Goal: Task Accomplishment & Management: Use online tool/utility

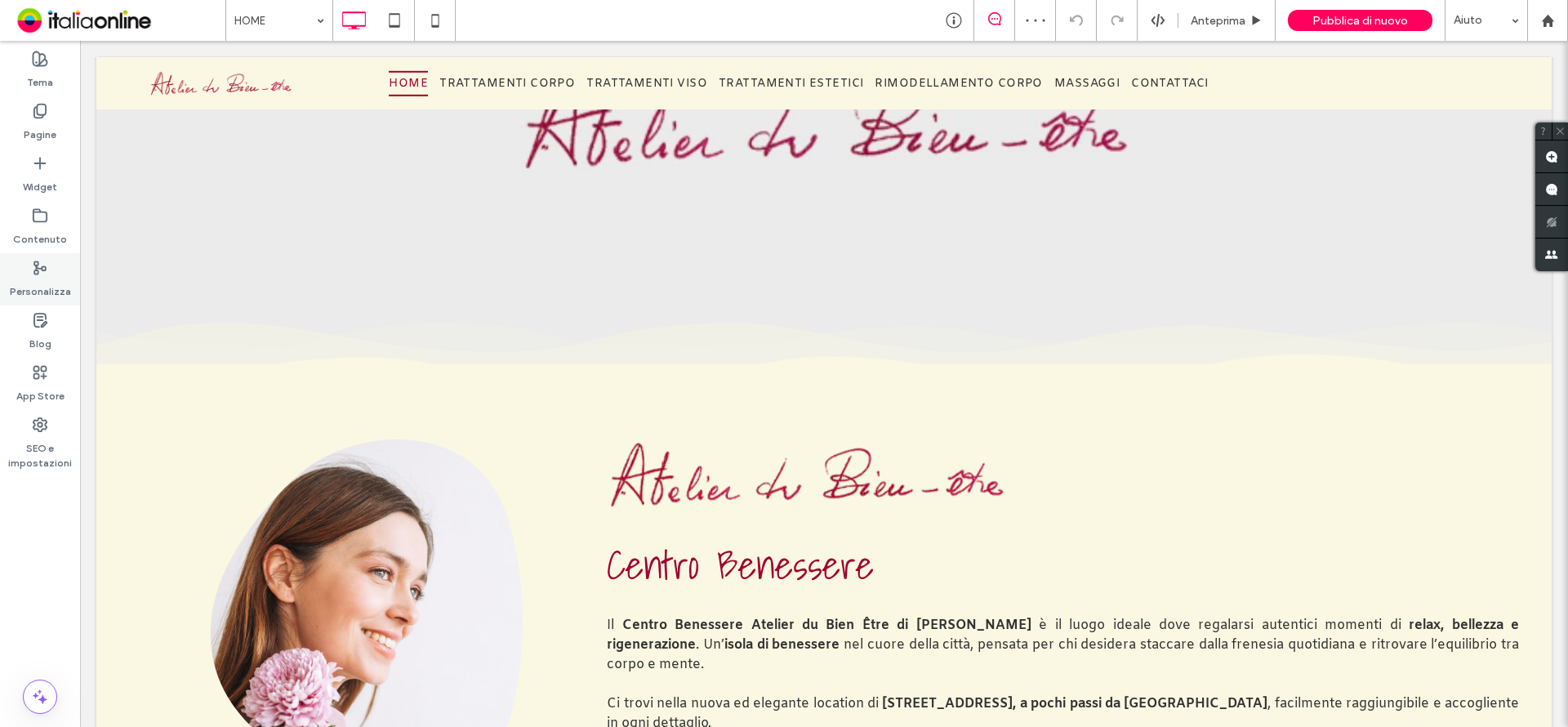
click at [40, 255] on div "Personalizza" at bounding box center [40, 279] width 80 height 52
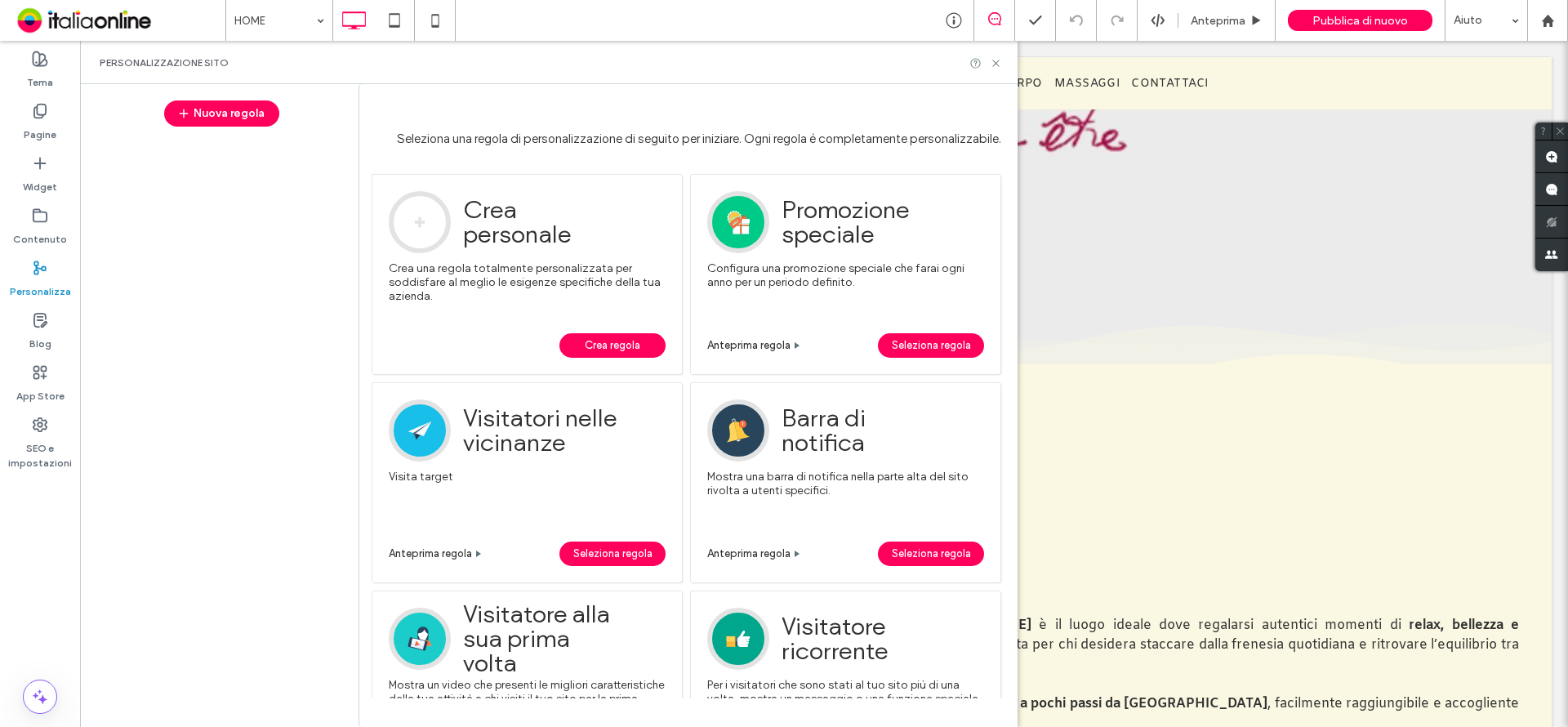
click at [602, 339] on span "Crea regola" at bounding box center [612, 346] width 56 height 25
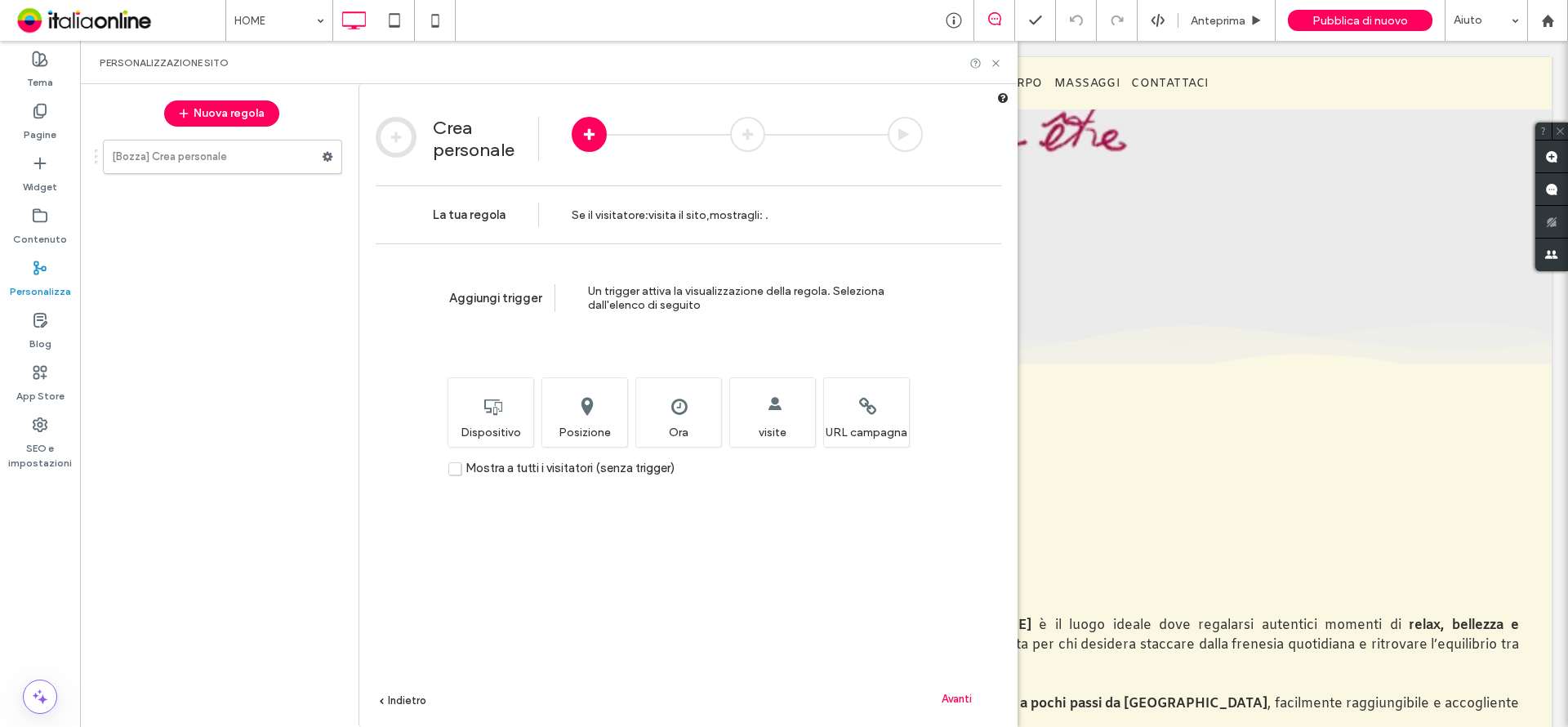
drag, startPoint x: 462, startPoint y: 467, endPoint x: 673, endPoint y: 536, distance: 222.0
click at [462, 467] on label "Mostra a tutti i visitatori (senza trigger)" at bounding box center [562, 468] width 227 height 14
click at [964, 685] on div "Aggiungi trigger Un trigger attiva la visualizzazione della regola. Seleziona d…" at bounding box center [688, 510] width 658 height 533
click at [963, 690] on div "Avanti" at bounding box center [956, 698] width 90 height 25
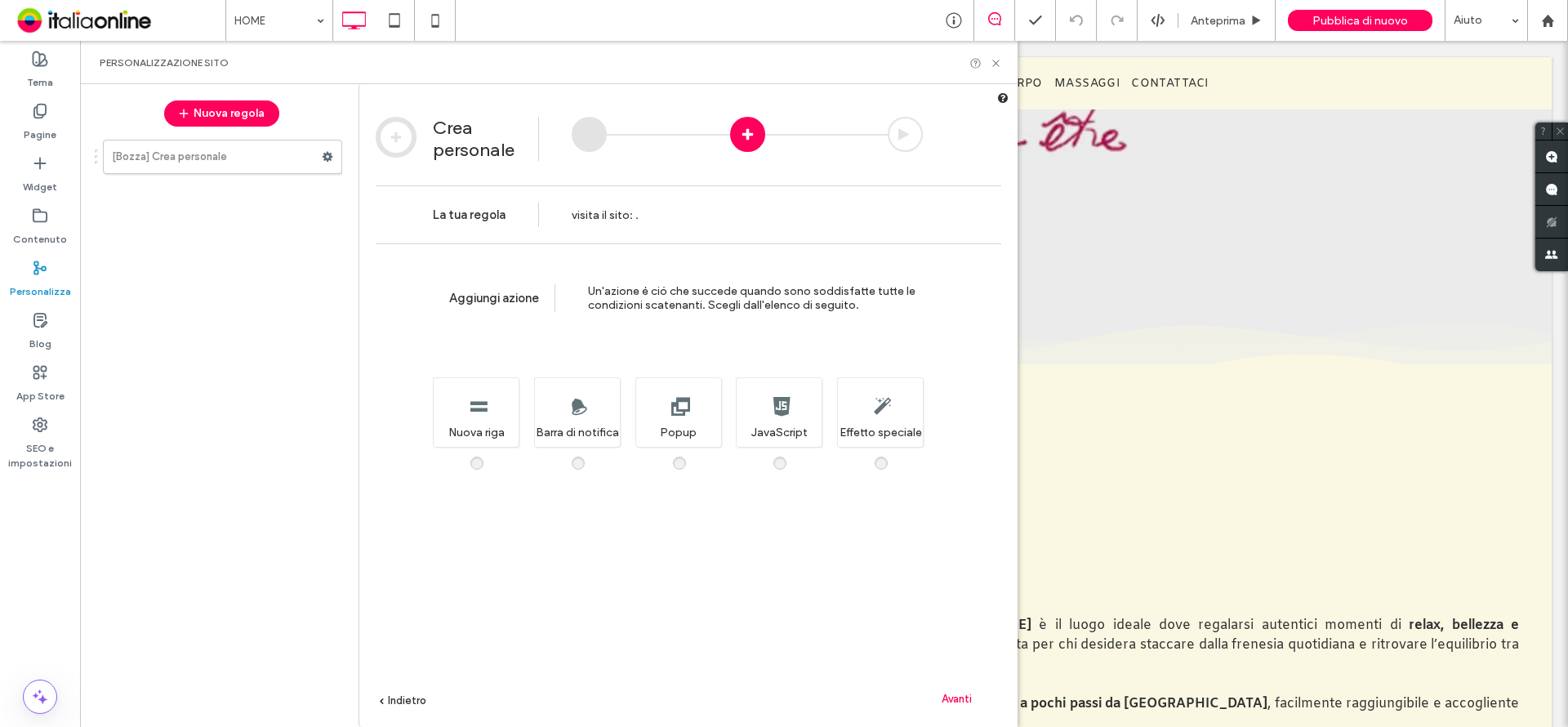
click at [679, 454] on div "Aggiungi azione Un'azione è ciò che succede quando sono soddisfatte tutte le co…" at bounding box center [688, 510] width 658 height 533
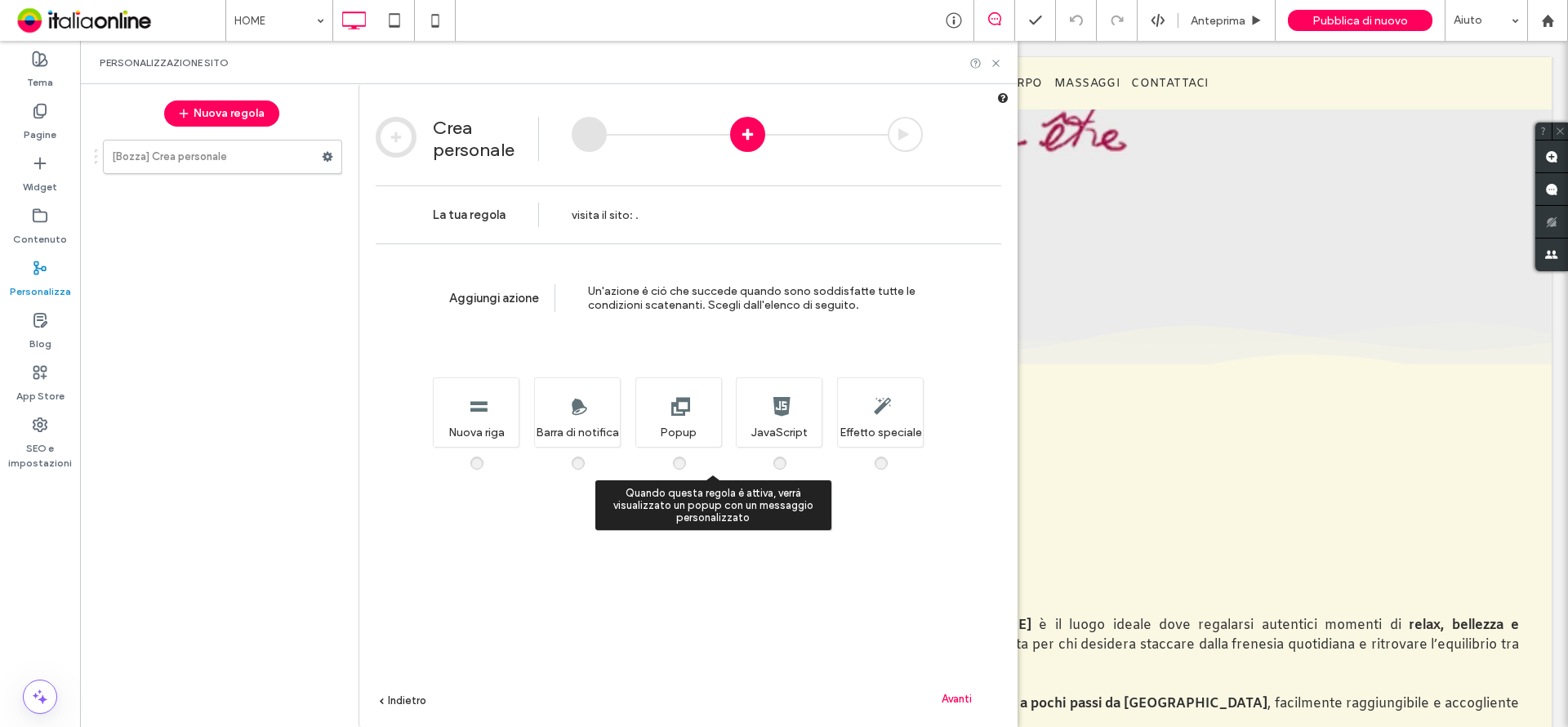
click at [690, 455] on span at bounding box center [690, 455] width 0 height 0
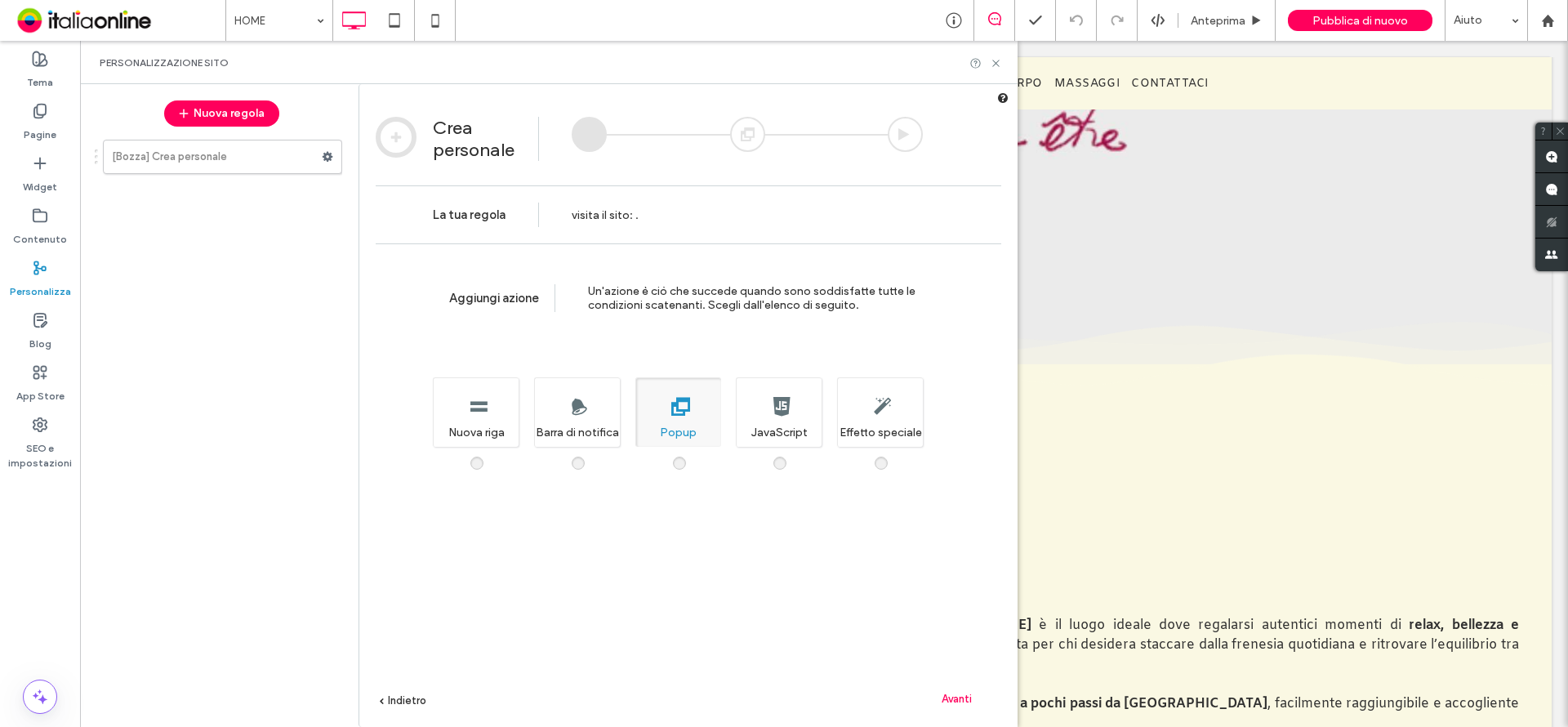
click at [963, 693] on span "Avanti" at bounding box center [957, 698] width 30 height 12
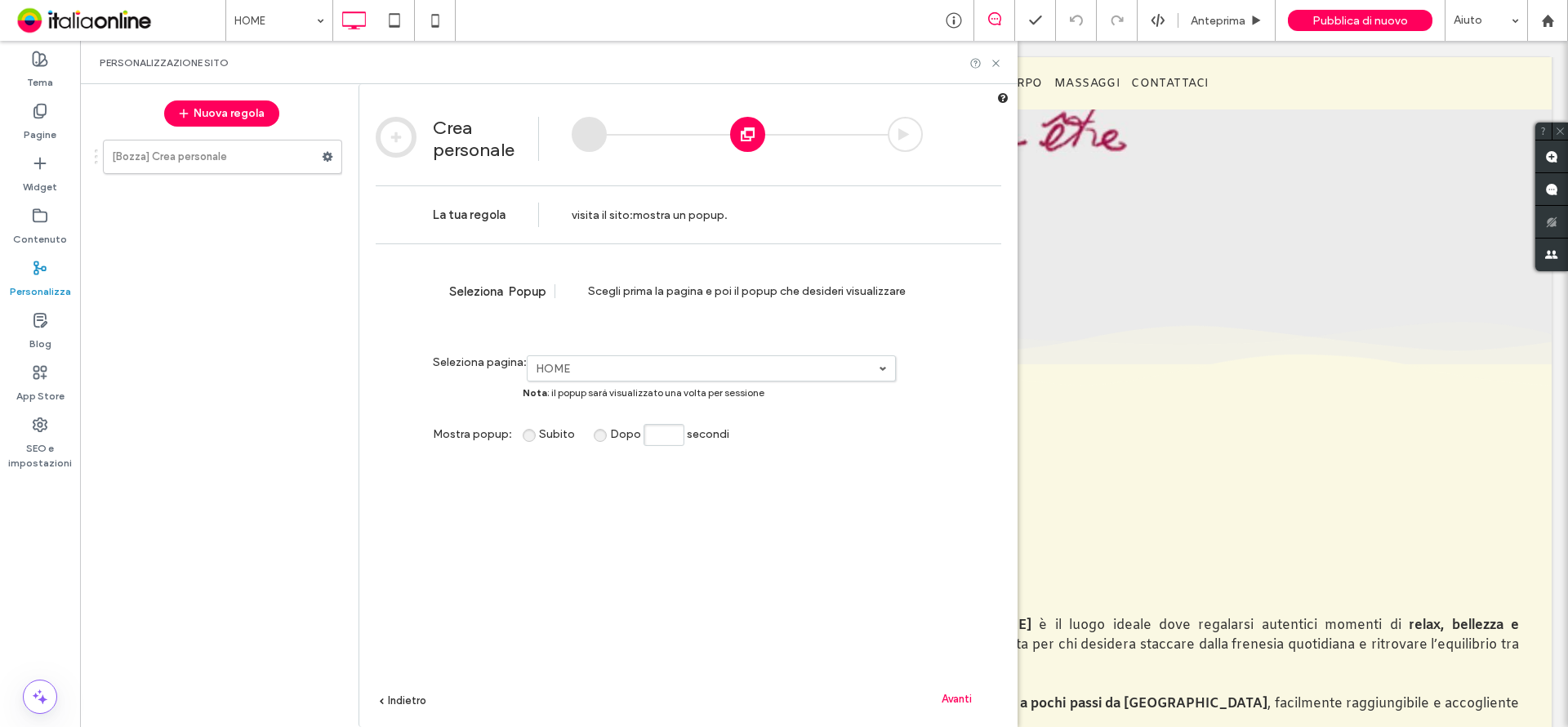
click at [949, 699] on span "Avanti" at bounding box center [957, 698] width 30 height 12
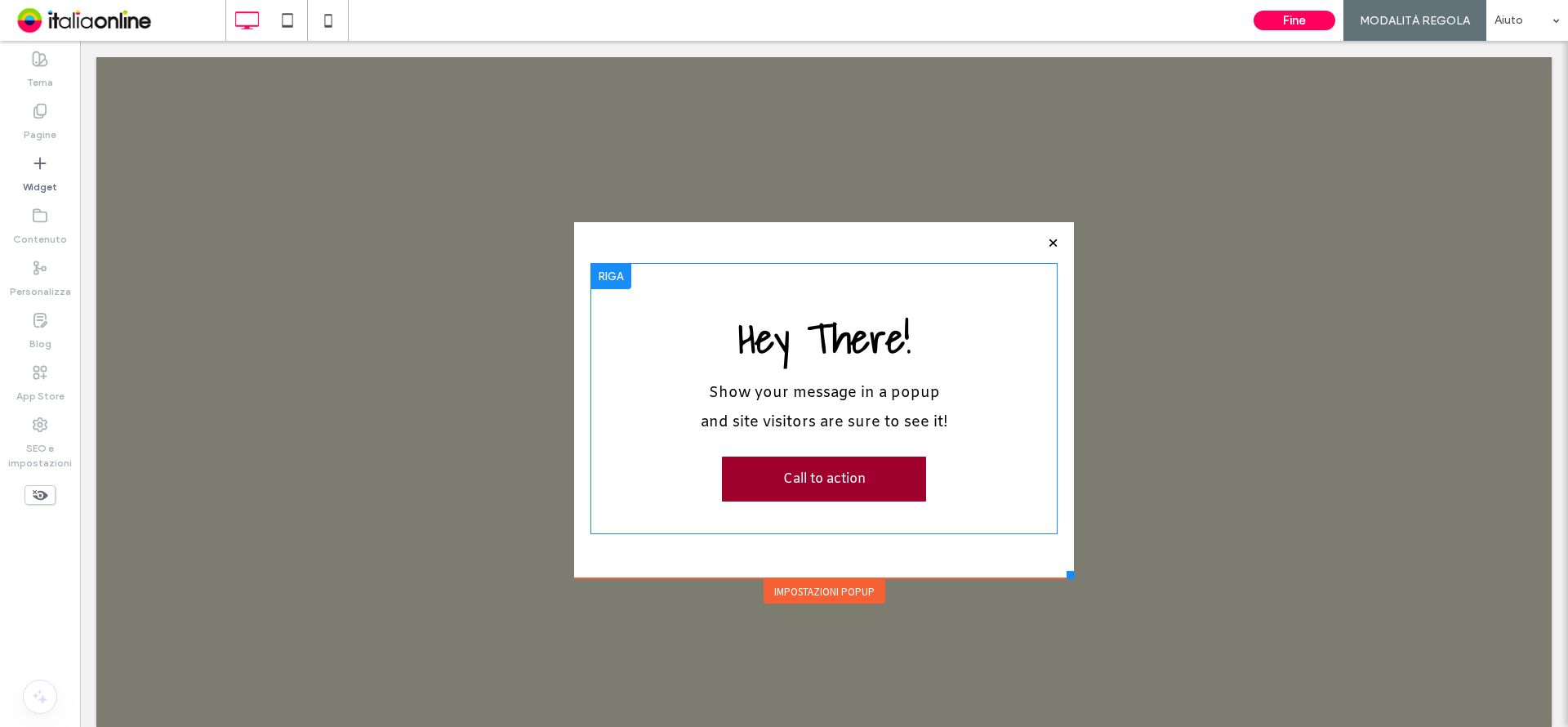
click at [840, 347] on span "Hey There!" at bounding box center [825, 338] width 172 height 66
click at [895, 340] on h2 "Hey There!" at bounding box center [824, 337] width 468 height 61
type input "**********"
type input "**"
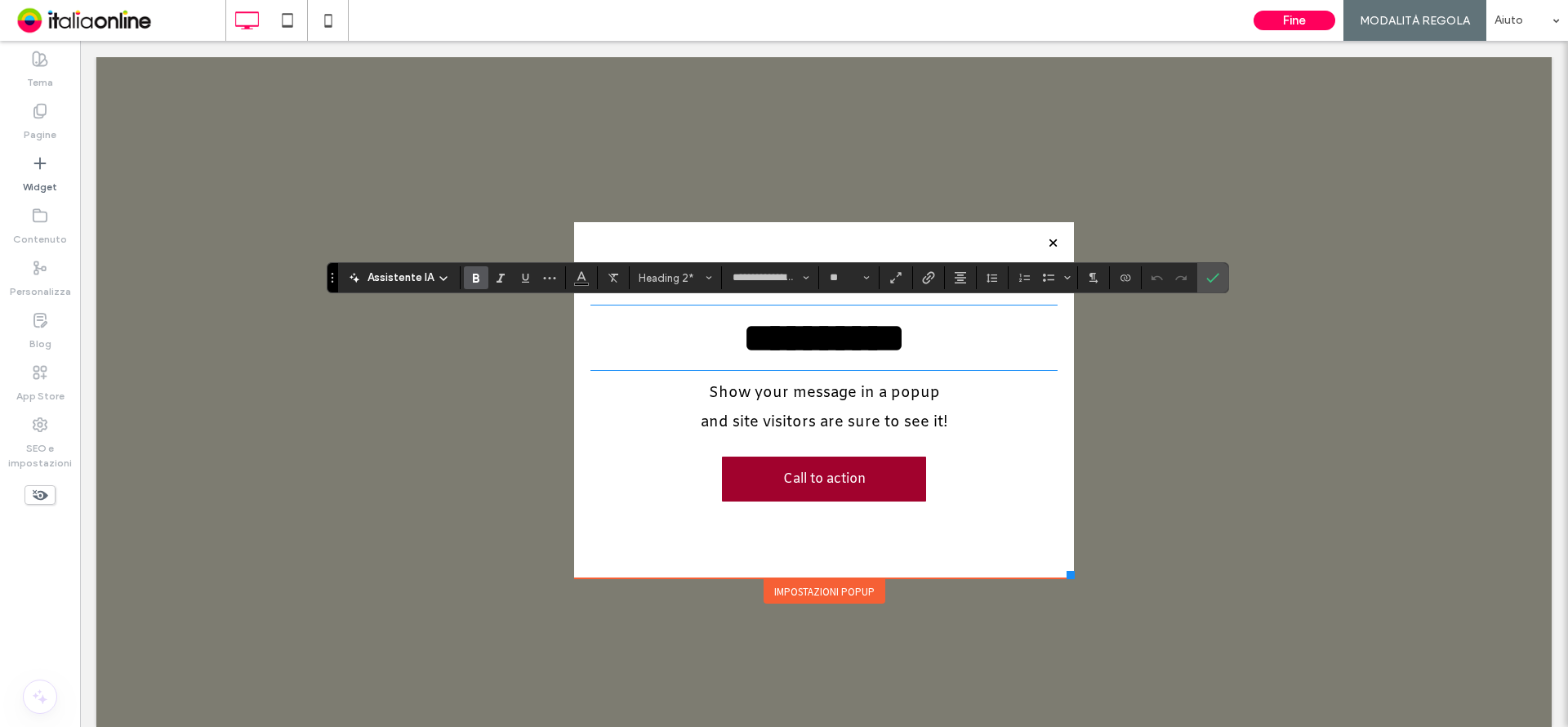
click at [884, 339] on strong "**********" at bounding box center [824, 337] width 162 height 40
drag, startPoint x: 887, startPoint y: 337, endPoint x: 737, endPoint y: 334, distance: 150.0
click at [743, 334] on strong "**********" at bounding box center [824, 337] width 162 height 40
click at [787, 338] on strong "*****" at bounding box center [824, 337] width 80 height 40
drag, startPoint x: 829, startPoint y: 334, endPoint x: 838, endPoint y: 344, distance: 13.5
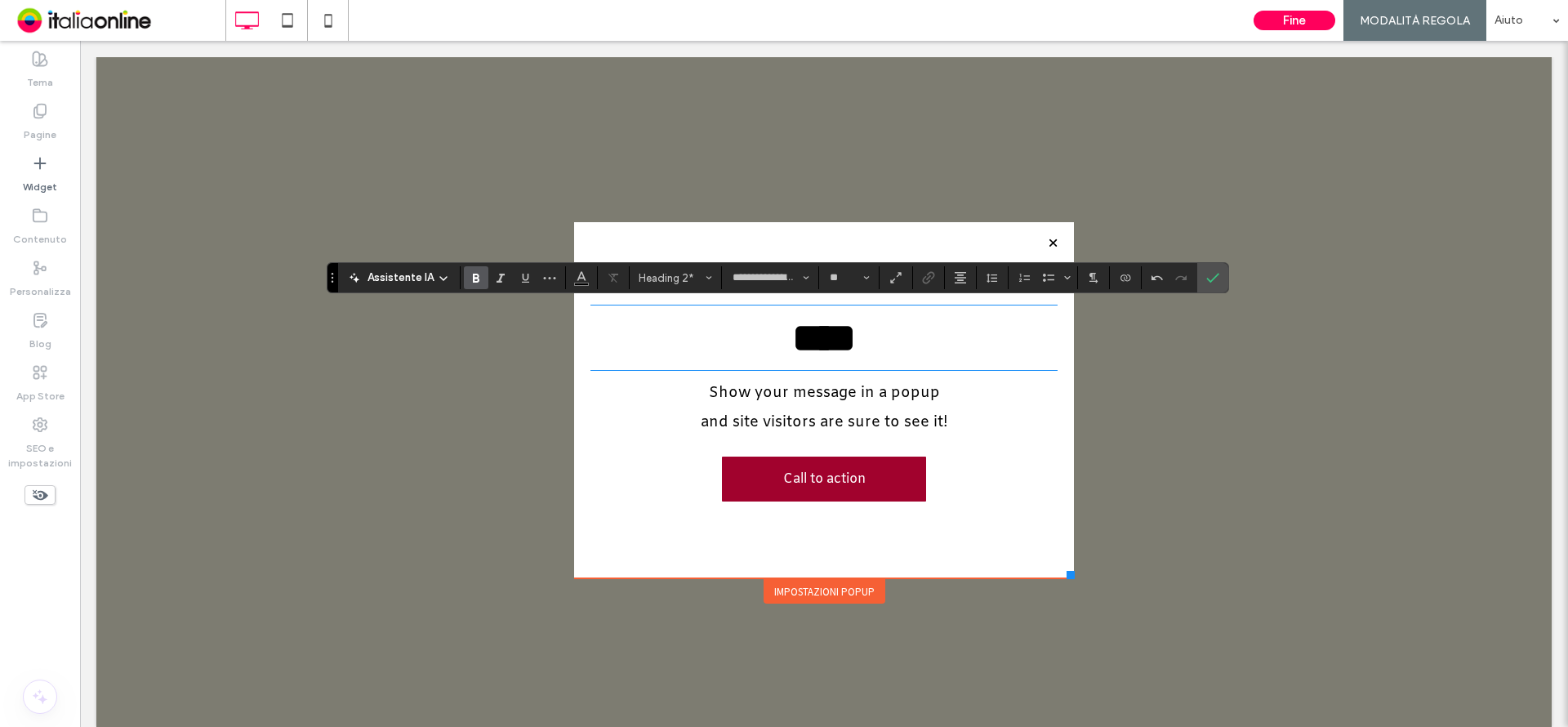
click at [829, 336] on strong "****" at bounding box center [824, 337] width 63 height 40
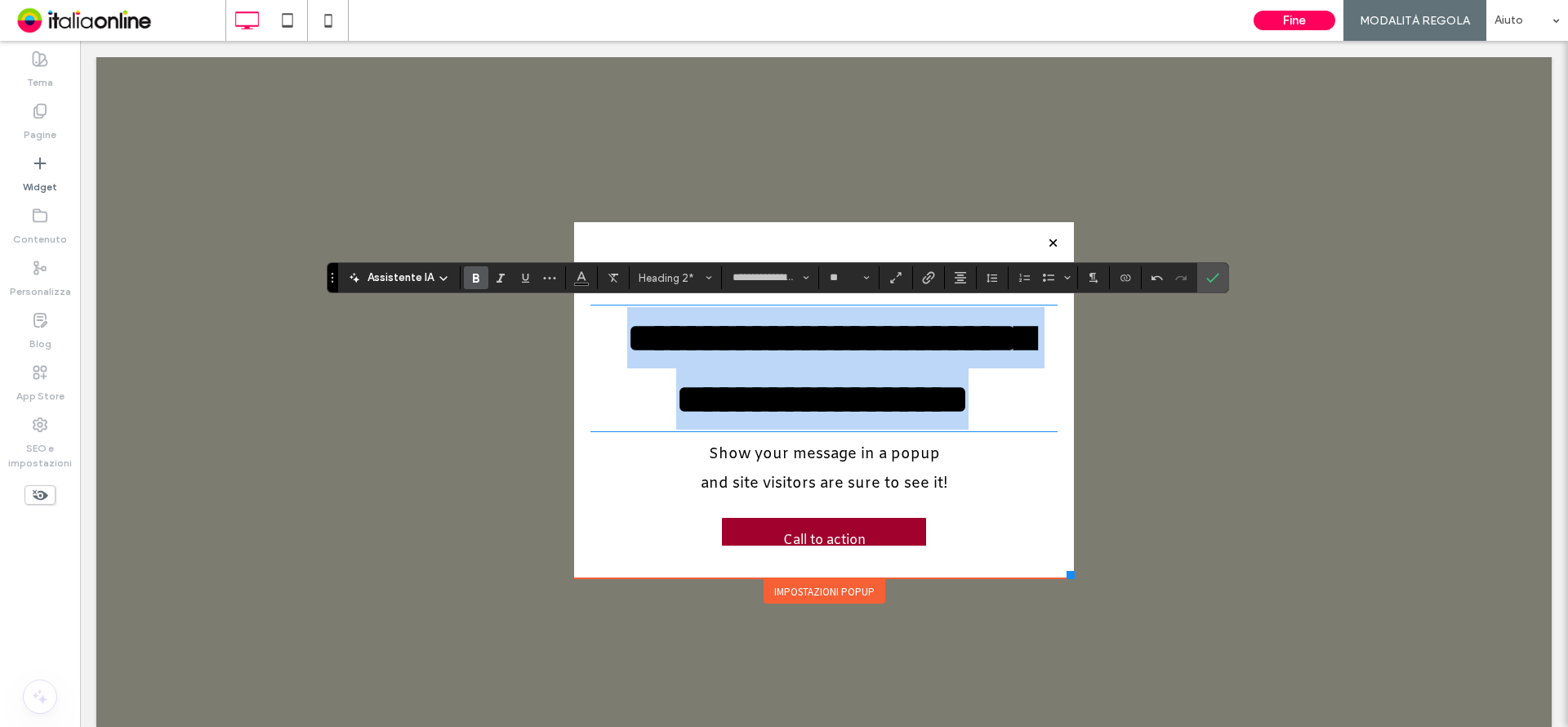
drag, startPoint x: 815, startPoint y: 389, endPoint x: 586, endPoint y: 322, distance: 238.6
click at [590, 323] on h2 "**********" at bounding box center [822, 368] width 463 height 123
drag, startPoint x: 783, startPoint y: 330, endPoint x: 793, endPoint y: 327, distance: 10.4
click at [785, 329] on strong "**********" at bounding box center [830, 367] width 407 height 101
click at [793, 338] on strong "**********" at bounding box center [830, 367] width 407 height 101
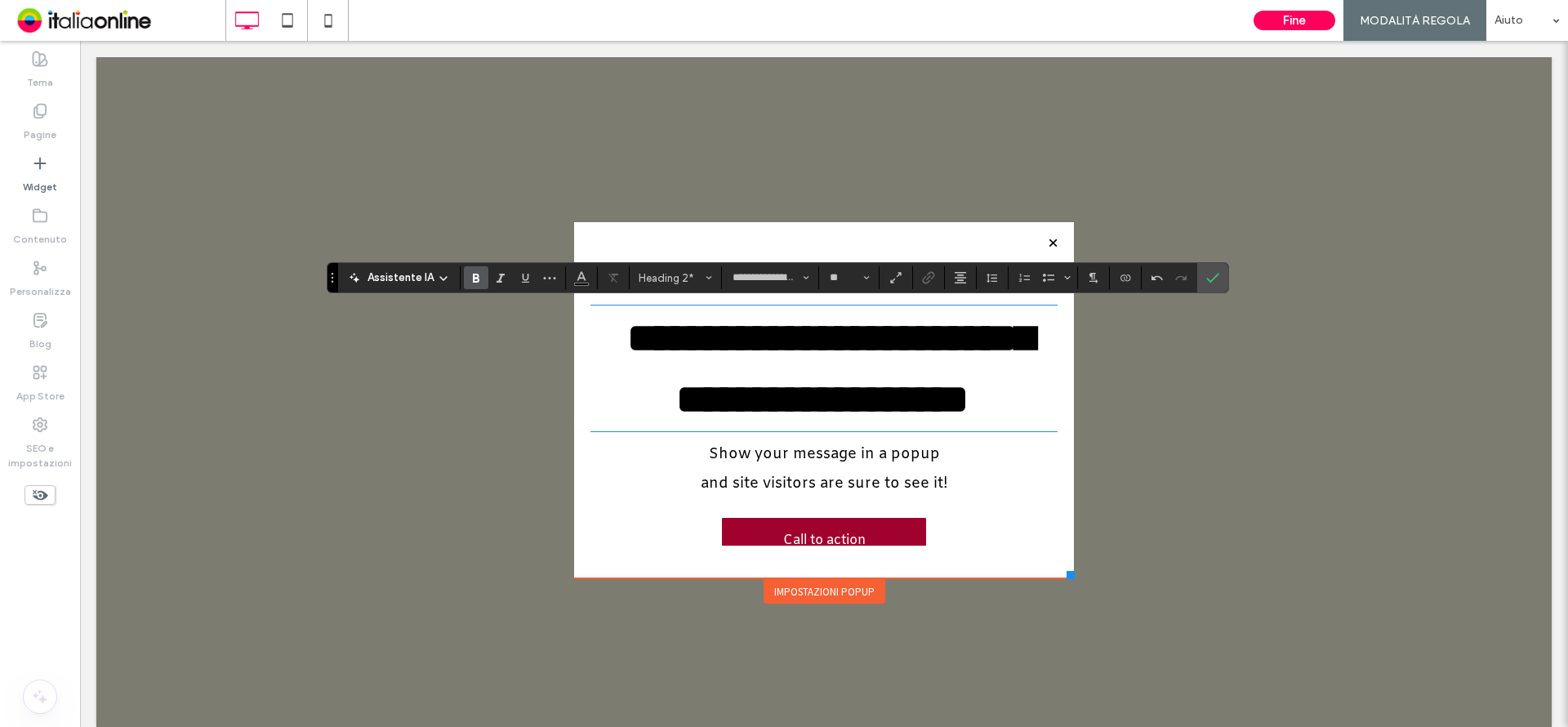
click at [776, 332] on strong "**********" at bounding box center [830, 367] width 407 height 101
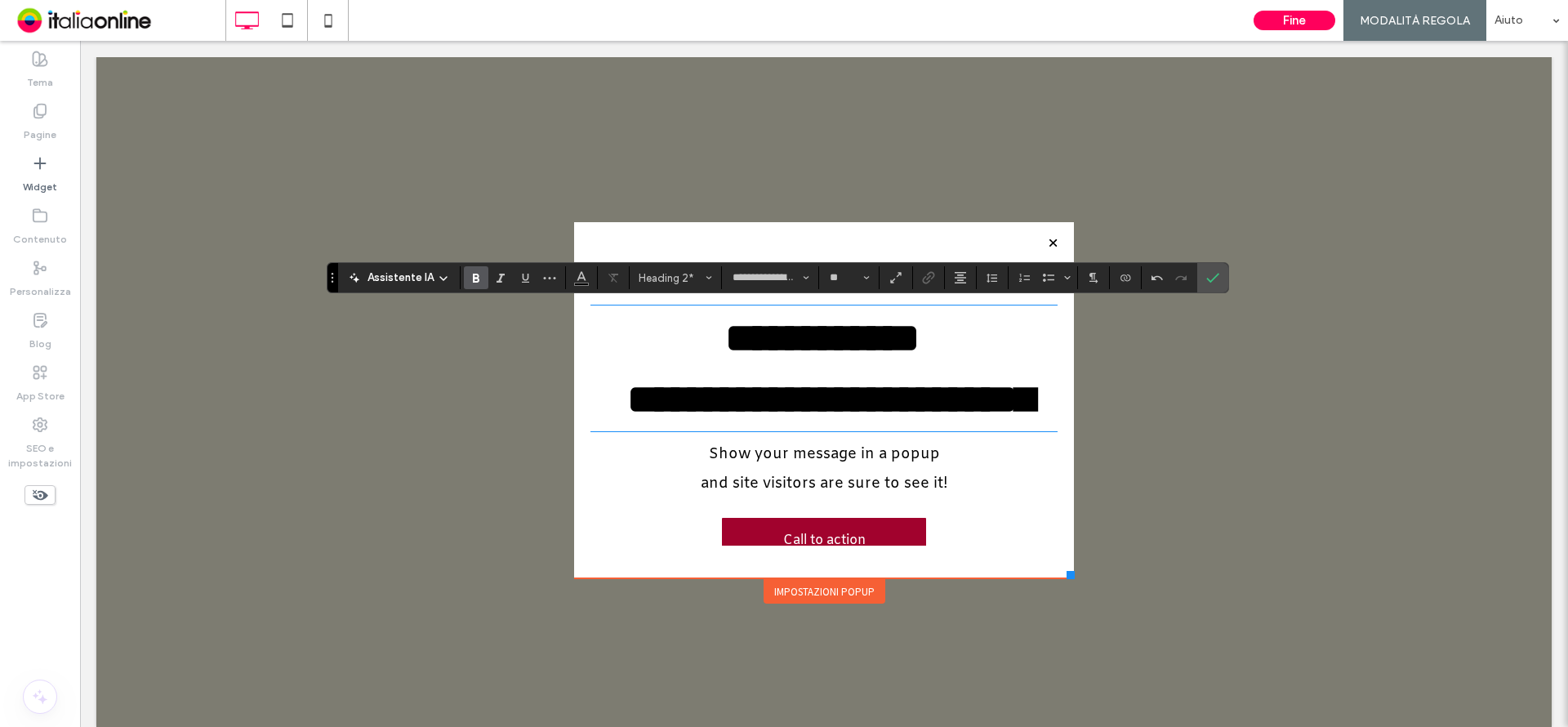
scroll to position [2, 0]
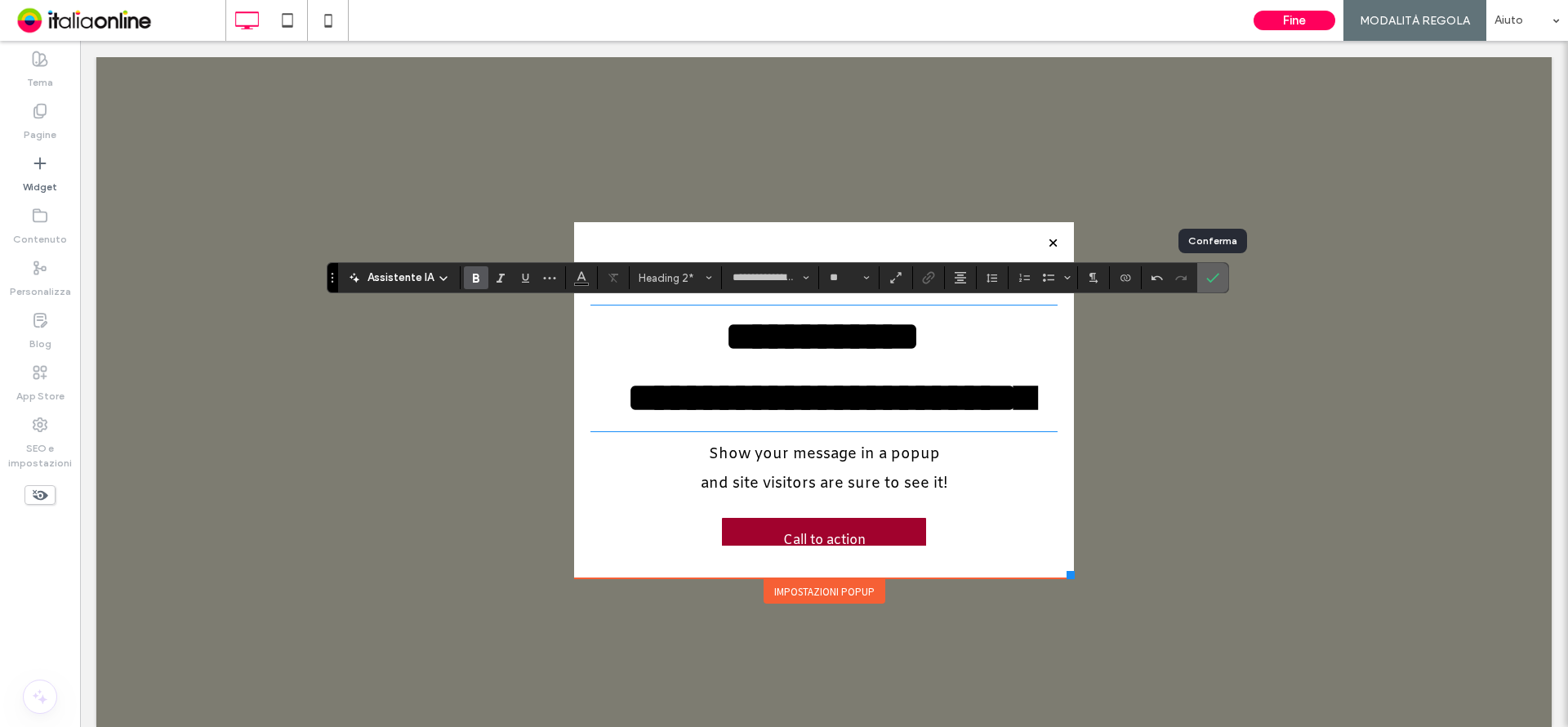
click at [1216, 275] on use "Conferma" at bounding box center [1213, 278] width 13 height 9
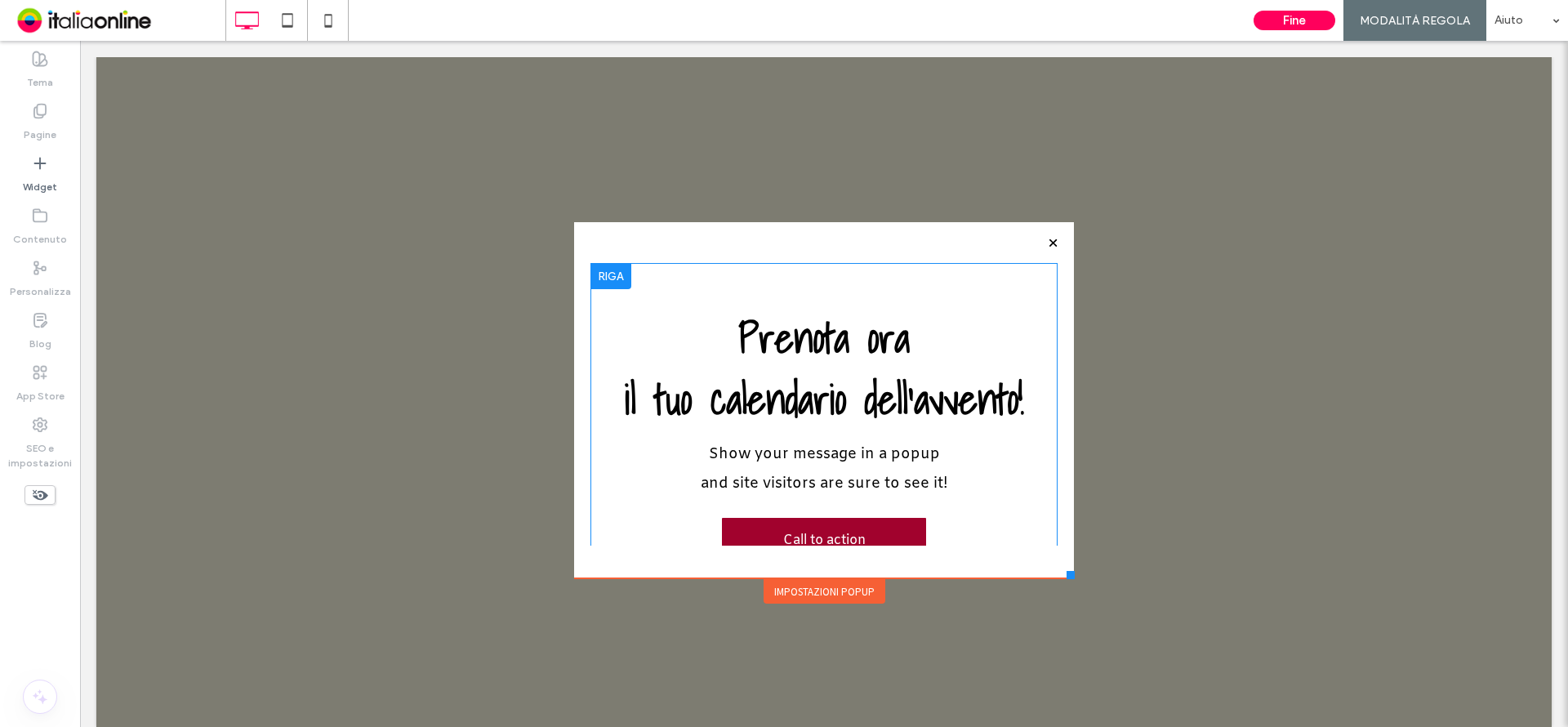
click at [592, 277] on div at bounding box center [610, 276] width 41 height 26
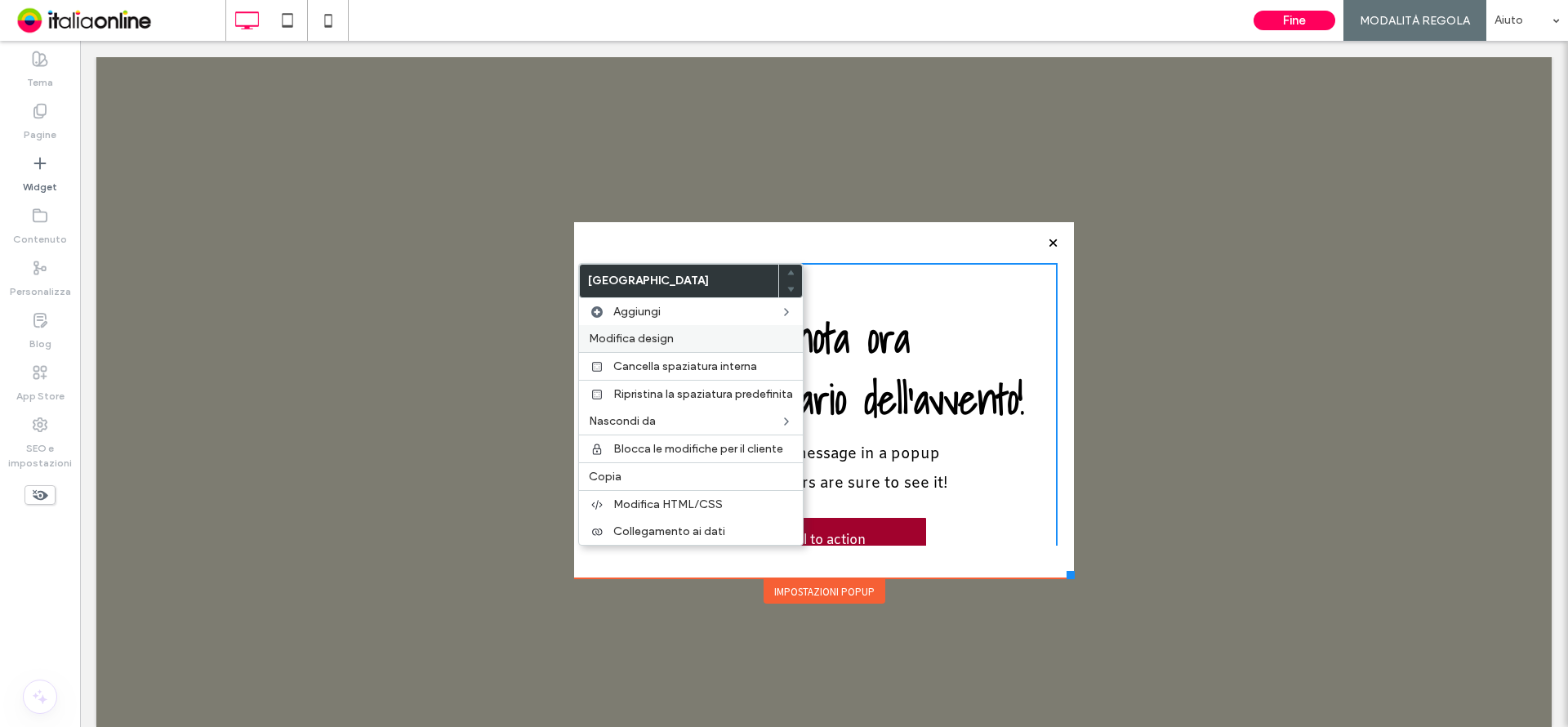
click at [643, 330] on div "Modifica design" at bounding box center [690, 338] width 224 height 27
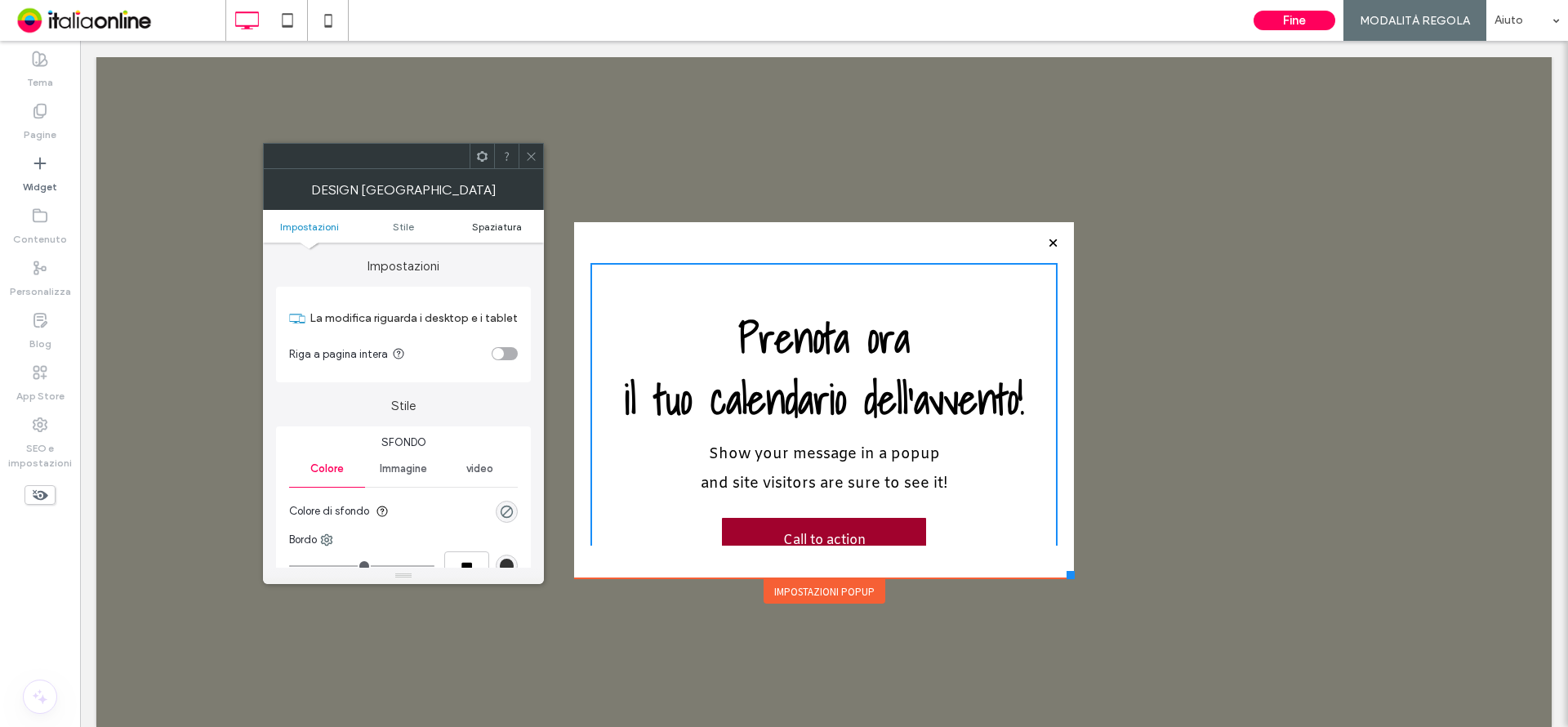
click at [485, 231] on span "Spaziatura" at bounding box center [497, 226] width 50 height 12
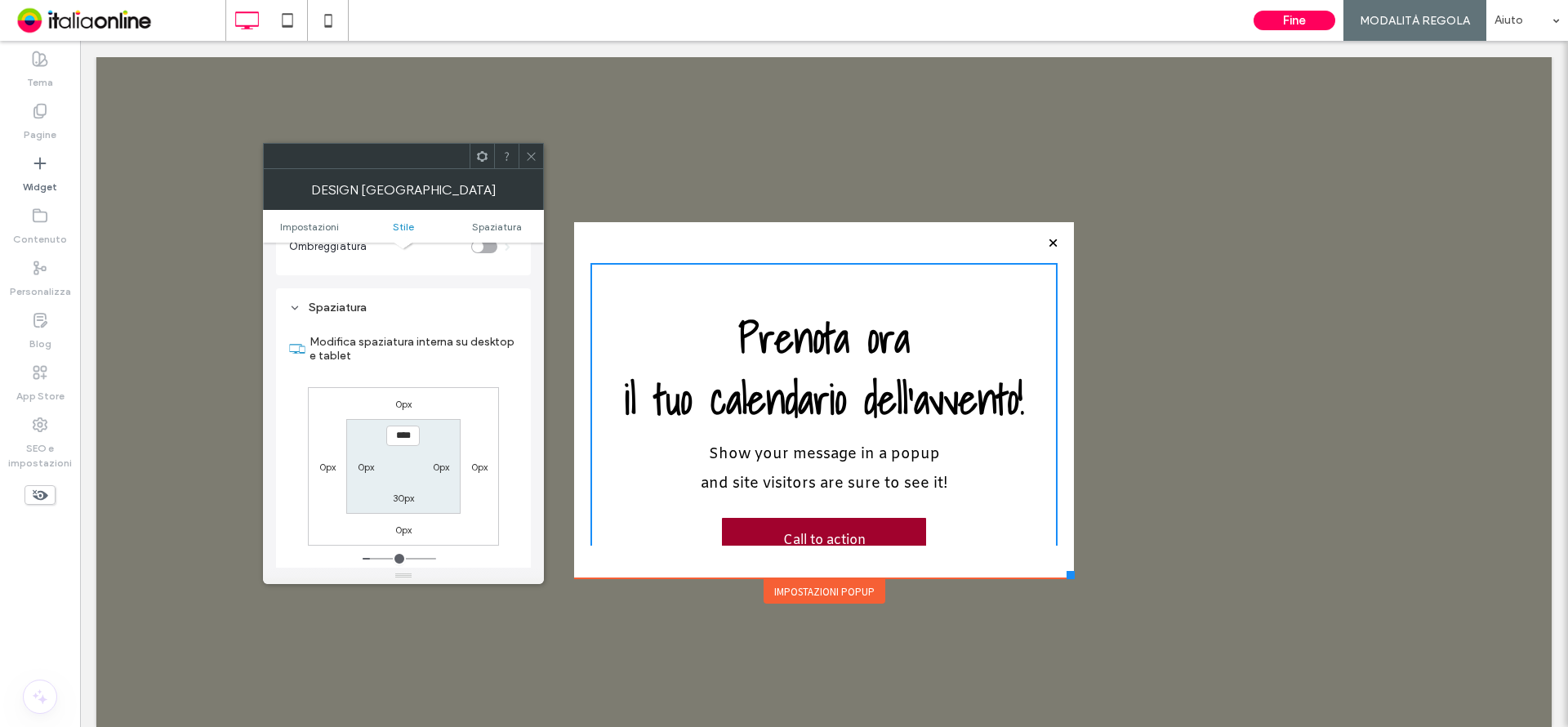
scroll to position [410, 0]
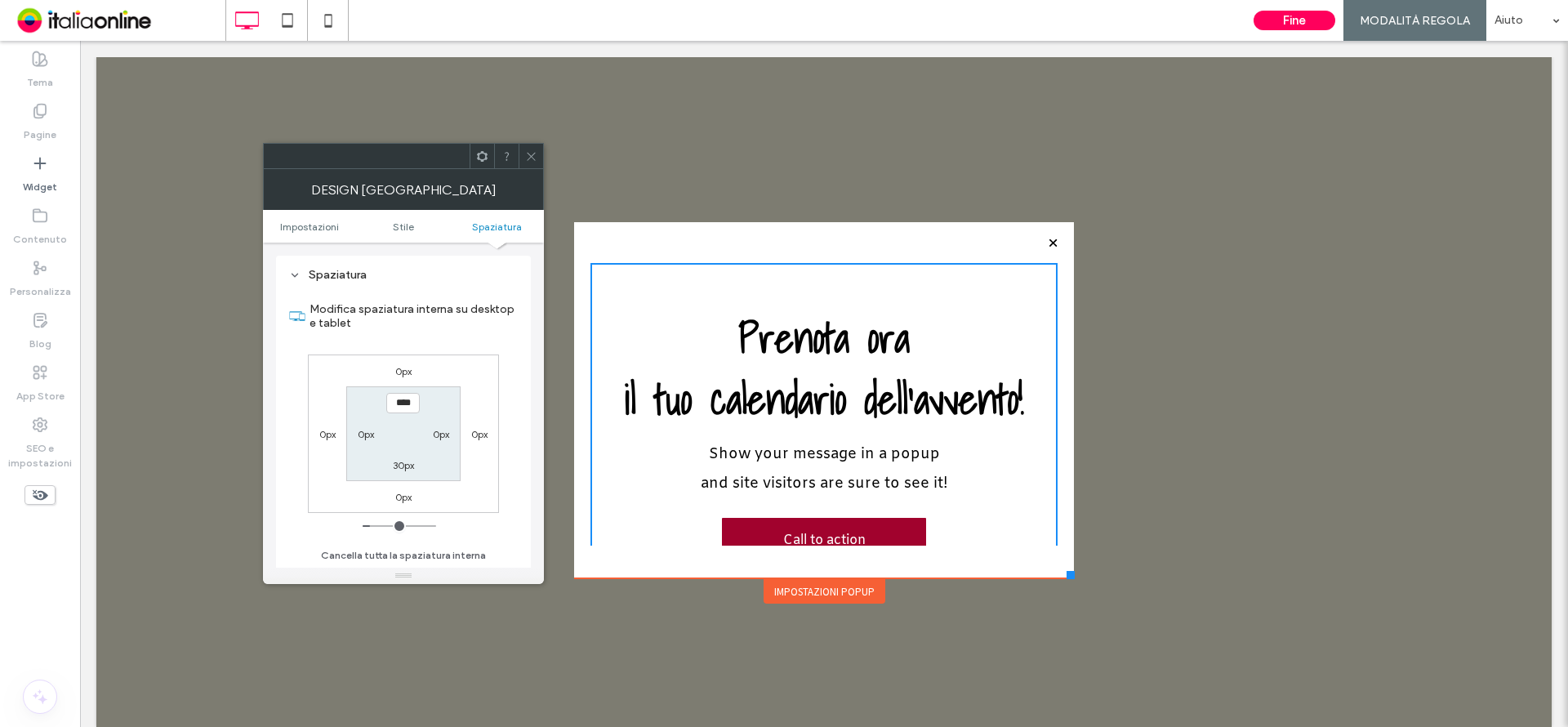
type input "**"
type input "****"
type input "**"
type input "****"
type input "*"
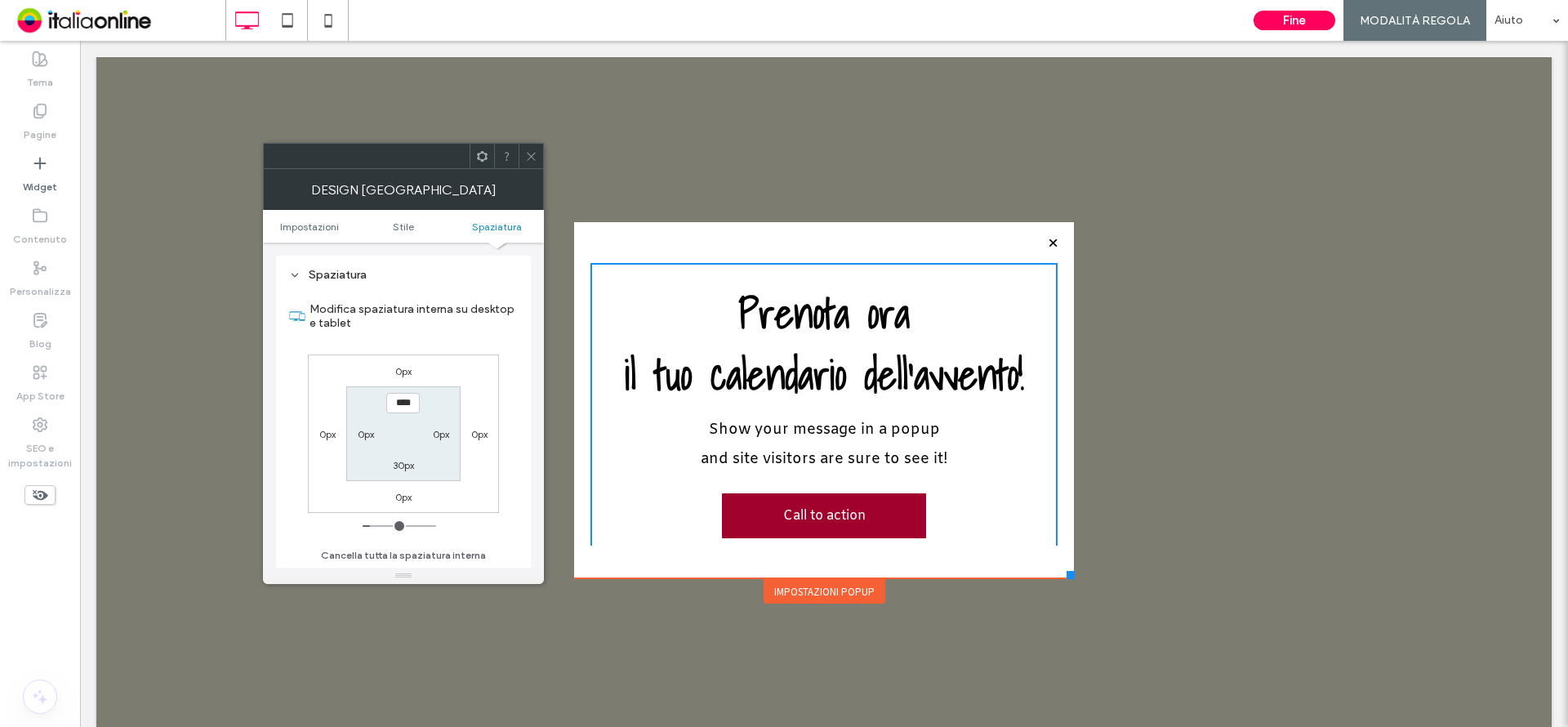
type input "***"
drag, startPoint x: 366, startPoint y: 528, endPoint x: 295, endPoint y: 525, distance: 71.1
type input "*"
click at [363, 525] on input "range" at bounding box center [400, 526] width 74 height 2
click at [605, 270] on div at bounding box center [610, 276] width 41 height 26
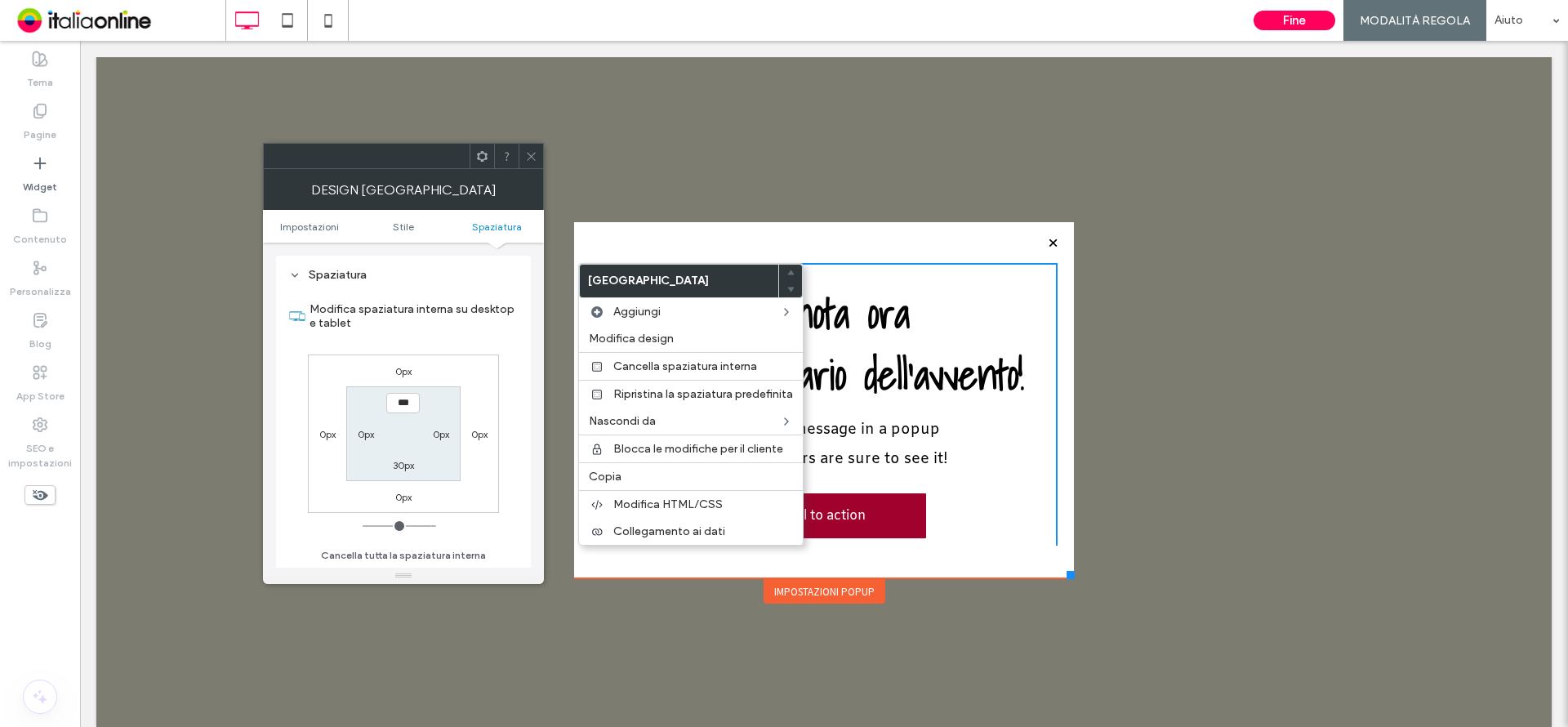
click at [961, 311] on h2 "Prenota ora" at bounding box center [824, 313] width 468 height 61
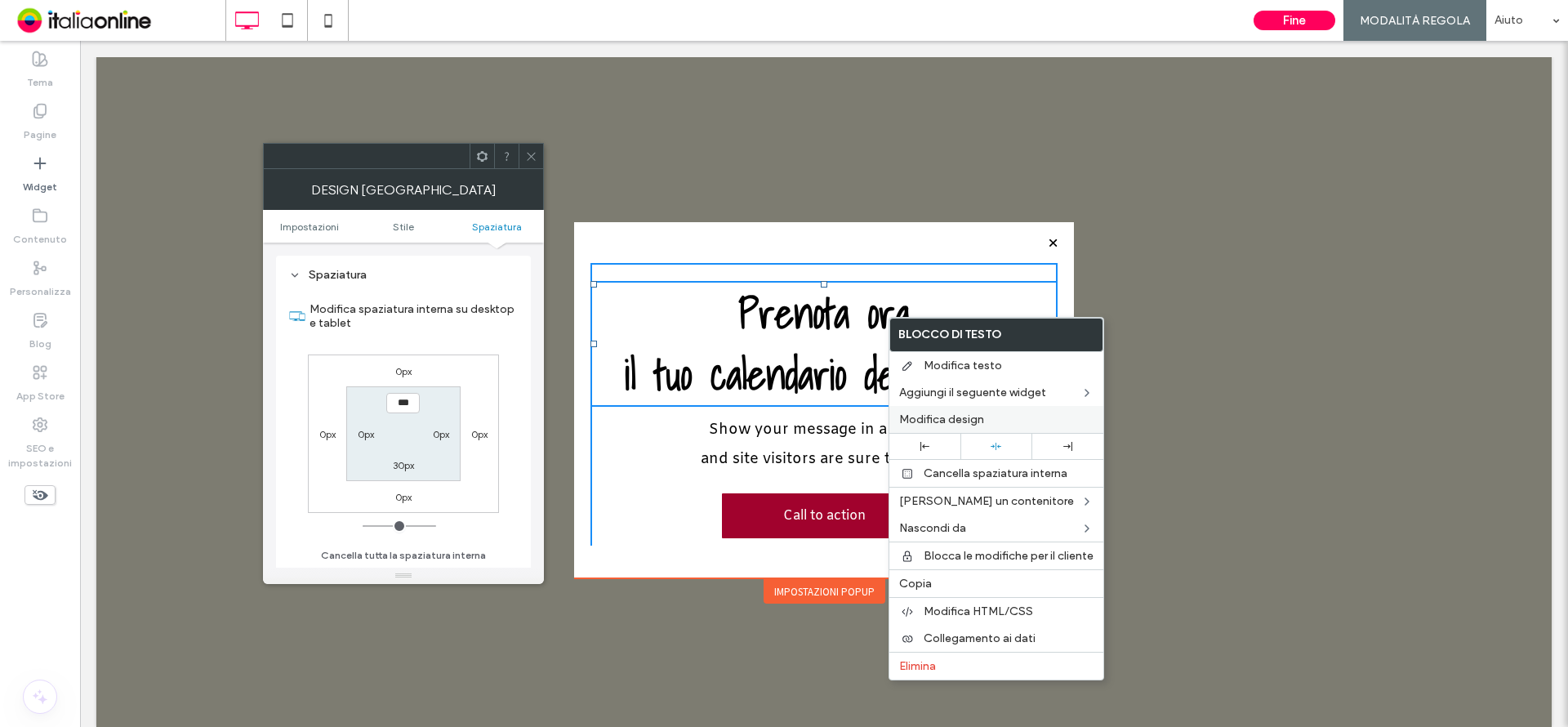
drag, startPoint x: 934, startPoint y: 420, endPoint x: 950, endPoint y: 414, distance: 17.1
click at [934, 420] on span "Modifica design" at bounding box center [942, 419] width 85 height 14
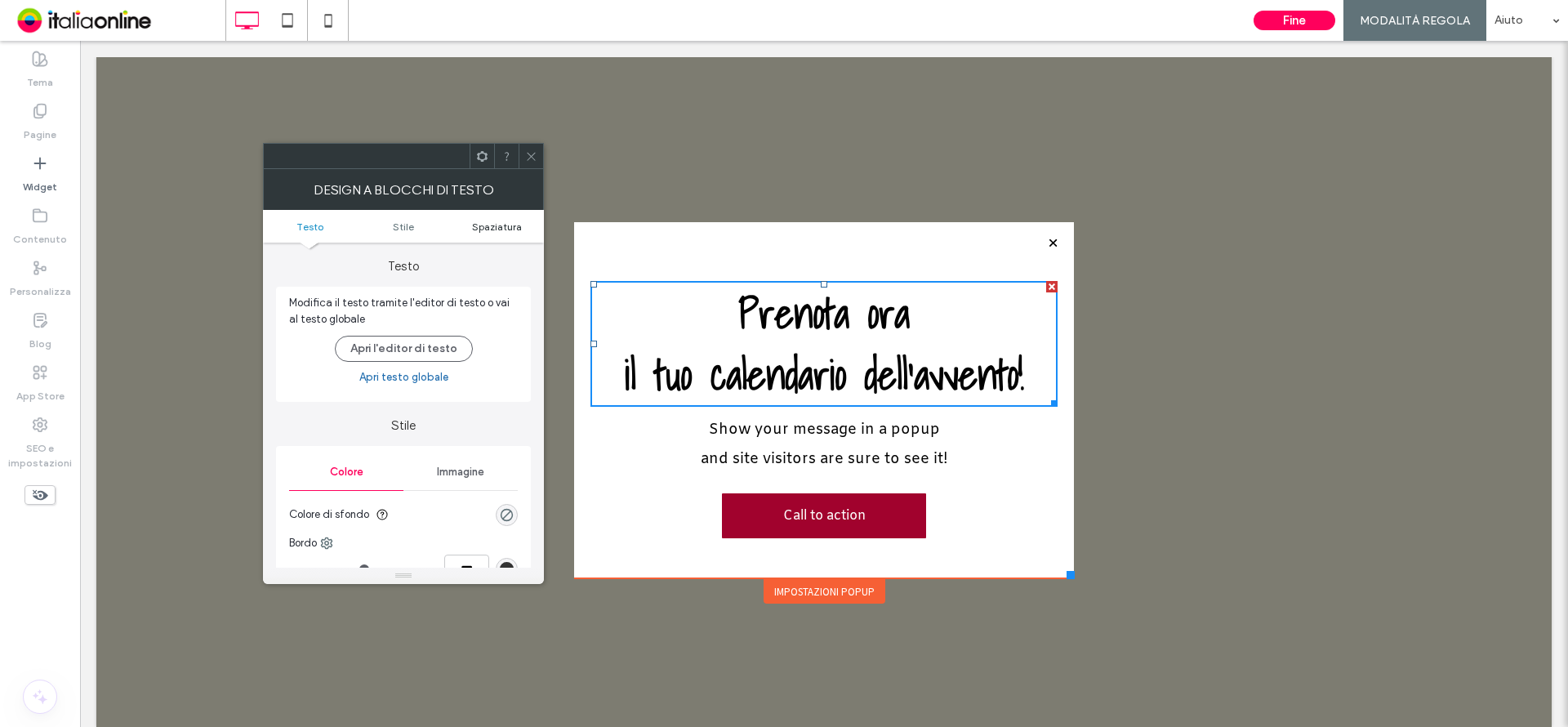
click at [502, 221] on span "Spaziatura" at bounding box center [497, 226] width 50 height 12
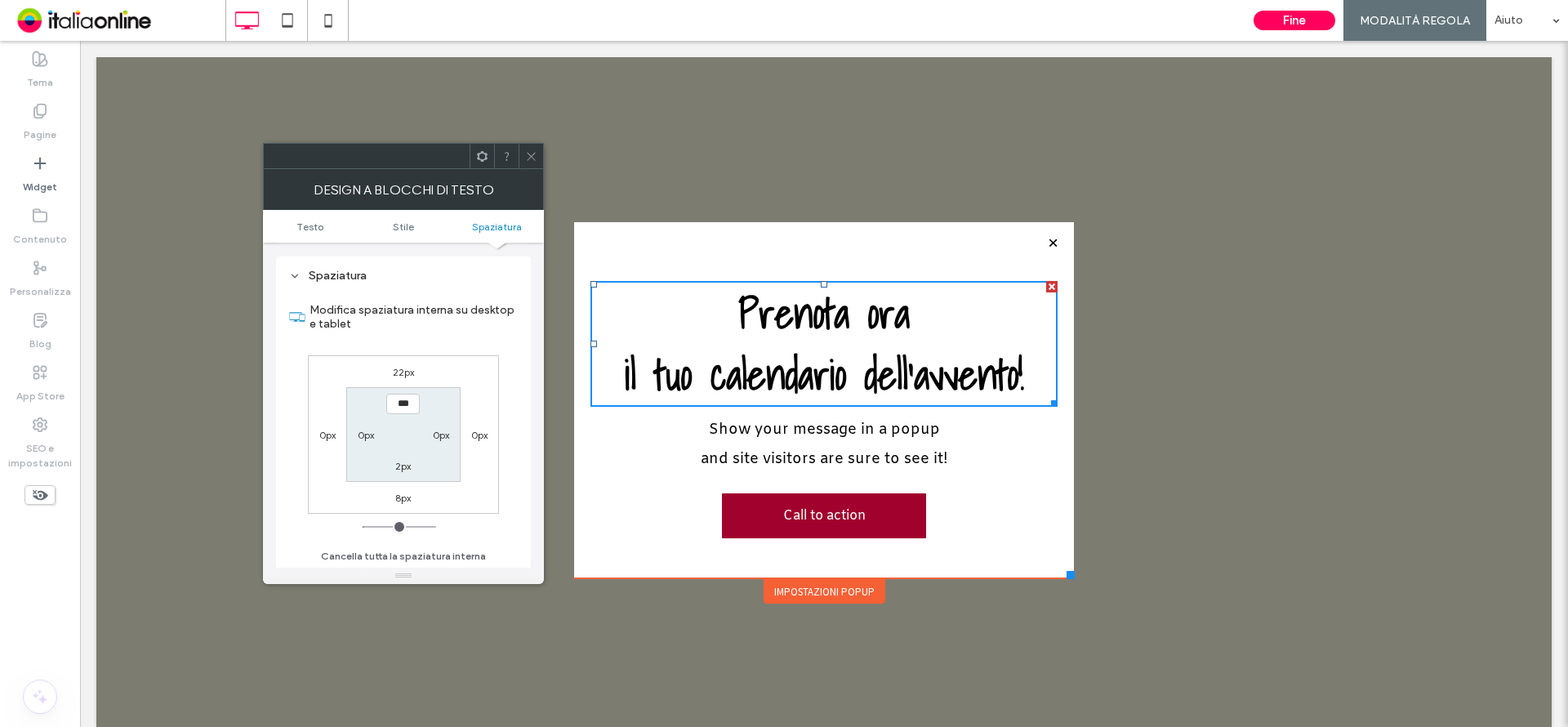
scroll to position [416, 0]
click at [399, 370] on label "22px" at bounding box center [403, 370] width 21 height 12
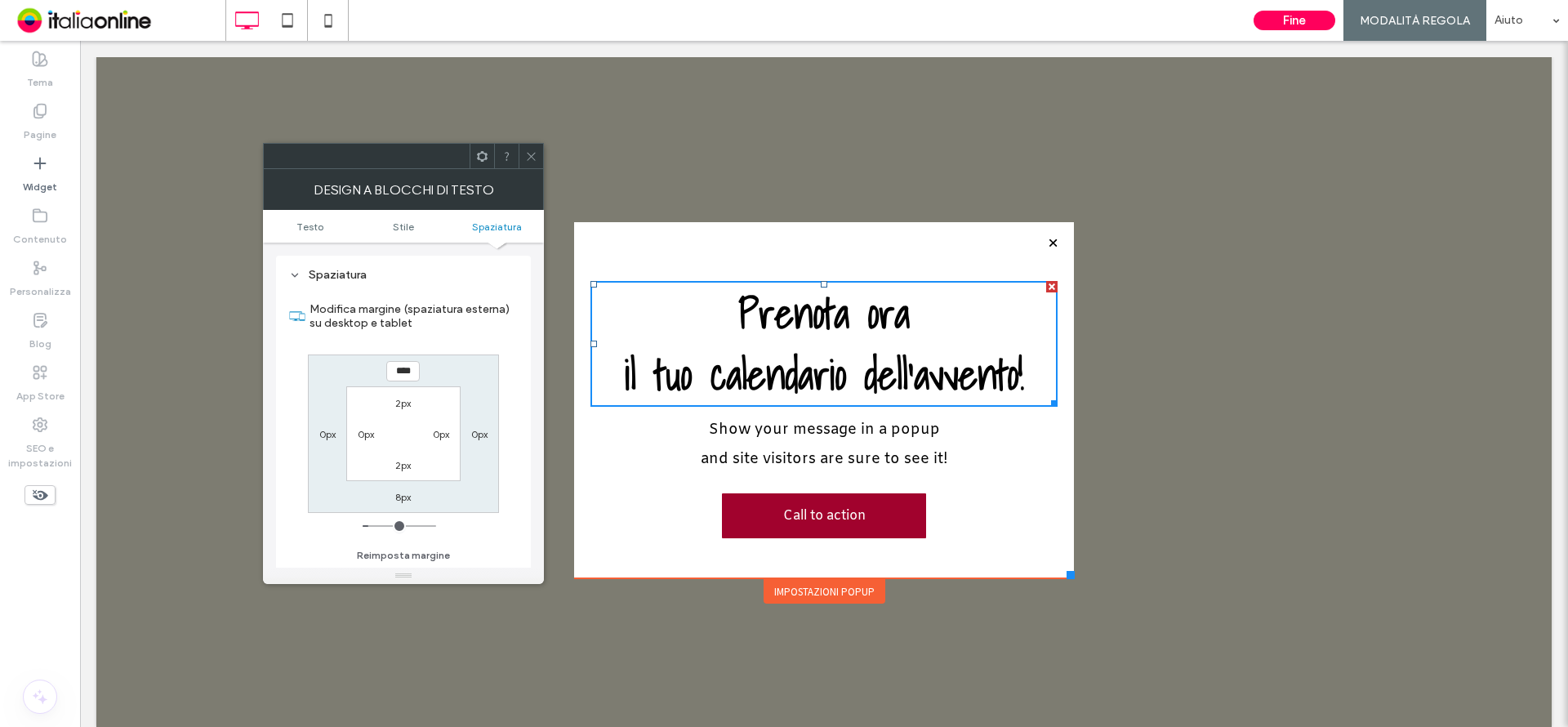
type input "**"
type input "****"
type input "*"
type input "****"
type input "*"
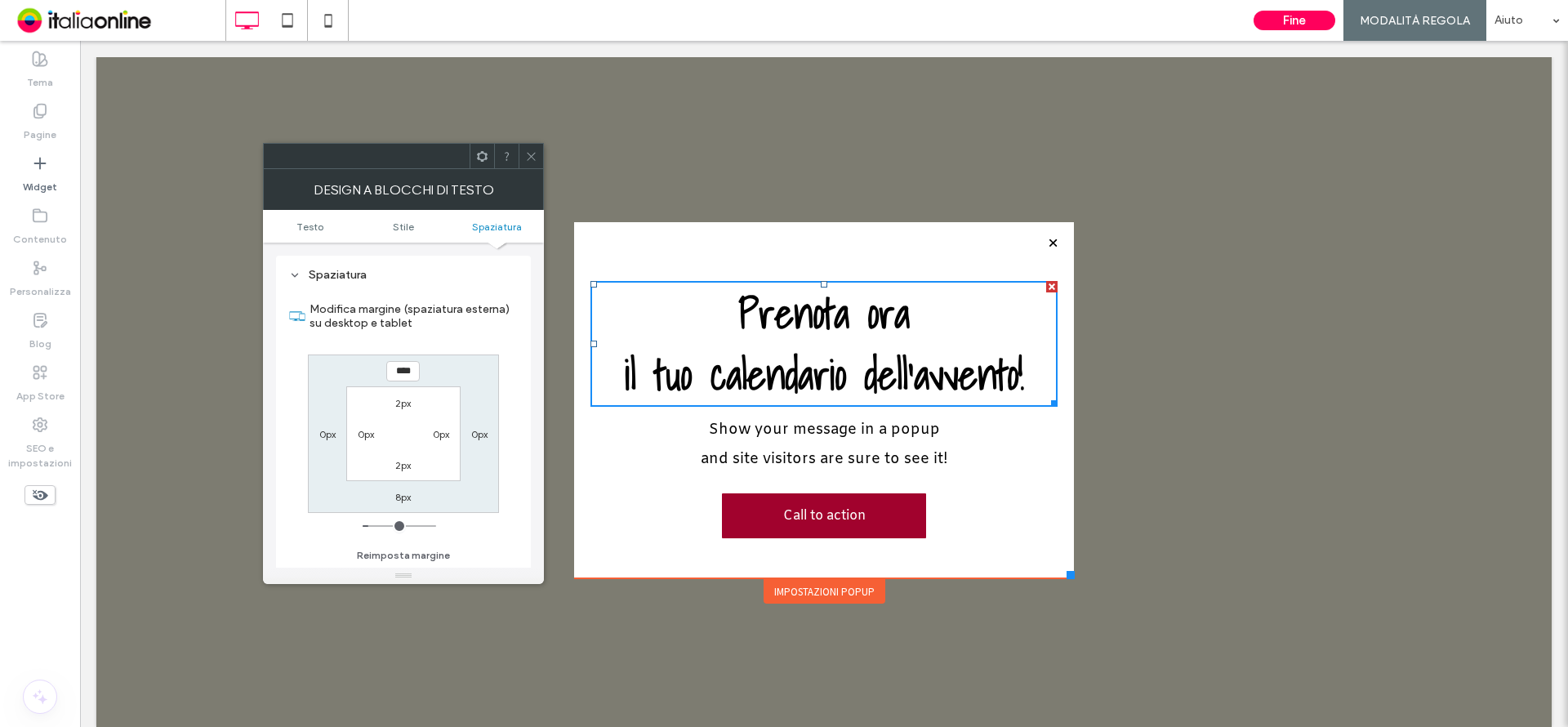
type input "***"
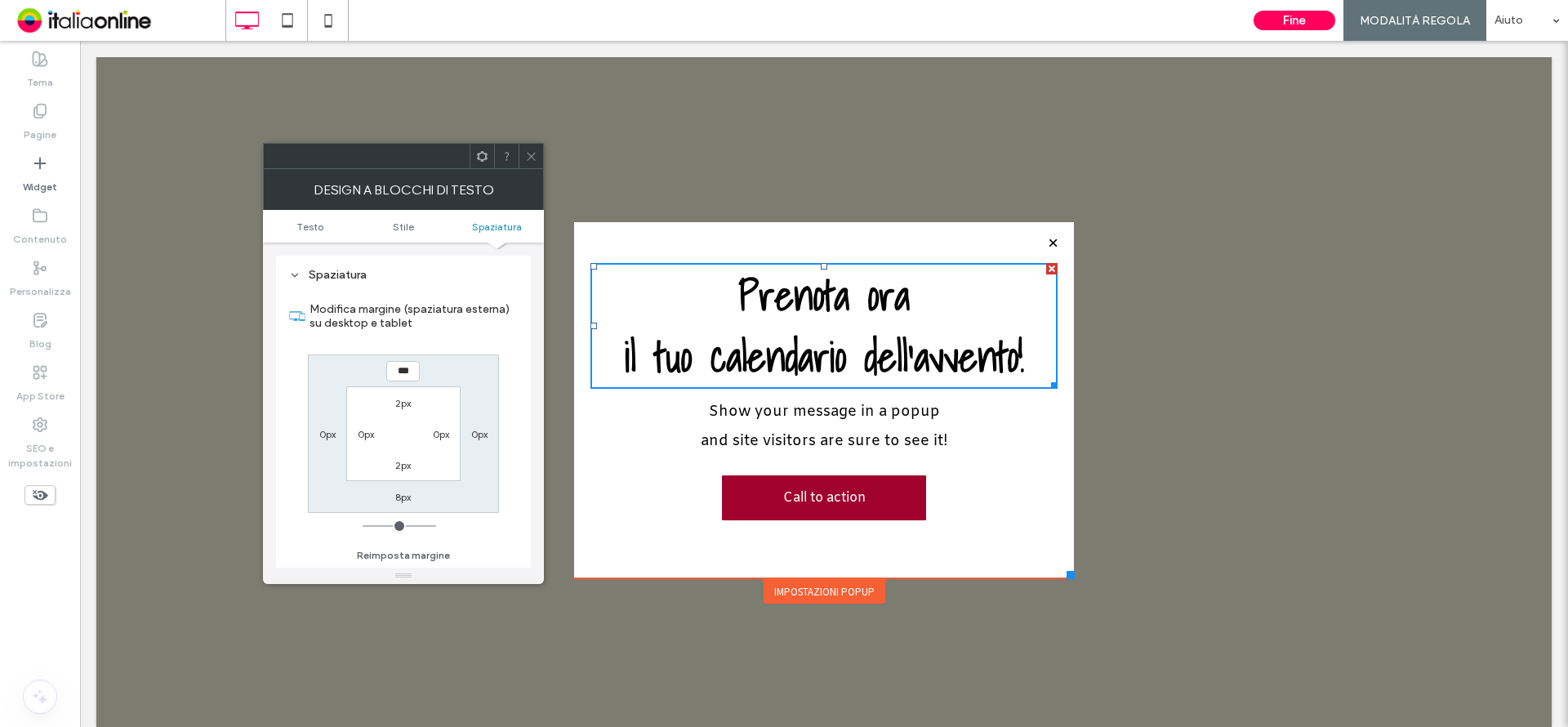
drag, startPoint x: 364, startPoint y: 524, endPoint x: 312, endPoint y: 500, distance: 57.3
type input "*"
click at [363, 525] on input "range" at bounding box center [400, 526] width 74 height 2
drag, startPoint x: 524, startPoint y: 154, endPoint x: 525, endPoint y: 169, distance: 15.0
click at [524, 154] on div at bounding box center [531, 156] width 25 height 25
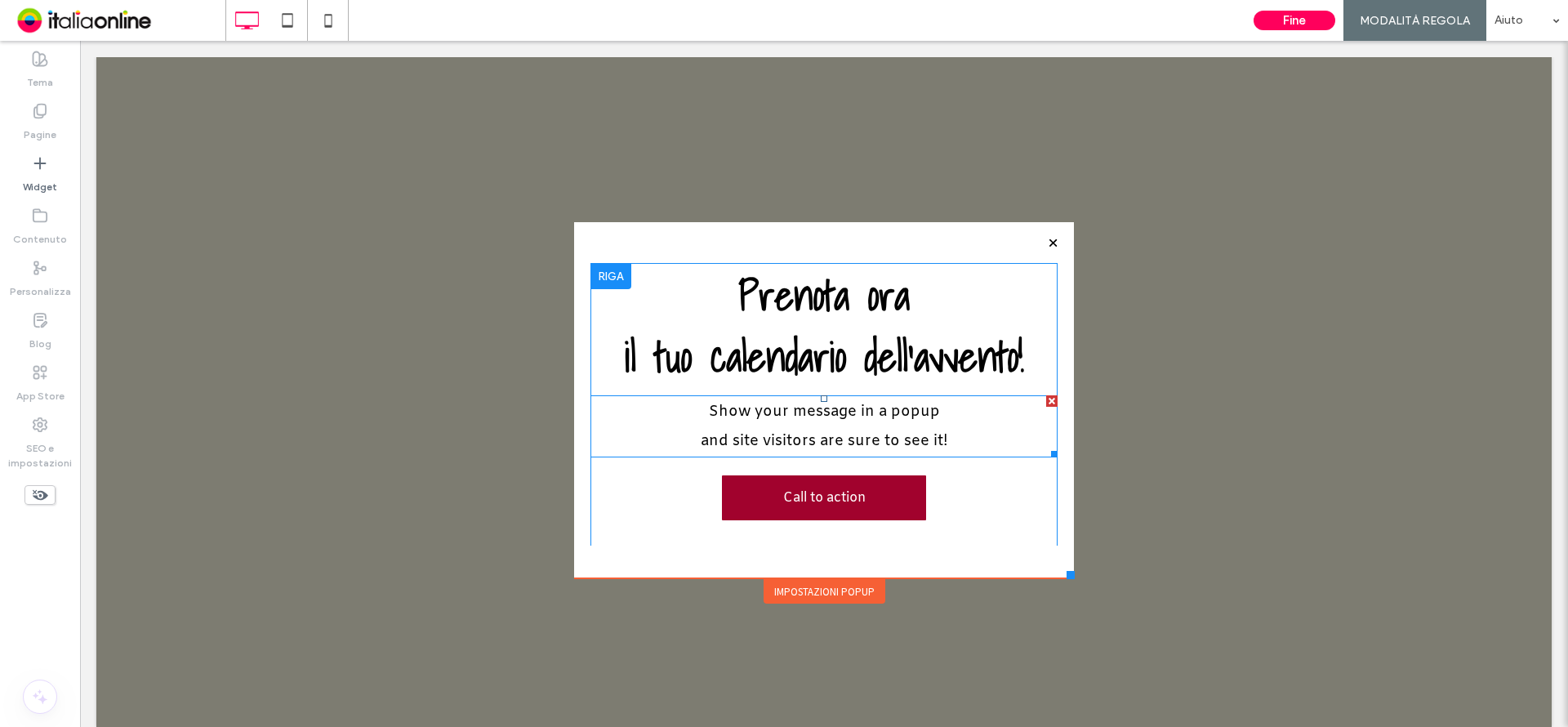
click at [1047, 403] on div at bounding box center [1052, 400] width 11 height 11
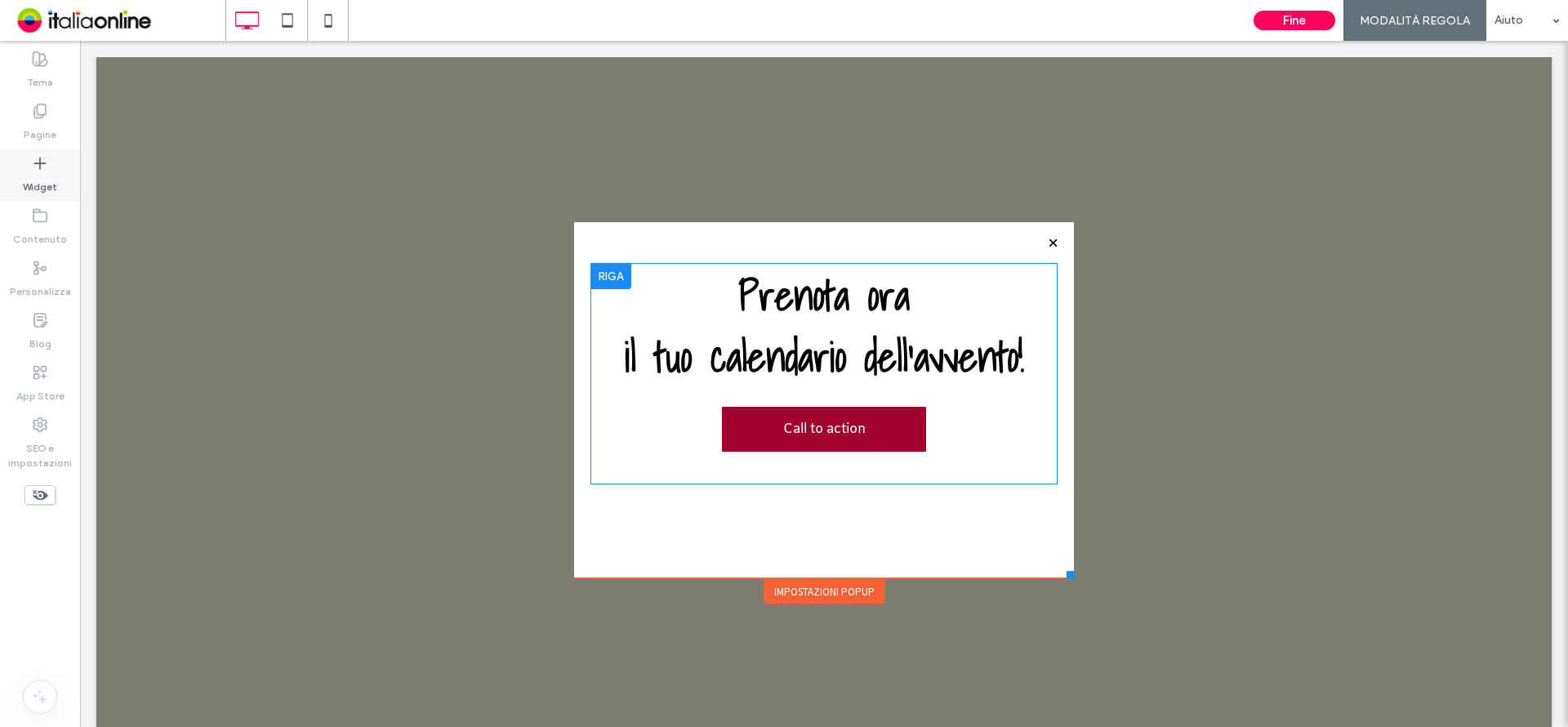
click at [40, 159] on use at bounding box center [39, 162] width 10 height 10
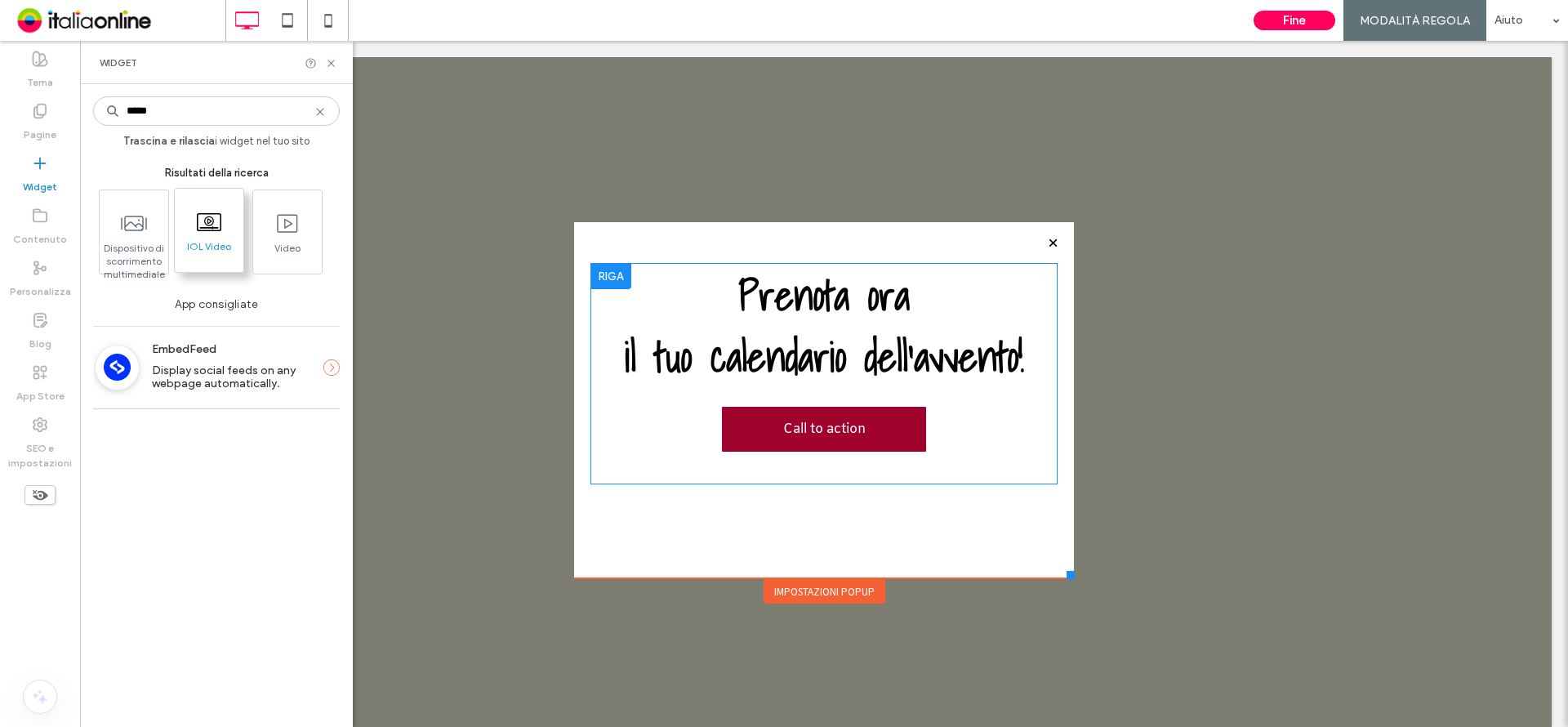
type input "*****"
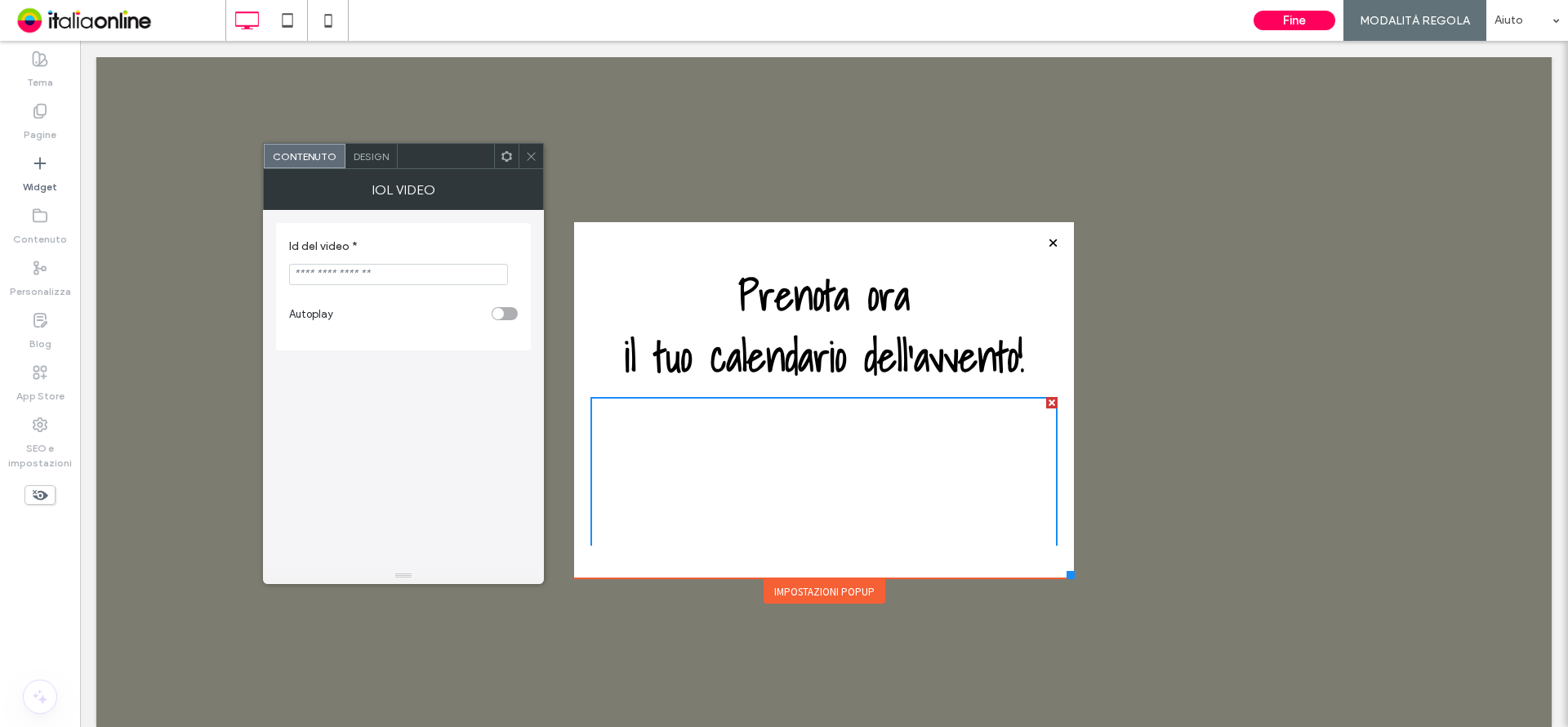
drag, startPoint x: 533, startPoint y: 149, endPoint x: 542, endPoint y: 187, distance: 39.1
click at [530, 151] on icon at bounding box center [531, 156] width 12 height 12
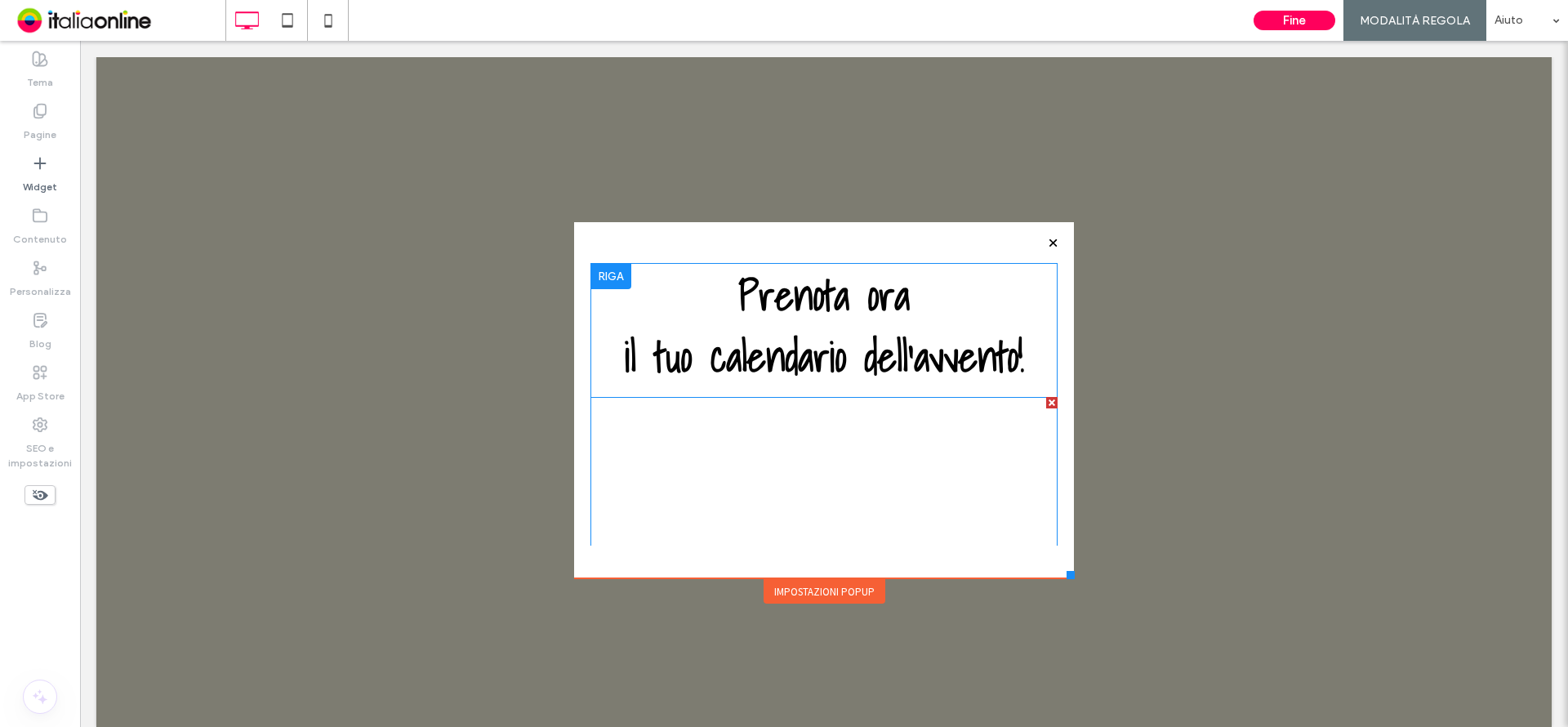
drag, startPoint x: 1030, startPoint y: 401, endPoint x: 626, endPoint y: 357, distance: 406.4
click at [1047, 401] on div at bounding box center [1052, 402] width 11 height 11
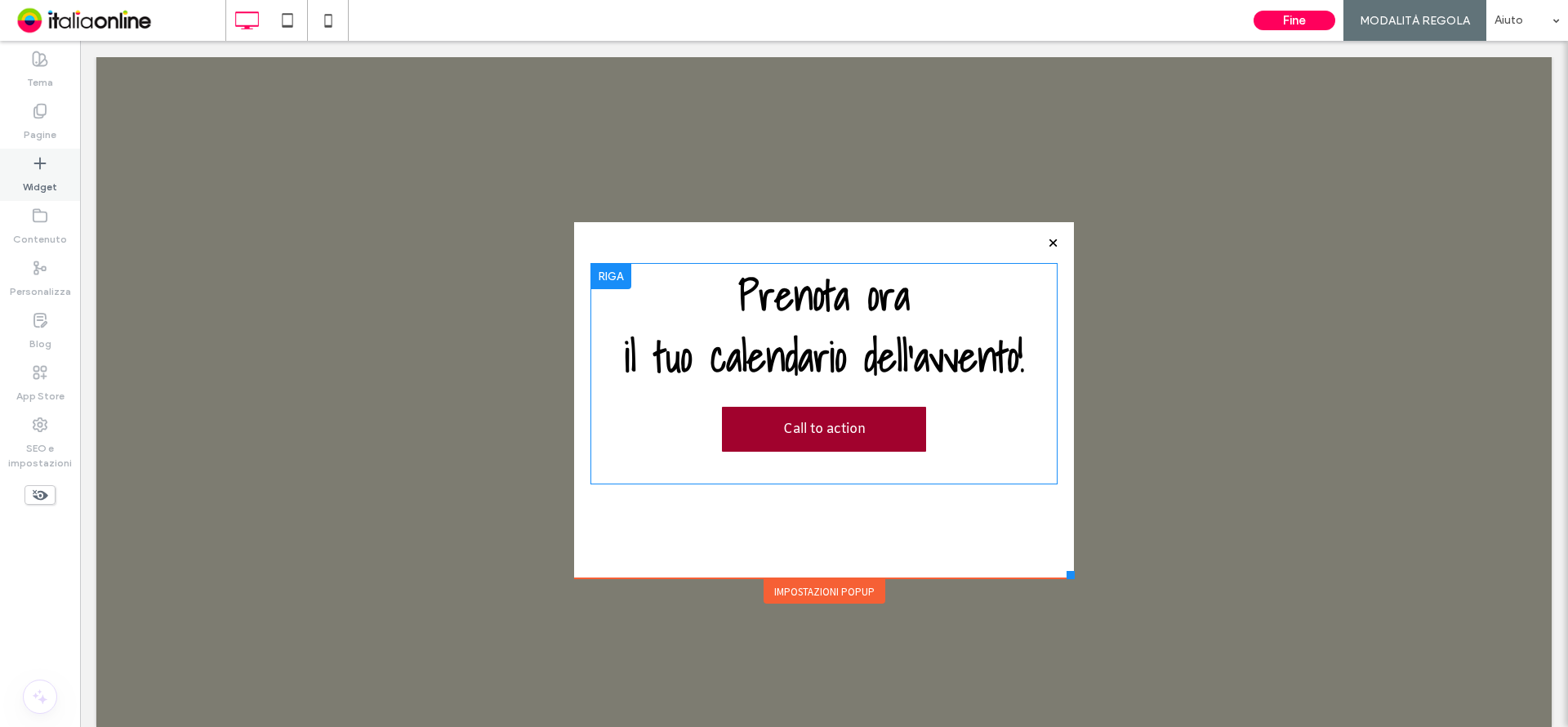
click at [53, 178] on label "Widget" at bounding box center [40, 183] width 34 height 23
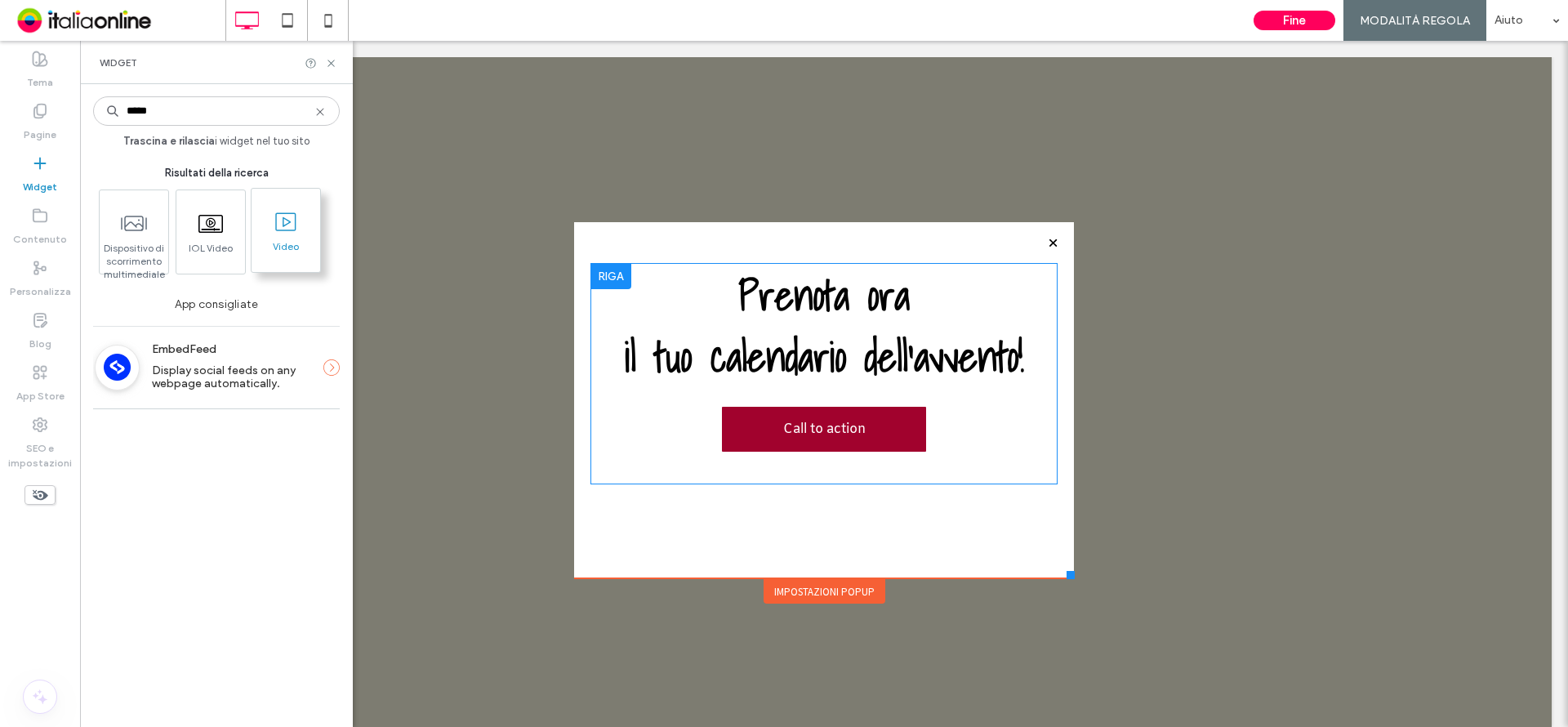
type input "*****"
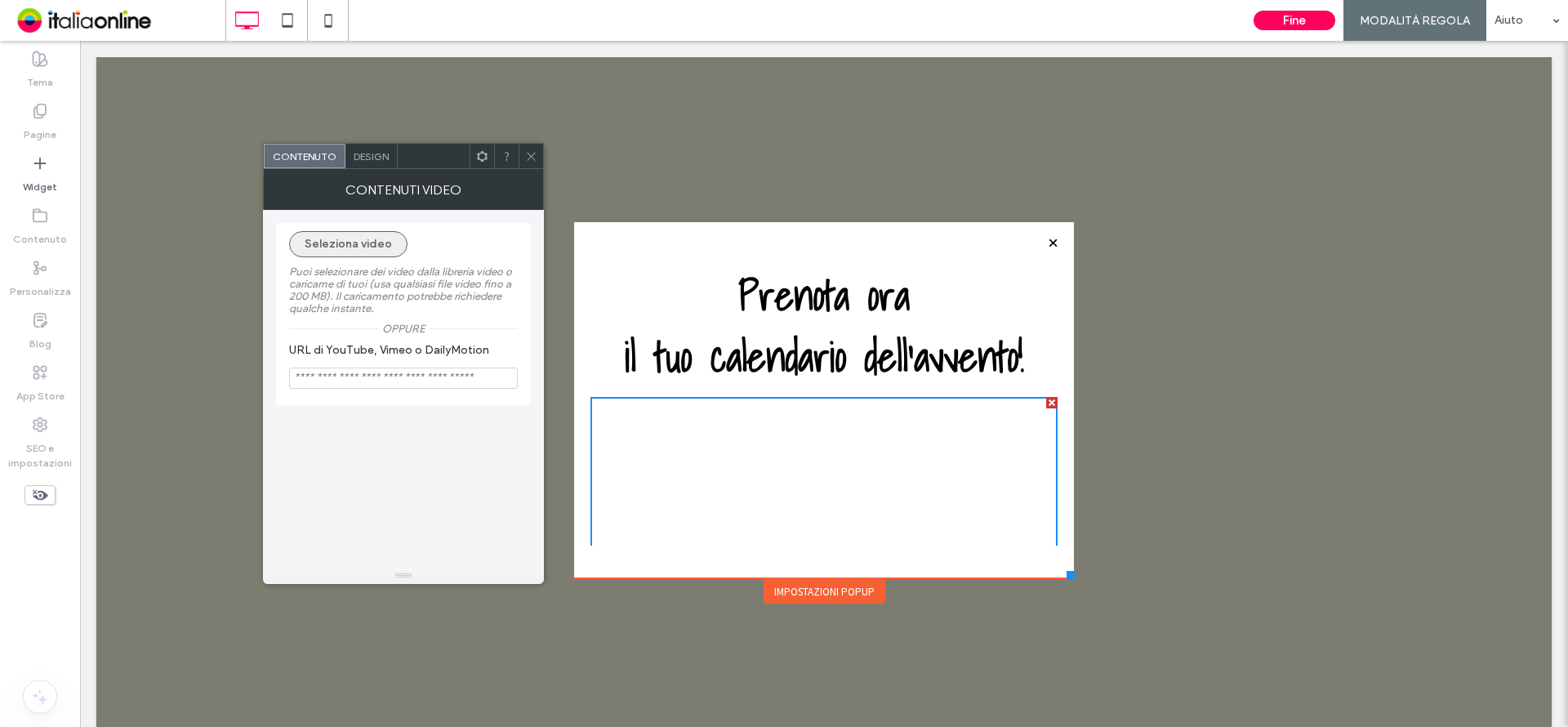
click at [366, 245] on button "Seleziona video" at bounding box center [348, 245] width 118 height 26
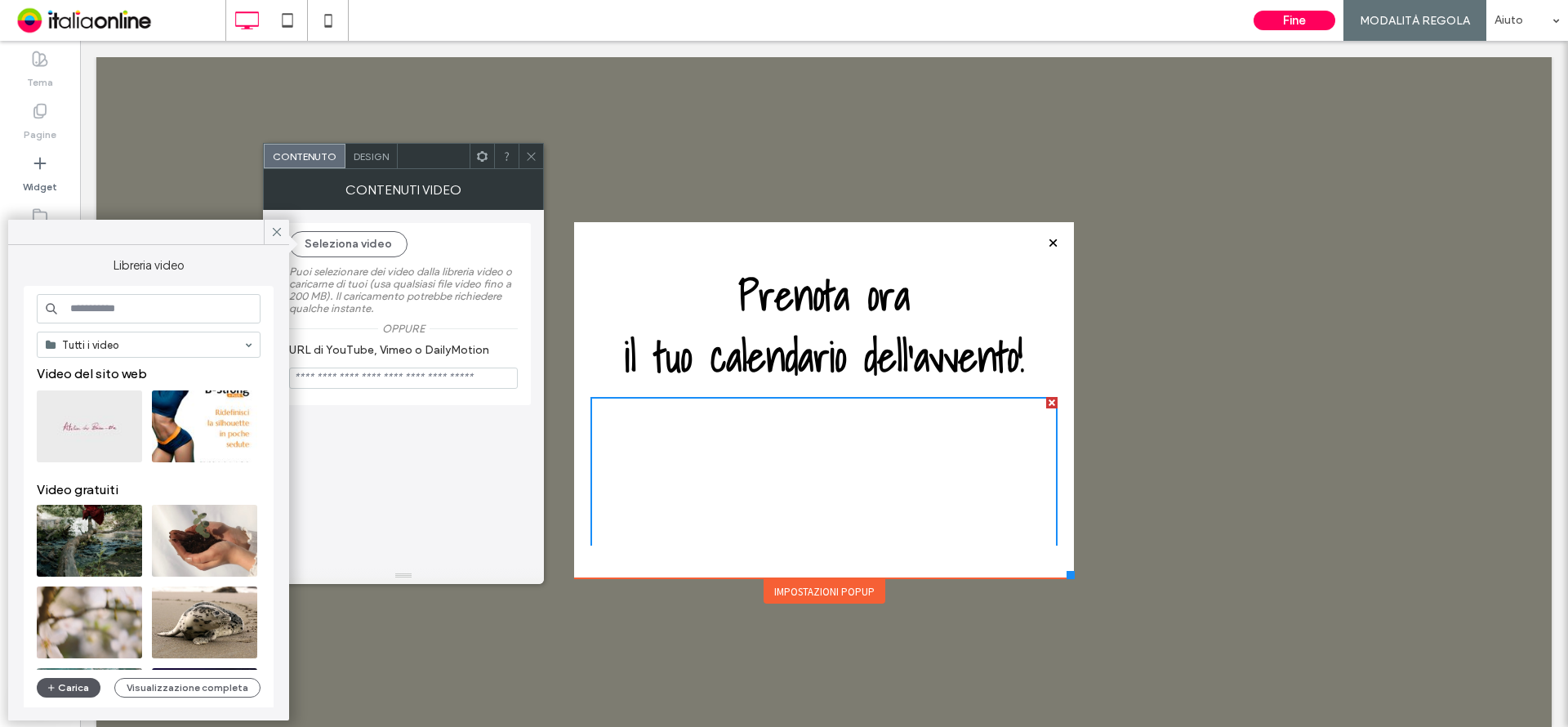
click at [60, 685] on button "Carica" at bounding box center [68, 687] width 63 height 20
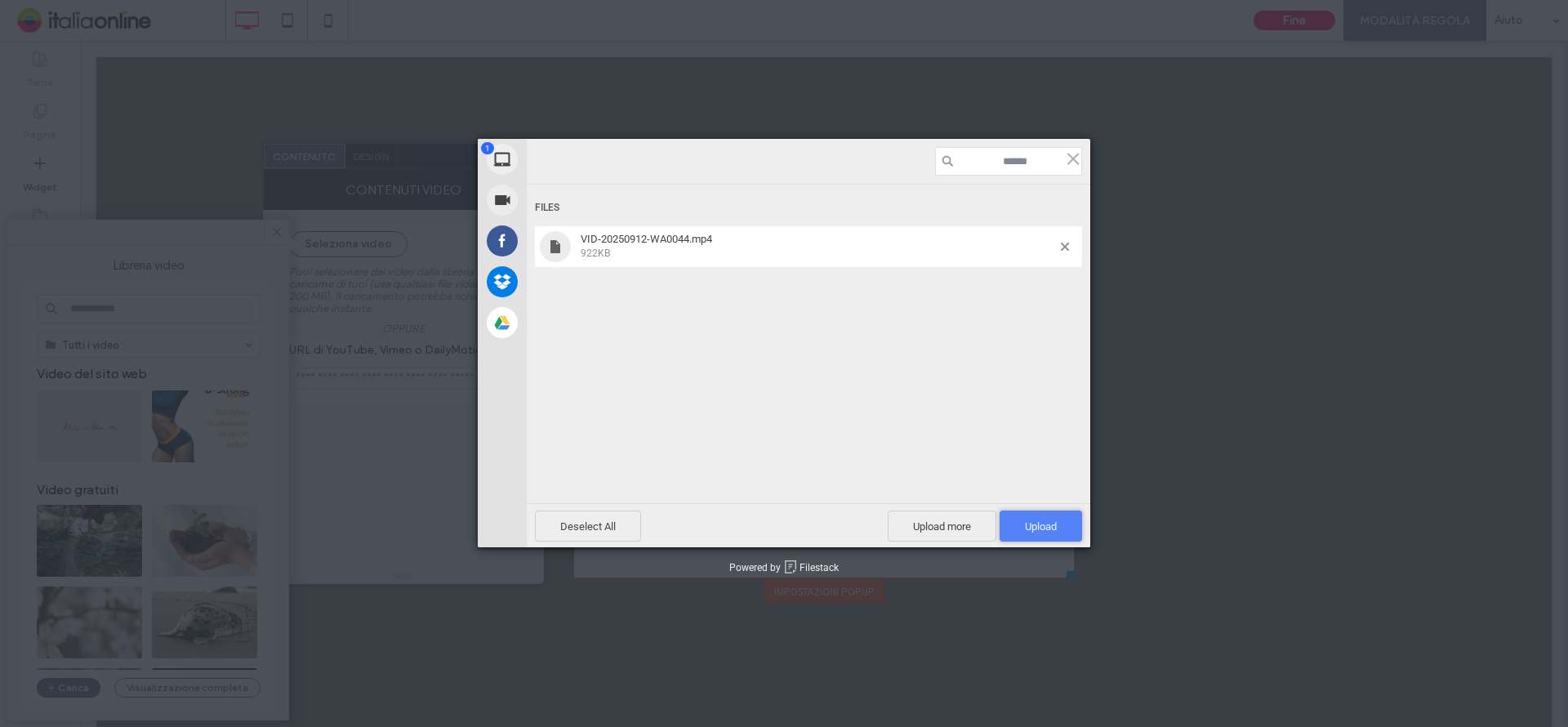
click at [1048, 525] on span "Upload 1" at bounding box center [1041, 526] width 32 height 12
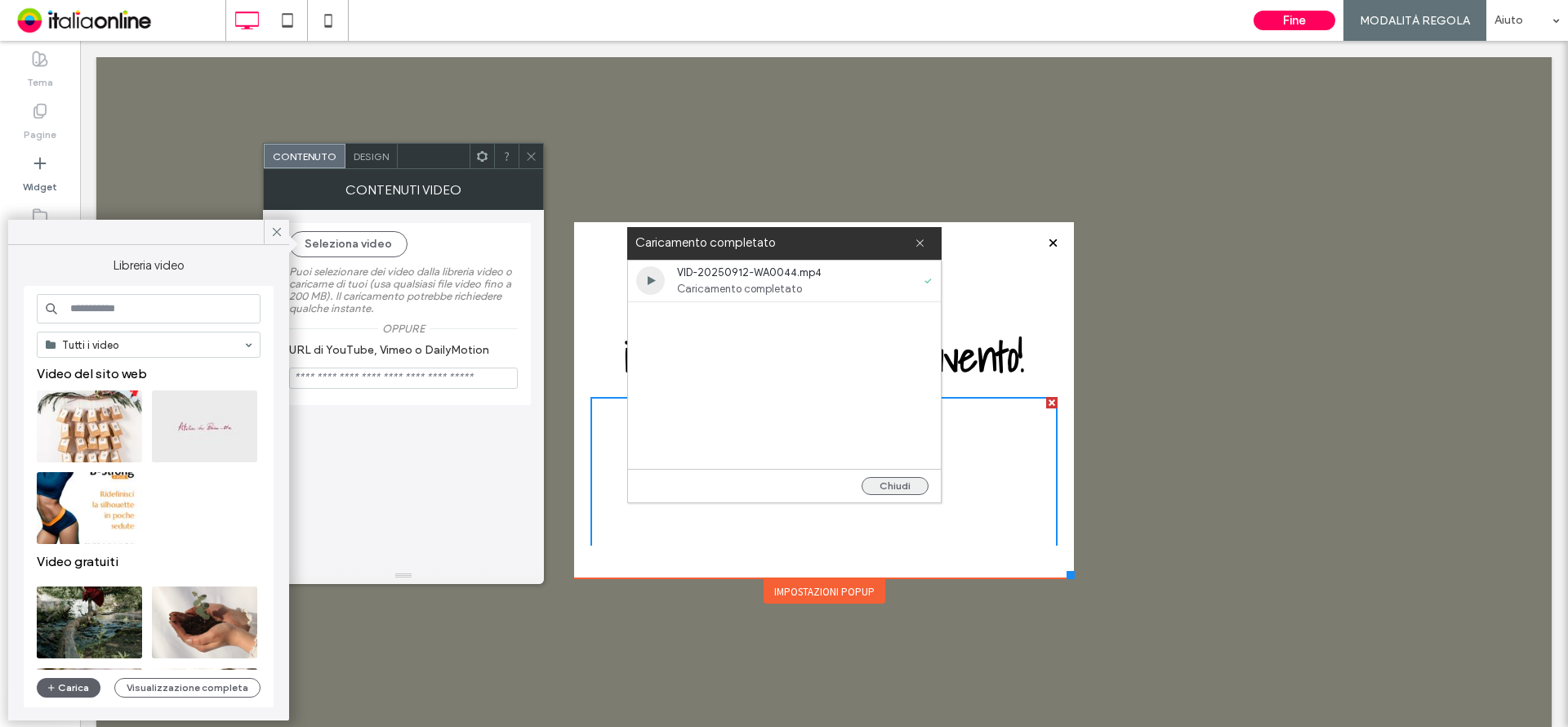
click at [890, 485] on button "Chiudi" at bounding box center [895, 485] width 67 height 18
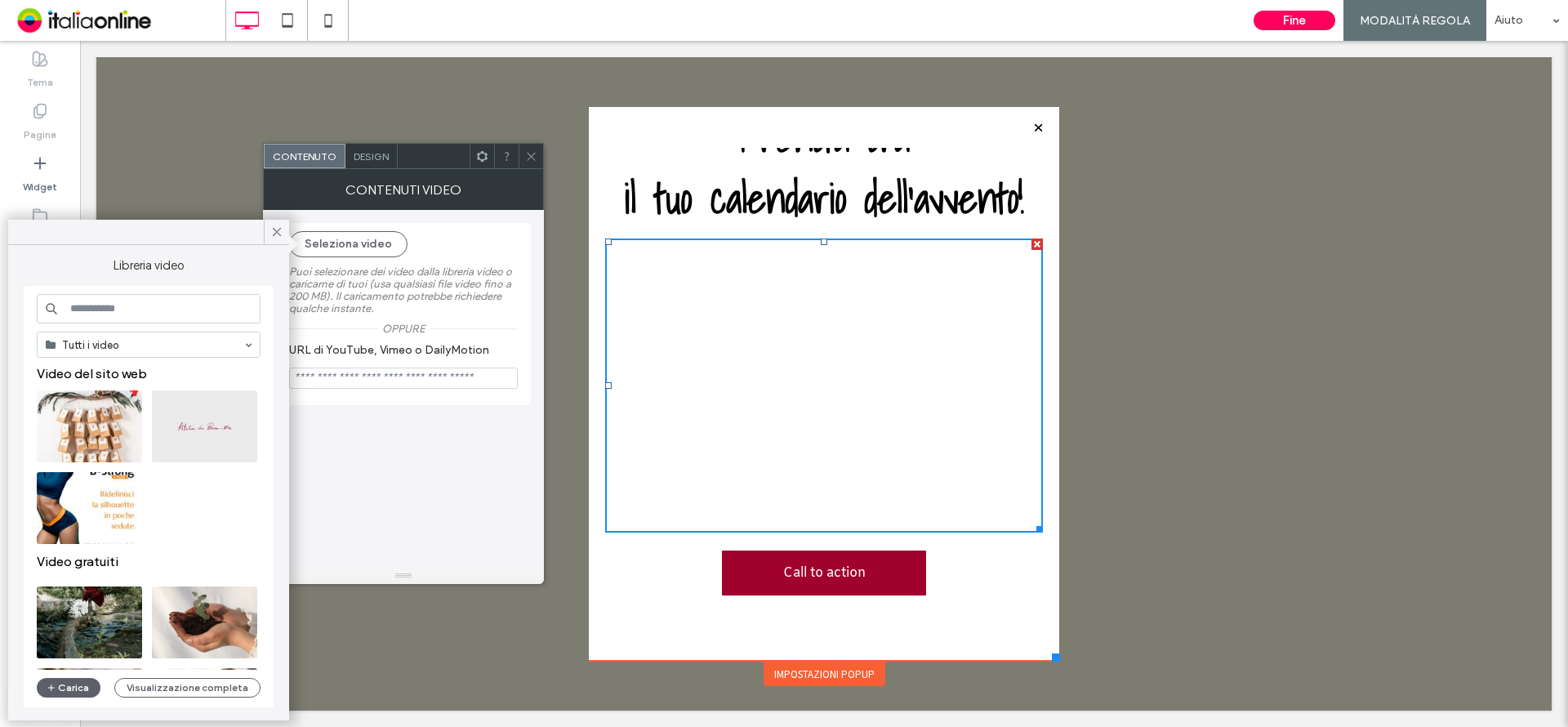
scroll to position [43, 0]
drag, startPoint x: 1057, startPoint y: 541, endPoint x: 1048, endPoint y: 634, distance: 93.4
click at [1045, 650] on div "Click To Paste HOME TRATTAMENTI CORPO TRATTAMENTI VISO TRATTAMENTI ESTETICI RIM…" at bounding box center [824, 364] width 477 height 647
click at [358, 237] on button "Seleziona video" at bounding box center [348, 245] width 118 height 26
click at [108, 422] on video at bounding box center [90, 426] width 106 height 72
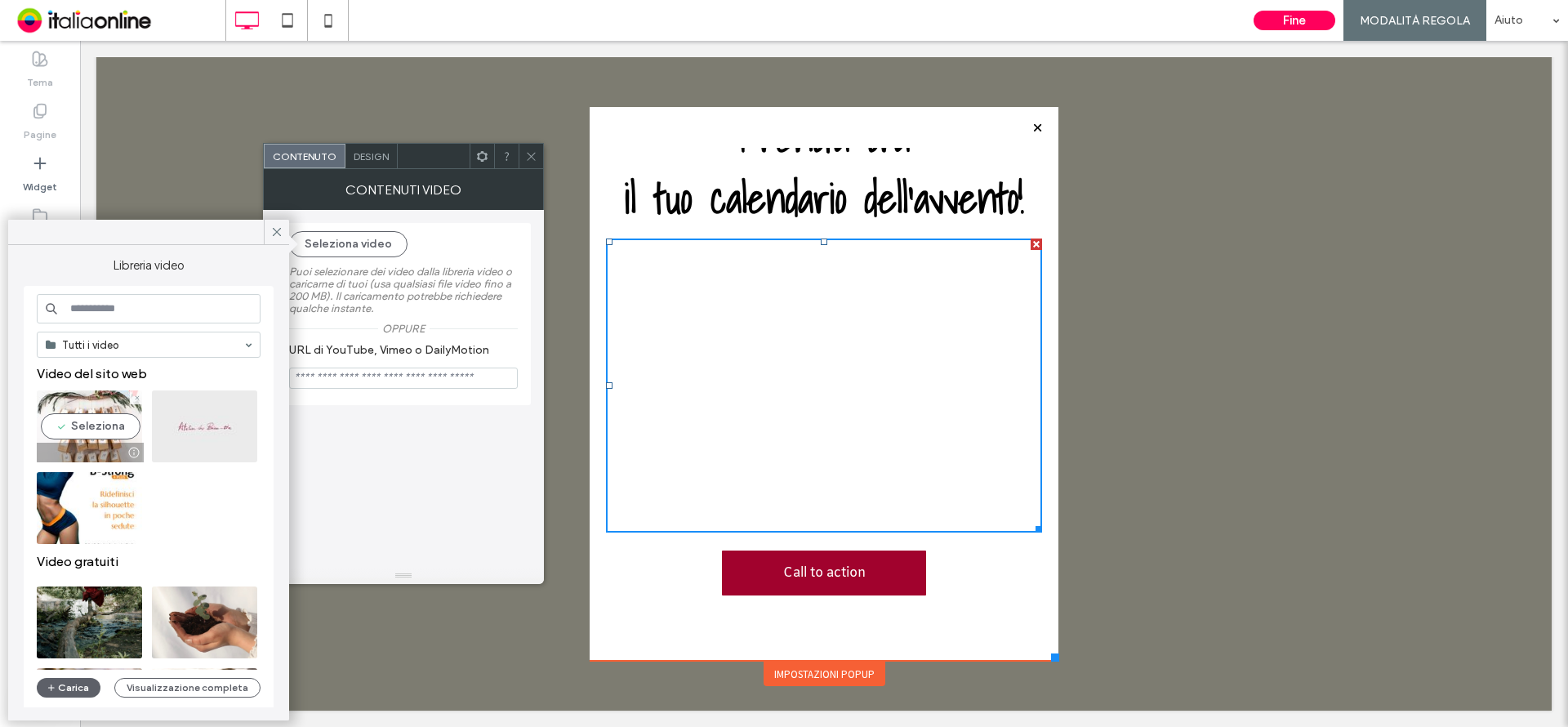
type input "**********"
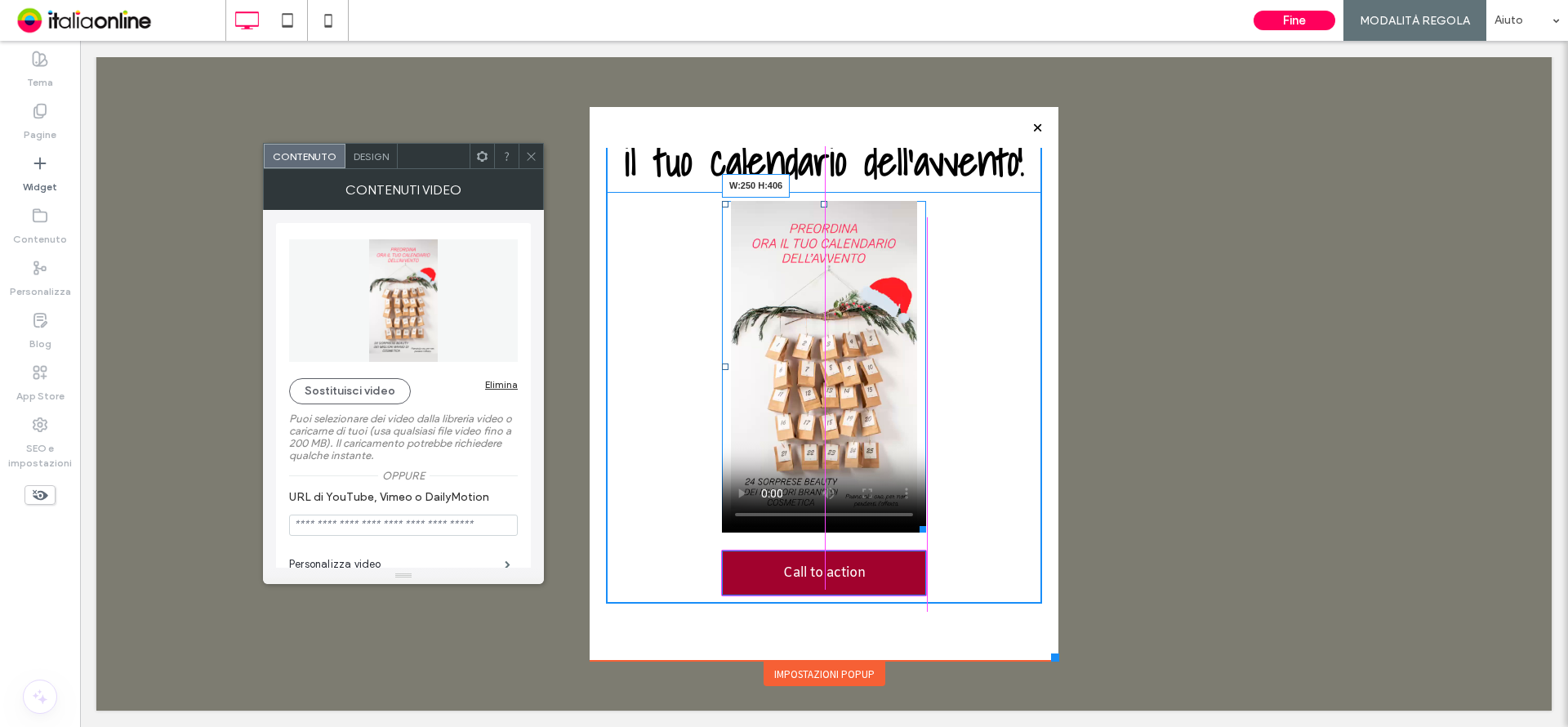
scroll to position [81, 0]
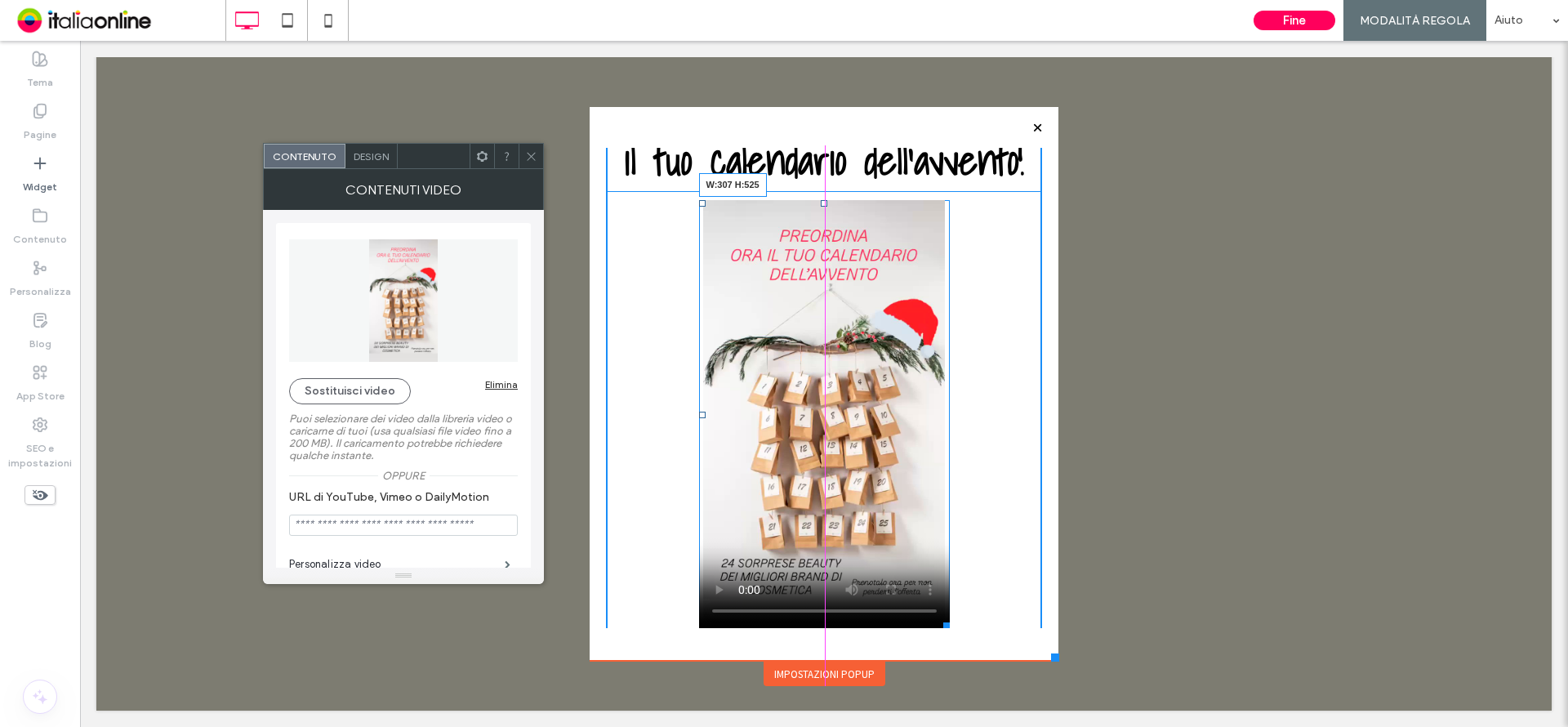
drag, startPoint x: 1006, startPoint y: 530, endPoint x: 929, endPoint y: 665, distance: 155.4
click at [929, 665] on div "Click To Paste HOME TRATTAMENTI CORPO TRATTAMENTI VISO TRATTAMENTI ESTETICI RIM…" at bounding box center [824, 364] width 477 height 647
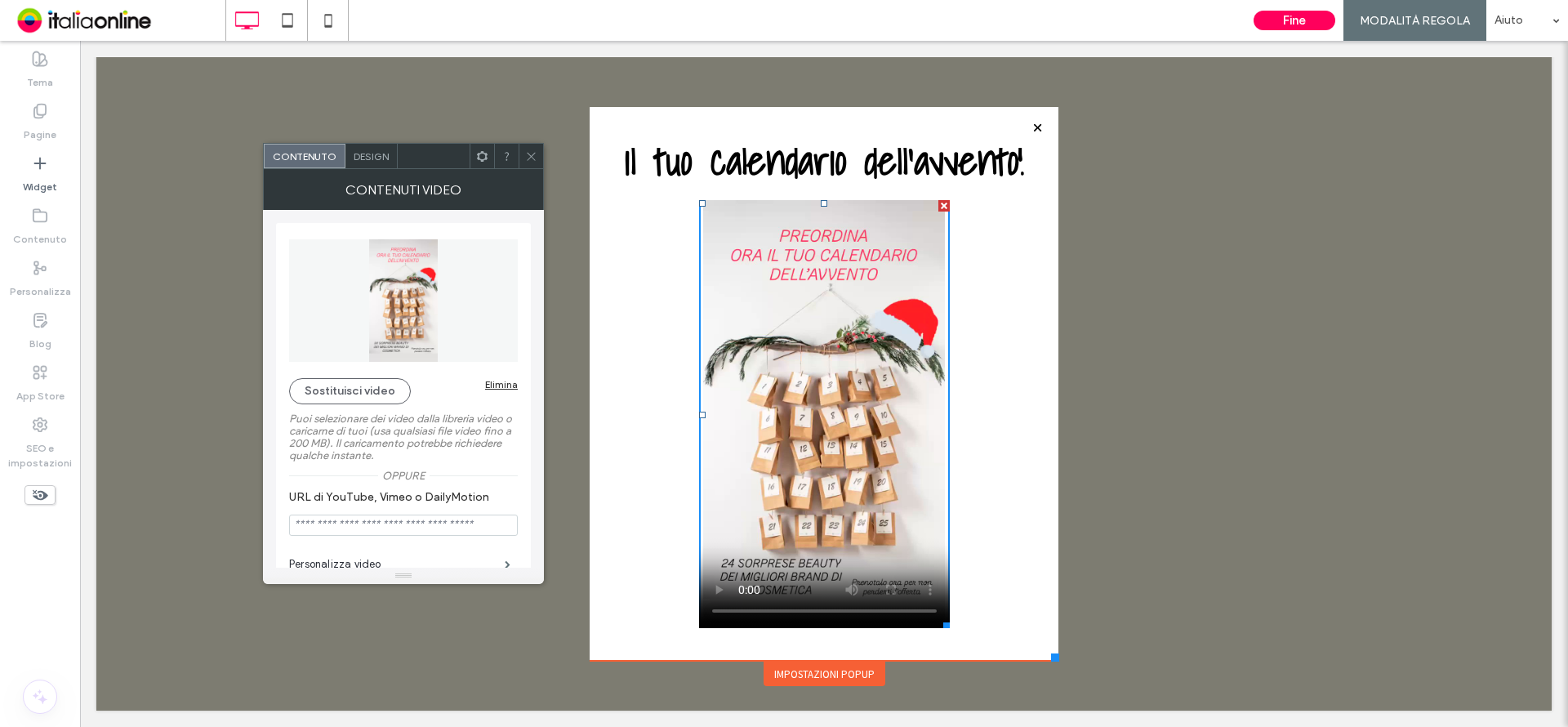
click at [785, 368] on video at bounding box center [824, 414] width 250 height 429
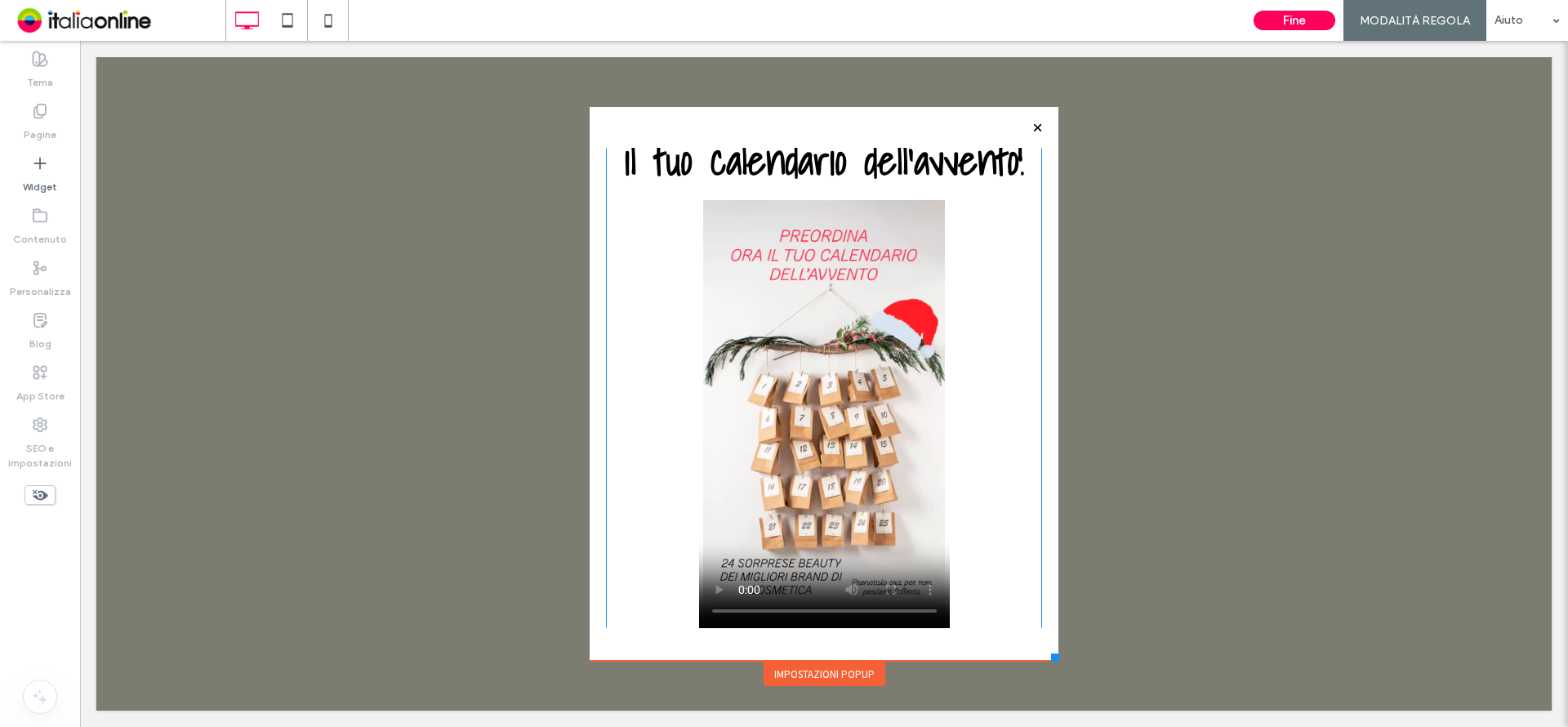
click at [623, 303] on div "Prenota ora ﻿ il tuo calendario dell'avvento! Call to action Click To Paste" at bounding box center [825, 382] width 436 height 634
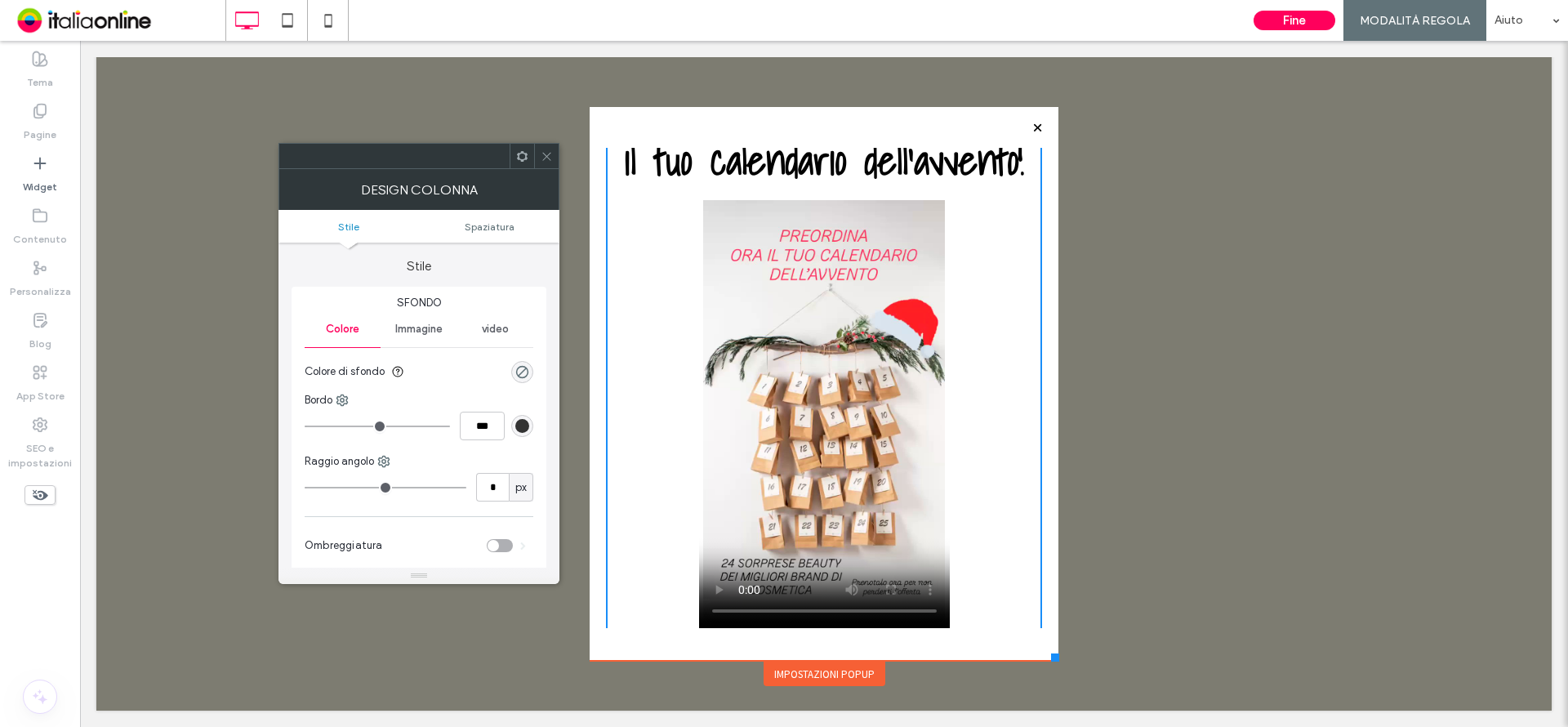
scroll to position [0, 0]
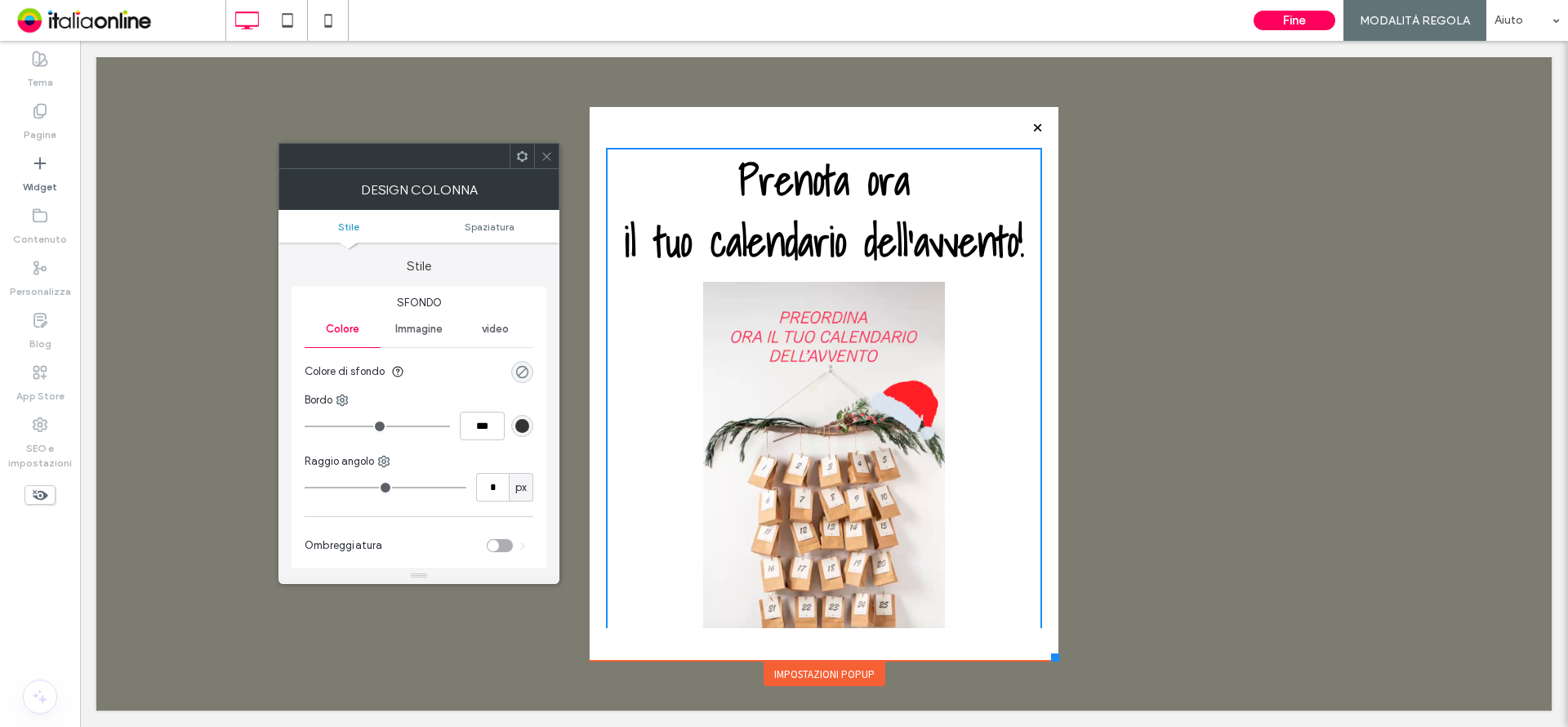
click at [523, 369] on div "rgba(0, 0, 0, 0)" at bounding box center [522, 371] width 14 height 14
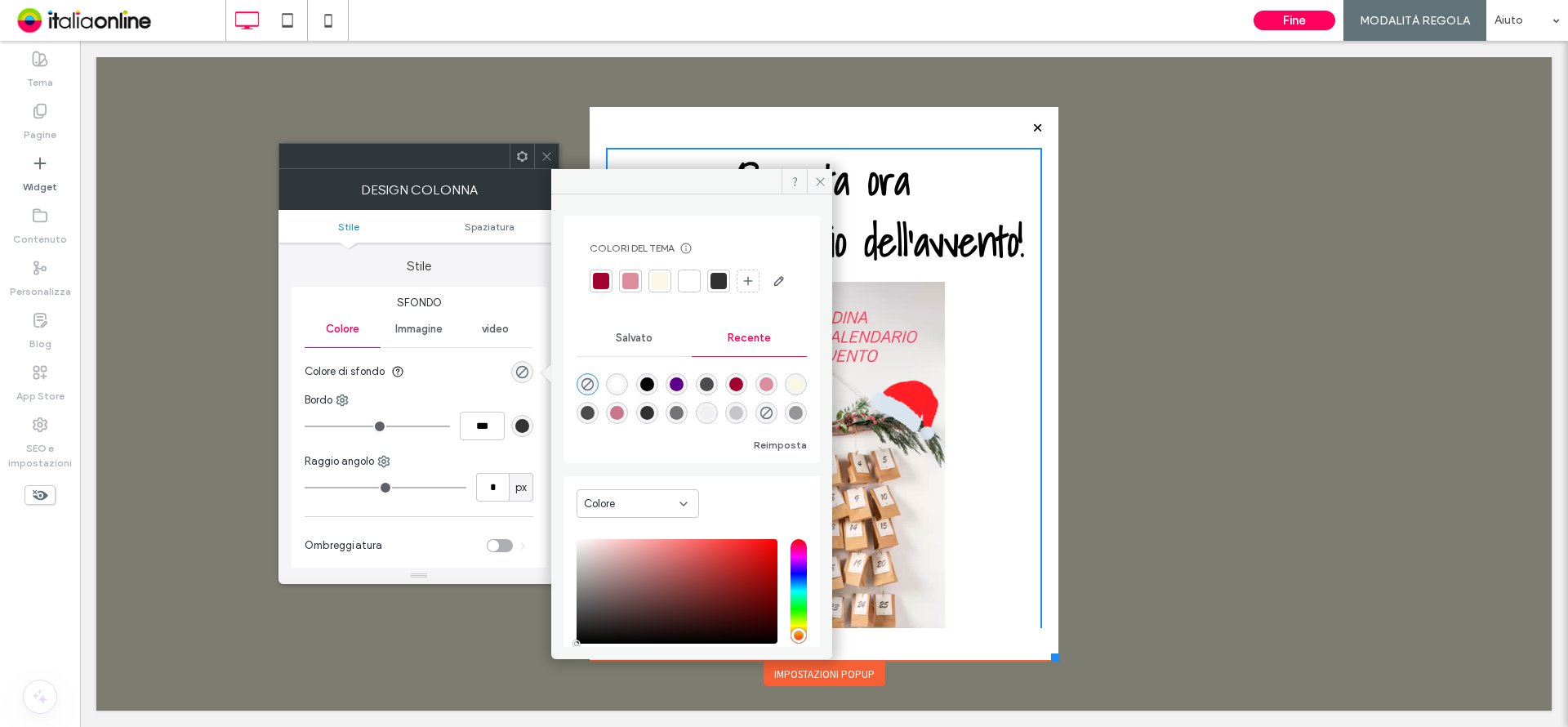
click at [743, 419] on div "rgba(8, 8, 8, 0.2)" at bounding box center [736, 413] width 14 height 14
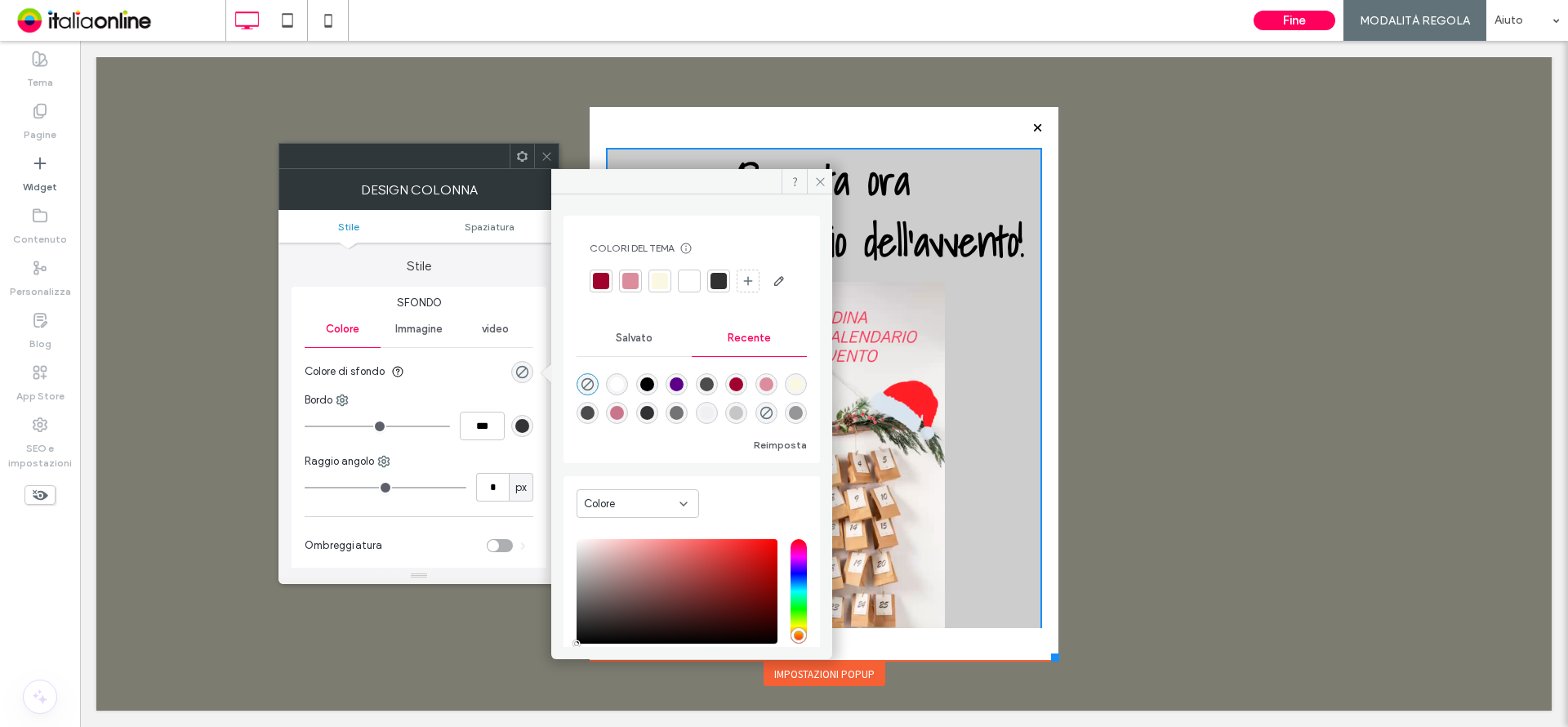
type input "*******"
type input "**"
type input "***"
click at [714, 419] on div "rgba(8, 8, 8, 0.02)" at bounding box center [707, 413] width 14 height 14
type input "*"
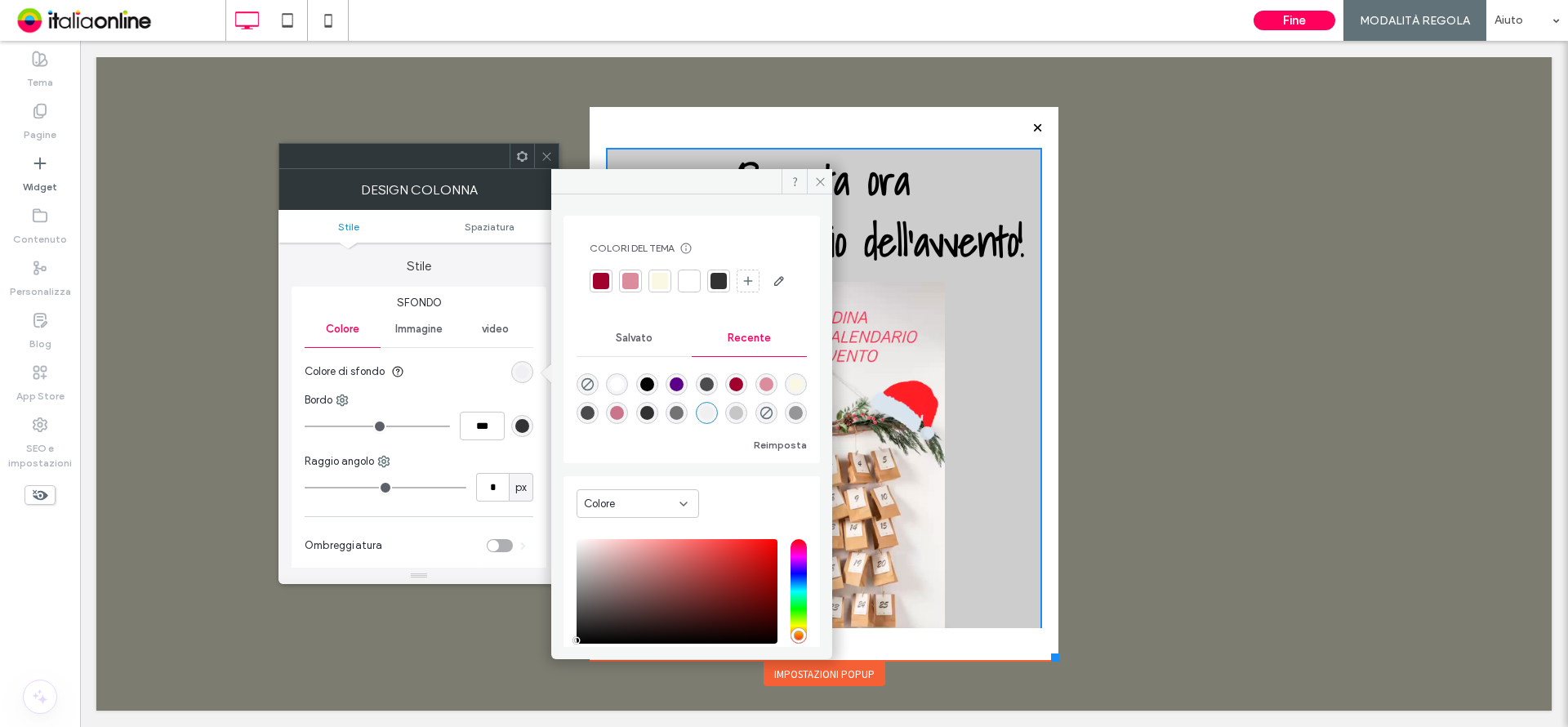
type input "**"
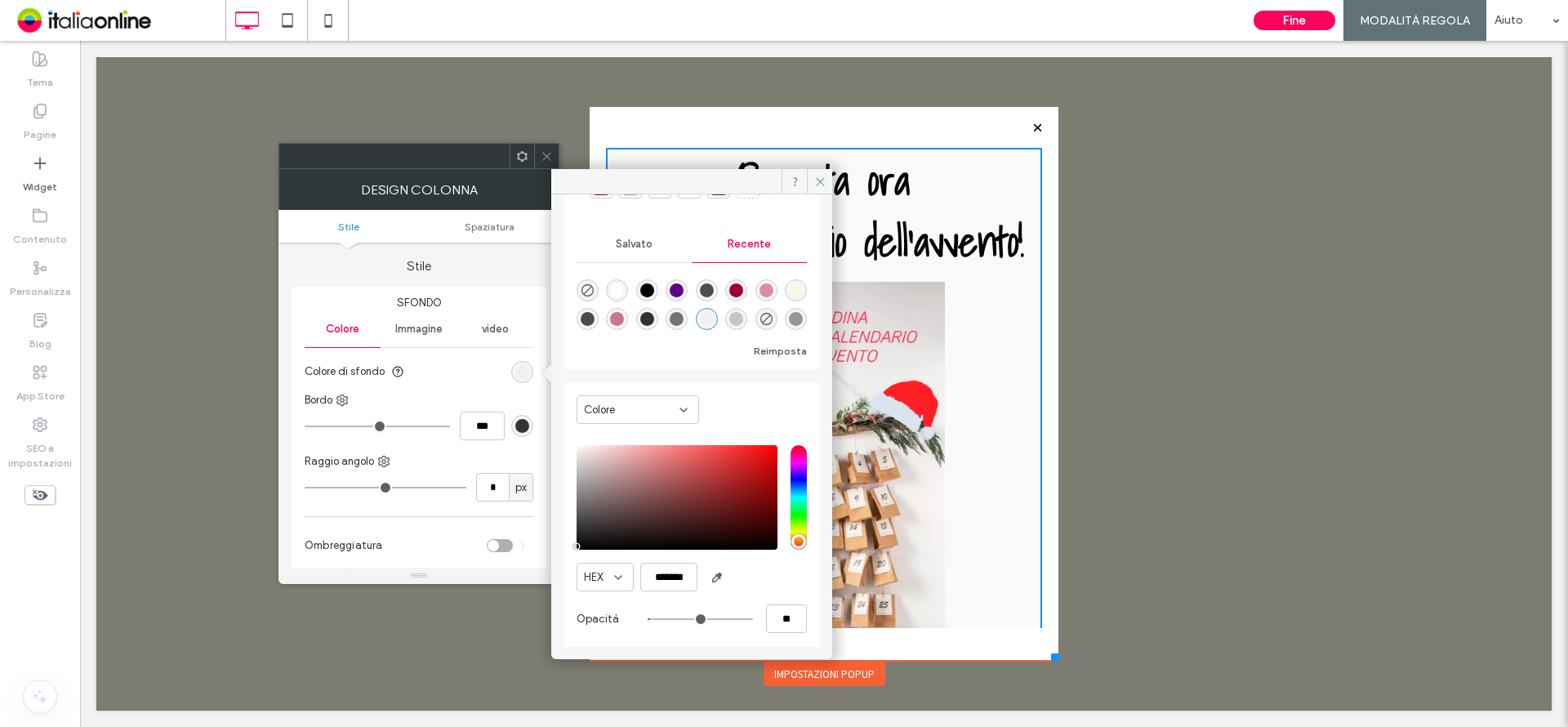
scroll to position [129, 0]
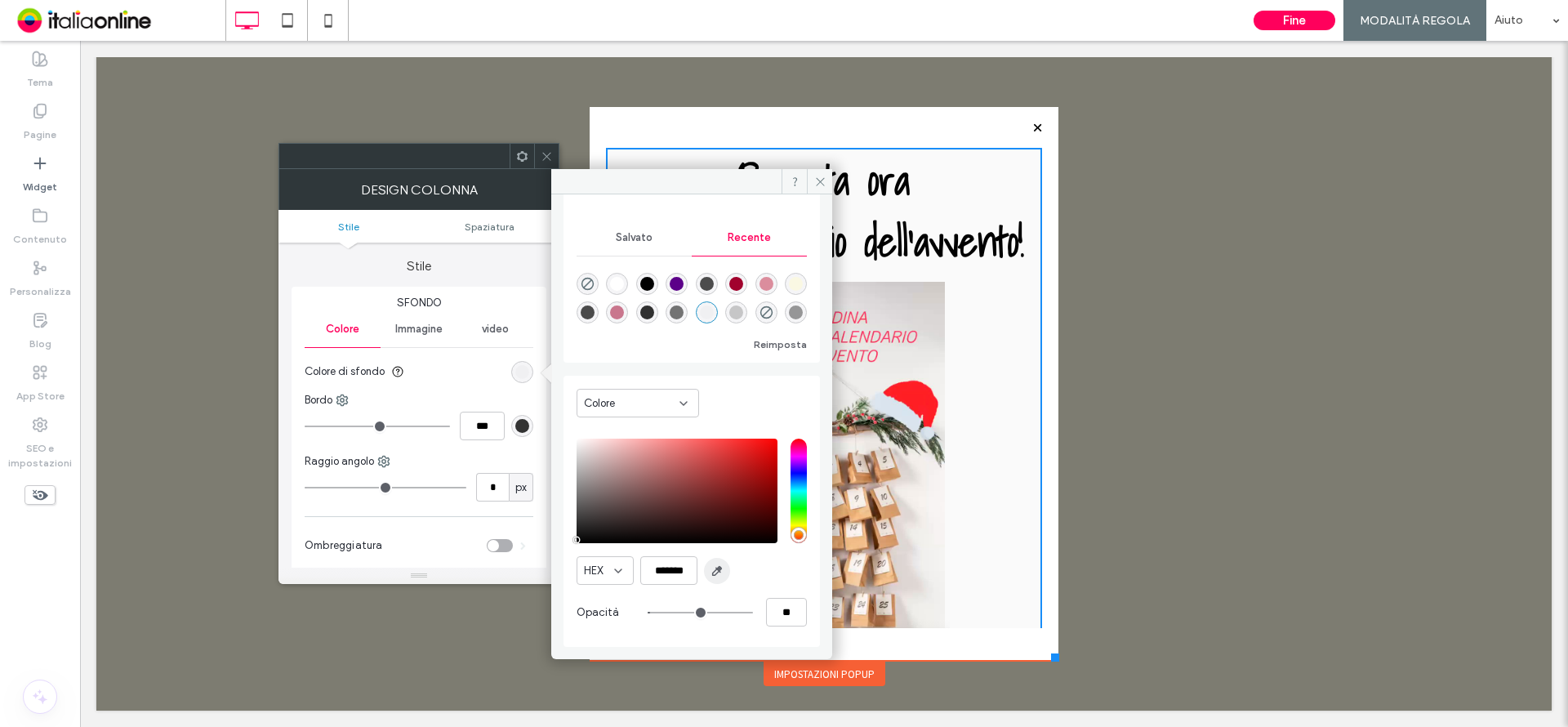
click at [720, 571] on use "button" at bounding box center [718, 571] width 9 height 9
click at [910, 368] on video at bounding box center [824, 496] width 250 height 429
click at [895, 355] on video at bounding box center [824, 496] width 250 height 429
click at [713, 576] on icon "button" at bounding box center [717, 570] width 13 height 13
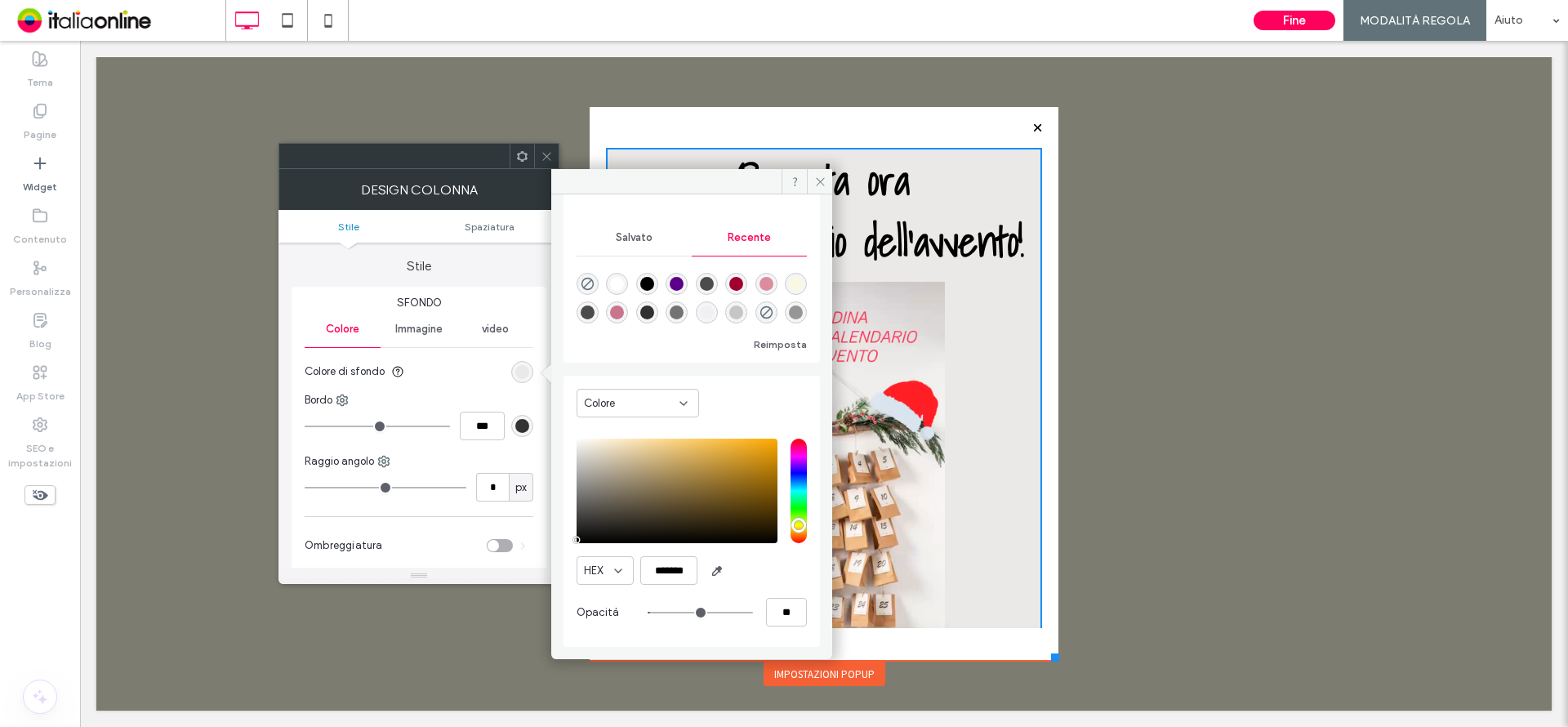
type input "*******"
type input "***"
type input "****"
click at [715, 566] on icon "button" at bounding box center [717, 570] width 13 height 13
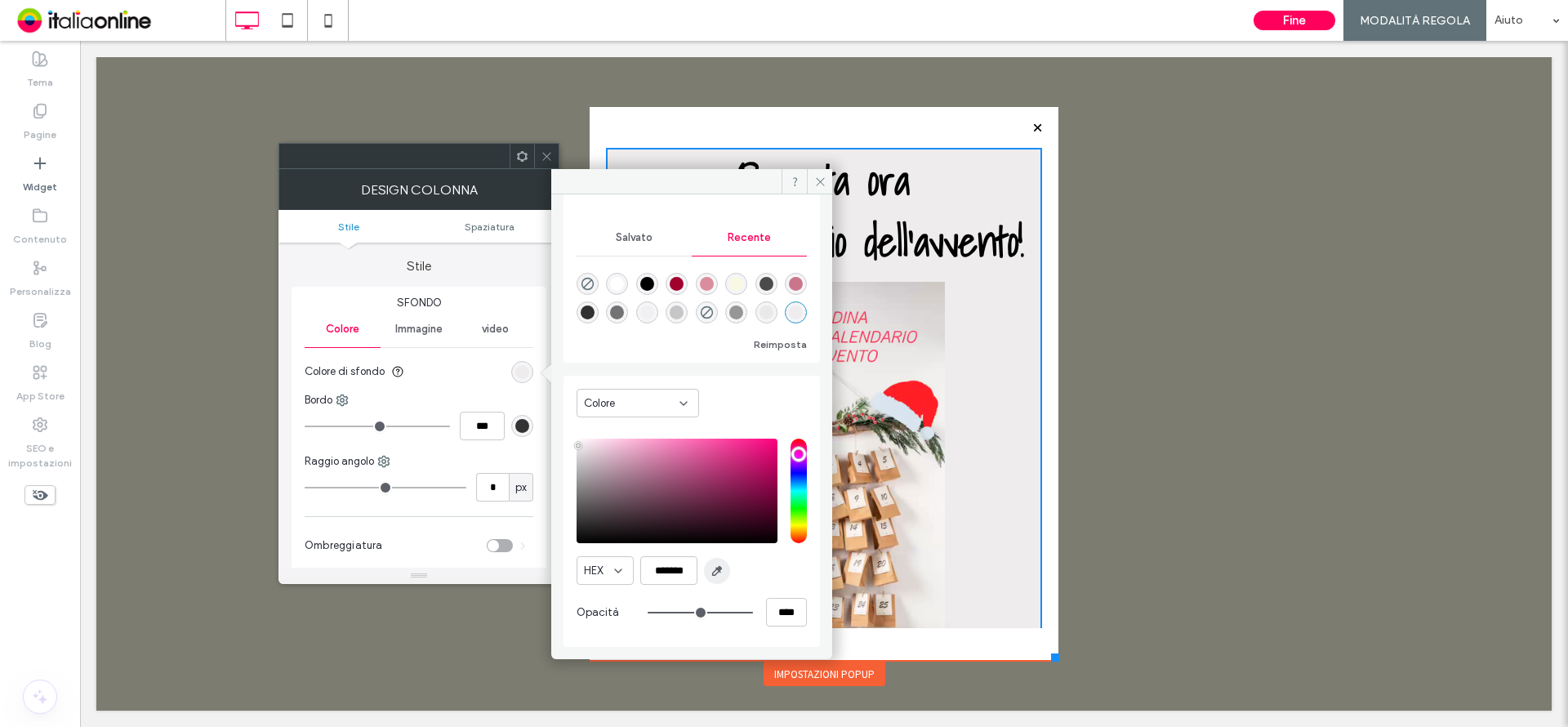
click at [715, 570] on use "button" at bounding box center [718, 571] width 9 height 9
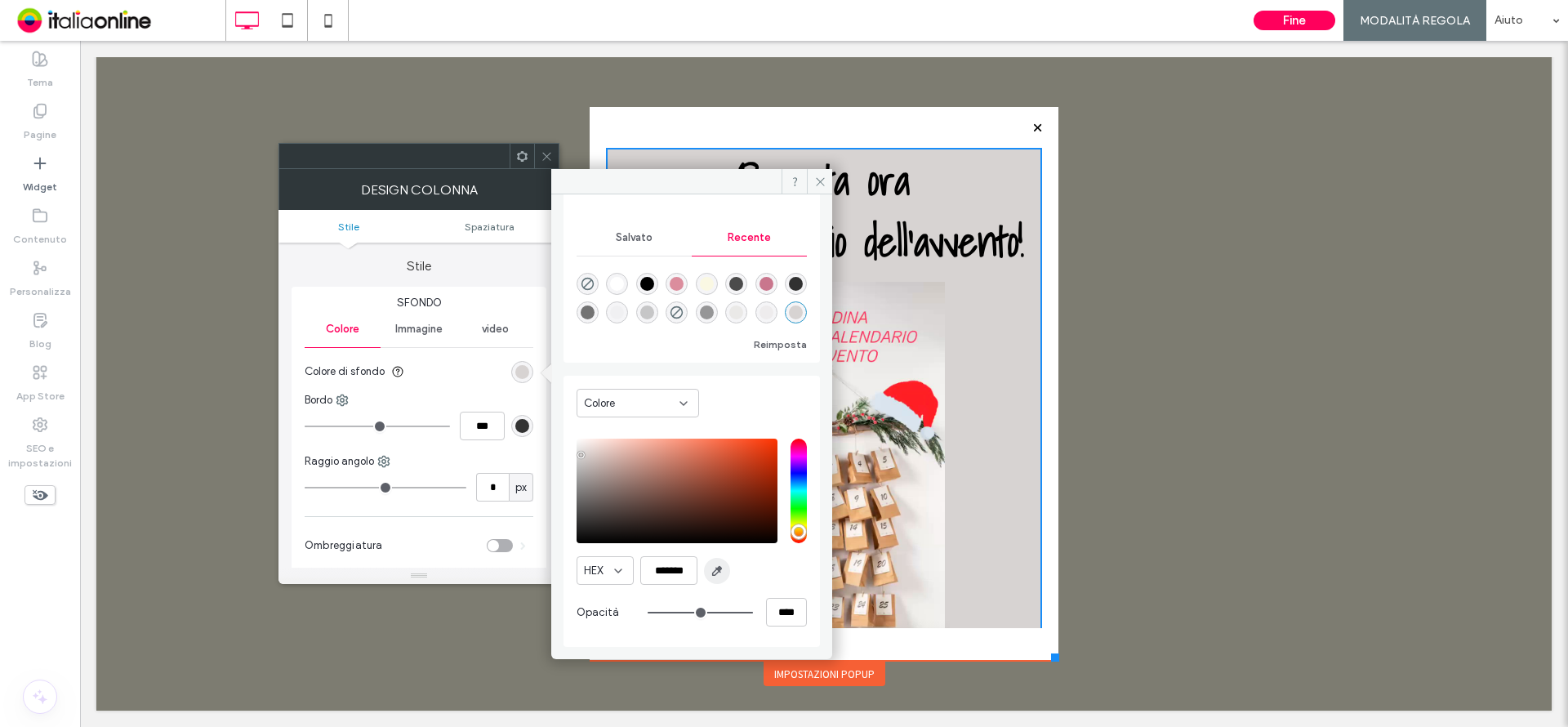
click at [717, 566] on icon "button" at bounding box center [717, 570] width 13 height 13
type input "*******"
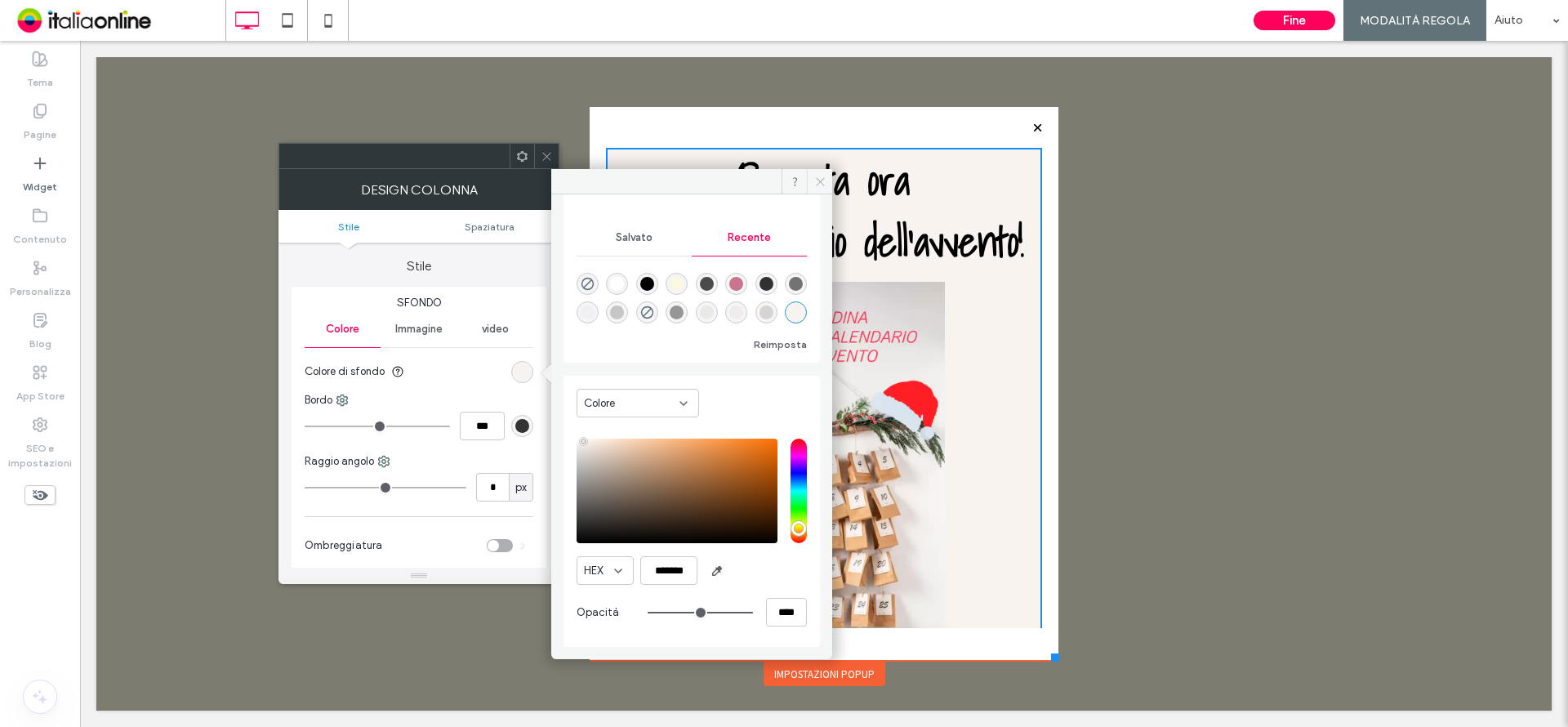
click at [822, 178] on icon at bounding box center [820, 181] width 12 height 12
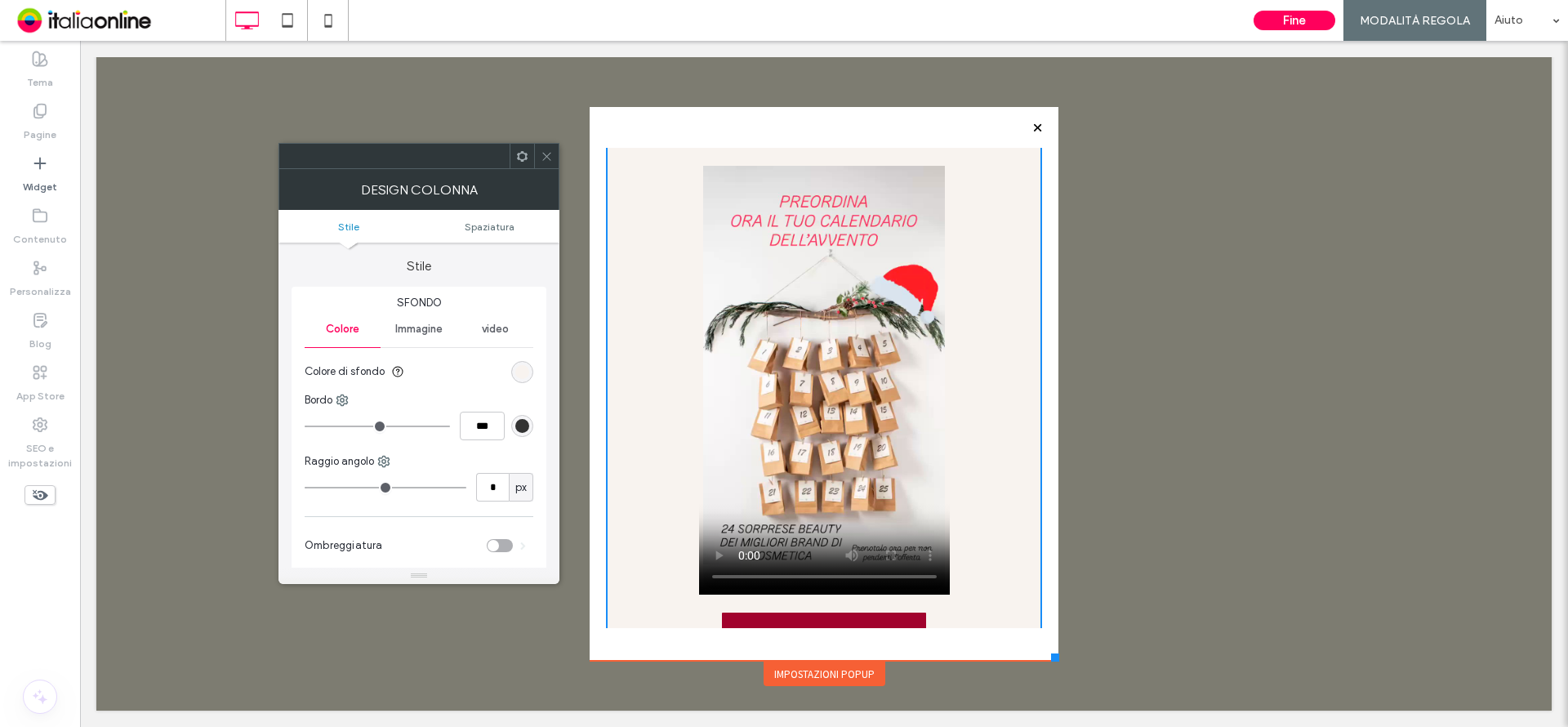
scroll to position [0, 0]
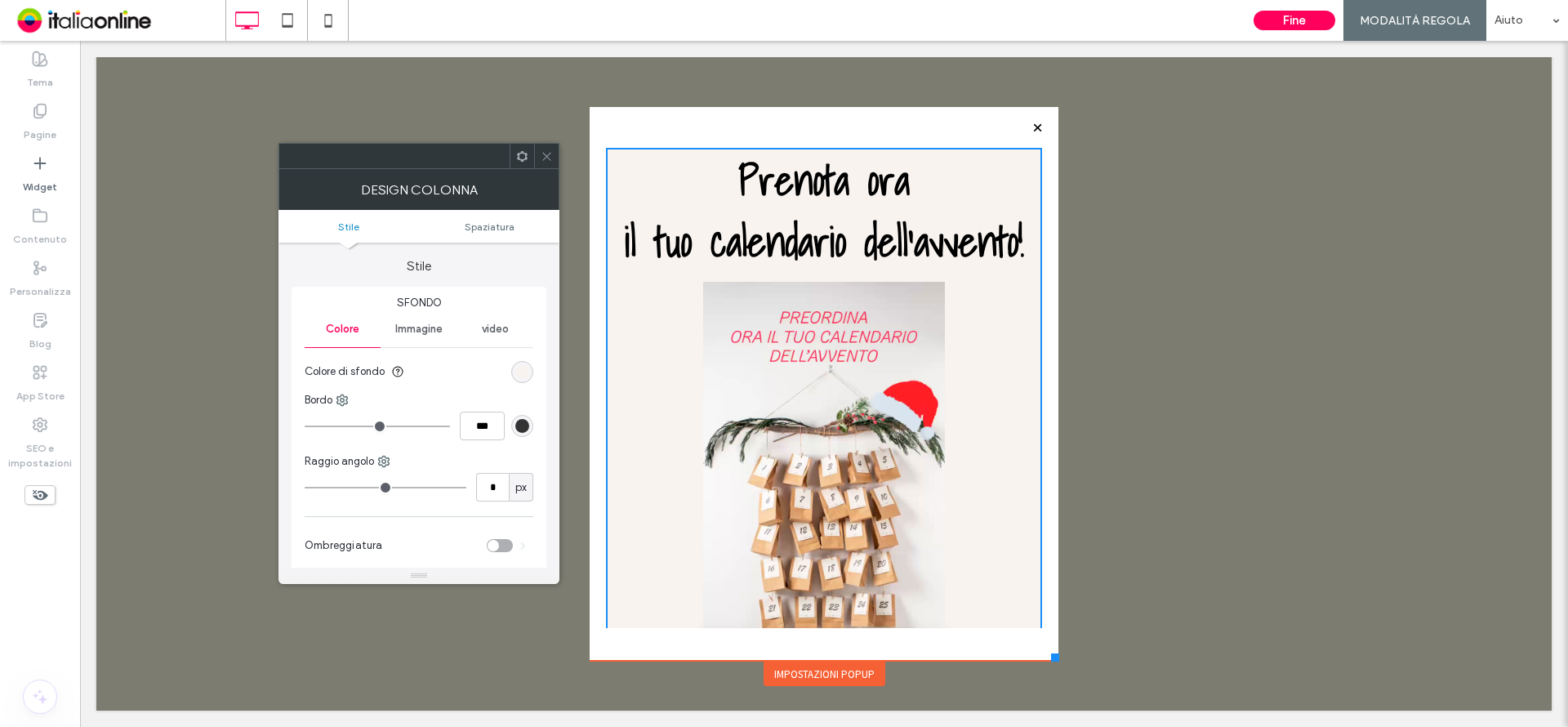
click at [544, 152] on icon at bounding box center [546, 156] width 12 height 12
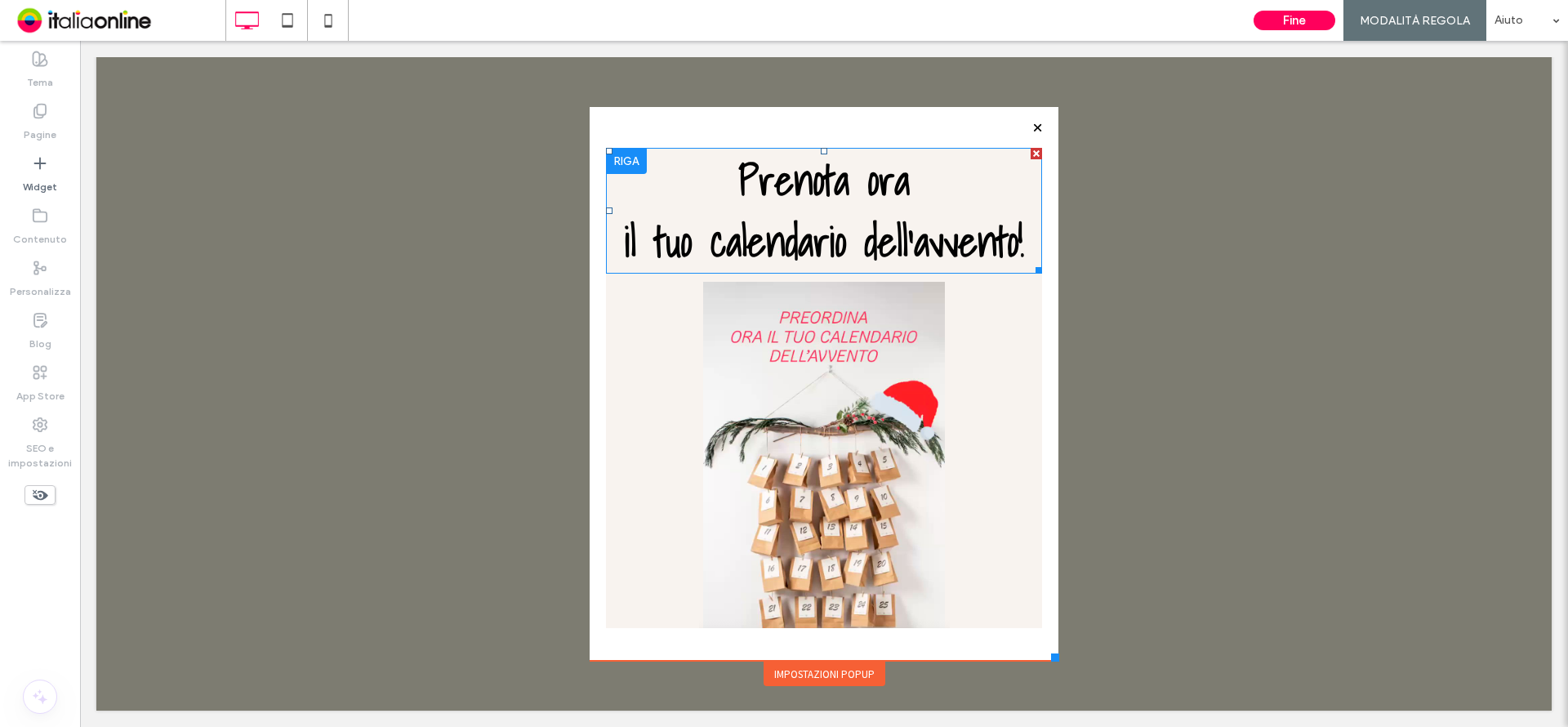
click at [1031, 154] on div at bounding box center [1036, 153] width 11 height 11
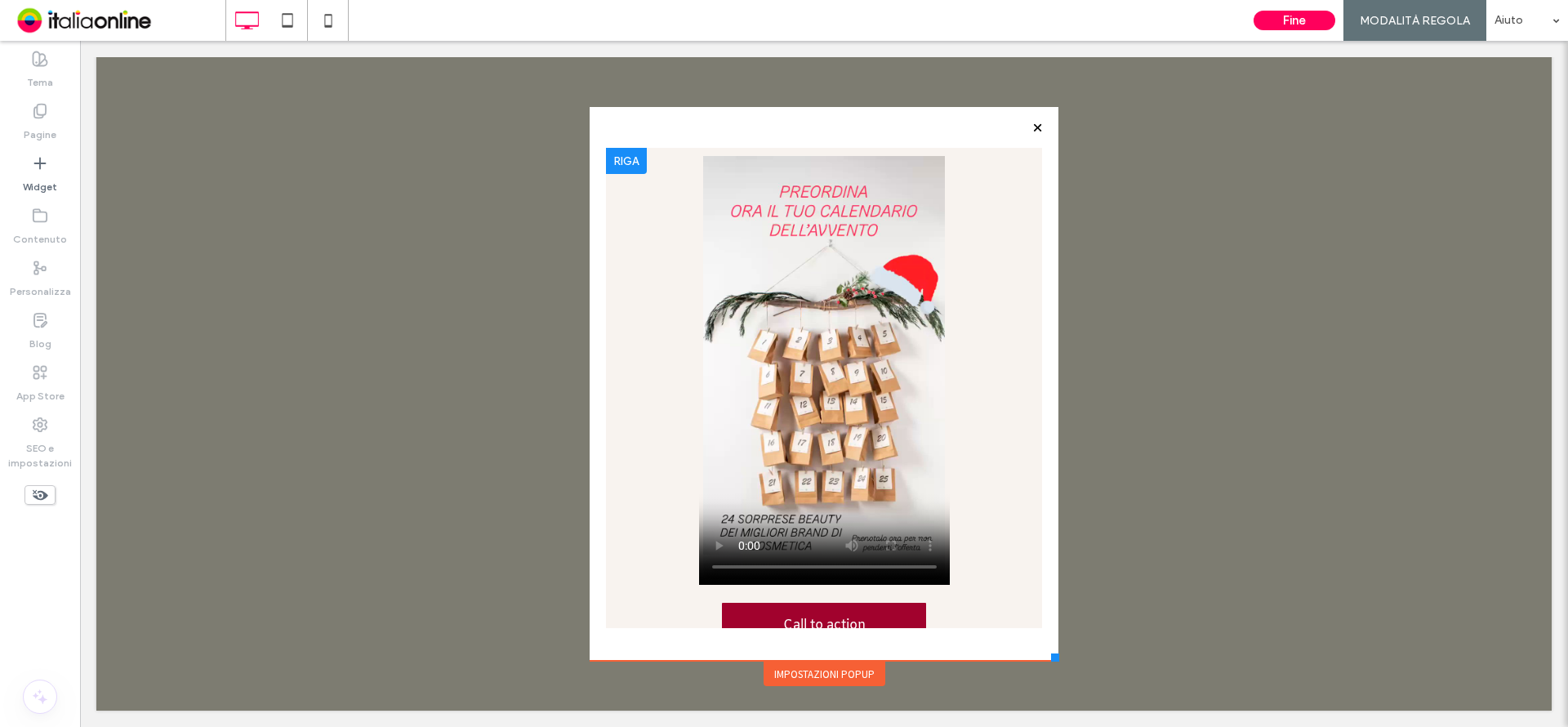
click at [928, 152] on div "Call to action Click To Paste" at bounding box center [825, 401] width 436 height 508
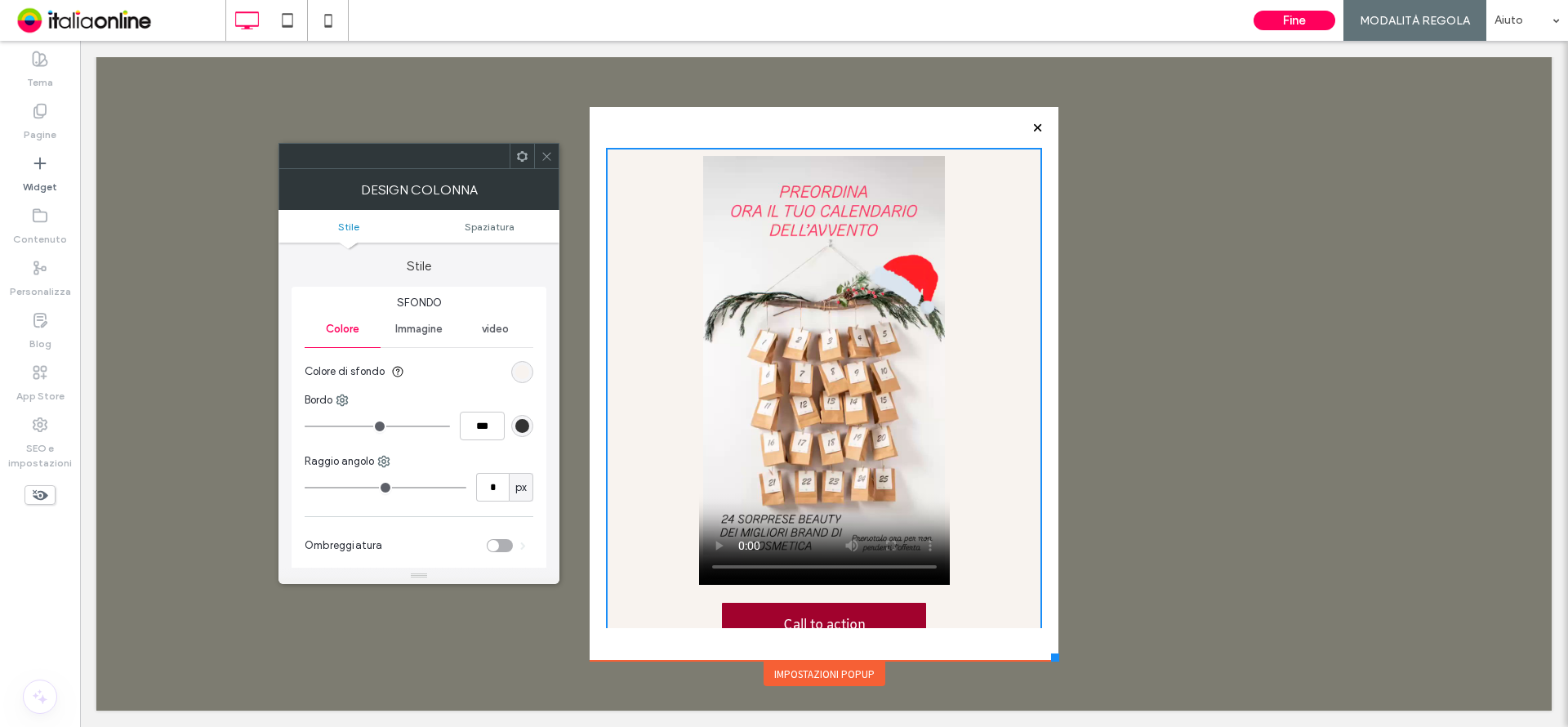
drag, startPoint x: 545, startPoint y: 160, endPoint x: 555, endPoint y: 180, distance: 22.4
click at [546, 160] on icon at bounding box center [546, 156] width 12 height 12
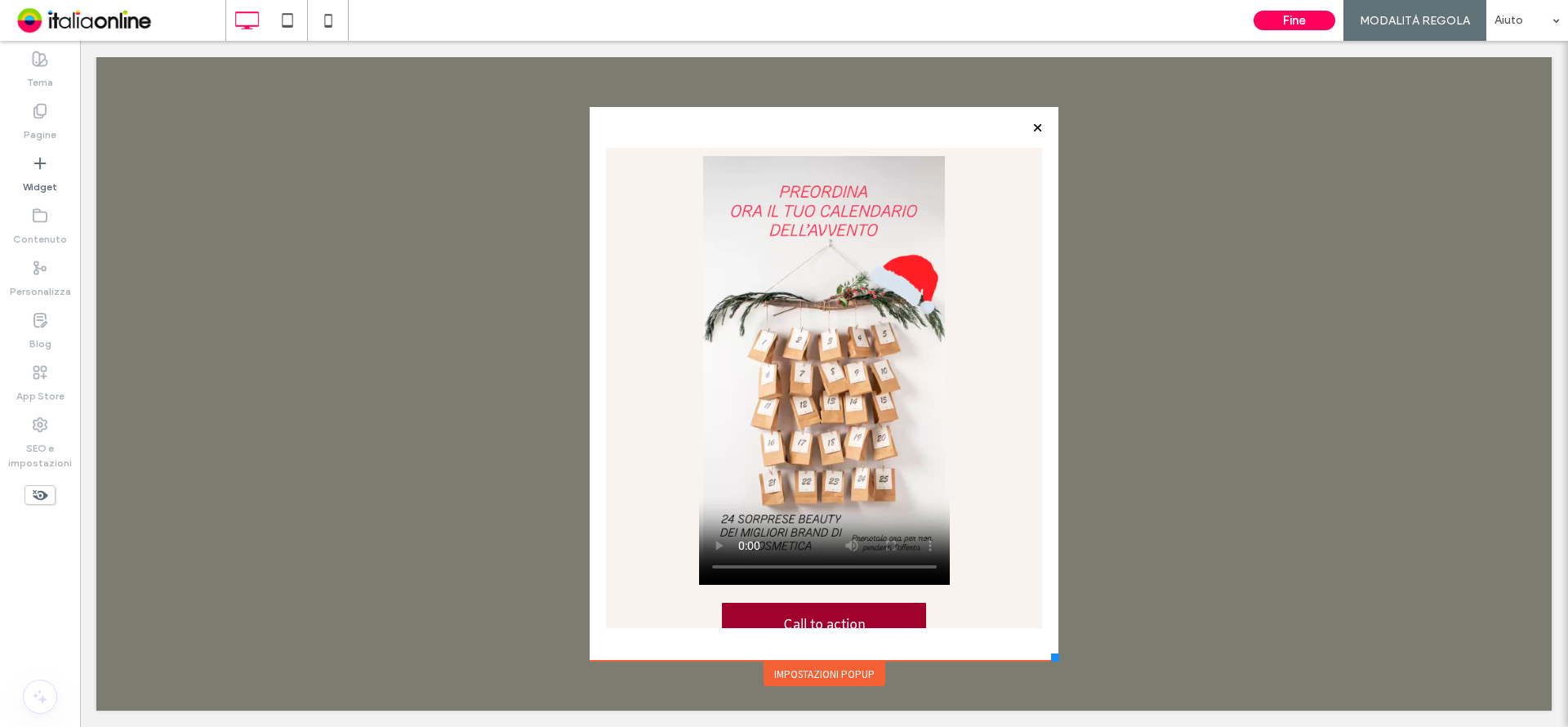
click at [835, 670] on div "Impostazioni popup" at bounding box center [824, 673] width 122 height 25
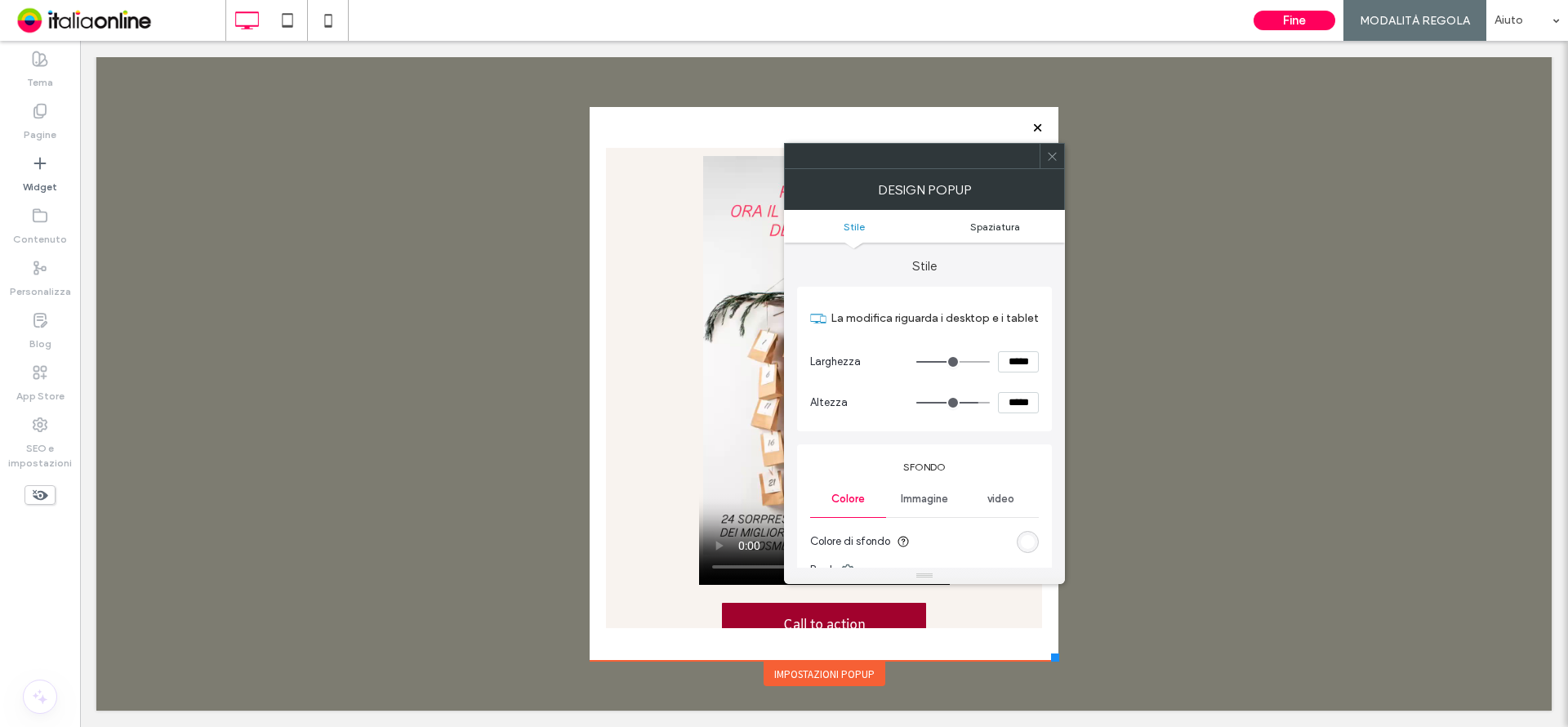
click at [1001, 231] on span "Spaziatura" at bounding box center [995, 226] width 50 height 12
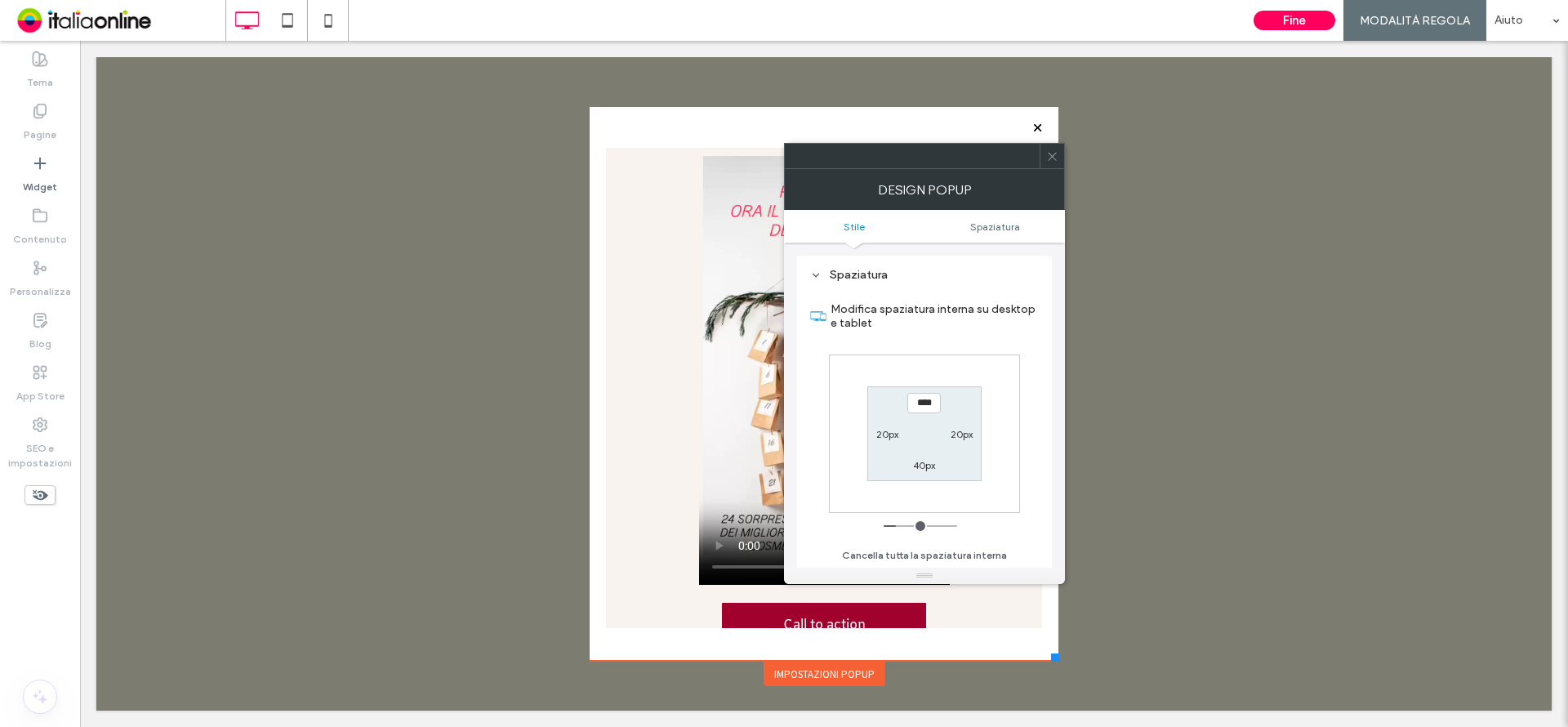
scroll to position [584, 0]
drag, startPoint x: 1054, startPoint y: 154, endPoint x: 895, endPoint y: 251, distance: 186.3
click at [1052, 155] on icon at bounding box center [1052, 156] width 12 height 12
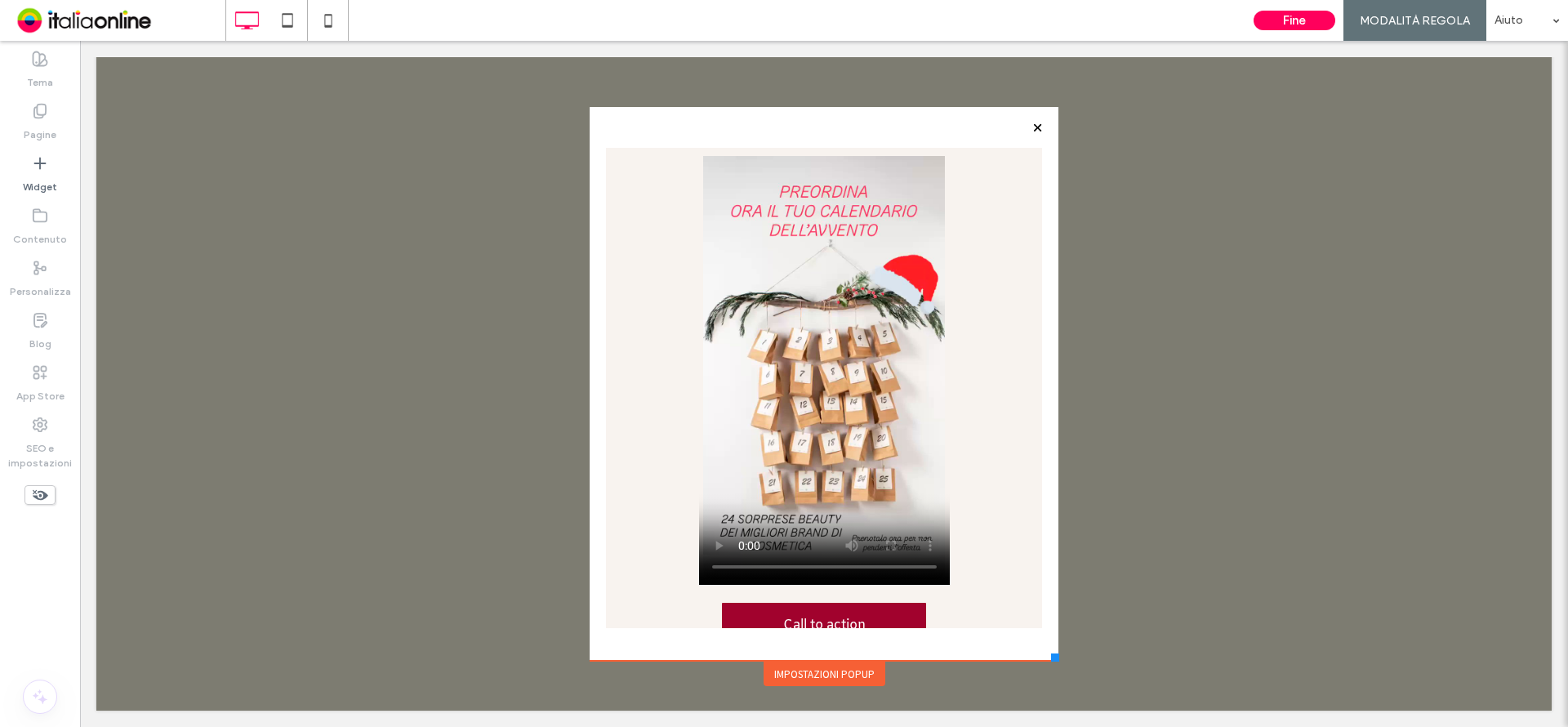
click at [775, 668] on div "Impostazioni popup" at bounding box center [824, 673] width 122 height 25
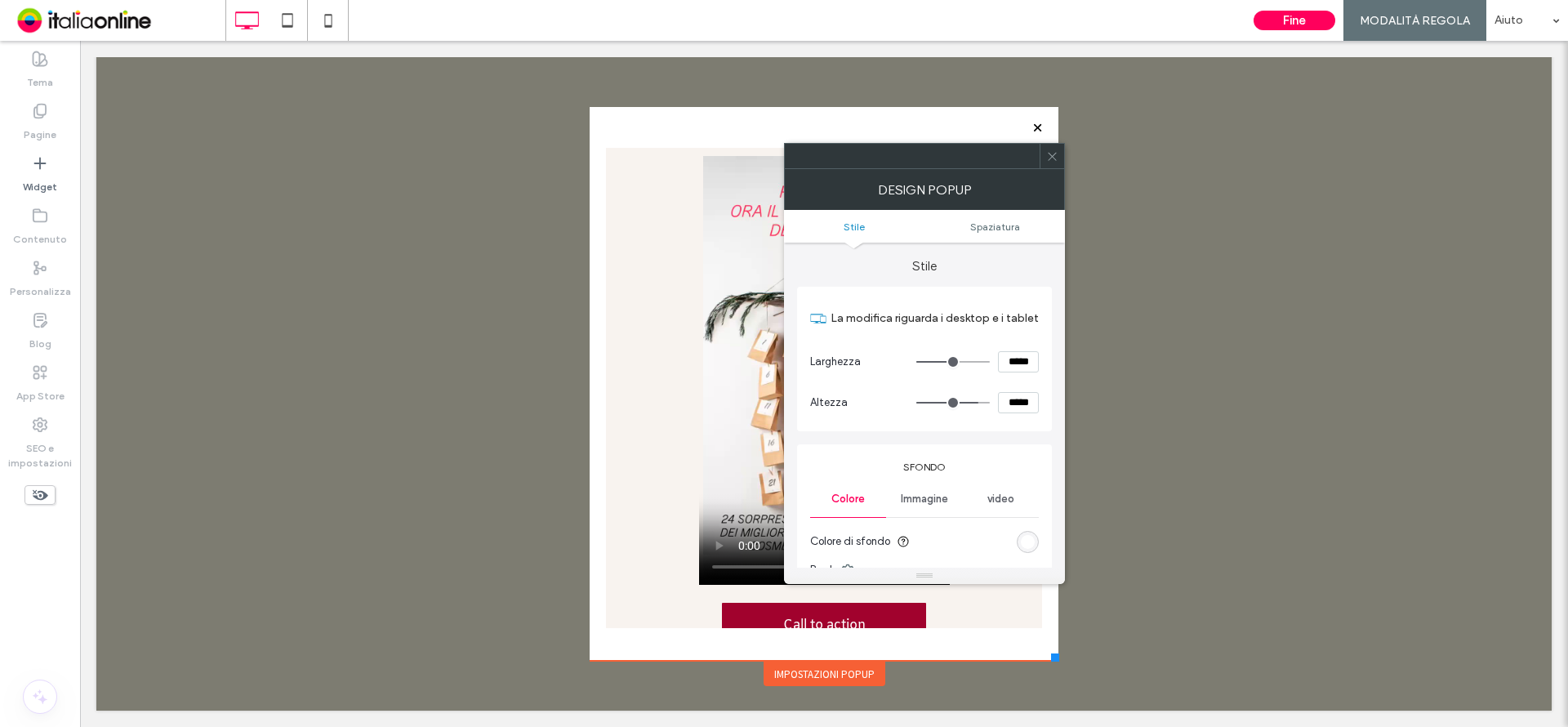
click at [920, 494] on span "Immagine" at bounding box center [925, 499] width 47 height 13
click at [995, 500] on span "video" at bounding box center [1000, 499] width 27 height 13
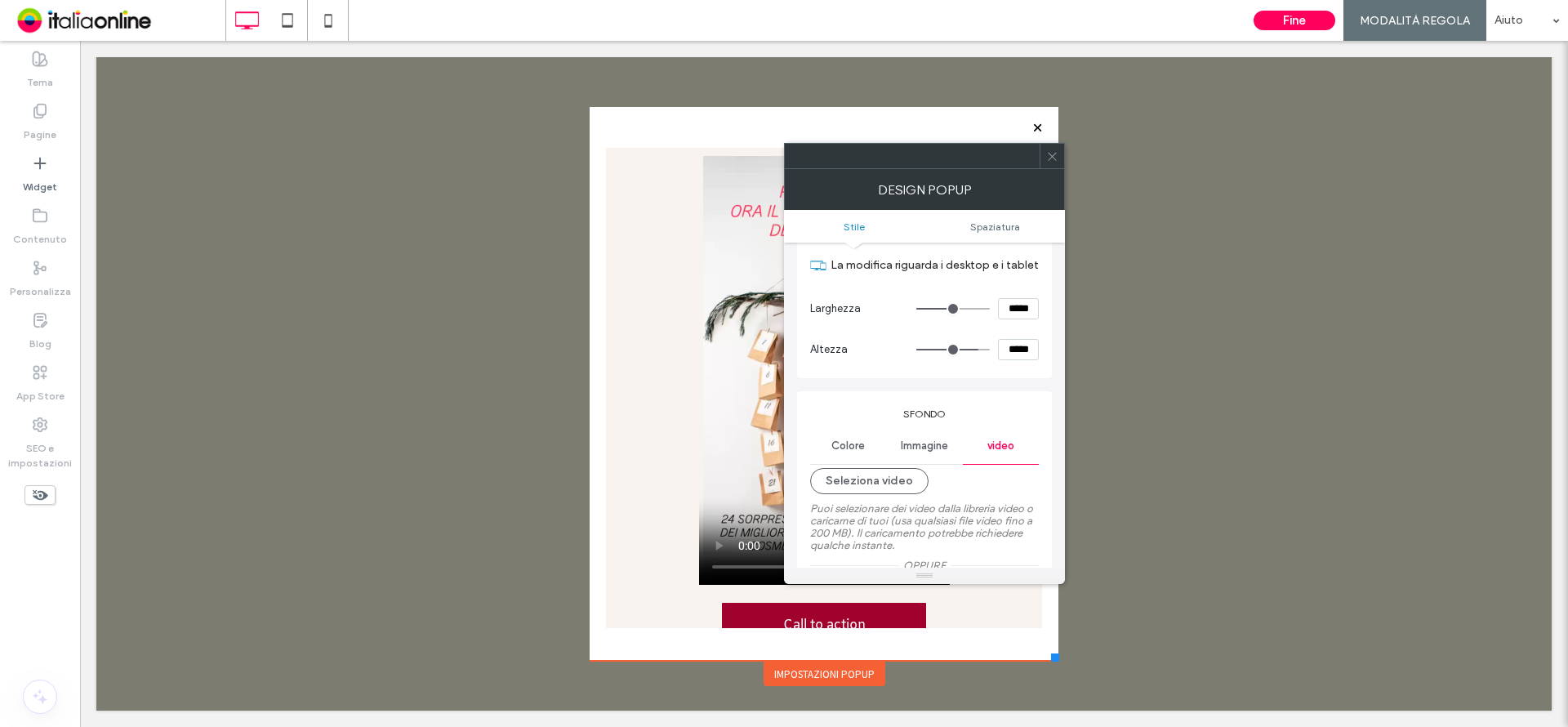
scroll to position [81, 0]
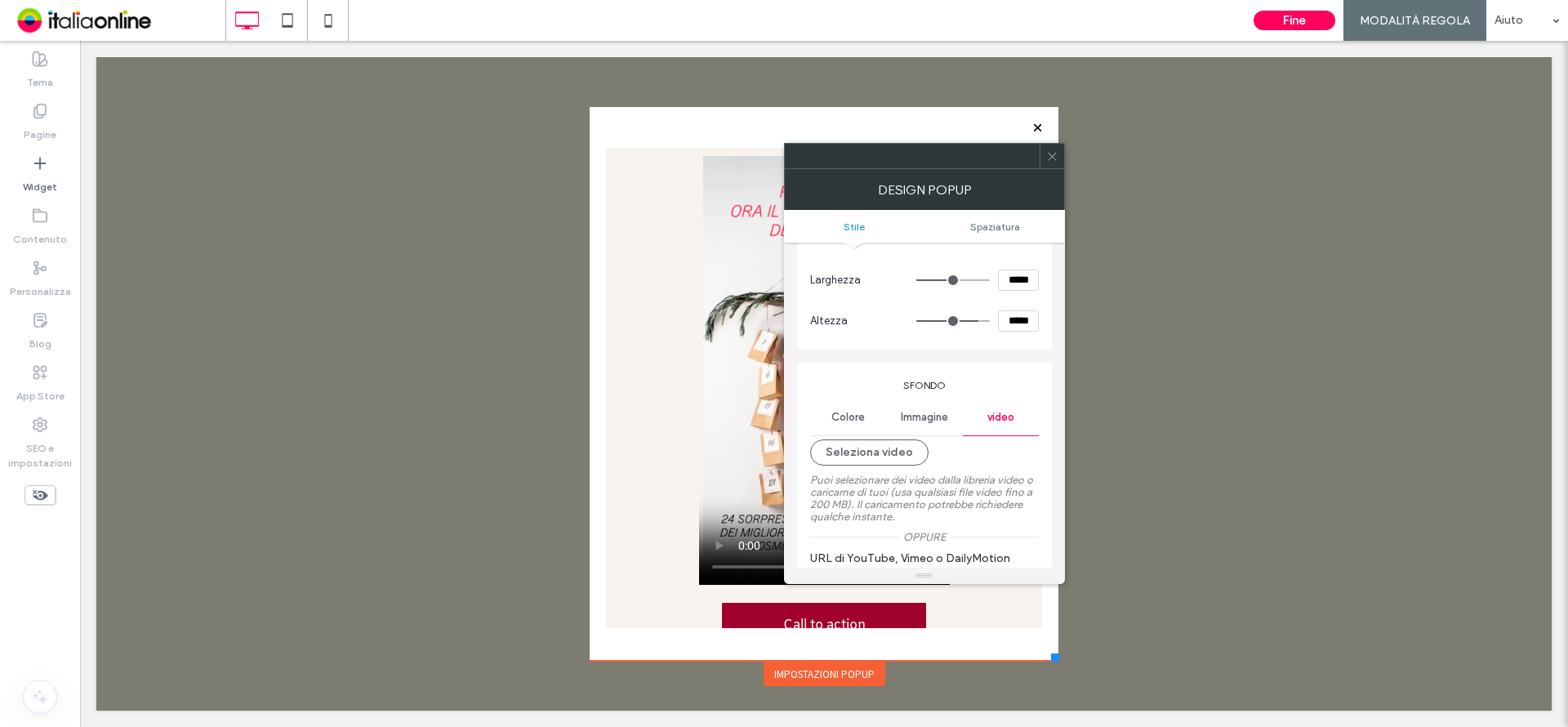
drag, startPoint x: 883, startPoint y: 449, endPoint x: 886, endPoint y: 480, distance: 31.1
click at [883, 449] on button "Seleziona video" at bounding box center [869, 452] width 118 height 26
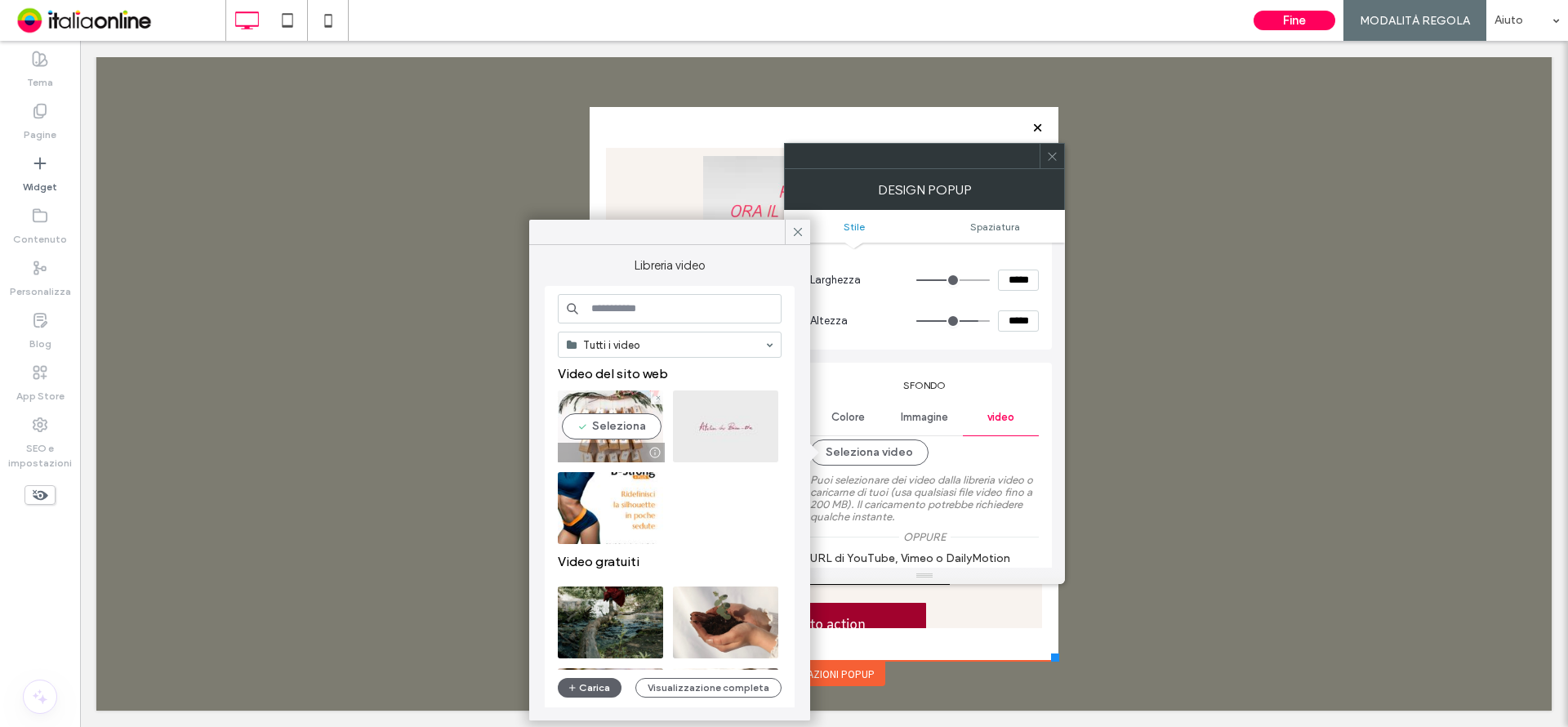
click at [597, 429] on video at bounding box center [611, 426] width 106 height 72
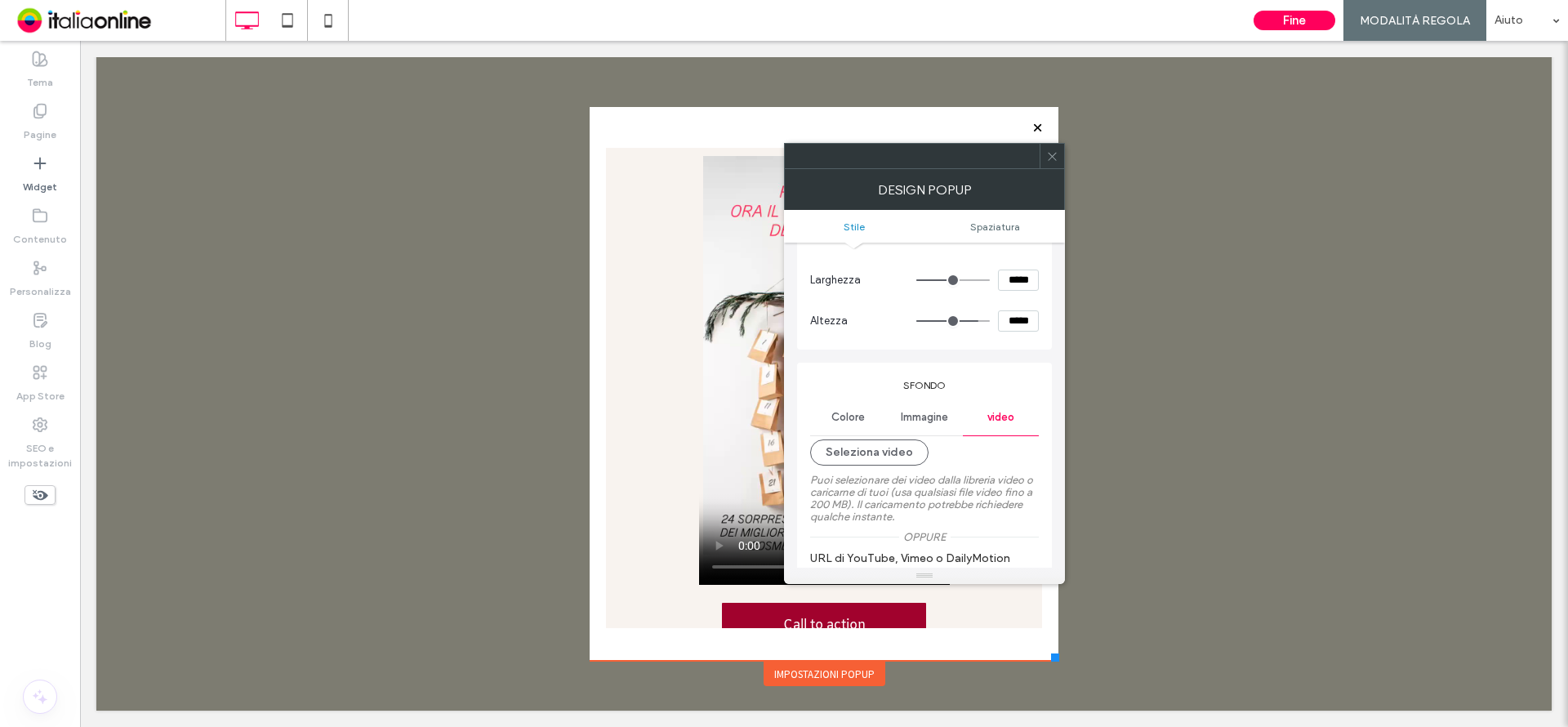
type input "**********"
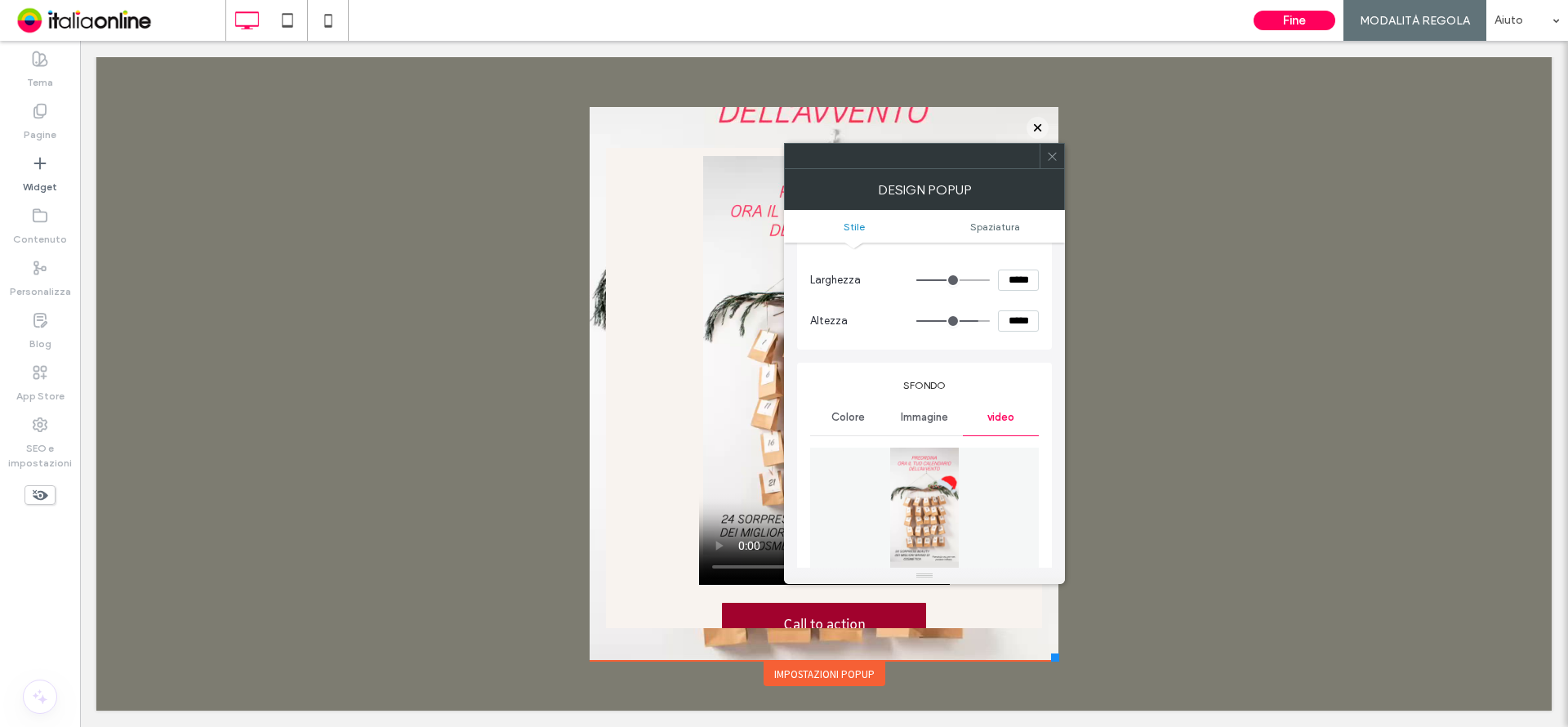
drag, startPoint x: 1059, startPoint y: 164, endPoint x: 1031, endPoint y: 185, distance: 35.0
click at [1059, 165] on div at bounding box center [1052, 156] width 25 height 25
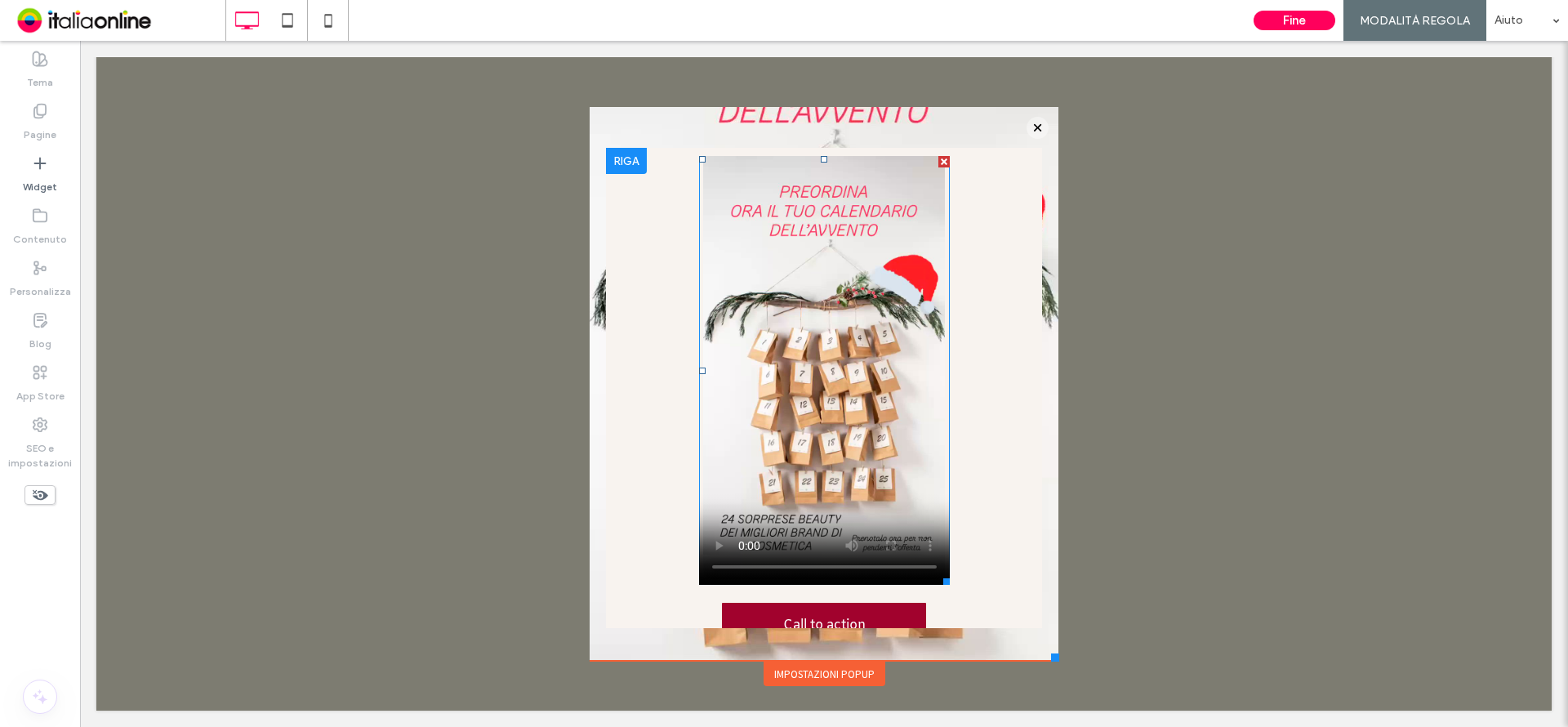
drag, startPoint x: 927, startPoint y: 160, endPoint x: 1002, endPoint y: 203, distance: 86.5
click at [938, 160] on div at bounding box center [944, 161] width 11 height 11
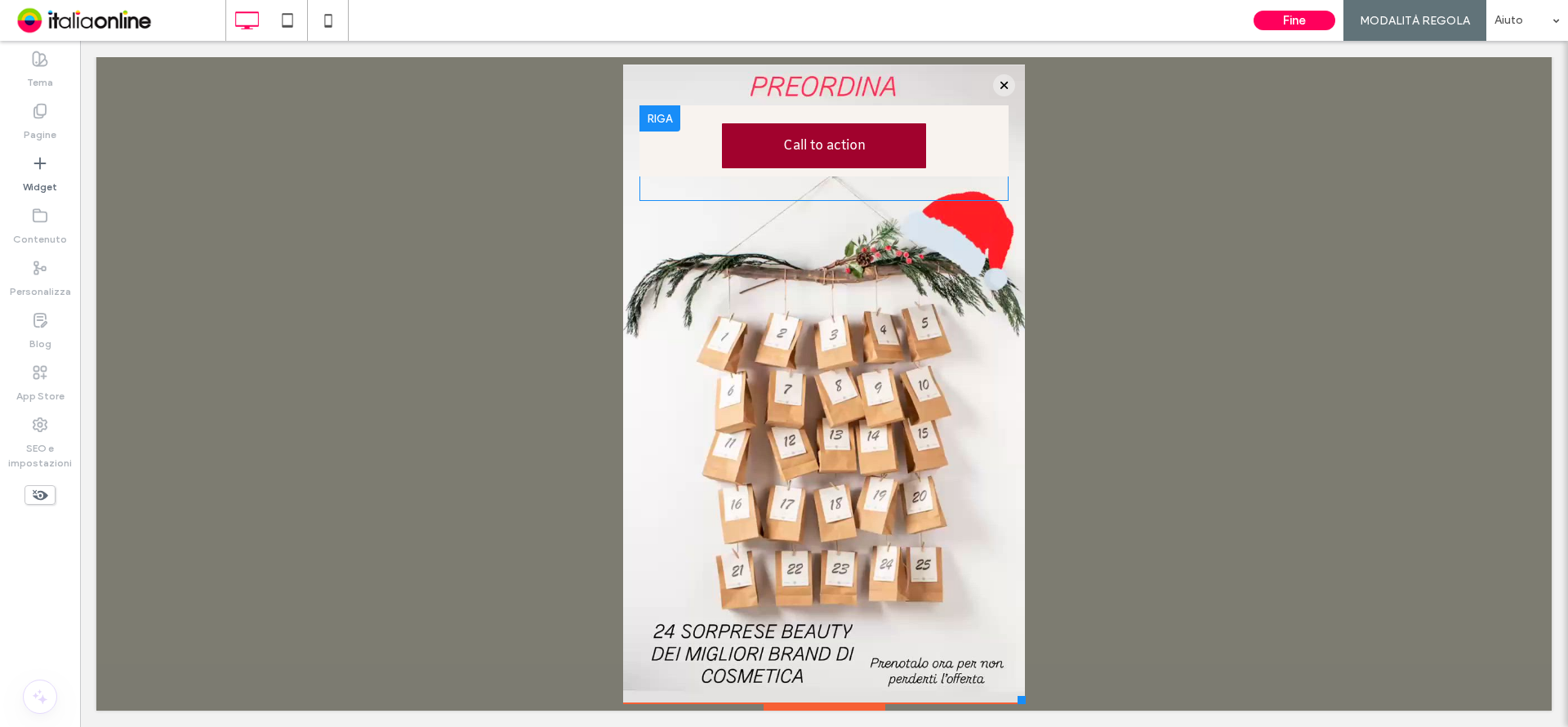
drag, startPoint x: 1039, startPoint y: 654, endPoint x: 1011, endPoint y: 702, distance: 55.6
click at [1017, 702] on div at bounding box center [1021, 700] width 9 height 8
click at [644, 113] on div at bounding box center [659, 119] width 41 height 26
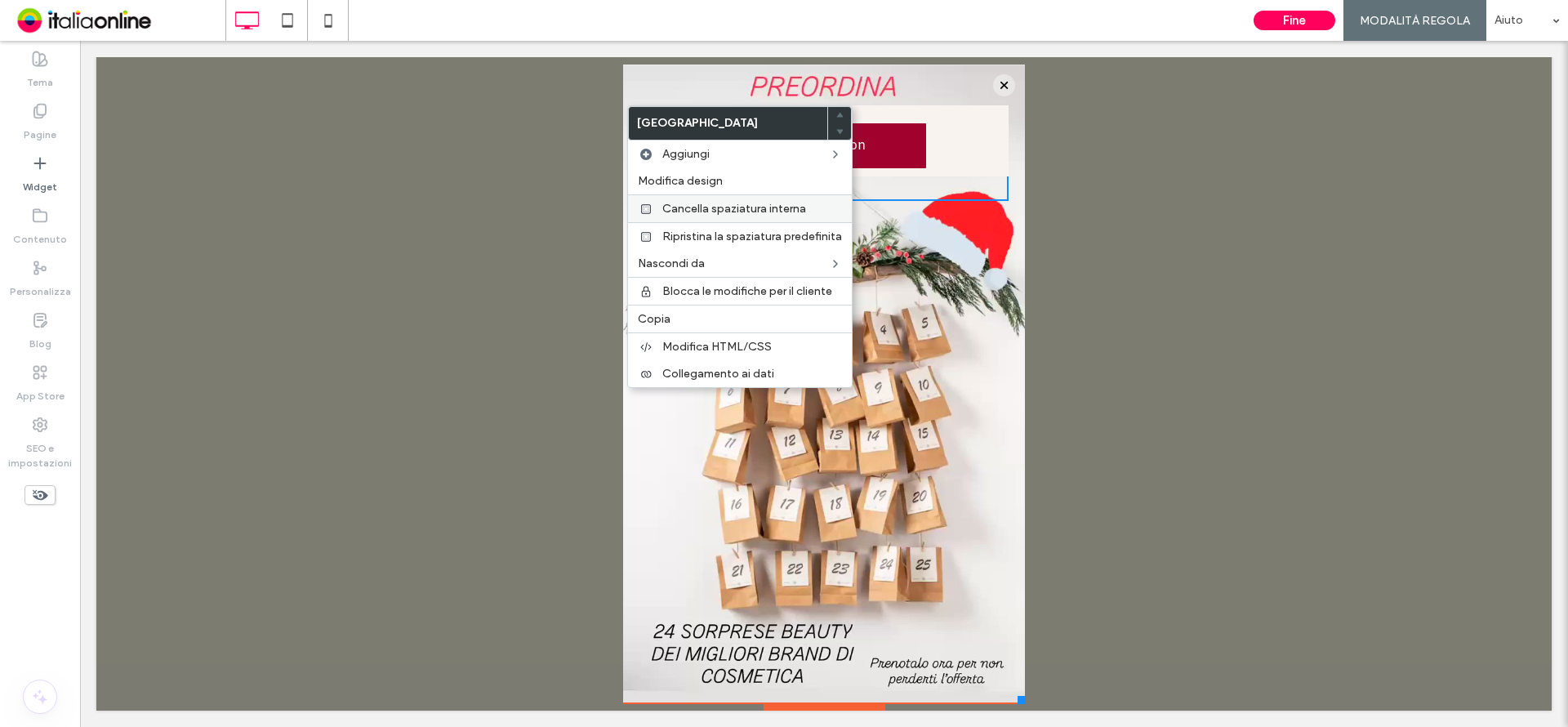
drag, startPoint x: 689, startPoint y: 174, endPoint x: 693, endPoint y: 198, distance: 24.3
click at [689, 174] on span "Modifica design" at bounding box center [680, 180] width 85 height 14
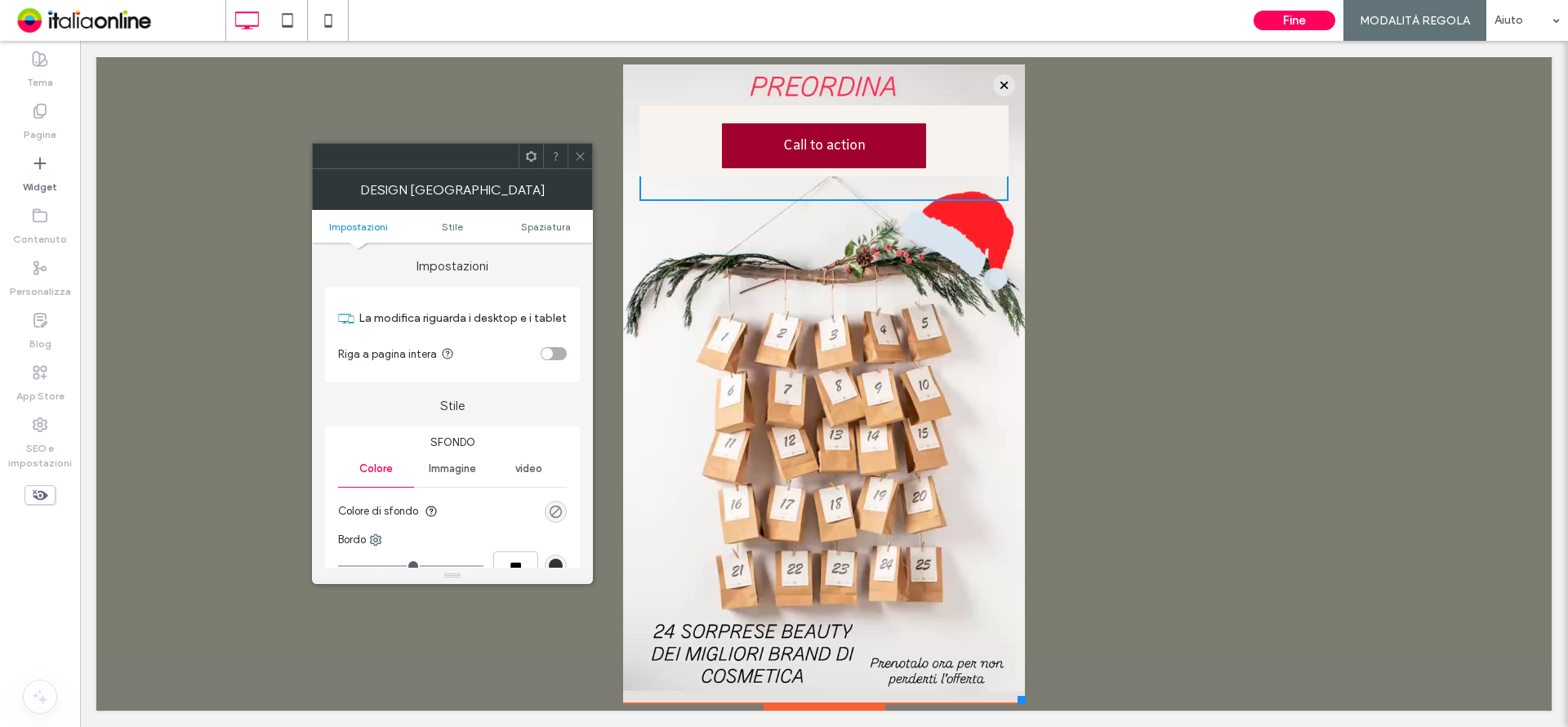
click at [552, 514] on div "rgba(0, 0, 0, 0)" at bounding box center [555, 511] width 14 height 14
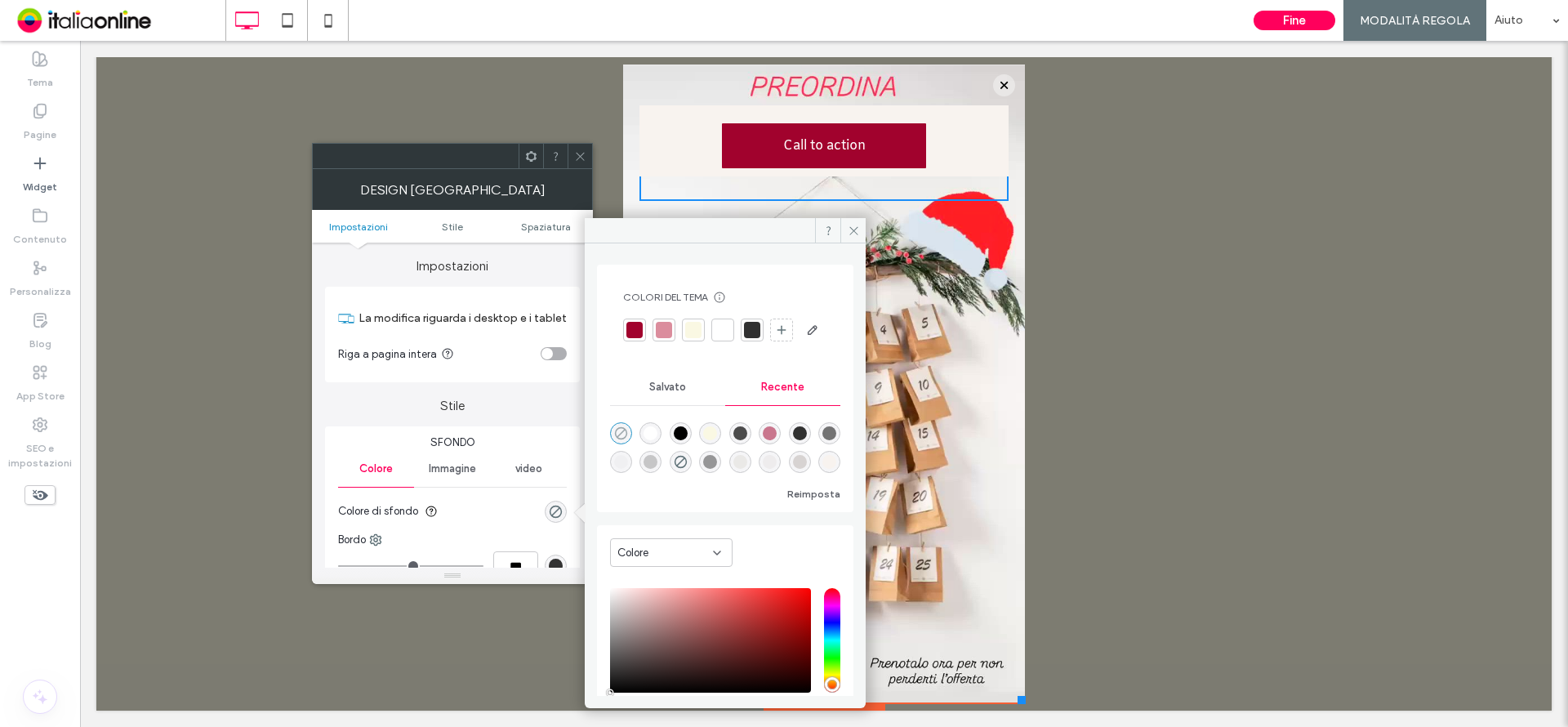
click at [622, 439] on use "rgba(0, 0, 0, 0)" at bounding box center [621, 432] width 12 height 12
drag, startPoint x: 769, startPoint y: 187, endPoint x: 856, endPoint y: 227, distance: 95.8
click at [856, 227] on icon at bounding box center [853, 230] width 12 height 12
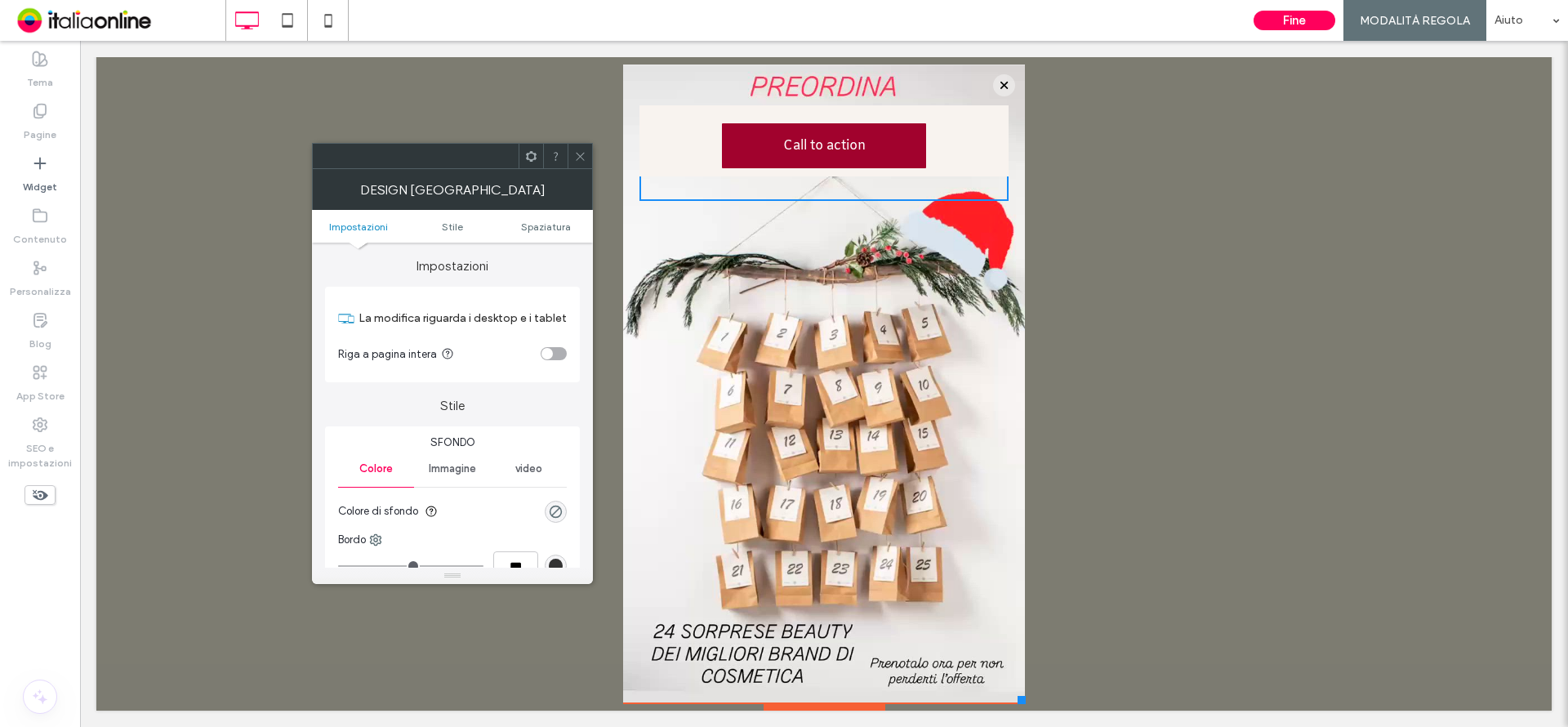
click at [676, 145] on div "Call to action Click To Paste" at bounding box center [824, 141] width 369 height 71
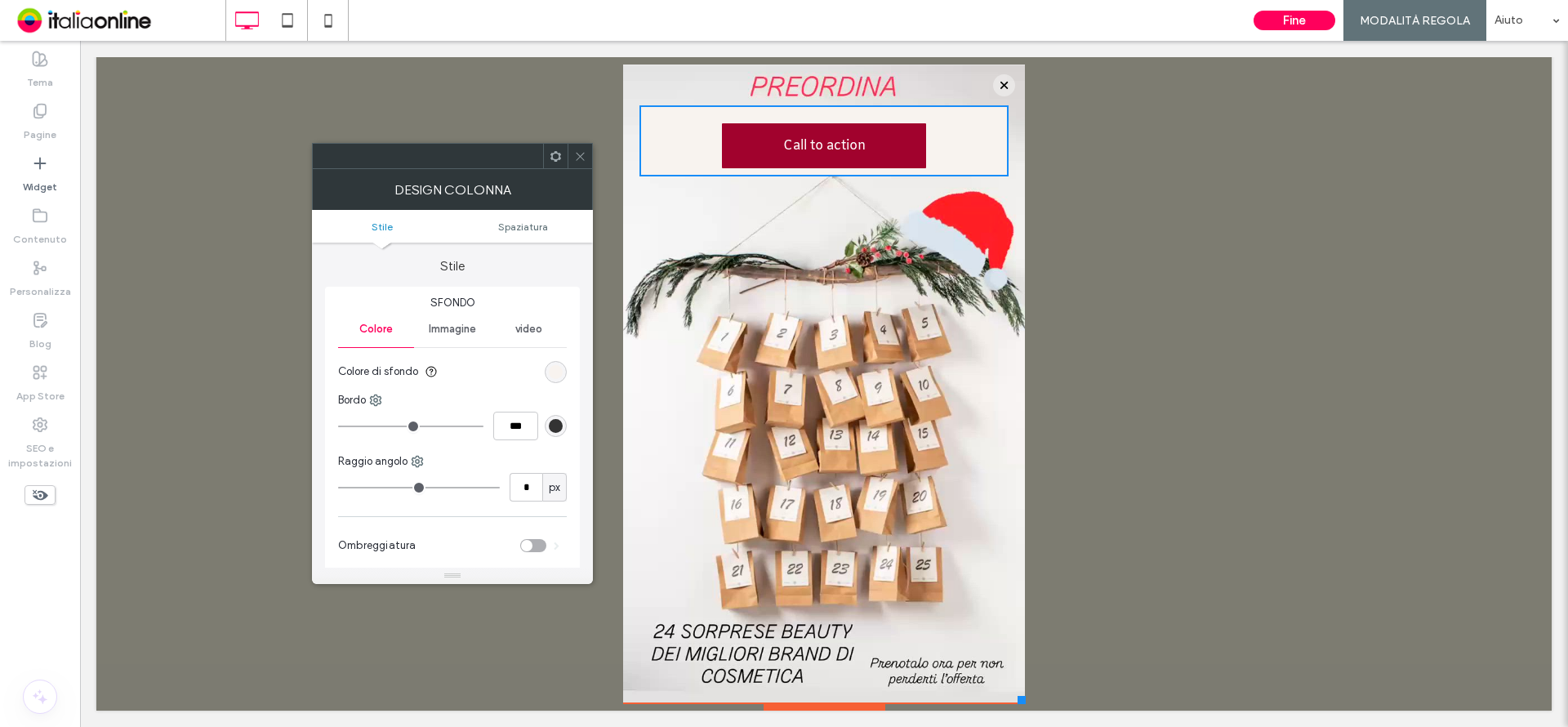
drag, startPoint x: 554, startPoint y: 370, endPoint x: 534, endPoint y: 389, distance: 27.6
click at [554, 370] on div "rgb(248, 243, 239)" at bounding box center [555, 371] width 14 height 14
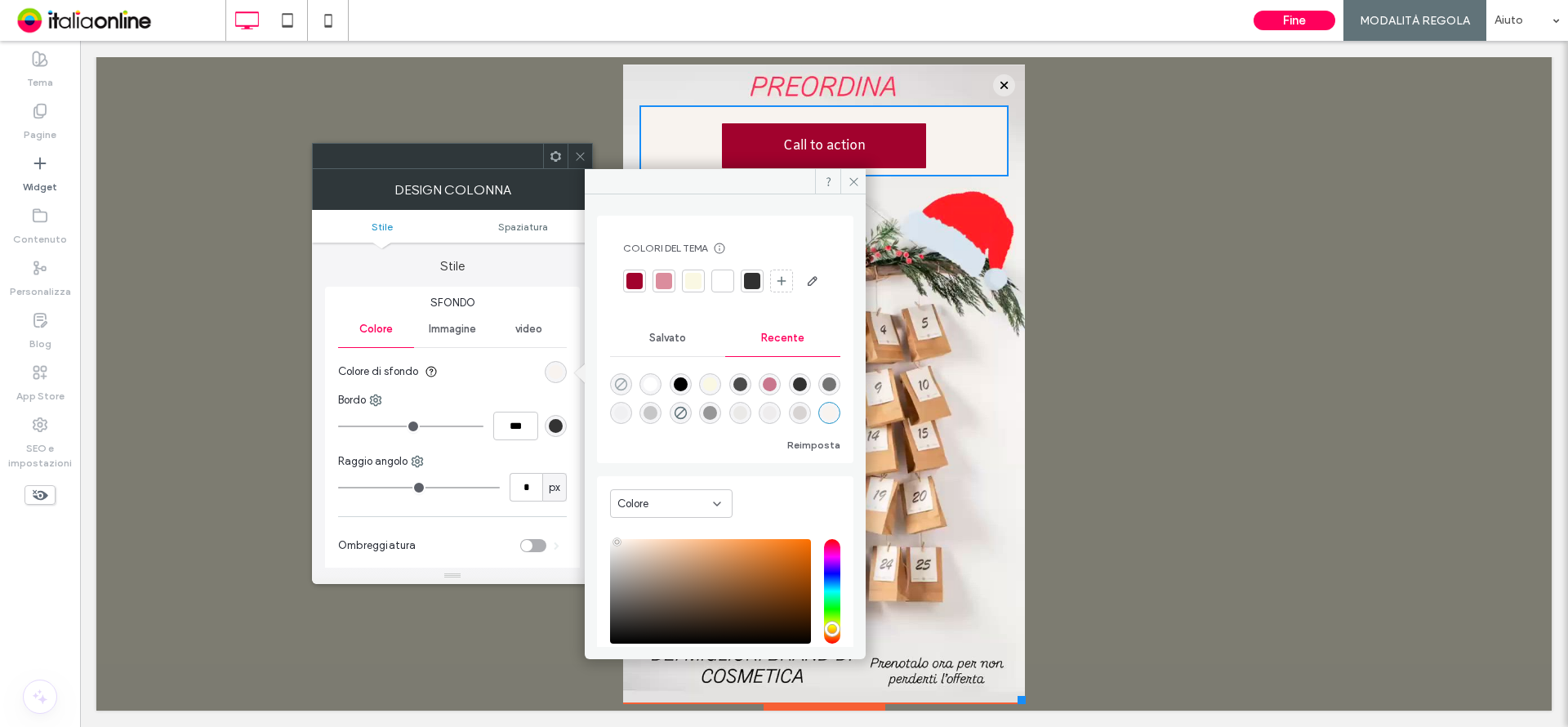
click at [614, 391] on icon "rgba(0, 0, 0, 0)" at bounding box center [621, 383] width 14 height 14
type input "*******"
type input "*"
type input "**"
click at [852, 185] on icon at bounding box center [853, 181] width 12 height 12
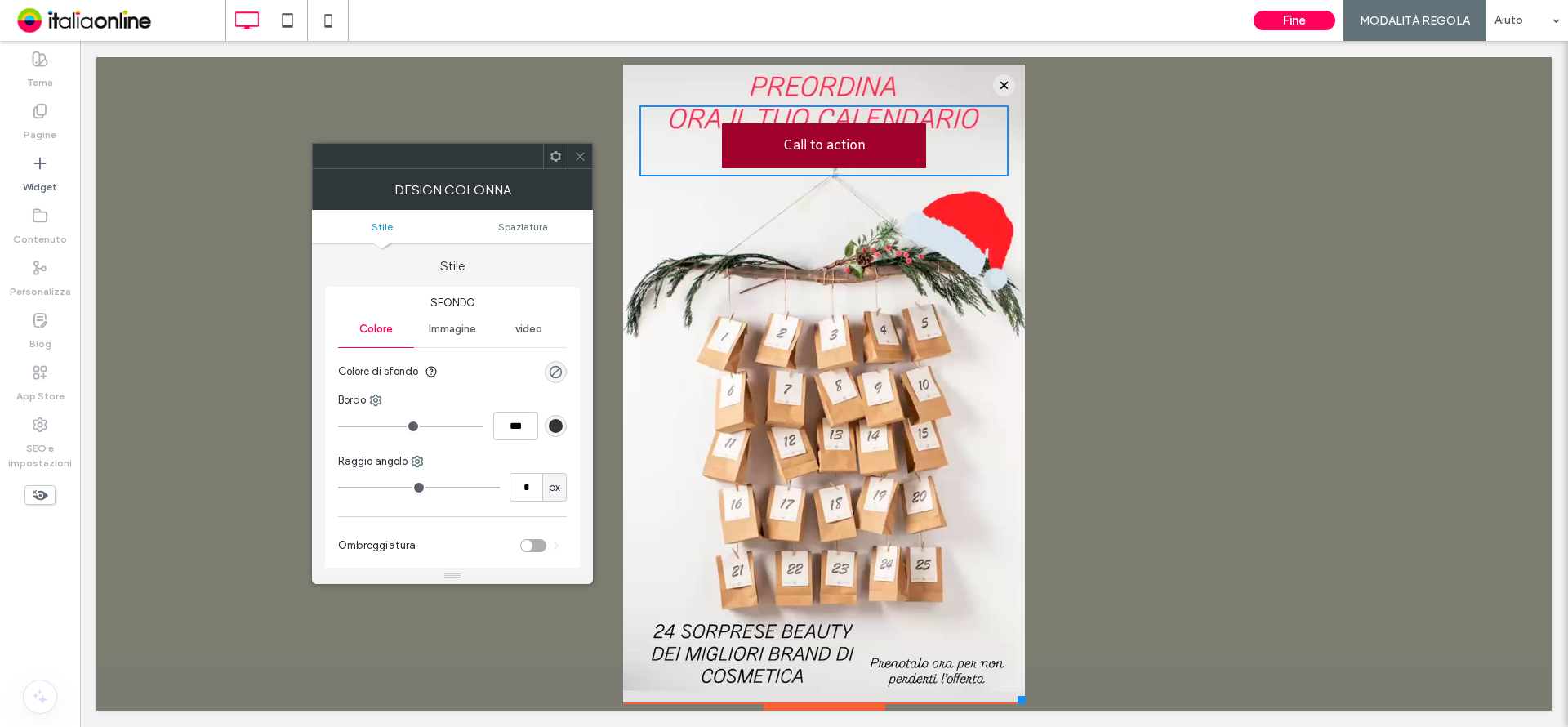
click at [583, 152] on icon at bounding box center [580, 156] width 12 height 12
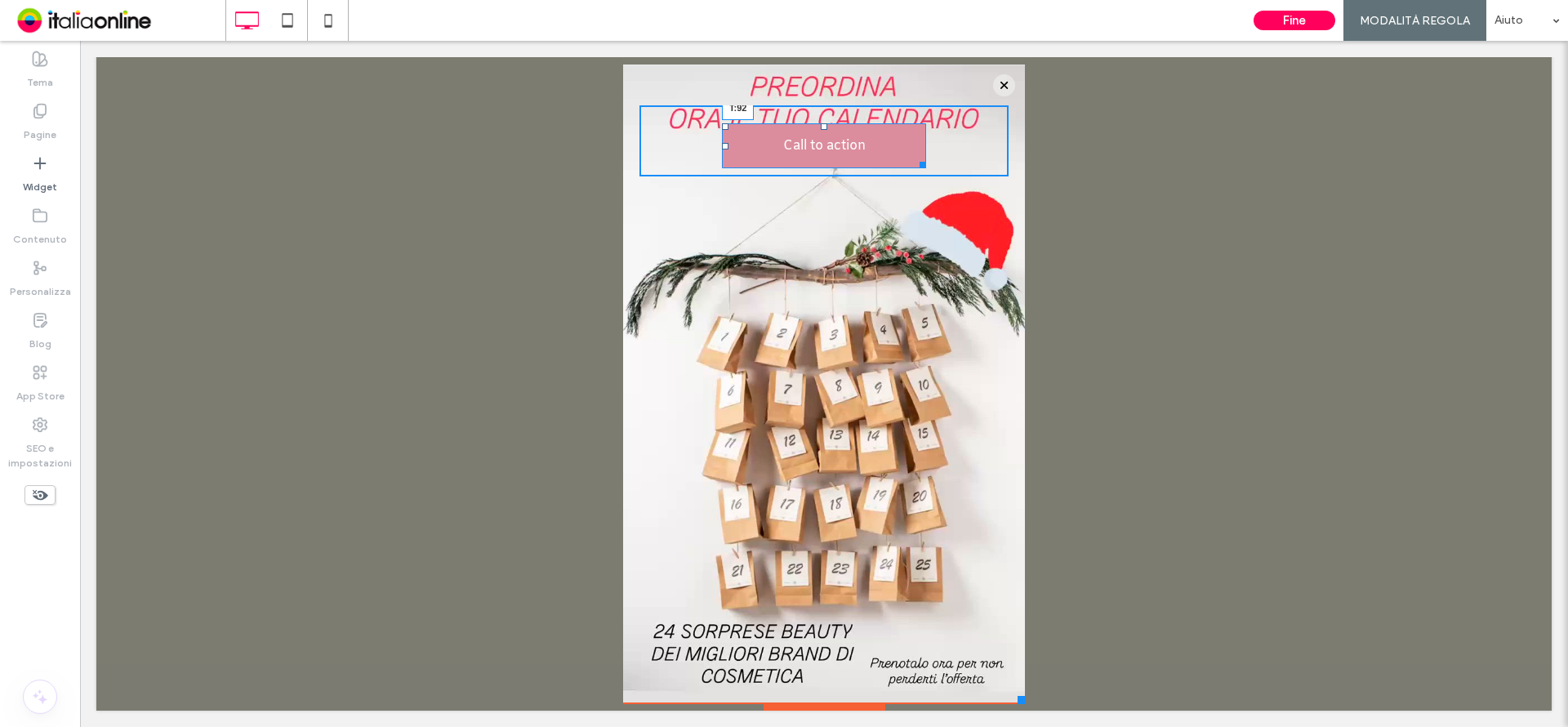
drag, startPoint x: 810, startPoint y: 127, endPoint x: 791, endPoint y: 184, distance: 60.1
click at [791, 177] on div "Call to action T:92 Click To Paste" at bounding box center [824, 141] width 369 height 71
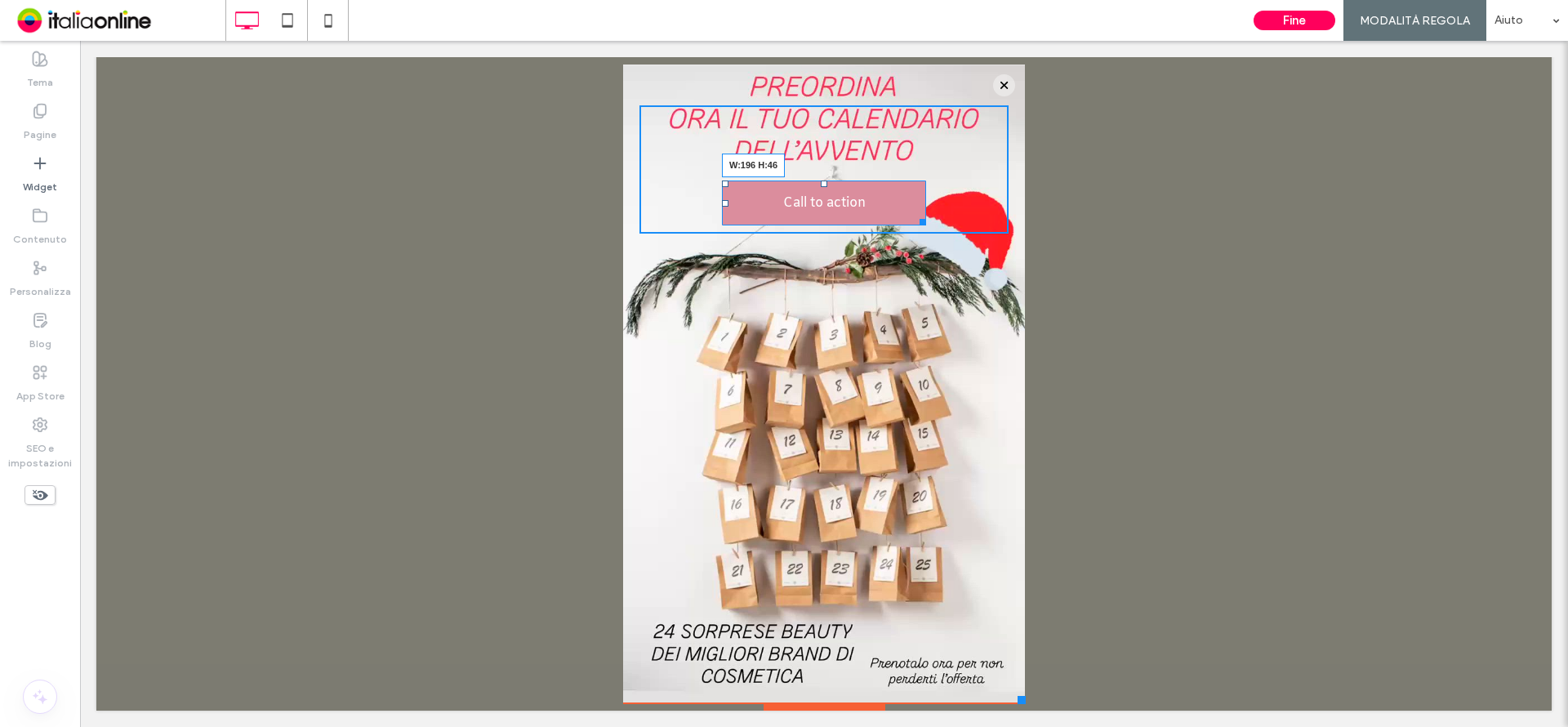
drag, startPoint x: 911, startPoint y: 219, endPoint x: 883, endPoint y: 215, distance: 28.3
click at [914, 215] on div at bounding box center [920, 219] width 12 height 12
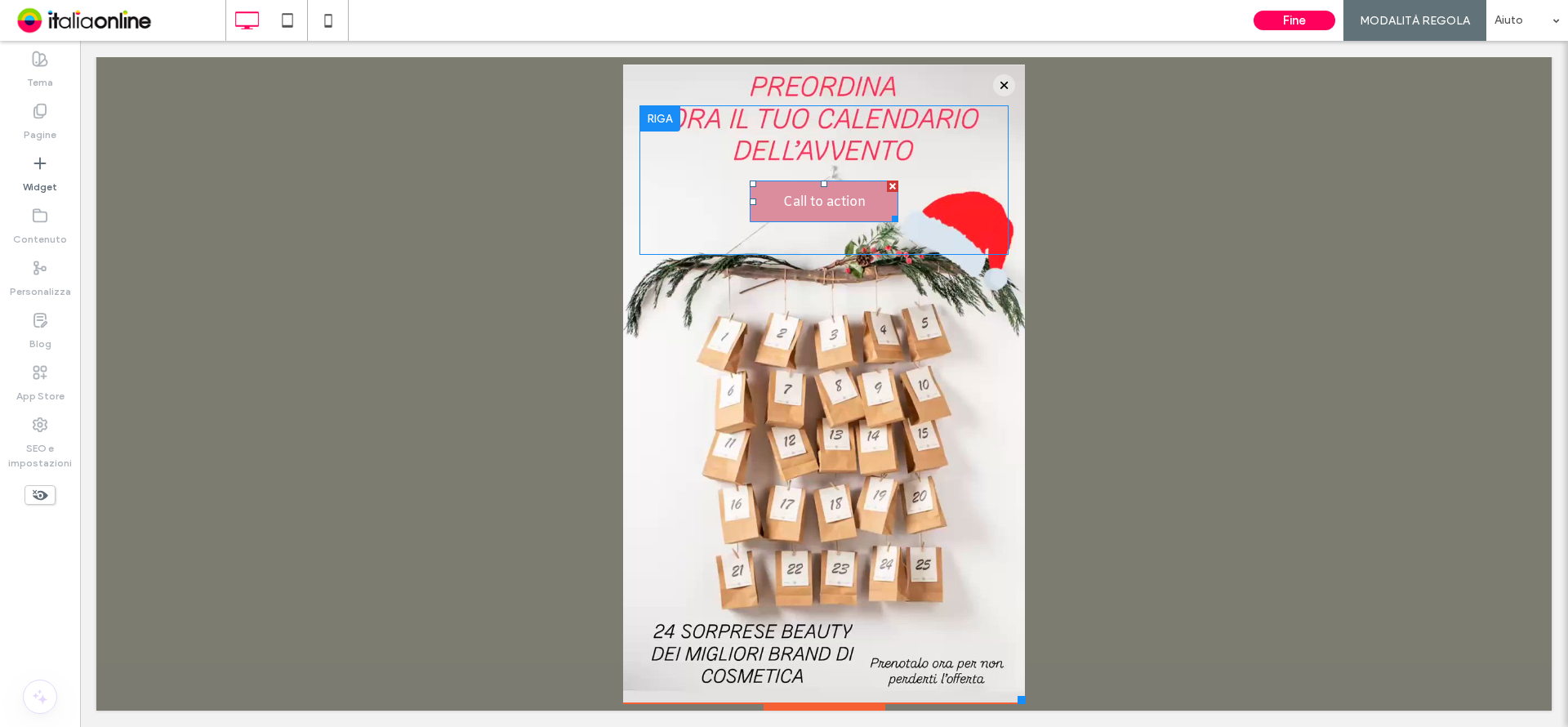
click at [824, 210] on span "Call to action" at bounding box center [824, 202] width 82 height 43
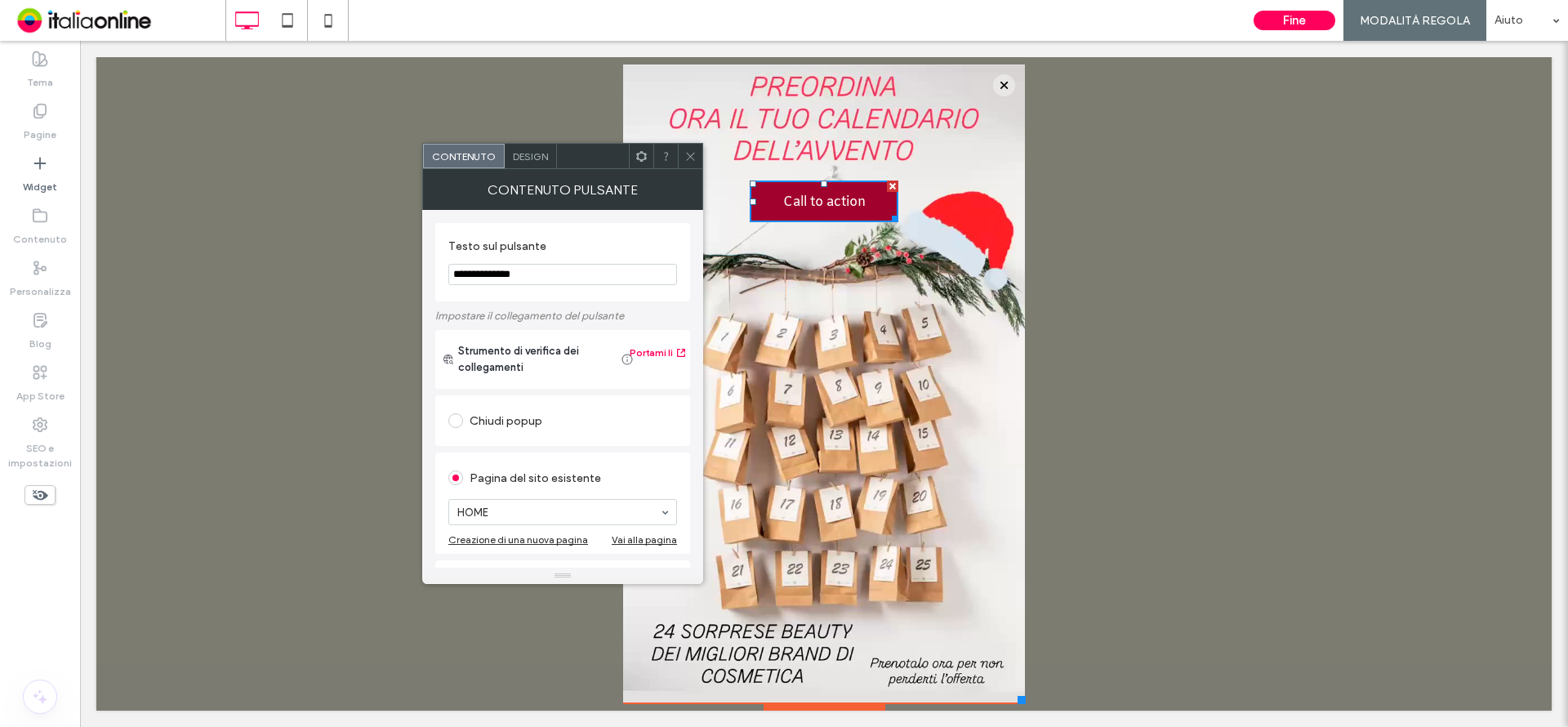
drag, startPoint x: 605, startPoint y: 320, endPoint x: 407, endPoint y: 281, distance: 201.8
type input "*"
type input "**********"
click at [690, 156] on use at bounding box center [690, 156] width 9 height 8
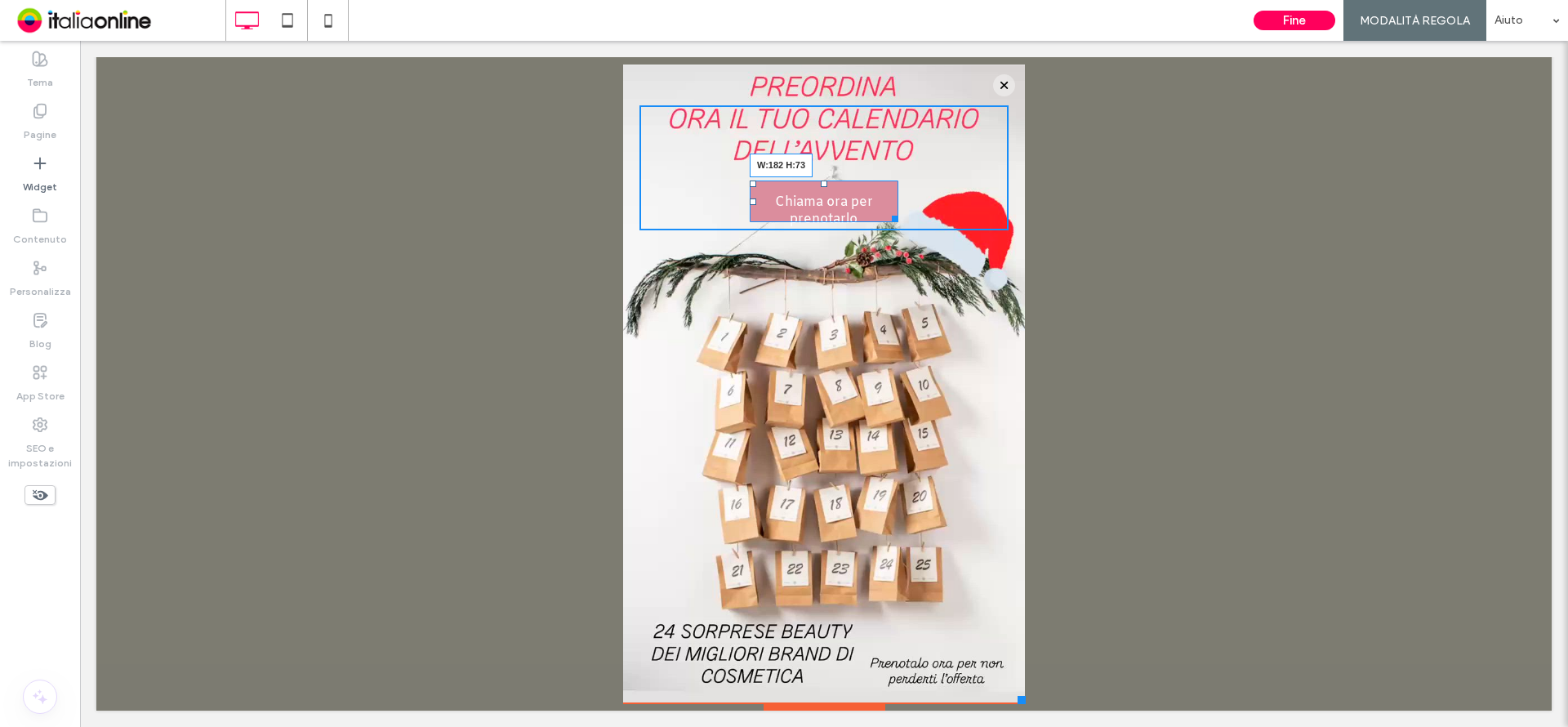
drag, startPoint x: 884, startPoint y: 215, endPoint x: 884, endPoint y: 234, distance: 19.0
click at [886, 222] on div at bounding box center [892, 215] width 12 height 12
drag, startPoint x: 880, startPoint y: 237, endPoint x: 869, endPoint y: 239, distance: 11.2
click at [887, 239] on div at bounding box center [893, 234] width 12 height 12
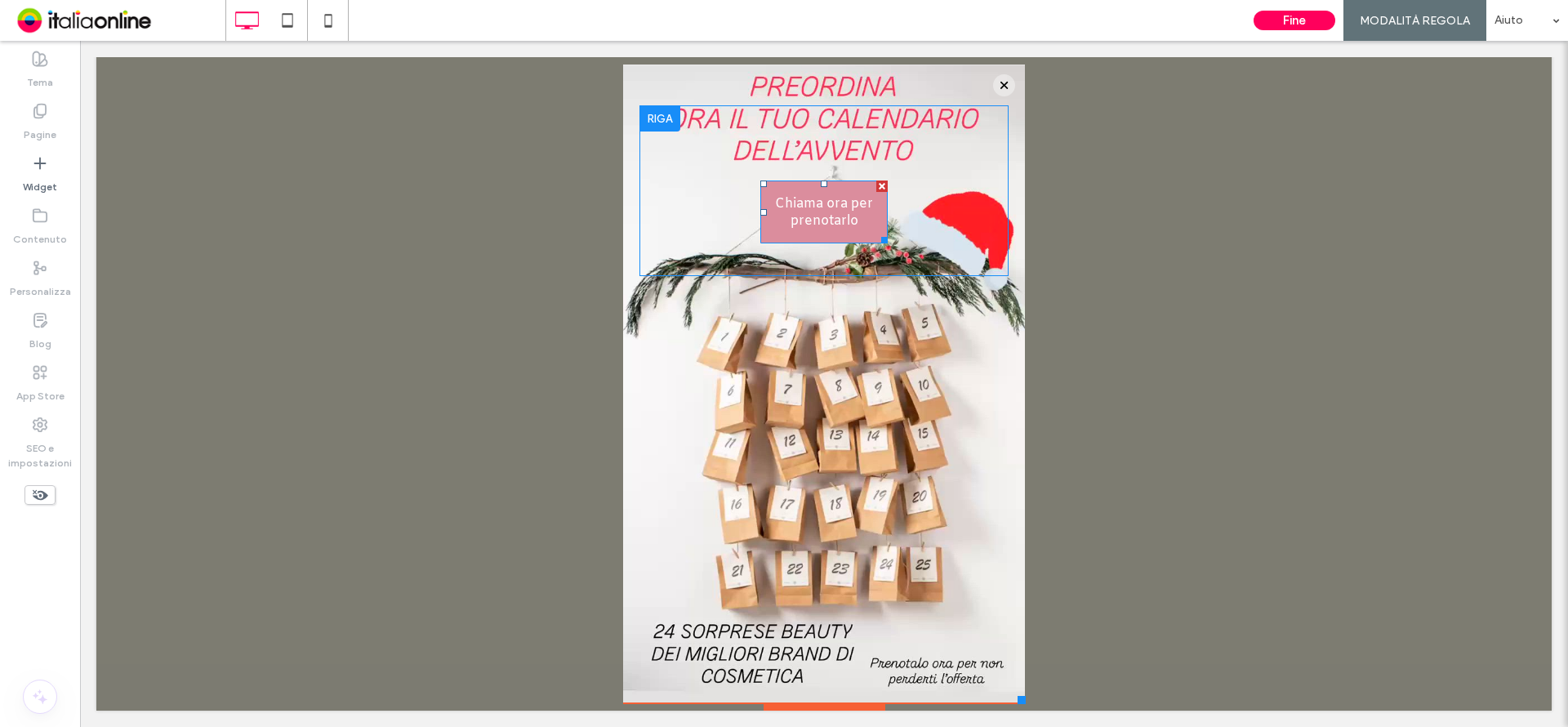
click at [817, 218] on span "Chiama ora per prenotarlo" at bounding box center [825, 212] width 125 height 60
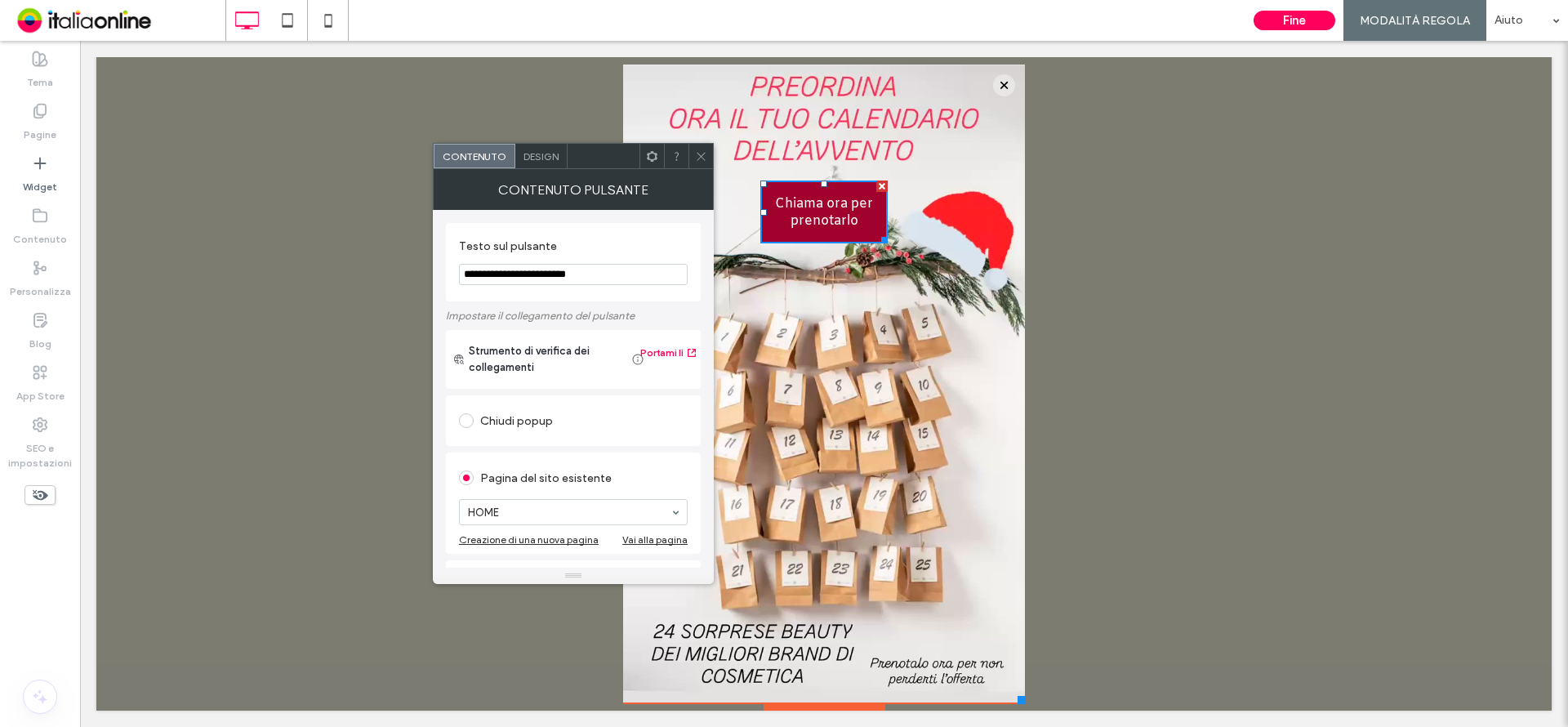
click at [550, 160] on span "Design" at bounding box center [540, 156] width 35 height 12
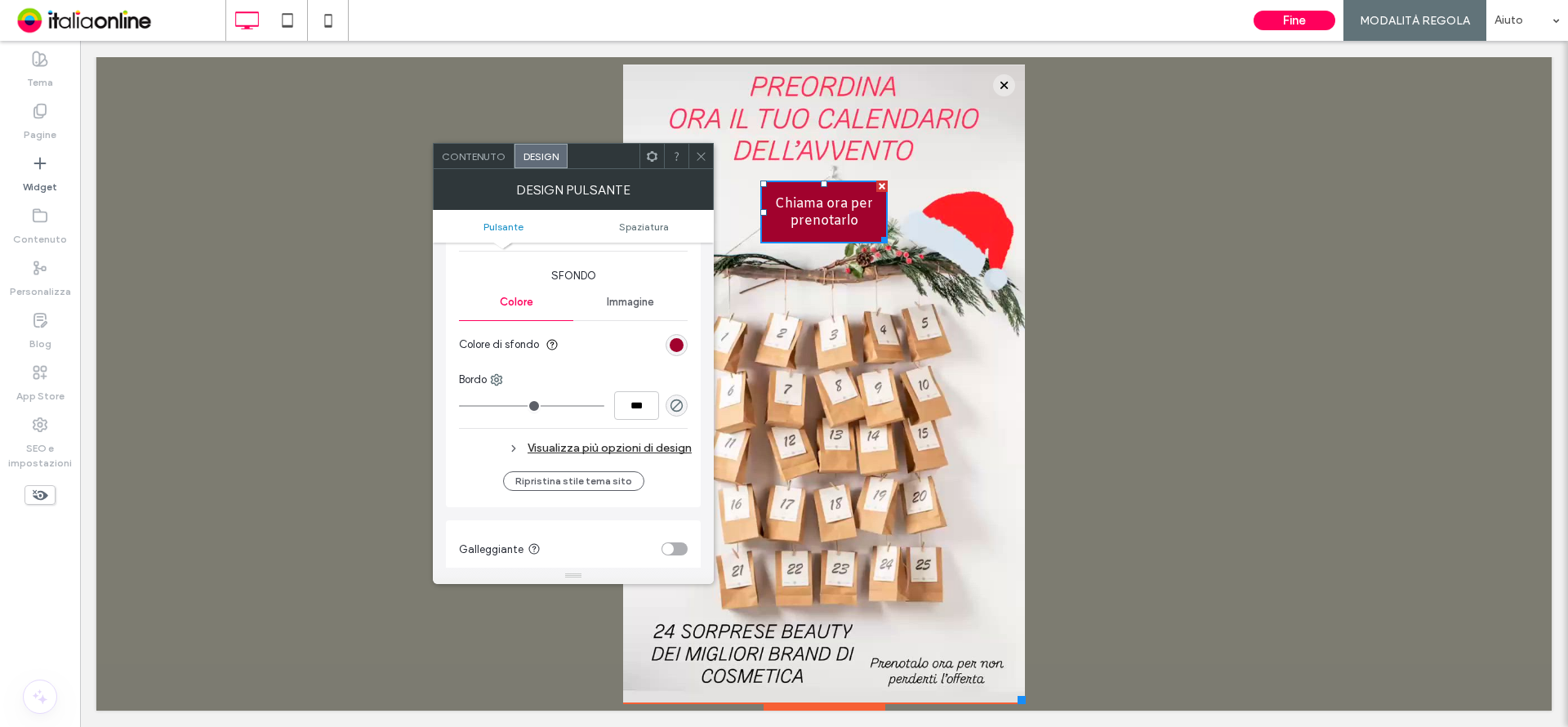
scroll to position [408, 0]
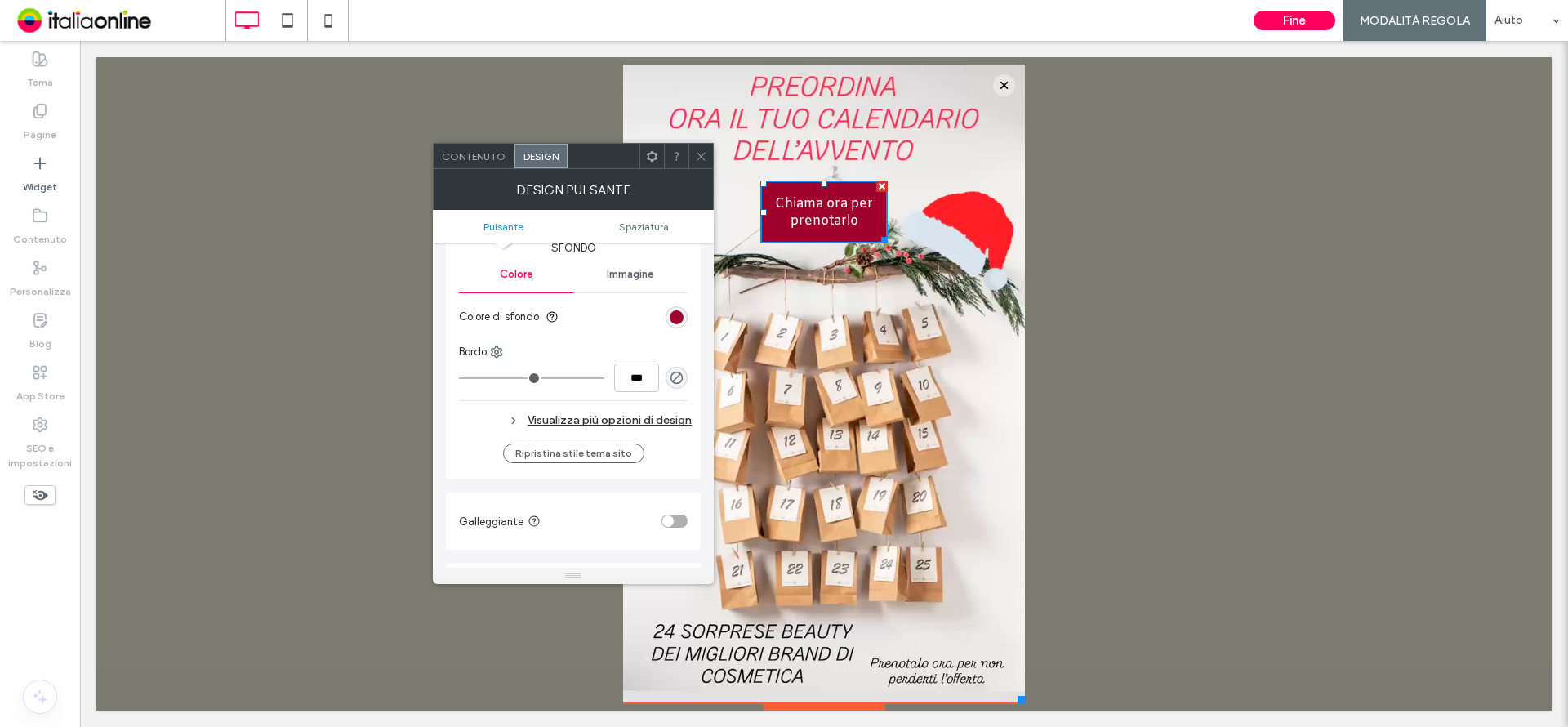
click at [612, 415] on div "Visualizza più opzioni di design" at bounding box center [575, 419] width 232 height 22
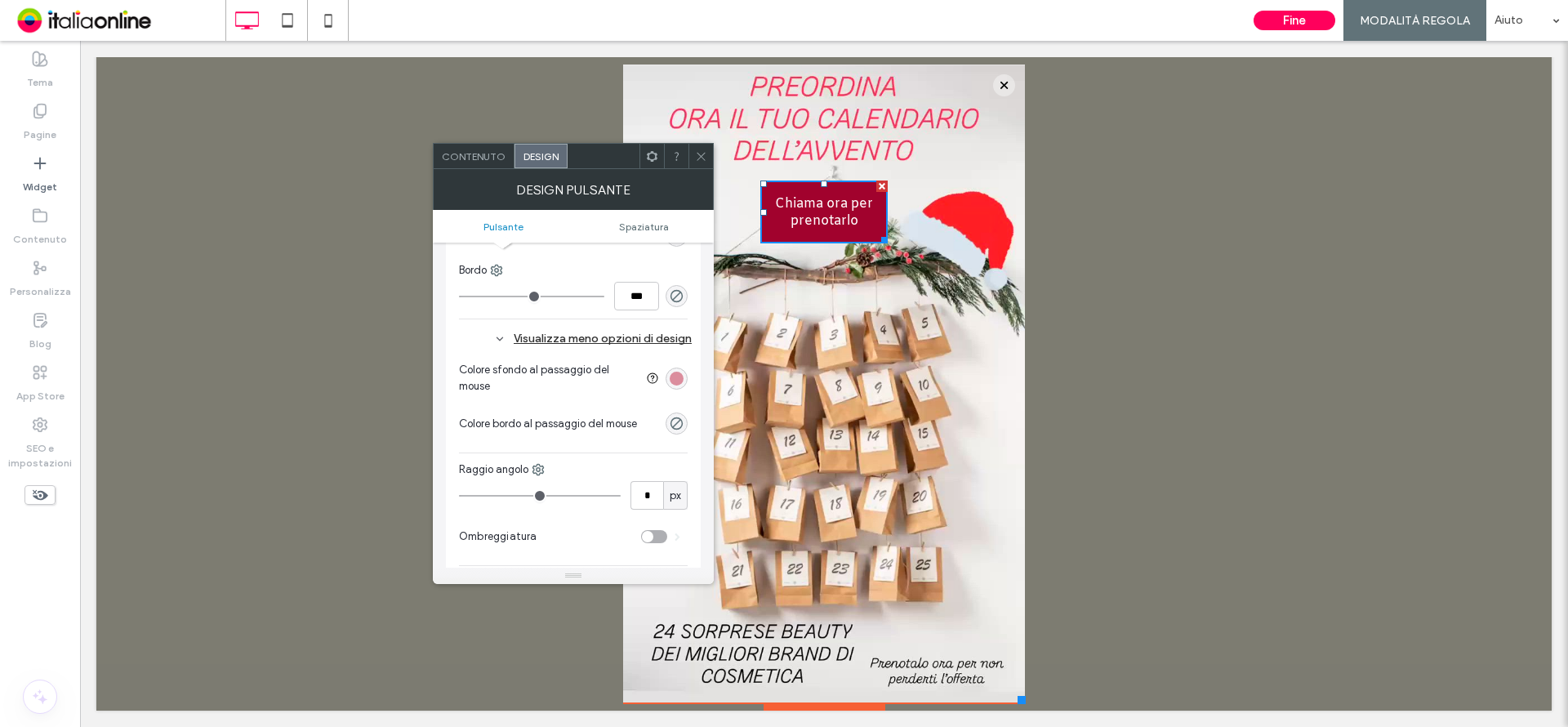
type input "*"
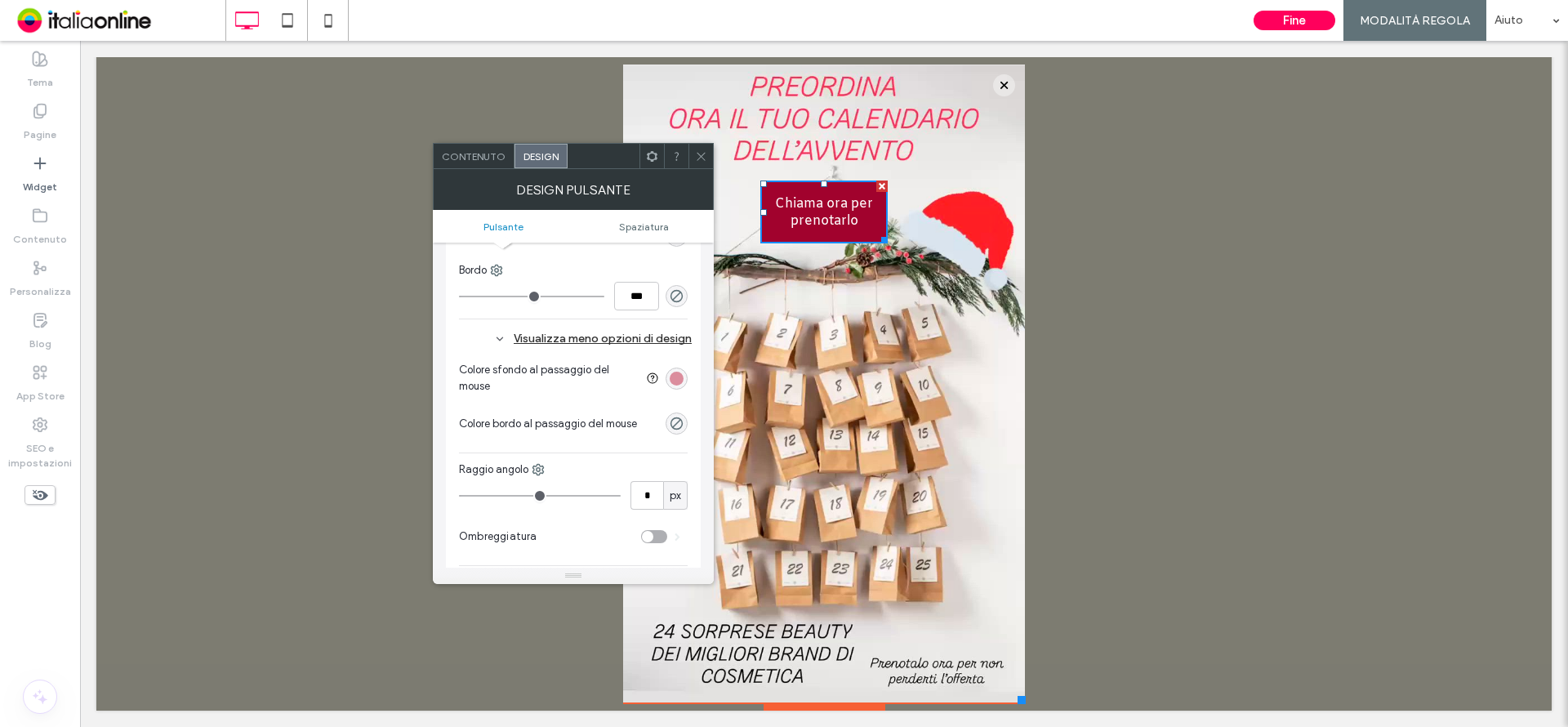
type input "*"
type input "**"
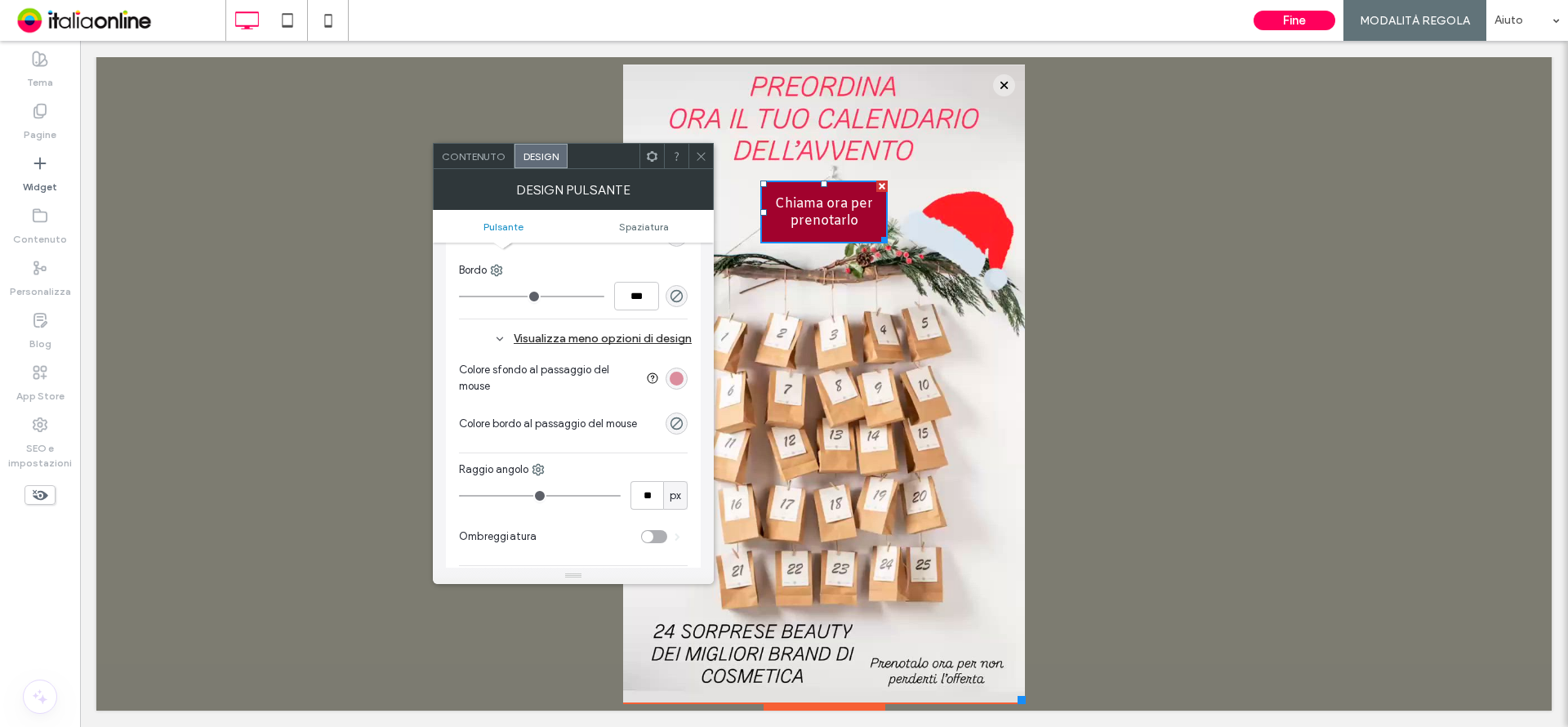
type input "**"
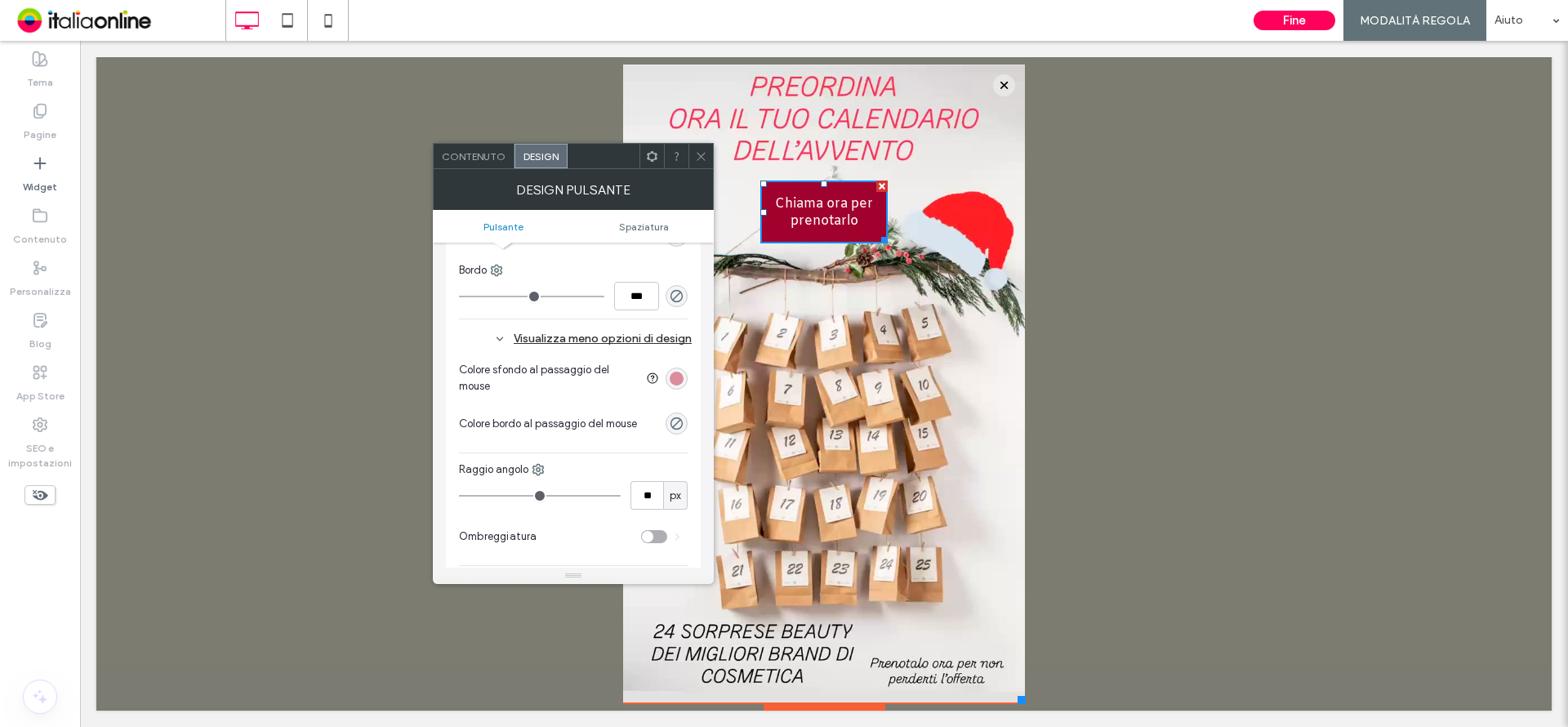
type input "**"
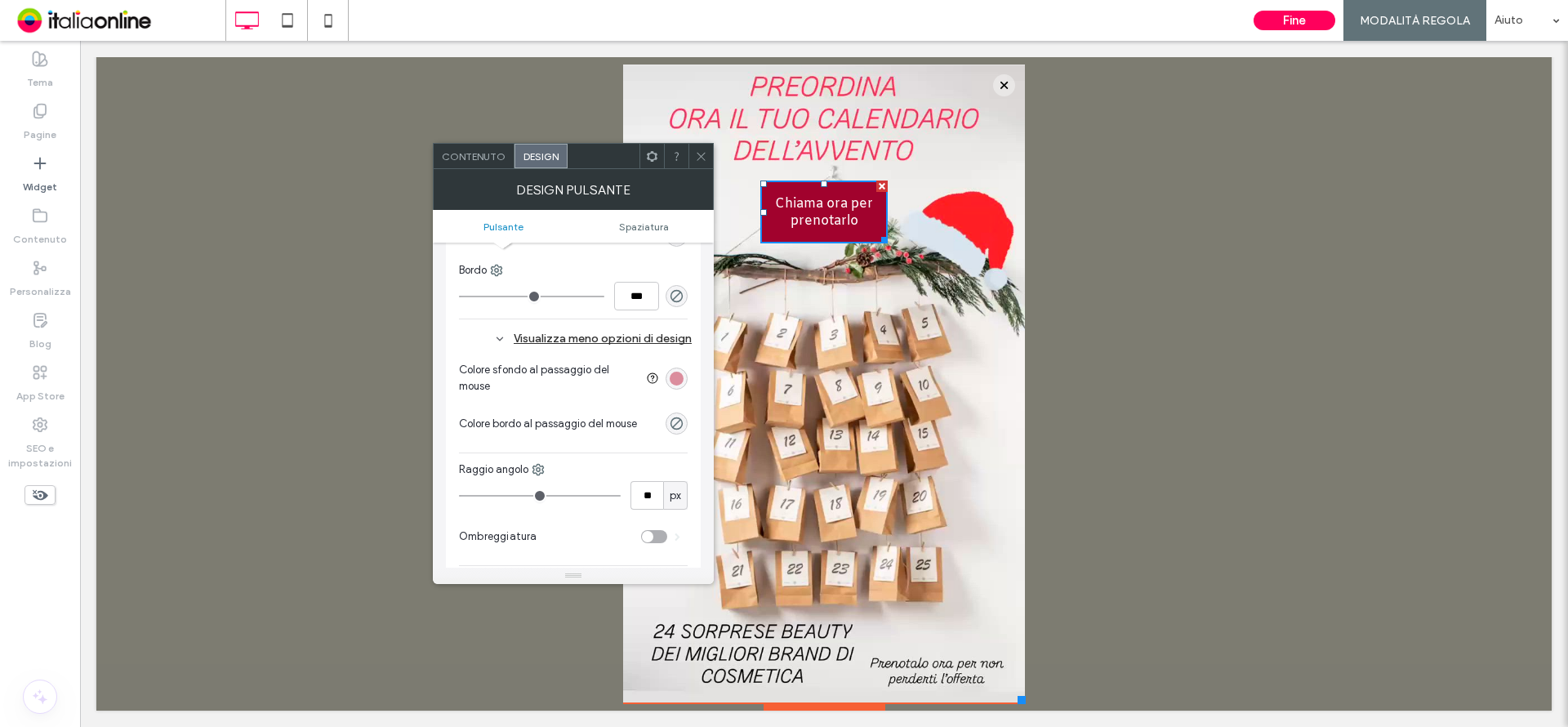
type input "**"
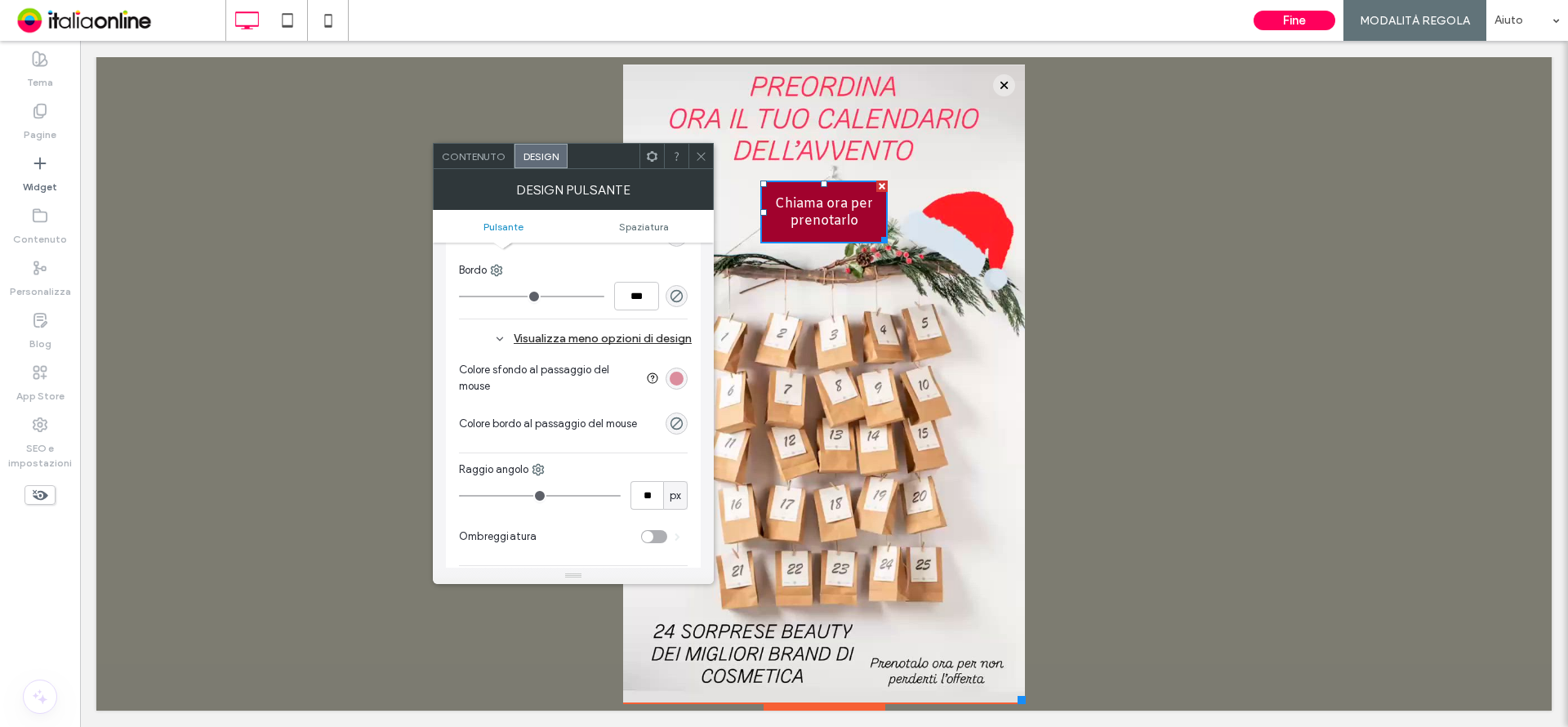
type input "**"
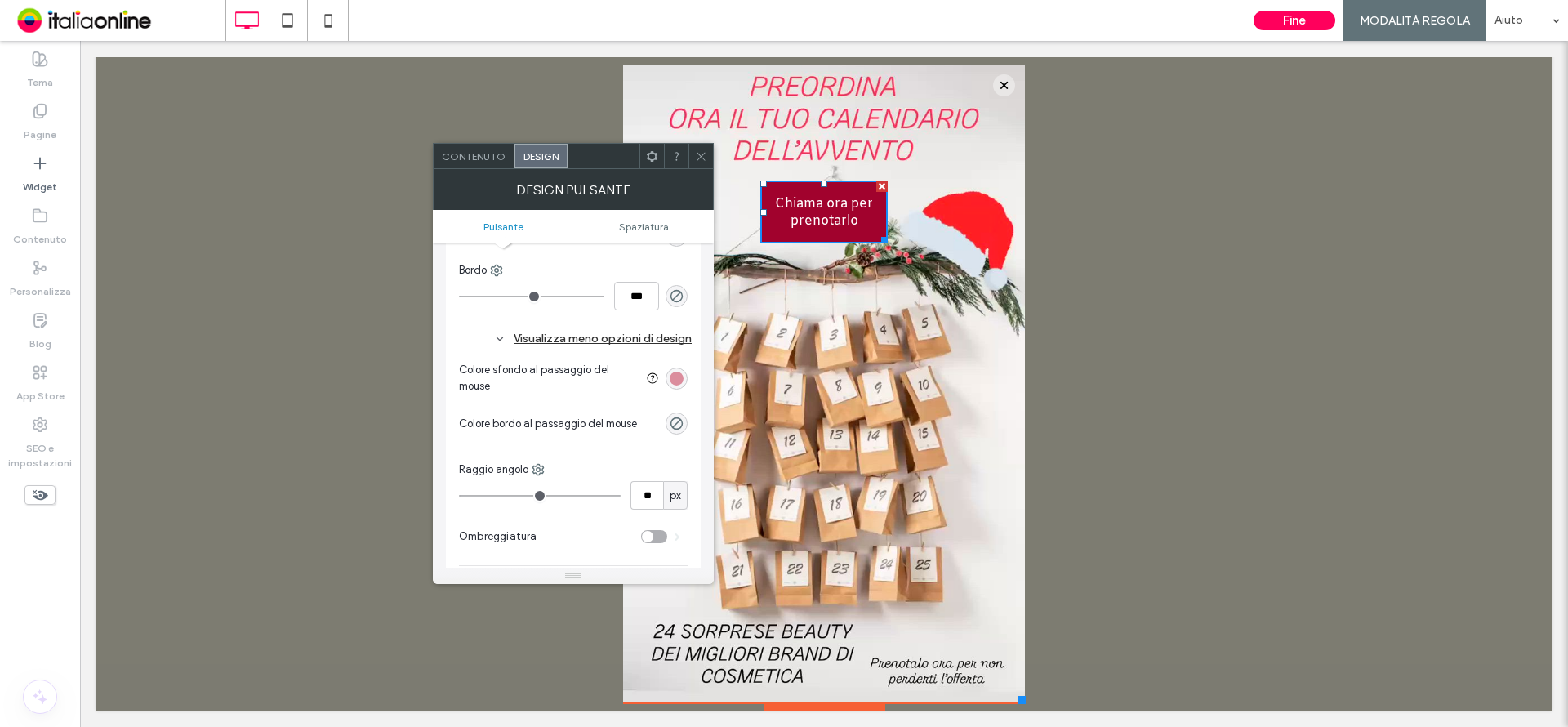
type input "**"
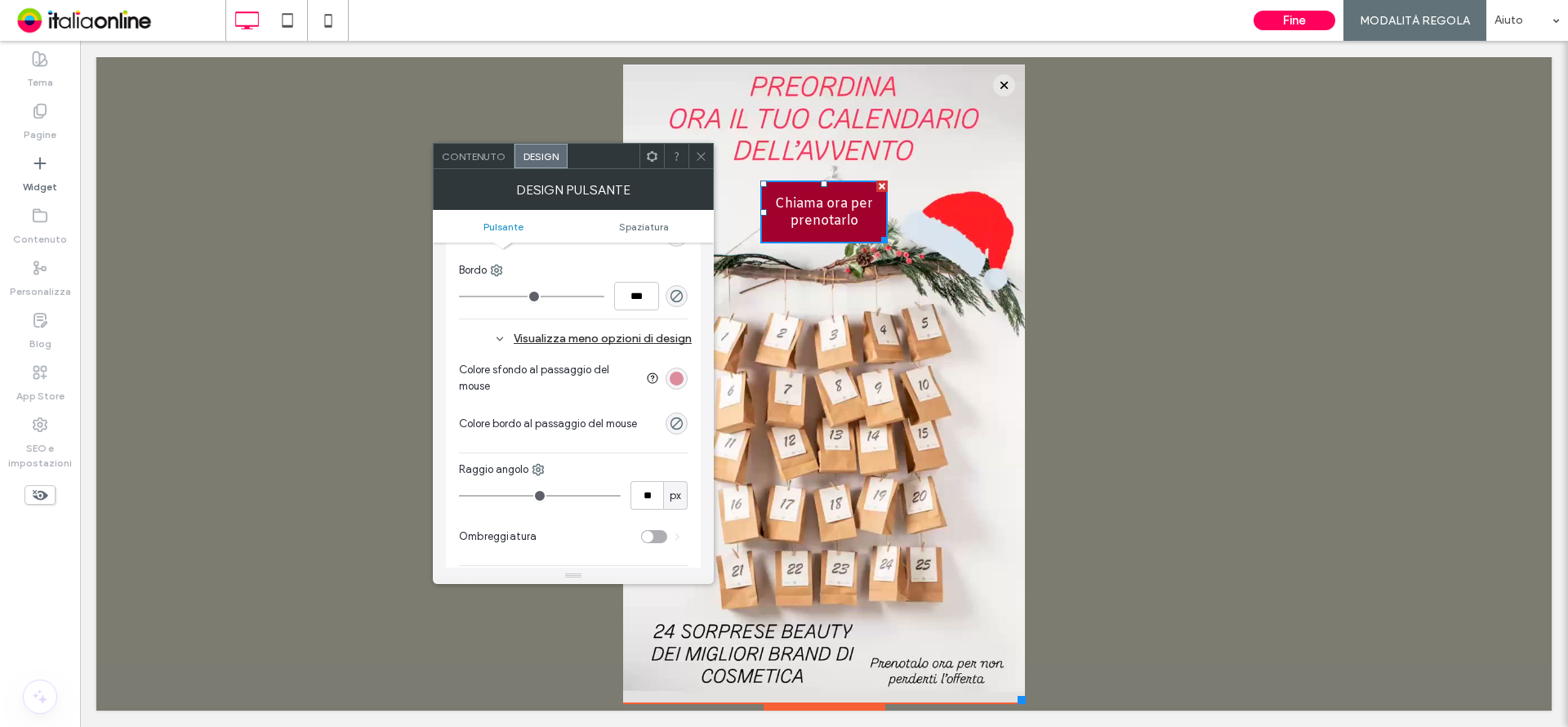
type input "**"
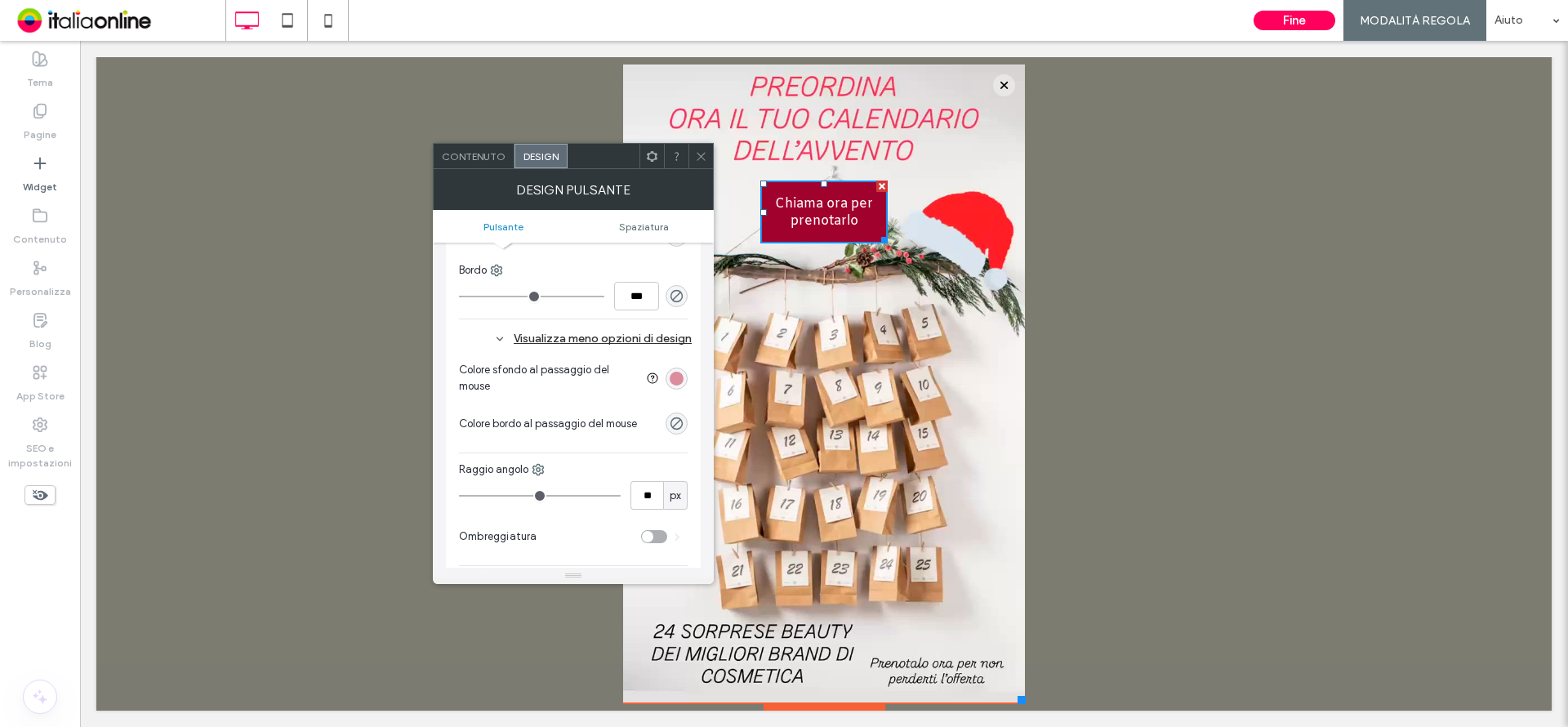
type input "**"
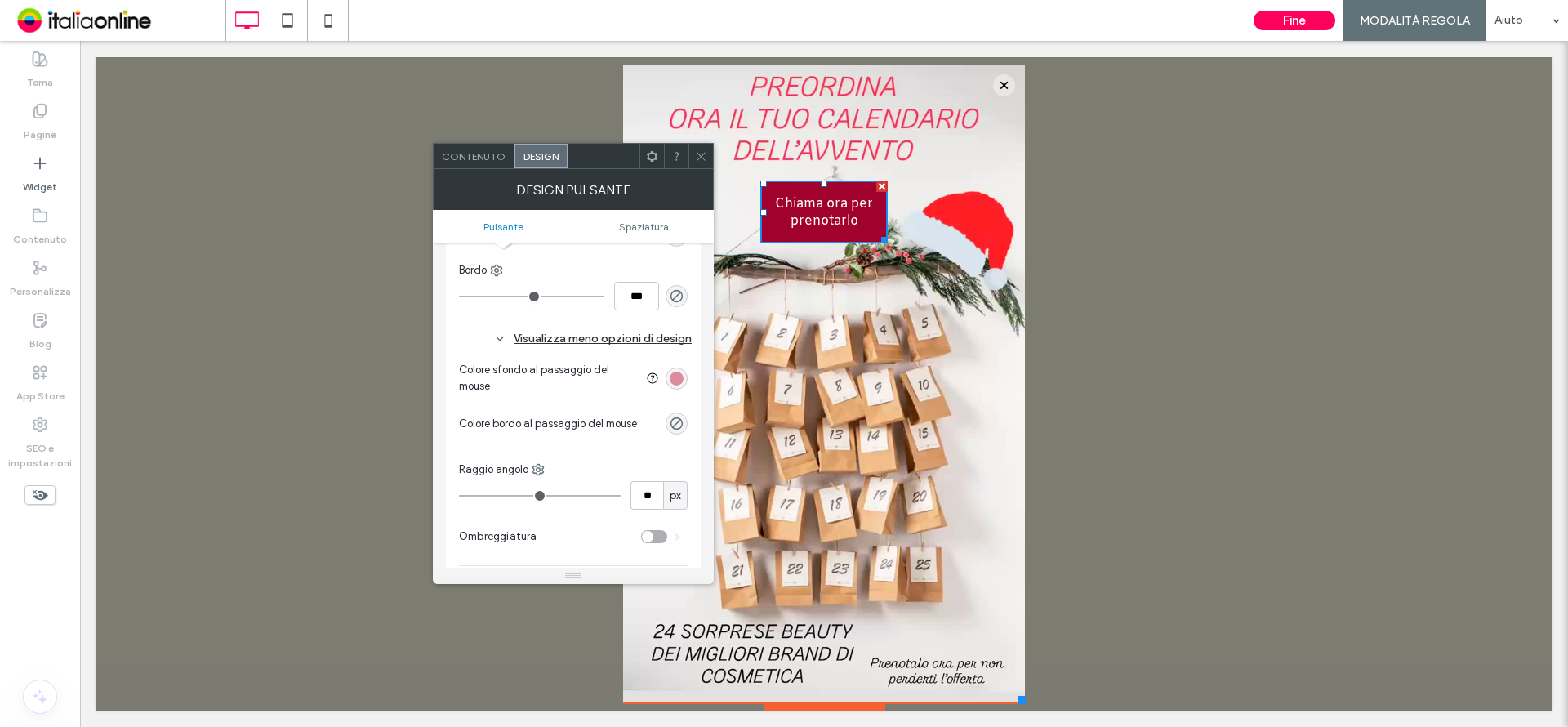
type input "**"
drag, startPoint x: 472, startPoint y: 494, endPoint x: 520, endPoint y: 496, distance: 48.0
click at [520, 496] on input "range" at bounding box center [539, 496] width 162 height 2
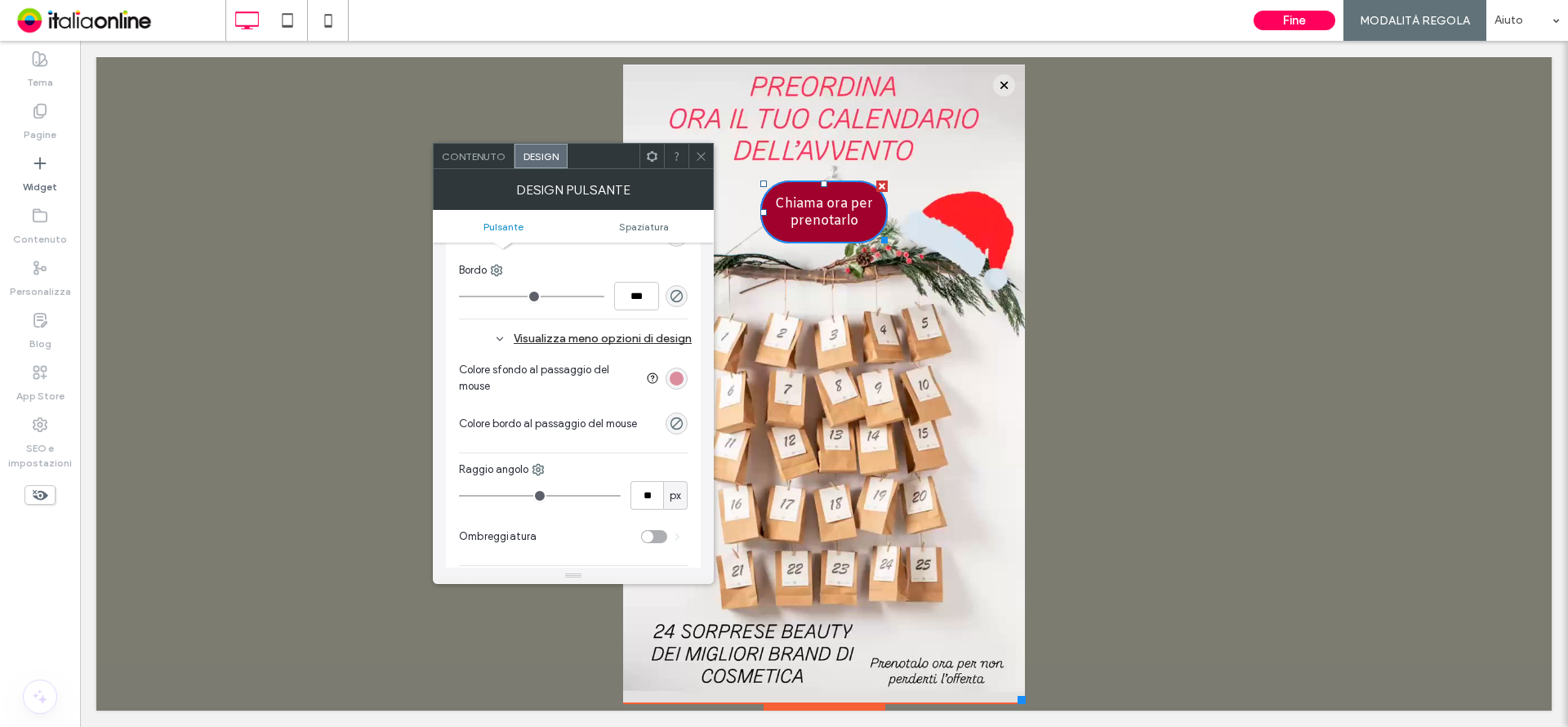
type input "**"
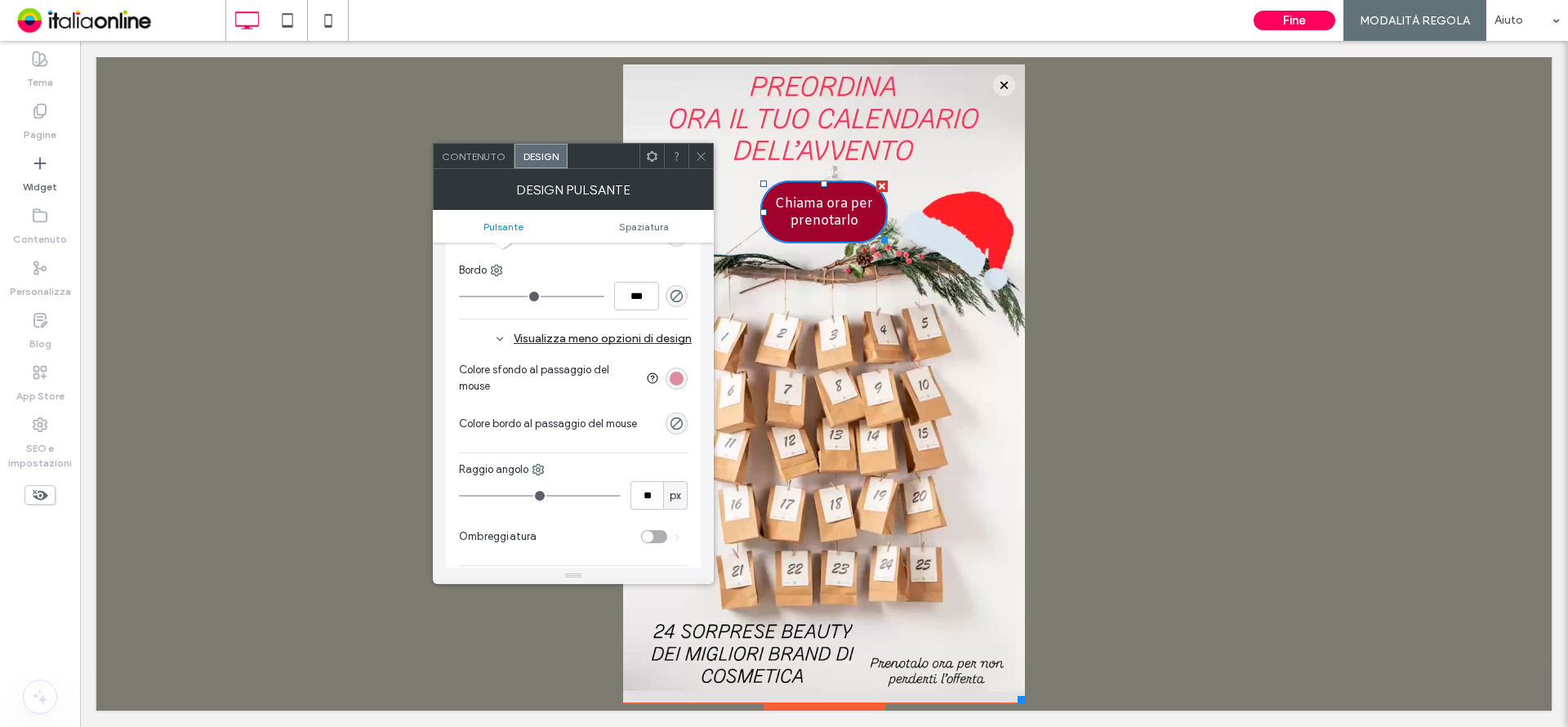
type input "**"
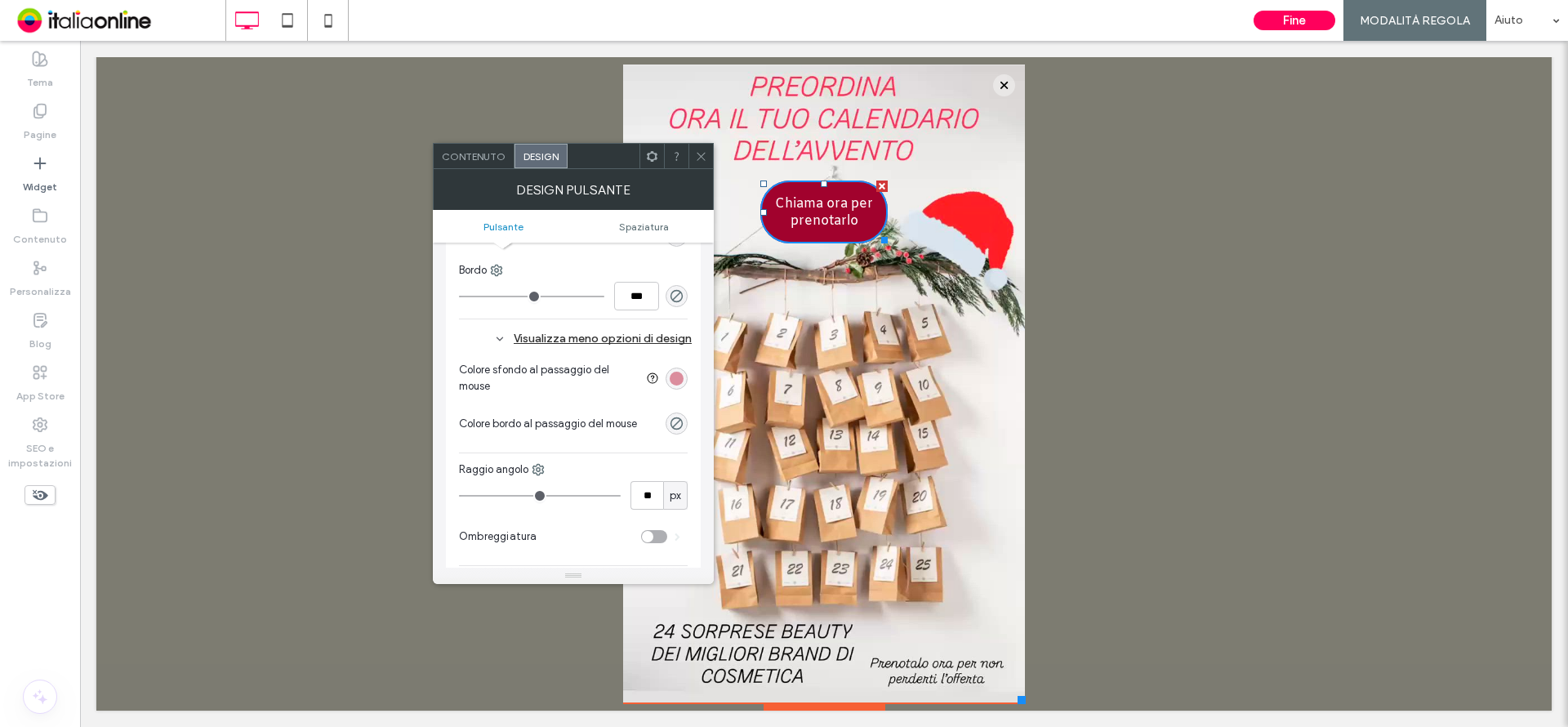
type input "**"
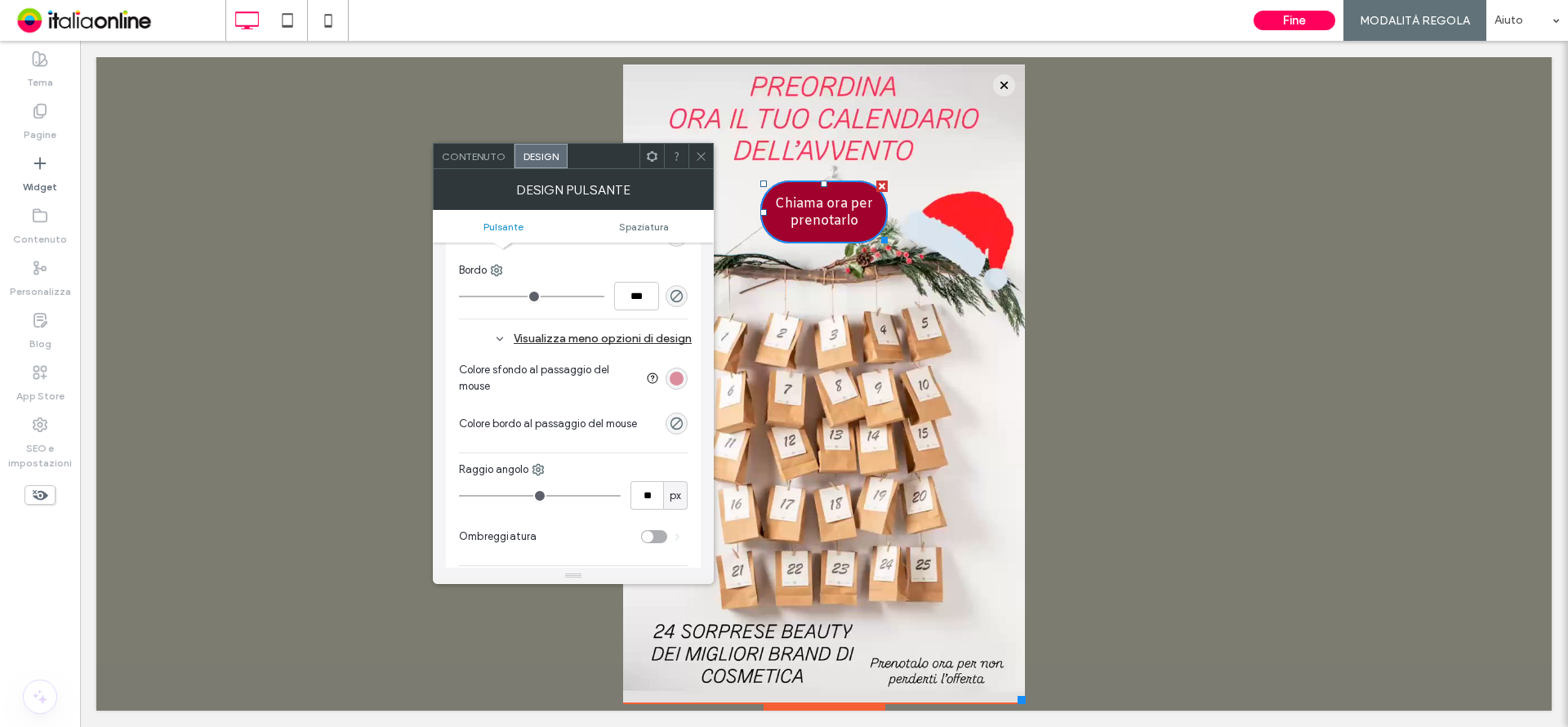
type input "**"
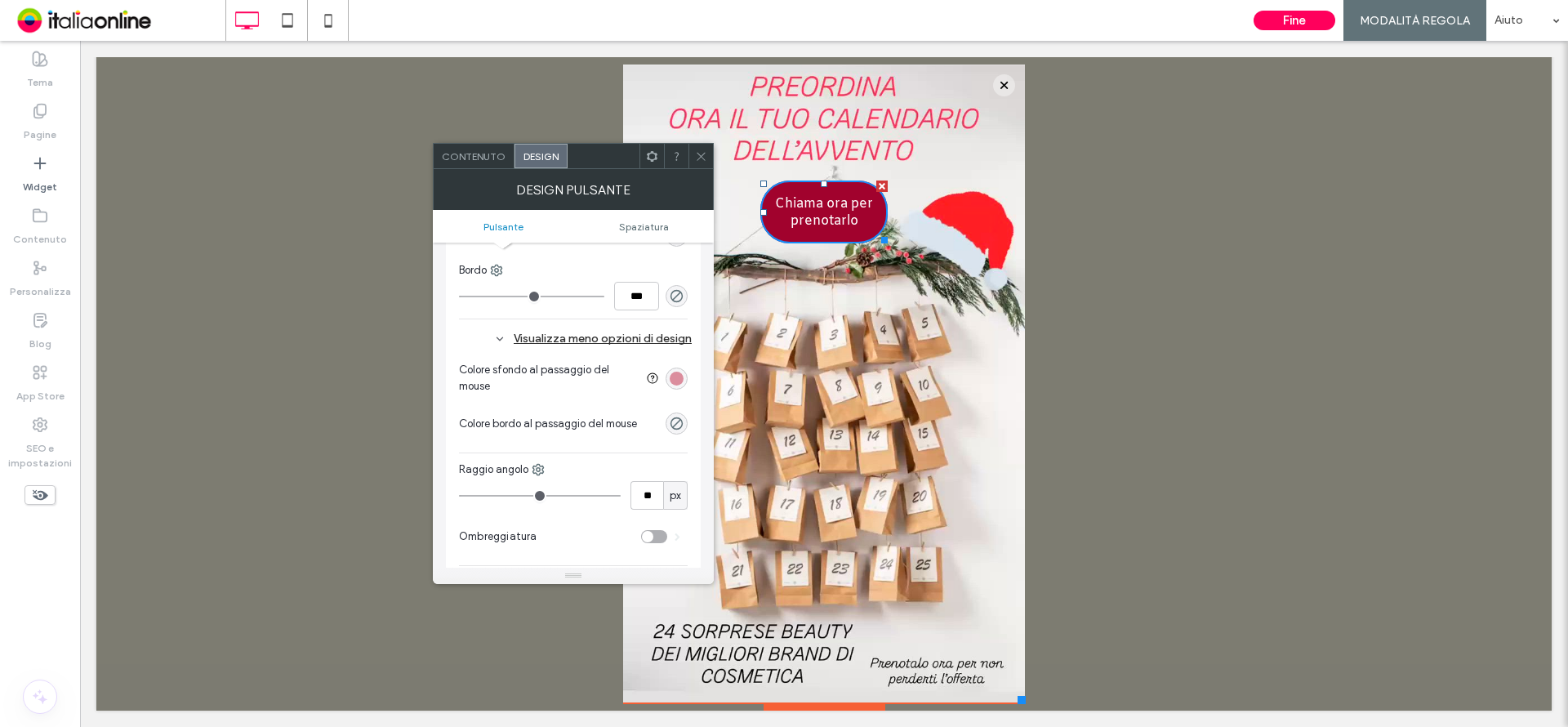
type input "**"
drag, startPoint x: 521, startPoint y: 498, endPoint x: 500, endPoint y: 497, distance: 21.0
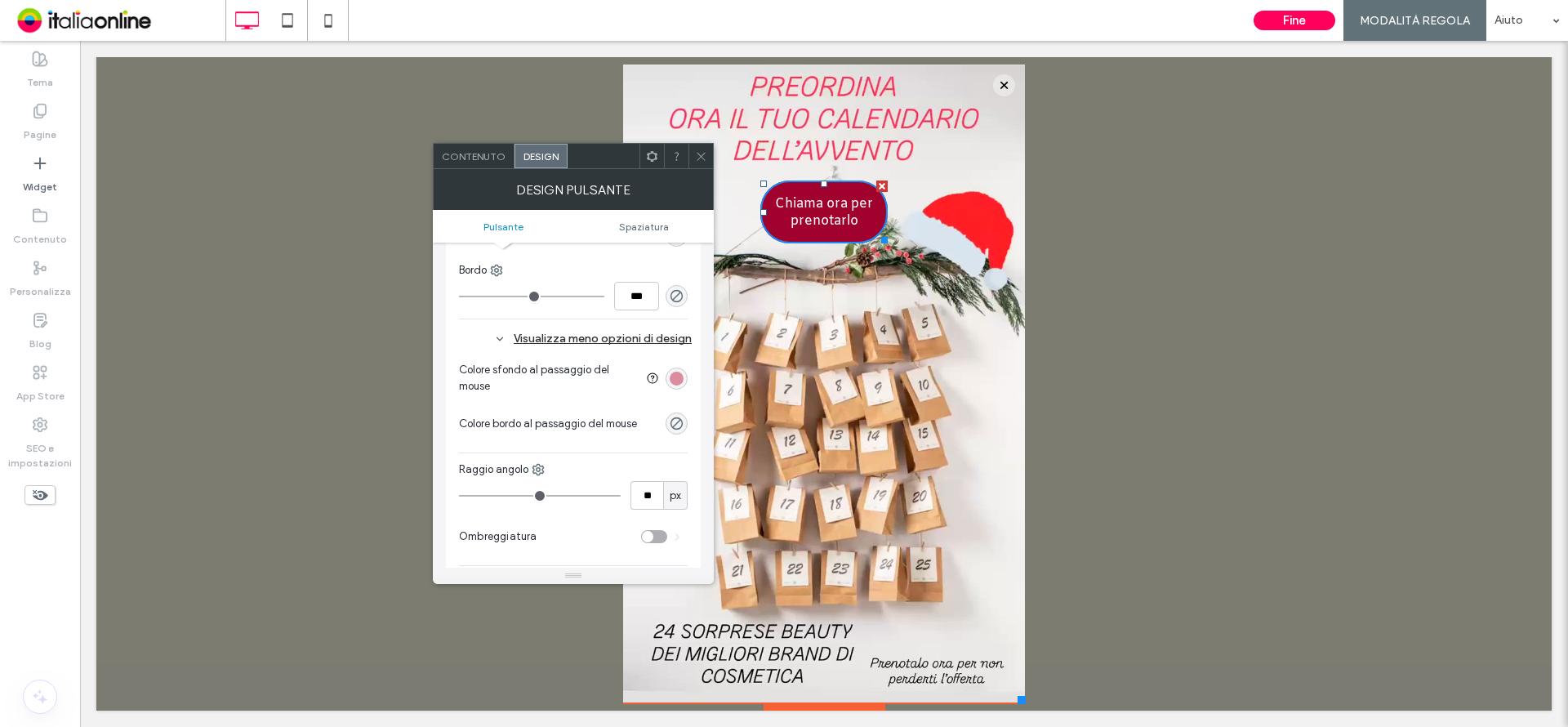
type input "**"
click at [501, 497] on input "range" at bounding box center [539, 496] width 162 height 2
click at [700, 152] on icon at bounding box center [701, 156] width 12 height 12
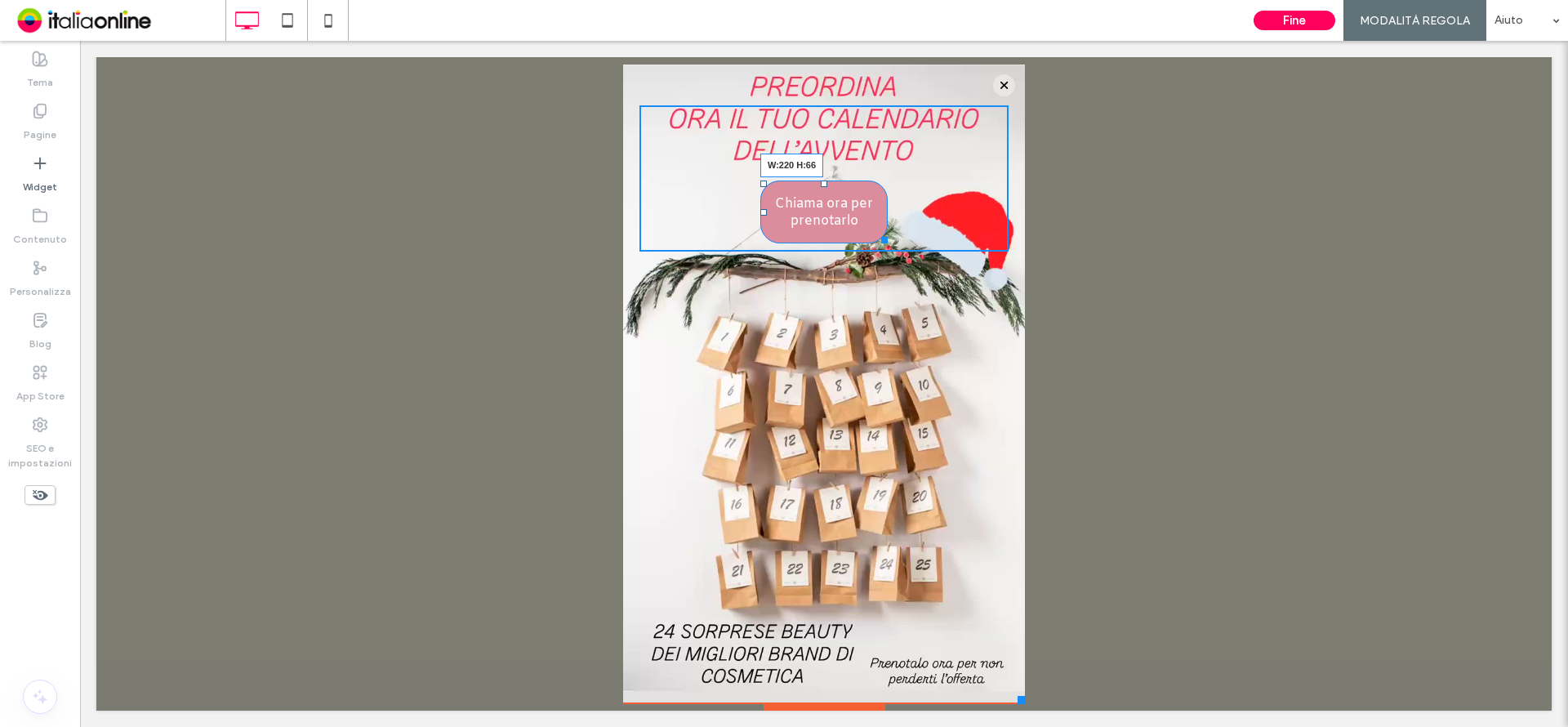
drag, startPoint x: 870, startPoint y: 238, endPoint x: 895, endPoint y: 229, distance: 26.6
click at [888, 231] on div at bounding box center [881, 237] width 12 height 12
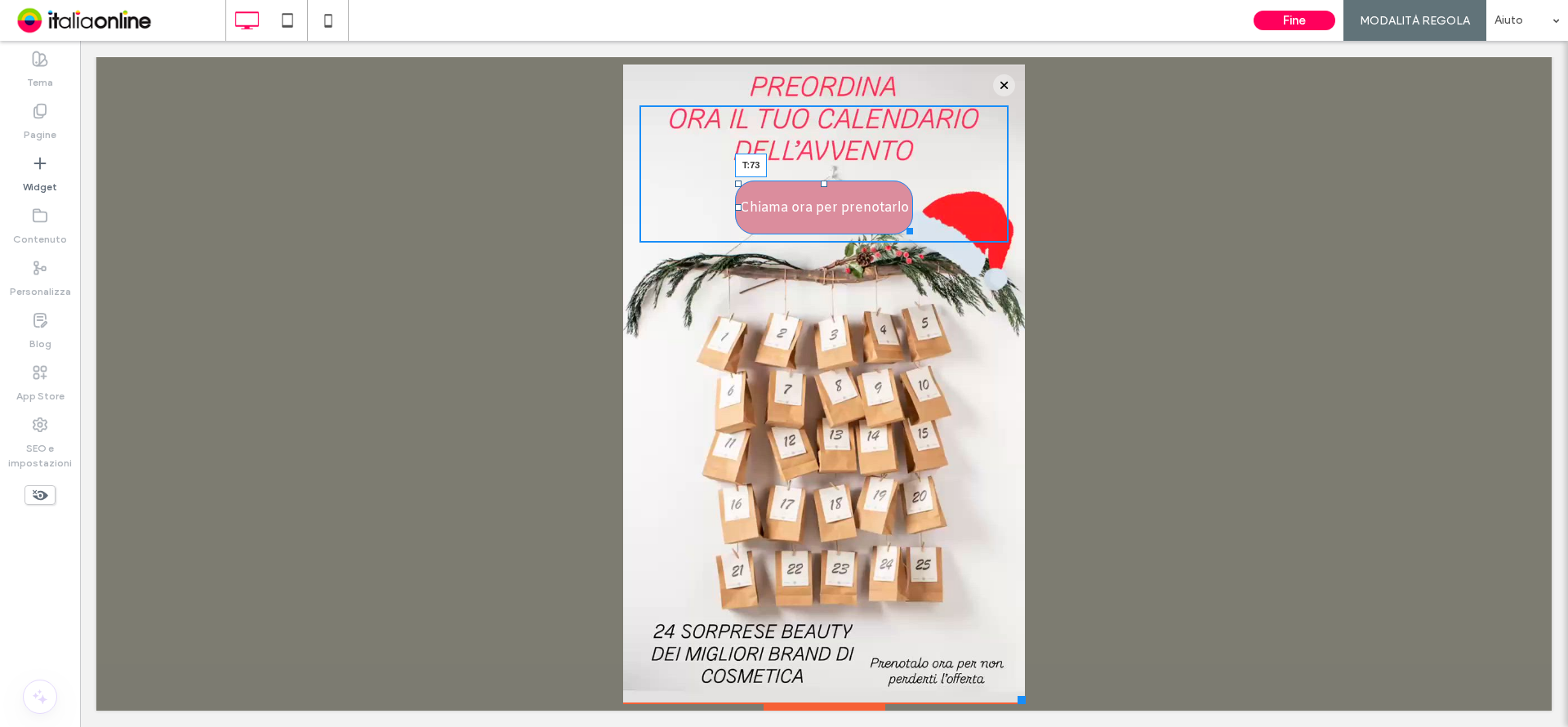
drag, startPoint x: 808, startPoint y: 181, endPoint x: 885, endPoint y: 209, distance: 81.9
click at [806, 166] on div "Chiama ora per prenotarlo T:73 Click To Paste" at bounding box center [824, 174] width 369 height 137
drag, startPoint x: 810, startPoint y: 166, endPoint x: 783, endPoint y: 179, distance: 30.0
click at [783, 179] on div "Chiama ora per prenotarlo T:90 Click To Paste" at bounding box center [824, 166] width 369 height 122
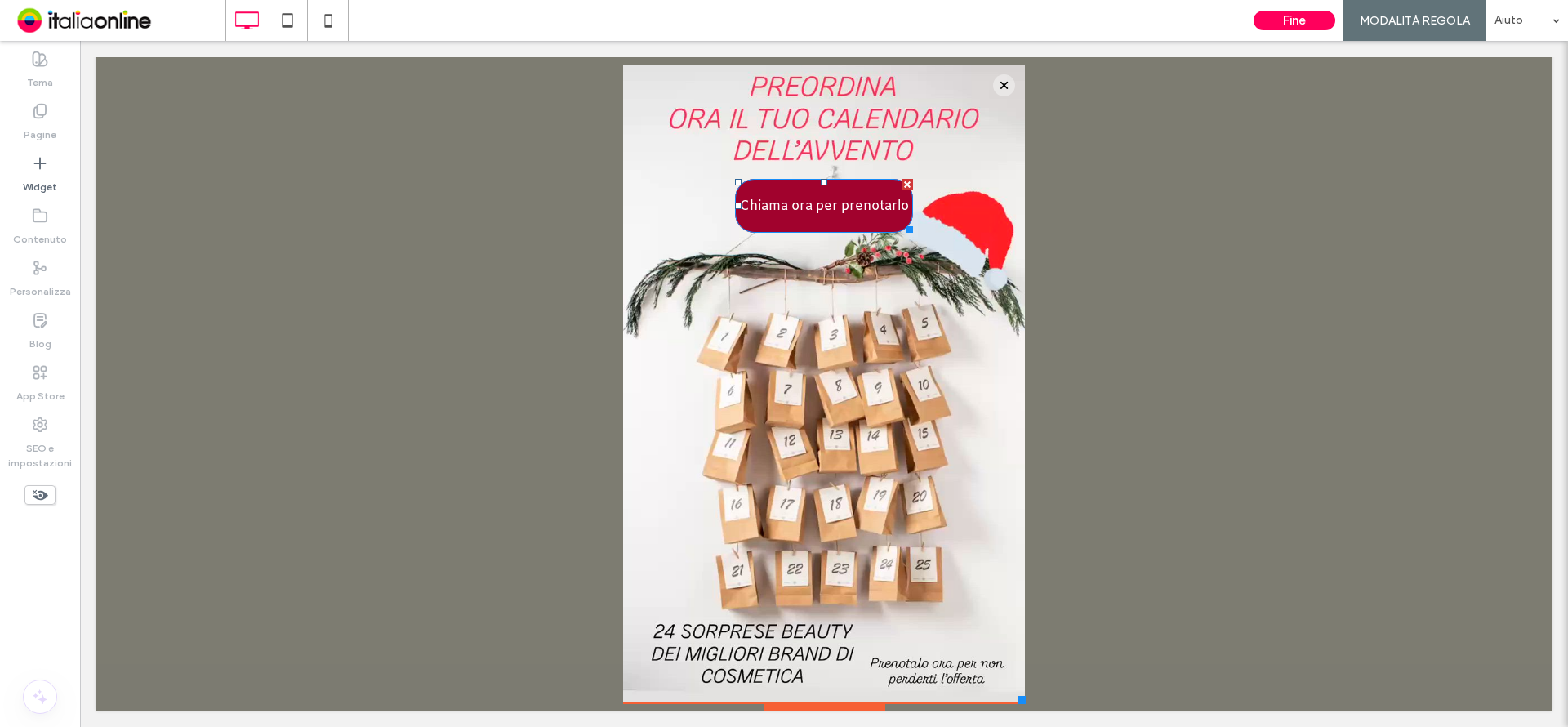
click at [1207, 404] on div at bounding box center [824, 383] width 1456 height 685
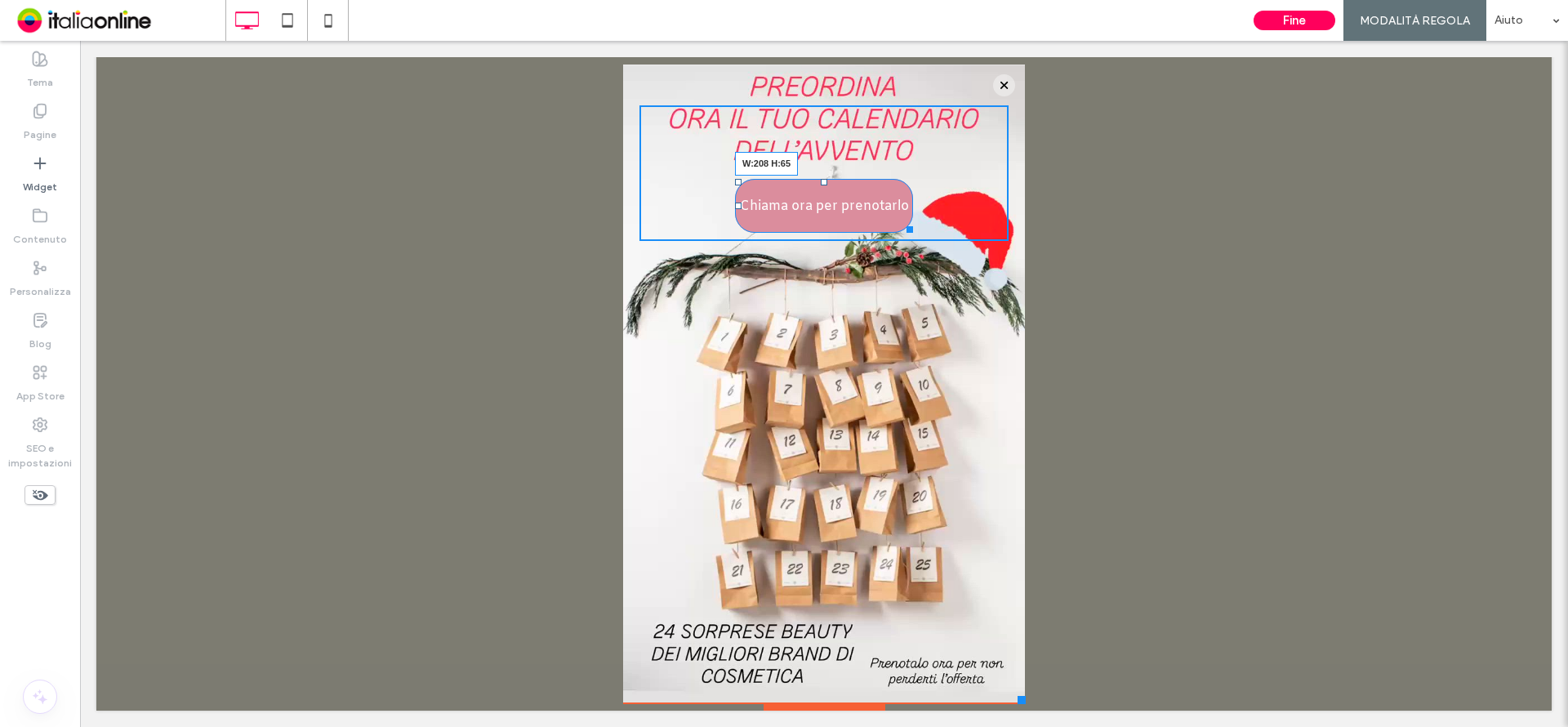
click at [901, 229] on div at bounding box center [907, 226] width 12 height 12
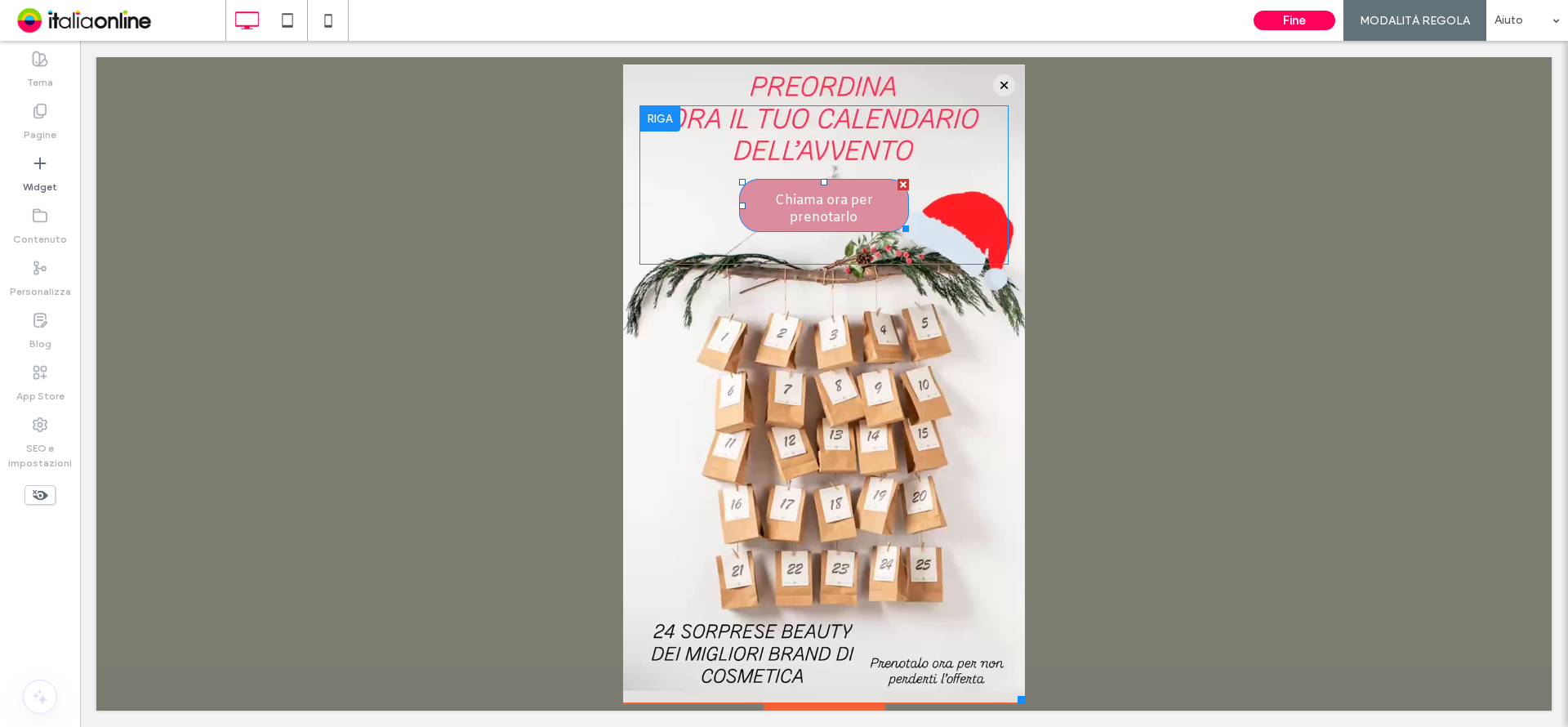
click at [852, 209] on span "Chiama ora per prenotarlo" at bounding box center [824, 209] width 166 height 60
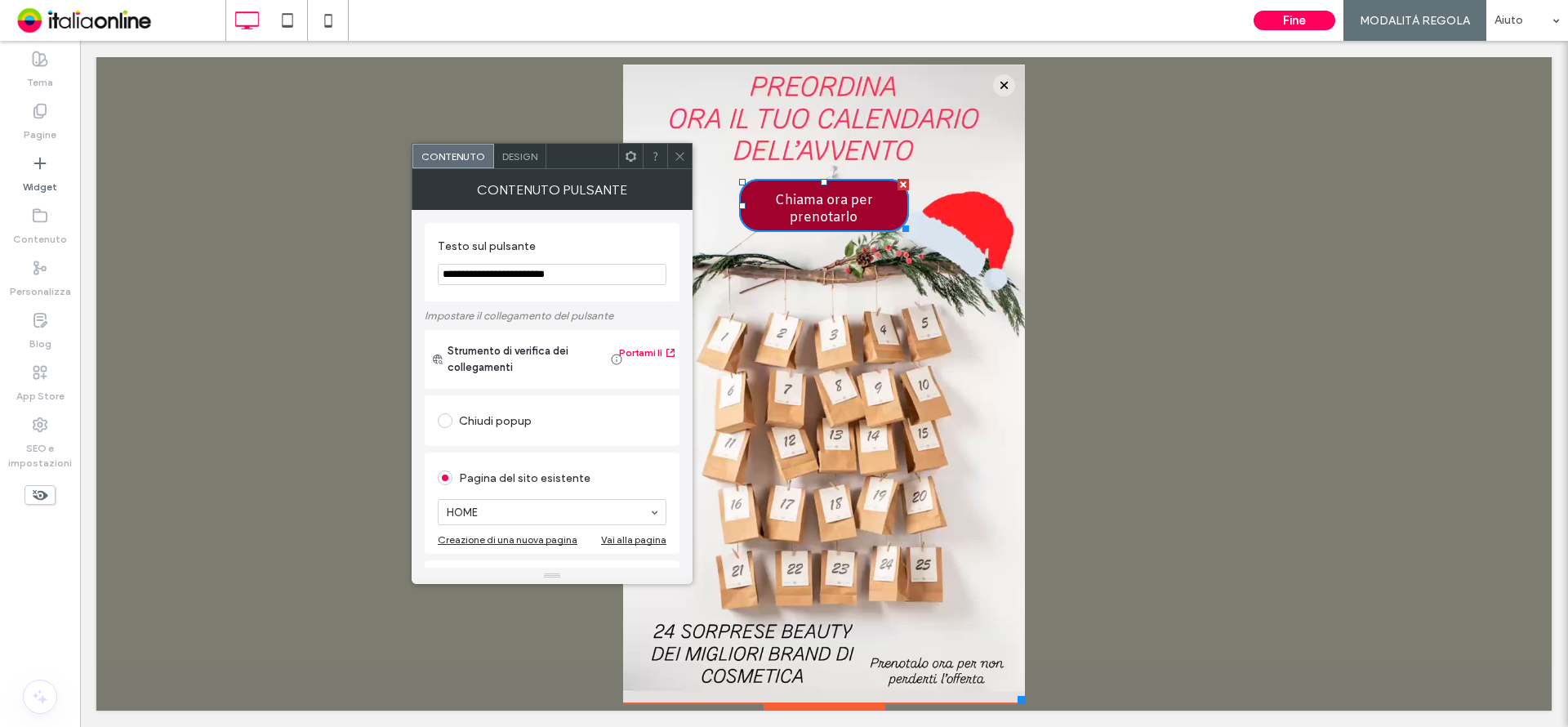
click at [509, 156] on span "Design" at bounding box center [520, 156] width 35 height 12
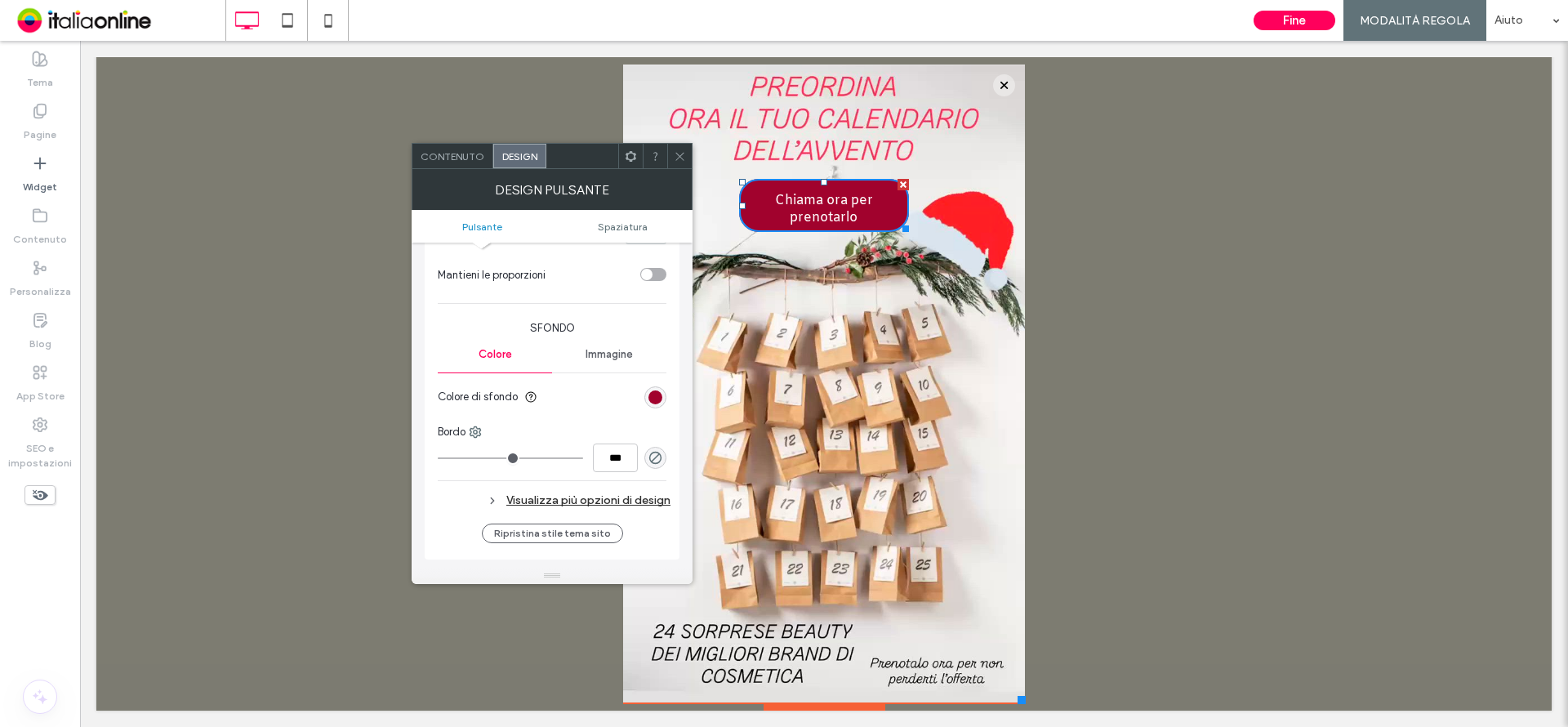
scroll to position [327, 0]
click at [660, 397] on div "rgb(161, 2, 45)" at bounding box center [656, 398] width 14 height 14
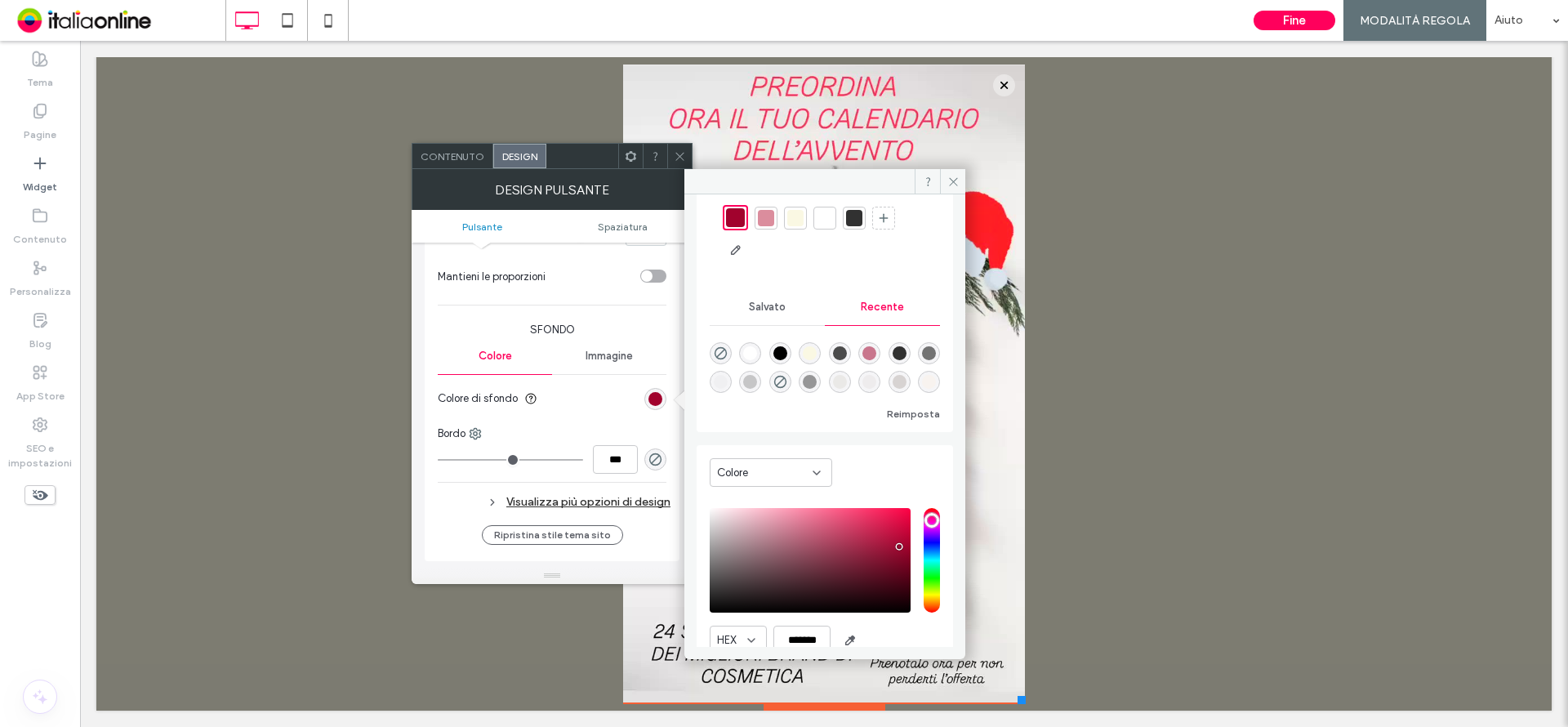
scroll to position [132, 0]
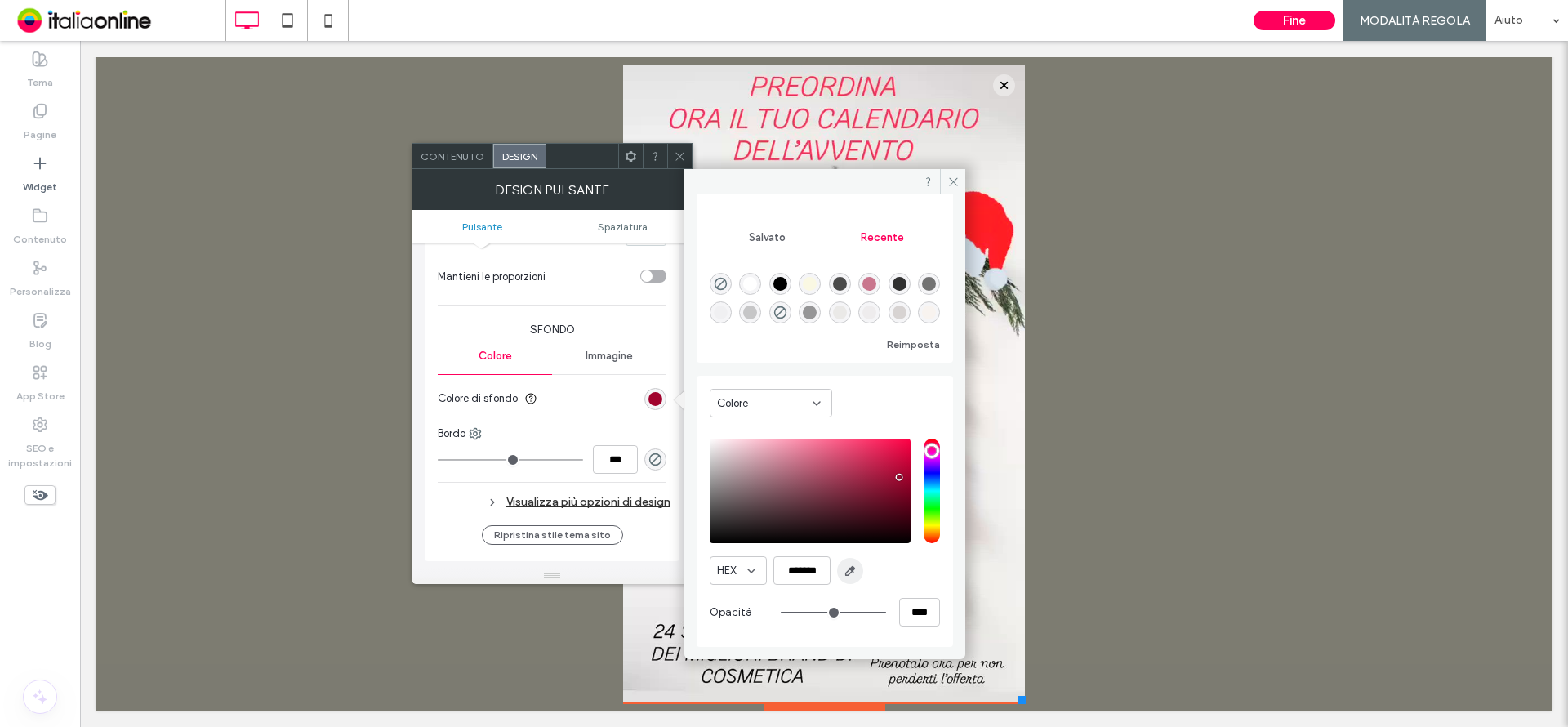
drag, startPoint x: 844, startPoint y: 570, endPoint x: 765, endPoint y: 530, distance: 88.5
click at [844, 570] on icon "button" at bounding box center [850, 570] width 13 height 13
type input "*******"
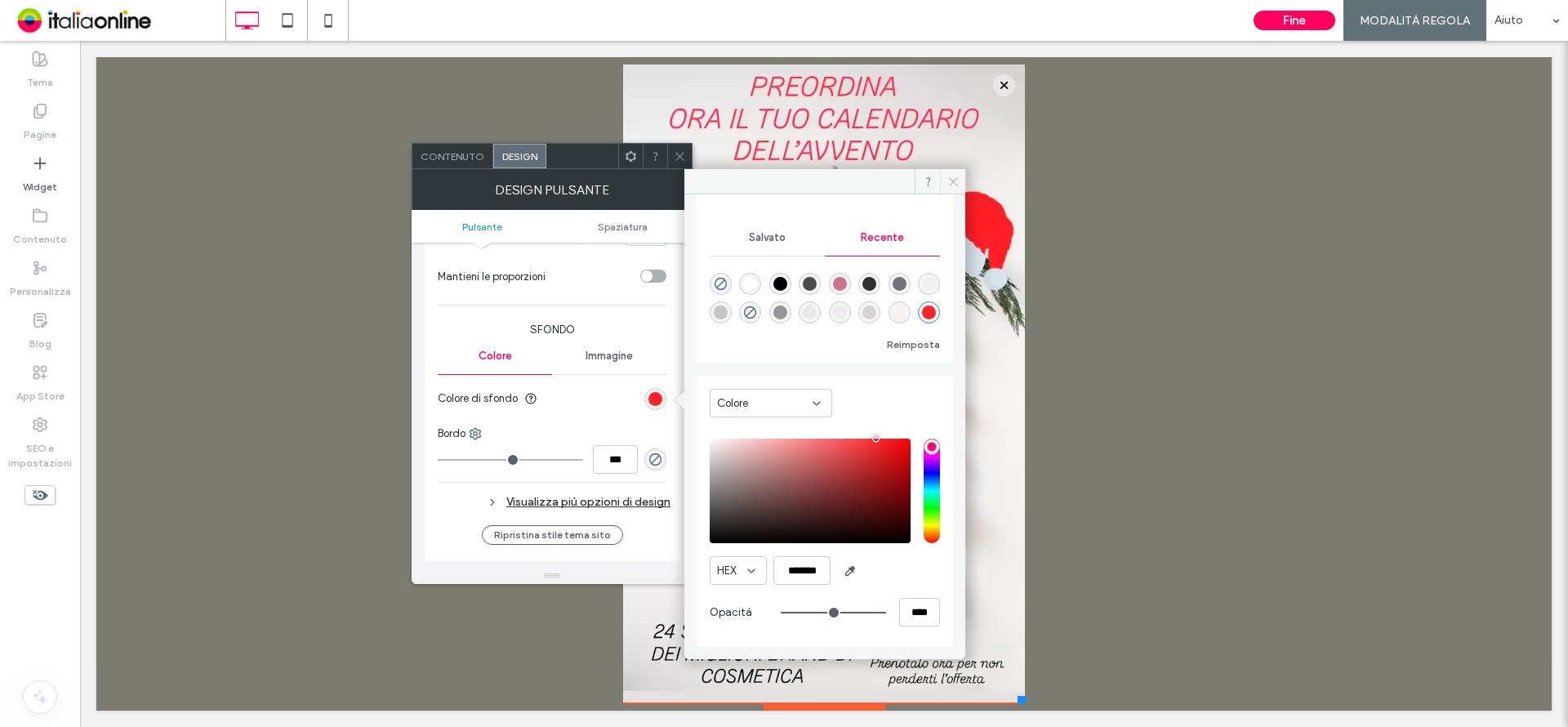
click at [942, 170] on span at bounding box center [952, 181] width 26 height 25
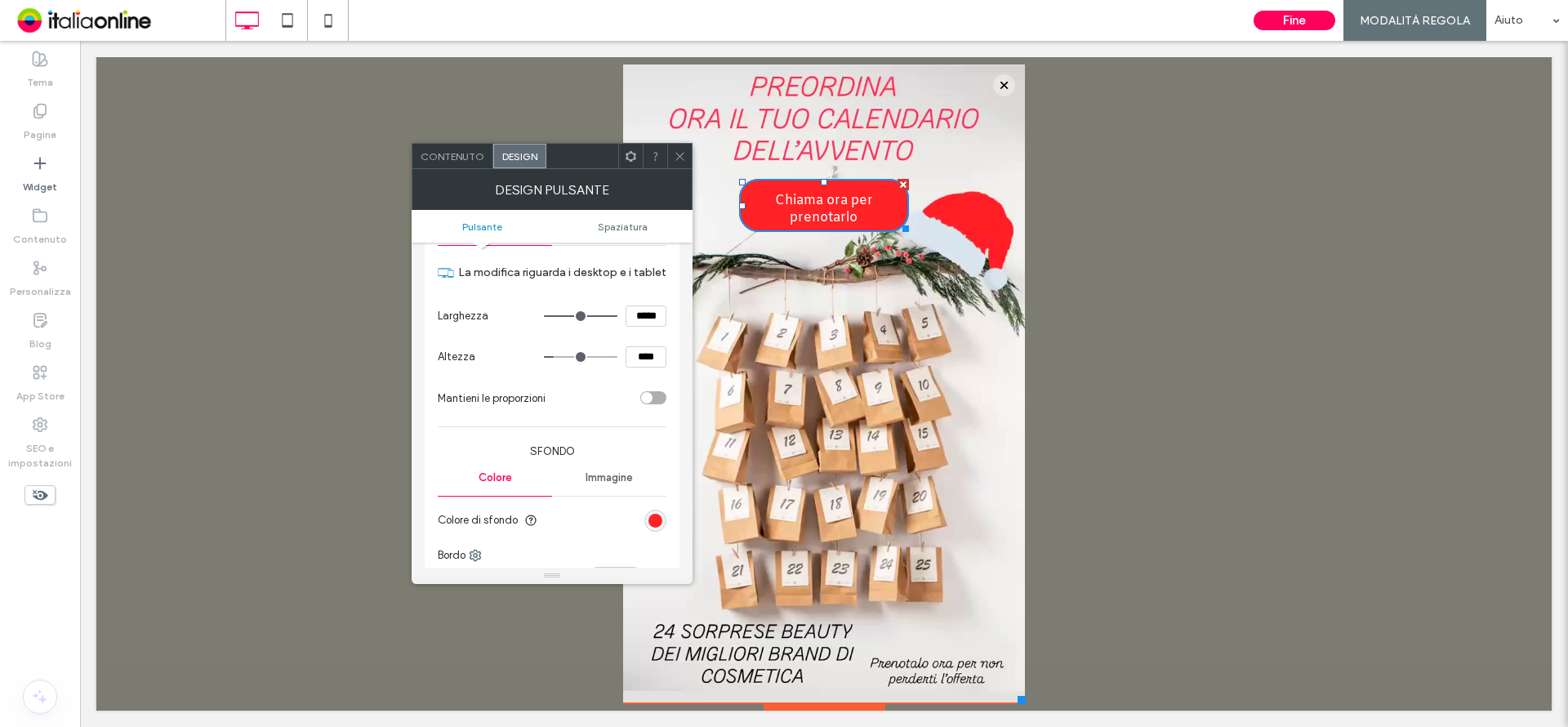
scroll to position [81, 0]
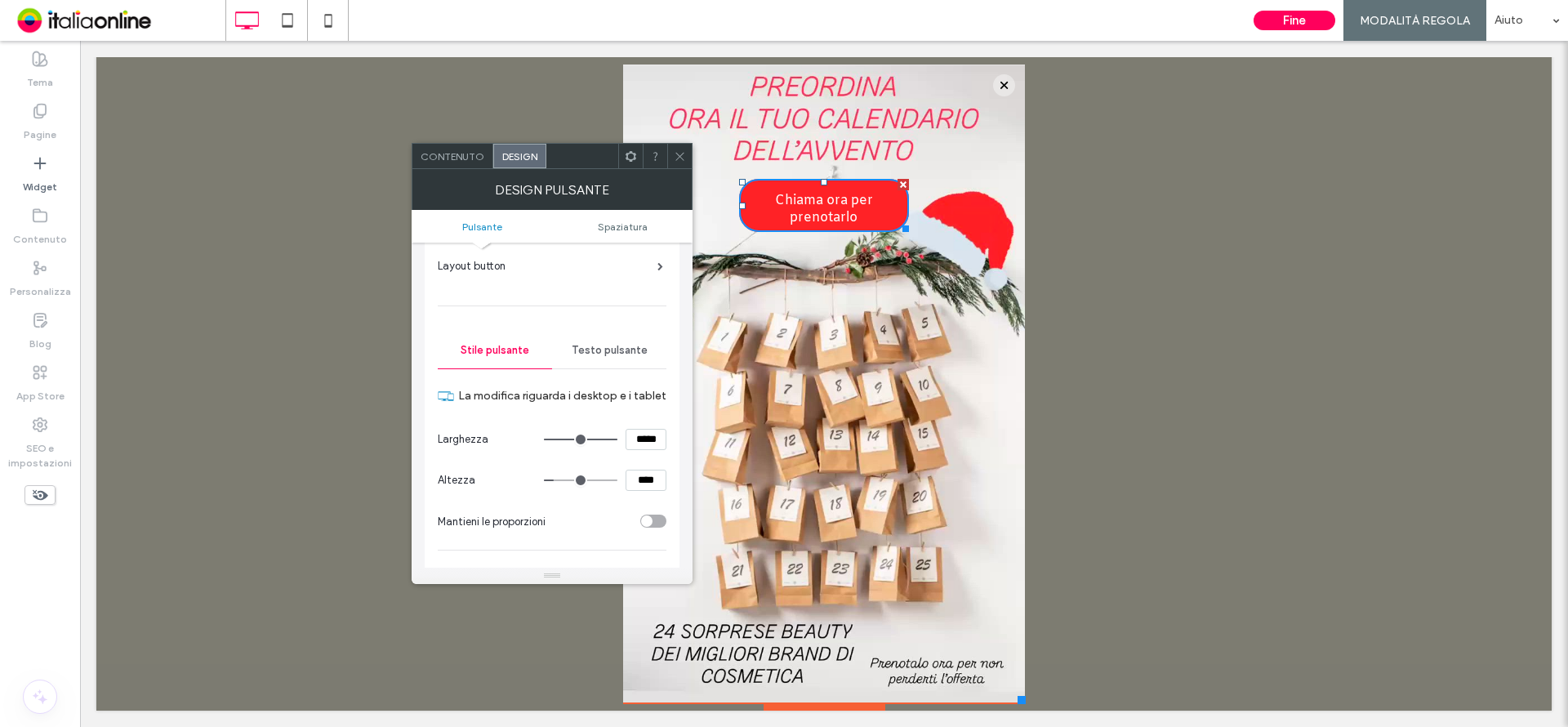
click at [603, 353] on span "Testo pulsante" at bounding box center [609, 350] width 76 height 13
click at [588, 550] on span at bounding box center [582, 559] width 16 height 27
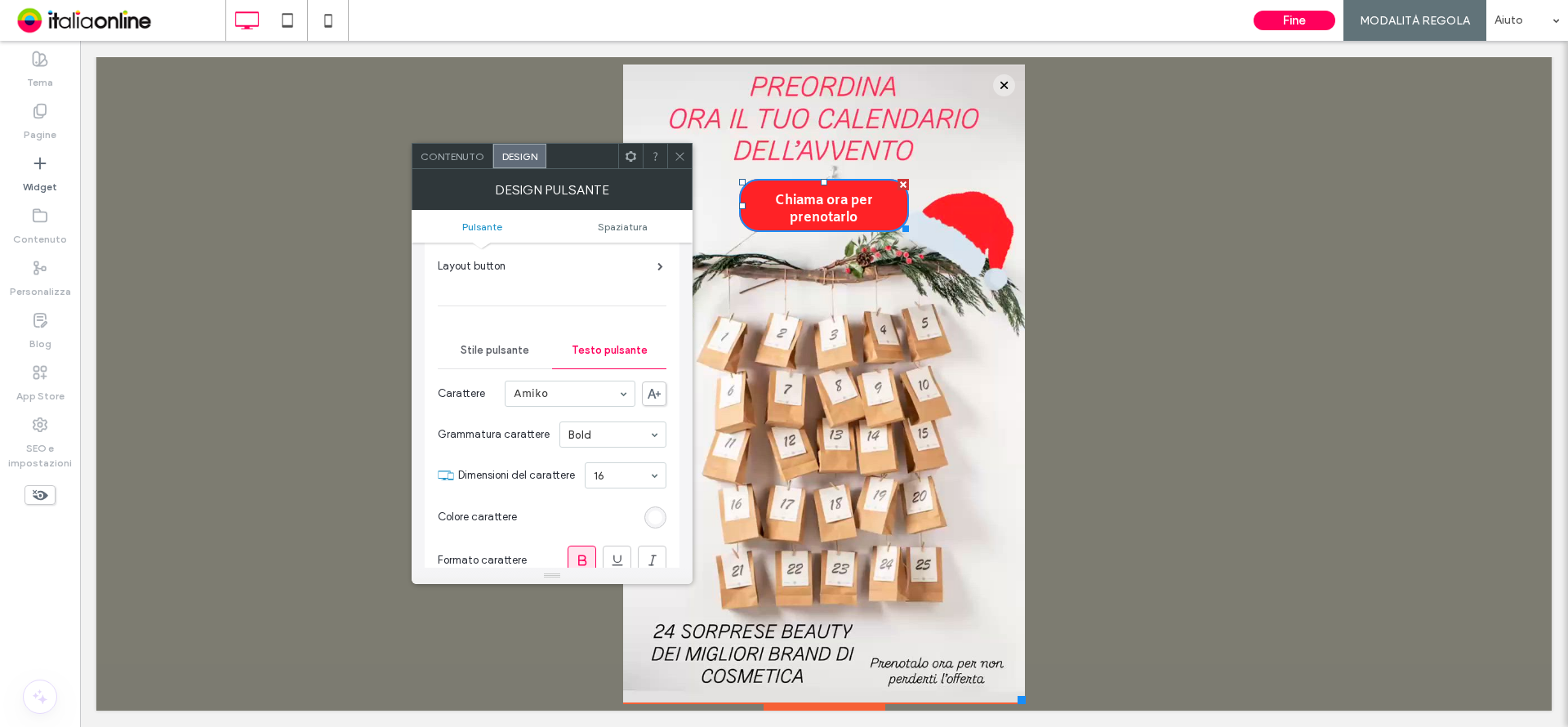
click at [677, 157] on icon at bounding box center [679, 156] width 12 height 12
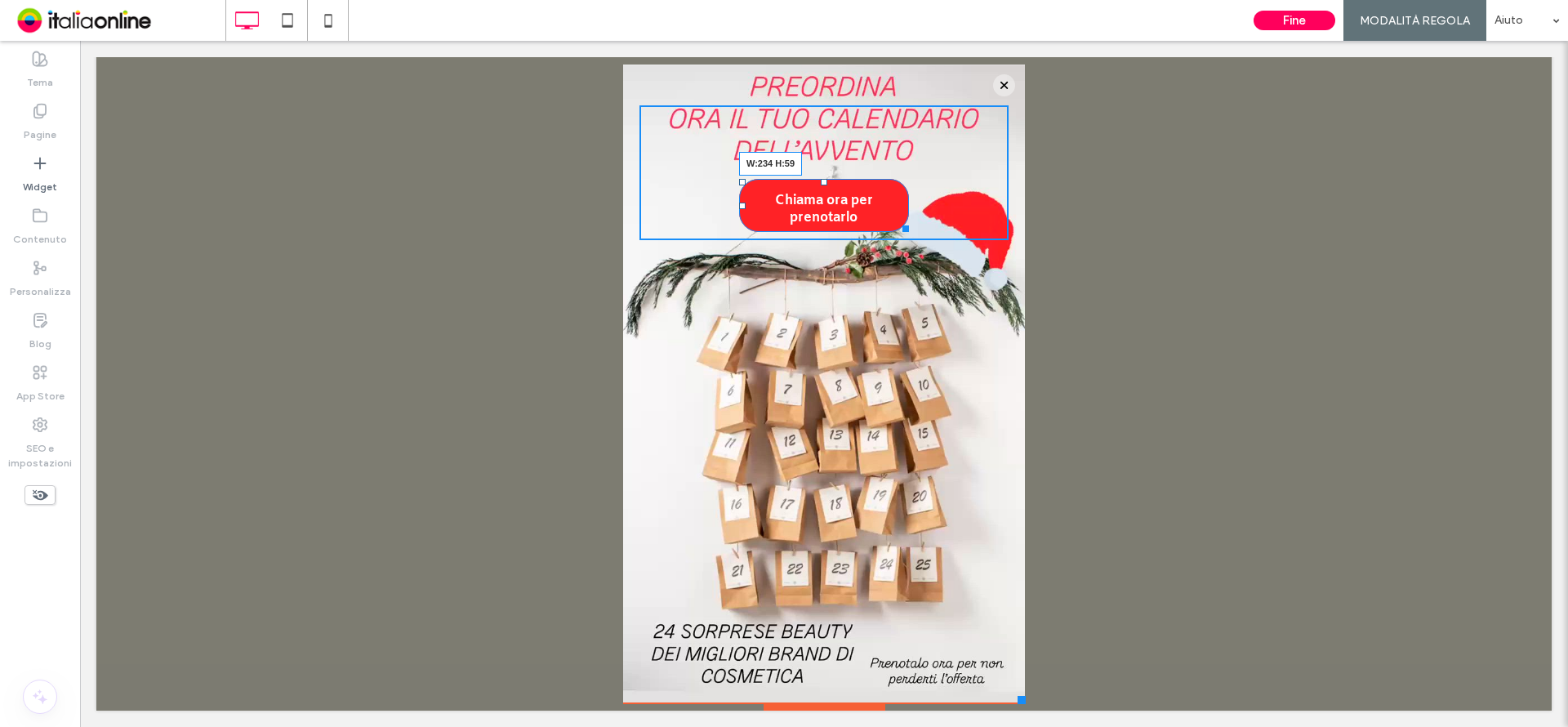
drag, startPoint x: 891, startPoint y: 229, endPoint x: 902, endPoint y: 225, distance: 11.7
click at [902, 225] on div at bounding box center [902, 226] width 12 height 12
drag, startPoint x: 812, startPoint y: 183, endPoint x: 893, endPoint y: 216, distance: 87.5
click at [821, 178] on div at bounding box center [824, 181] width 7 height 7
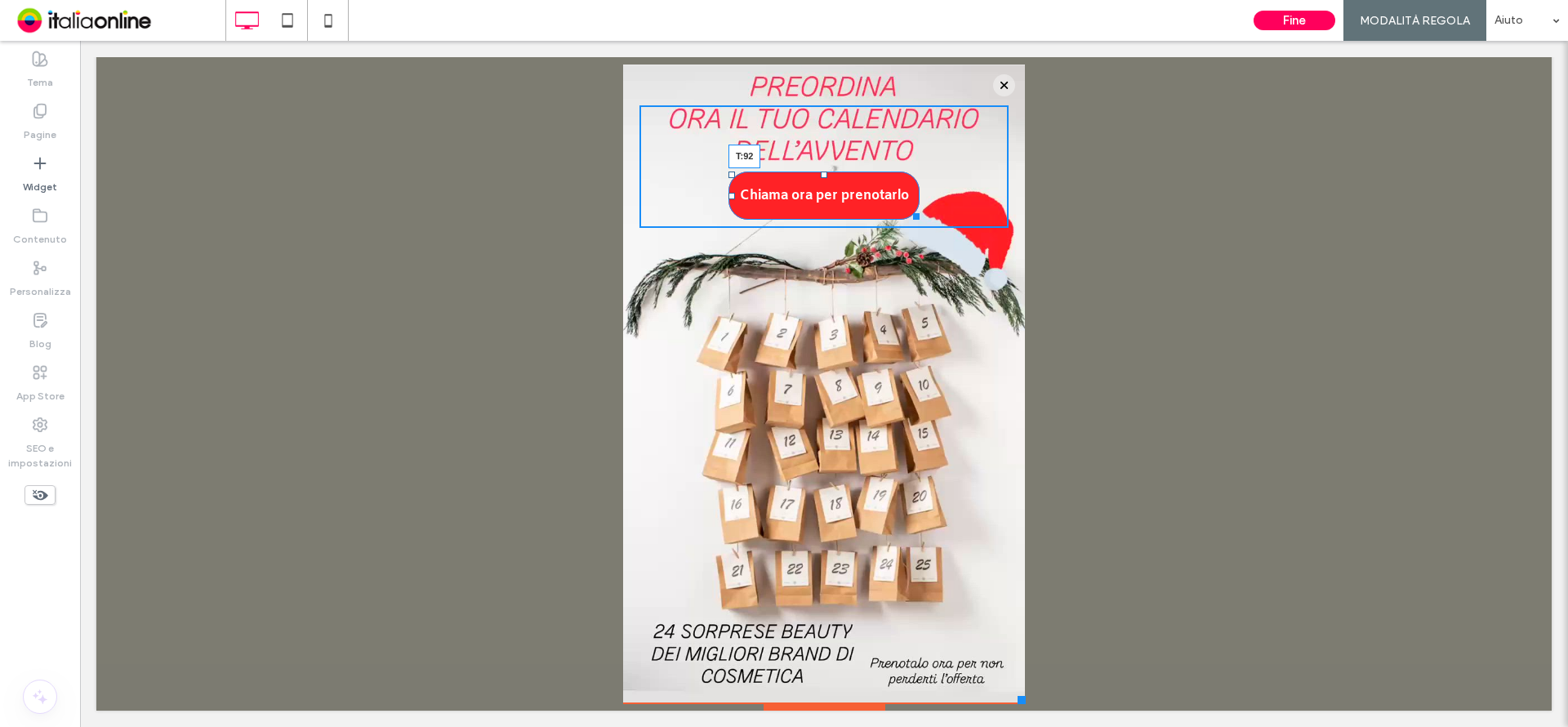
drag, startPoint x: 811, startPoint y: 174, endPoint x: 811, endPoint y: 183, distance: 9.0
click at [821, 178] on div at bounding box center [824, 175] width 7 height 7
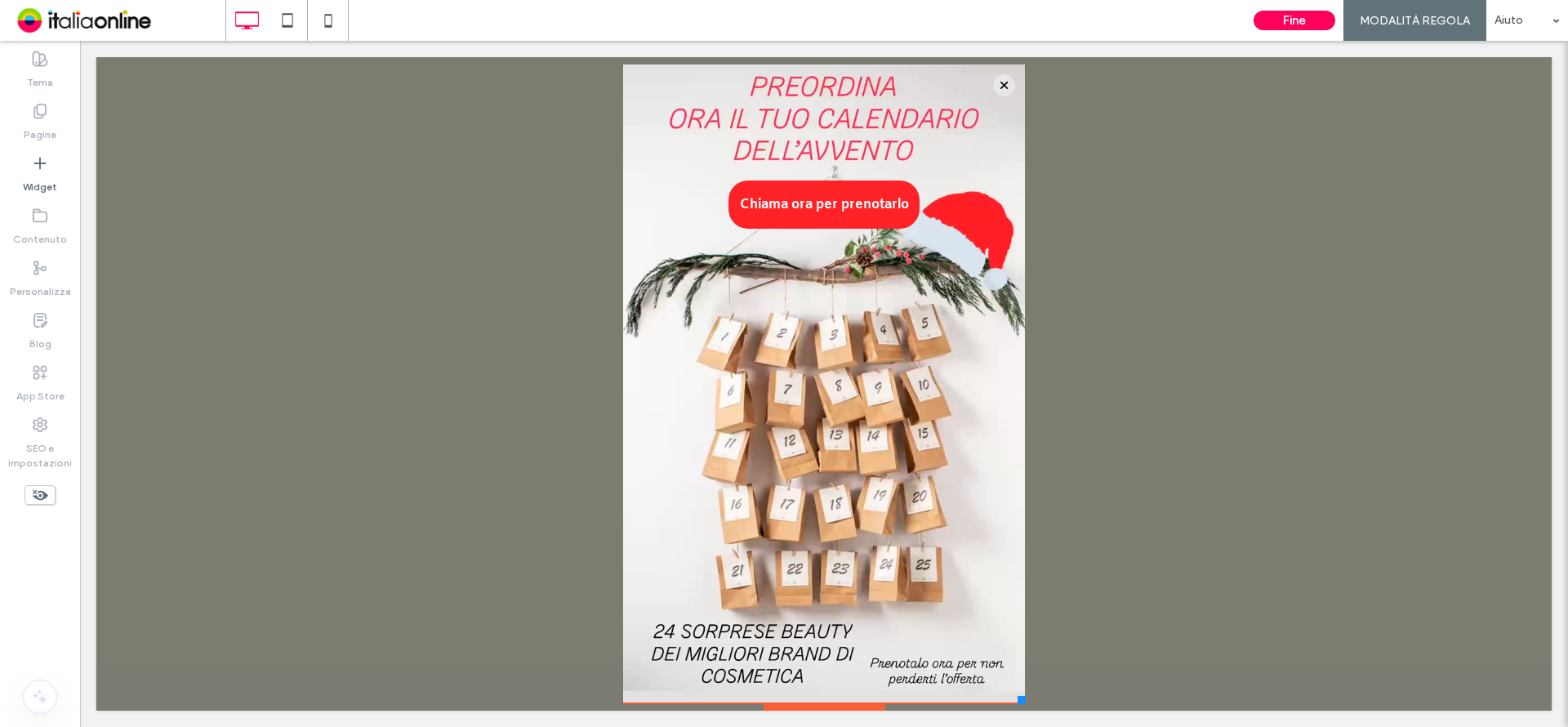
drag, startPoint x: 1133, startPoint y: 354, endPoint x: 1053, endPoint y: 313, distance: 89.9
click at [1053, 313] on div at bounding box center [824, 383] width 1456 height 685
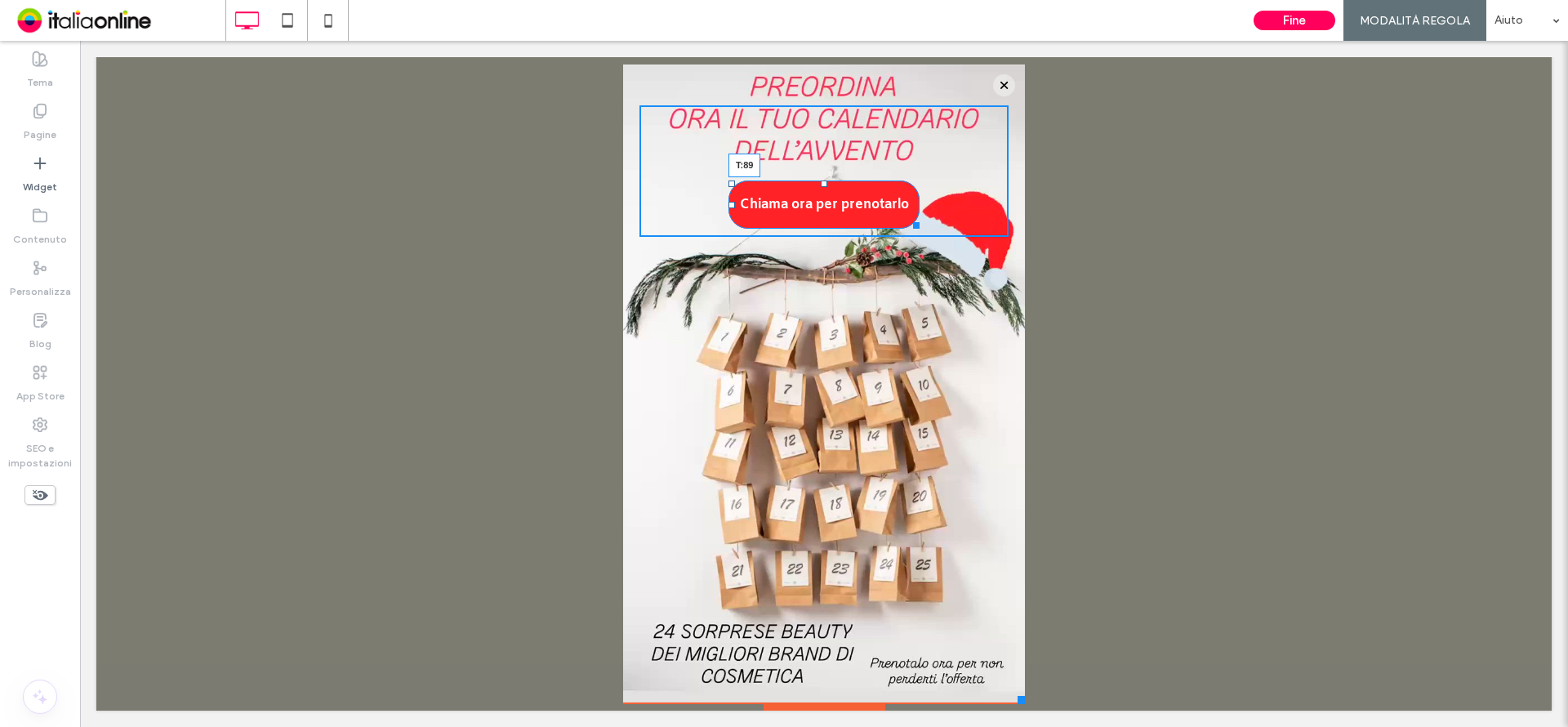
drag, startPoint x: 811, startPoint y: 183, endPoint x: 847, endPoint y: 180, distance: 36.1
click at [847, 180] on div "Chiama ora per prenotarlo T:89 Click To Paste" at bounding box center [824, 171] width 369 height 131
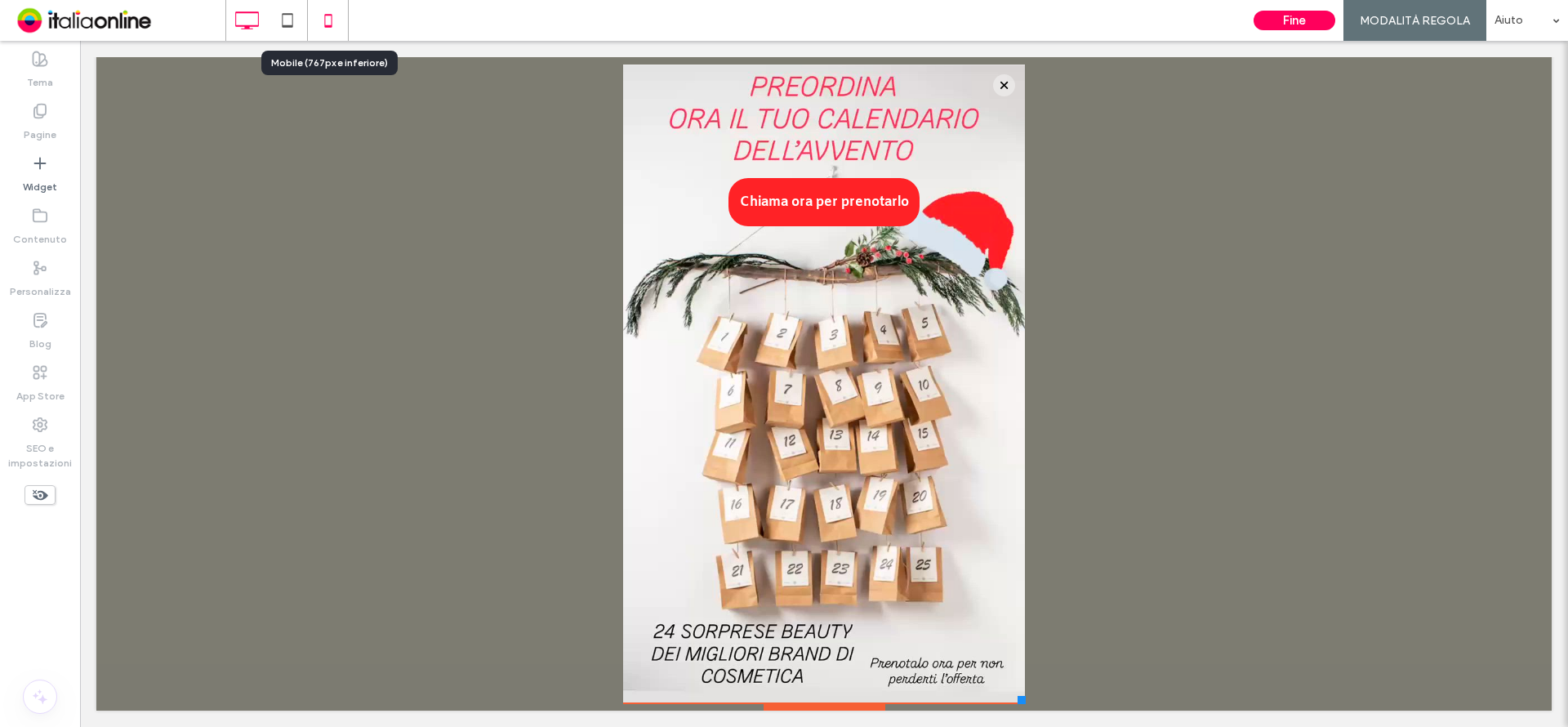
click at [329, 25] on icon at bounding box center [328, 20] width 33 height 33
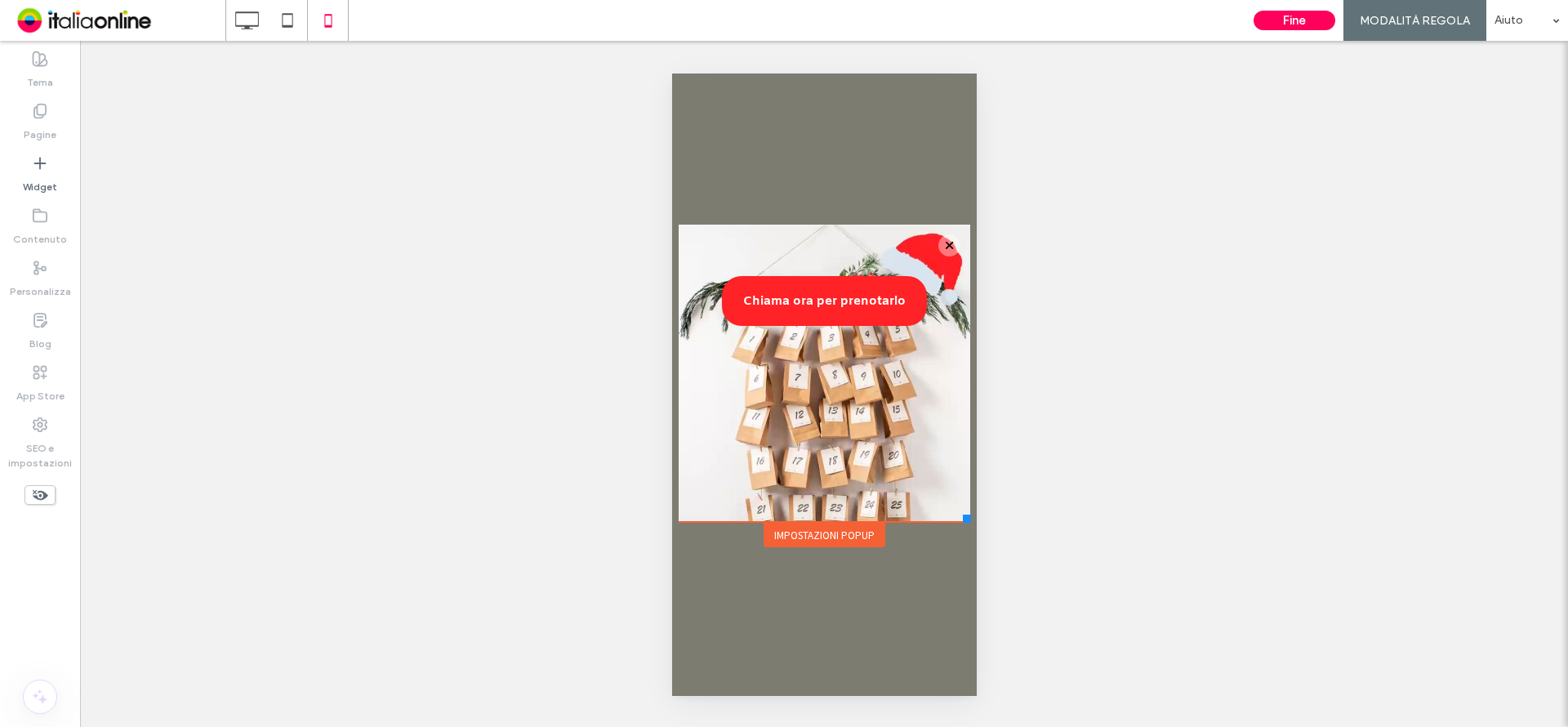
scroll to position [0, 0]
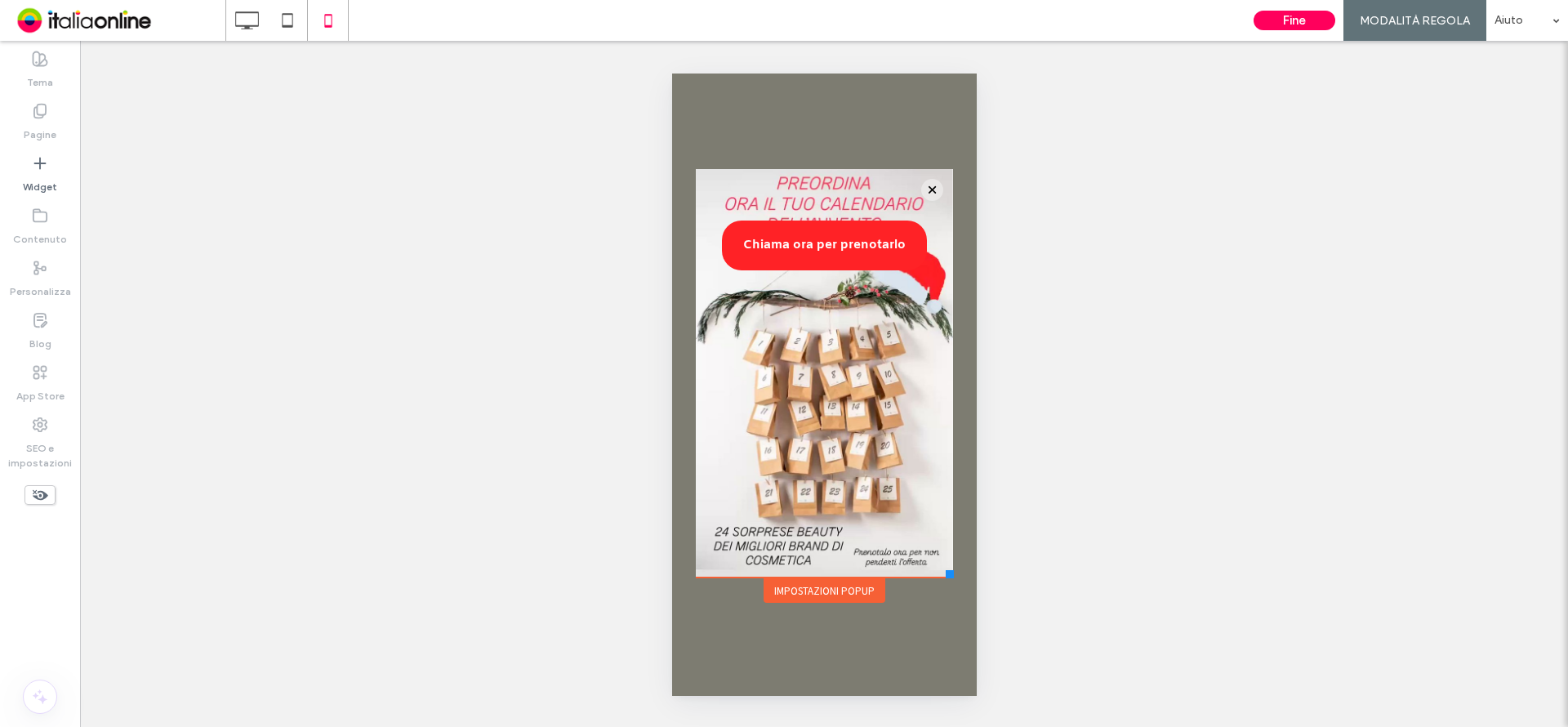
drag, startPoint x: 965, startPoint y: 519, endPoint x: 952, endPoint y: 577, distance: 59.4
click at [952, 577] on div at bounding box center [948, 574] width 9 height 8
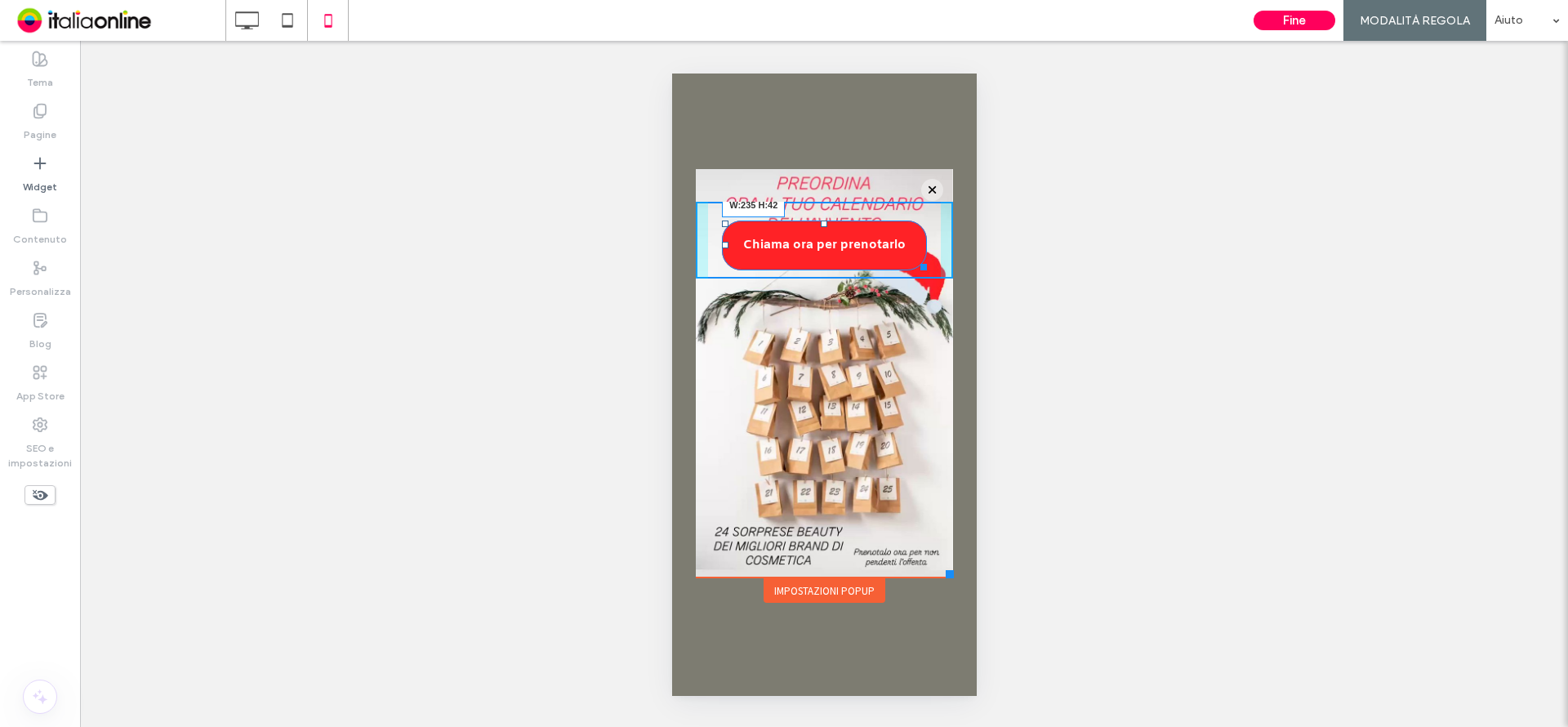
drag, startPoint x: 917, startPoint y: 262, endPoint x: 911, endPoint y: 248, distance: 15.2
click at [914, 258] on div at bounding box center [920, 263] width 12 height 12
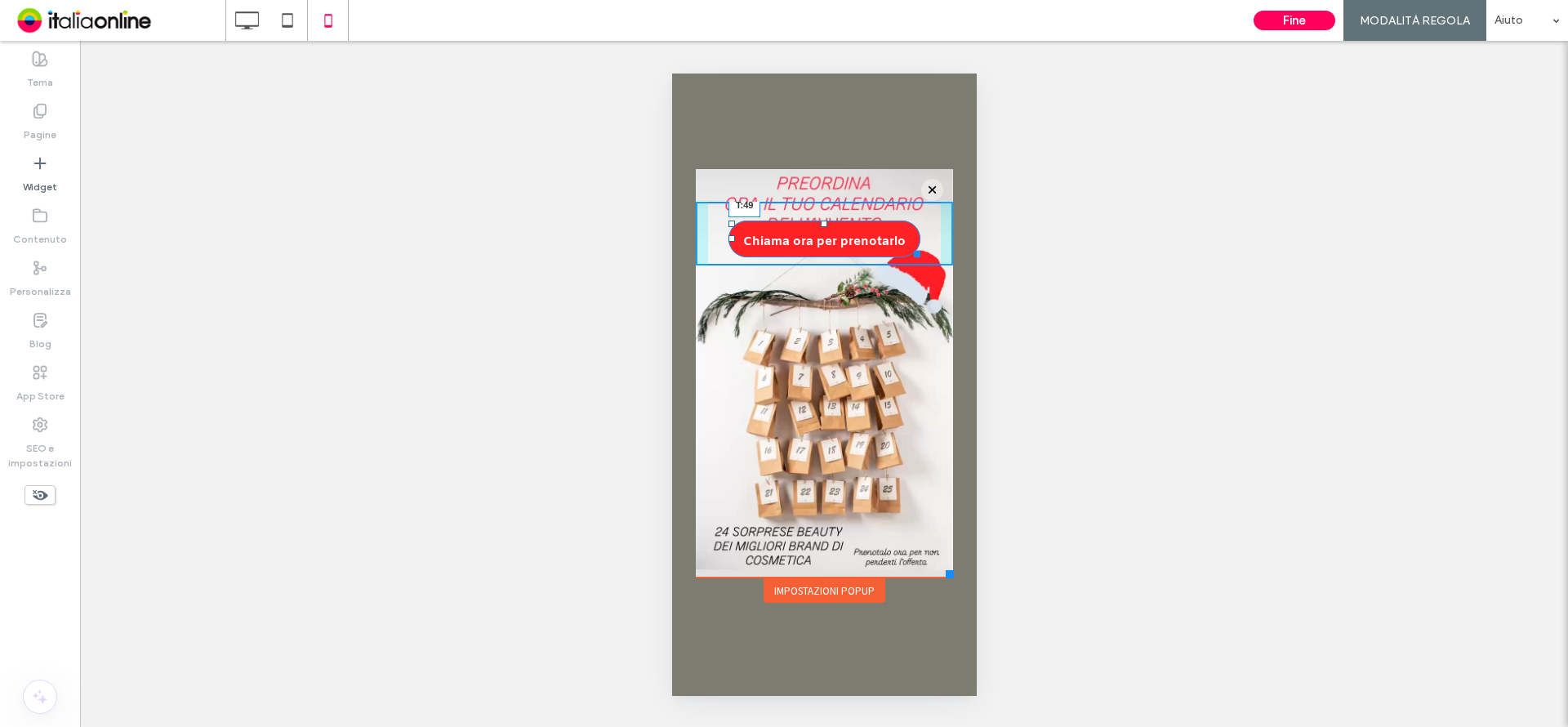
drag, startPoint x: 825, startPoint y: 223, endPoint x: 822, endPoint y: 245, distance: 22.2
click at [822, 227] on div at bounding box center [823, 223] width 7 height 7
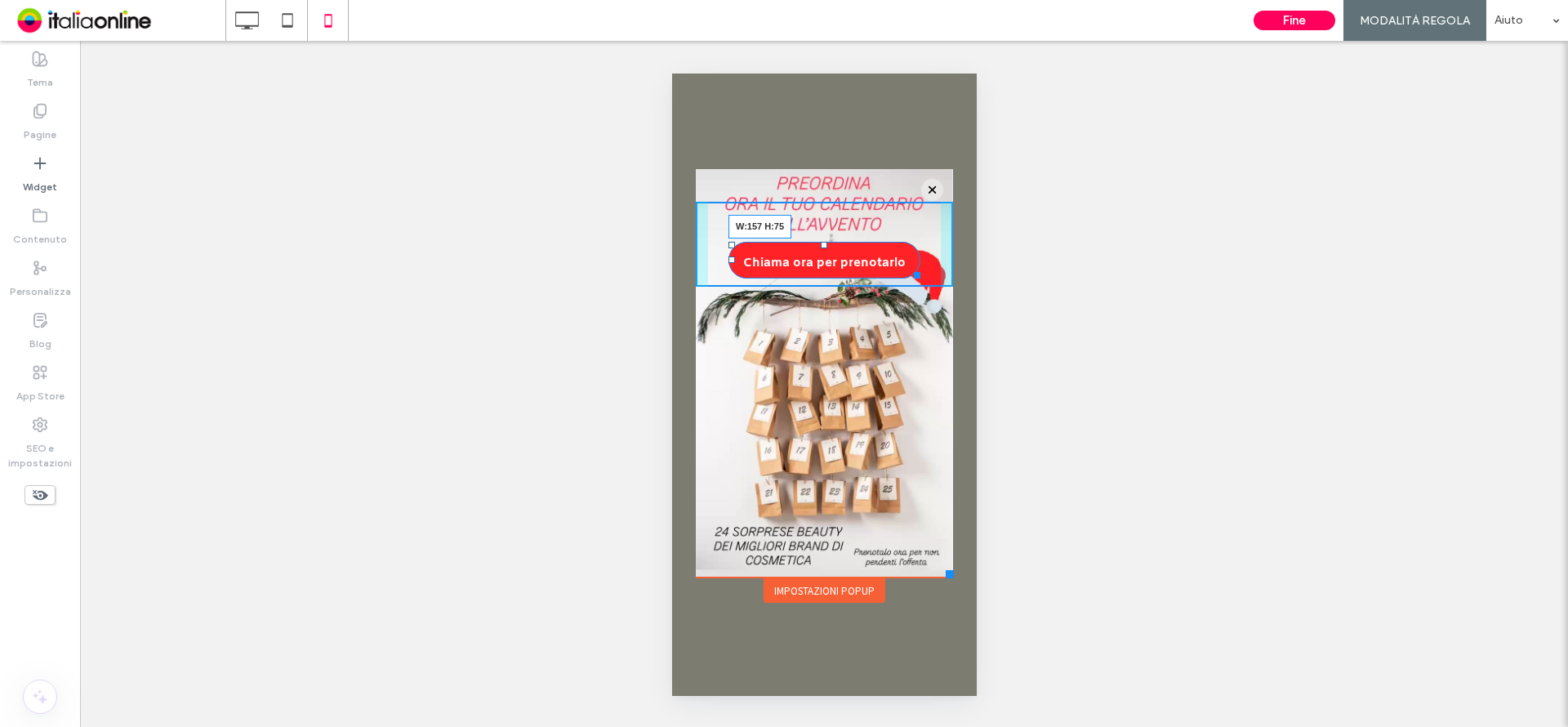
drag, startPoint x: 908, startPoint y: 275, endPoint x: 877, endPoint y: 299, distance: 39.2
click at [908, 279] on div at bounding box center [913, 272] width 12 height 12
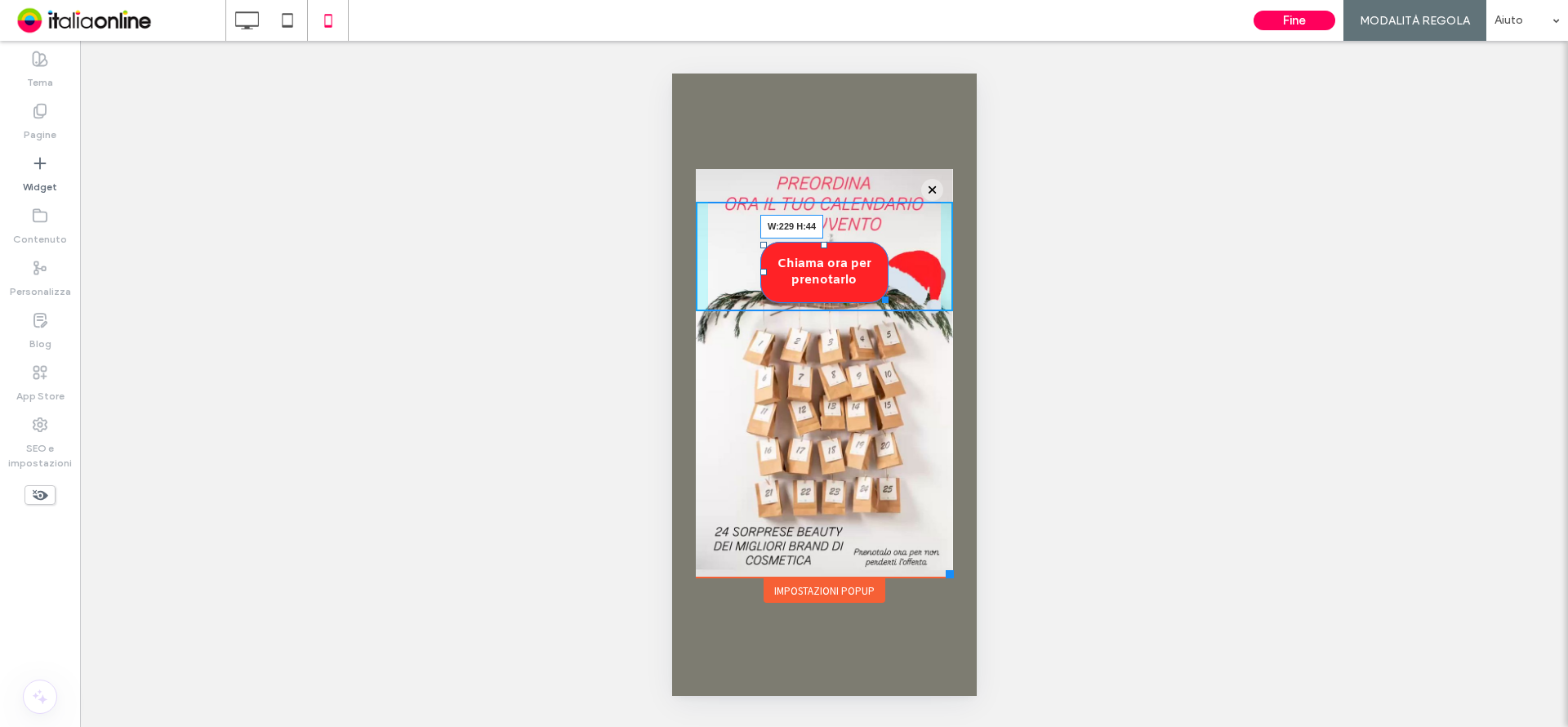
drag, startPoint x: 885, startPoint y: 296, endPoint x: 914, endPoint y: 273, distance: 37.0
click at [888, 291] on div at bounding box center [881, 296] width 12 height 12
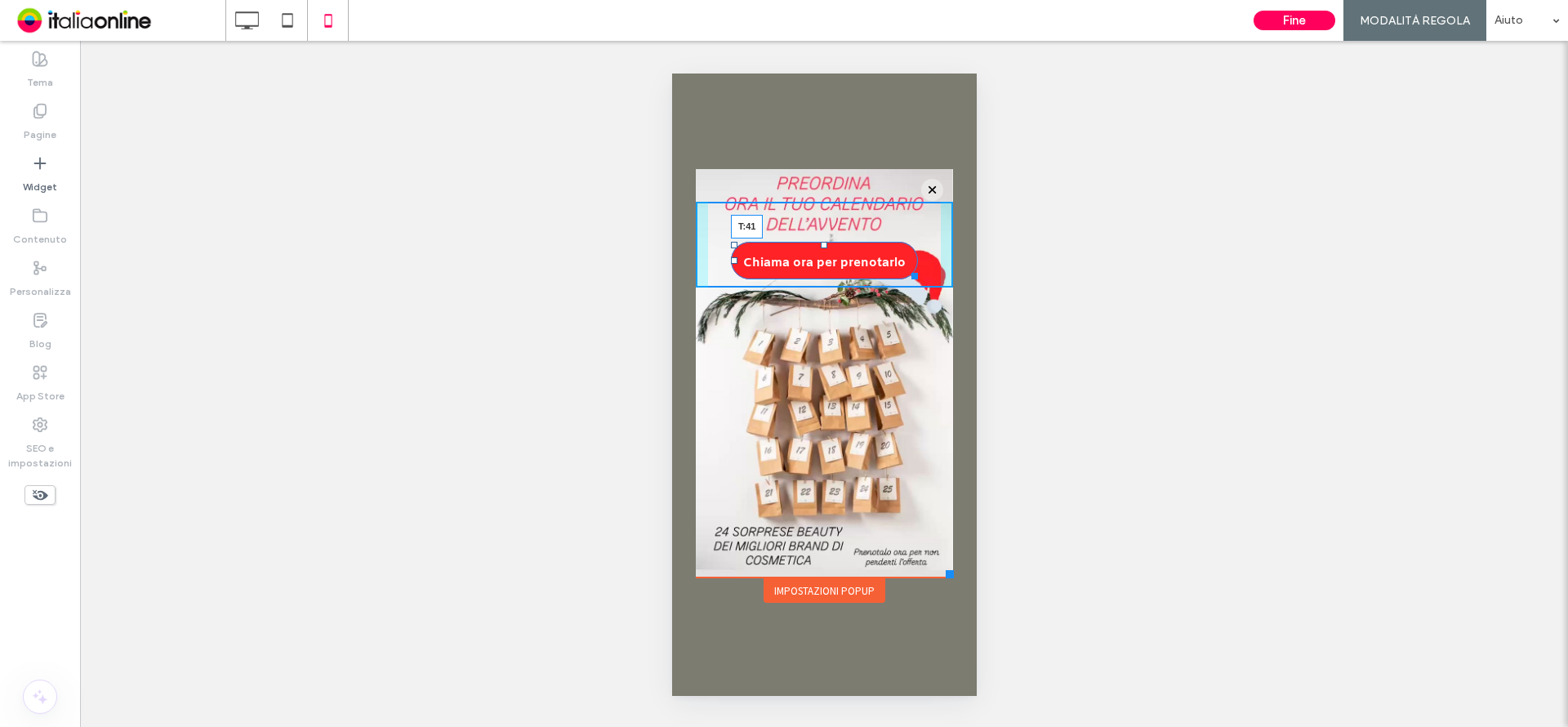
click at [824, 242] on div at bounding box center [823, 245] width 7 height 7
click at [822, 242] on div at bounding box center [823, 238] width 7 height 7
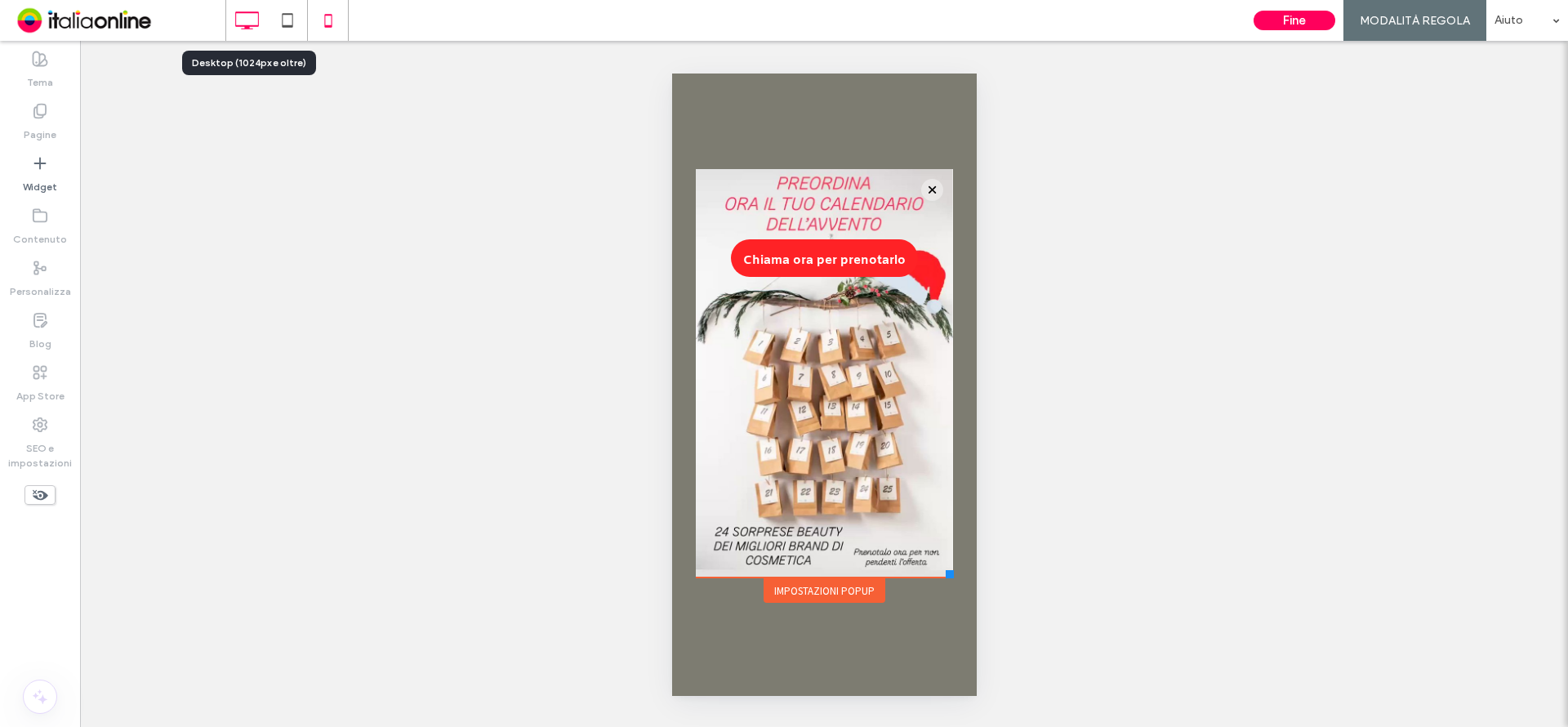
click at [256, 29] on icon at bounding box center [247, 20] width 33 height 33
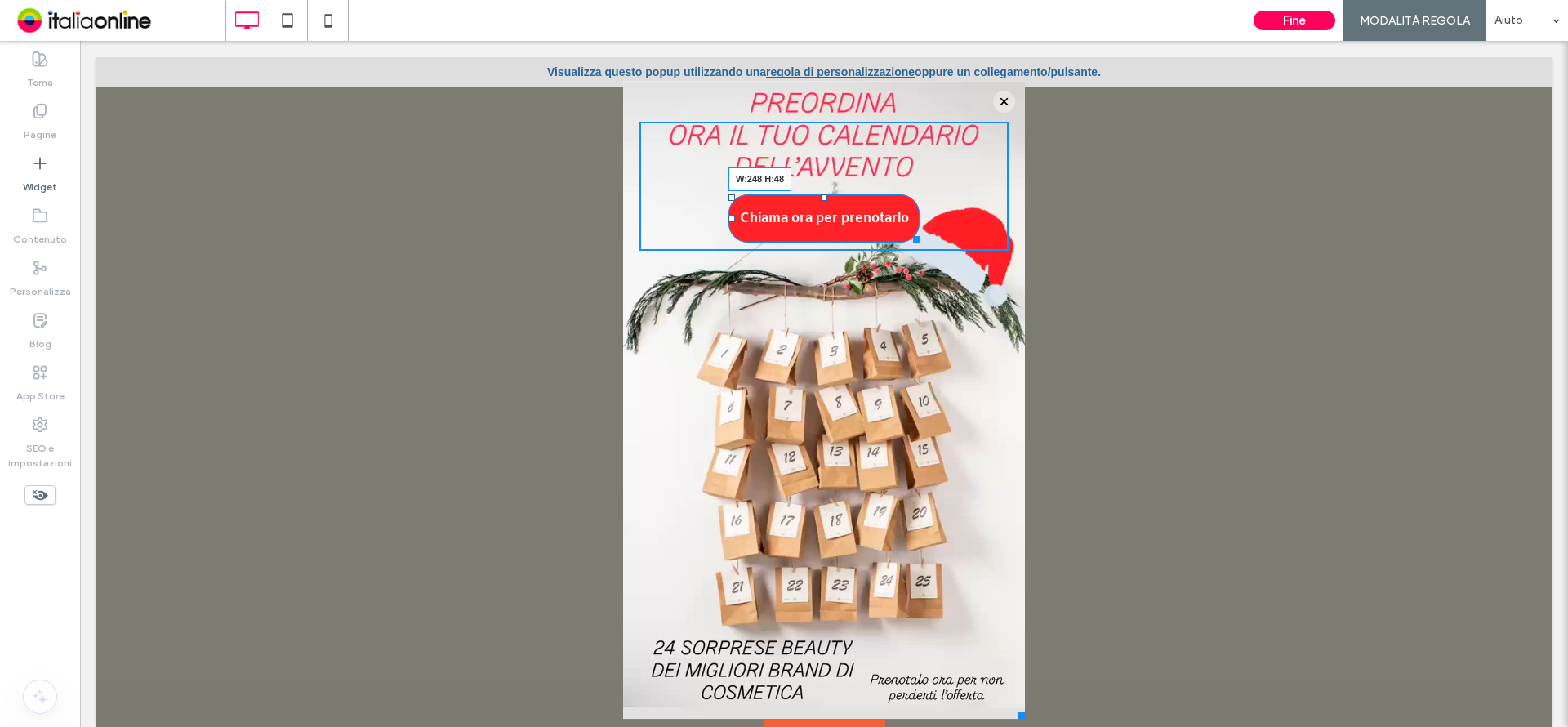
drag, startPoint x: 902, startPoint y: 236, endPoint x: 908, endPoint y: 227, distance: 10.8
click at [908, 230] on div at bounding box center [913, 236] width 12 height 12
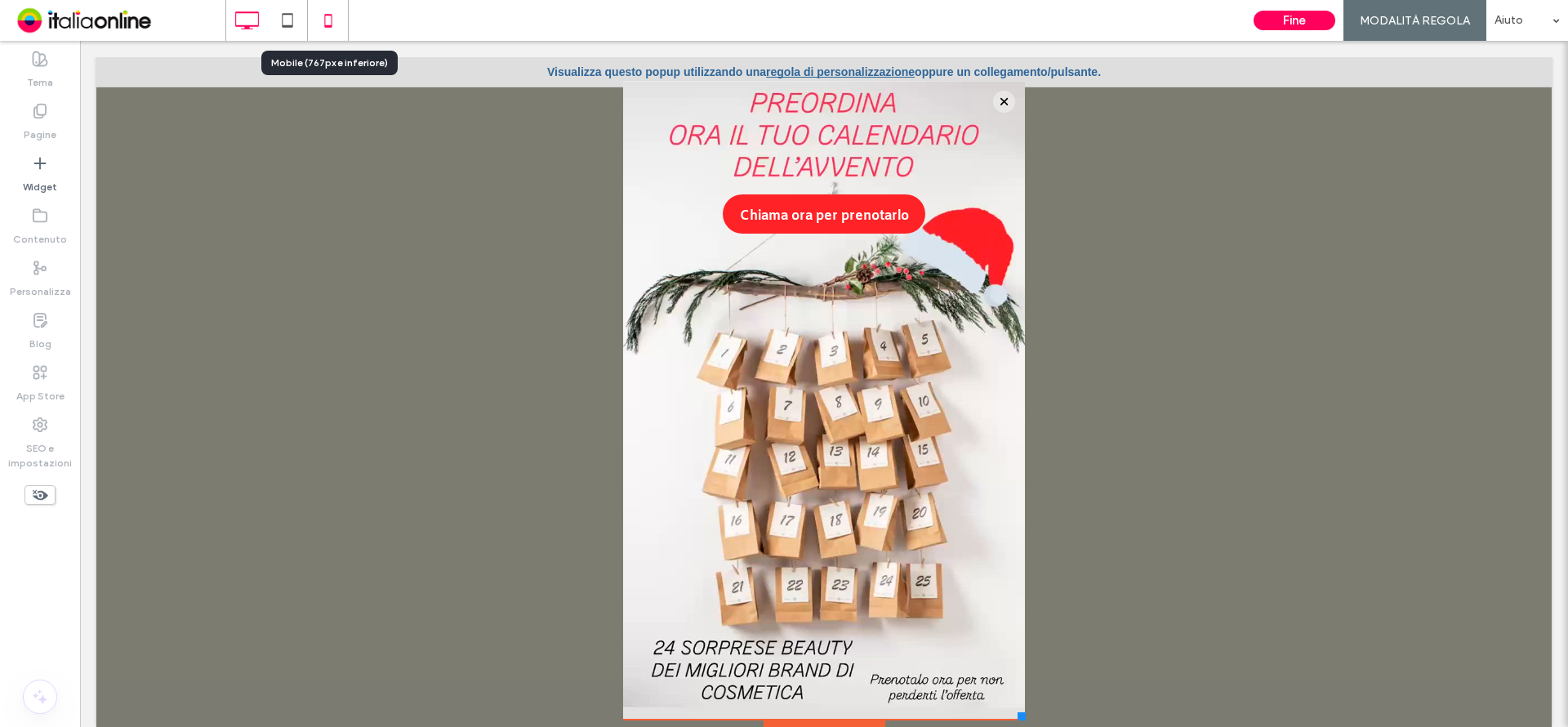
click at [326, 28] on icon at bounding box center [328, 20] width 33 height 33
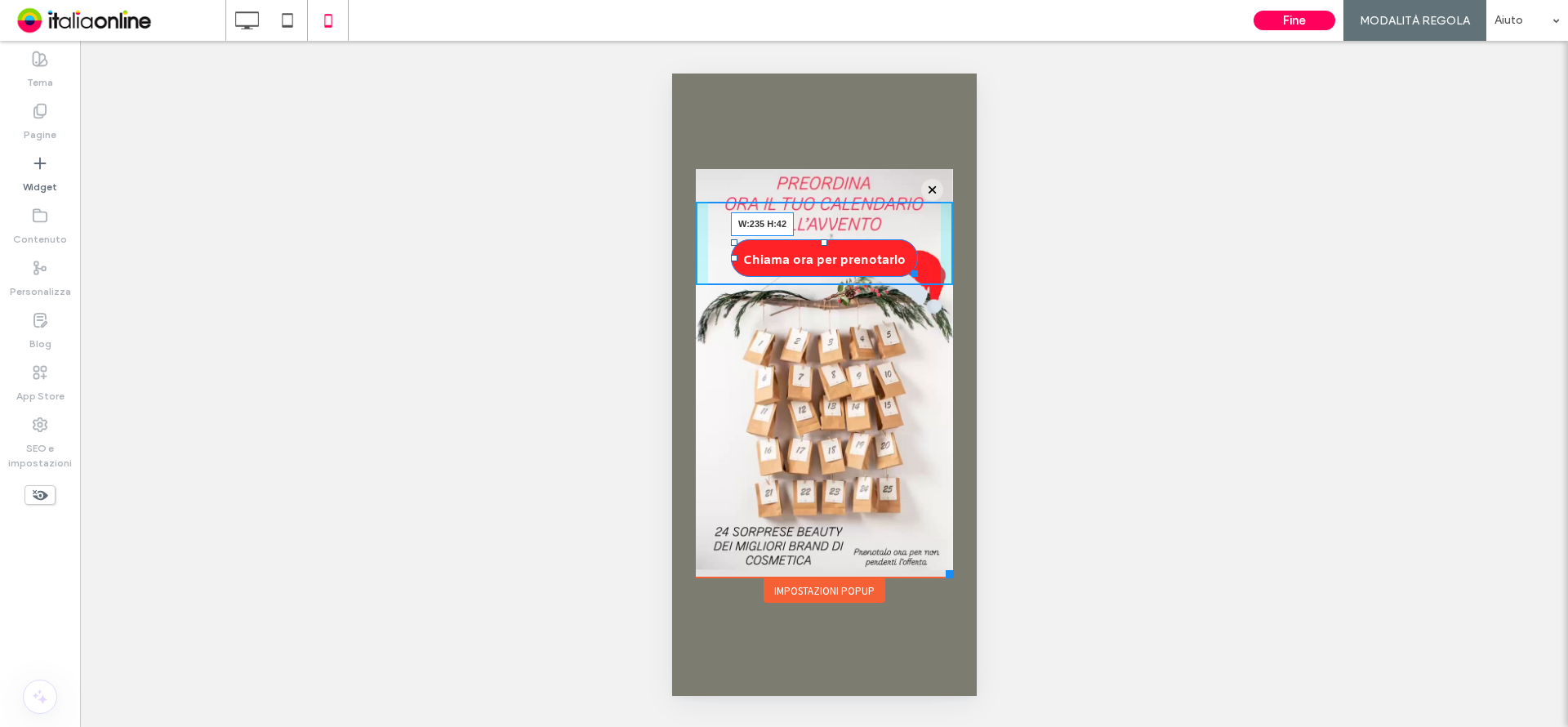
drag, startPoint x: 911, startPoint y: 268, endPoint x: 1580, endPoint y: 344, distance: 673.3
click at [913, 264] on div at bounding box center [911, 270] width 12 height 12
click at [823, 245] on div at bounding box center [823, 242] width 7 height 7
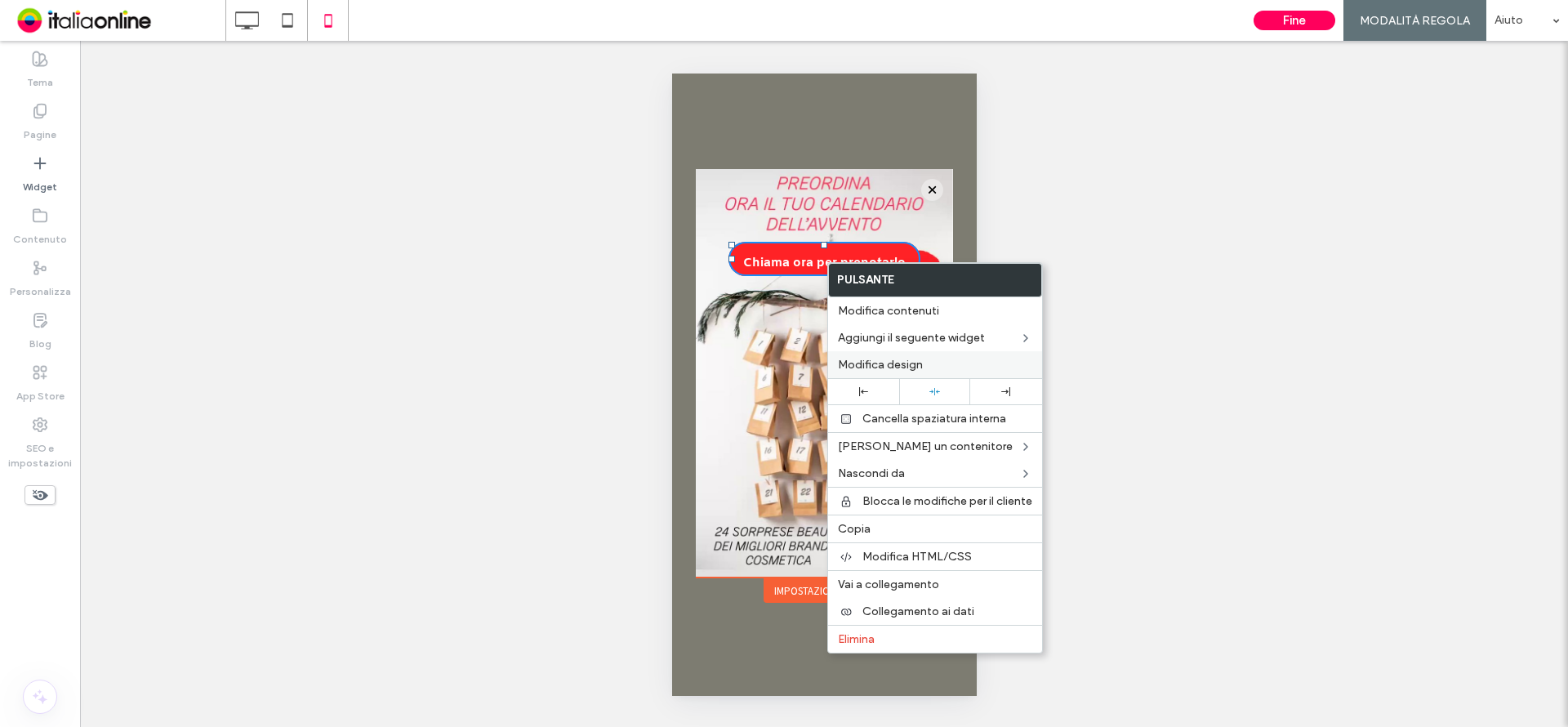
click at [880, 362] on span "Modifica design" at bounding box center [880, 364] width 85 height 14
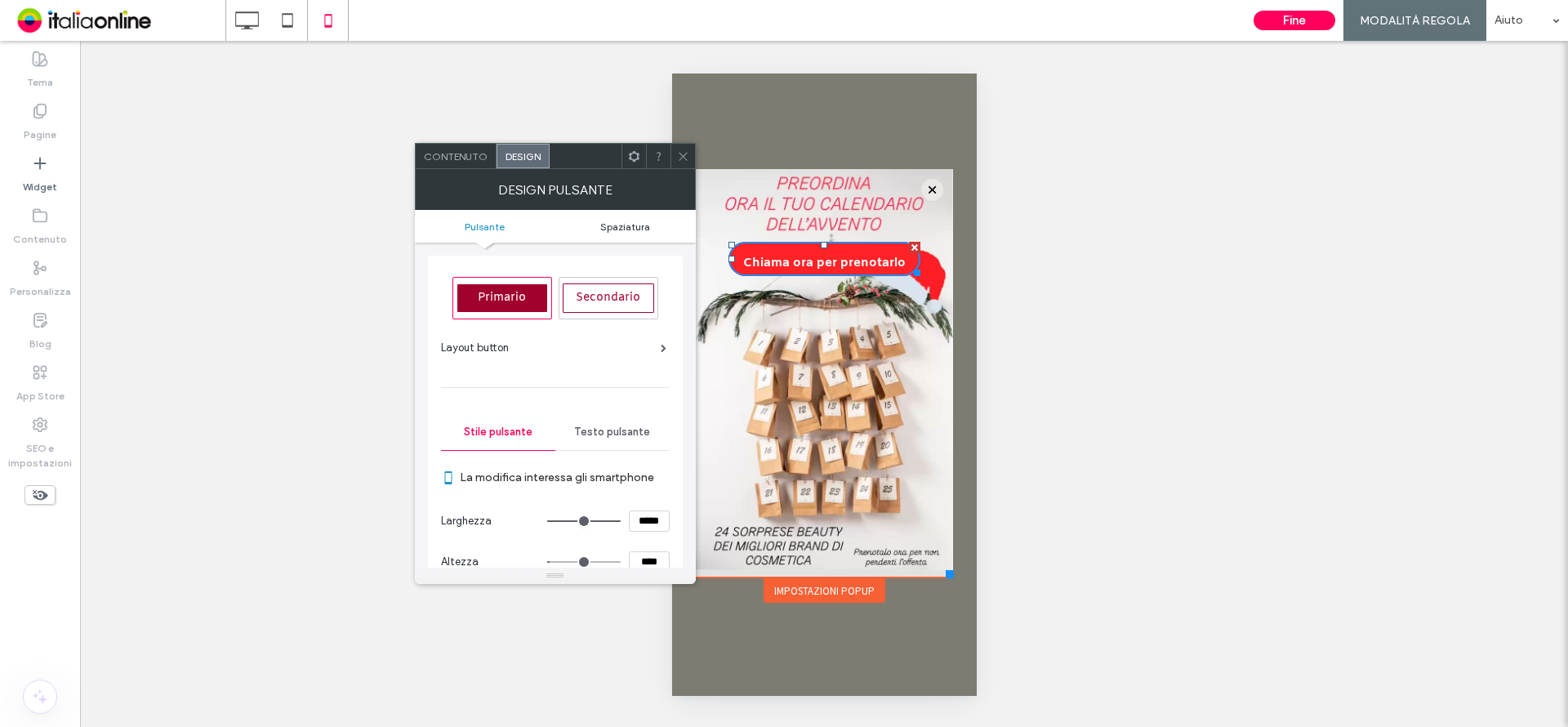
click at [623, 228] on span "Spaziatura" at bounding box center [624, 226] width 50 height 12
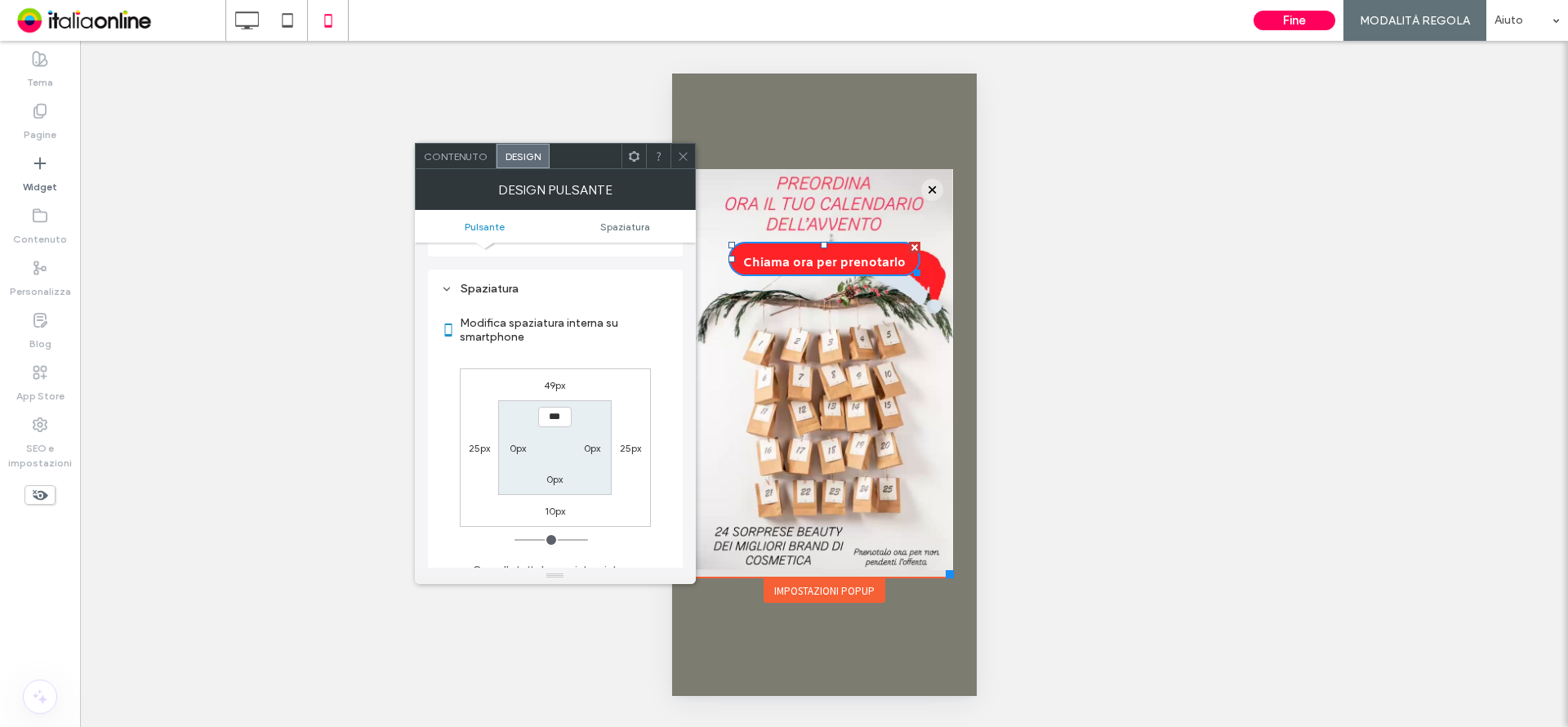
scroll to position [715, 0]
click at [554, 378] on div "49px" at bounding box center [554, 370] width 21 height 16
drag, startPoint x: 555, startPoint y: 374, endPoint x: 537, endPoint y: 438, distance: 66.5
click at [555, 374] on label "49px" at bounding box center [554, 370] width 21 height 12
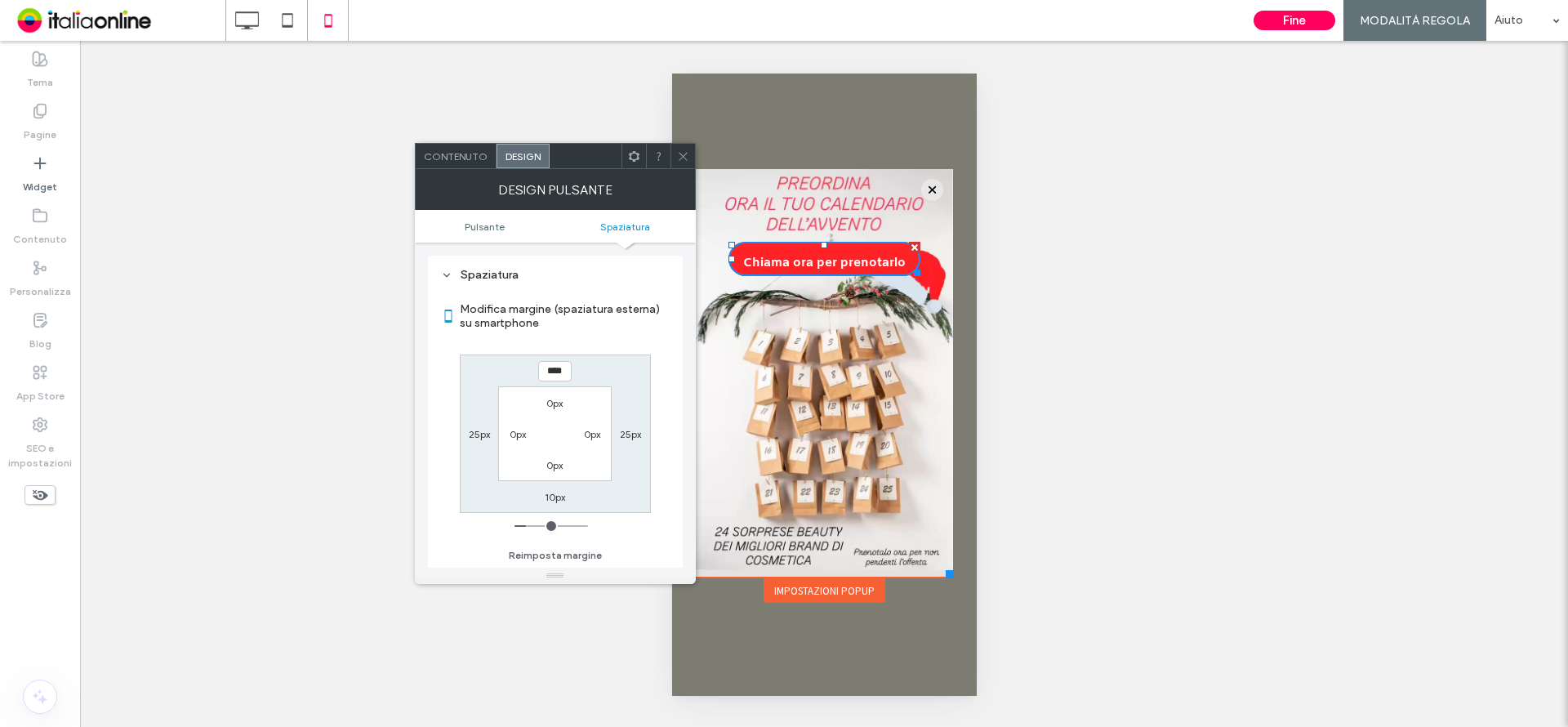
type input "**"
type input "****"
type input "**"
type input "****"
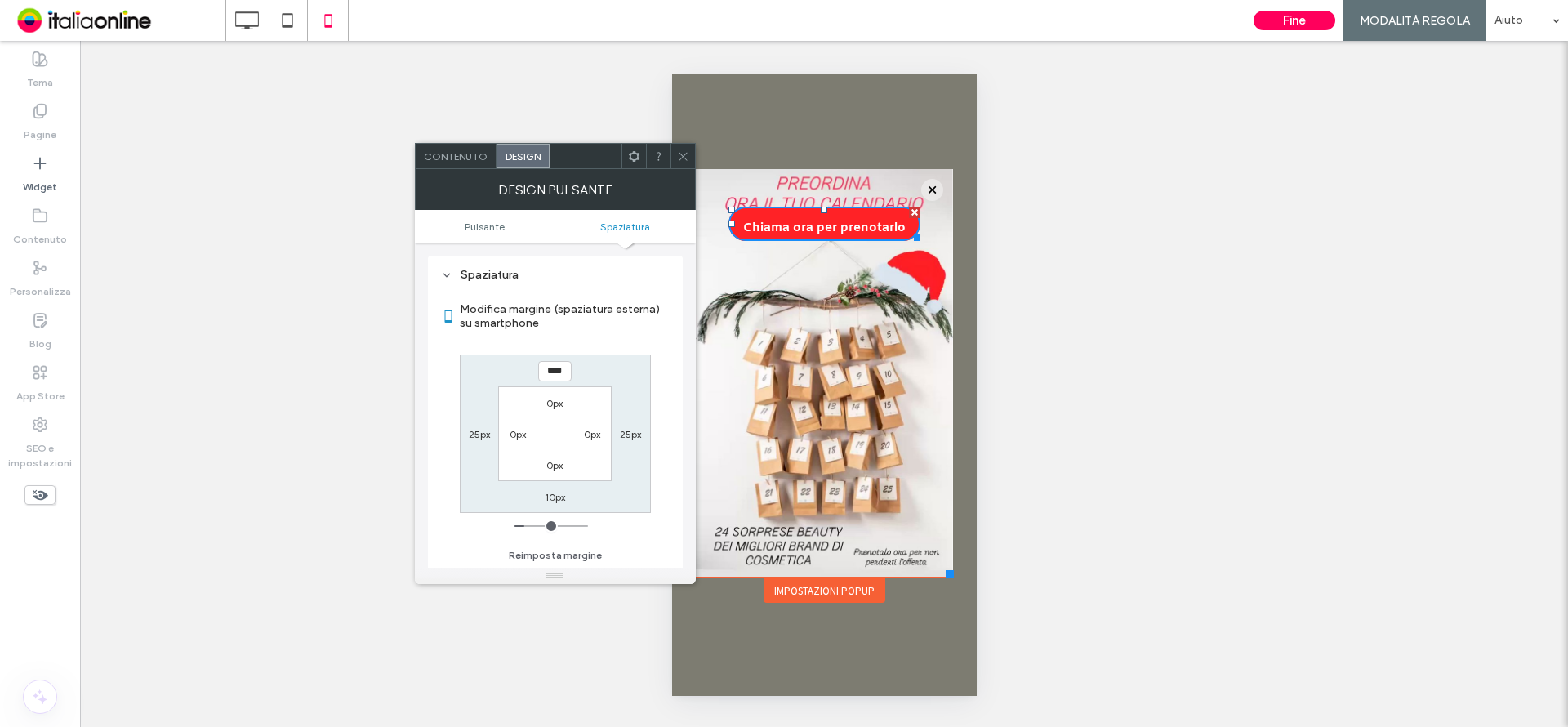
type input "*"
type input "***"
type input "*"
type input "***"
drag, startPoint x: 529, startPoint y: 527, endPoint x: 454, endPoint y: 498, distance: 80.4
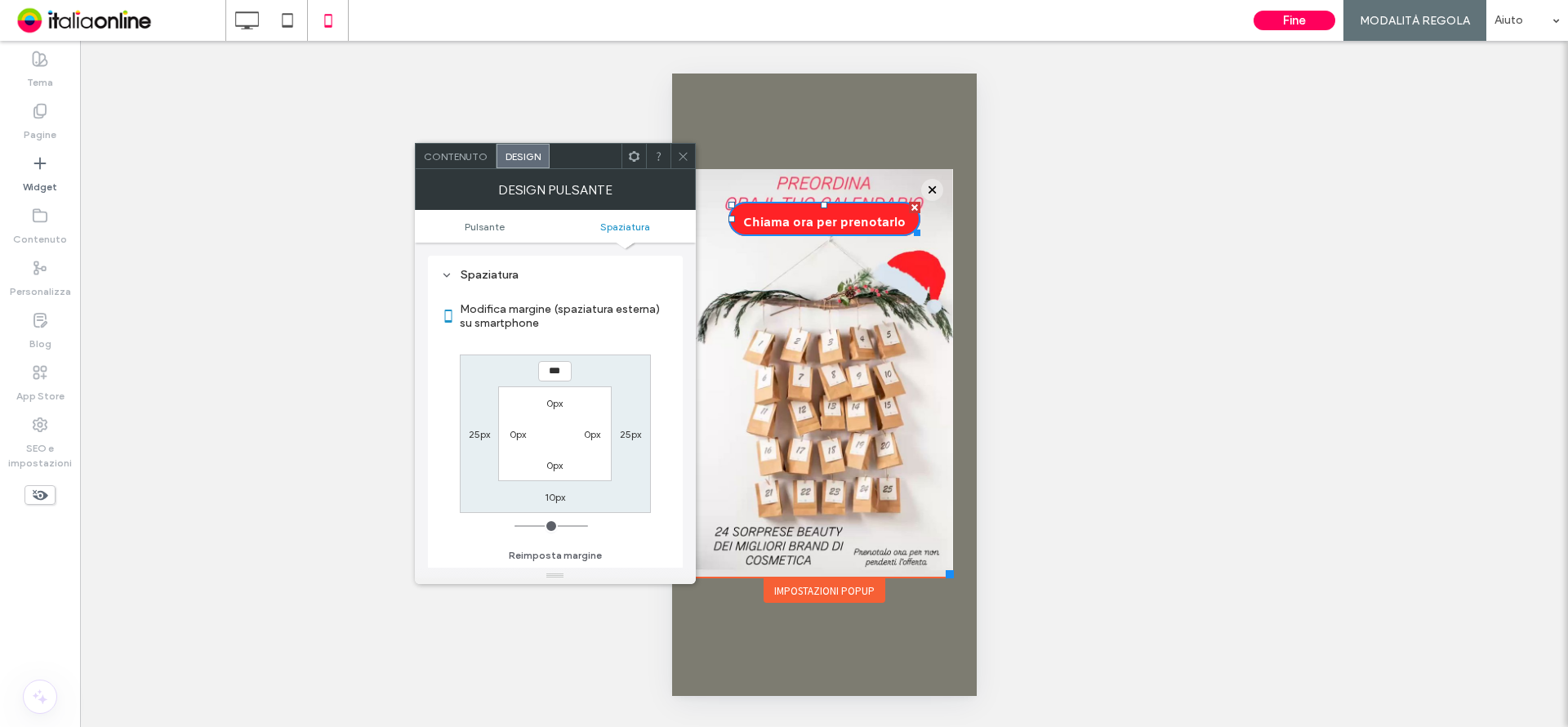
type input "*"
click at [515, 525] on input "range" at bounding box center [552, 526] width 74 height 2
click at [683, 155] on icon at bounding box center [683, 156] width 12 height 12
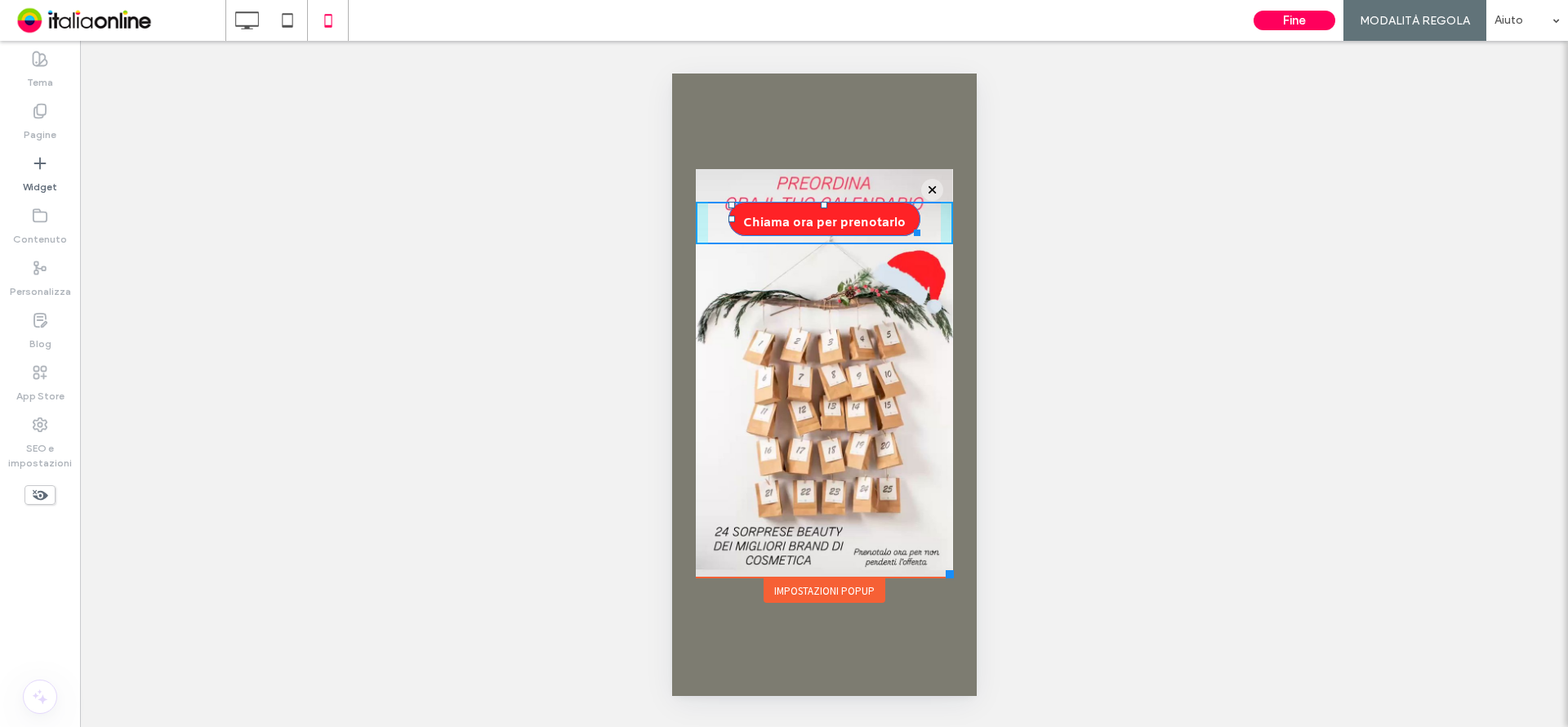
drag, startPoint x: 824, startPoint y: 204, endPoint x: 819, endPoint y: 240, distance: 36.3
click at [819, 240] on div "Chiama ora per prenotarlo T:44 Click To Paste" at bounding box center [824, 223] width 257 height 42
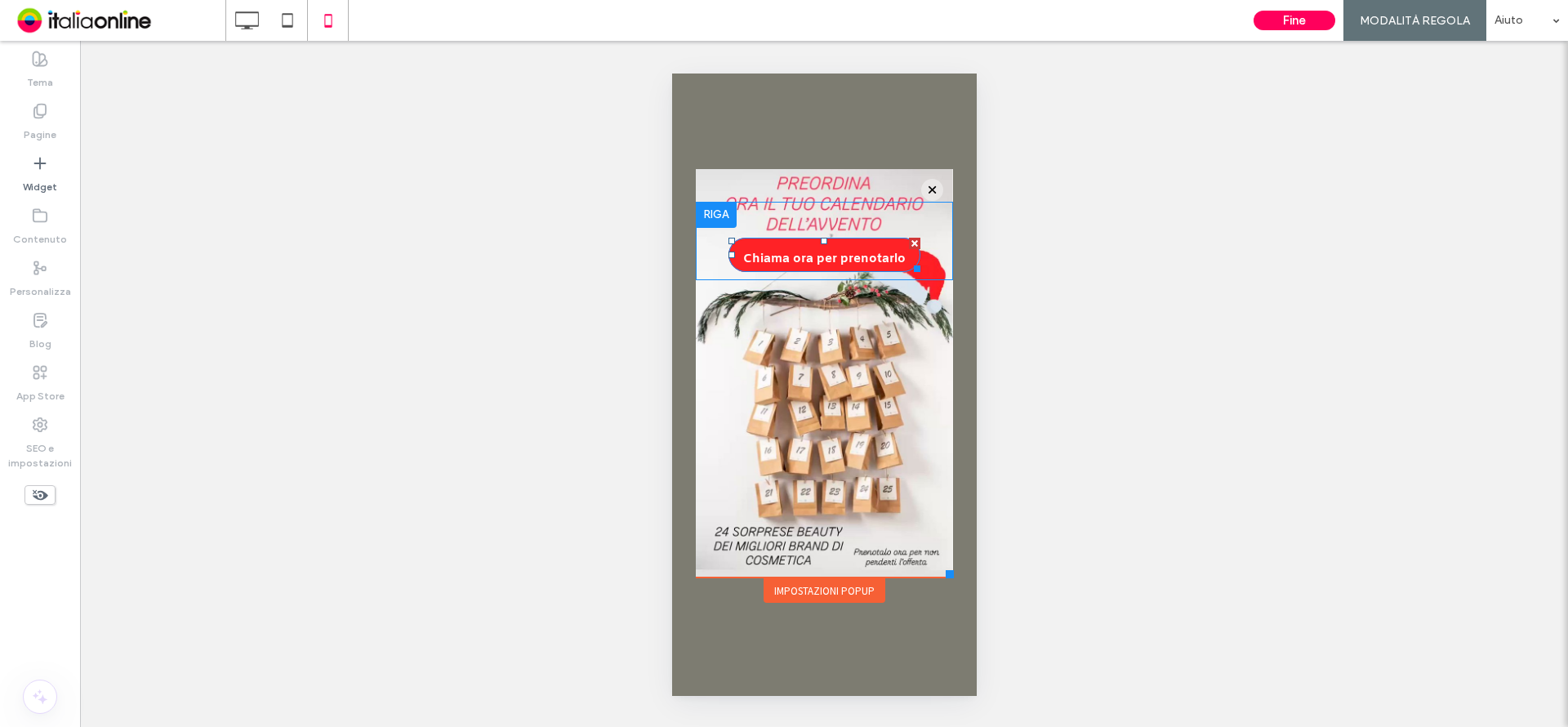
click at [835, 259] on span "Chiama ora per prenotarlo" at bounding box center [824, 259] width 162 height 42
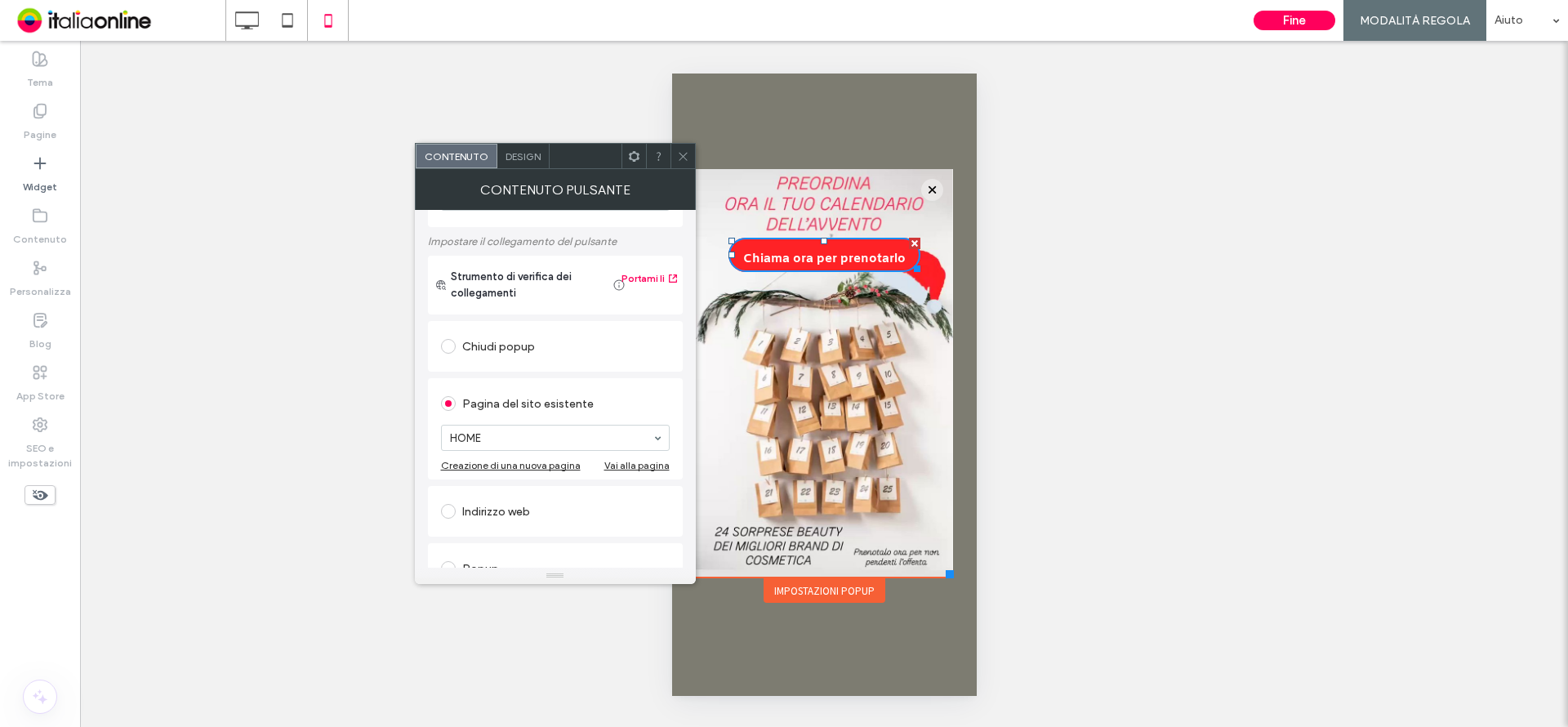
scroll to position [327, 0]
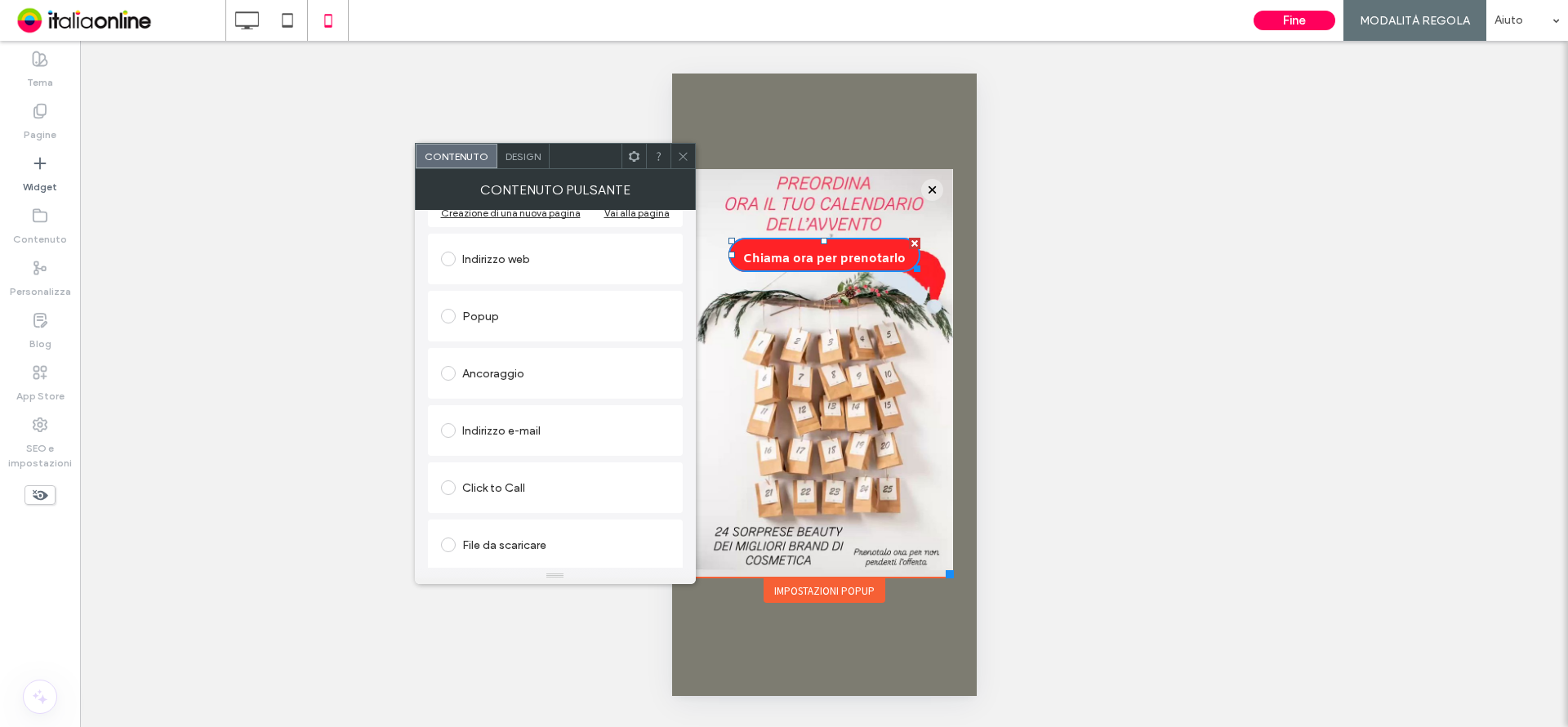
click at [679, 151] on icon at bounding box center [683, 156] width 12 height 12
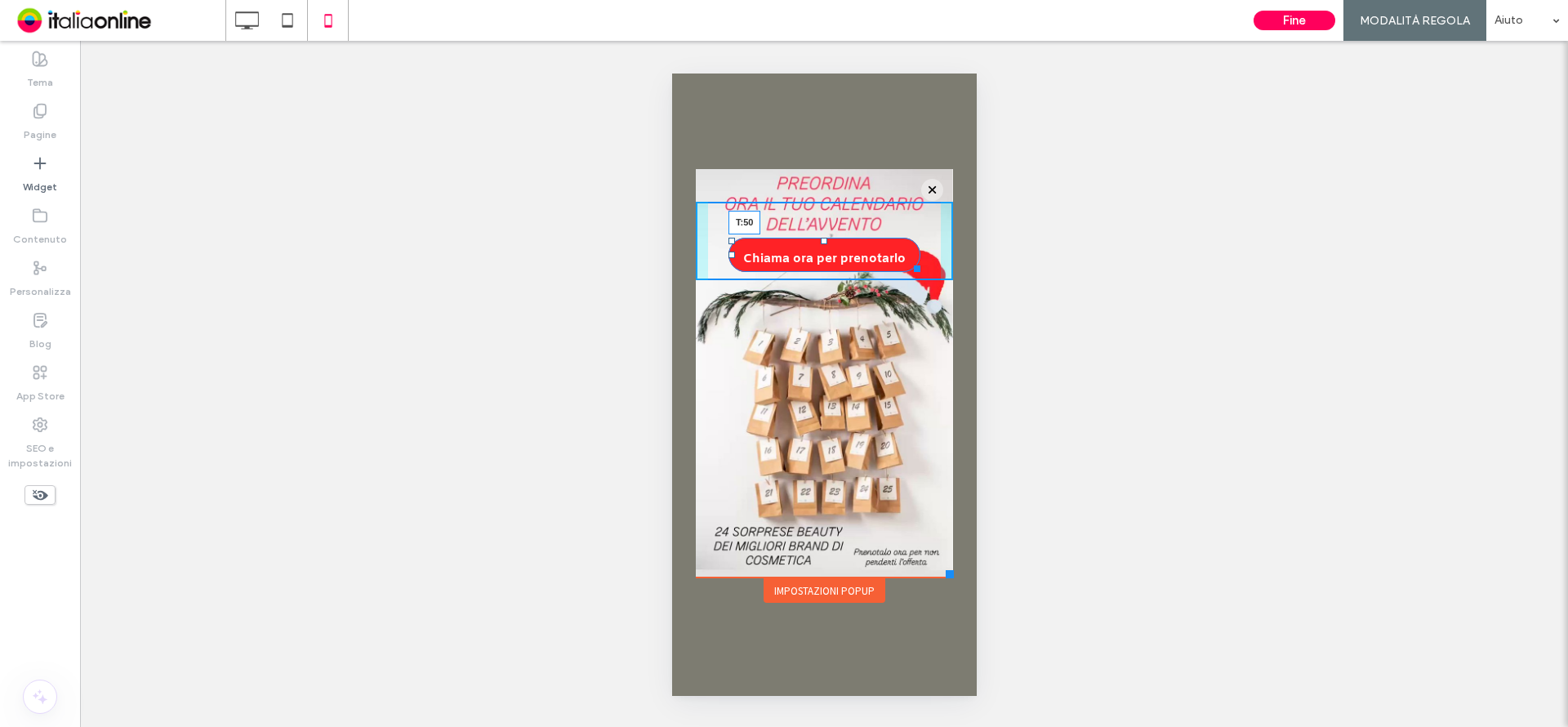
drag, startPoint x: 823, startPoint y: 238, endPoint x: 1495, endPoint y: 316, distance: 676.5
click at [823, 244] on div at bounding box center [823, 241] width 7 height 7
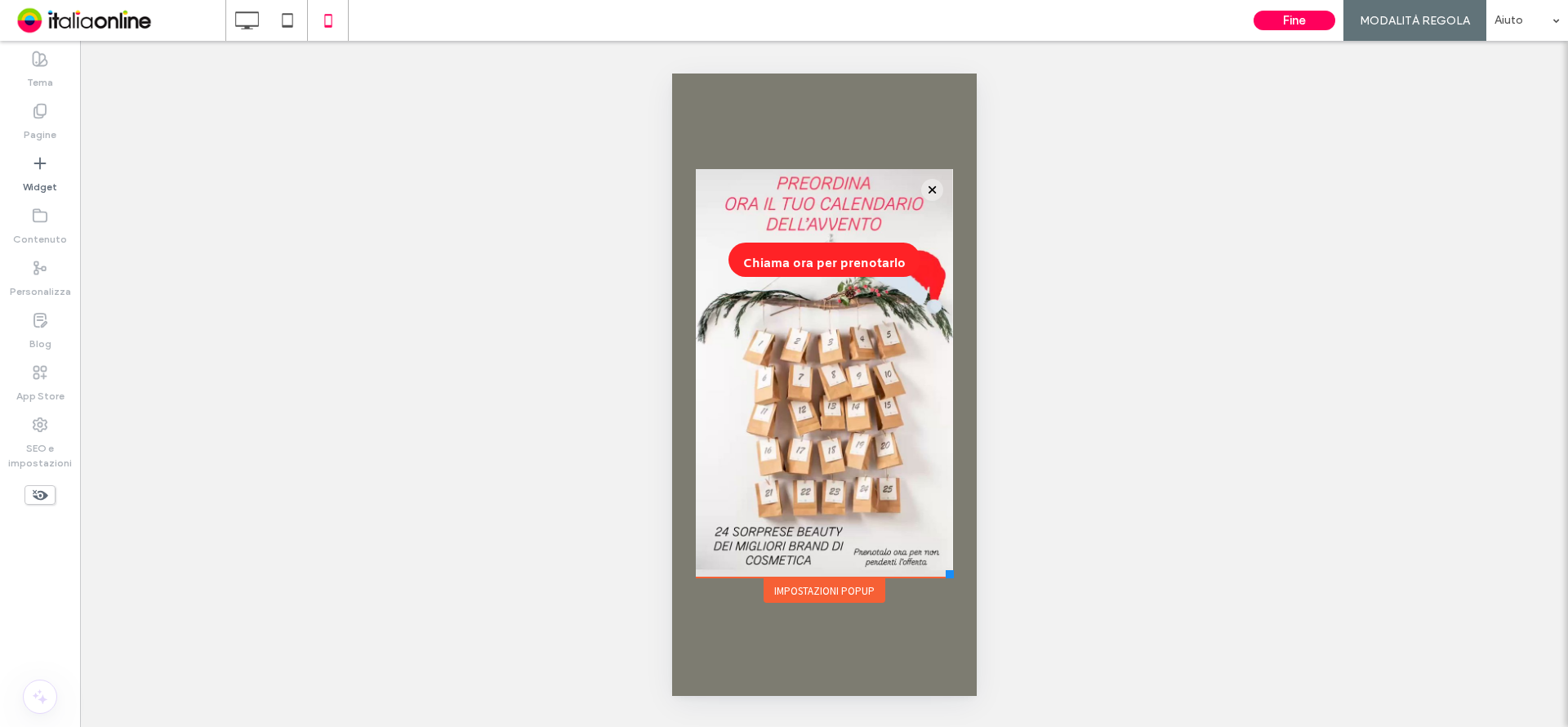
click at [1101, 305] on div "Mostrare? Sì Mostrare? Sì Mostrare? Sì Mostrare? Sì Mostrare? Sì Mostrare? Sì M…" at bounding box center [824, 383] width 1488 height 685
click at [828, 266] on span "Chiama ora per prenotarlo" at bounding box center [824, 263] width 162 height 42
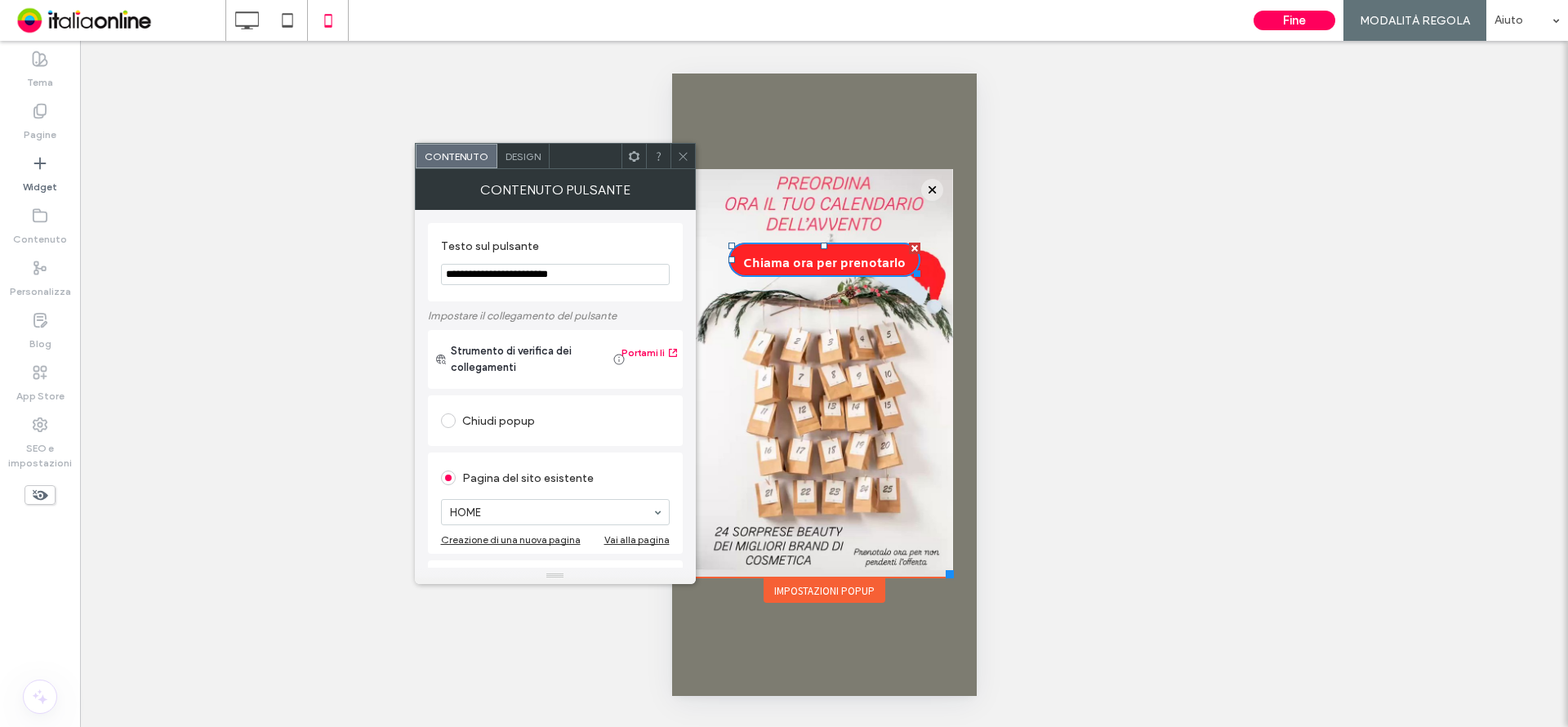
click at [521, 155] on span "Design" at bounding box center [522, 156] width 35 height 12
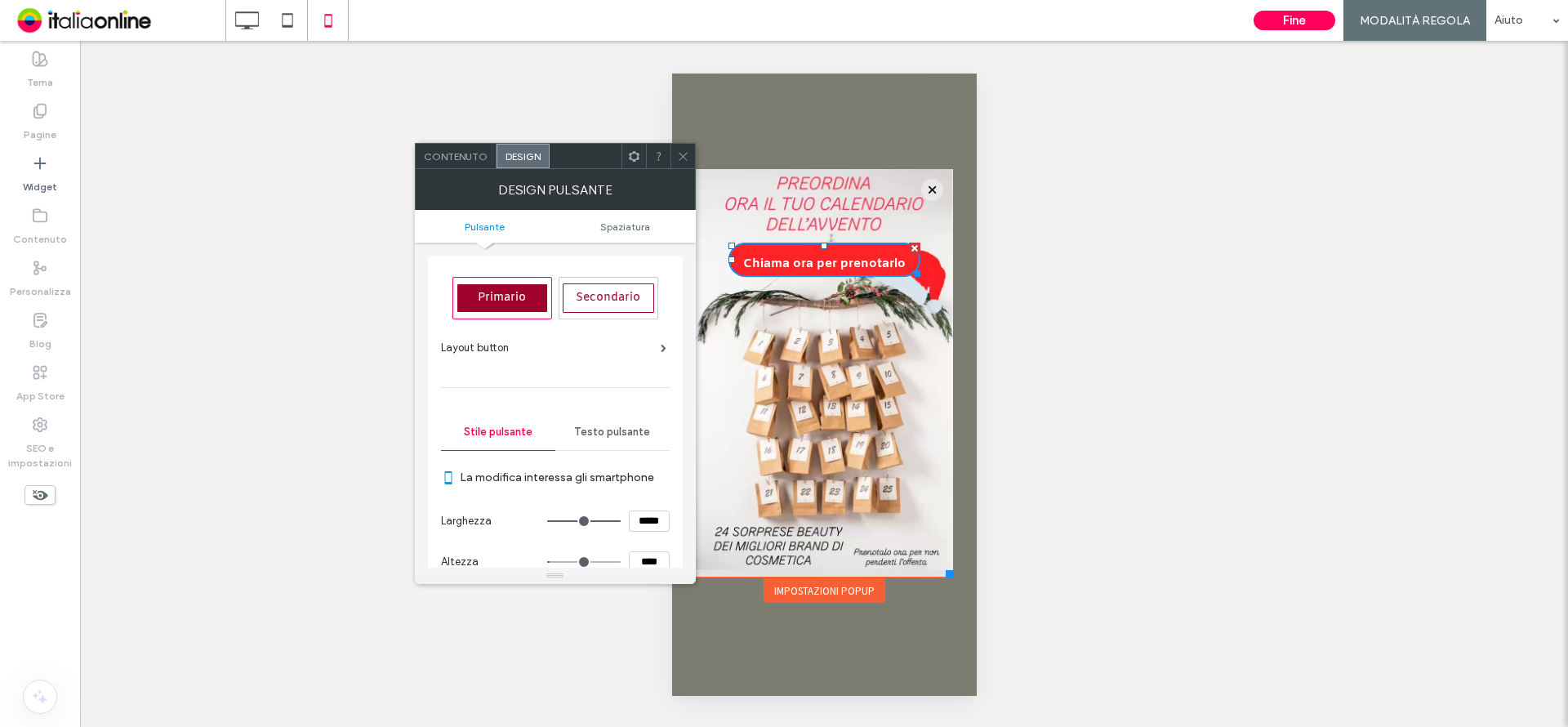
scroll to position [81, 0]
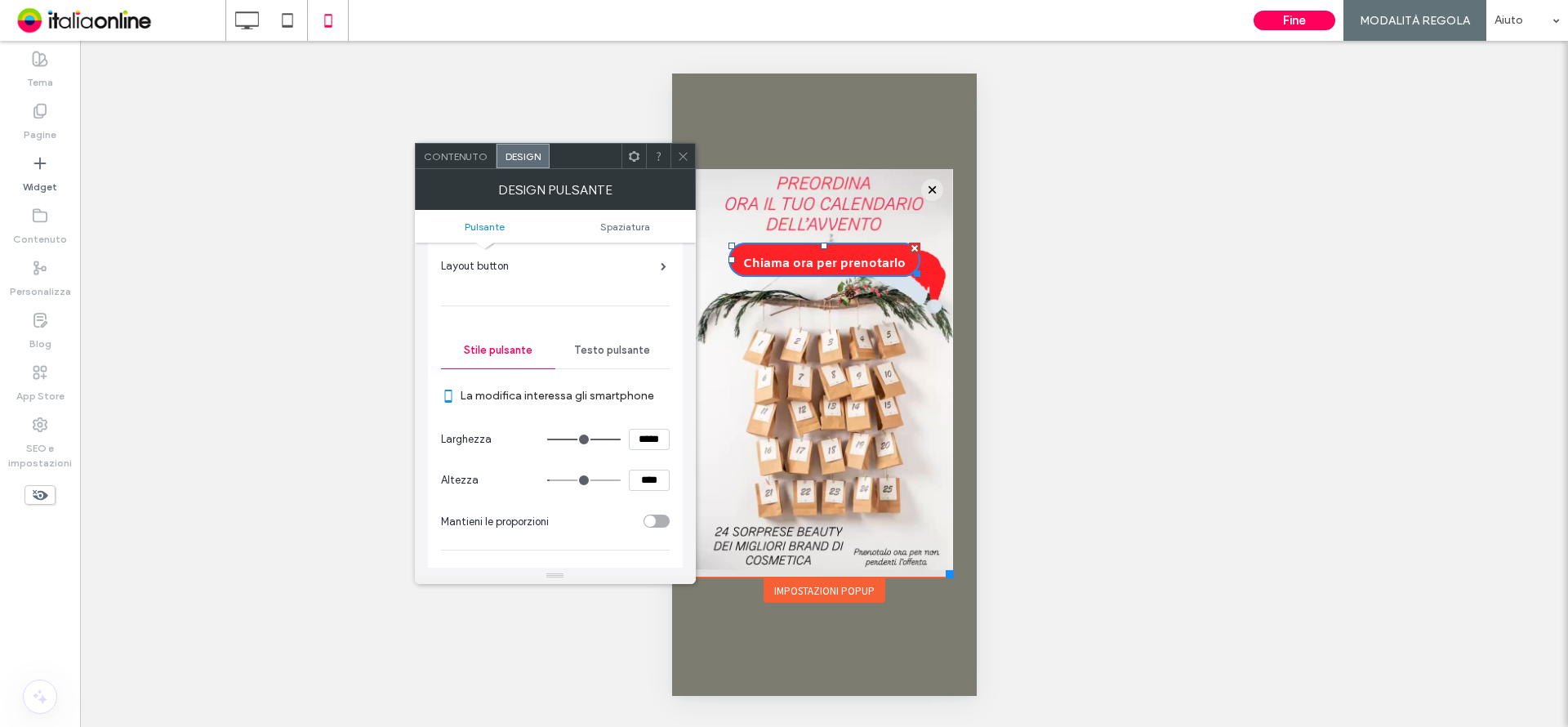
click at [603, 347] on span "Testo pulsante" at bounding box center [612, 350] width 76 height 13
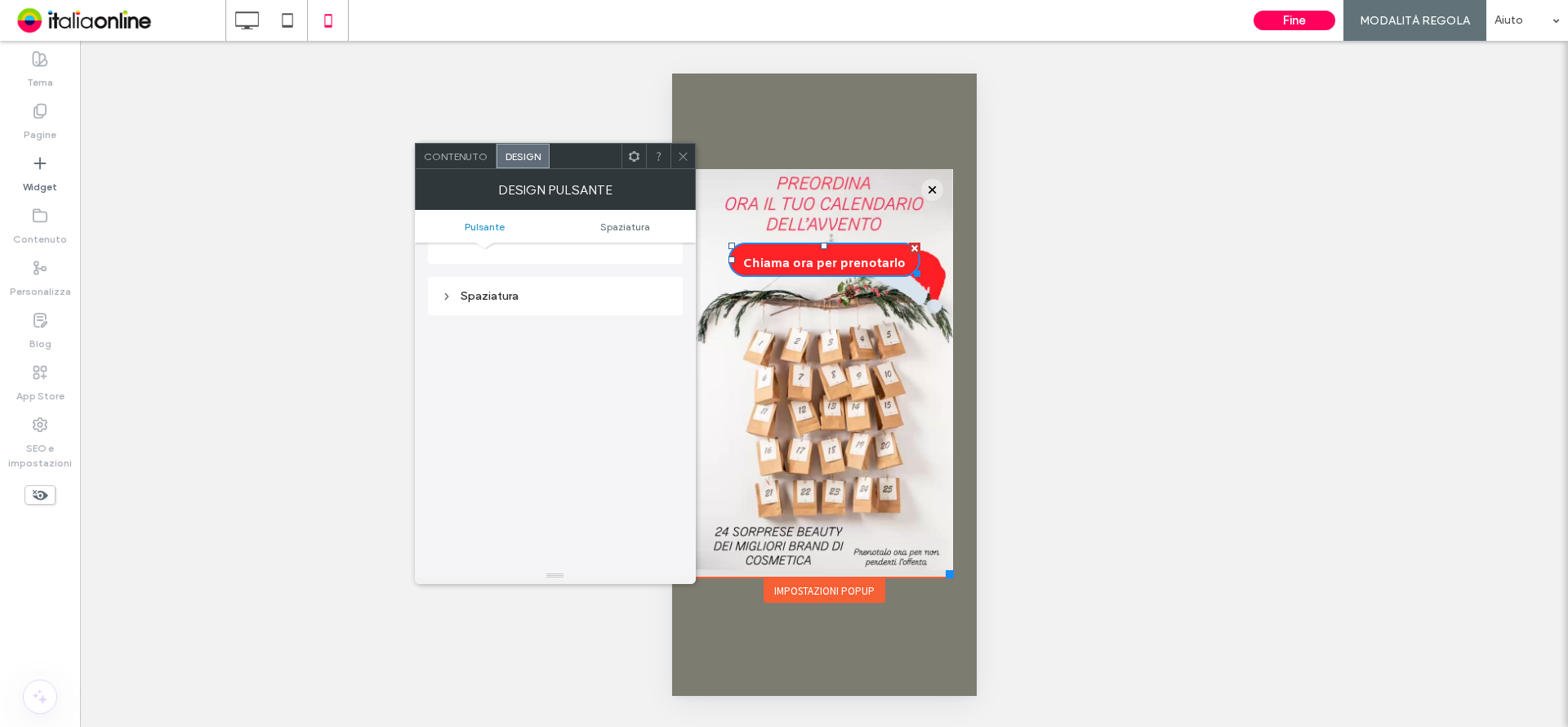
scroll to position [735, 0]
drag, startPoint x: 682, startPoint y: 156, endPoint x: 690, endPoint y: 176, distance: 21.5
click at [682, 156] on icon at bounding box center [683, 156] width 12 height 12
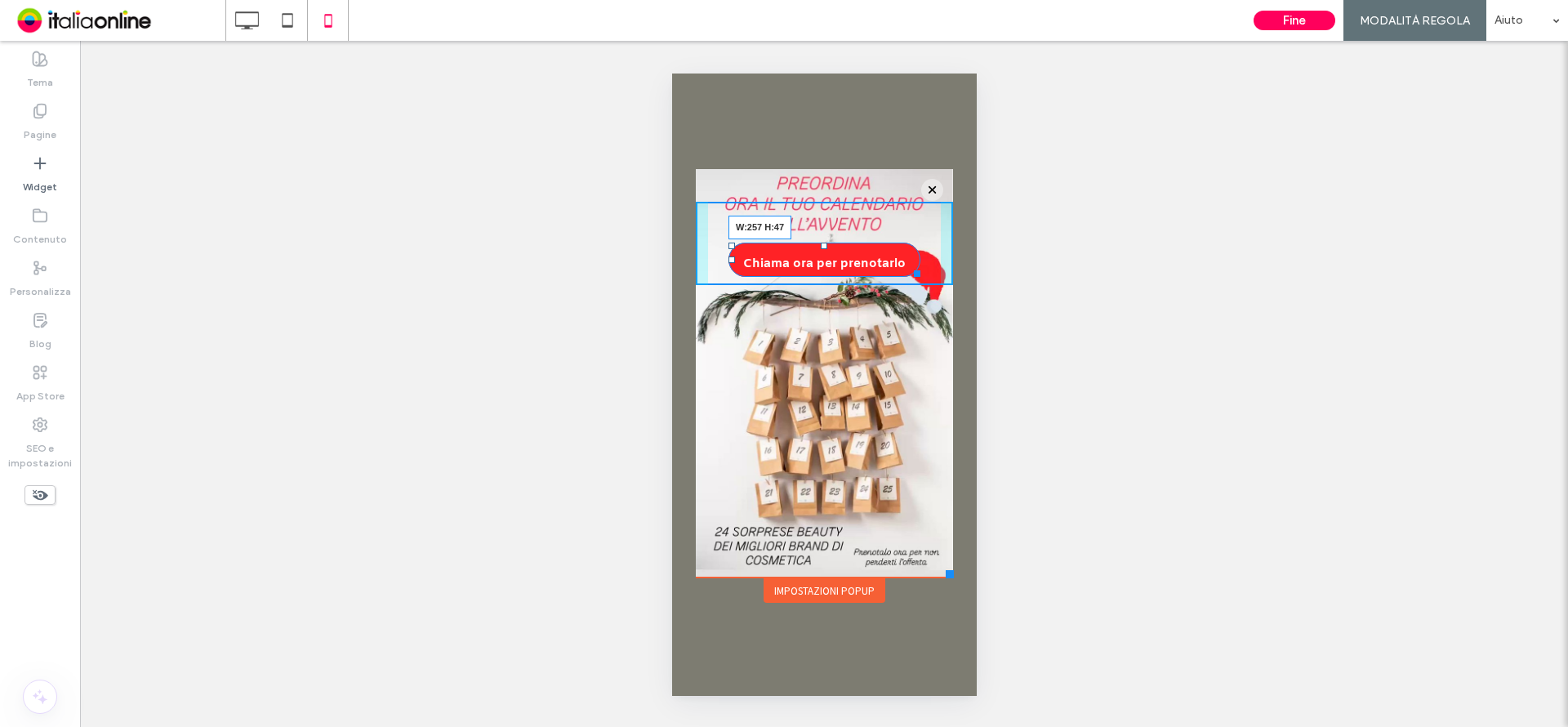
drag, startPoint x: 912, startPoint y: 272, endPoint x: 920, endPoint y: 276, distance: 8.9
click at [920, 276] on div at bounding box center [913, 270] width 12 height 12
drag, startPoint x: 925, startPoint y: 278, endPoint x: 915, endPoint y: 279, distance: 10.0
click at [916, 279] on div at bounding box center [922, 274] width 12 height 12
drag, startPoint x: 822, startPoint y: 245, endPoint x: 1493, endPoint y: 329, distance: 676.2
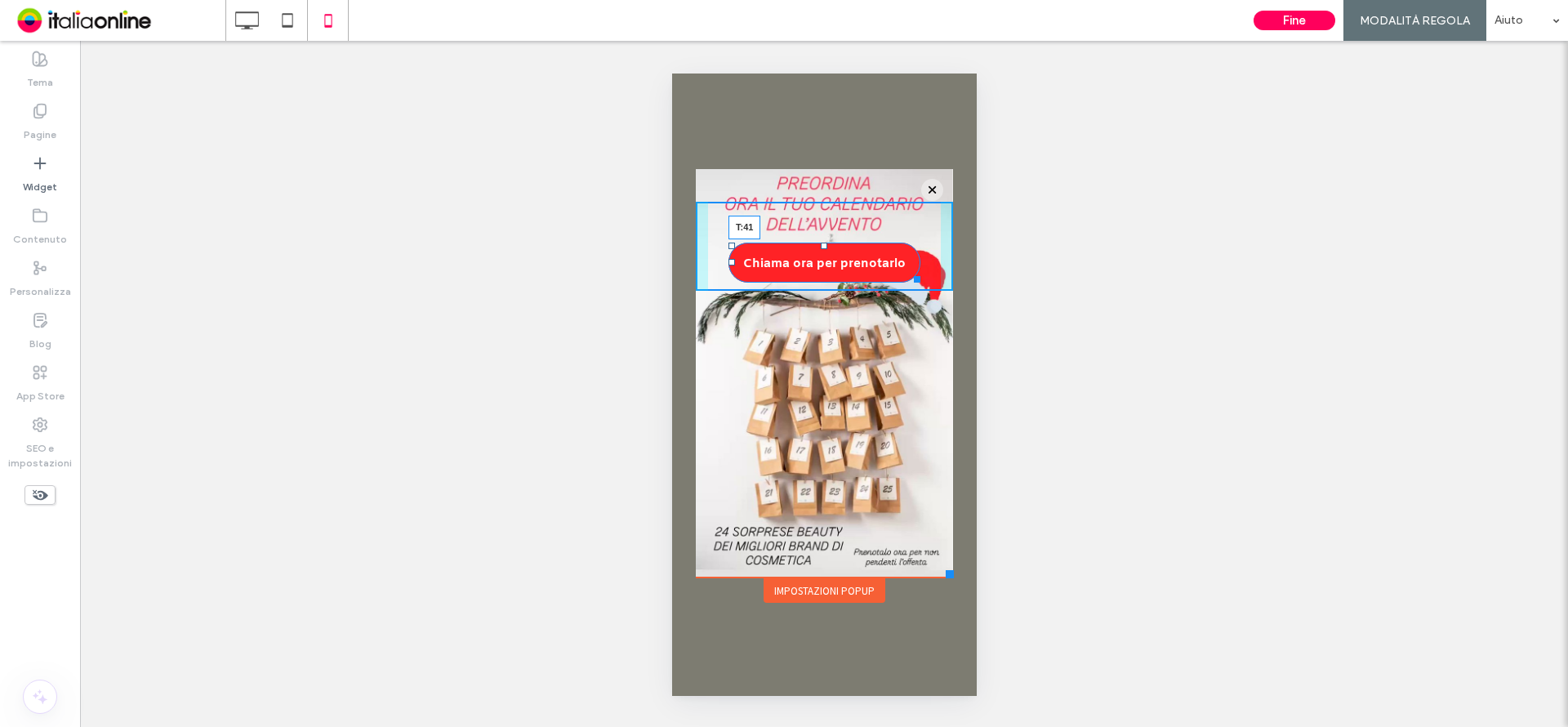
click at [821, 243] on div at bounding box center [823, 245] width 7 height 7
click at [914, 268] on div at bounding box center [913, 268] width 12 height 12
drag, startPoint x: 823, startPoint y: 238, endPoint x: 829, endPoint y: 476, distance: 238.1
click at [829, 284] on div "Chiama ora per prenotarlo T:336 Click To Paste" at bounding box center [824, 243] width 257 height 82
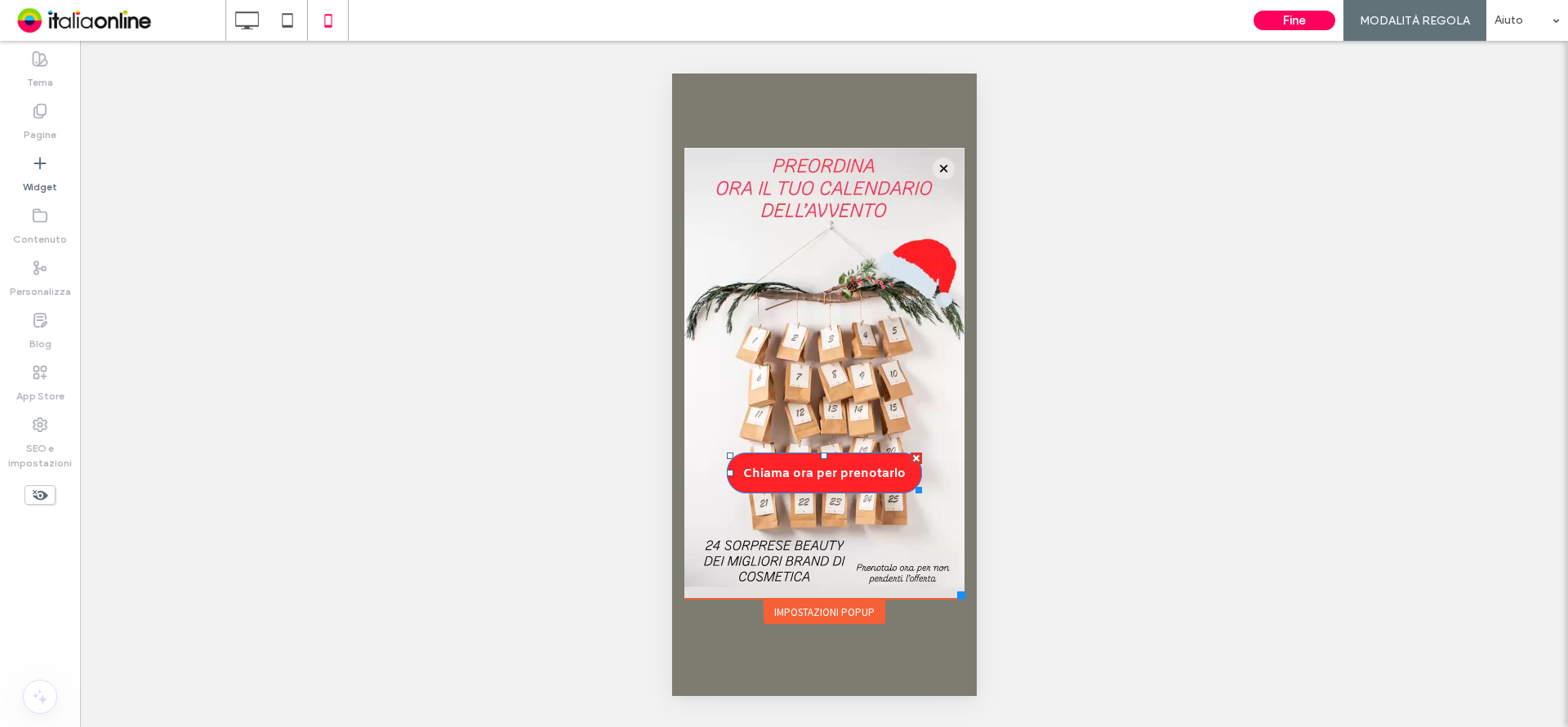
drag, startPoint x: 946, startPoint y: 570, endPoint x: 963, endPoint y: 599, distance: 33.6
click at [963, 599] on div at bounding box center [960, 595] width 9 height 8
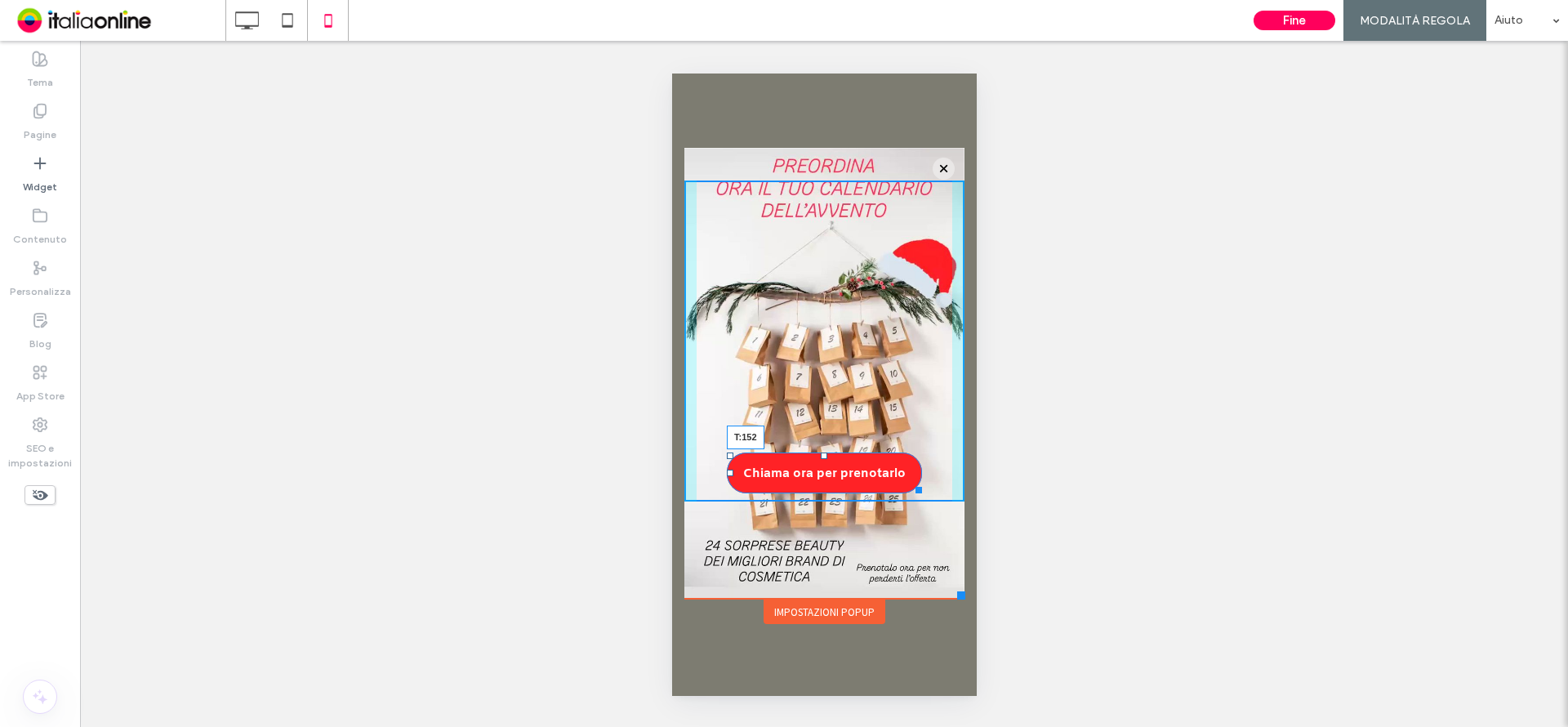
drag, startPoint x: 821, startPoint y: 456, endPoint x: 844, endPoint y: 309, distance: 148.8
click at [844, 309] on div "Chiama ora per prenotarlo T:152 Click To Paste" at bounding box center [824, 341] width 281 height 321
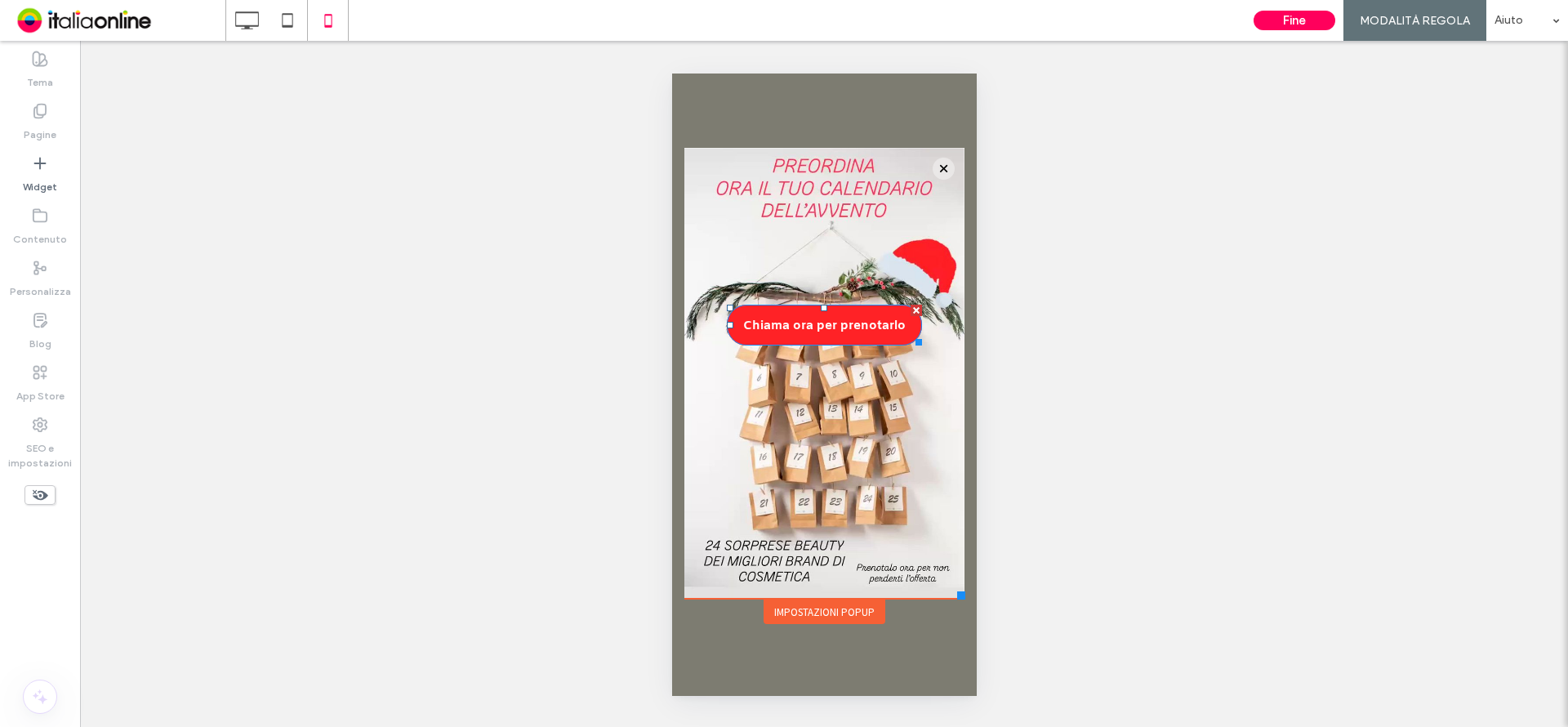
click at [781, 554] on div "Chiama ora per prenotarlo Click To Paste" at bounding box center [824, 373] width 281 height 385
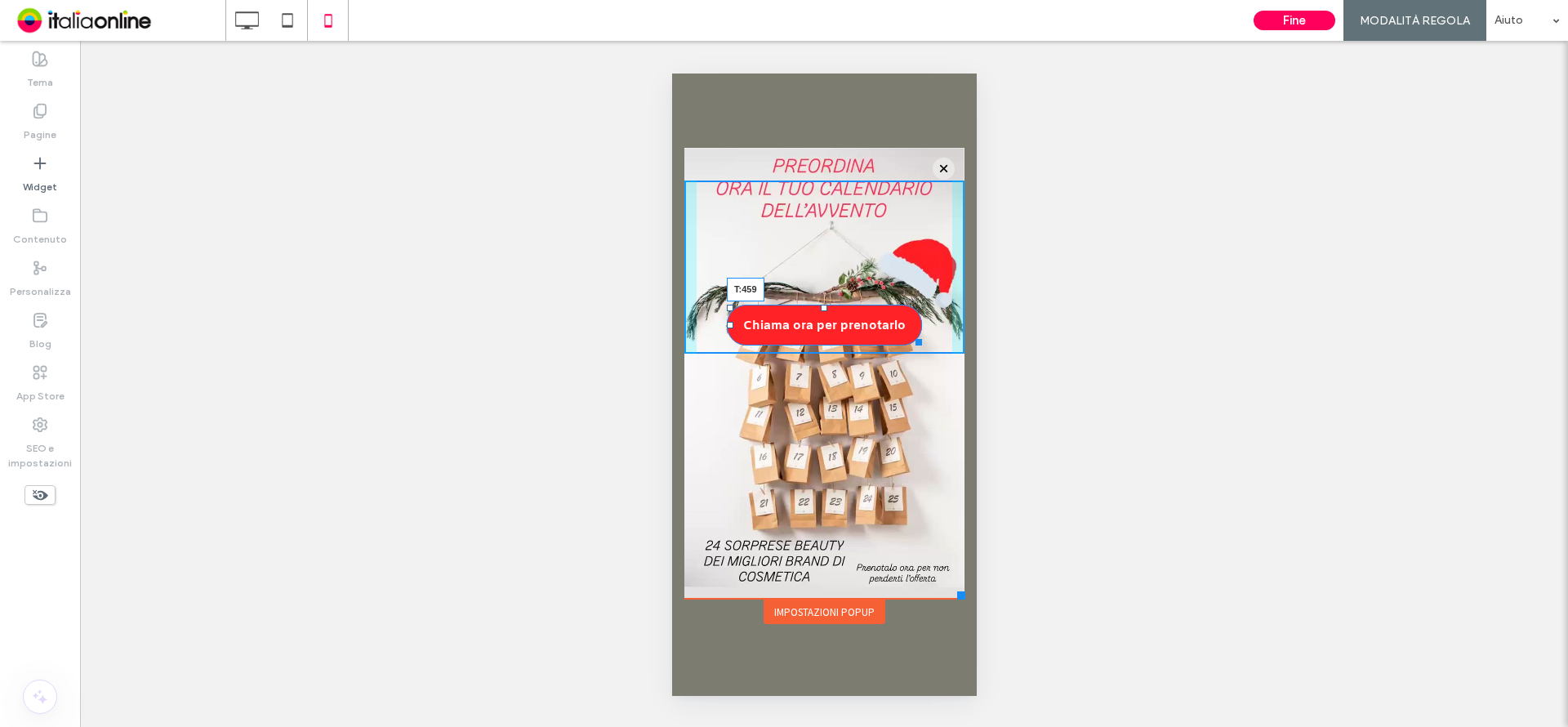
drag, startPoint x: 824, startPoint y: 308, endPoint x: 829, endPoint y: 557, distance: 249.1
click at [829, 353] on div "Chiama ora per prenotarlo T:459 Click To Paste" at bounding box center [824, 266] width 281 height 173
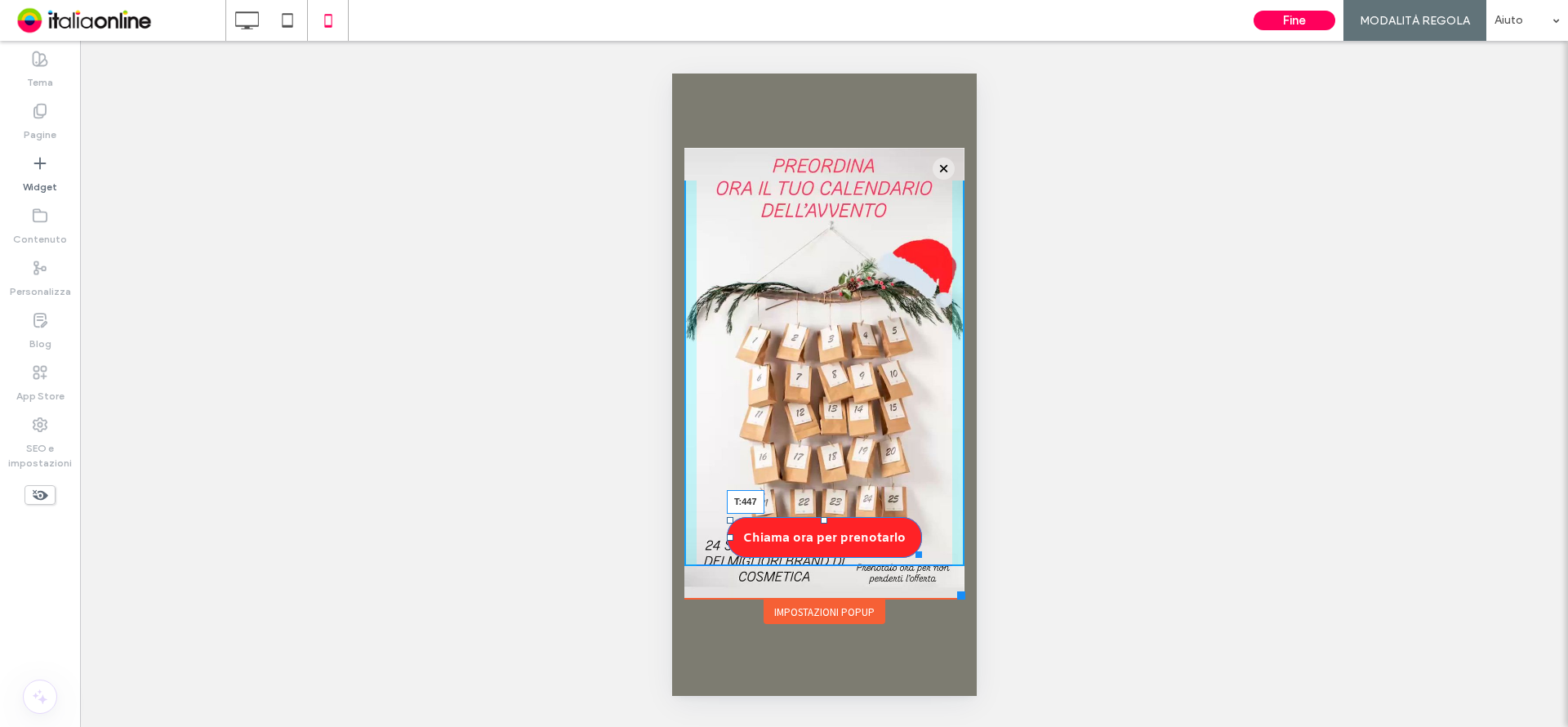
scroll to position [0, 0]
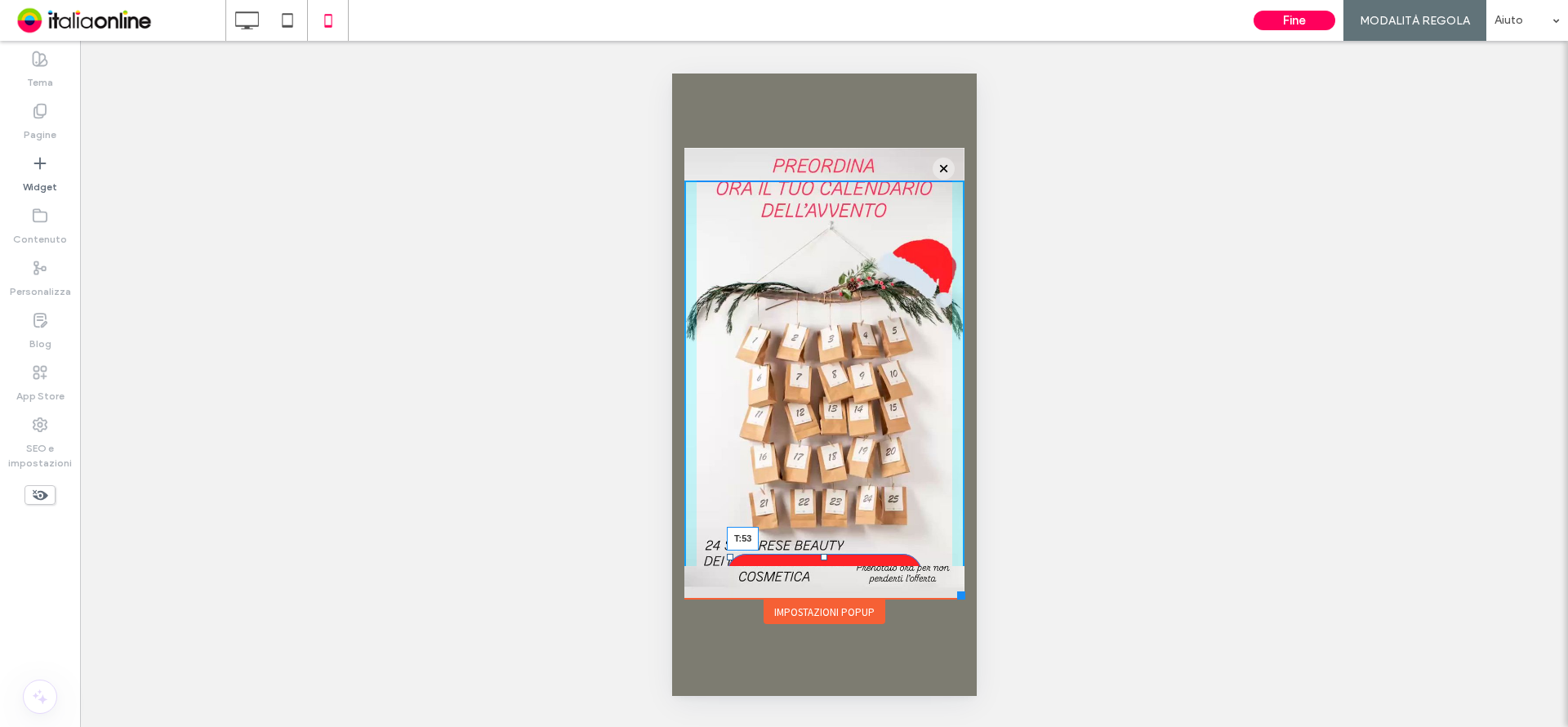
drag, startPoint x: 817, startPoint y: 516, endPoint x: 831, endPoint y: 187, distance: 329.3
click at [831, 187] on div "Chiama ora per prenotarlo T:53 Click To Paste" at bounding box center [824, 391] width 281 height 422
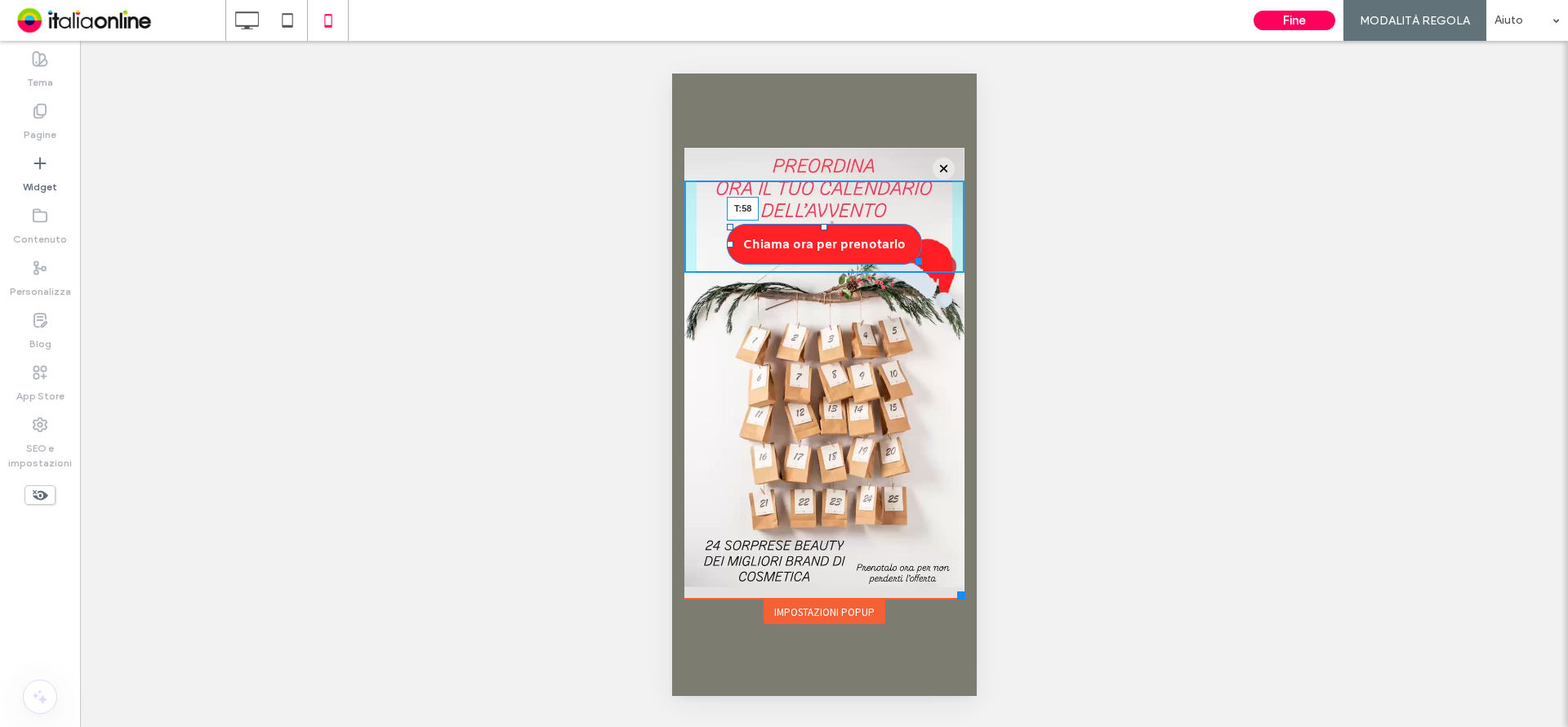
click at [824, 228] on div at bounding box center [823, 227] width 7 height 7
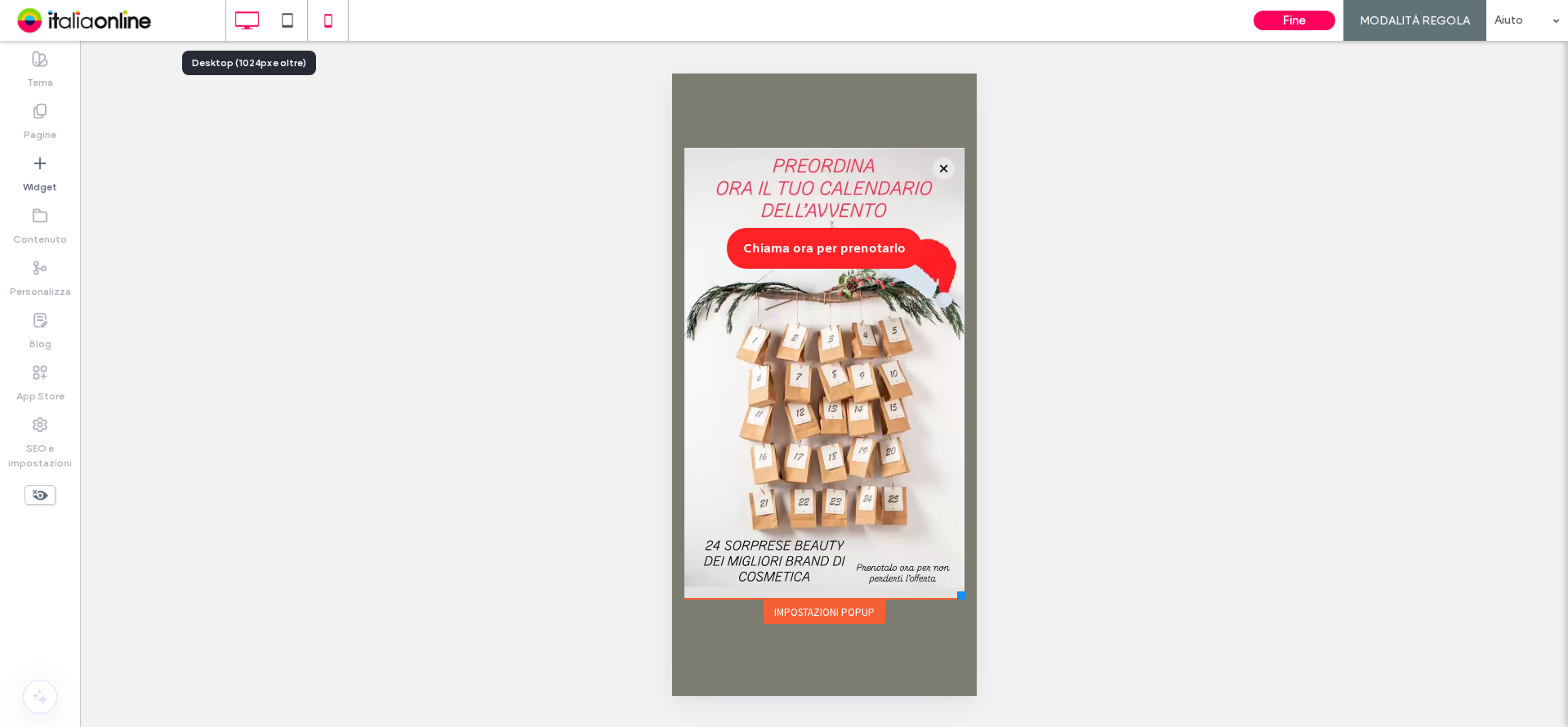
click at [248, 12] on use at bounding box center [247, 20] width 24 height 18
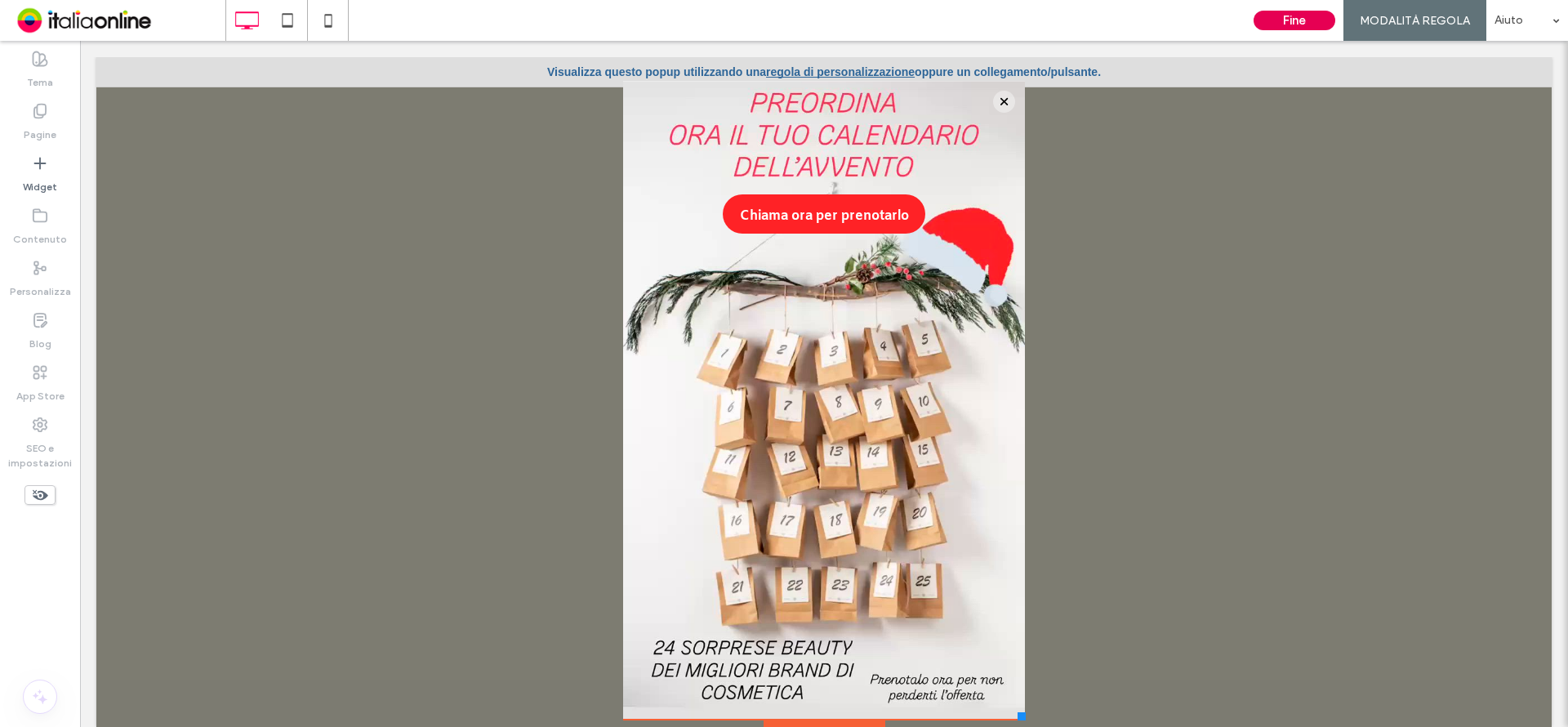
click at [1285, 25] on button "Fine" at bounding box center [1294, 20] width 81 height 20
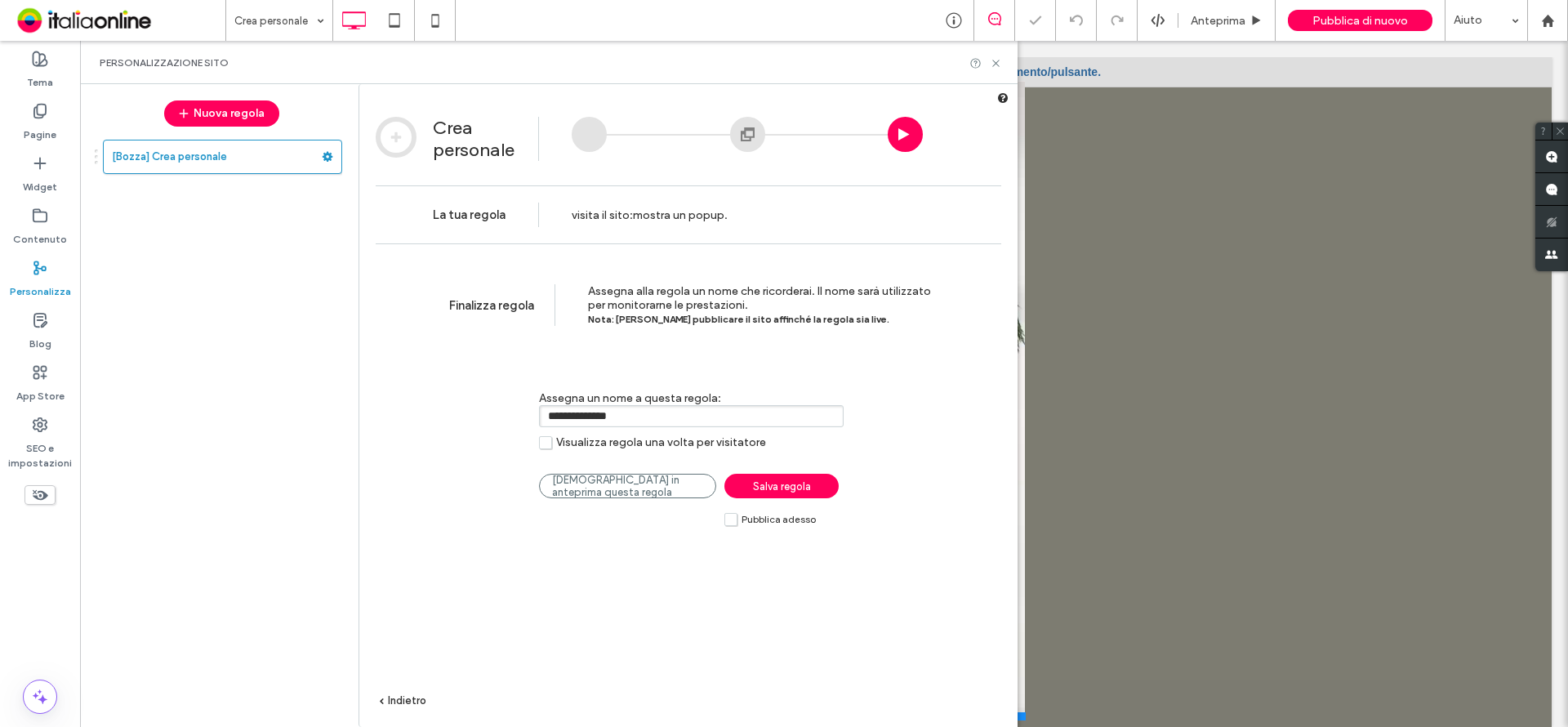
drag, startPoint x: 660, startPoint y: 427, endPoint x: 492, endPoint y: 425, distance: 168.0
click at [486, 431] on div "**********" at bounding box center [677, 412] width 490 height 92
type input "**********"
click at [779, 487] on span "Salva regola" at bounding box center [781, 485] width 58 height 12
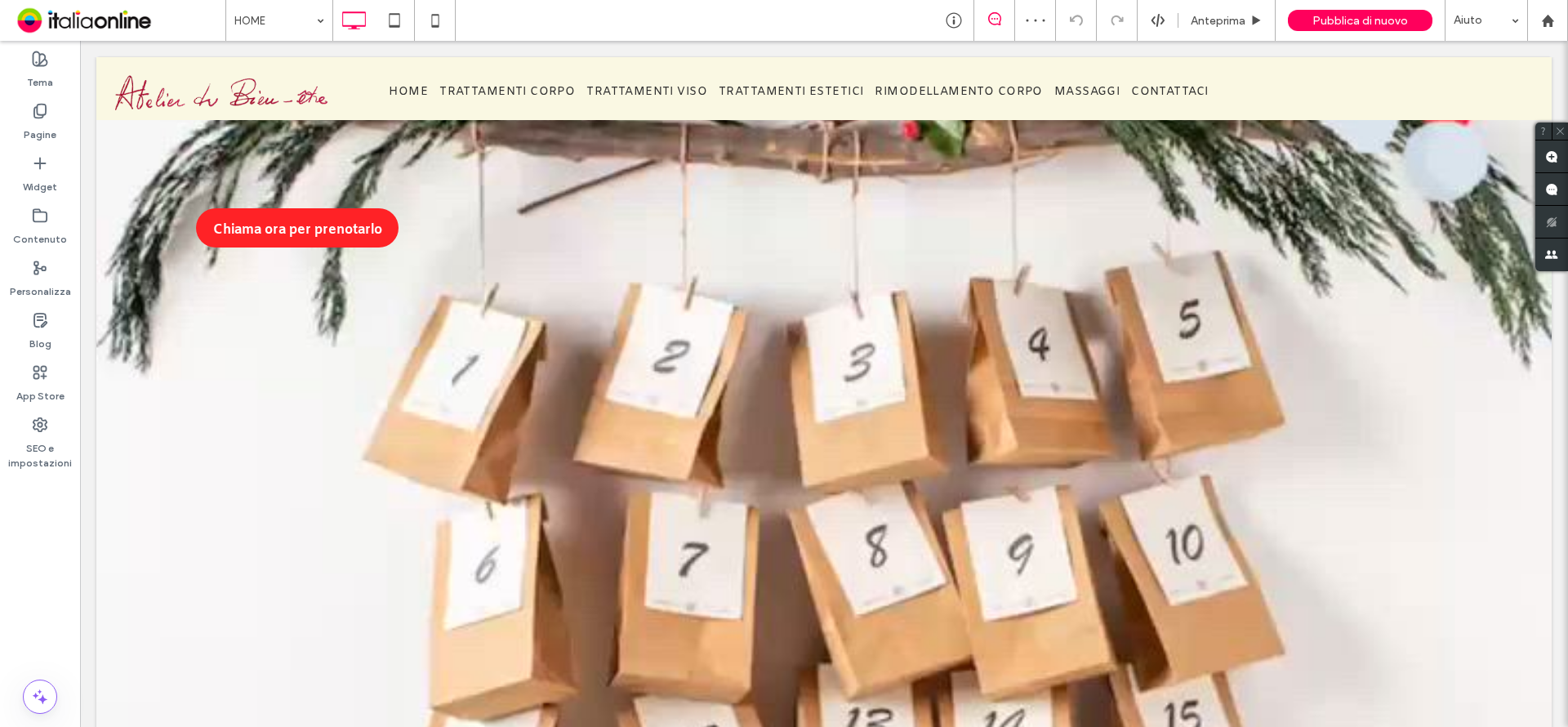
click at [1354, 29] on div "Pubblica di nuovo" at bounding box center [1360, 20] width 145 height 21
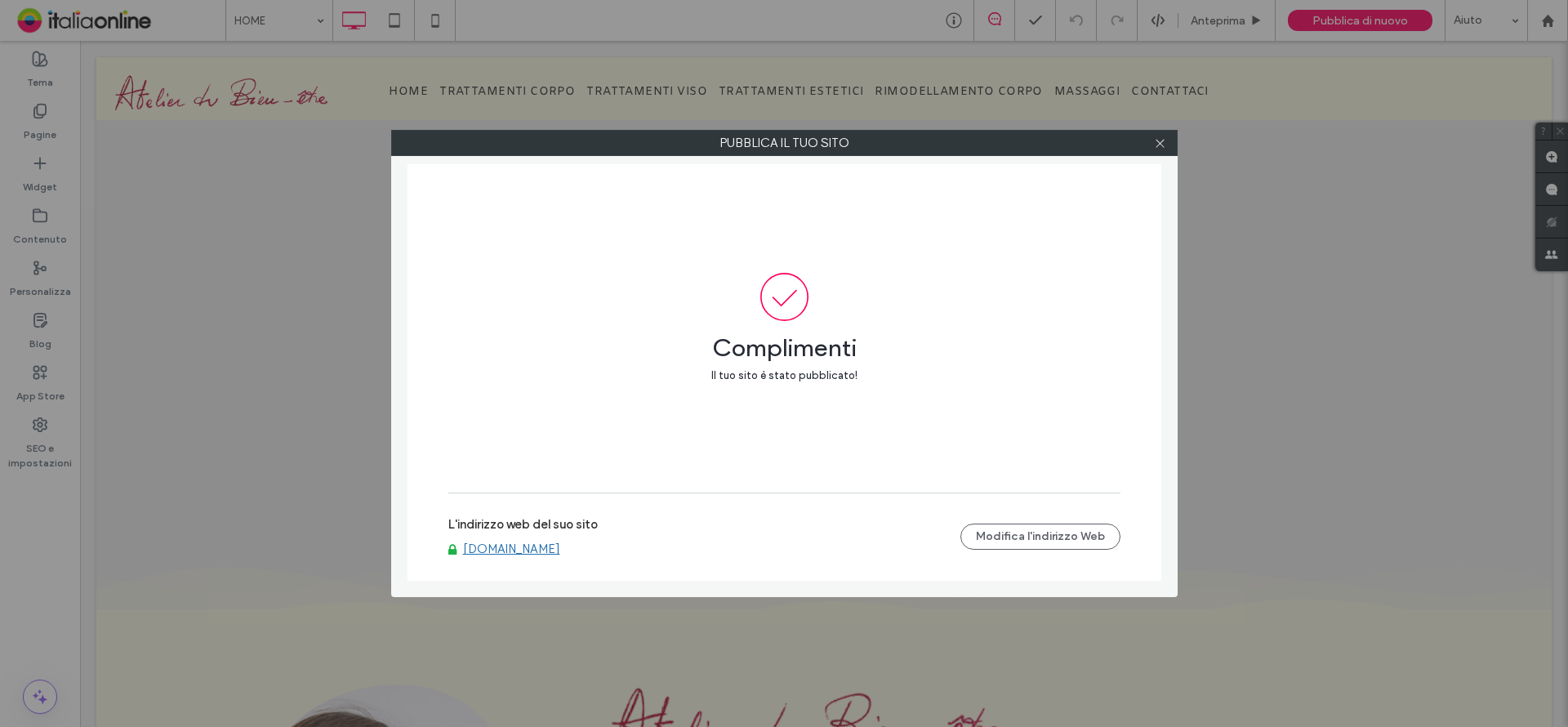
drag, startPoint x: 1159, startPoint y: 142, endPoint x: 1150, endPoint y: 139, distance: 9.5
click at [1159, 142] on icon at bounding box center [1160, 143] width 12 height 12
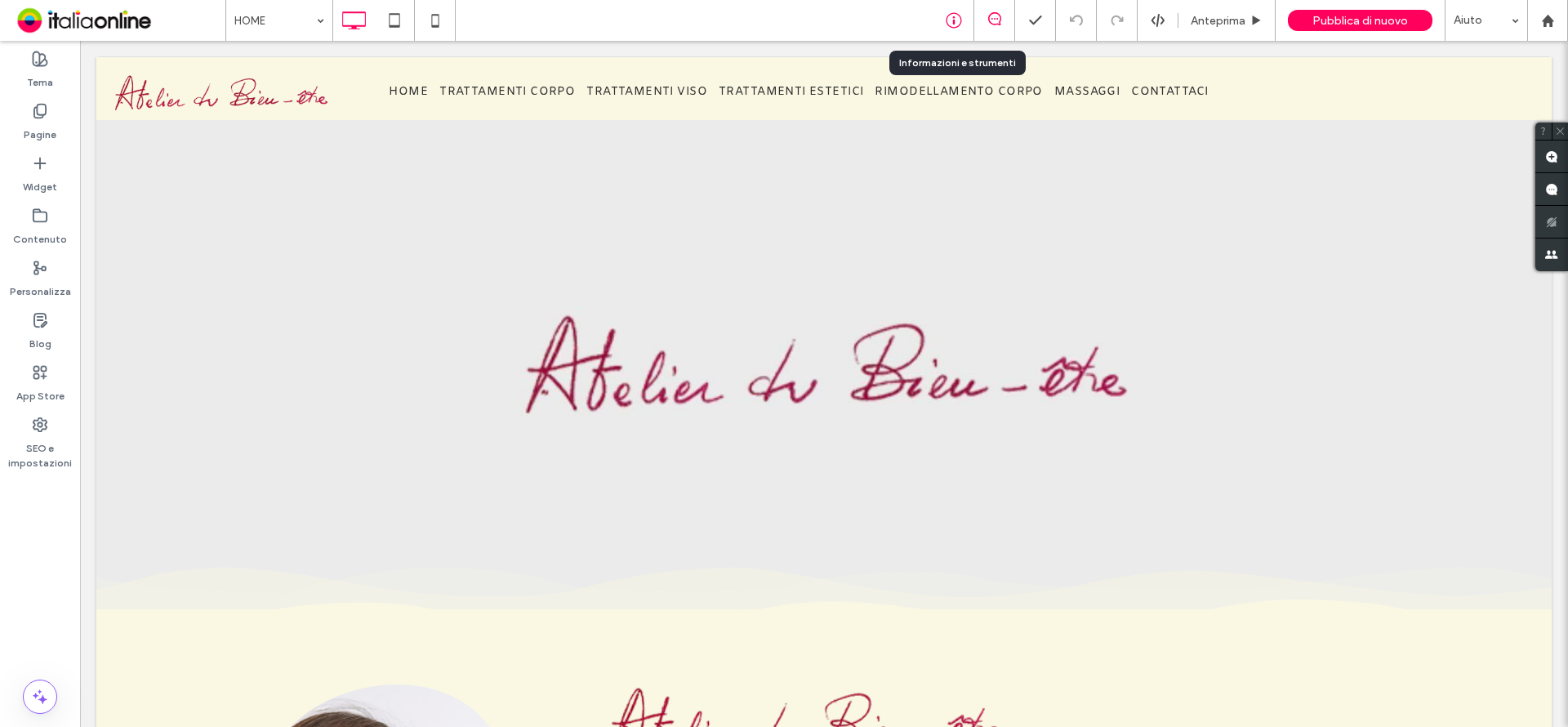
click at [950, 21] on icon at bounding box center [953, 20] width 16 height 16
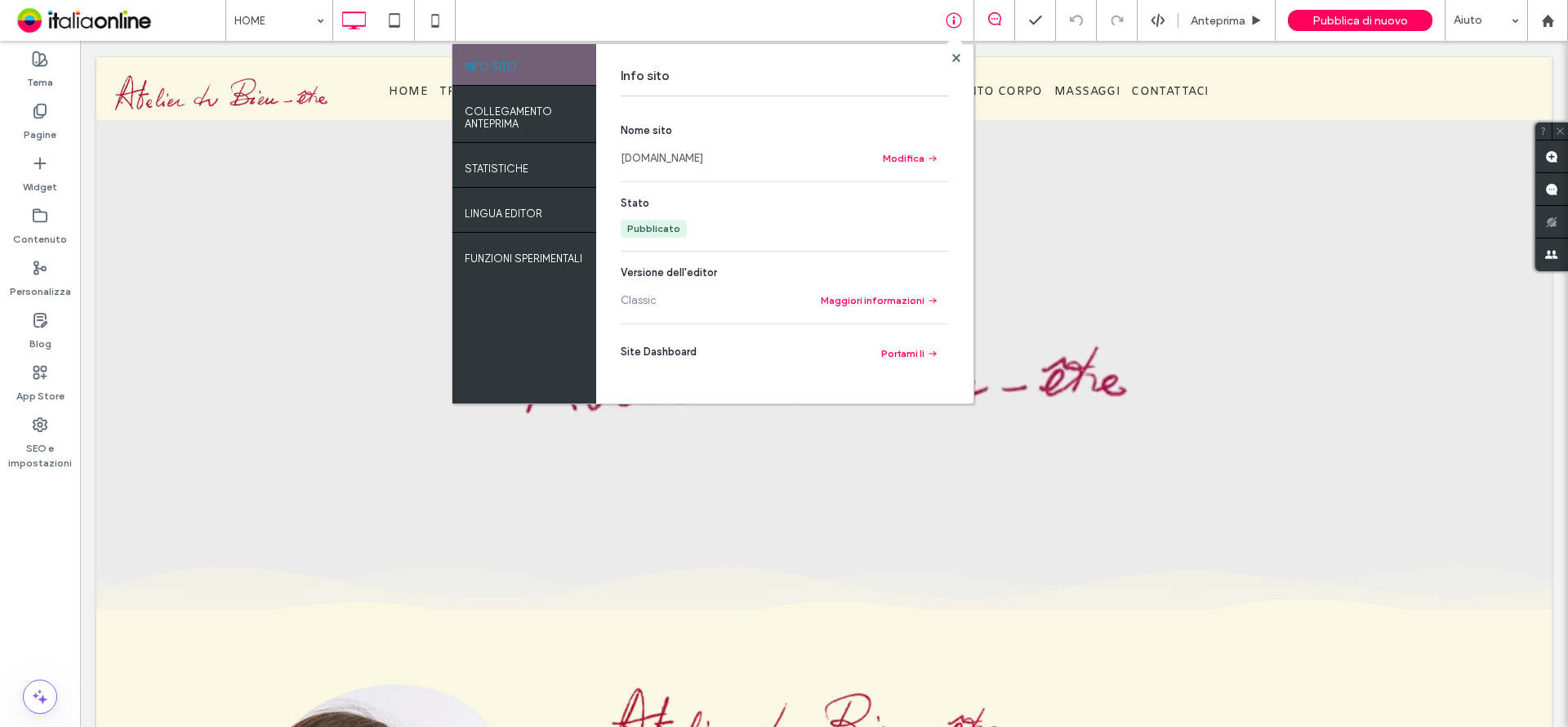
click at [671, 154] on link "[DOMAIN_NAME]" at bounding box center [661, 158] width 82 height 16
click at [956, 55] on use at bounding box center [955, 57] width 9 height 8
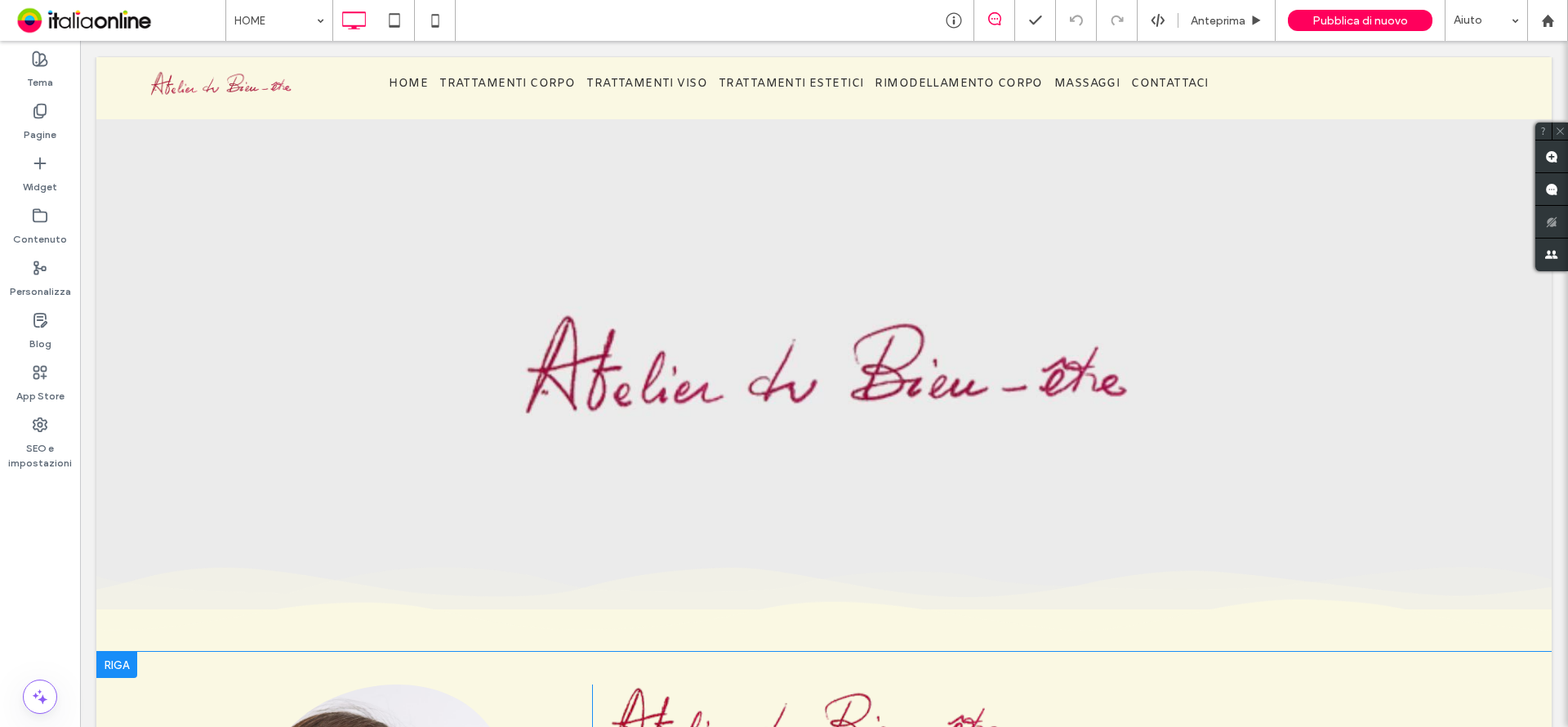
scroll to position [571, 0]
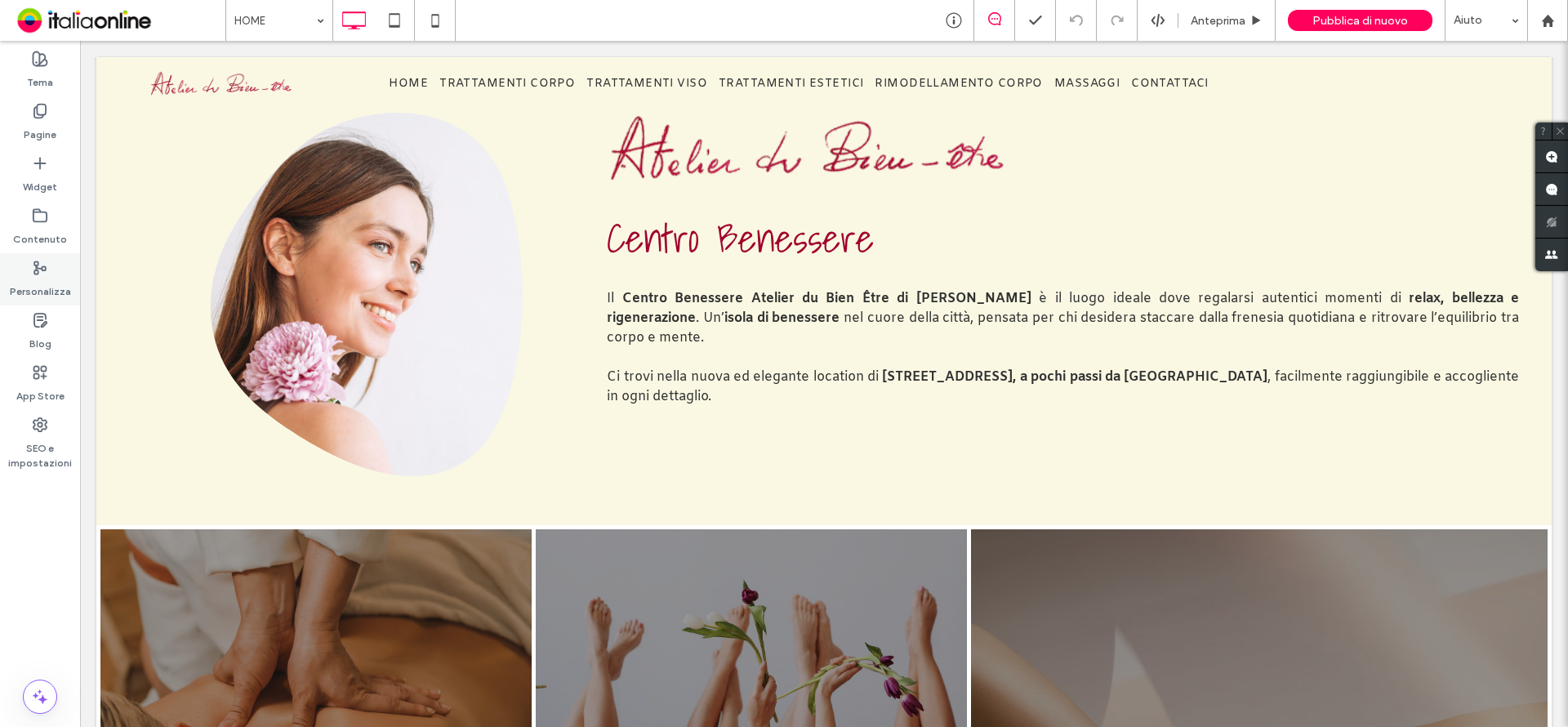
click at [27, 268] on div "Personalizza" at bounding box center [40, 279] width 80 height 52
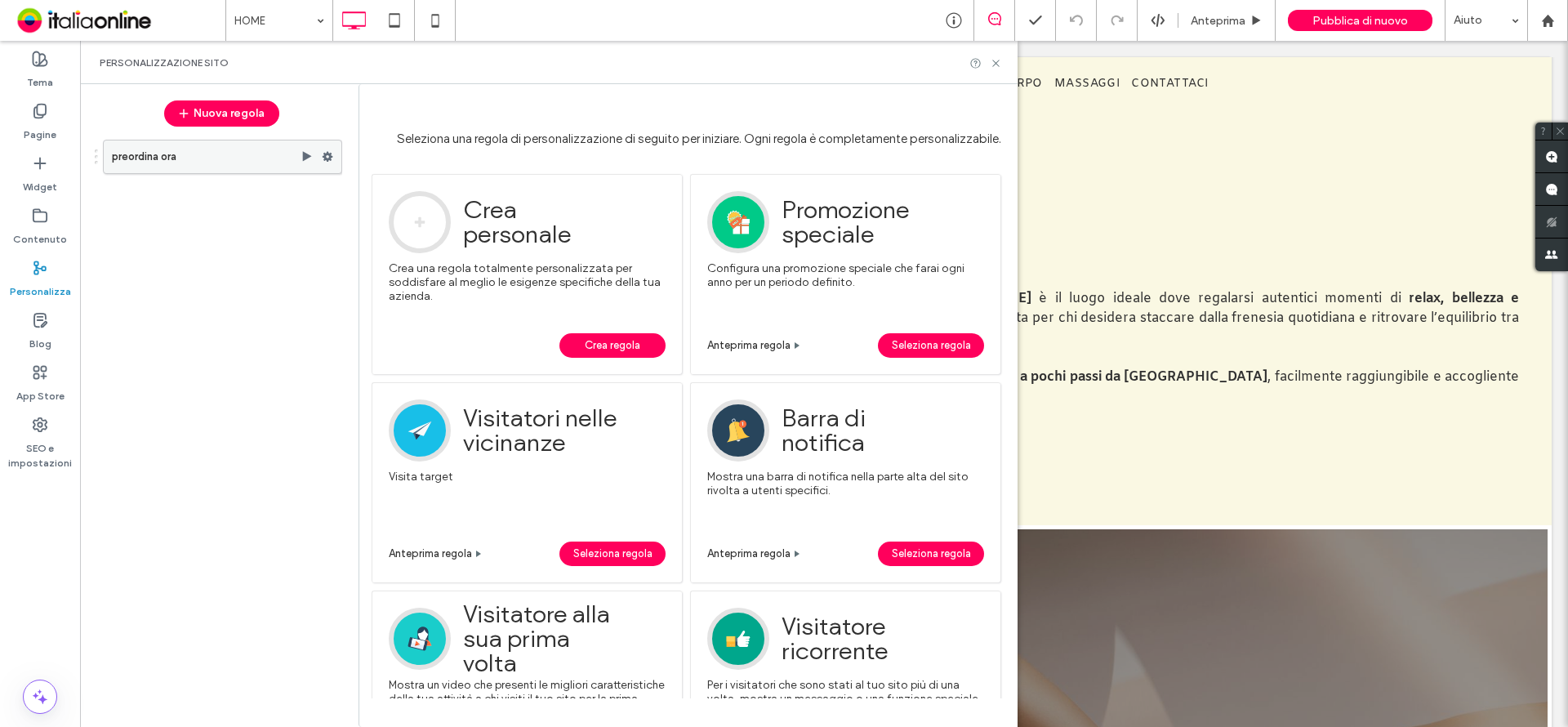
click at [227, 163] on label "preordina ora" at bounding box center [206, 157] width 189 height 33
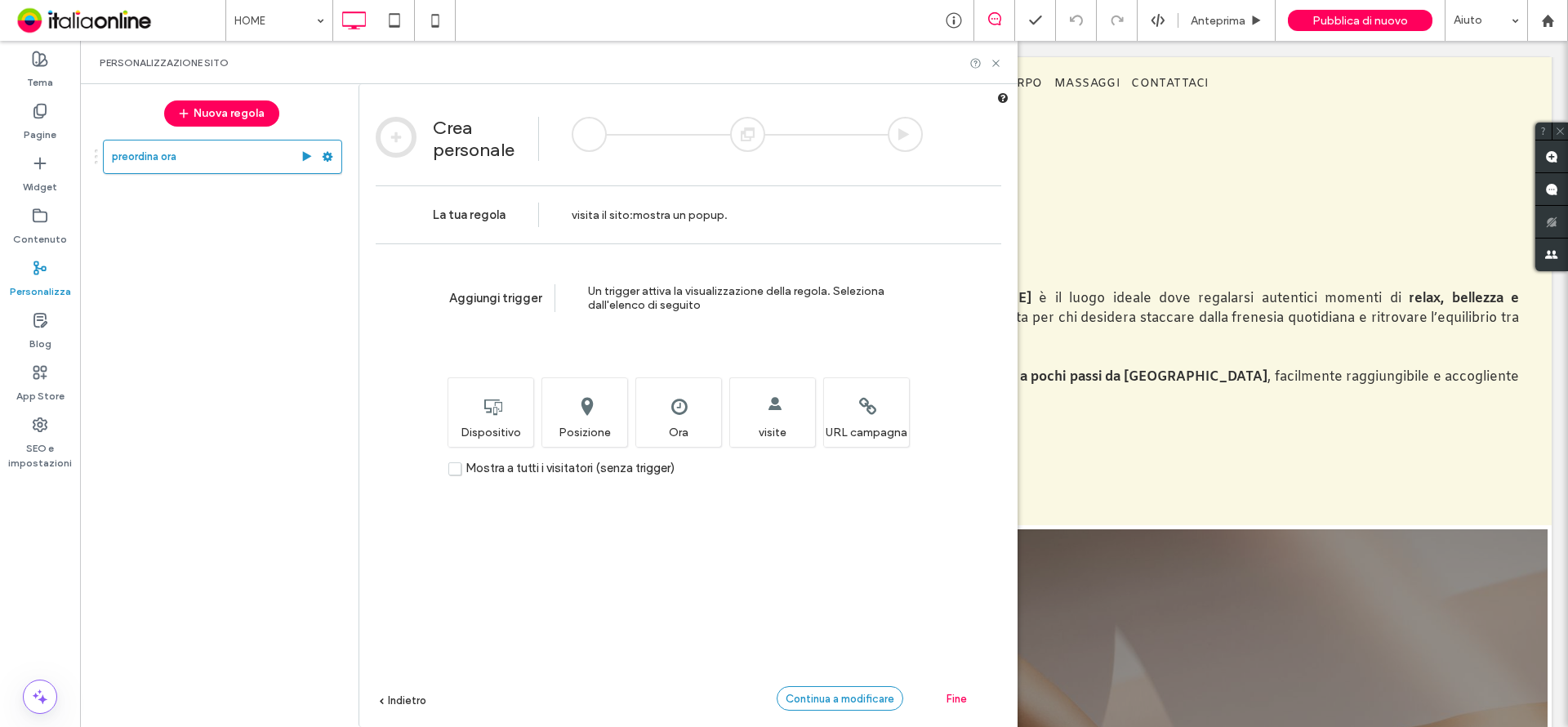
click at [836, 702] on span "Continua a modificare" at bounding box center [840, 698] width 109 height 12
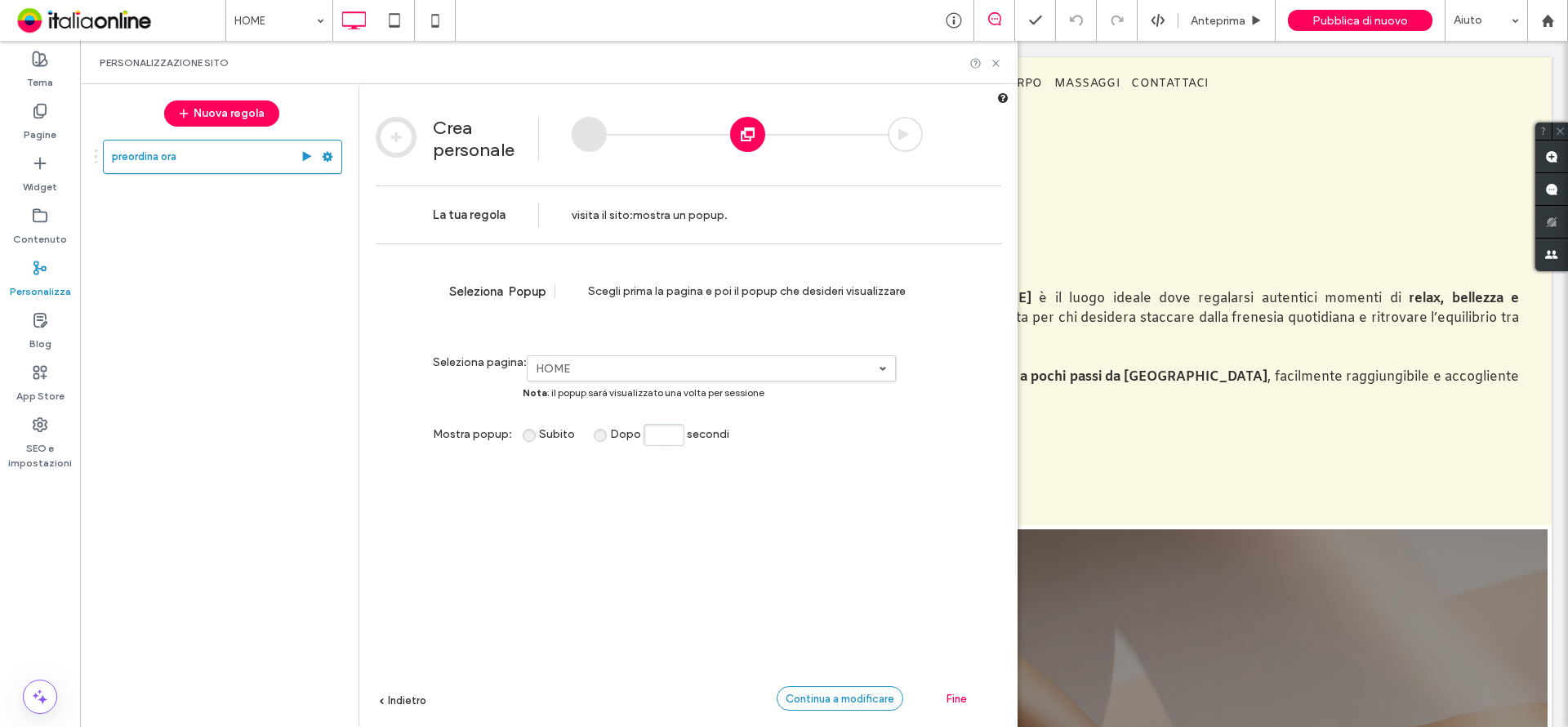
click at [860, 706] on div "Continua a modificare" at bounding box center [840, 698] width 127 height 25
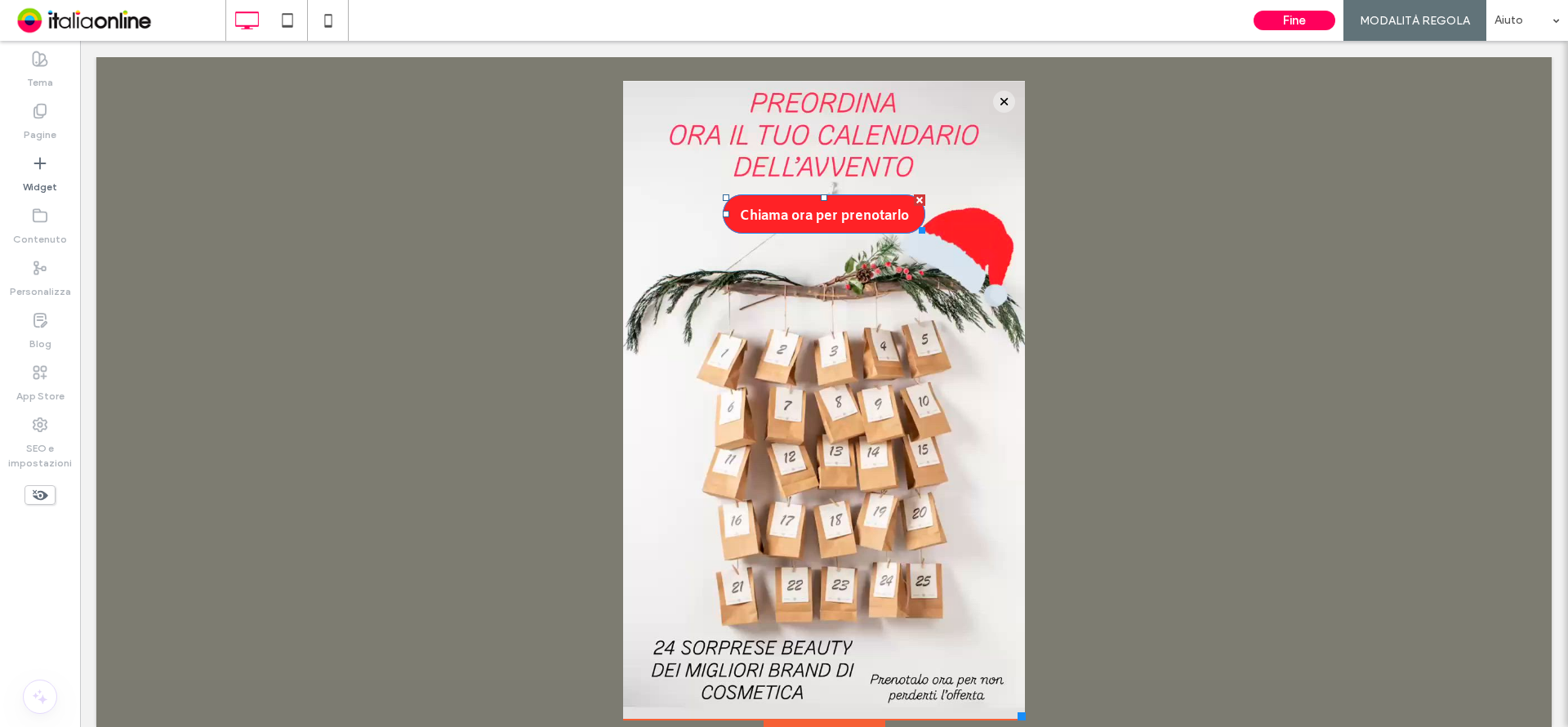
click at [826, 209] on span "Chiama ora per prenotarlo" at bounding box center [824, 216] width 169 height 43
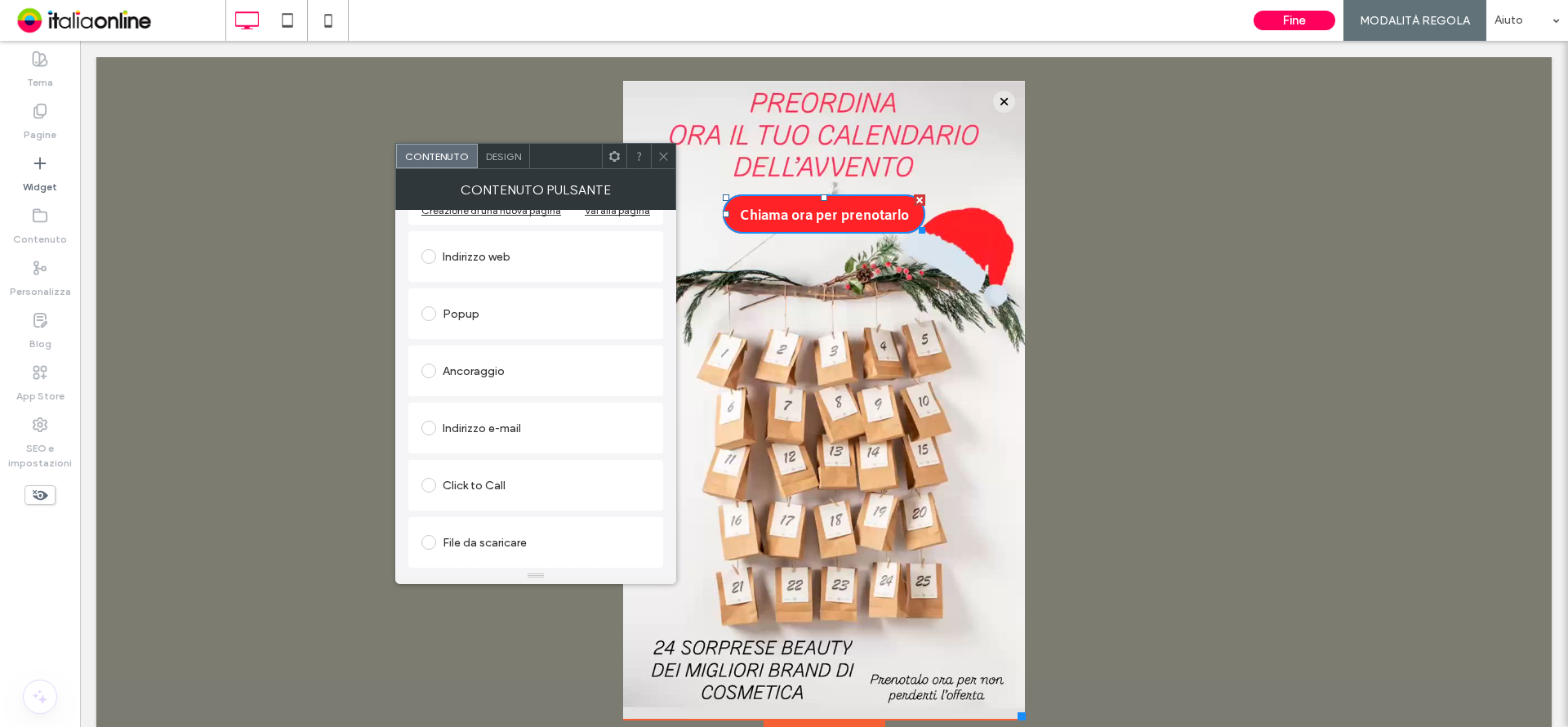
click at [455, 492] on div "Click to Call" at bounding box center [536, 485] width 229 height 26
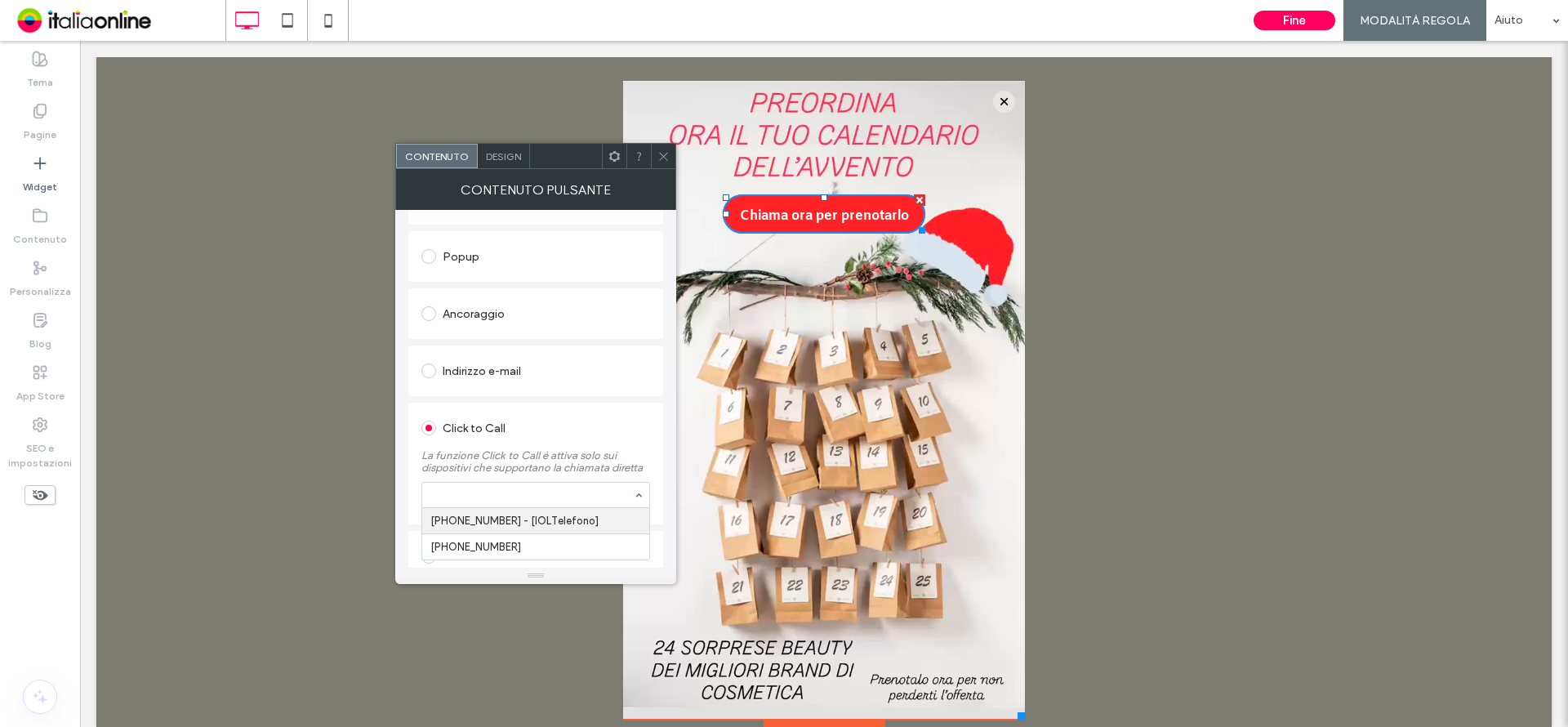
scroll to position [350, 0]
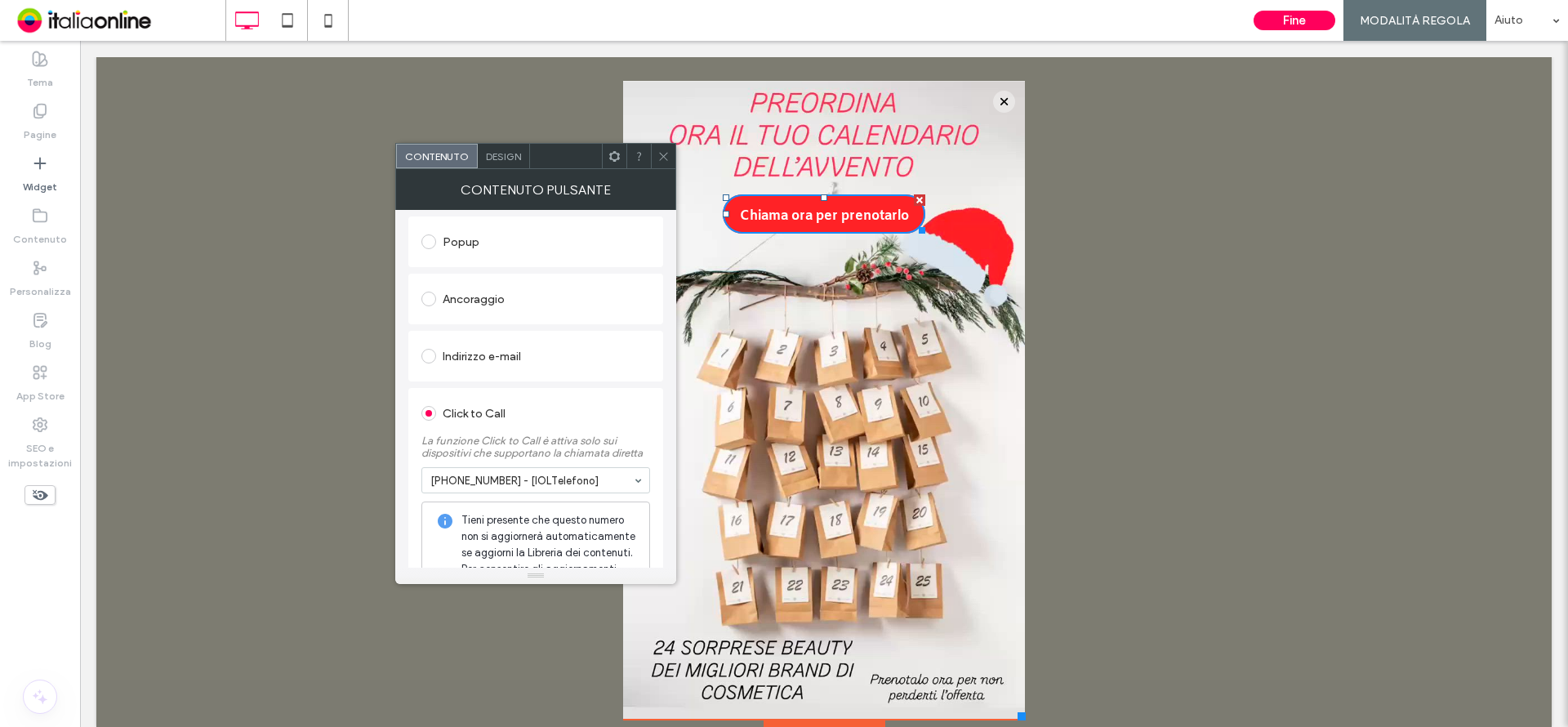
click at [603, 416] on div "Click to Call" at bounding box center [536, 414] width 229 height 26
click at [658, 145] on span at bounding box center [663, 156] width 12 height 25
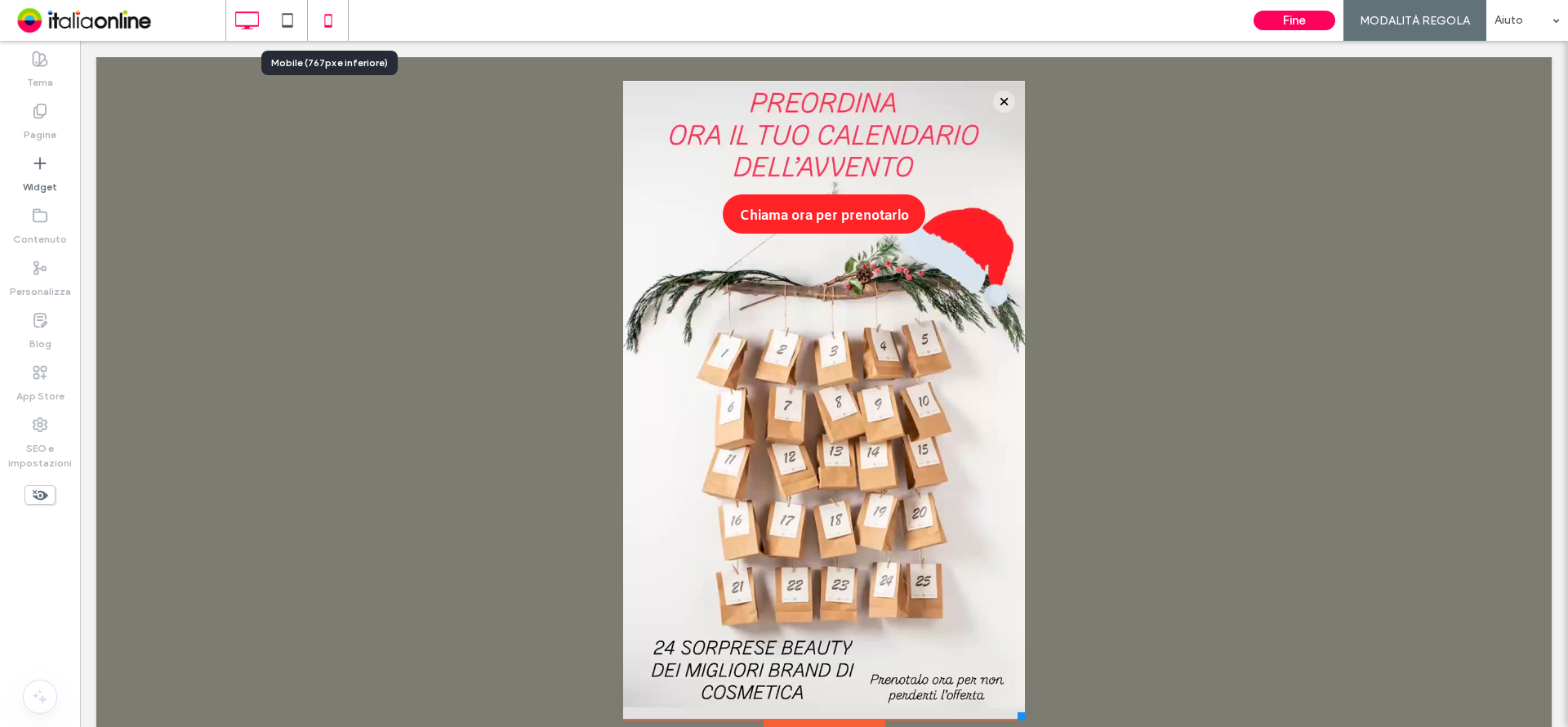
click at [329, 15] on use at bounding box center [328, 21] width 8 height 13
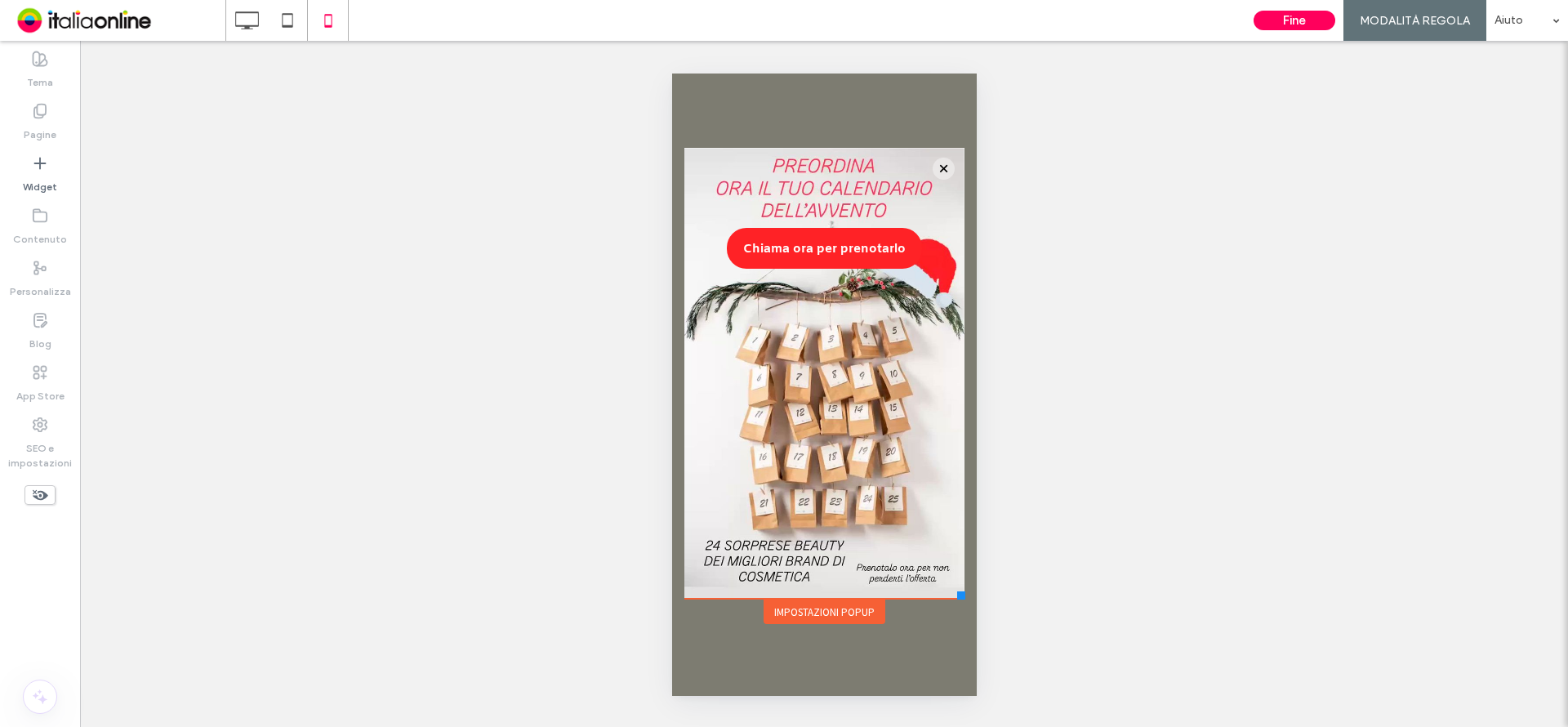
scroll to position [0, 0]
click at [841, 256] on span "Chiama ora per prenotarlo" at bounding box center [824, 248] width 162 height 42
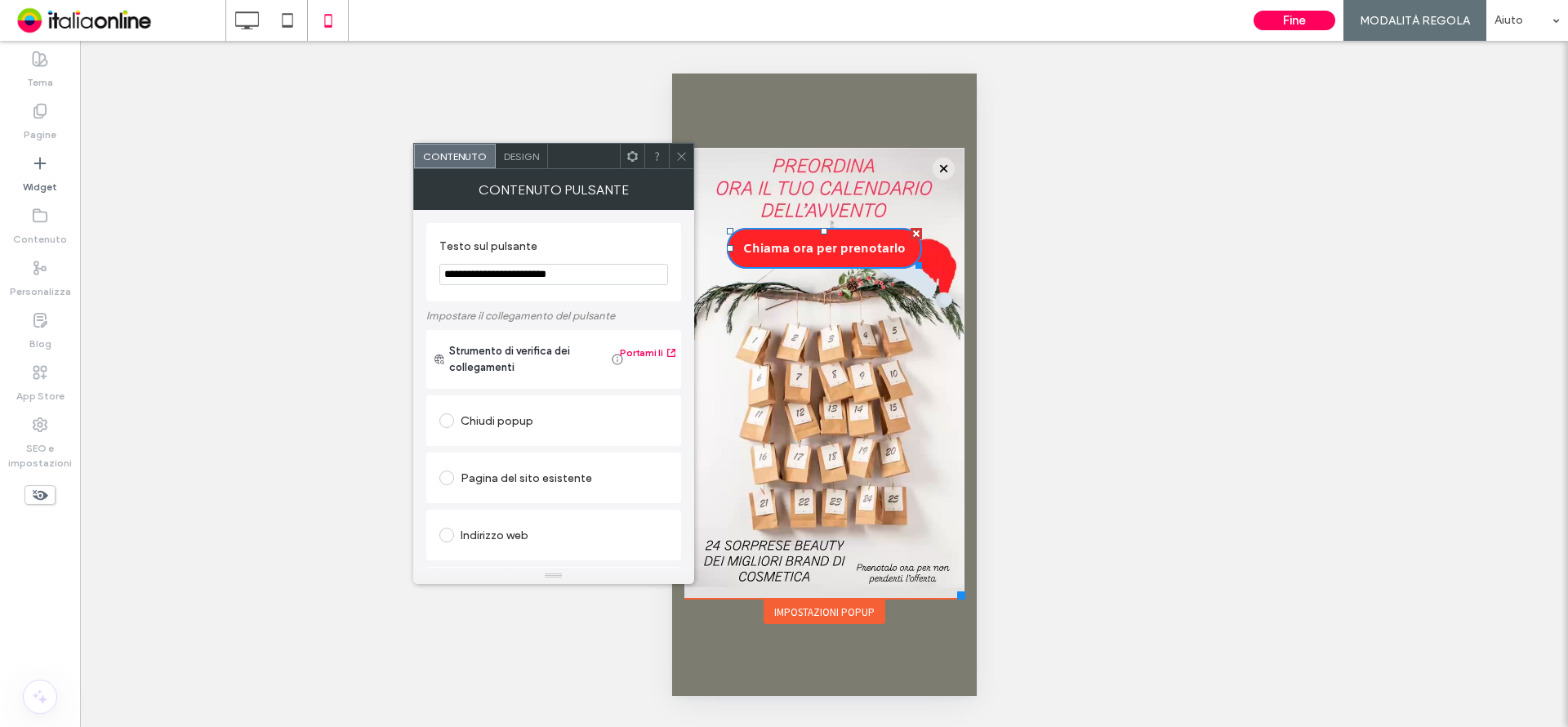
click at [525, 153] on span "Design" at bounding box center [520, 156] width 35 height 12
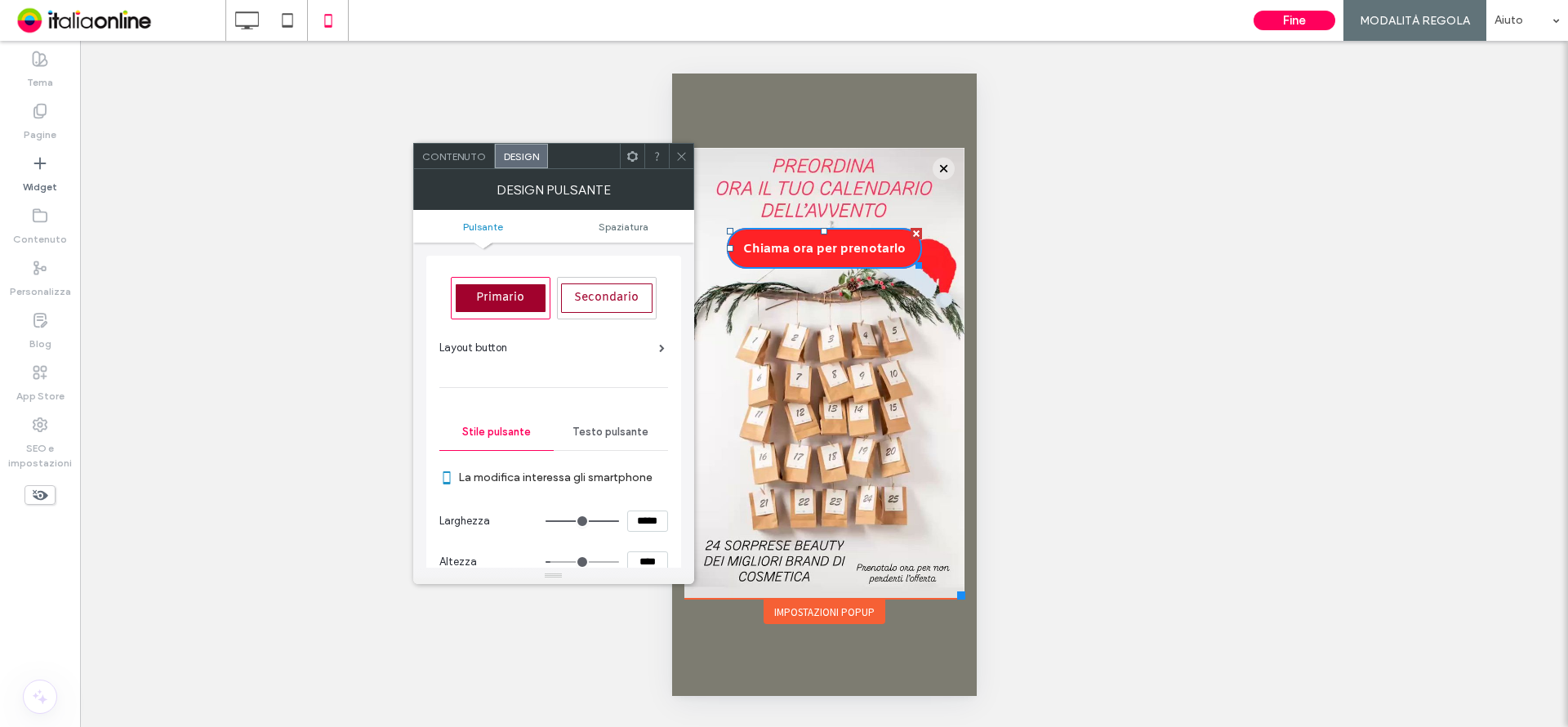
click at [623, 348] on div "Layout button" at bounding box center [552, 347] width 226 height 16
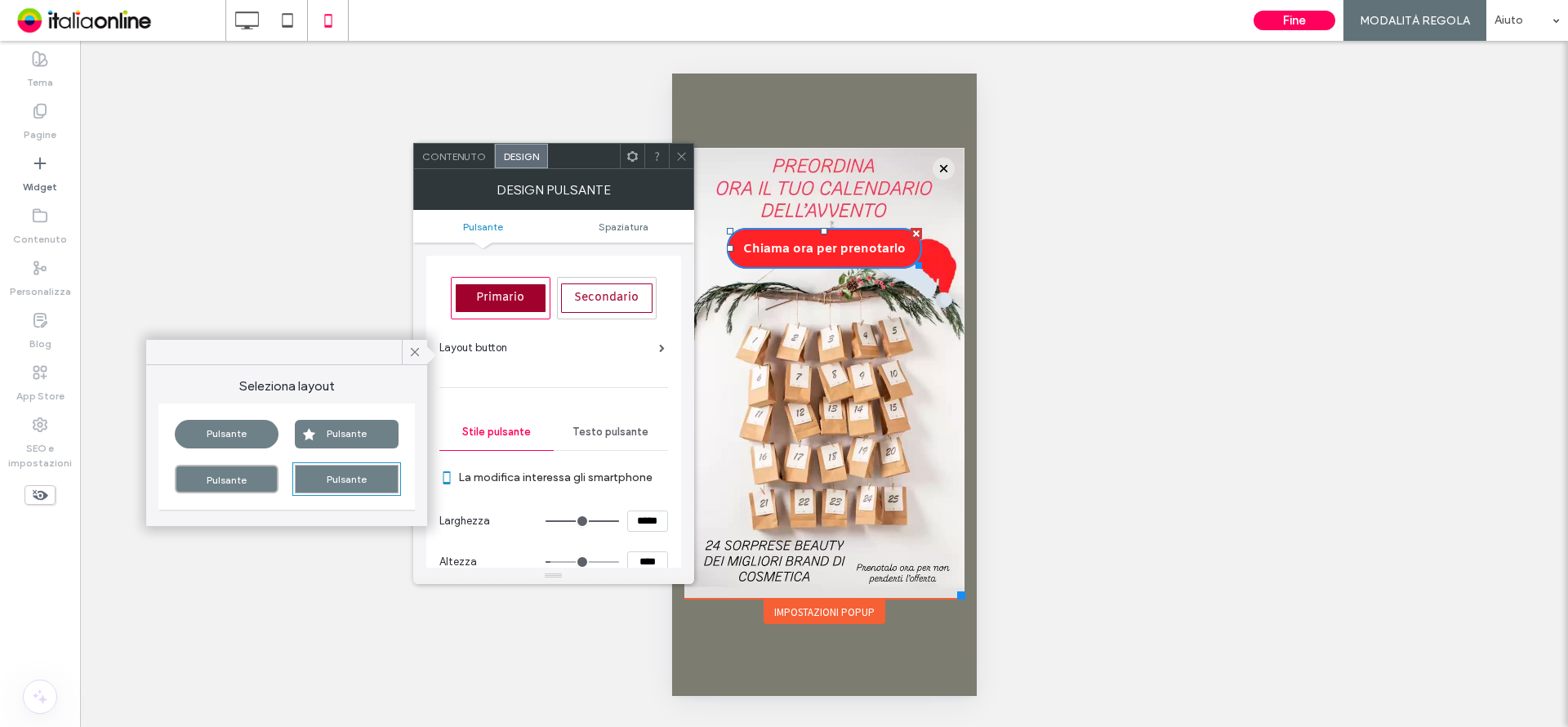
click at [346, 436] on div "Pulsante" at bounding box center [347, 433] width 104 height 28
click at [686, 162] on span at bounding box center [681, 156] width 12 height 25
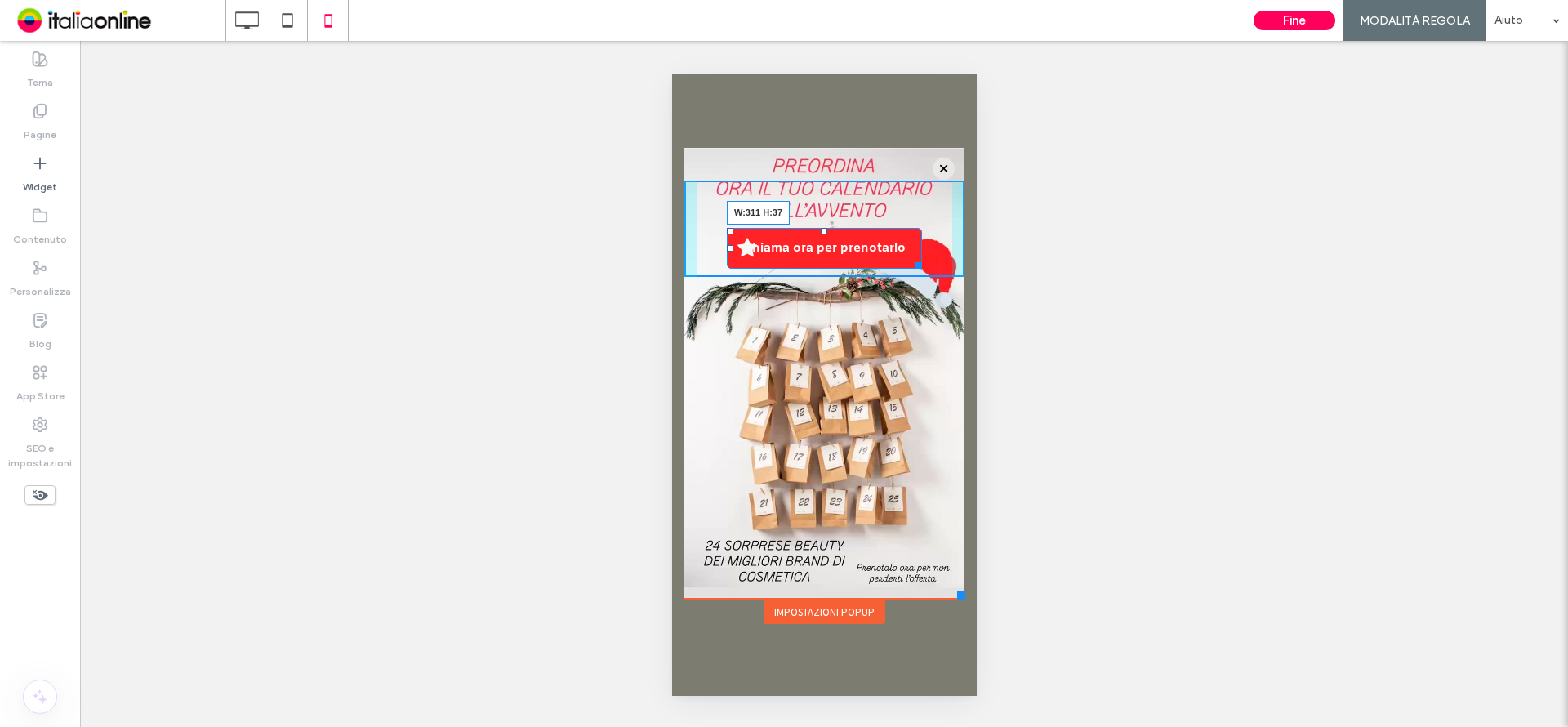
drag, startPoint x: 916, startPoint y: 261, endPoint x: 946, endPoint y: 250, distance: 32.0
click at [921, 256] on div at bounding box center [914, 262] width 12 height 12
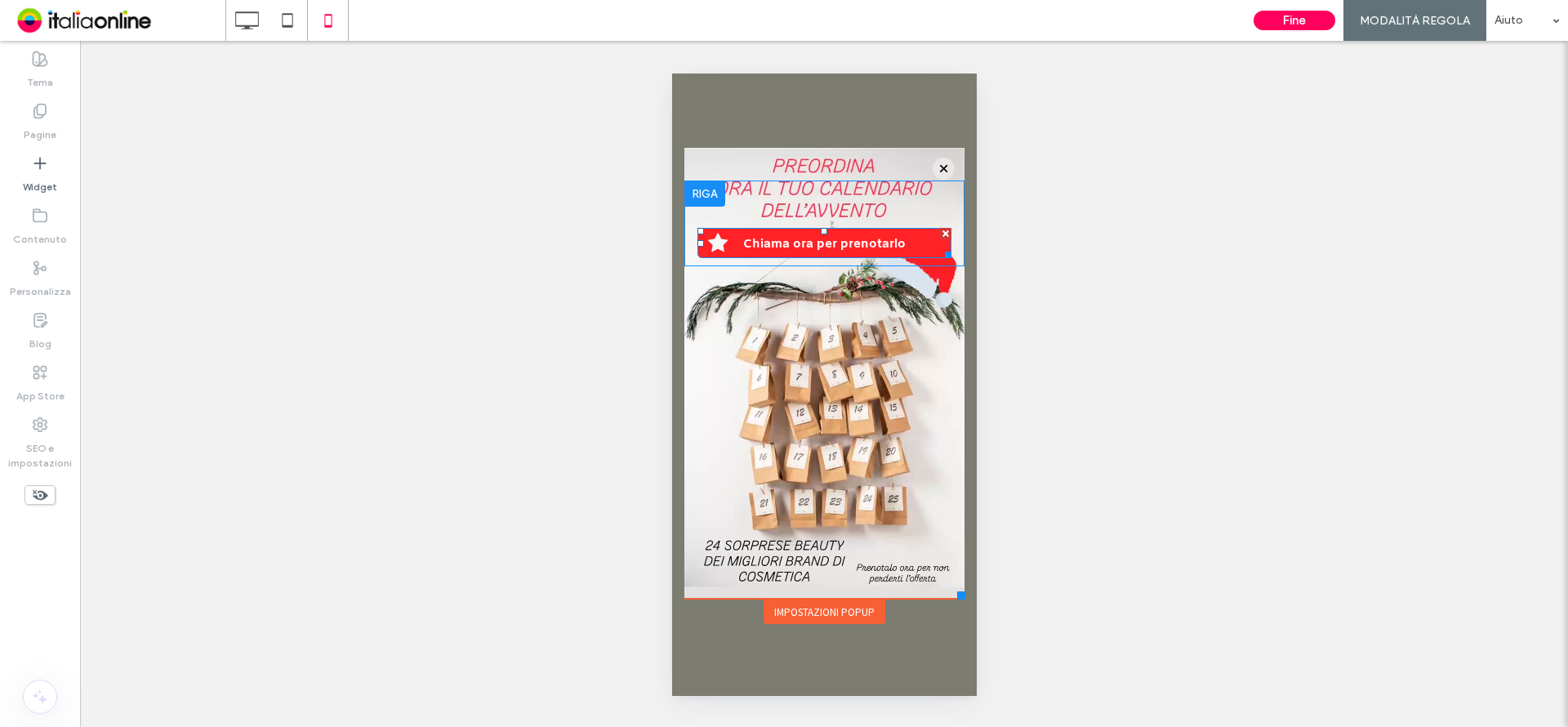
click at [781, 236] on span "Chiama ora per prenotarlo" at bounding box center [824, 244] width 174 height 33
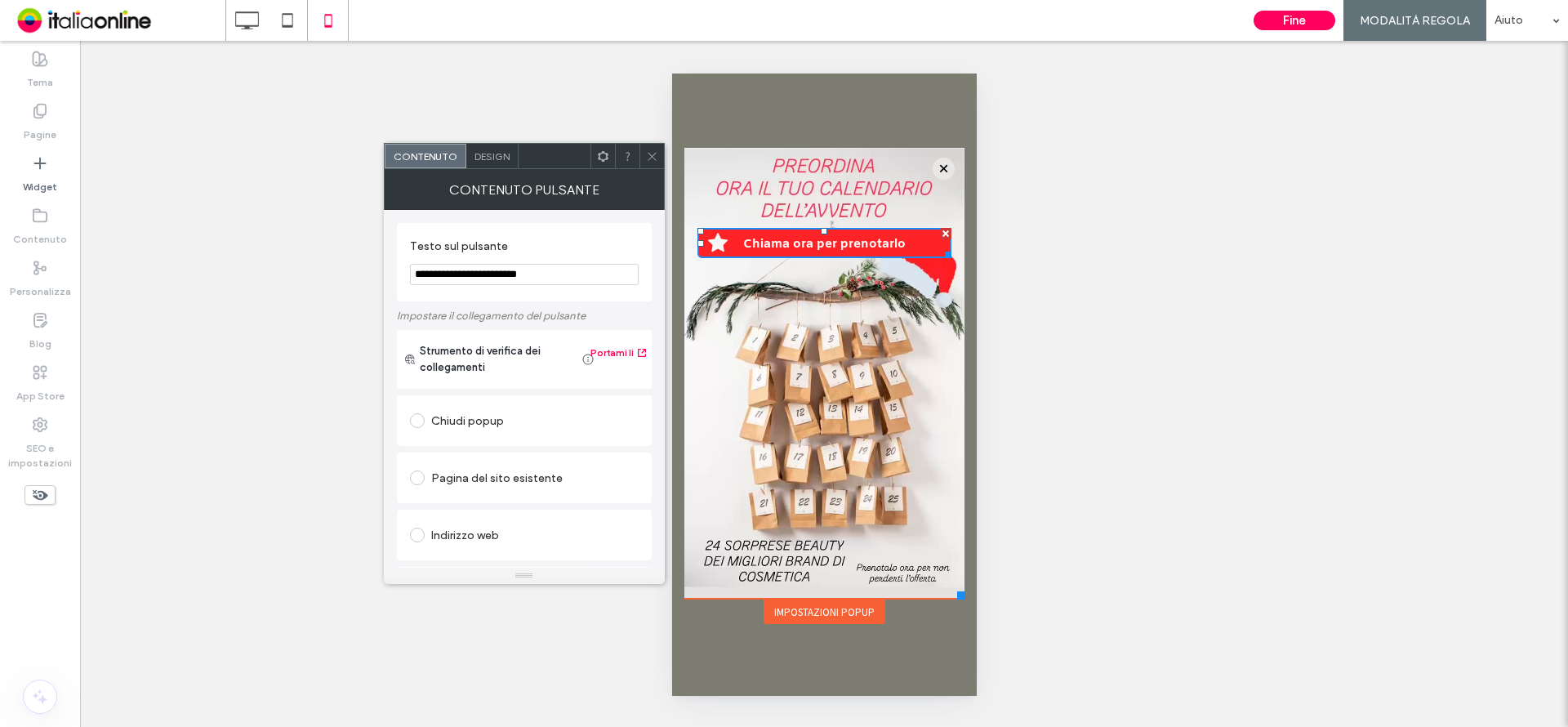
scroll to position [327, 0]
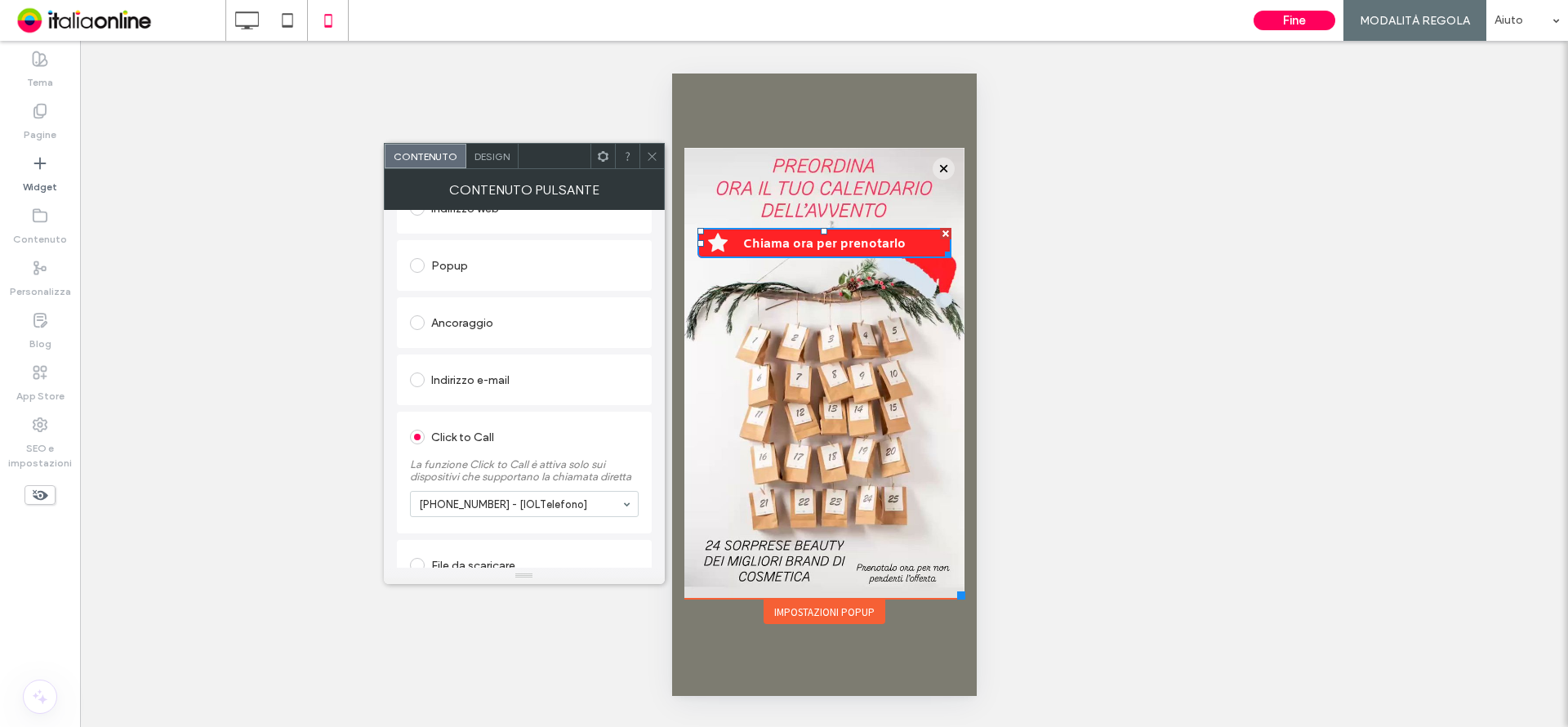
click at [507, 153] on span "Design" at bounding box center [491, 156] width 35 height 12
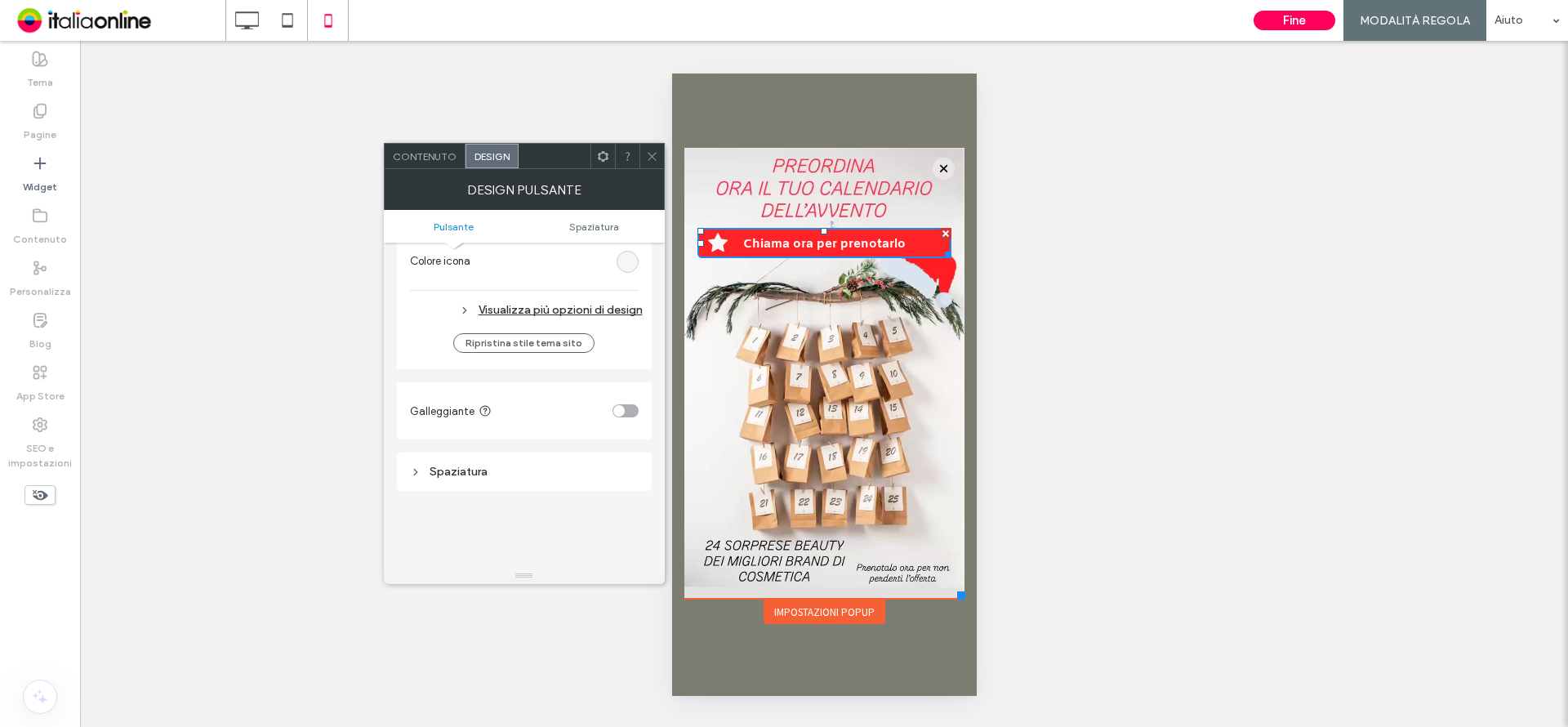
scroll to position [490, 0]
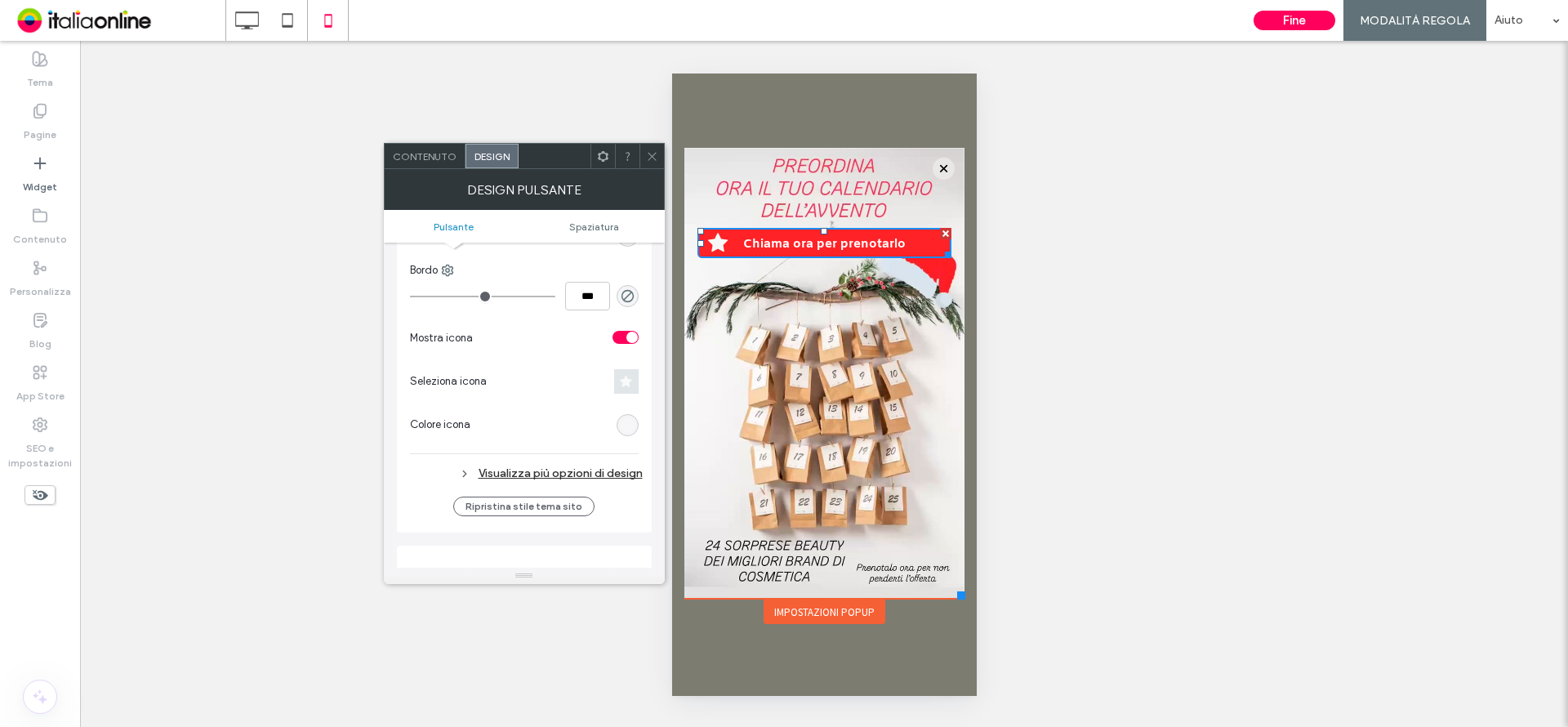
click at [622, 384] on icon at bounding box center [625, 381] width 12 height 13
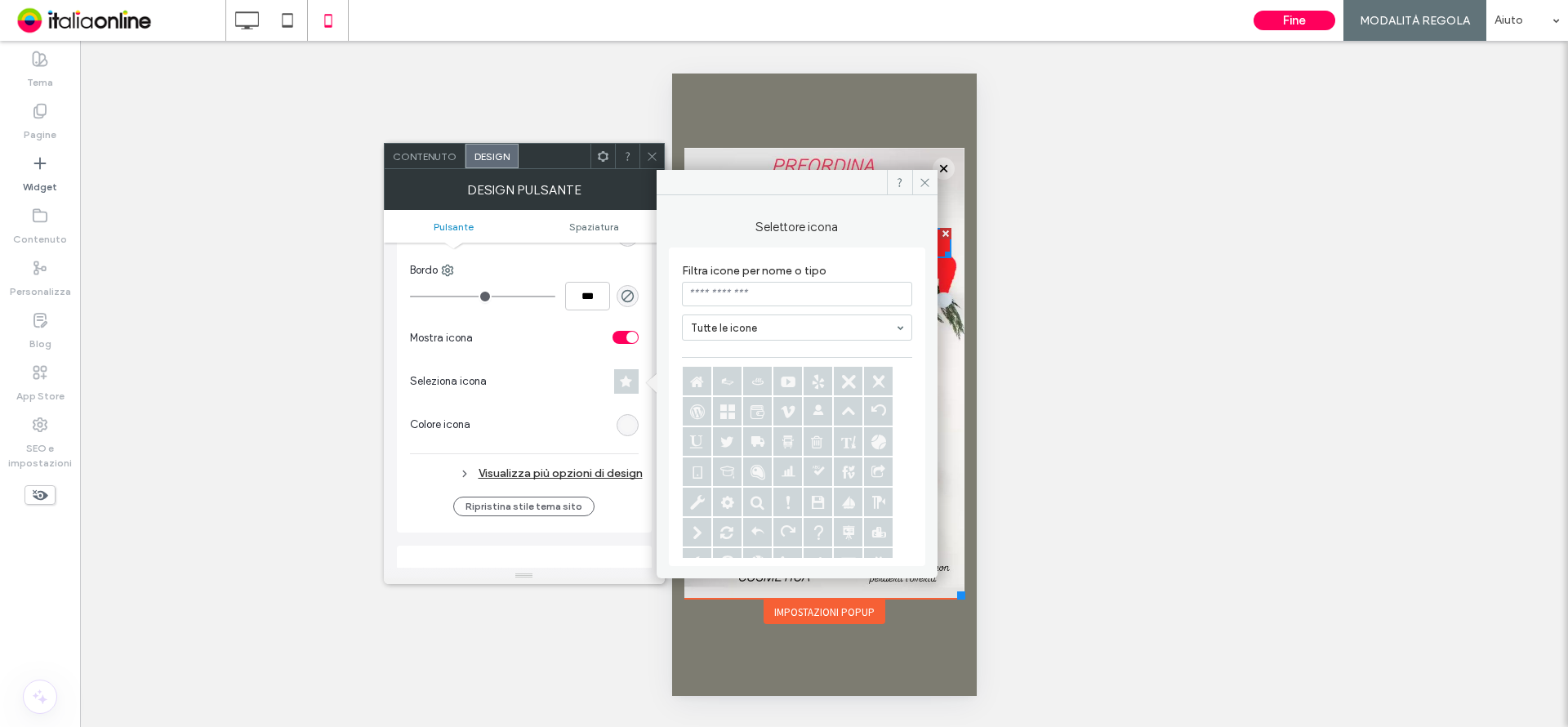
click at [755, 295] on input at bounding box center [797, 294] width 230 height 25
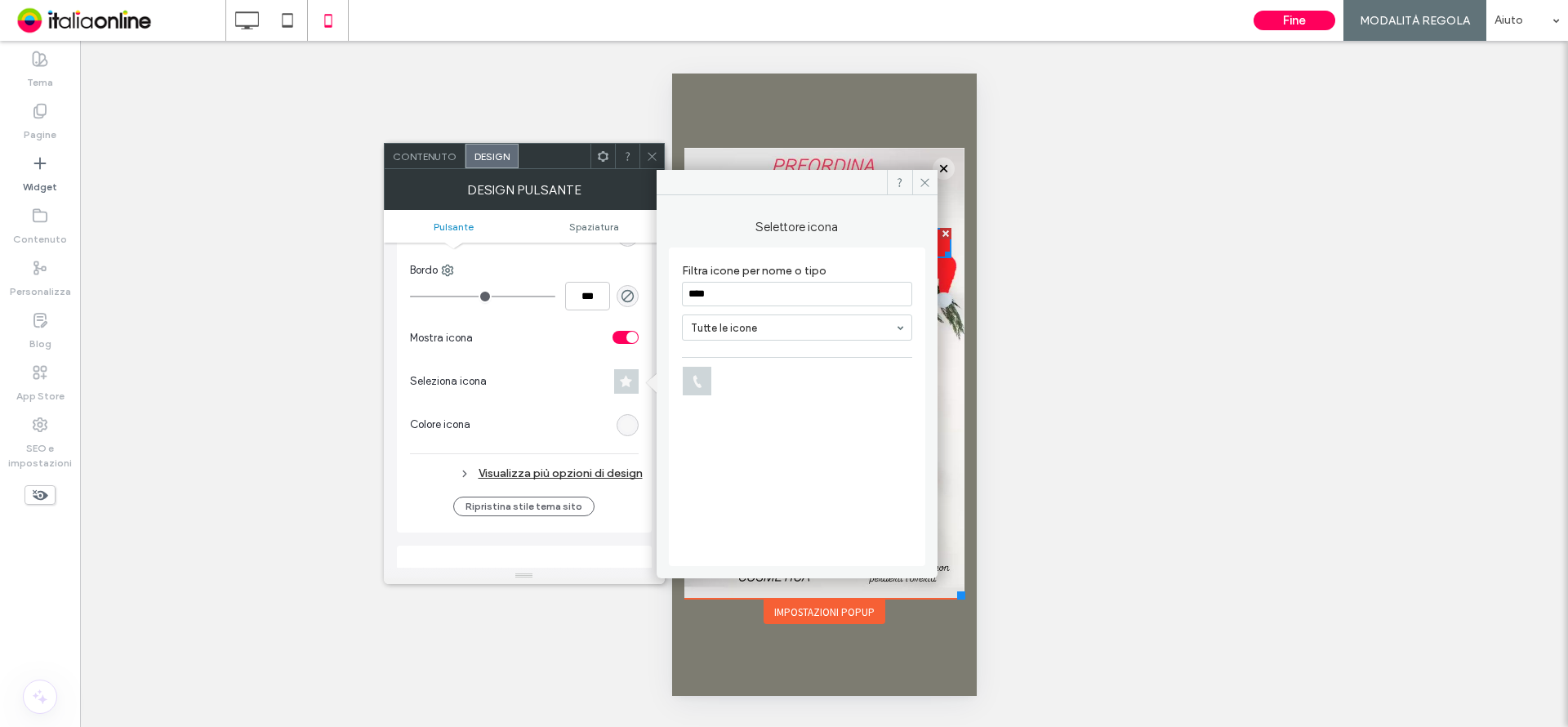
type input "****"
click at [697, 377] on icon at bounding box center [697, 380] width 28 height 28
click at [926, 174] on span at bounding box center [925, 182] width 26 height 25
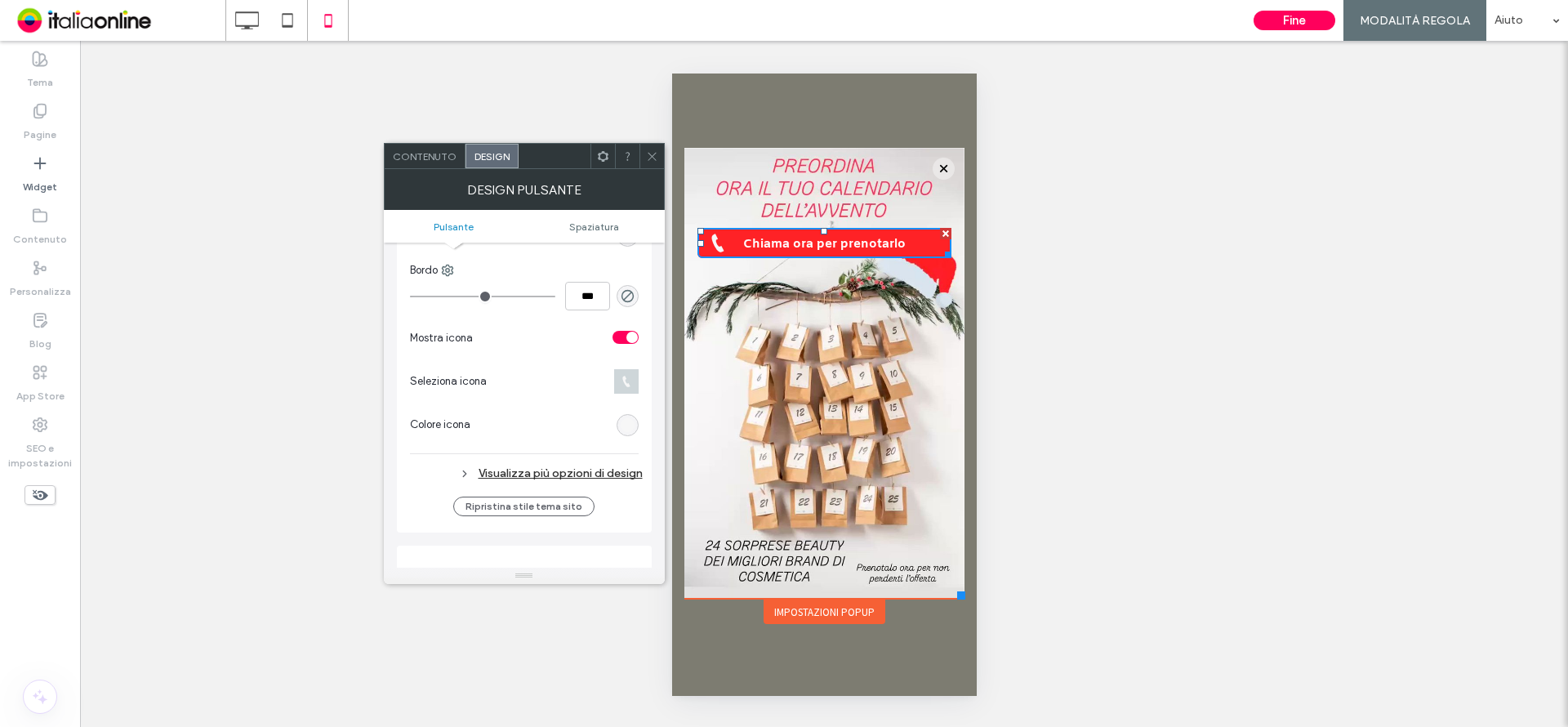
drag, startPoint x: 649, startPoint y: 147, endPoint x: 651, endPoint y: 166, distance: 19.1
click at [649, 147] on span at bounding box center [652, 156] width 12 height 25
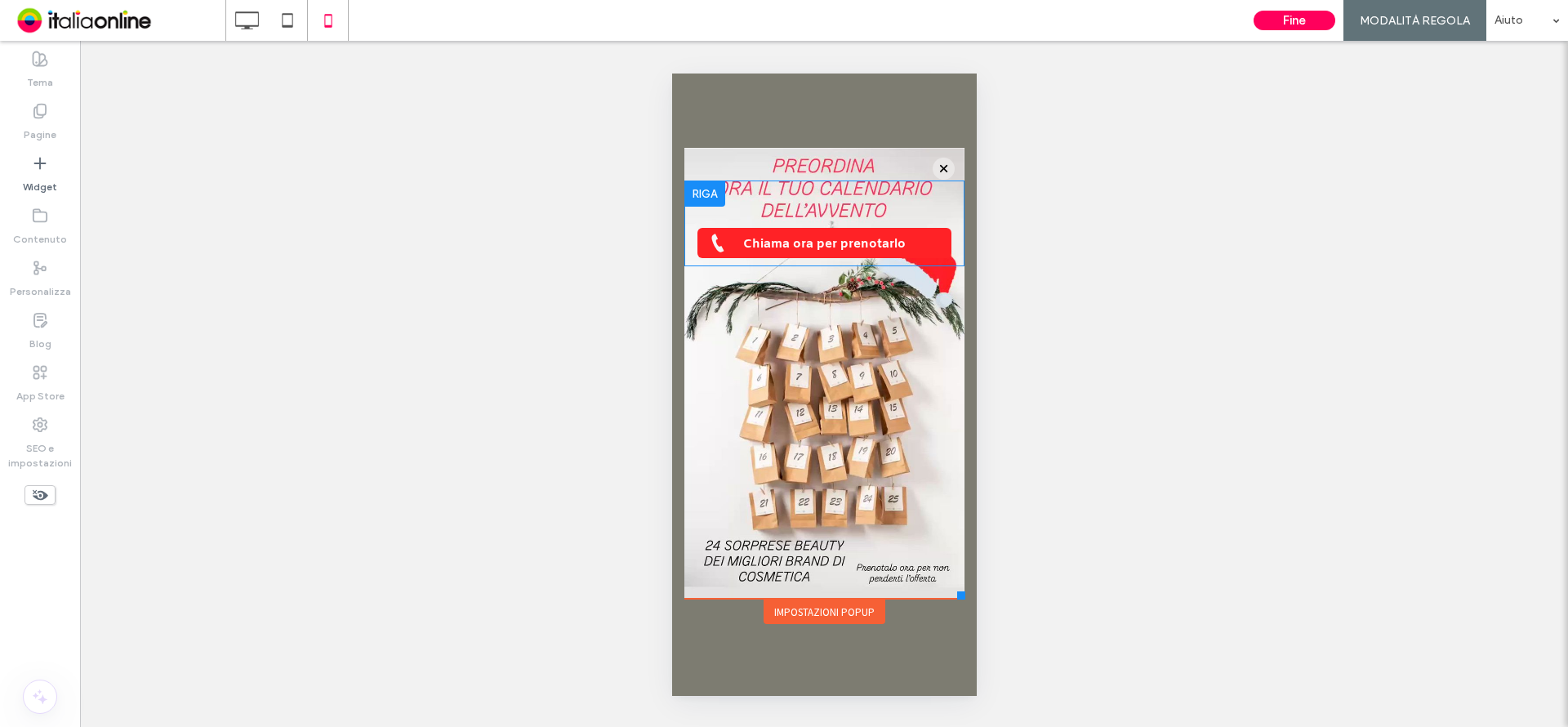
click at [715, 191] on div at bounding box center [704, 194] width 41 height 26
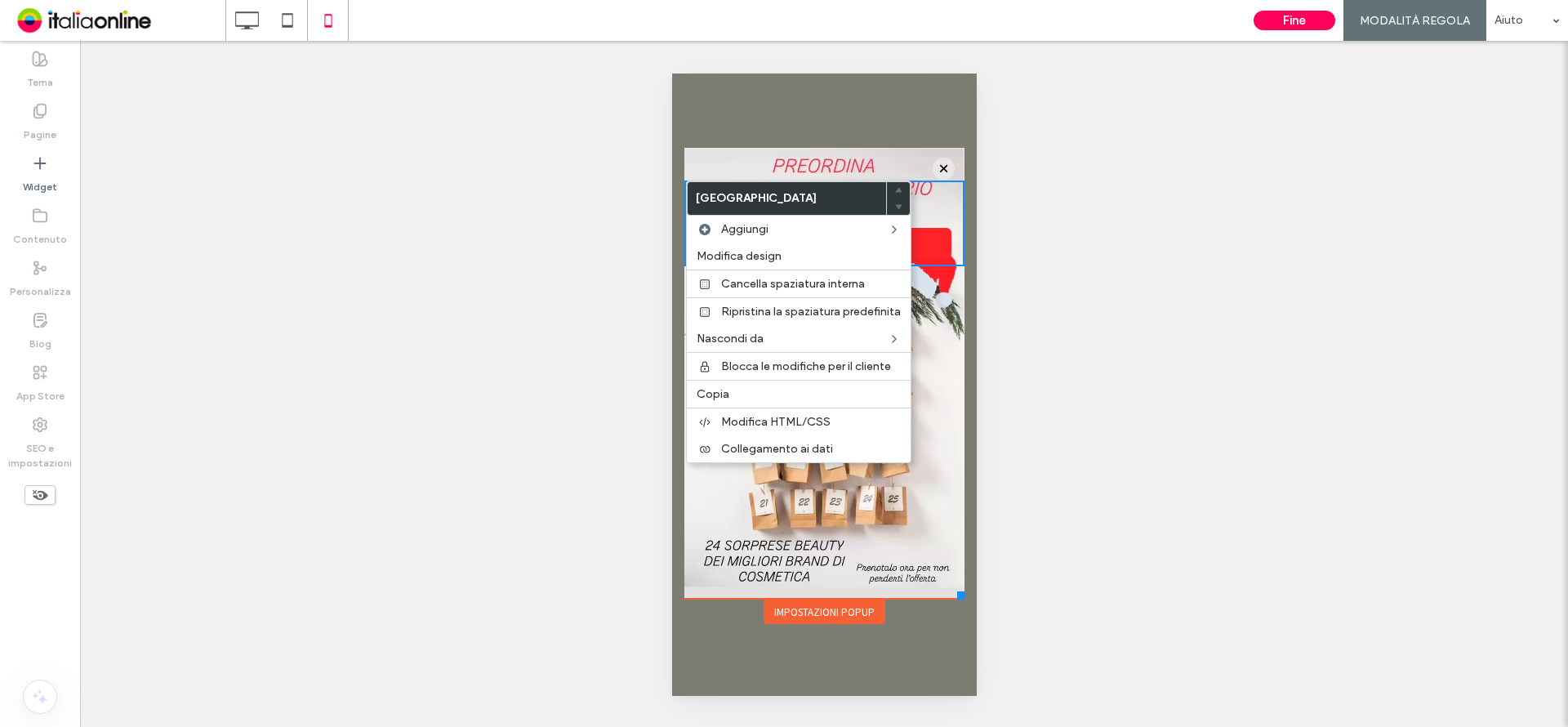
click at [954, 320] on div "Chiama ora per prenotarlo Click To Paste" at bounding box center [824, 373] width 281 height 385
drag, startPoint x: 931, startPoint y: 234, endPoint x: 927, endPoint y: 259, distance: 25.3
click at [931, 235] on link "Chiama ora per prenotarlo" at bounding box center [824, 243] width 254 height 30
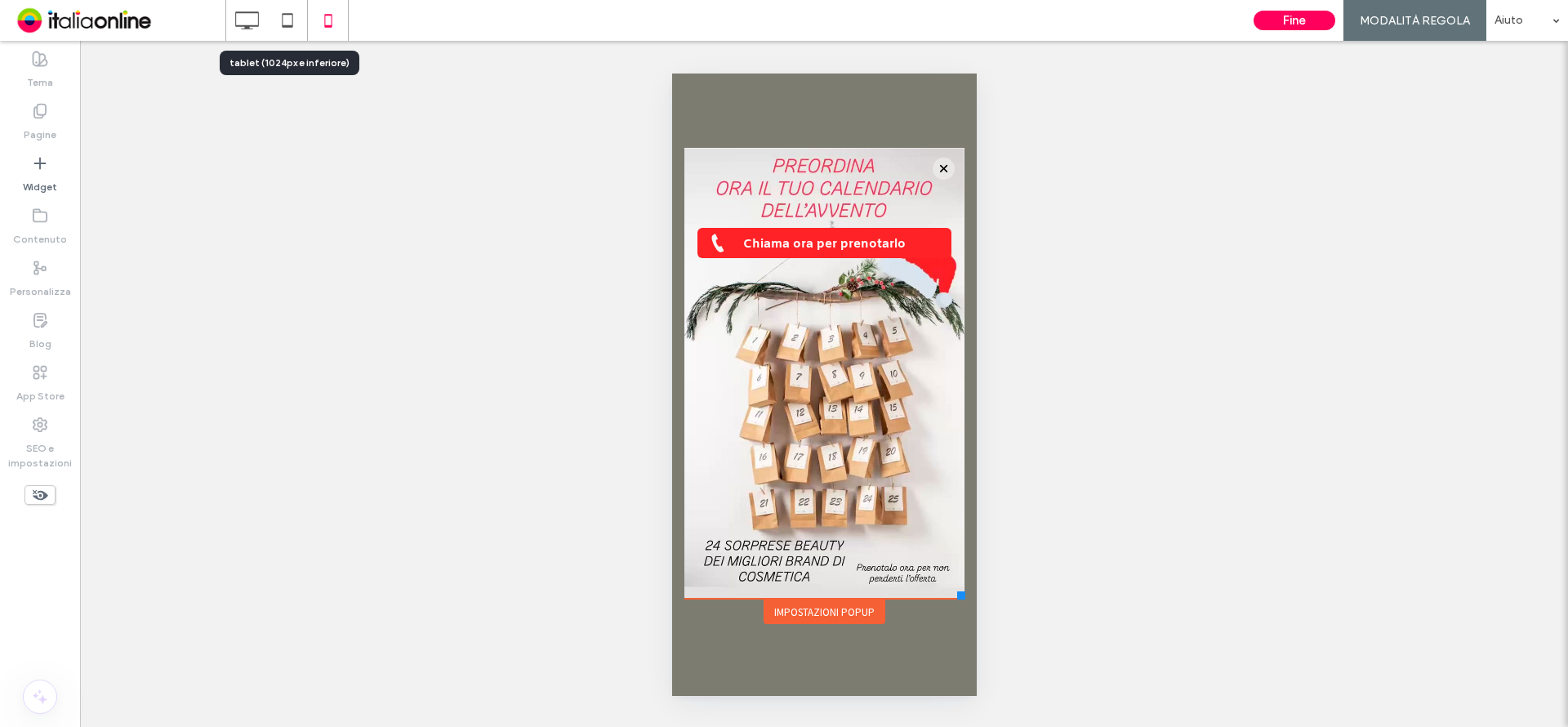
click at [213, 11] on span at bounding box center [119, 20] width 213 height 33
click at [254, 27] on icon at bounding box center [247, 20] width 33 height 33
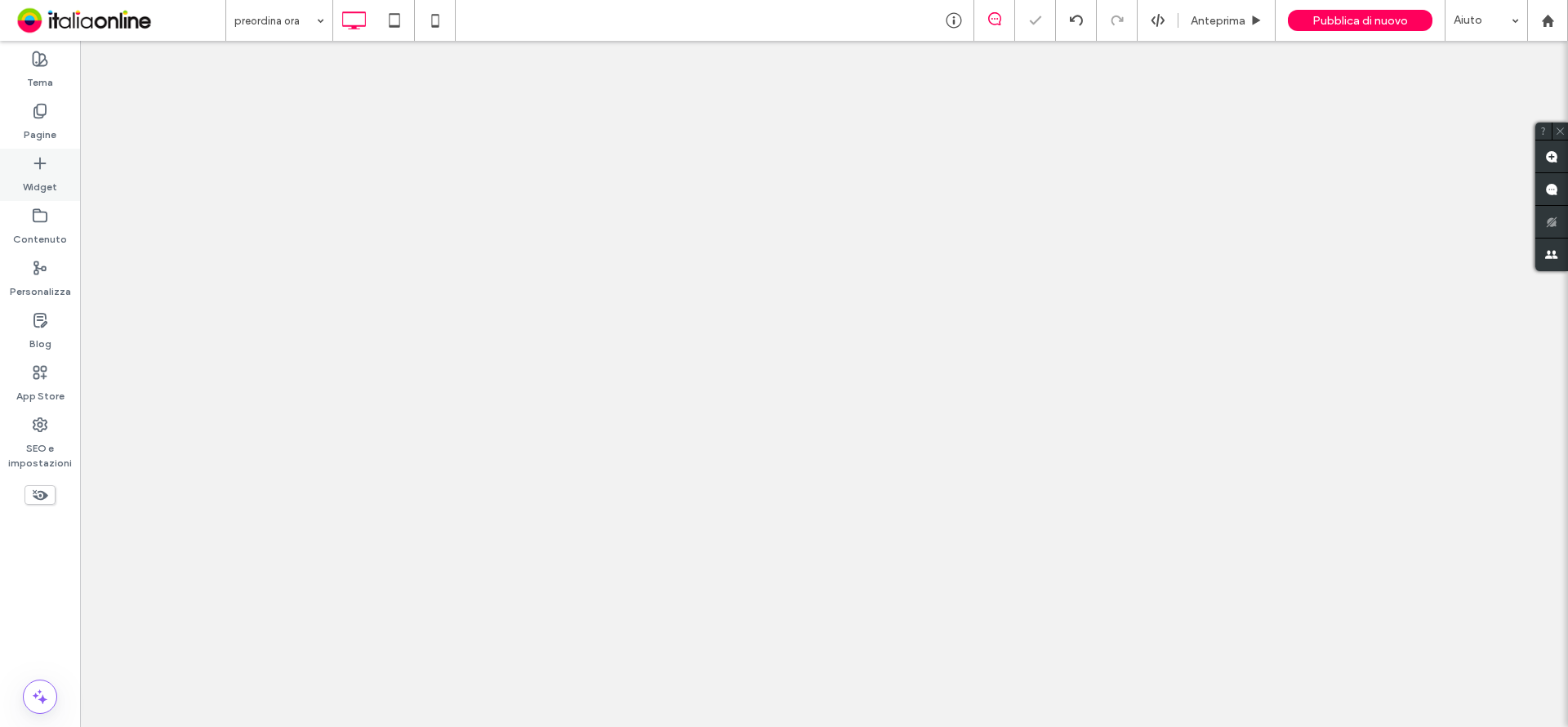
click at [43, 180] on label "Widget" at bounding box center [40, 183] width 34 height 23
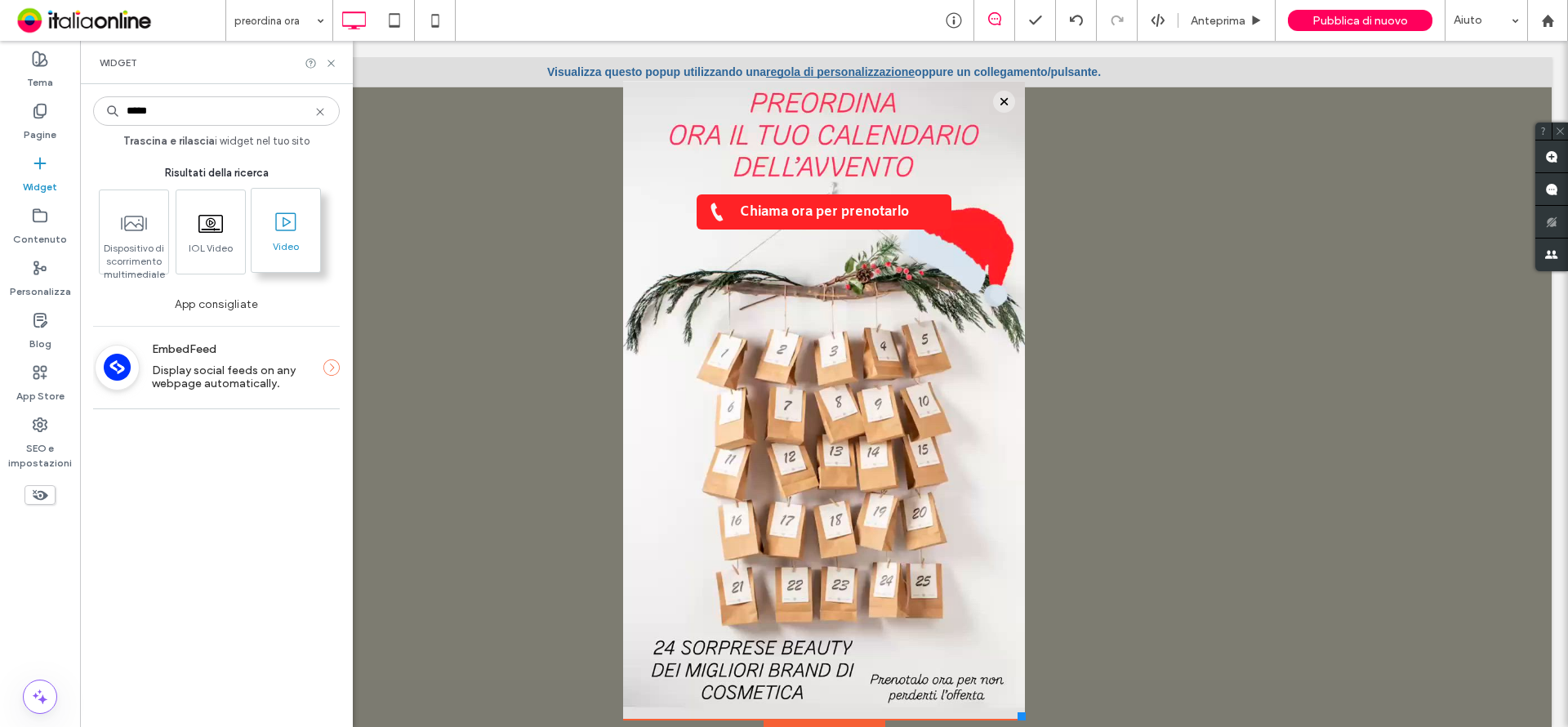
type input "*****"
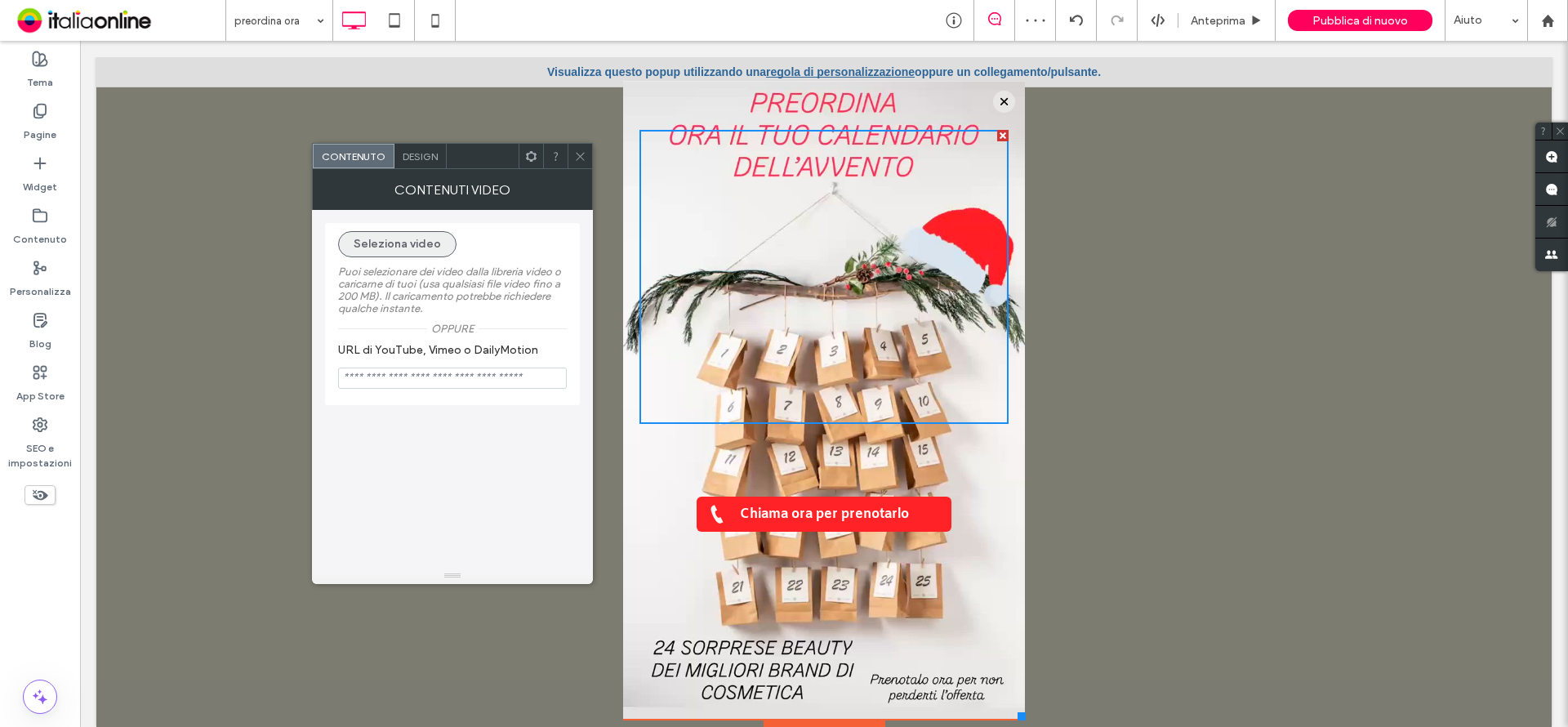
click at [401, 245] on button "Seleziona video" at bounding box center [397, 245] width 118 height 26
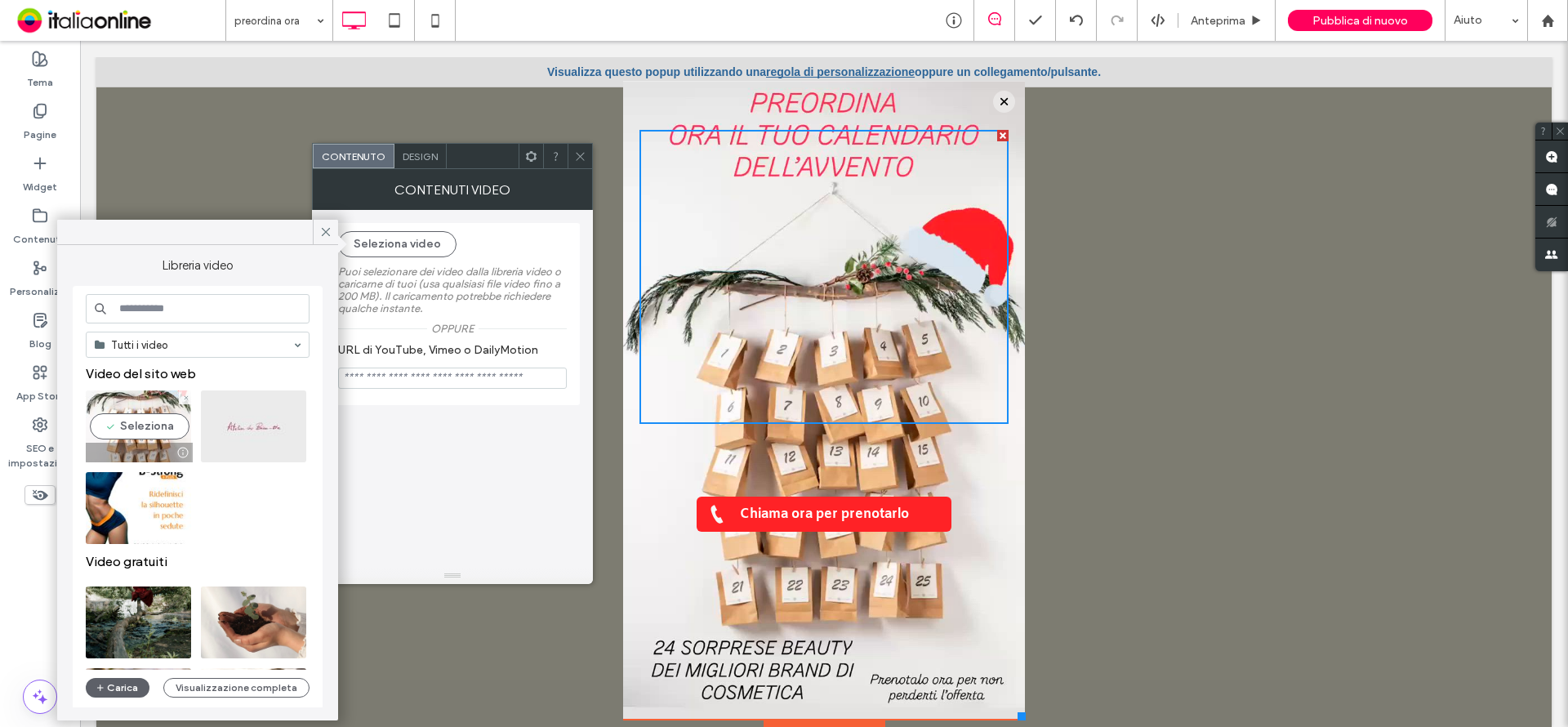
click at [128, 401] on video at bounding box center [139, 426] width 106 height 72
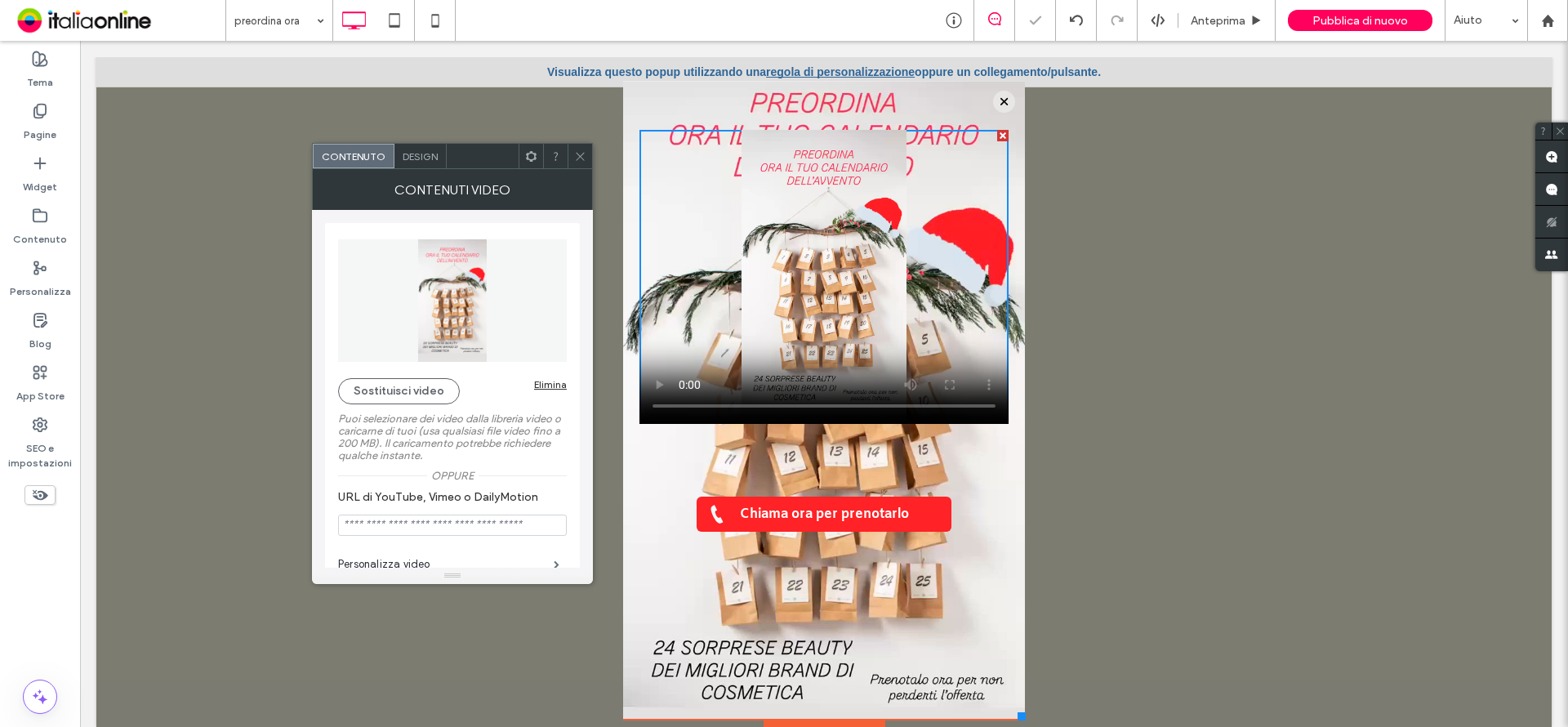
drag, startPoint x: 576, startPoint y: 160, endPoint x: 575, endPoint y: 170, distance: 10.0
click at [576, 160] on icon at bounding box center [580, 156] width 12 height 12
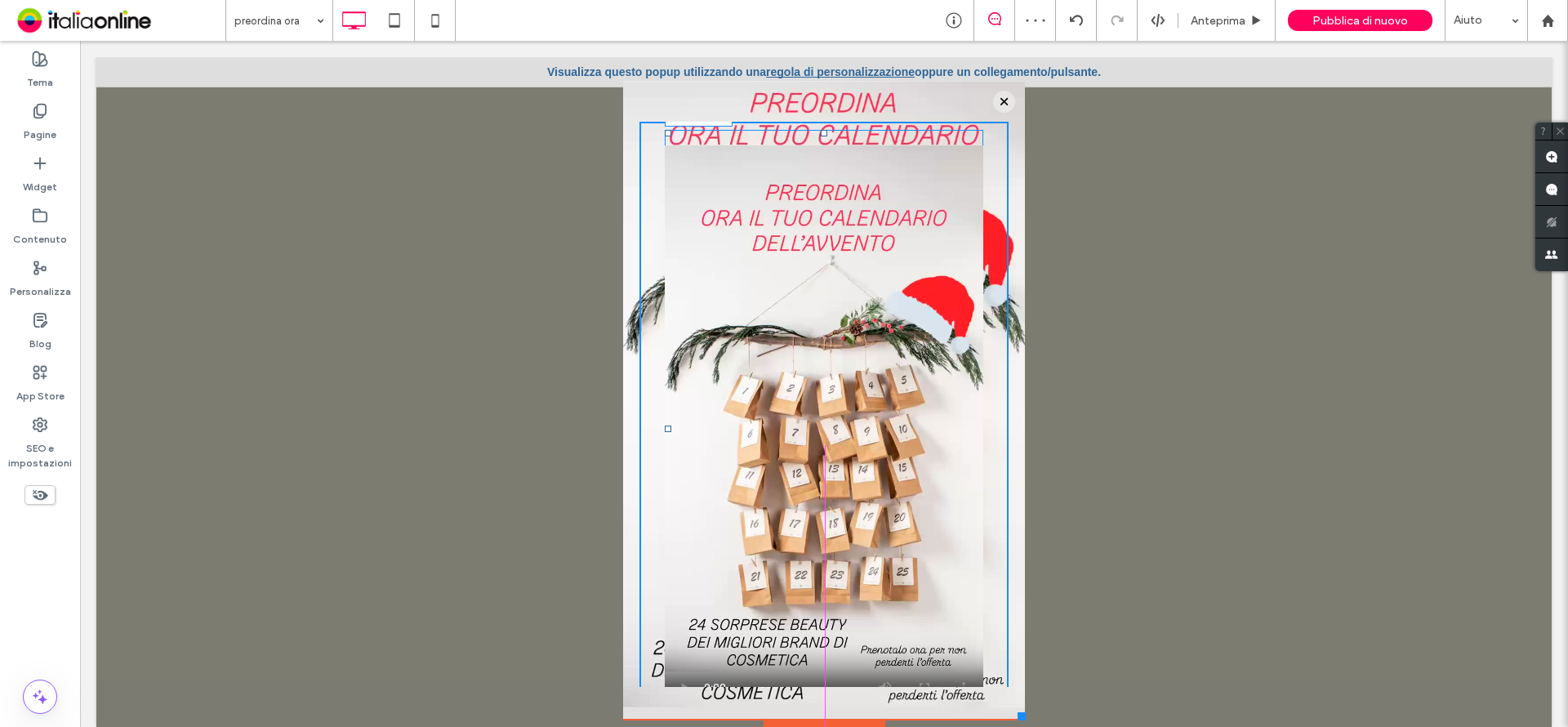
scroll to position [16, 0]
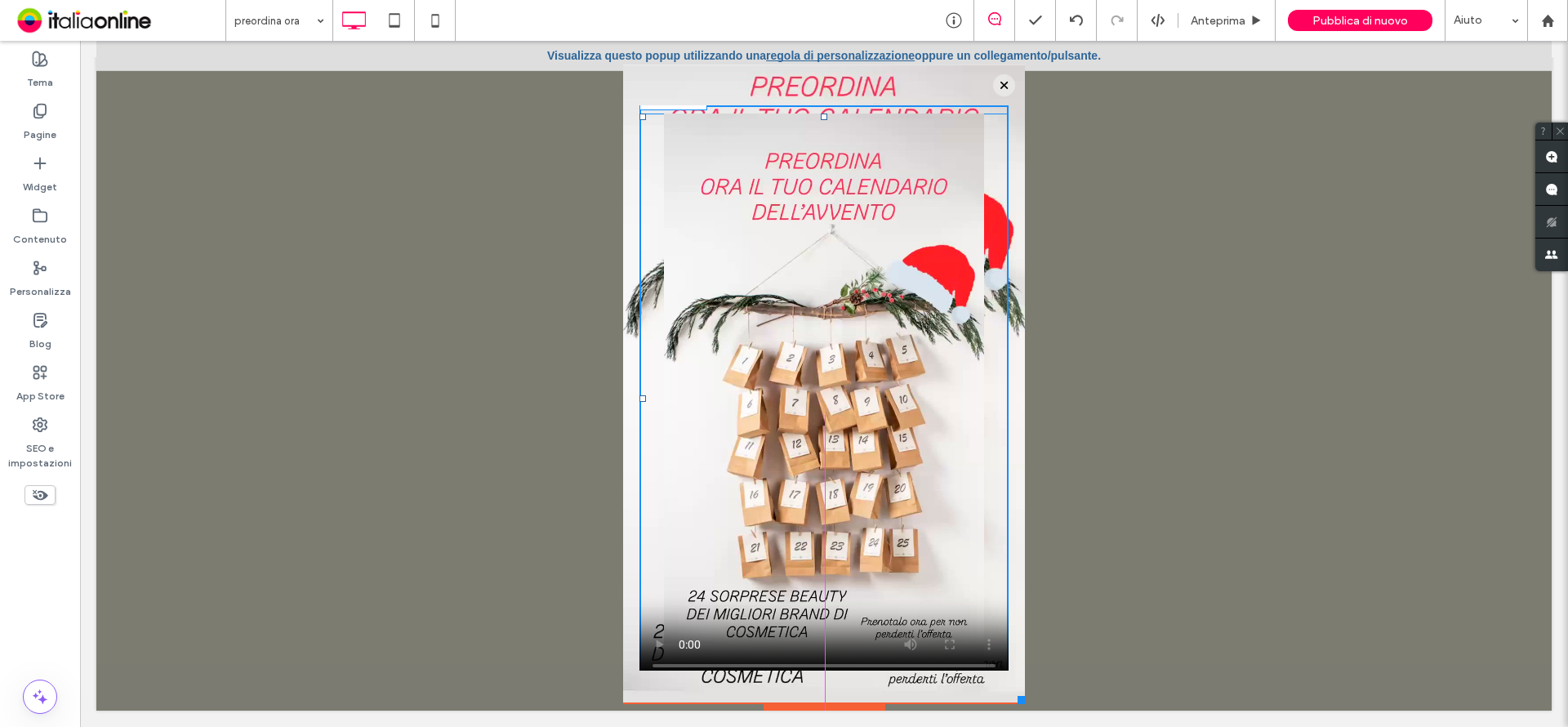
drag, startPoint x: 993, startPoint y: 420, endPoint x: 1075, endPoint y: 680, distance: 272.6
click at [1075, 680] on div "Click To Paste HOME TRATTAMENTI CORPO TRATTAMENTI VISO TRATTAMENTI ESTETICI RIM…" at bounding box center [824, 375] width 1456 height 669
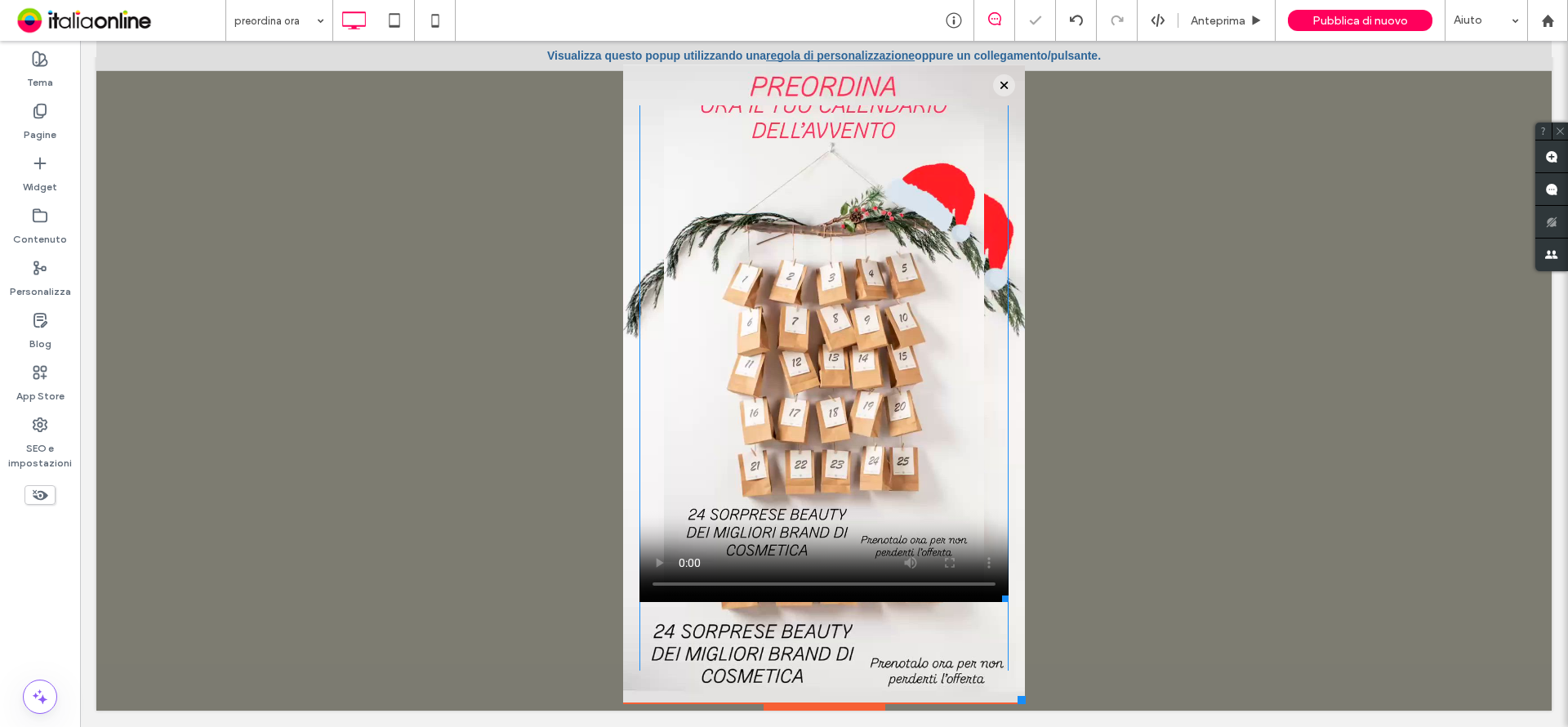
scroll to position [0, 0]
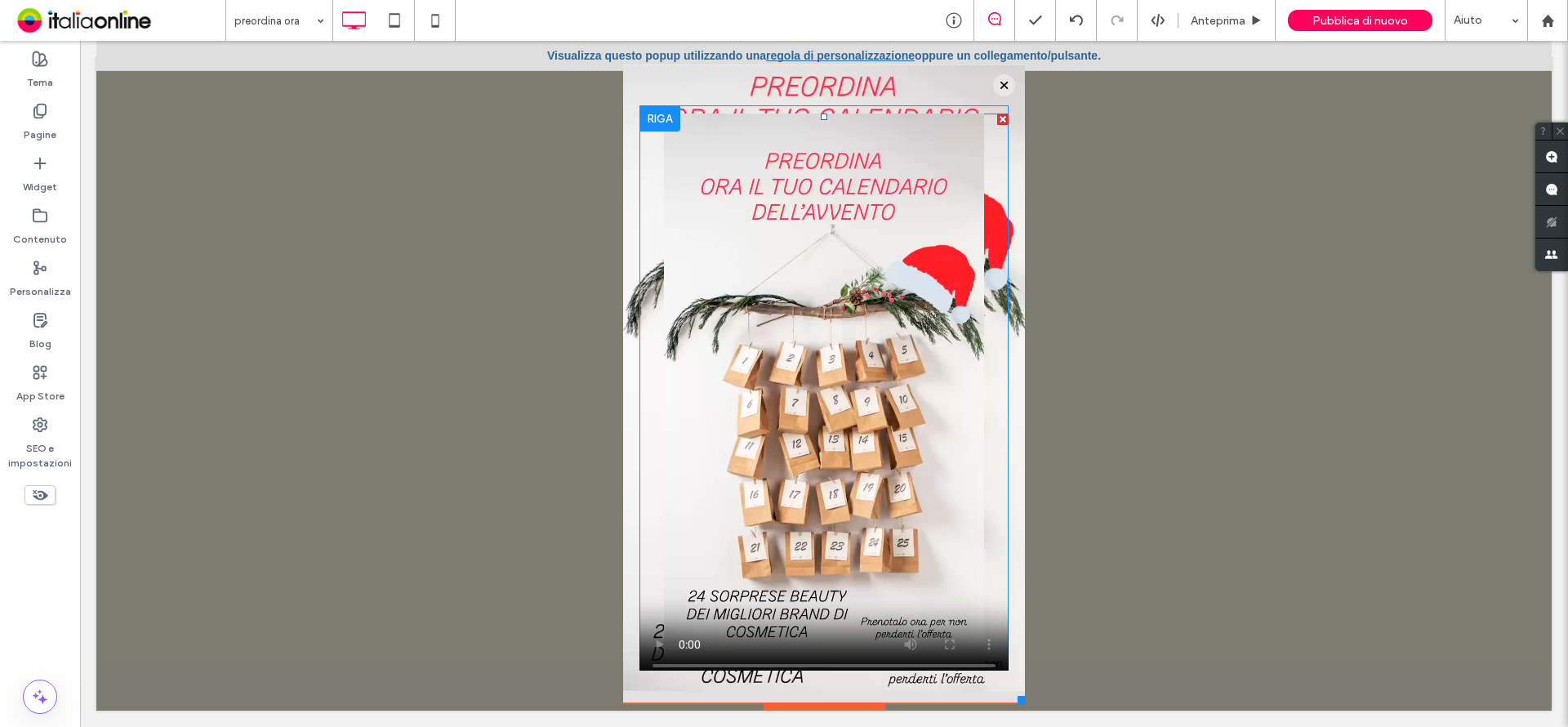
click at [946, 628] on span at bounding box center [824, 398] width 369 height 570
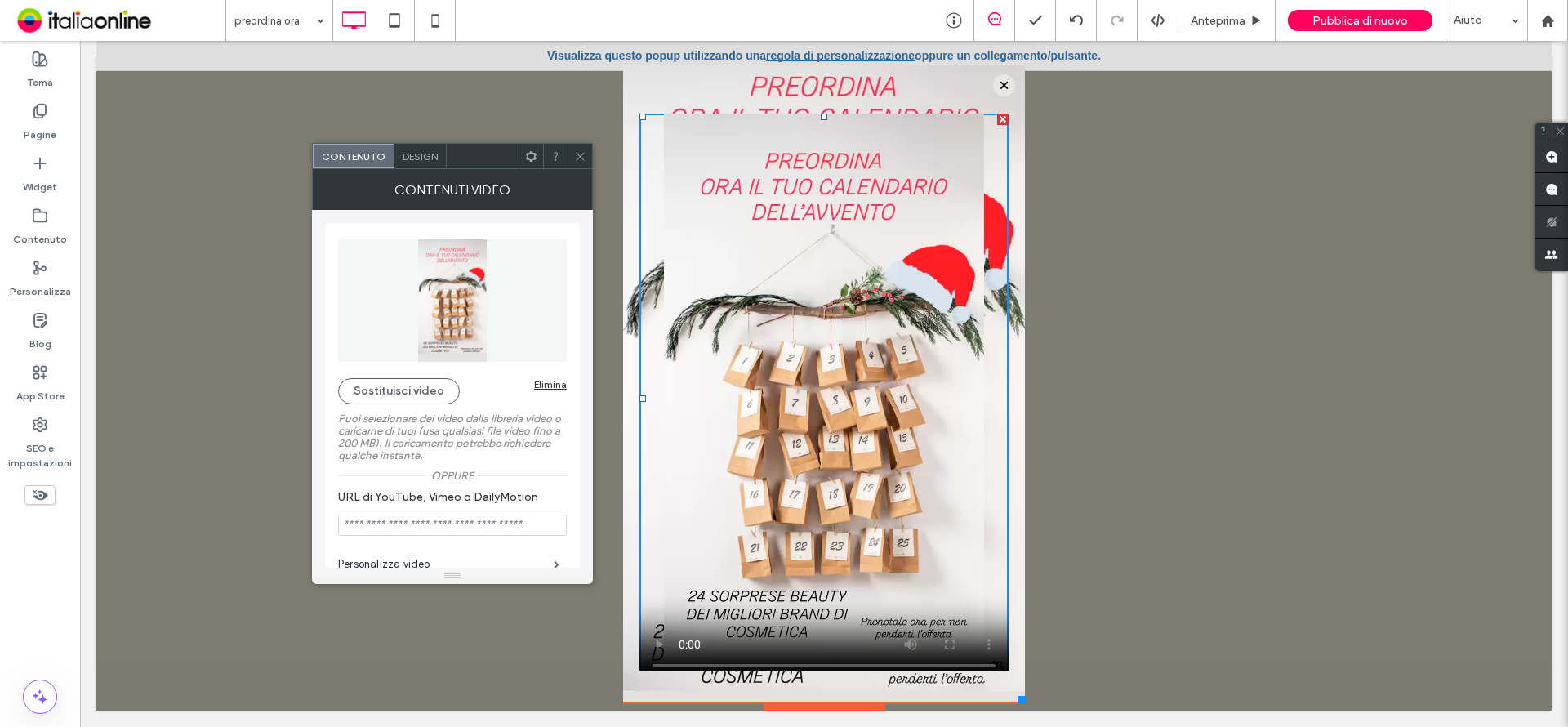
drag, startPoint x: 579, startPoint y: 154, endPoint x: 576, endPoint y: 161, distance: 7.6
click at [579, 154] on icon at bounding box center [580, 156] width 12 height 12
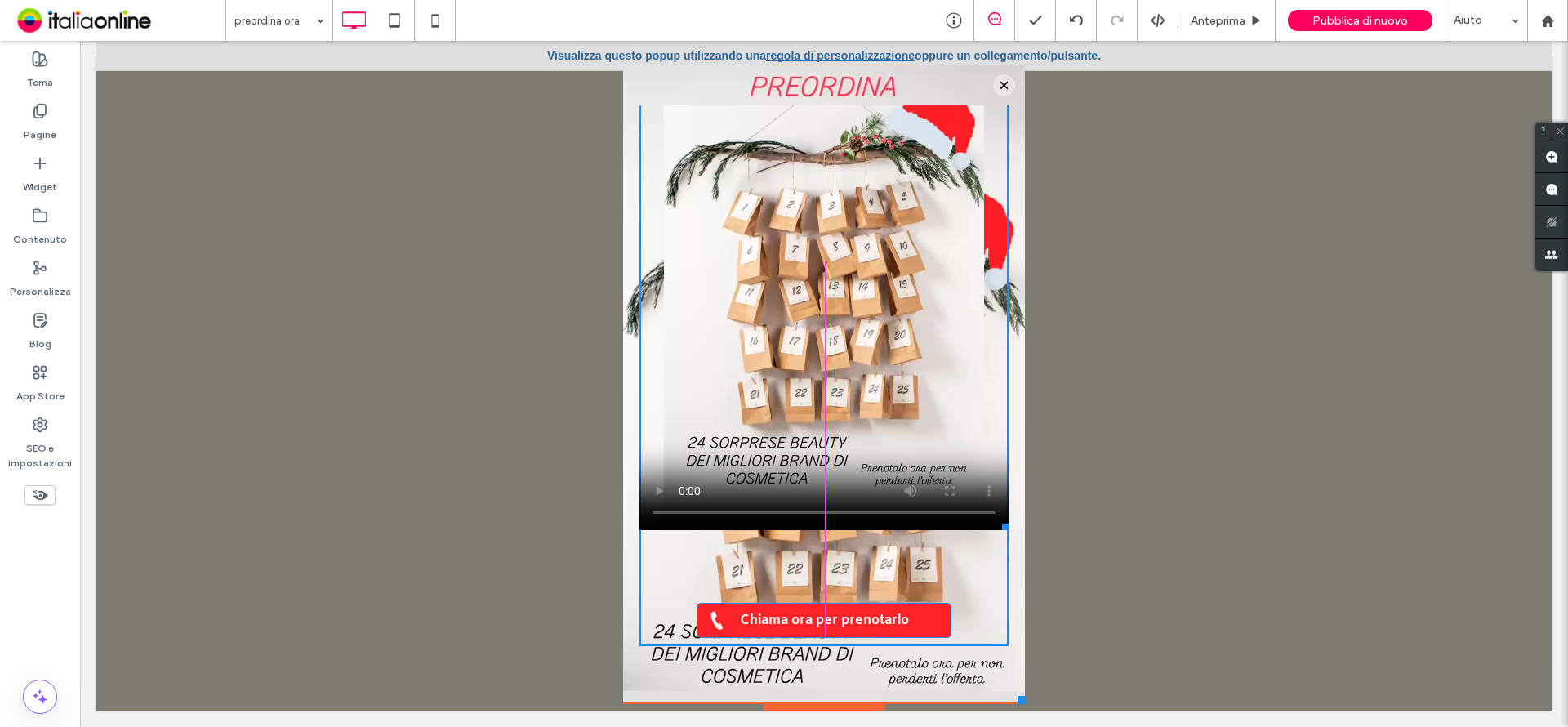
scroll to position [152, 0]
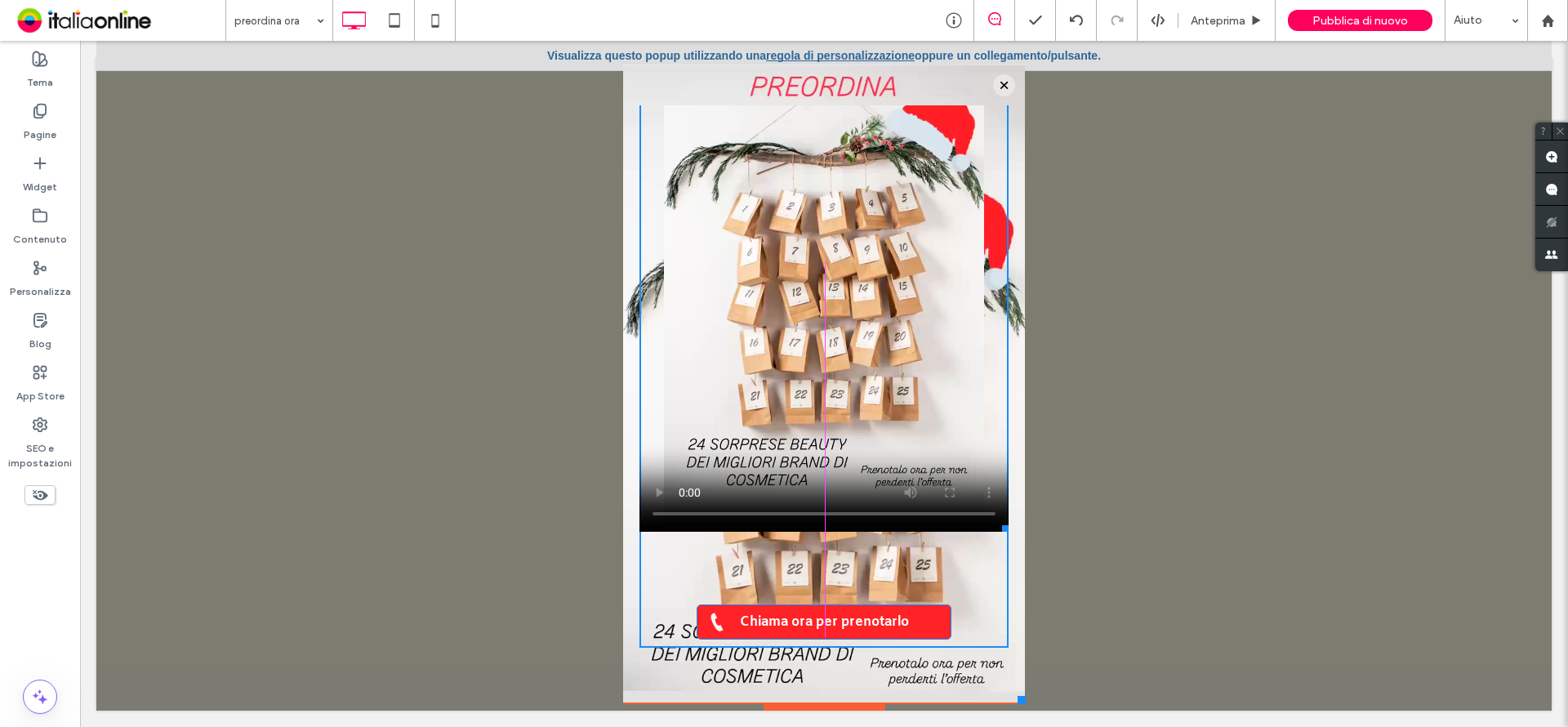
drag, startPoint x: 984, startPoint y: 527, endPoint x: 1051, endPoint y: 566, distance: 77.5
click at [997, 525] on div at bounding box center [1002, 525] width 12 height 12
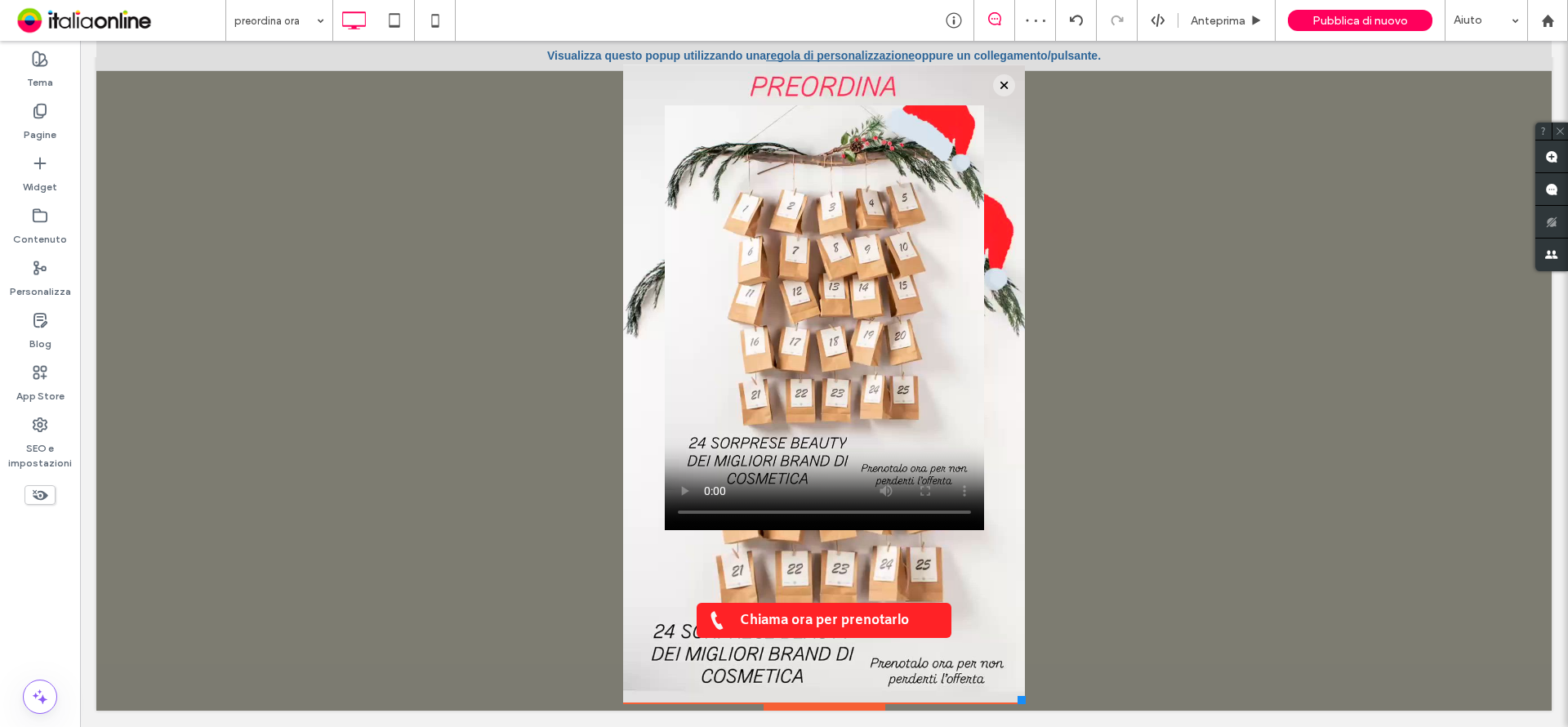
scroll to position [46, 0]
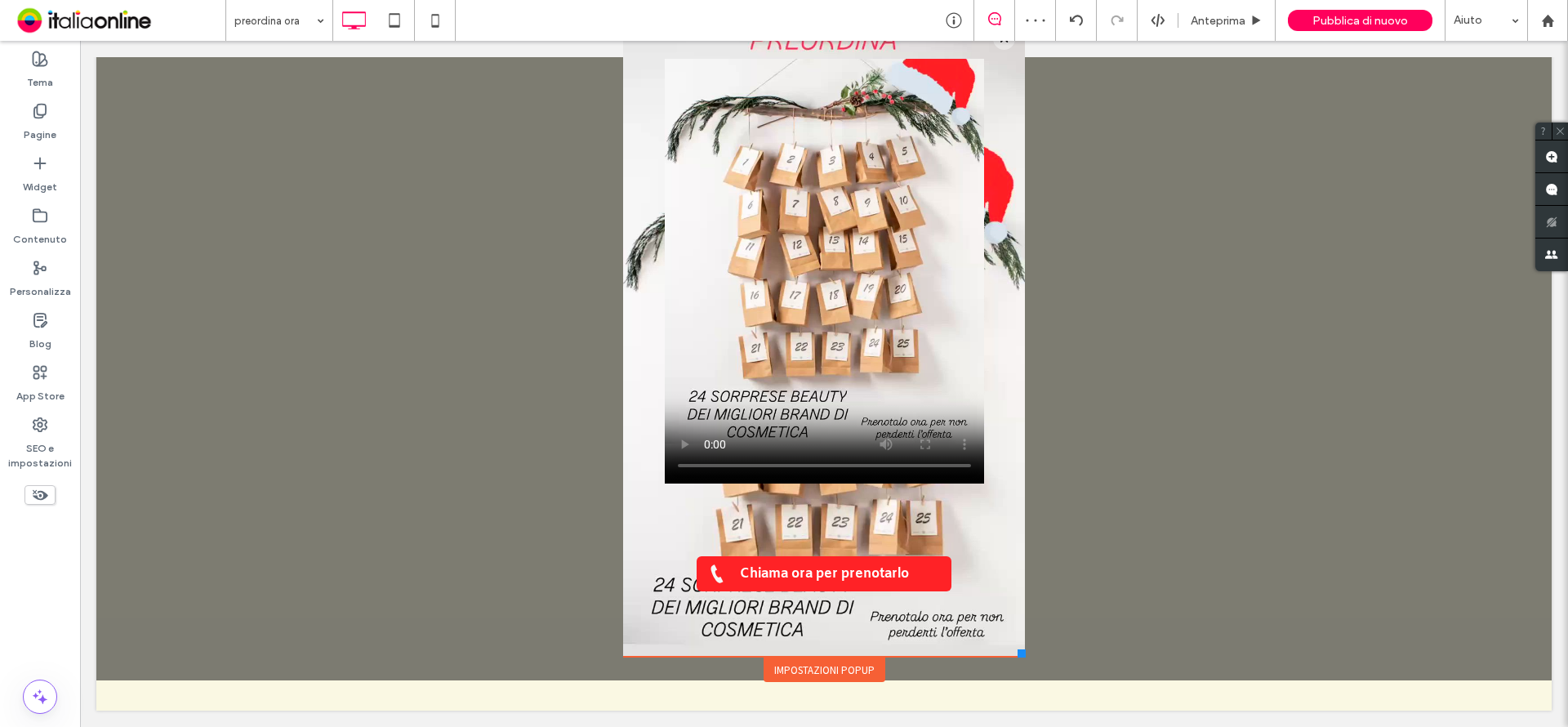
click at [812, 668] on div "Impostazioni popup" at bounding box center [824, 669] width 122 height 25
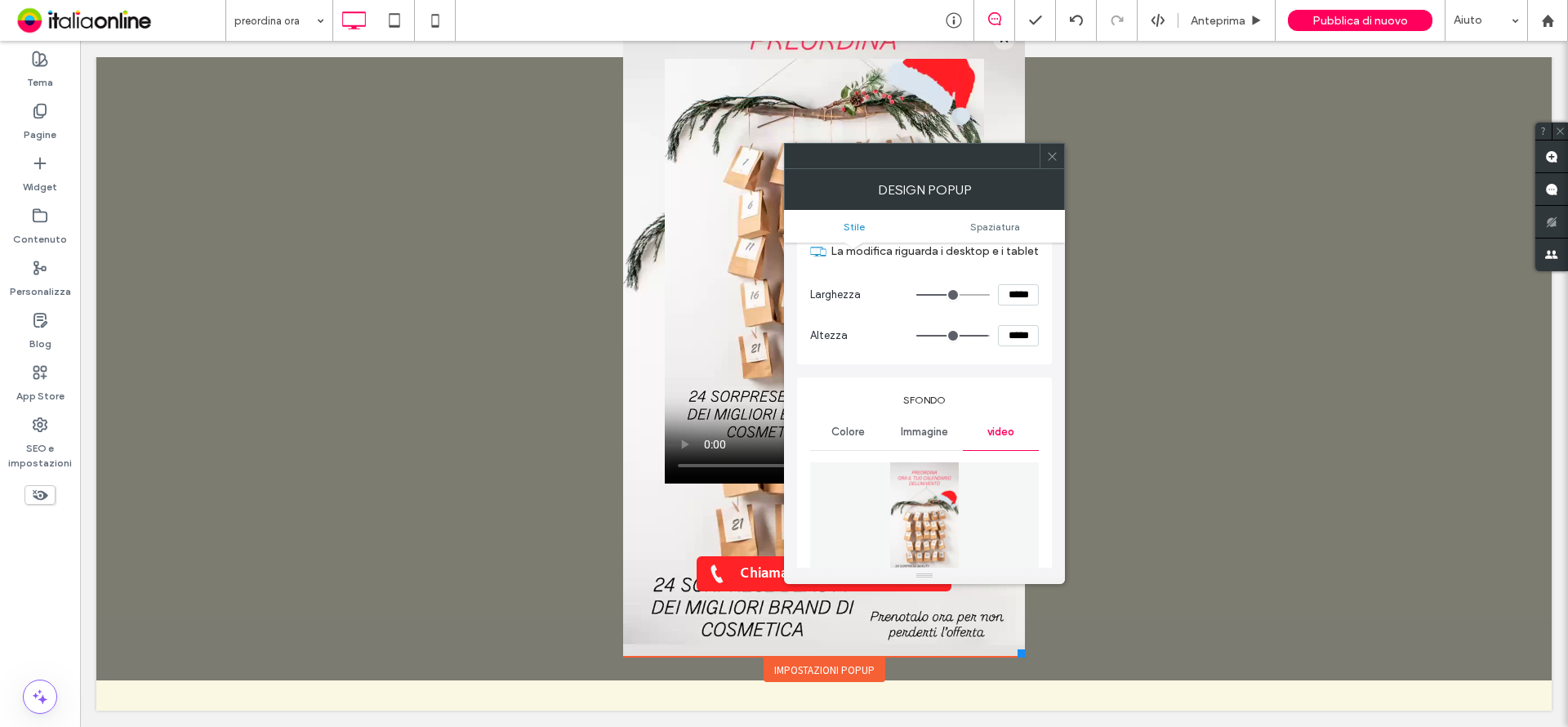
scroll to position [163, 0]
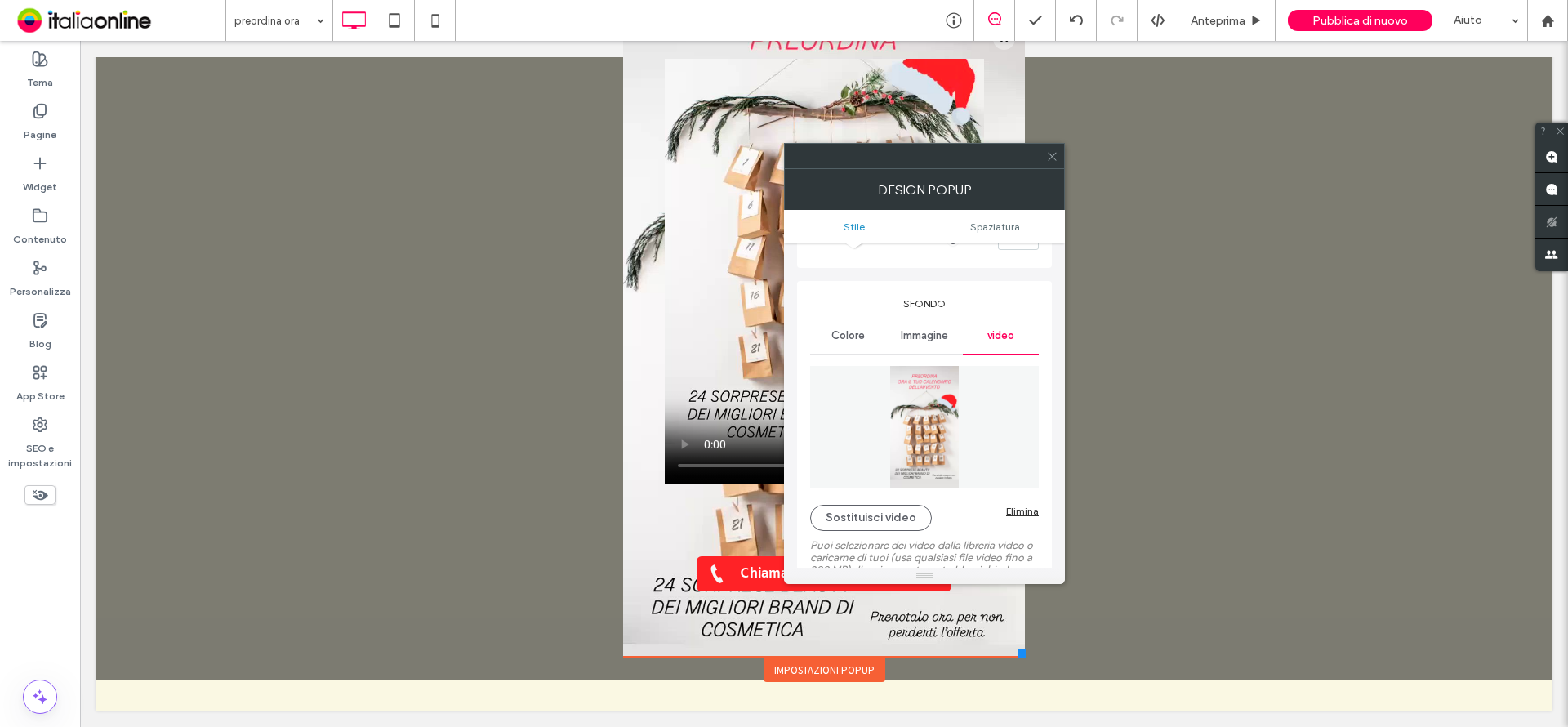
click at [1031, 516] on div "Sostituisci video Elimina" at bounding box center [925, 517] width 229 height 26
click at [1029, 508] on div "Elimina" at bounding box center [1022, 510] width 33 height 12
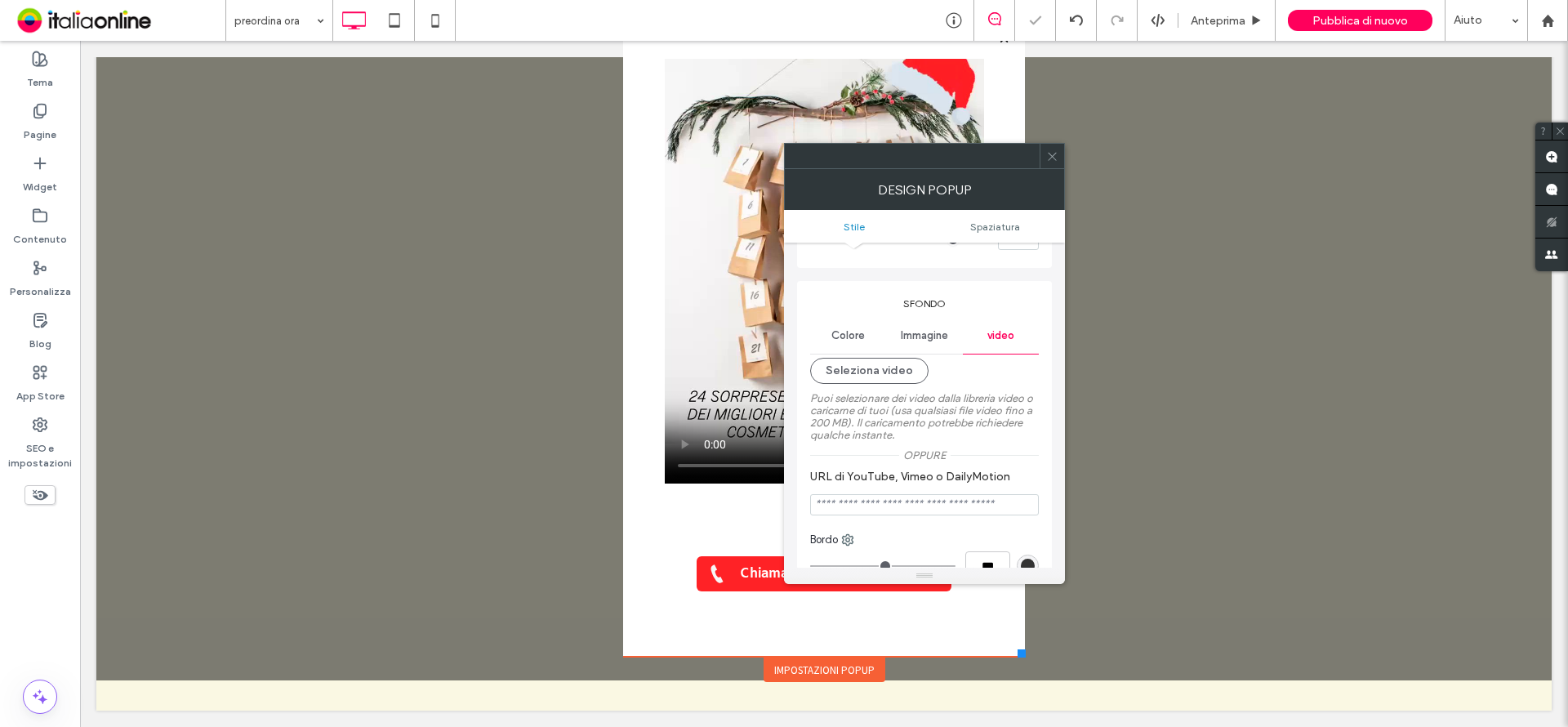
click at [1056, 160] on icon at bounding box center [1052, 156] width 12 height 12
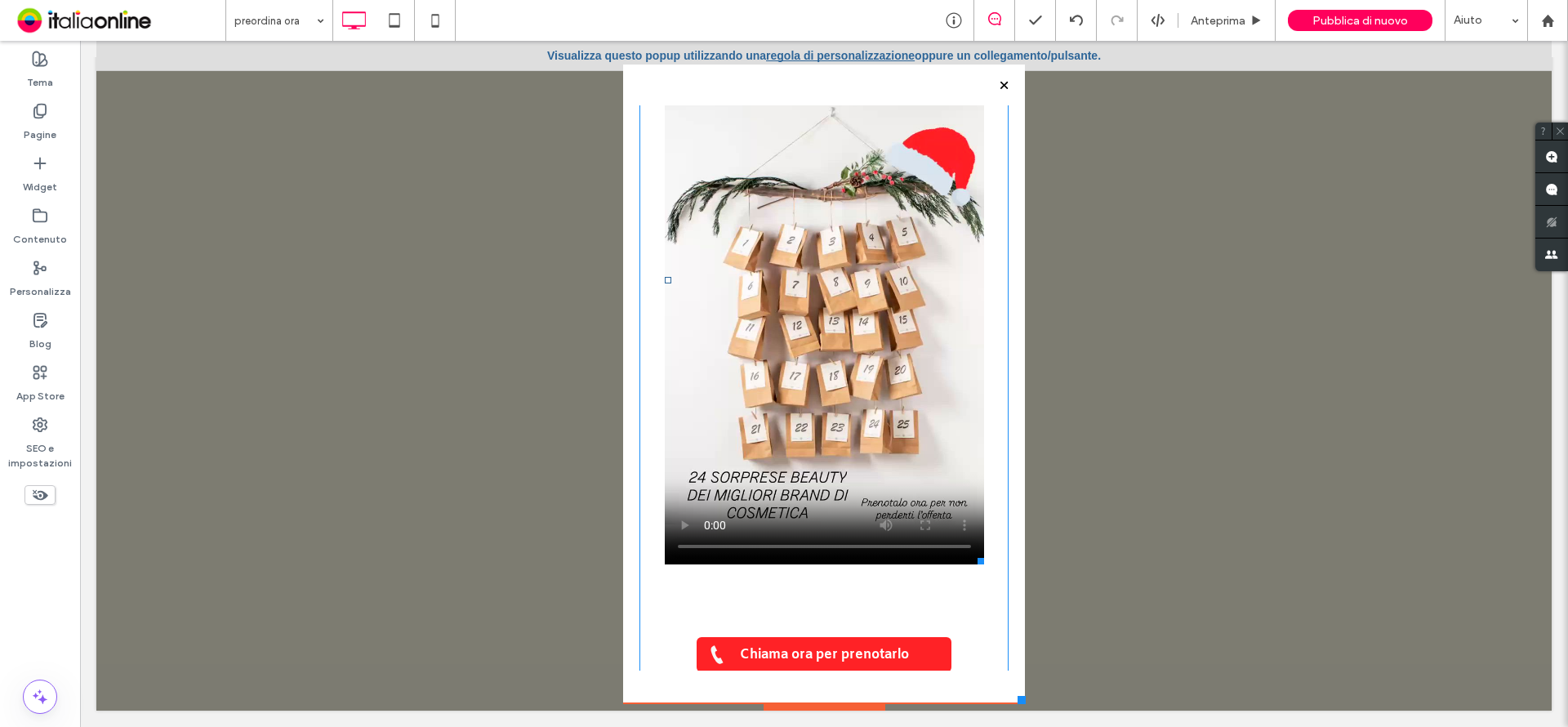
scroll to position [152, 0]
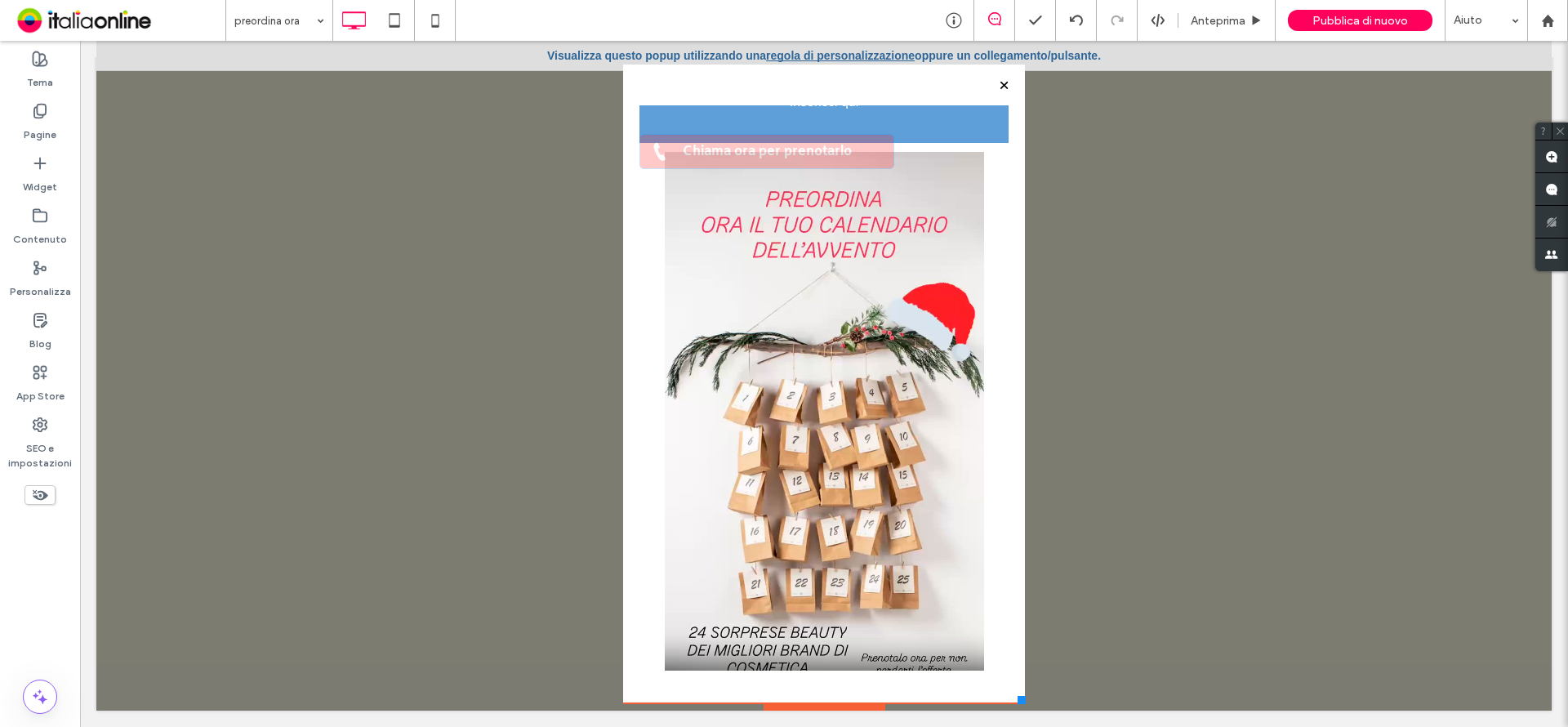
drag, startPoint x: 752, startPoint y: 619, endPoint x: 743, endPoint y: 83, distance: 536.1
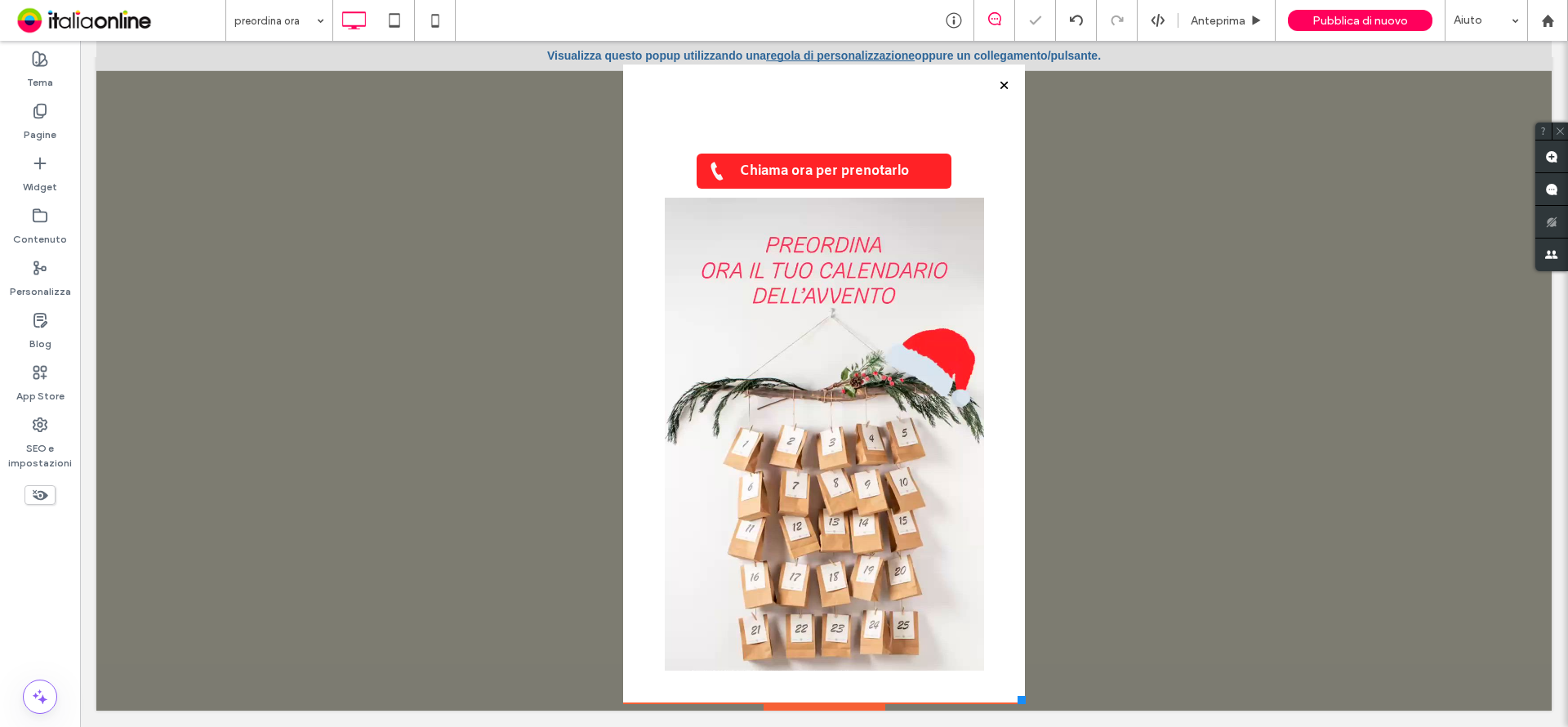
scroll to position [0, 0]
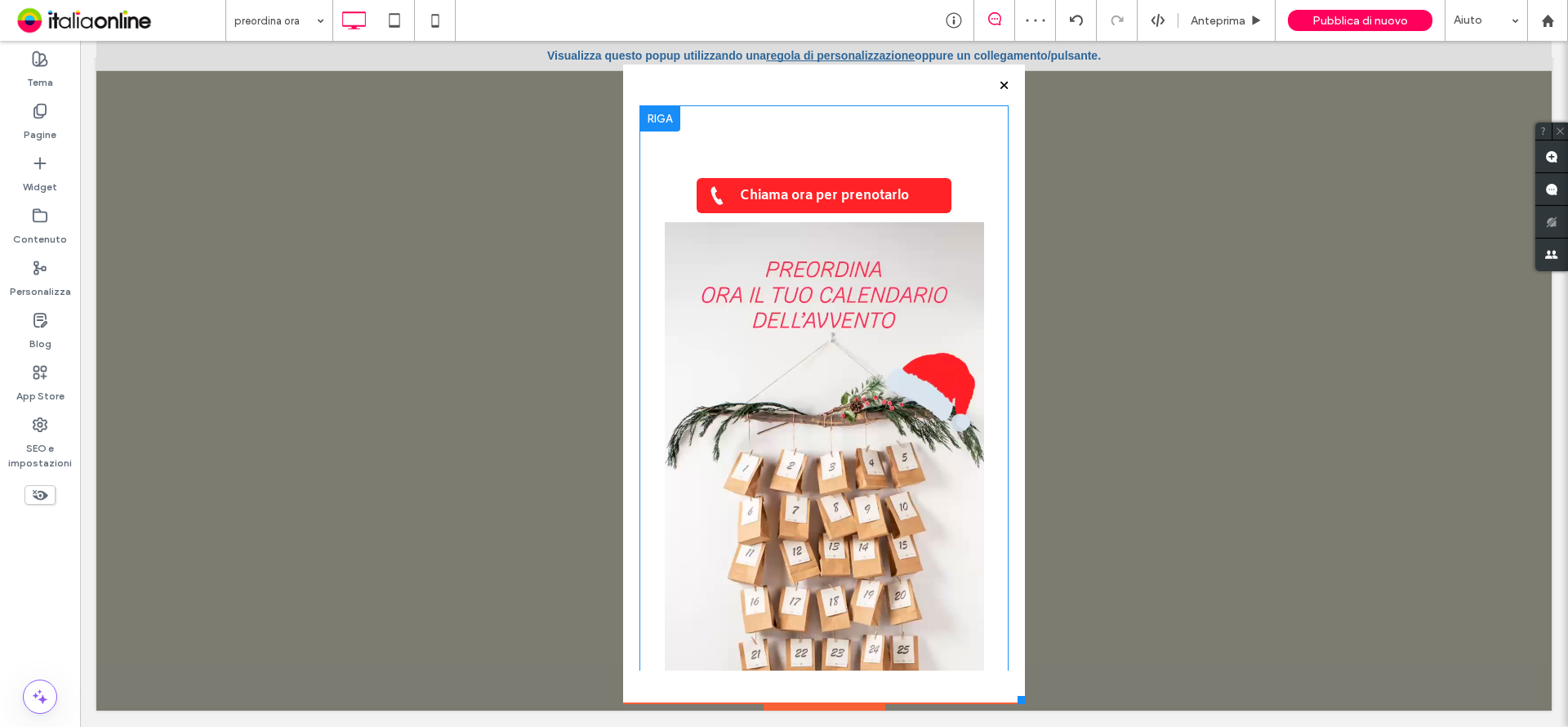
click at [655, 115] on div at bounding box center [659, 119] width 41 height 26
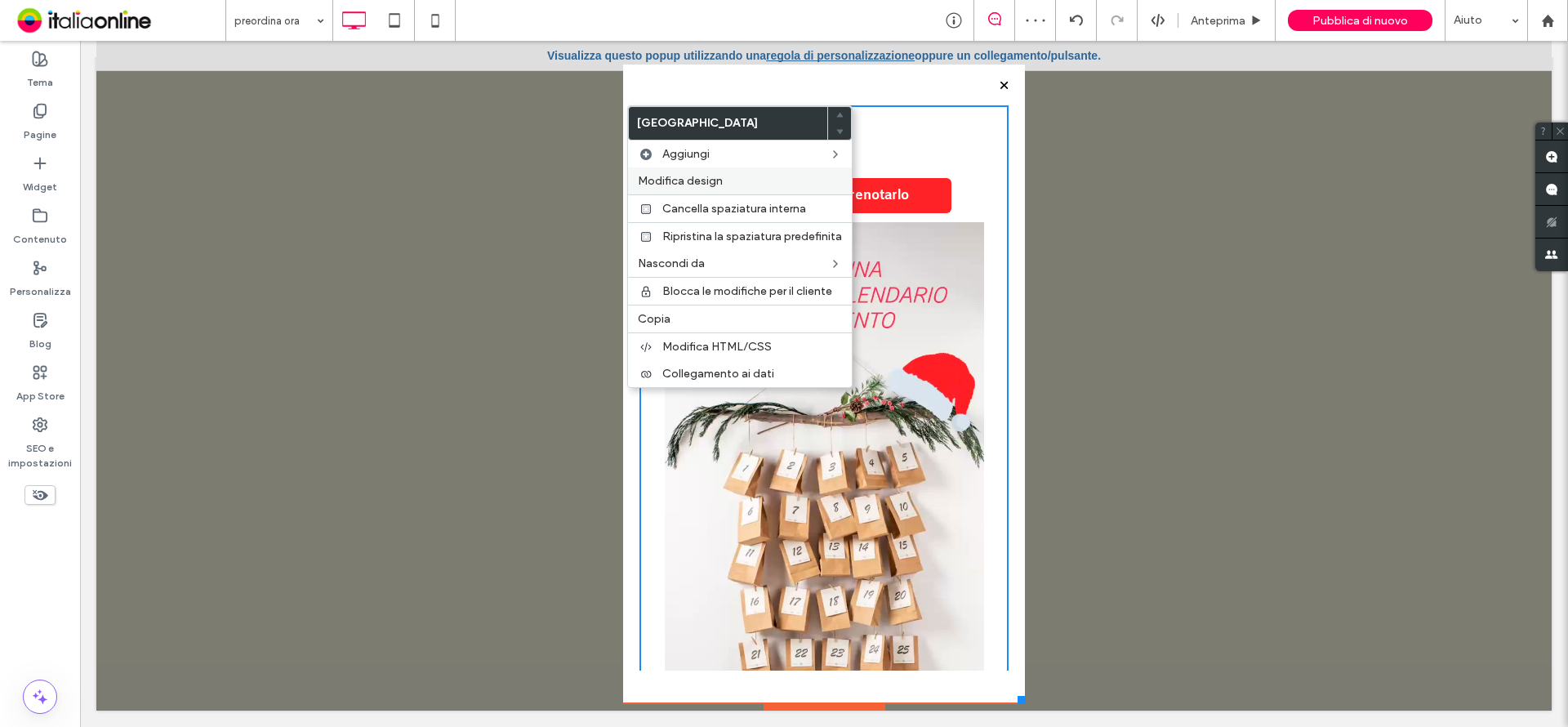
click at [714, 178] on span "Modifica design" at bounding box center [680, 180] width 85 height 14
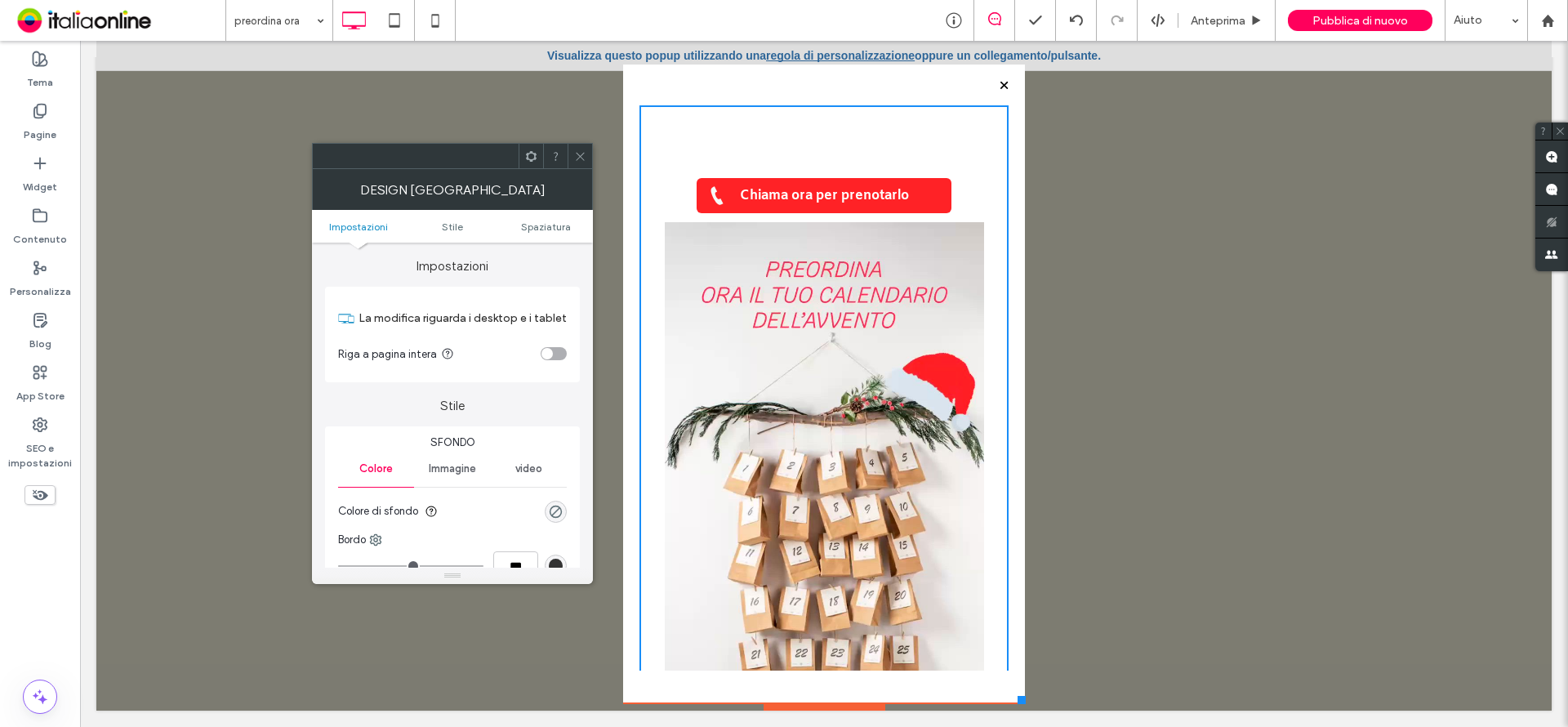
click at [577, 153] on icon at bounding box center [580, 156] width 12 height 12
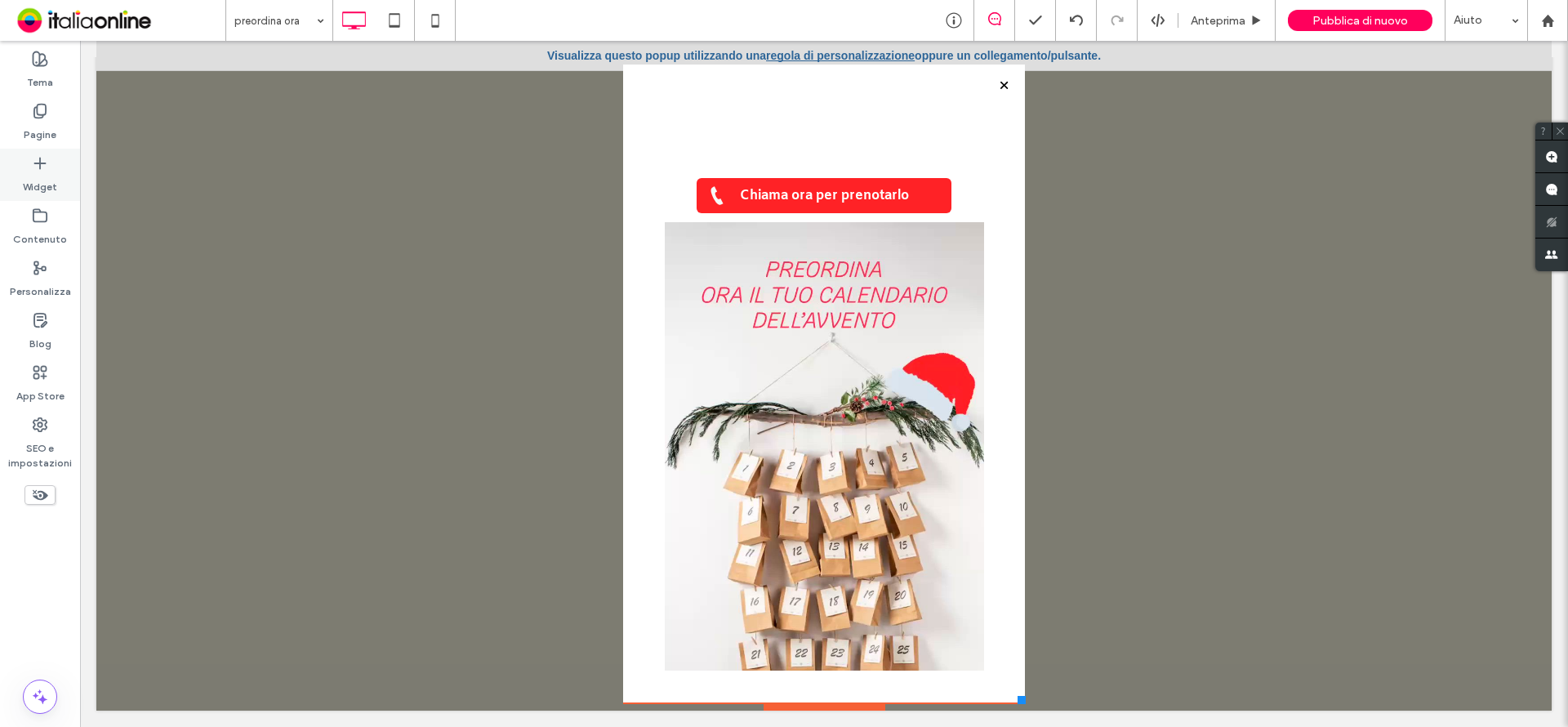
click at [17, 172] on div "Widget" at bounding box center [40, 174] width 80 height 52
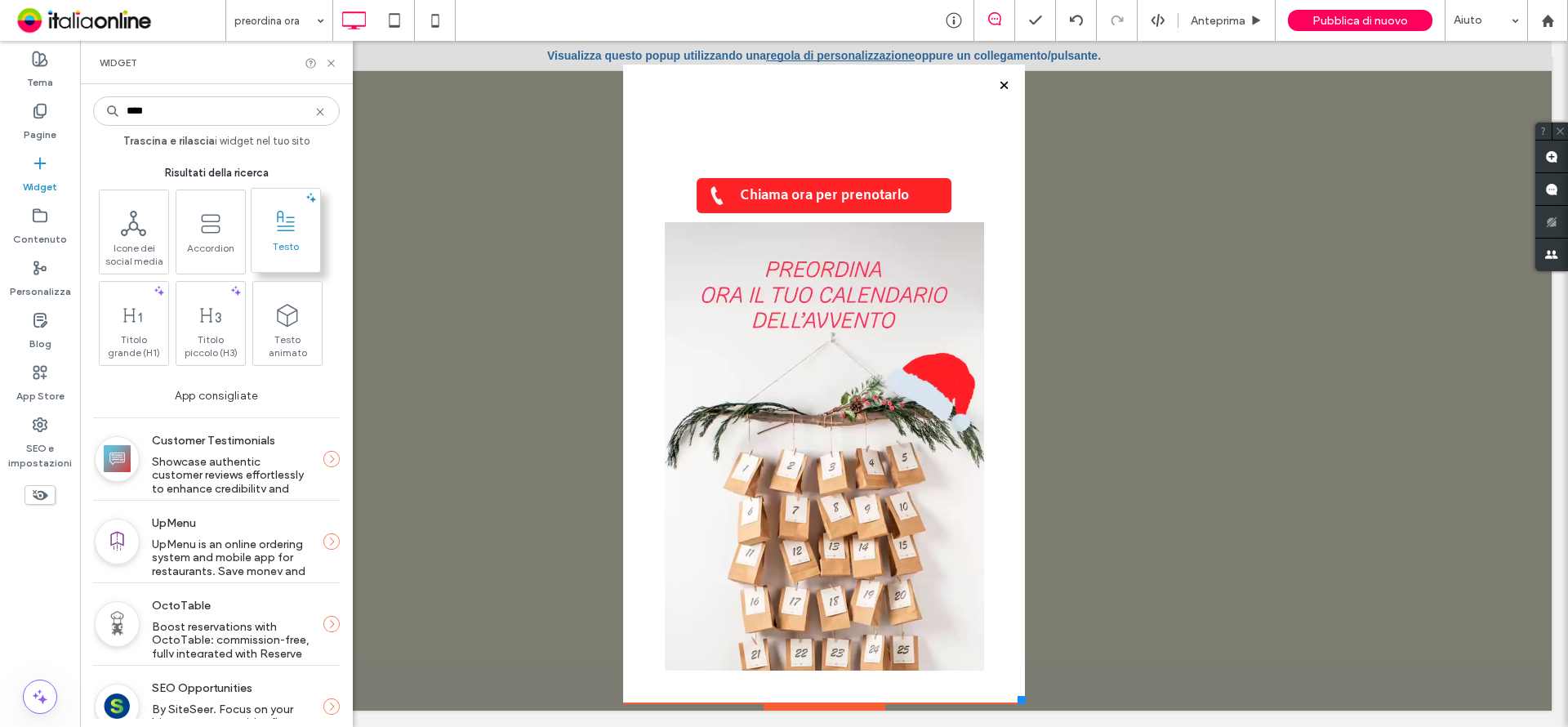
type input "****"
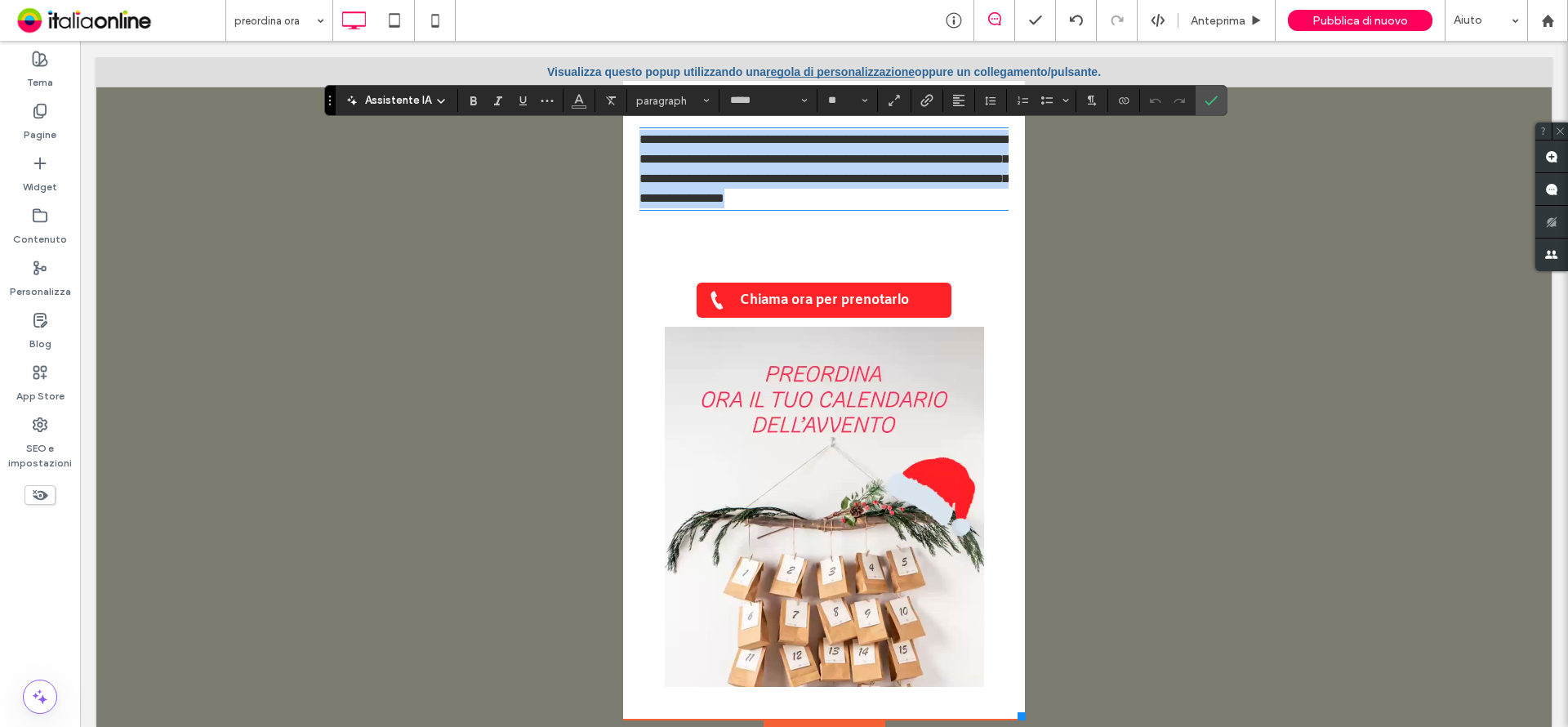
click at [783, 197] on span "**********" at bounding box center [824, 168] width 369 height 71
drag, startPoint x: 741, startPoint y: 226, endPoint x: 562, endPoint y: 119, distance: 208.5
click at [563, 120] on div "**********" at bounding box center [824, 392] width 1456 height 669
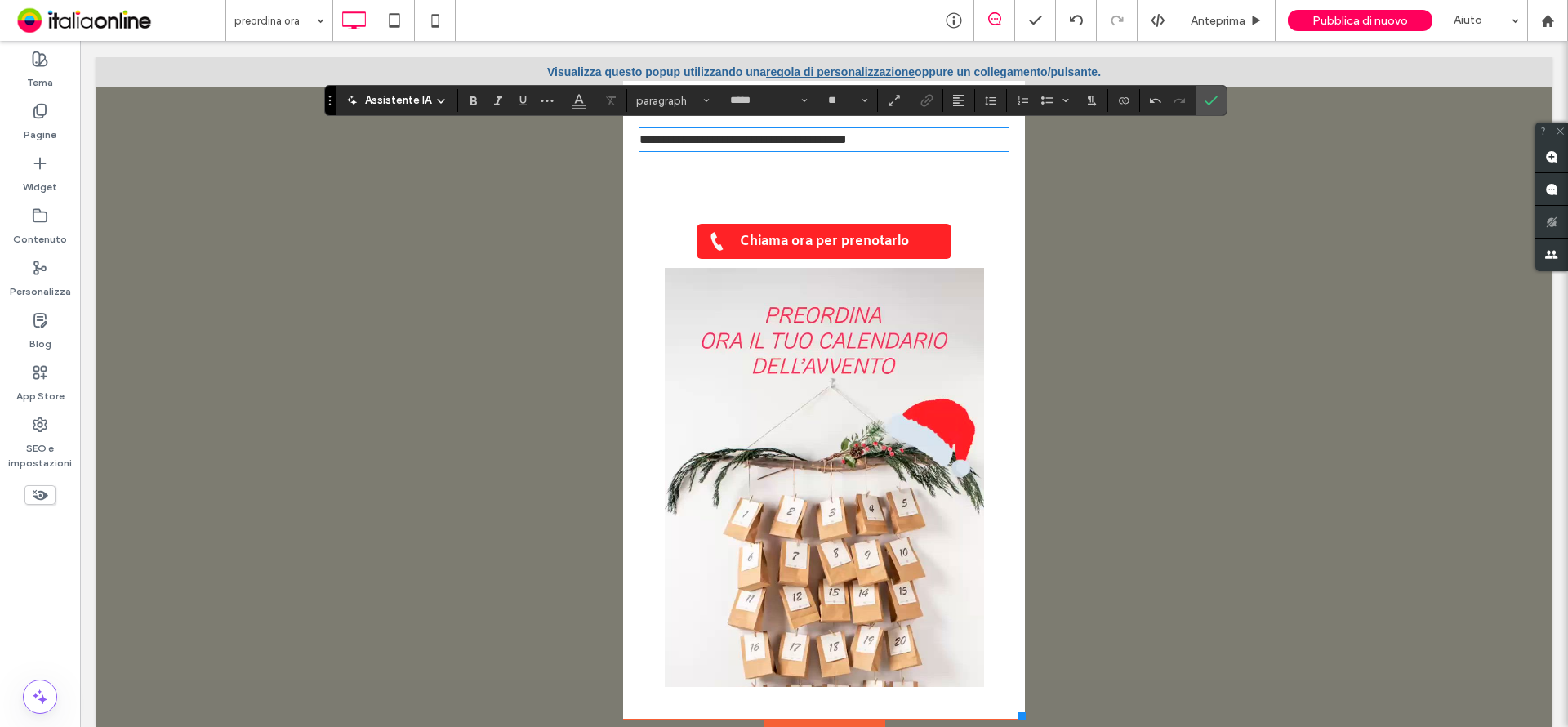
click at [706, 133] on span "**********" at bounding box center [743, 139] width 208 height 12
click at [705, 133] on span "**********" at bounding box center [743, 139] width 208 height 12
click at [768, 103] on input "*****" at bounding box center [762, 100] width 69 height 13
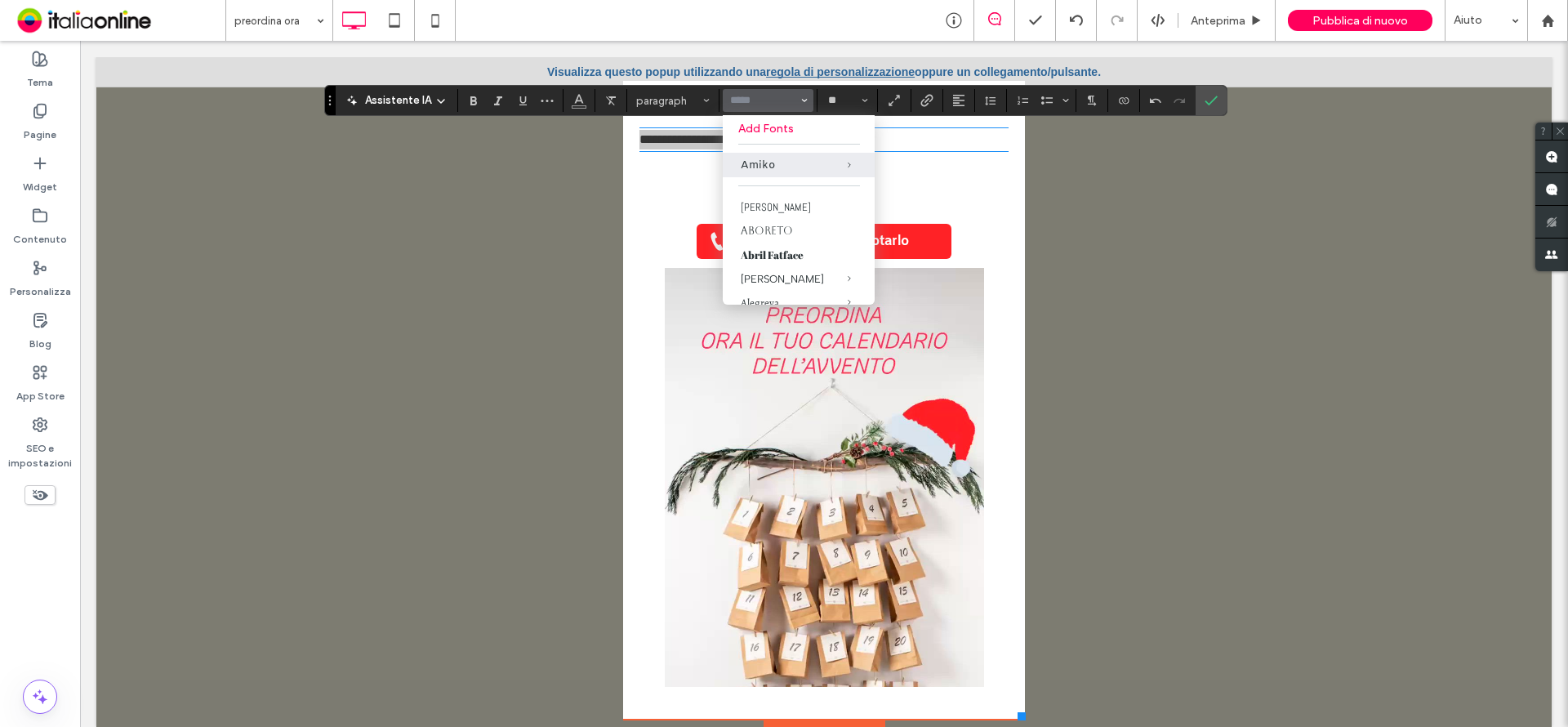
drag, startPoint x: 805, startPoint y: 95, endPoint x: 775, endPoint y: 88, distance: 30.8
click at [805, 95] on span "Carattere e spessore del carattere" at bounding box center [804, 100] width 7 height 21
type input "*****"
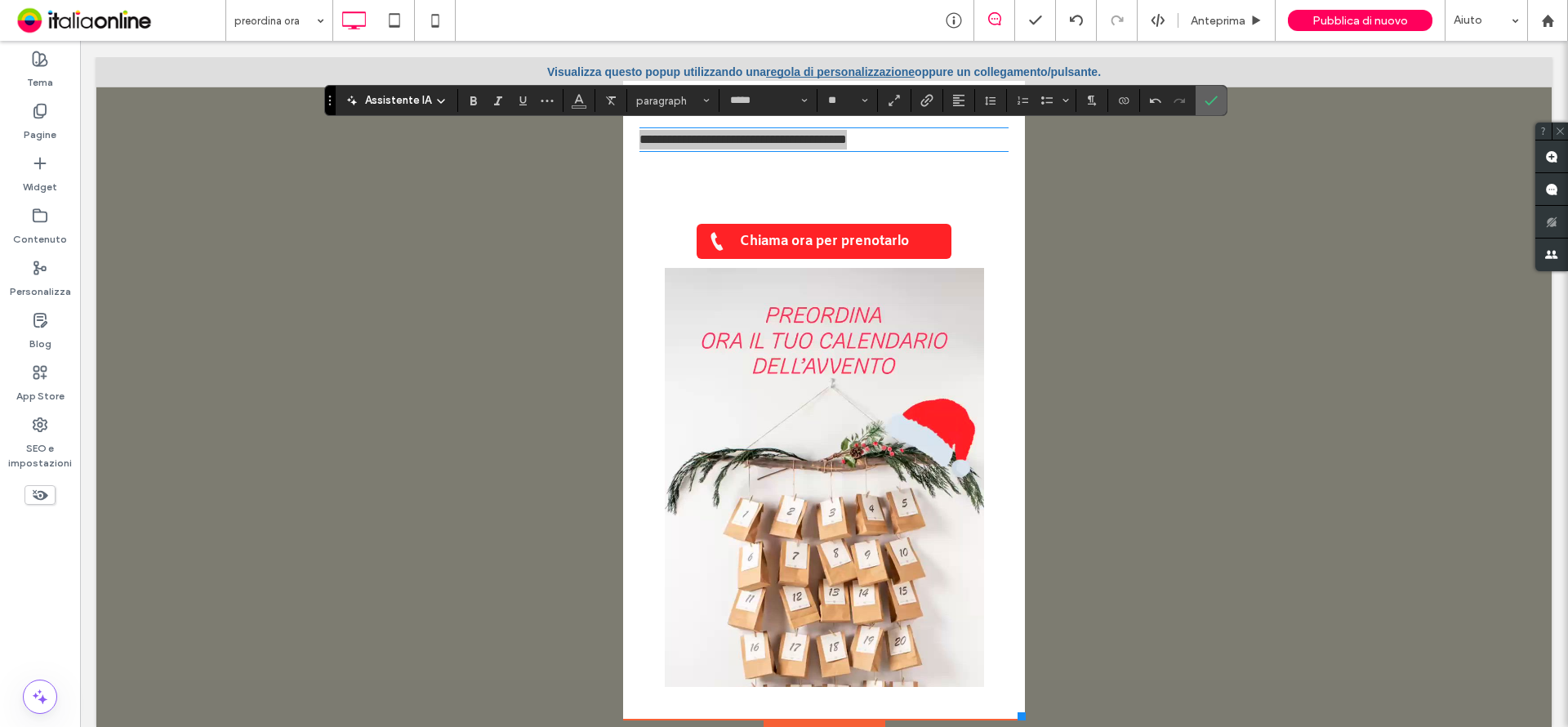
click at [1209, 93] on span "Conferma" at bounding box center [1208, 100] width 8 height 29
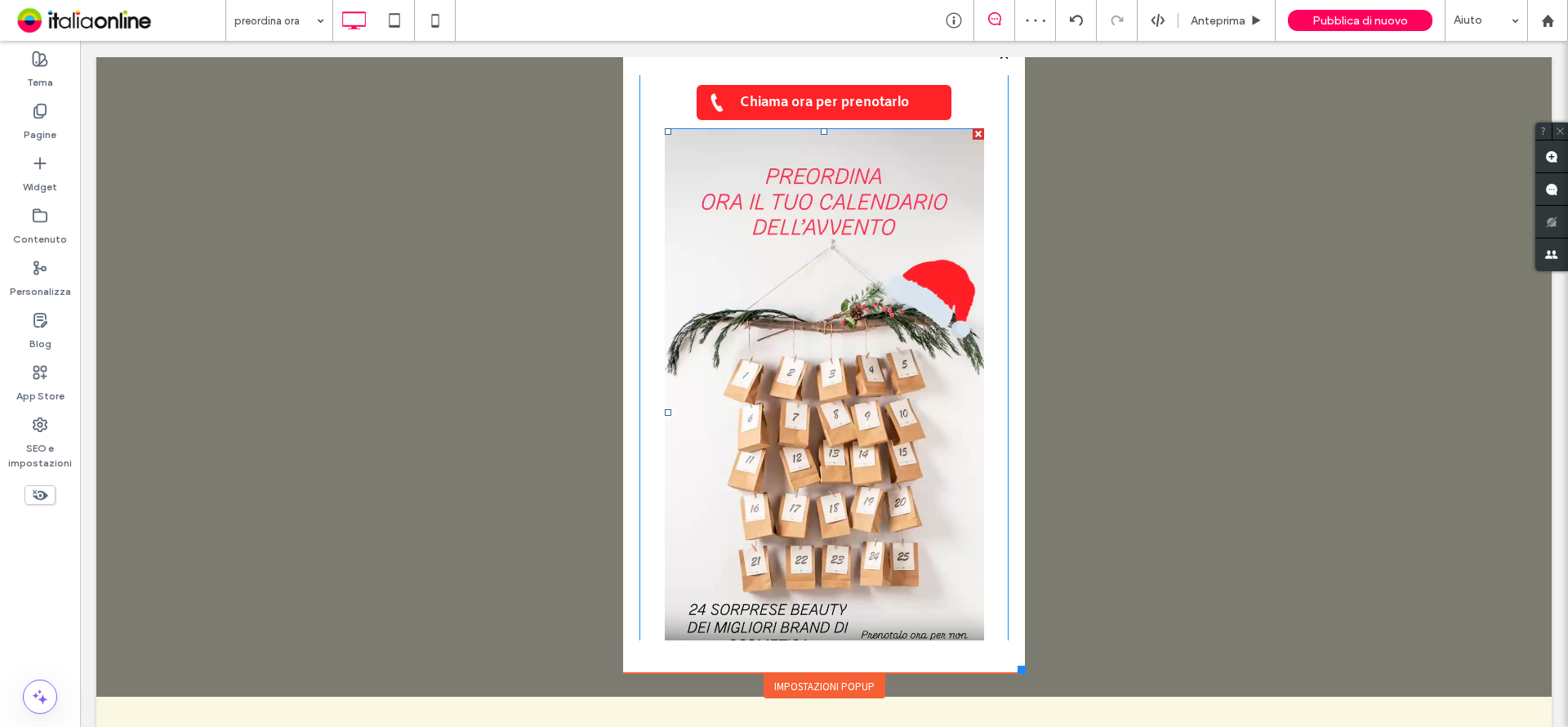
scroll to position [181, 0]
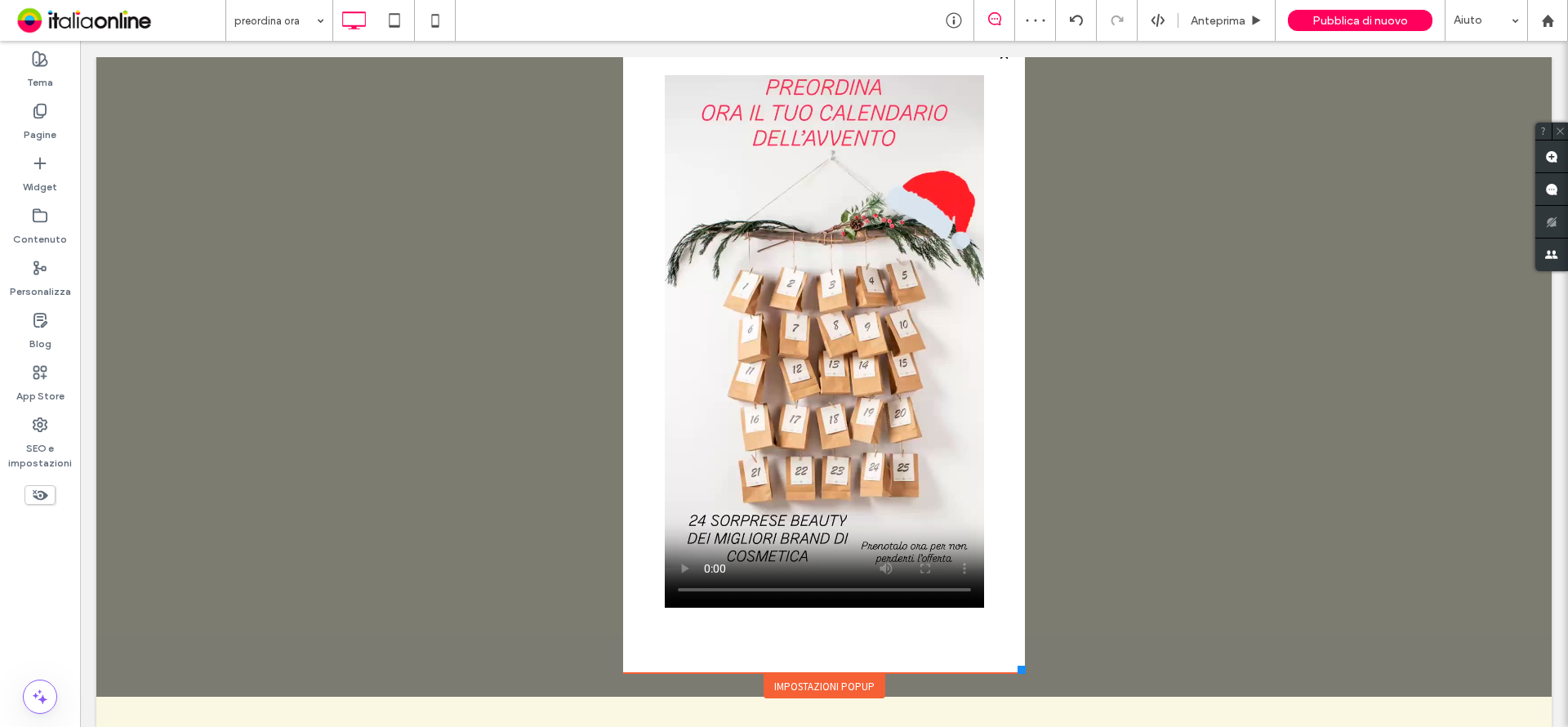
click at [810, 687] on div "Impostazioni popup" at bounding box center [824, 685] width 122 height 25
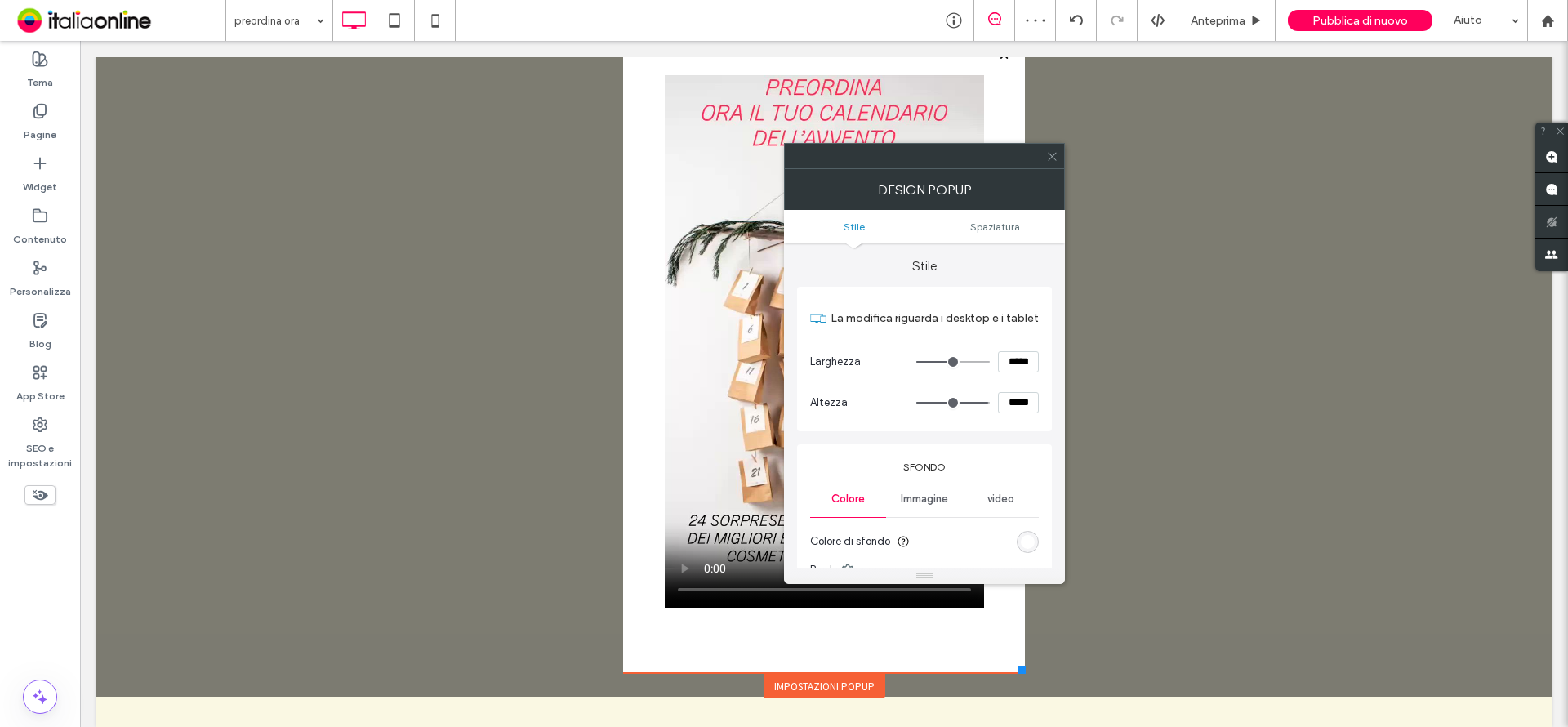
click at [990, 238] on ul "Stile Spaziatura" at bounding box center [924, 226] width 281 height 33
drag, startPoint x: 994, startPoint y: 228, endPoint x: 979, endPoint y: 235, distance: 16.6
click at [993, 228] on span "Spaziatura" at bounding box center [995, 226] width 50 height 12
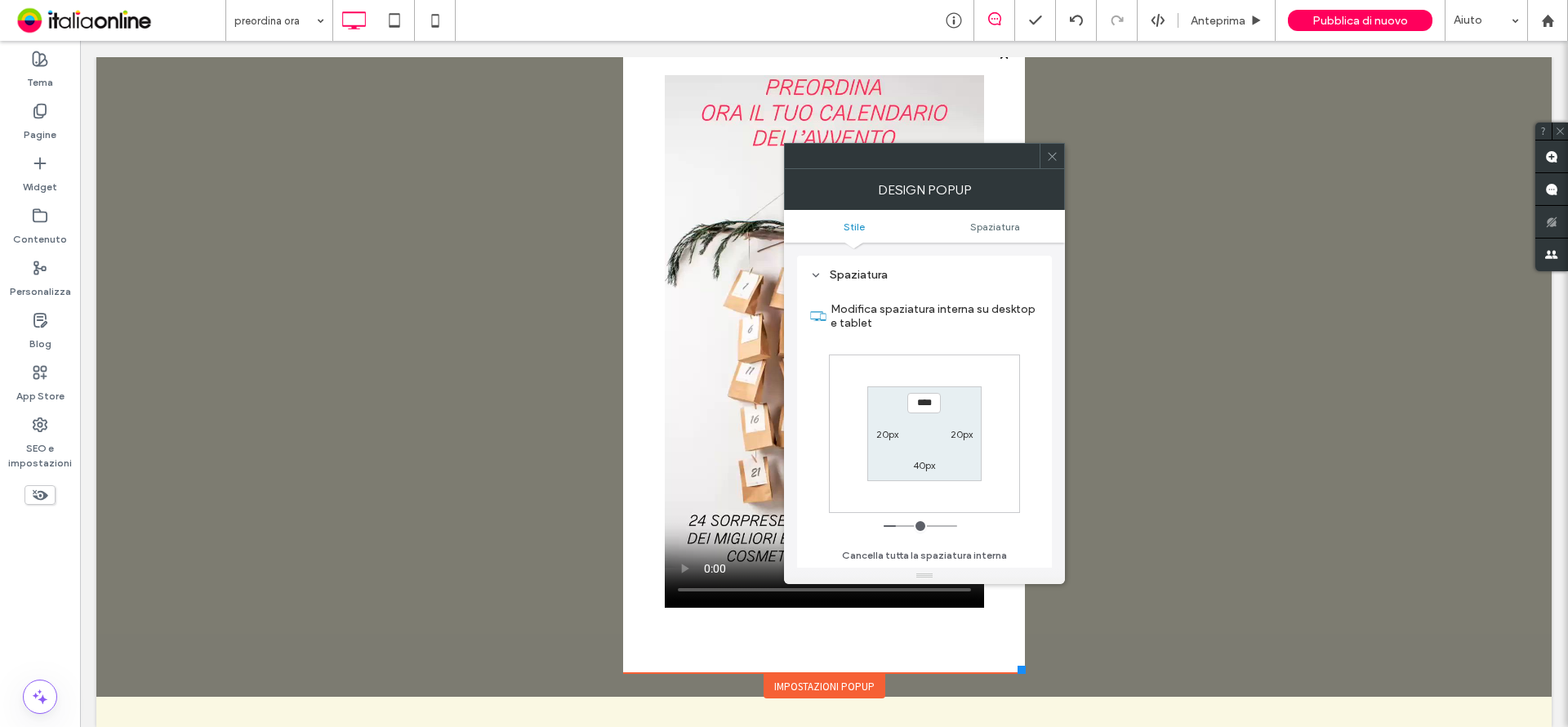
scroll to position [584, 0]
drag, startPoint x: 885, startPoint y: 432, endPoint x: 874, endPoint y: 446, distance: 17.8
click at [881, 435] on label "20px" at bounding box center [887, 433] width 22 height 12
type input "**"
type input "****"
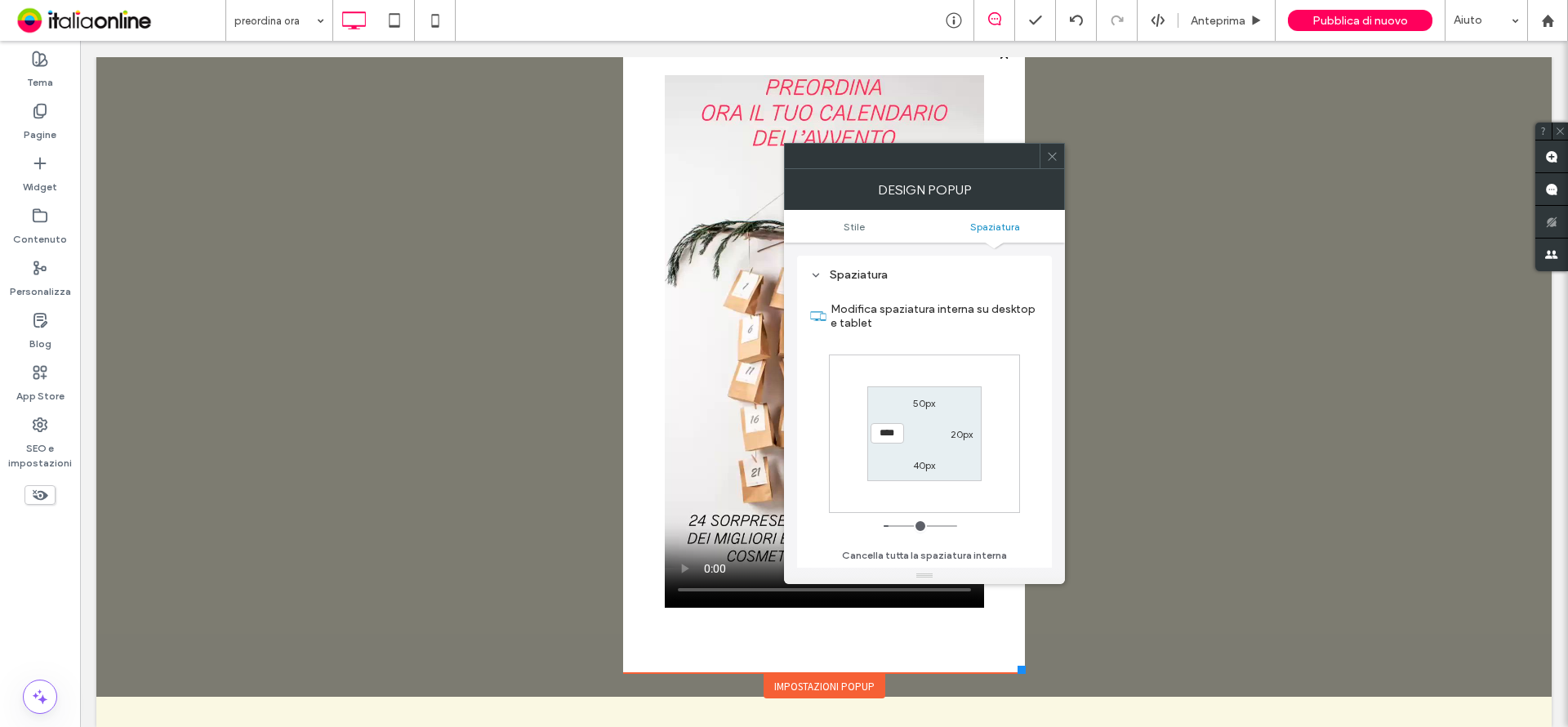
type input "*"
type input "***"
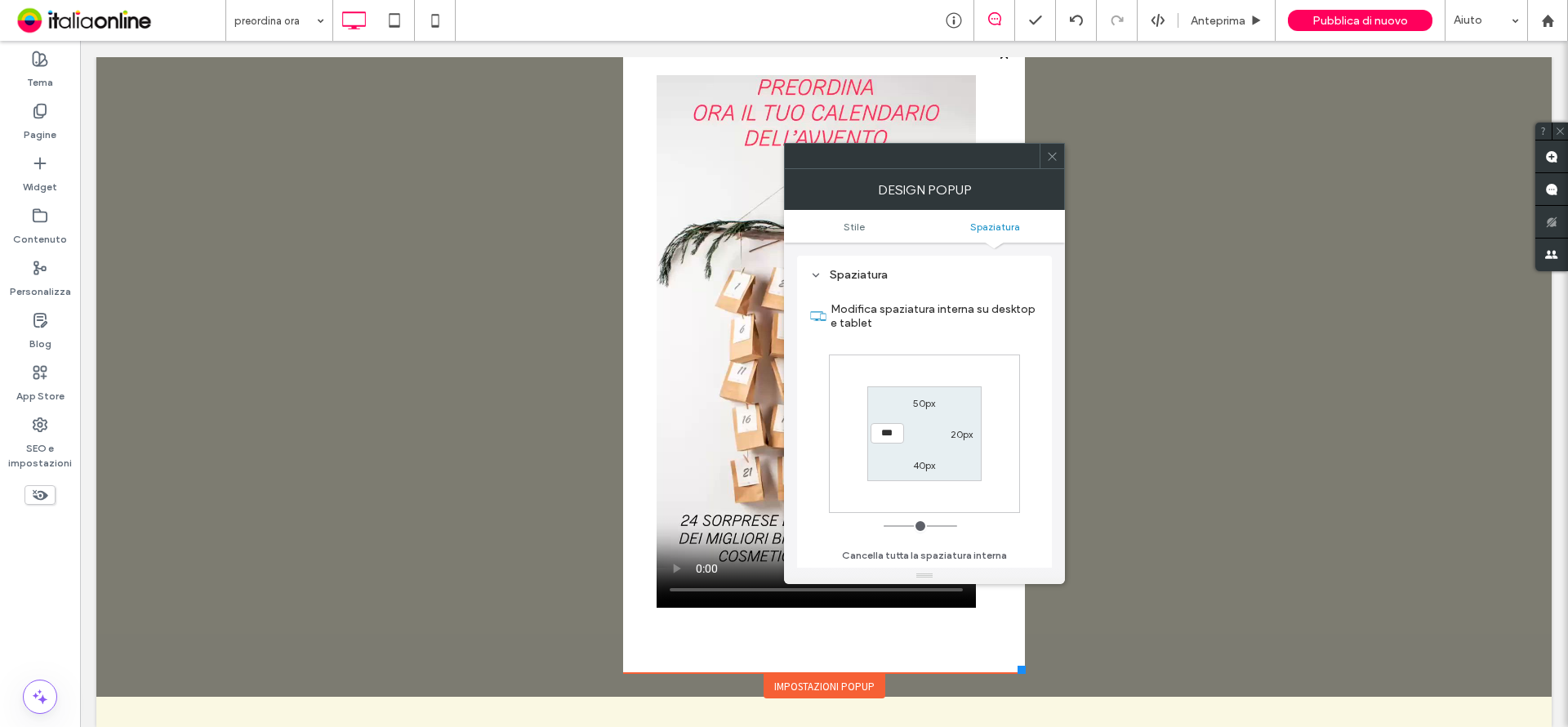
drag, startPoint x: 893, startPoint y: 527, endPoint x: 840, endPoint y: 533, distance: 53.3
click at [884, 527] on input "range" at bounding box center [921, 526] width 74 height 2
click at [950, 433] on div "20px" at bounding box center [963, 432] width 38 height 16
drag, startPoint x: 959, startPoint y: 431, endPoint x: 912, endPoint y: 498, distance: 81.8
click at [956, 436] on label "20px" at bounding box center [961, 433] width 22 height 12
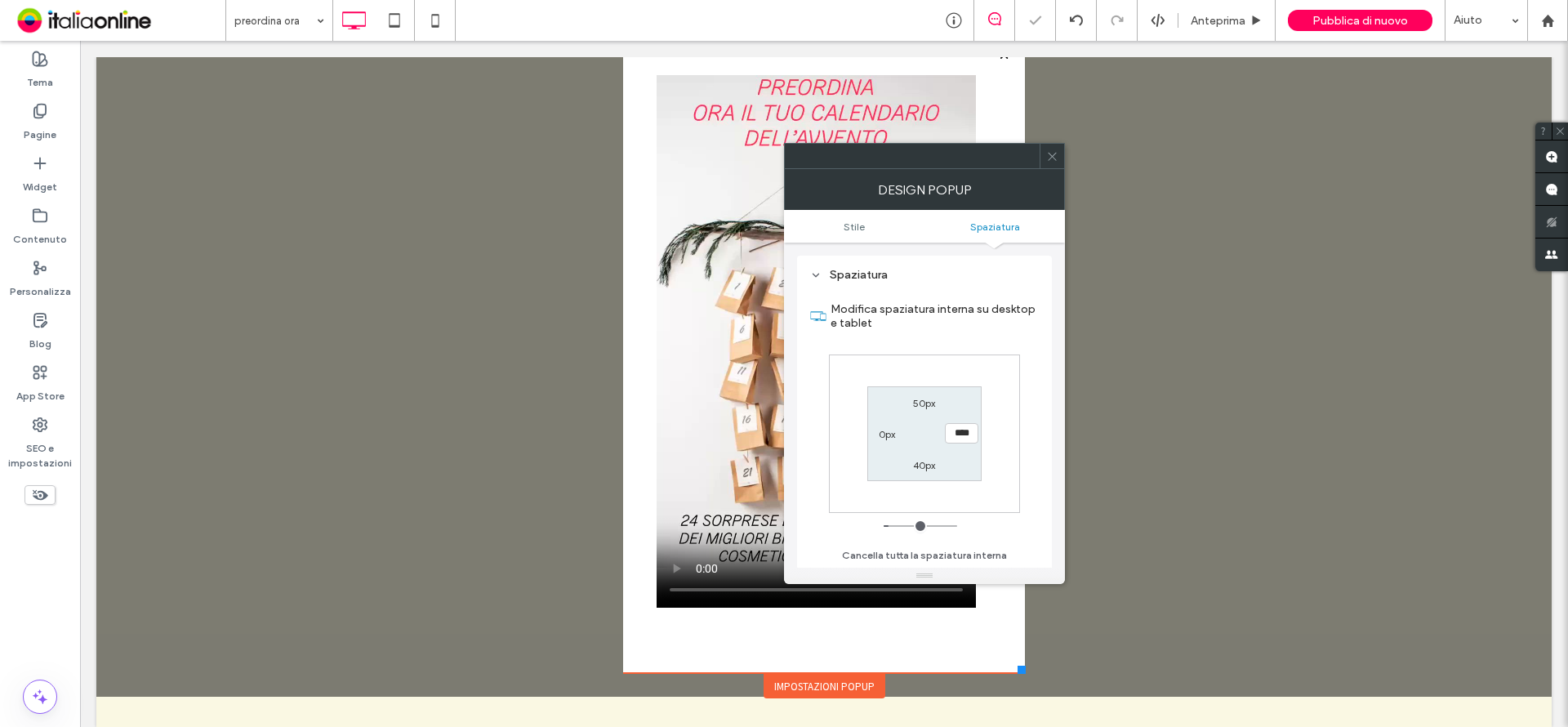
type input "**"
type input "****"
type input "**"
type input "****"
type input "*"
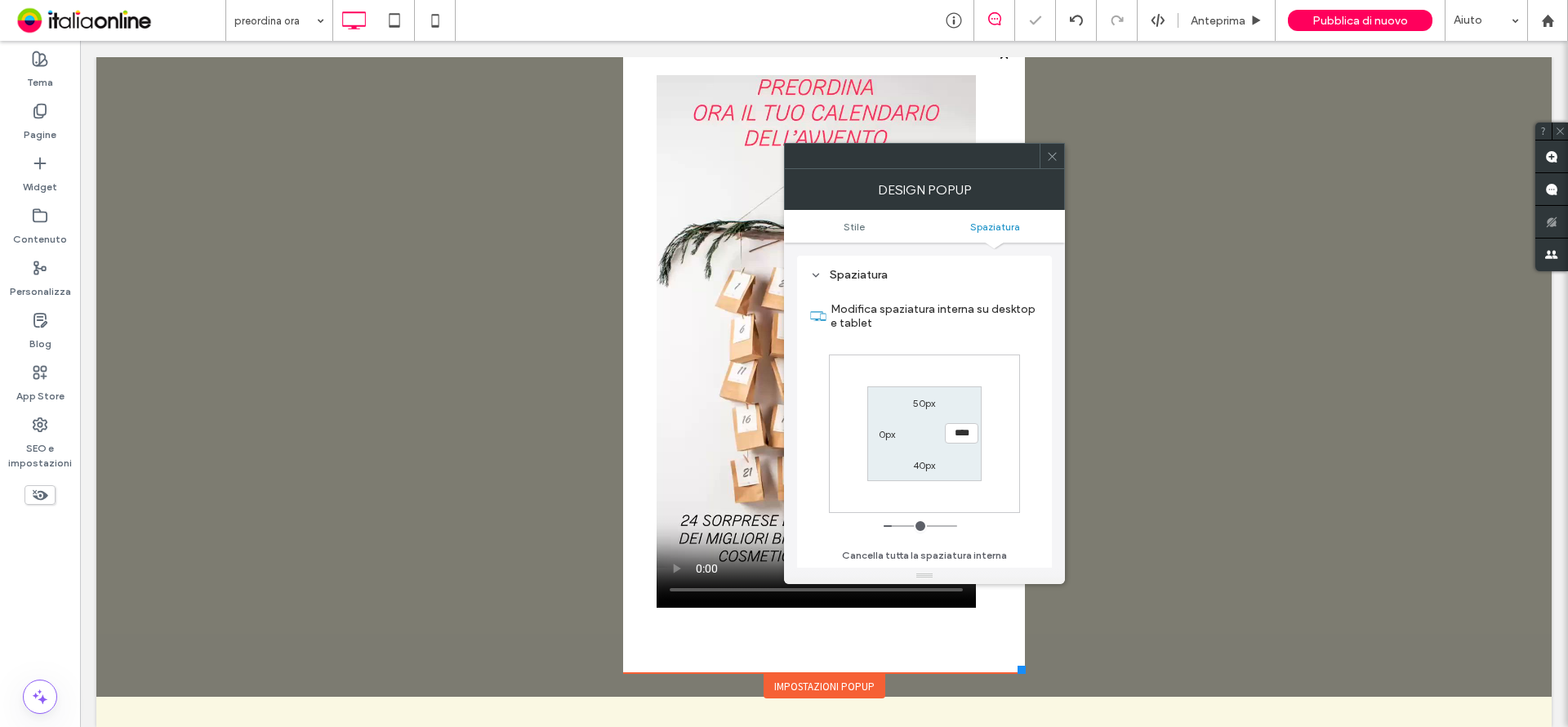
type input "***"
drag, startPoint x: 896, startPoint y: 525, endPoint x: 878, endPoint y: 524, distance: 18.0
click at [884, 527] on input "range" at bounding box center [921, 526] width 74 height 2
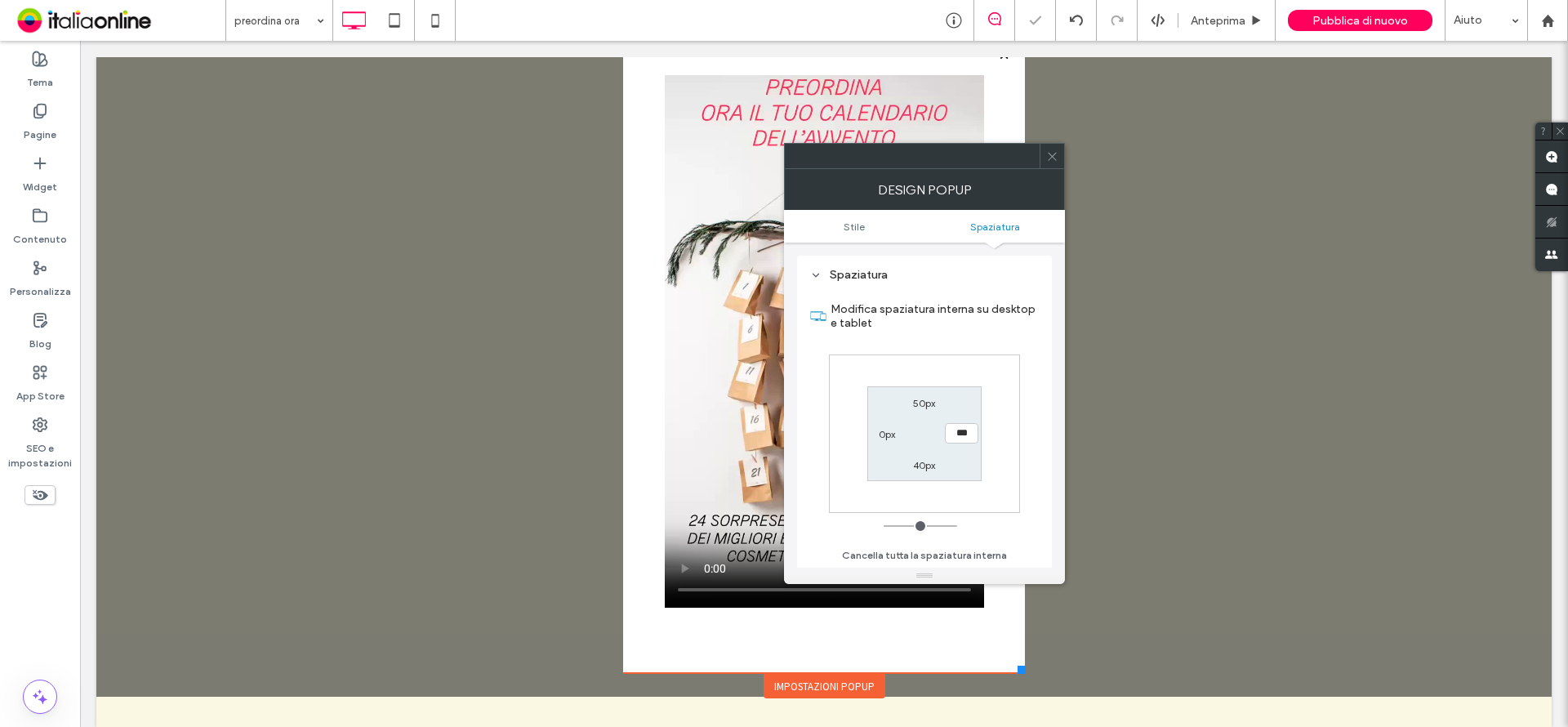
drag, startPoint x: 924, startPoint y: 399, endPoint x: 929, endPoint y: 437, distance: 38.3
click at [924, 399] on label "50px" at bounding box center [924, 402] width 22 height 12
click at [923, 464] on label "40px" at bounding box center [924, 465] width 22 height 12
type input "**"
type input "****"
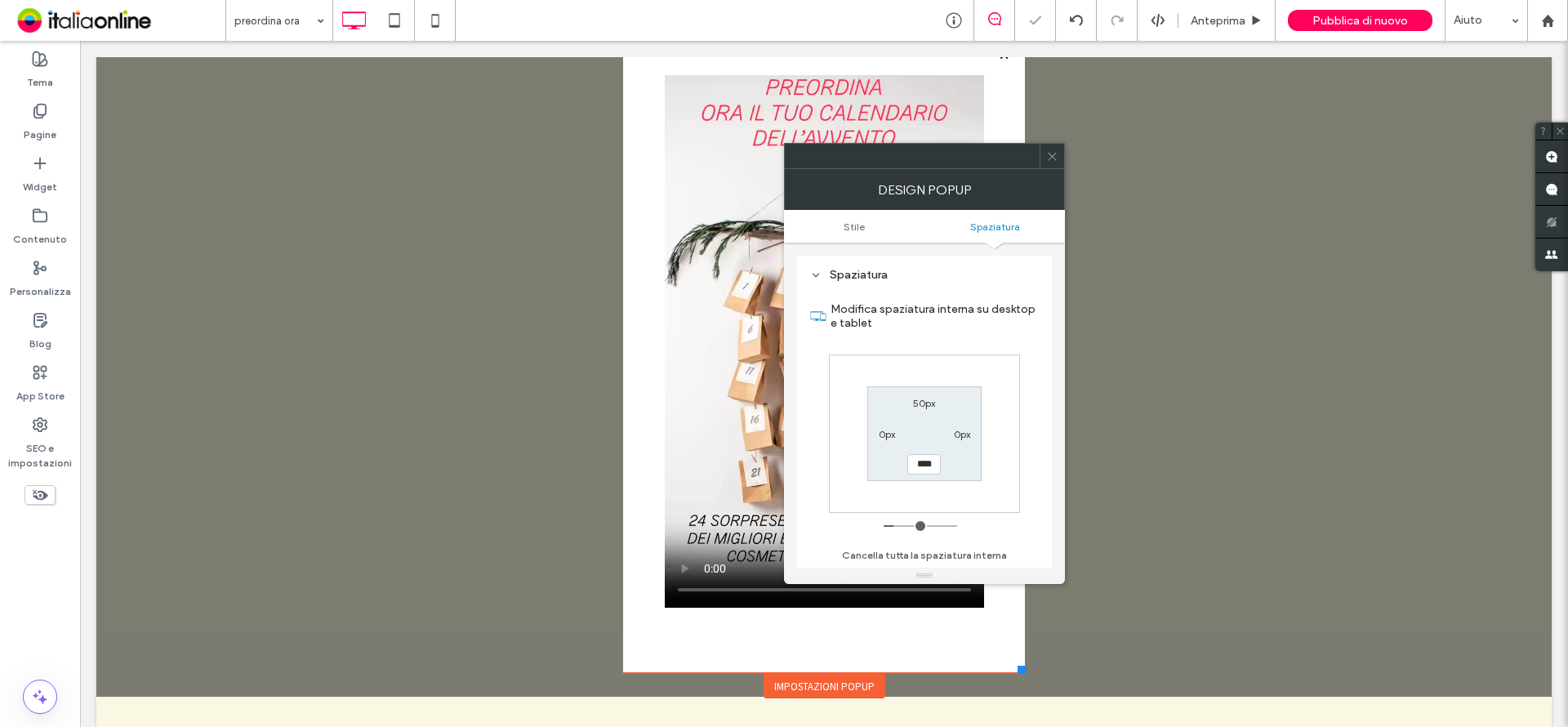
type input "*"
type input "***"
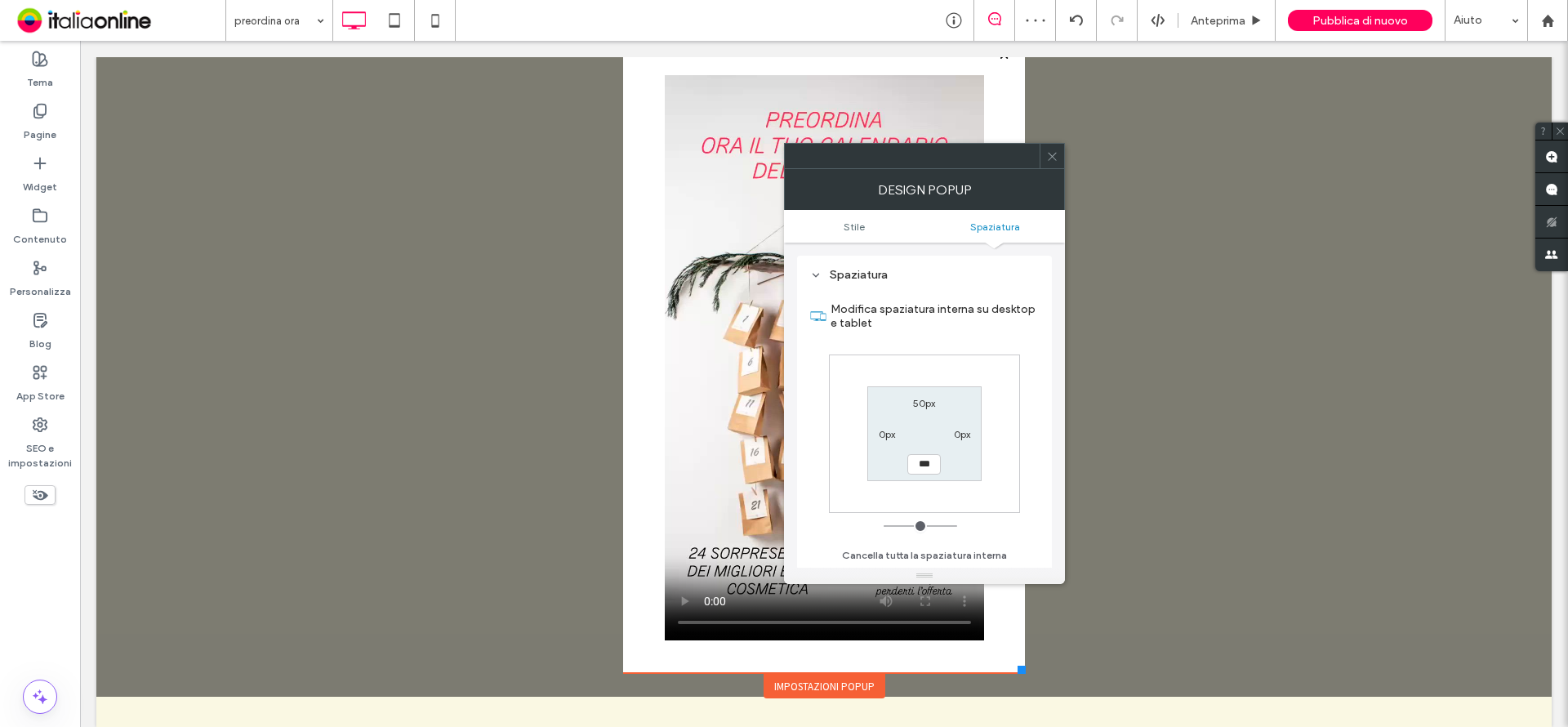
drag, startPoint x: 887, startPoint y: 522, endPoint x: 841, endPoint y: 508, distance: 48.1
click at [884, 525] on input "range" at bounding box center [921, 526] width 74 height 2
drag, startPoint x: 918, startPoint y: 404, endPoint x: 920, endPoint y: 450, distance: 46.0
click at [918, 404] on label "50px" at bounding box center [924, 402] width 22 height 12
type input "**"
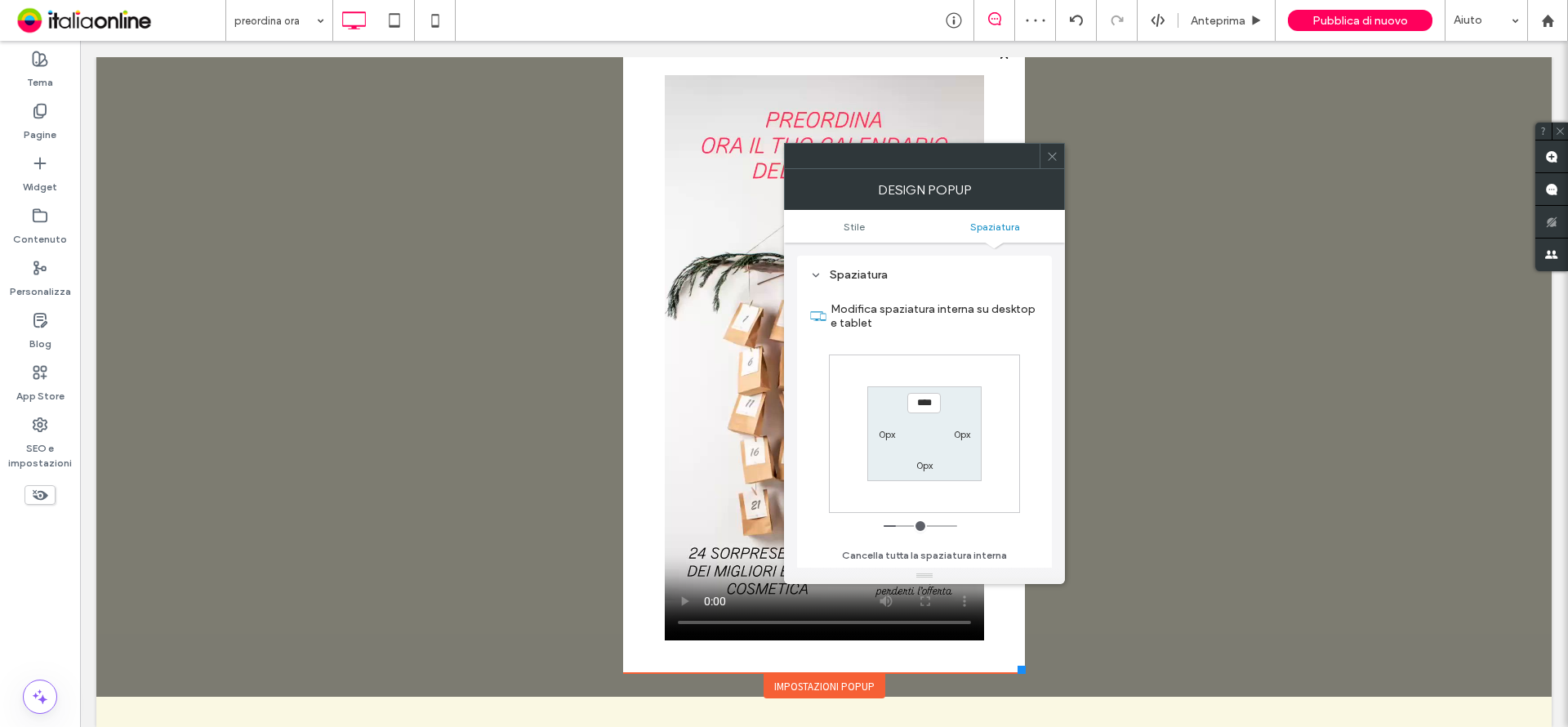
type input "****"
type input "**"
type input "****"
type input "**"
type input "****"
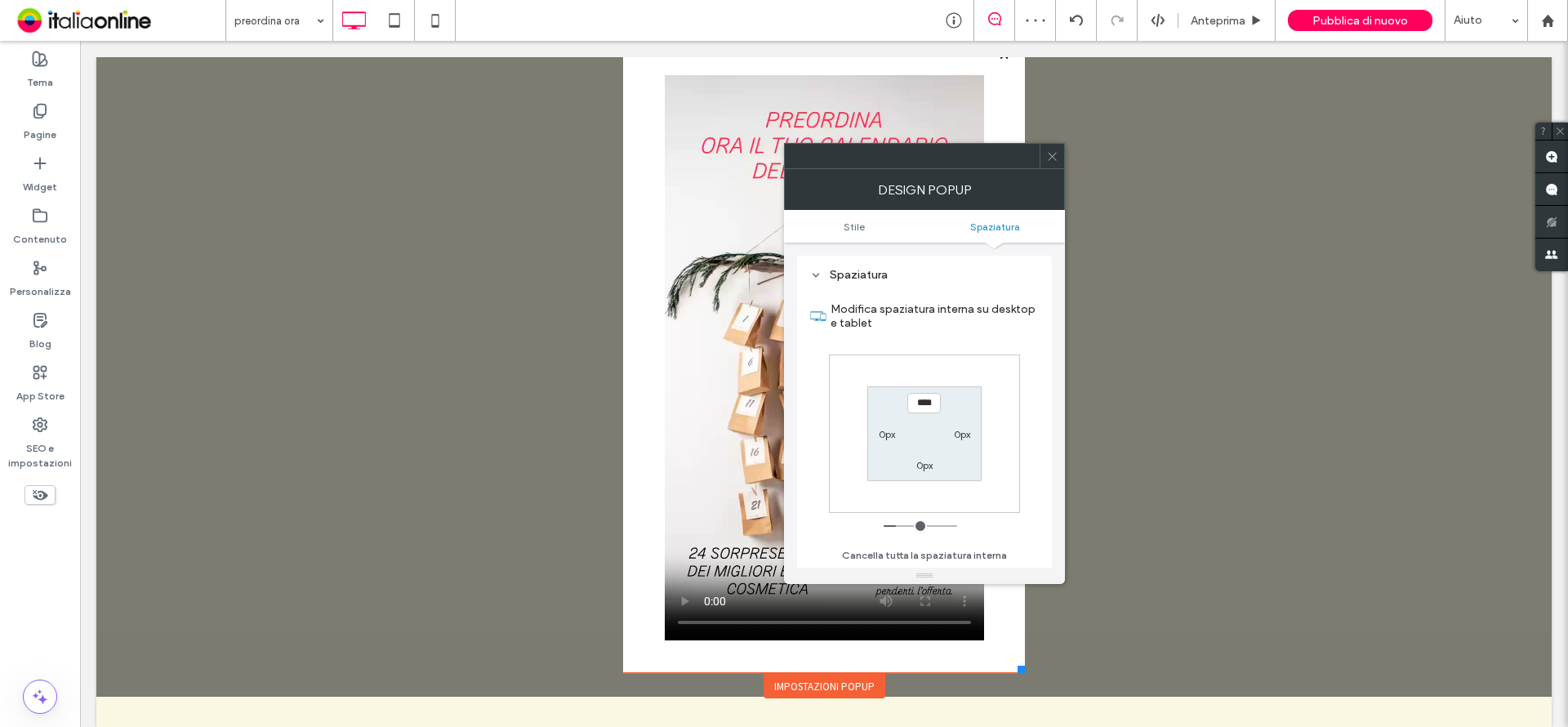
type input "*"
type input "***"
drag, startPoint x: 902, startPoint y: 521, endPoint x: 884, endPoint y: 349, distance: 172.9
click at [884, 525] on input "range" at bounding box center [921, 526] width 74 height 2
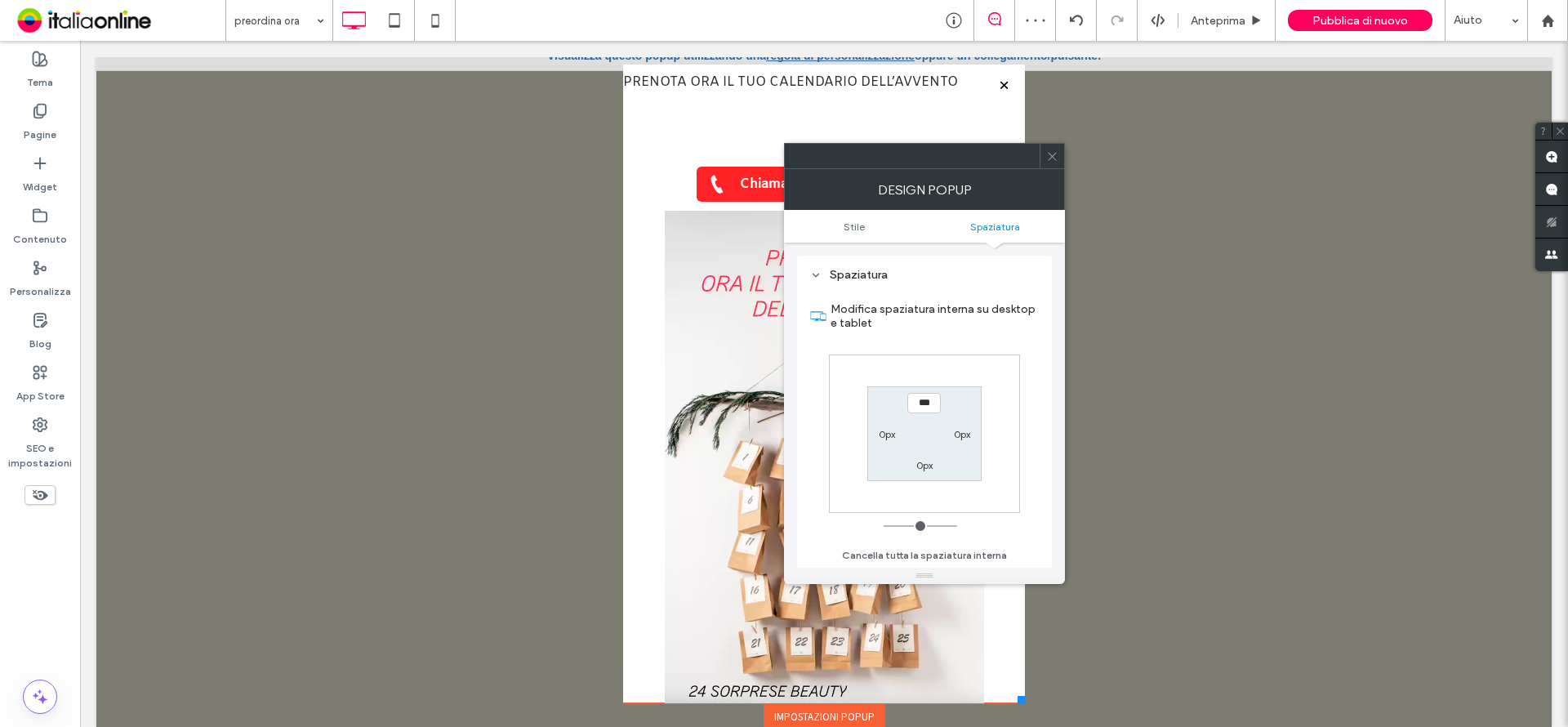
scroll to position [0, 0]
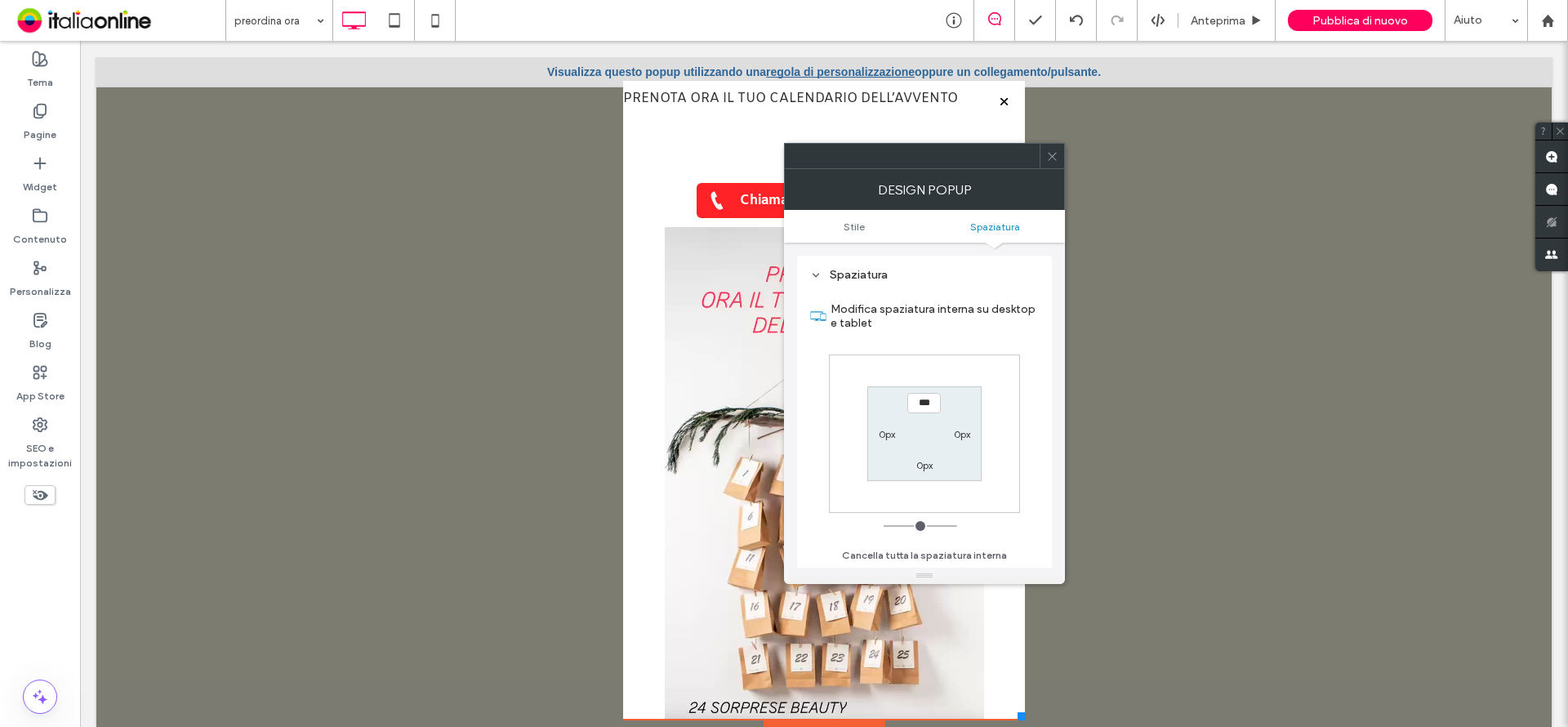
type input "*"
type input "***"
type input "**"
type input "****"
type input "**"
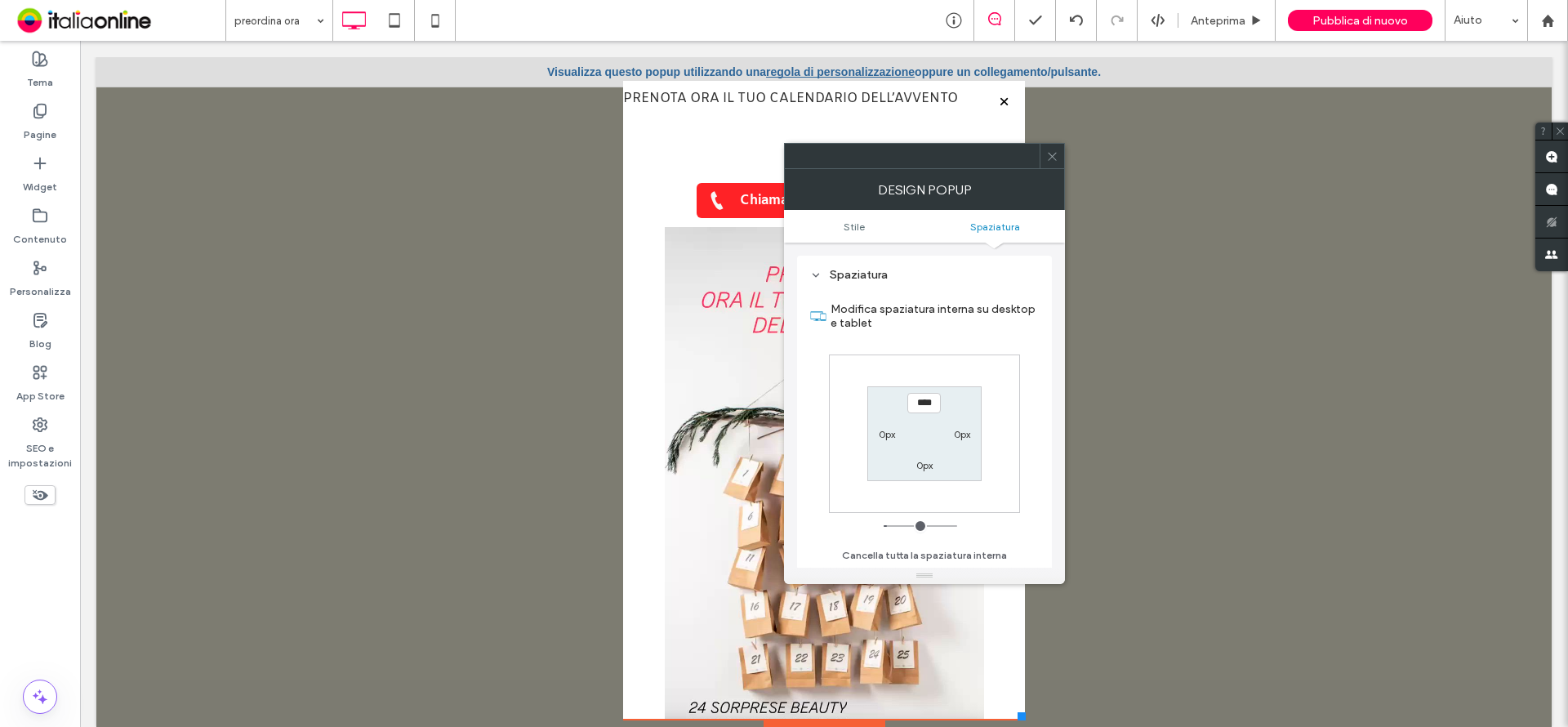
type input "****"
type input "**"
type input "****"
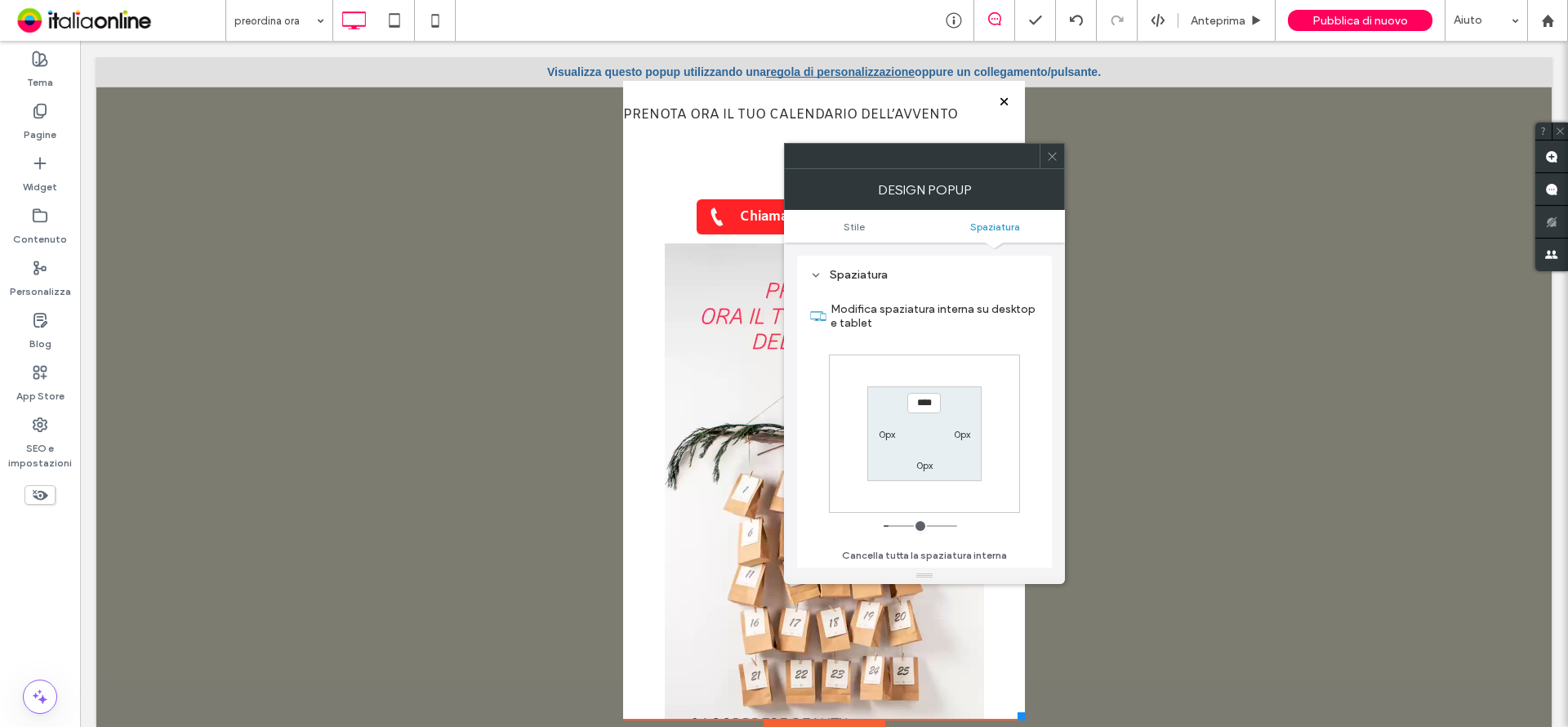
type input "**"
click at [895, 525] on input "range" at bounding box center [921, 526] width 74 height 2
click at [1053, 155] on icon at bounding box center [1052, 156] width 12 height 12
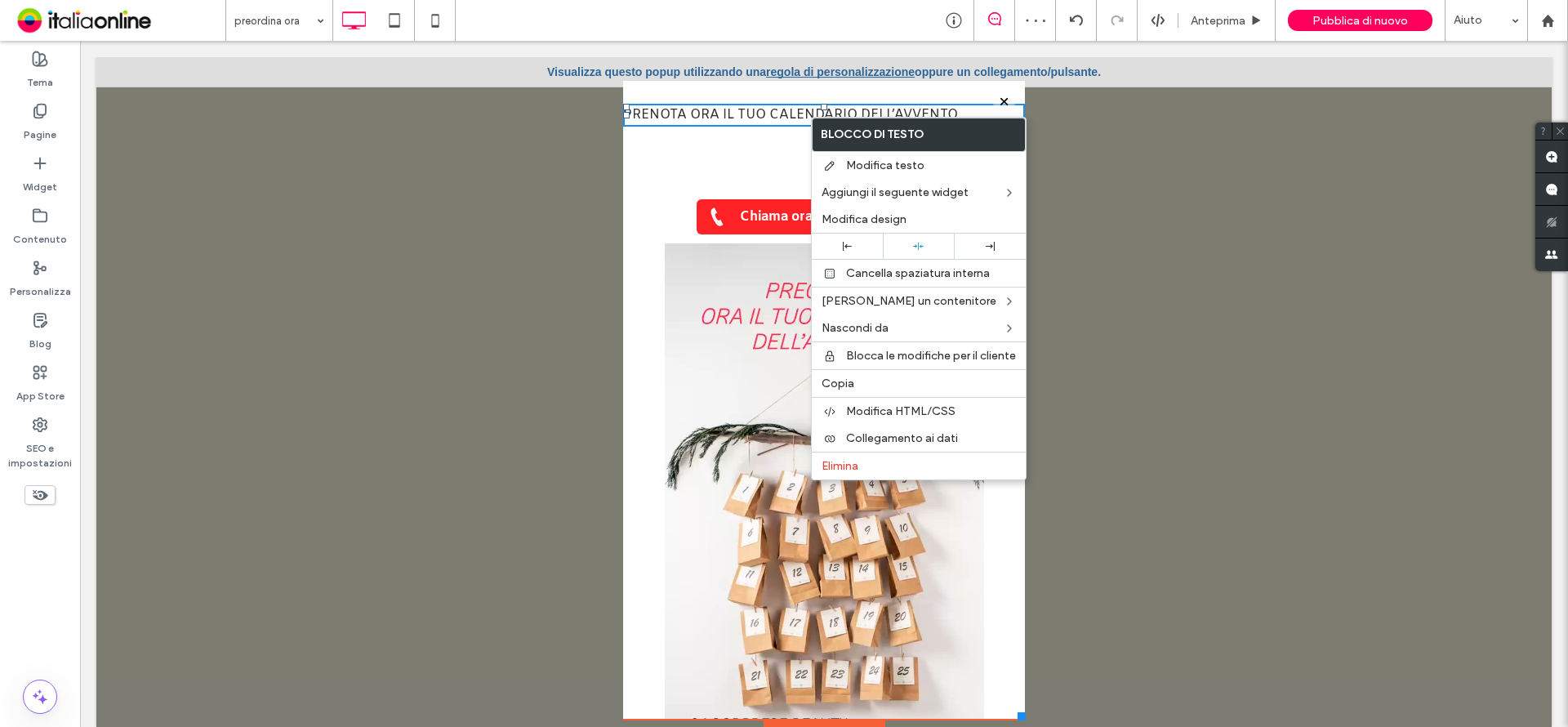
drag, startPoint x: 908, startPoint y: 246, endPoint x: 879, endPoint y: 232, distance: 32.2
click at [908, 246] on div at bounding box center [918, 245] width 55 height 10
click at [795, 116] on span "PRENOTA ORA IL TUO CALENDARIO DELL’AVVENTO" at bounding box center [791, 114] width 334 height 17
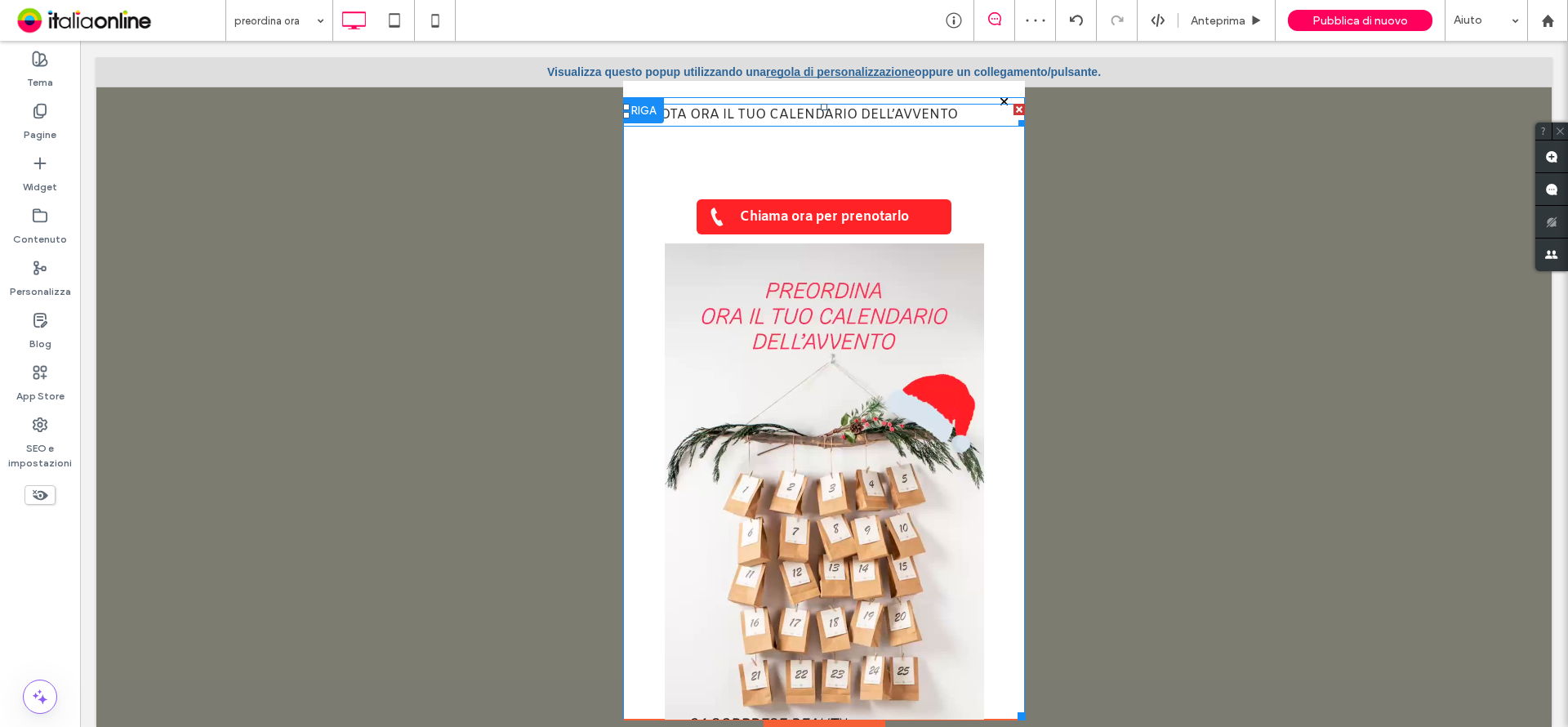
click at [795, 116] on span "PRENOTA ORA IL TUO CALENDARIO DELL’AVVENTO" at bounding box center [791, 114] width 334 height 17
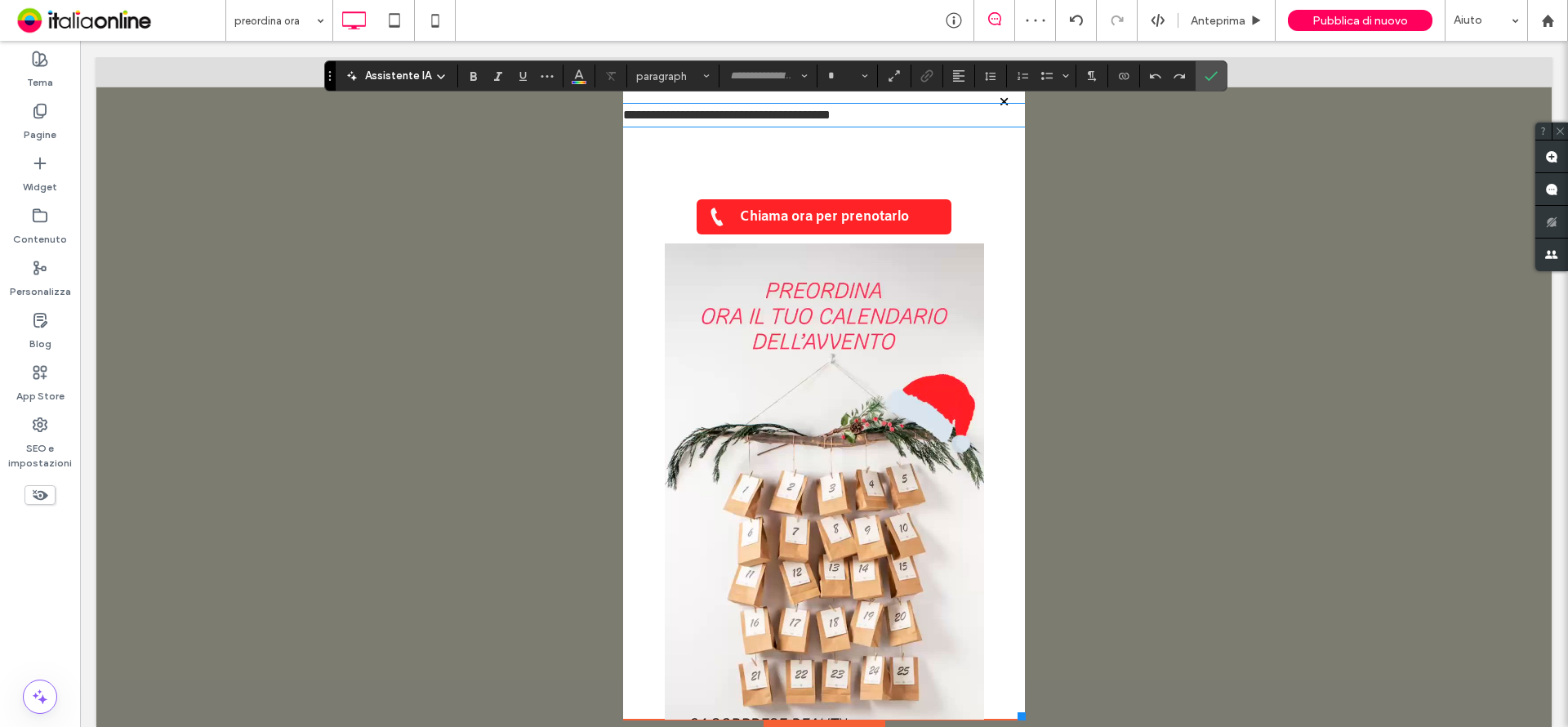
type input "*****"
type input "**"
click at [952, 74] on icon "Allineamento" at bounding box center [959, 76] width 13 height 13
drag, startPoint x: 972, startPoint y: 128, endPoint x: 775, endPoint y: 166, distance: 200.6
click at [972, 128] on icon "ui.textEditor.alignment.center" at bounding box center [971, 127] width 13 height 13
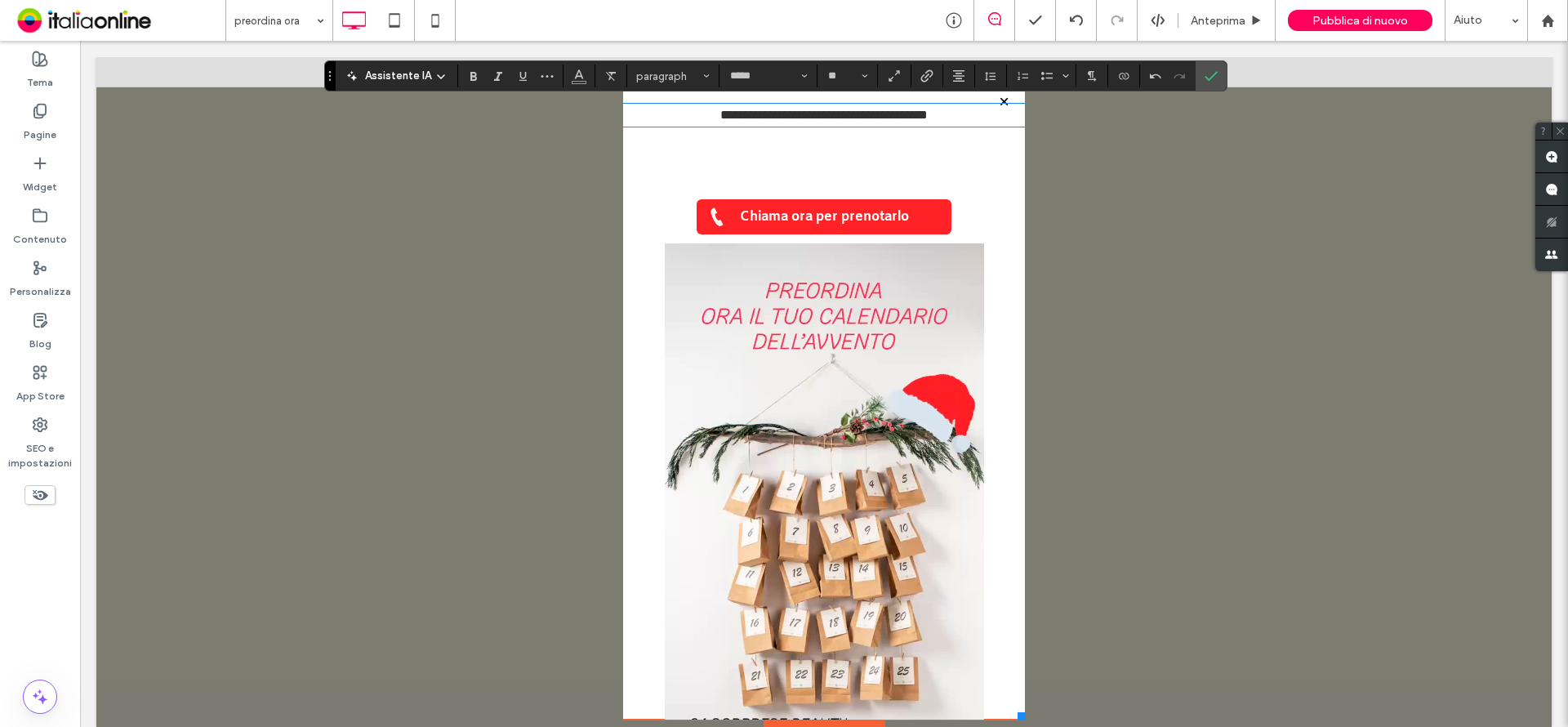
click at [623, 190] on div "**********" at bounding box center [824, 458] width 401 height 721
drag, startPoint x: 630, startPoint y: 269, endPoint x: 643, endPoint y: 278, distance: 15.8
click at [630, 269] on div "**********" at bounding box center [824, 458] width 401 height 721
drag, startPoint x: 649, startPoint y: 322, endPoint x: 668, endPoint y: 305, distance: 25.5
click at [665, 322] on video at bounding box center [825, 527] width 319 height 568
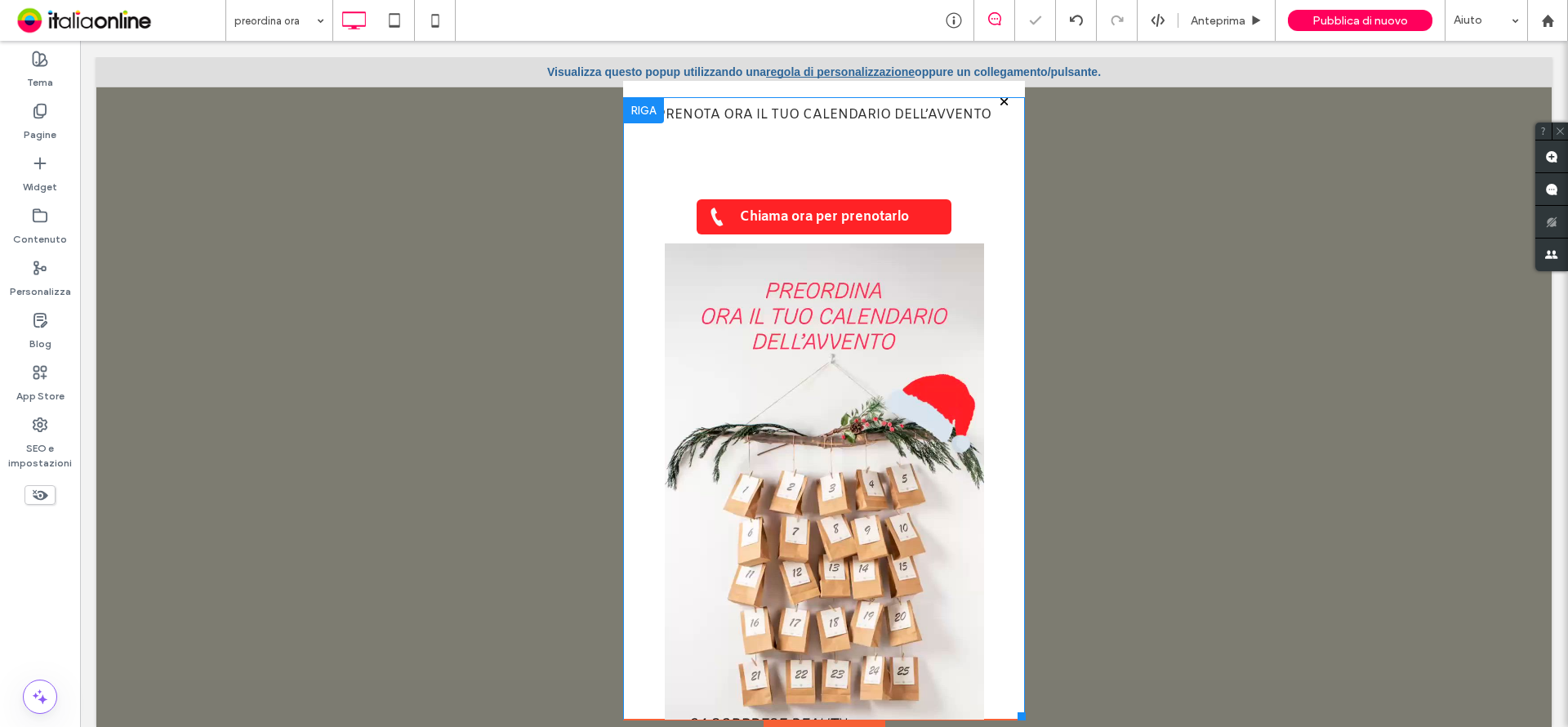
click at [637, 233] on div "PRENOTA ORA IL TUO CALENDARIO DELL’AVVENTO Chiama ora per prenotarlo Click To P…" at bounding box center [824, 458] width 401 height 721
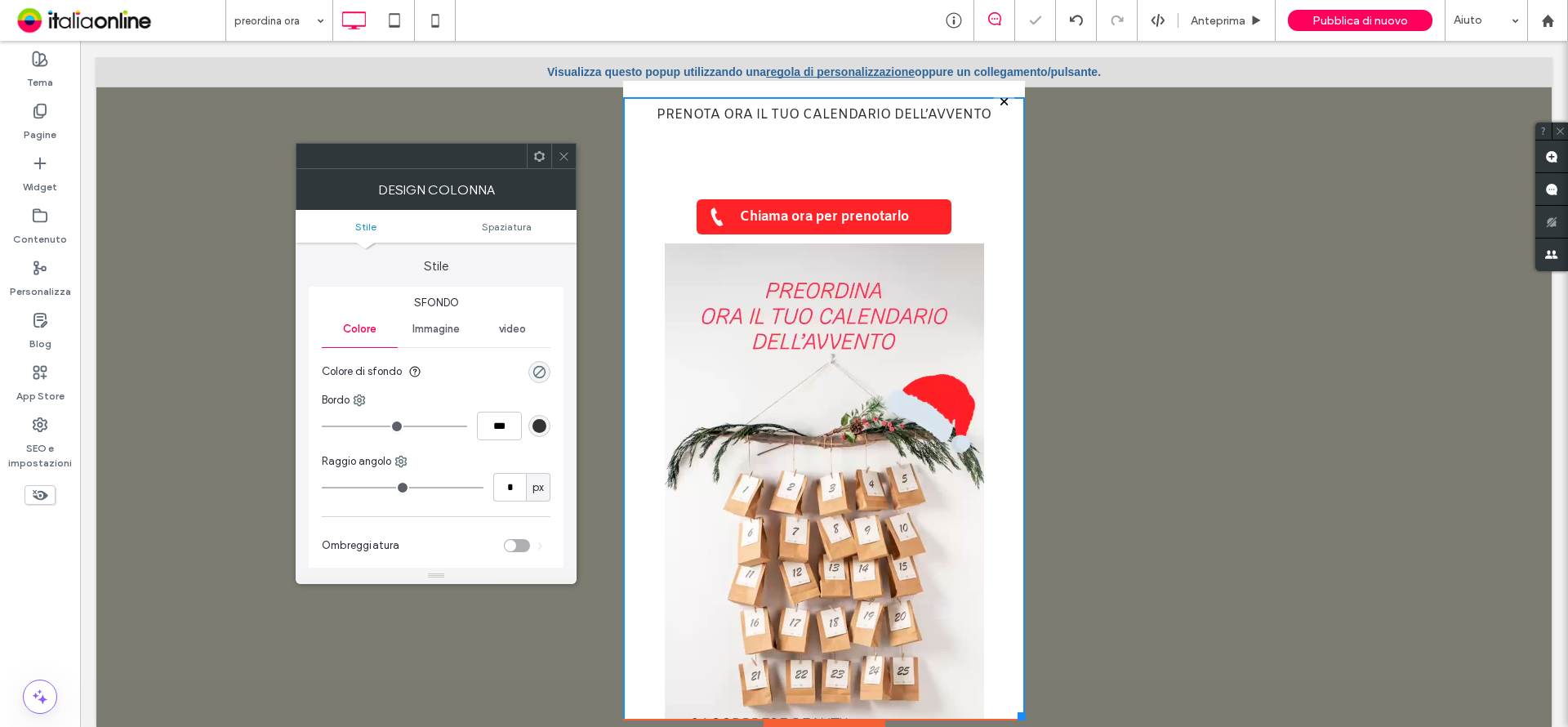
click at [516, 216] on ul "Stile Spaziatura" at bounding box center [435, 226] width 281 height 33
click at [510, 225] on span "Spaziatura" at bounding box center [506, 226] width 50 height 12
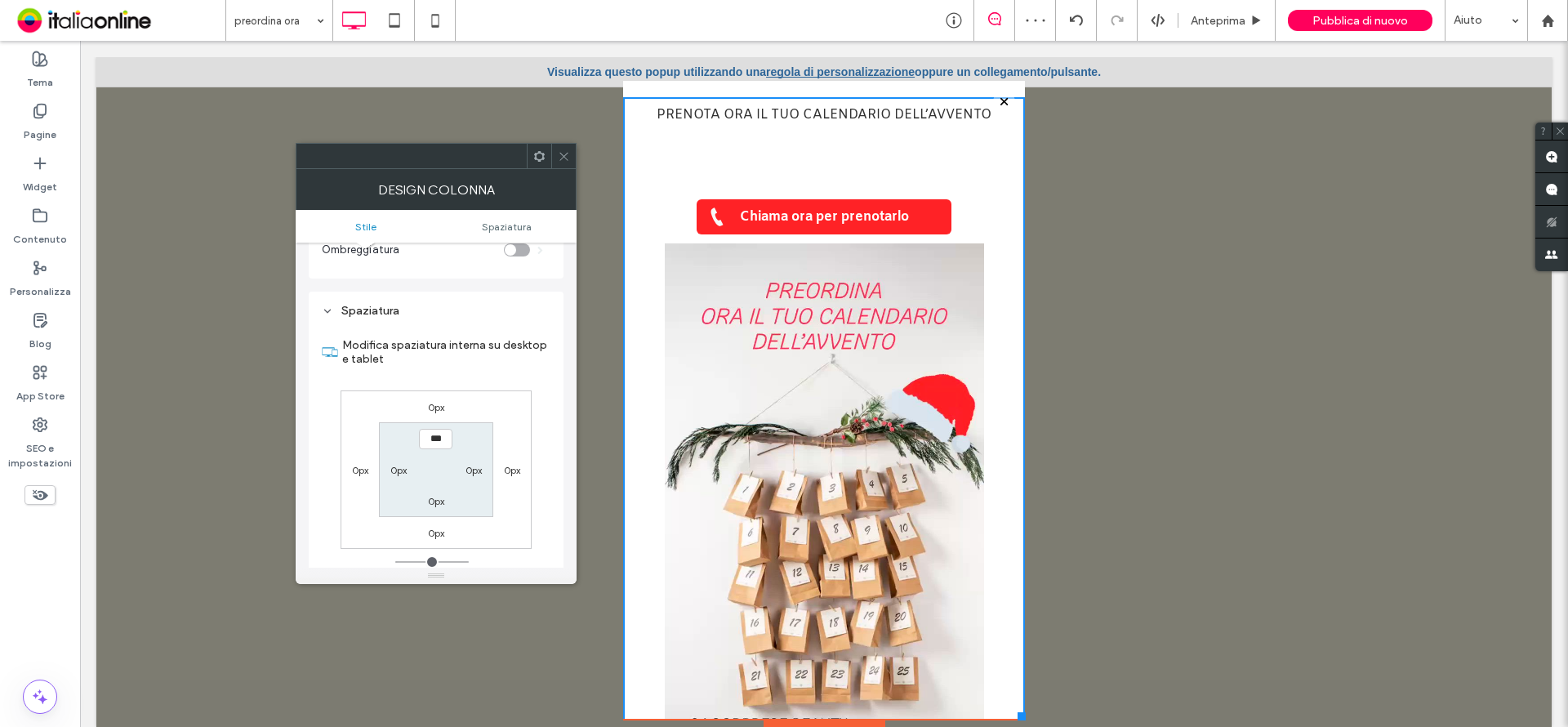
scroll to position [331, 0]
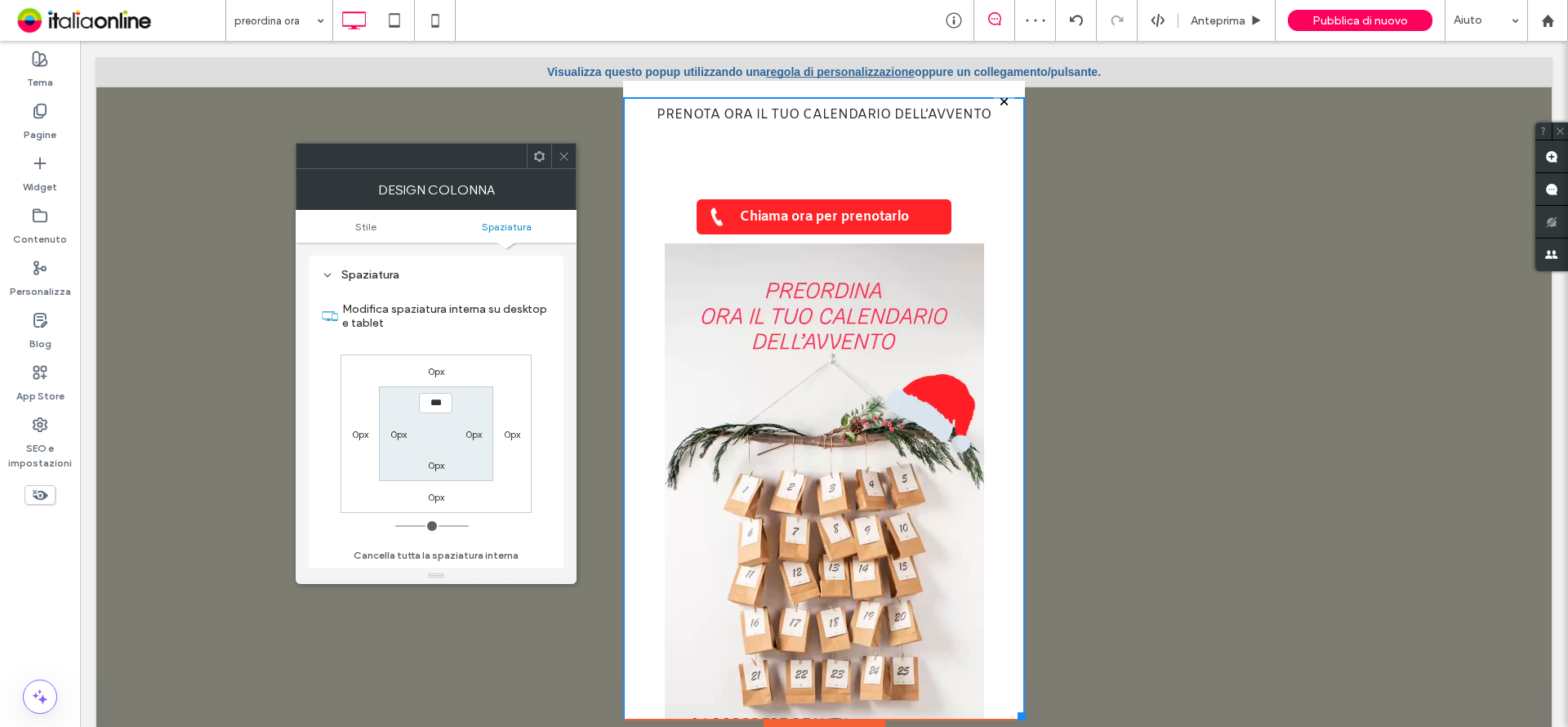
click at [558, 155] on icon at bounding box center [564, 156] width 12 height 12
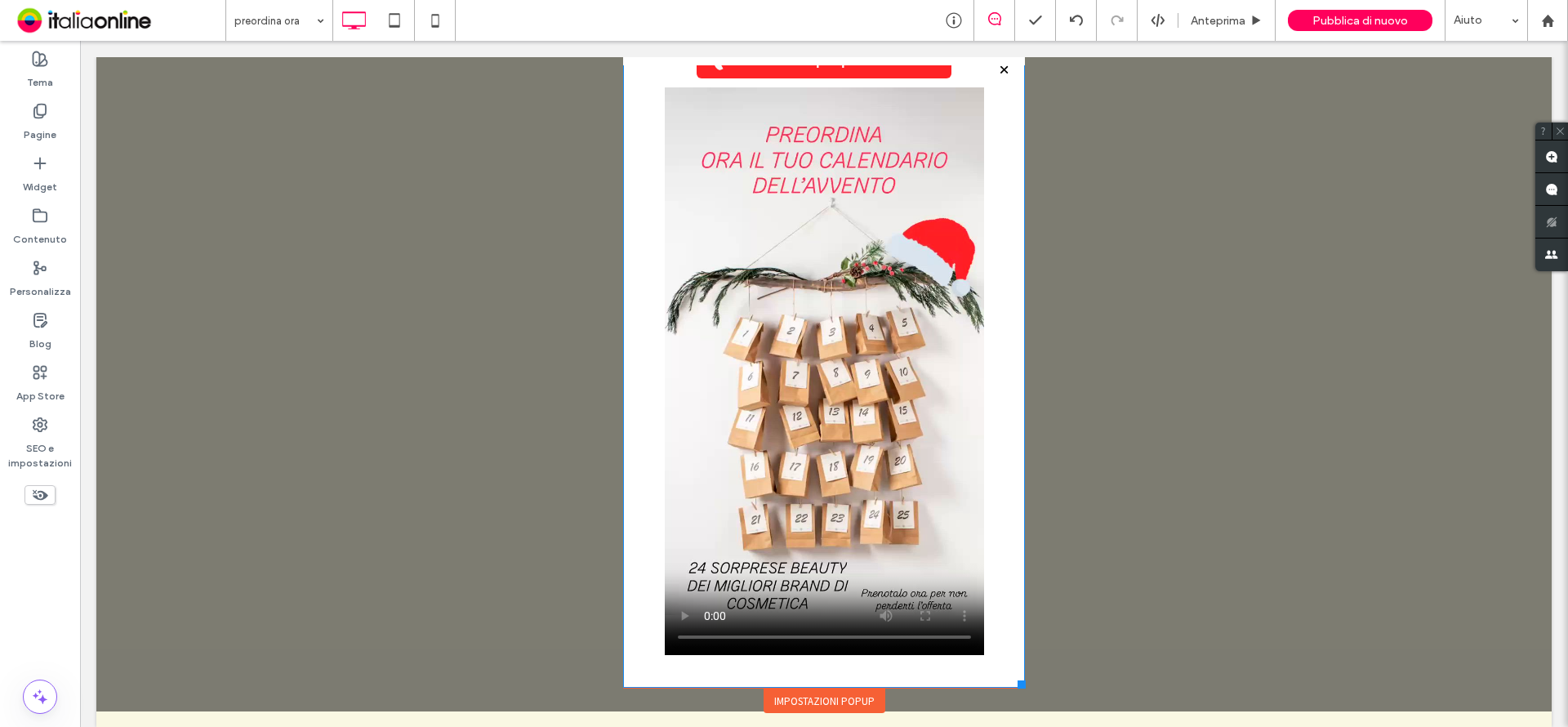
scroll to position [46, 0]
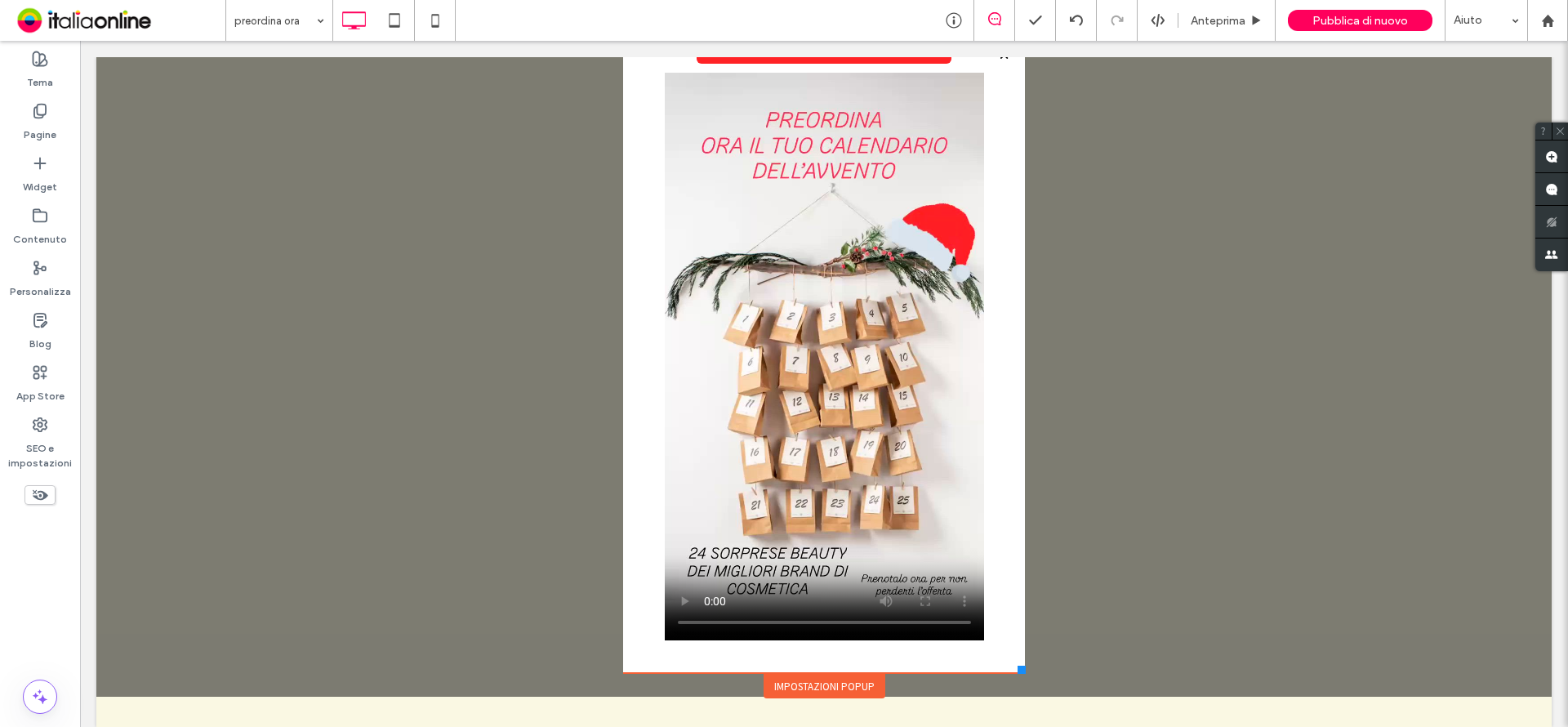
click at [842, 694] on div "Impostazioni popup" at bounding box center [824, 685] width 122 height 25
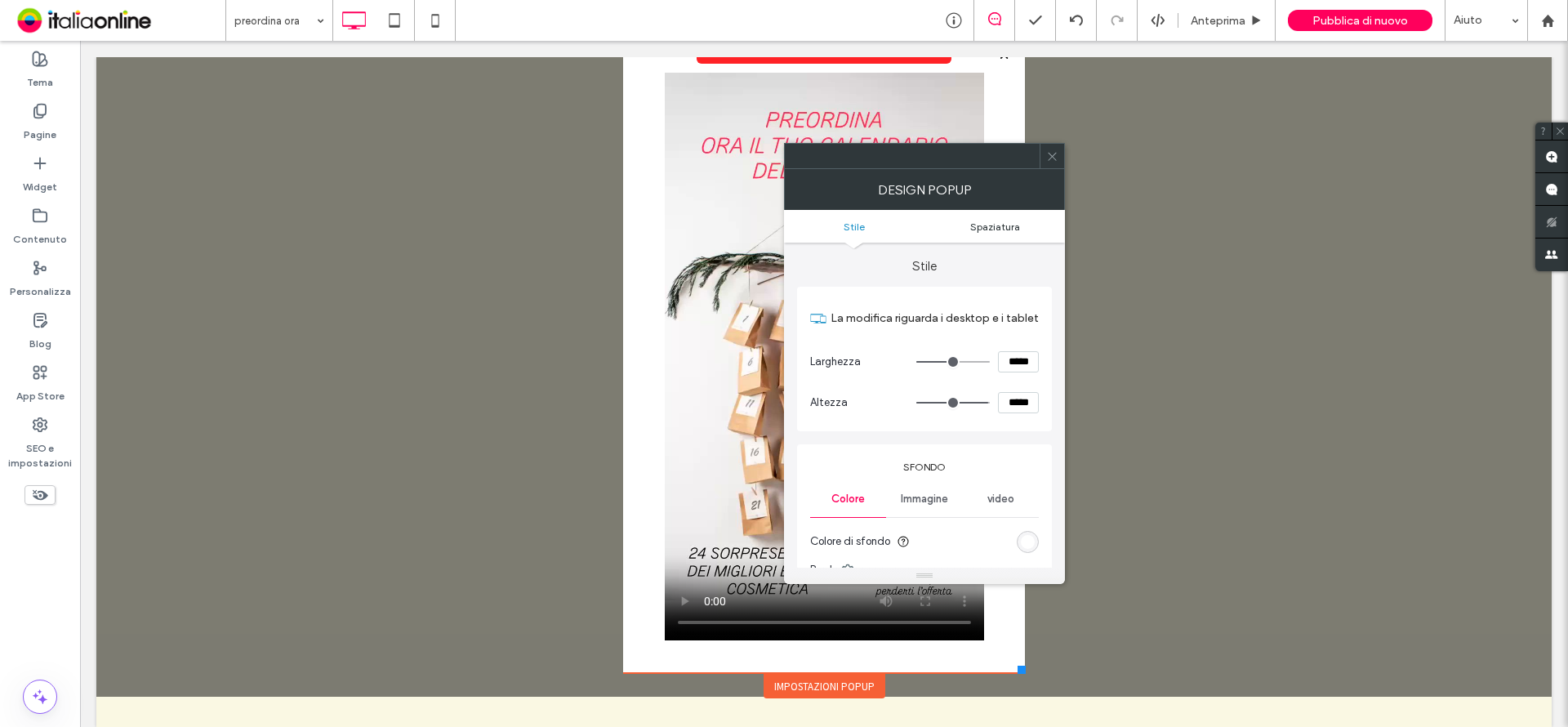
click at [1012, 222] on span "Spaziatura" at bounding box center [995, 226] width 50 height 12
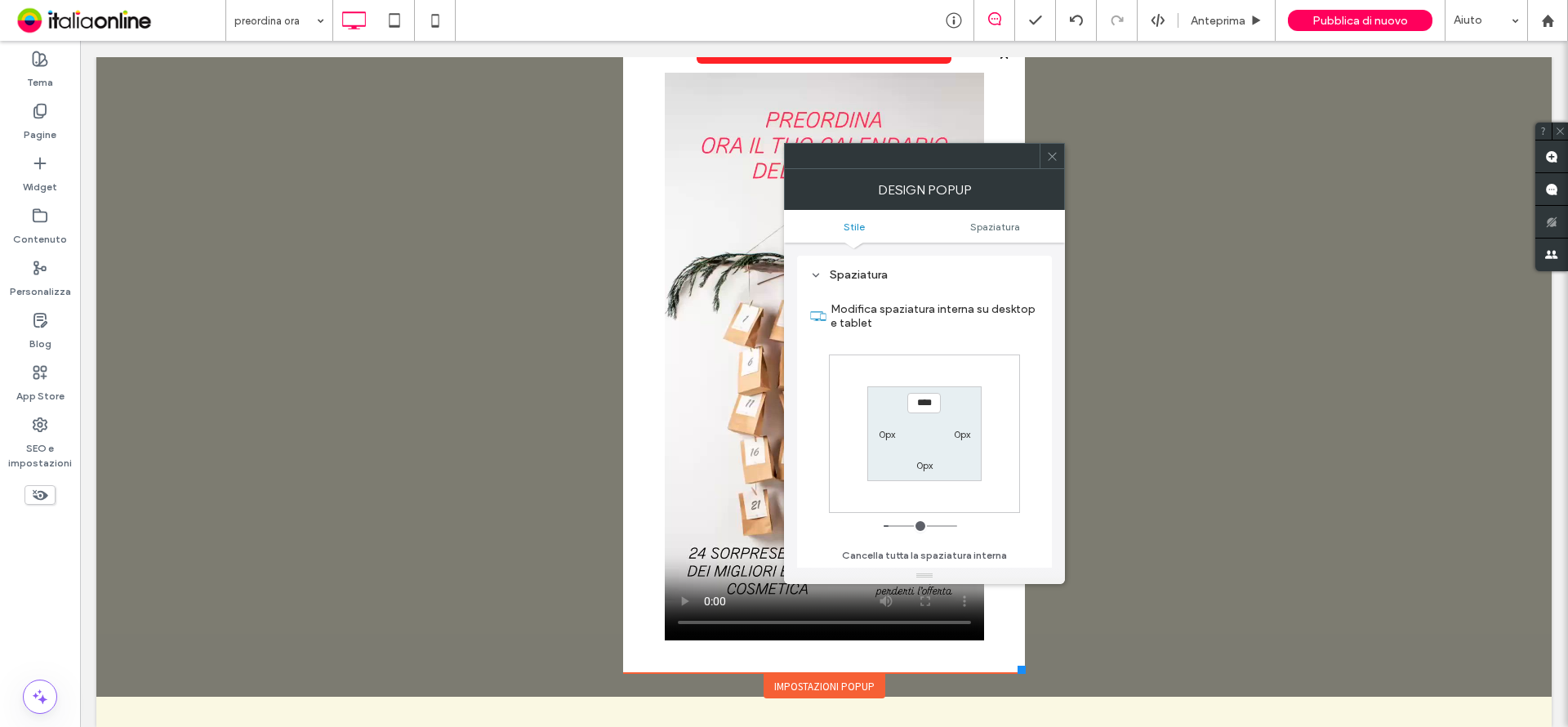
scroll to position [584, 0]
drag, startPoint x: 1057, startPoint y: 158, endPoint x: 1041, endPoint y: 172, distance: 21.3
click at [1057, 159] on icon at bounding box center [1052, 156] width 12 height 12
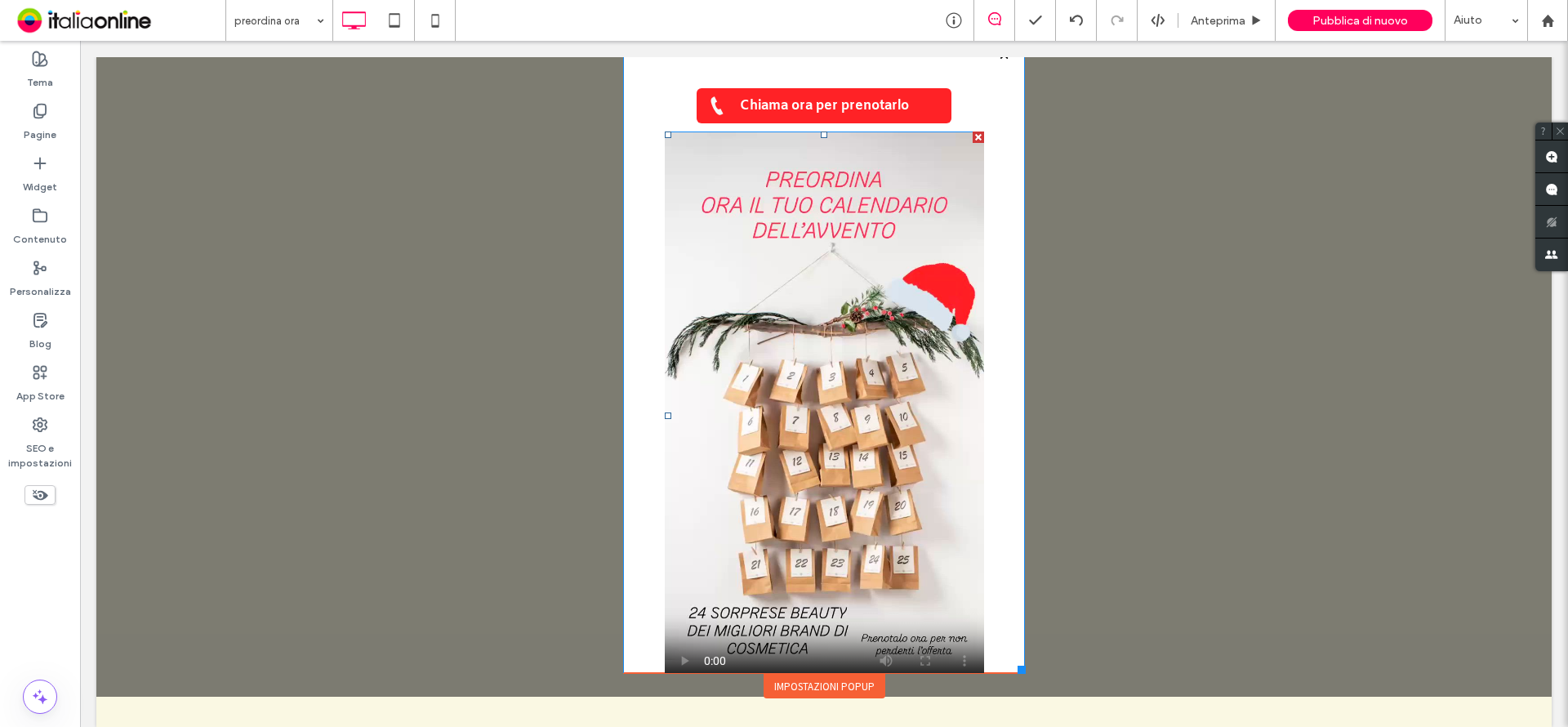
scroll to position [0, 0]
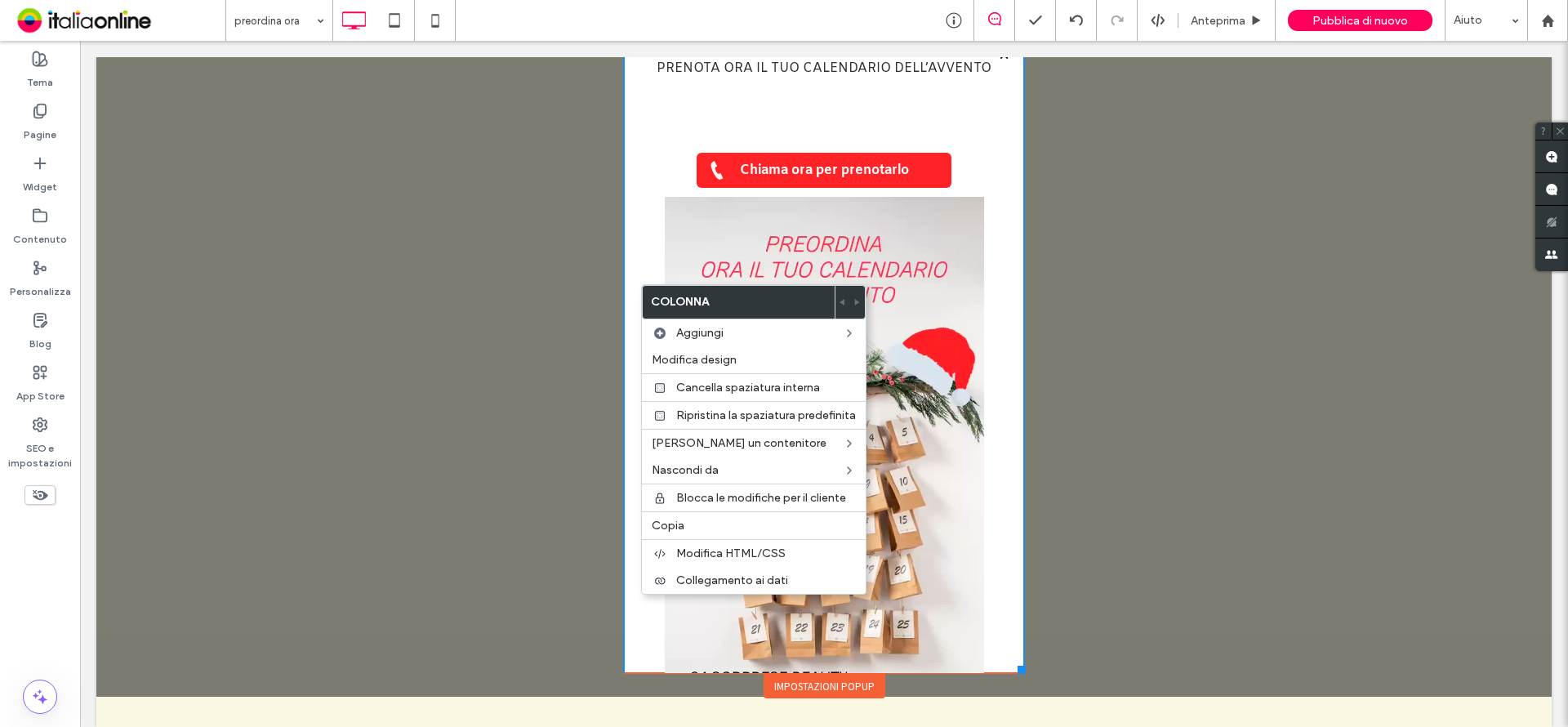
click at [651, 137] on div "PRENOTA ORA IL TUO CALENDARIO DELL’AVVENTO Chiama ora per prenotarlo Click To P…" at bounding box center [824, 412] width 401 height 721
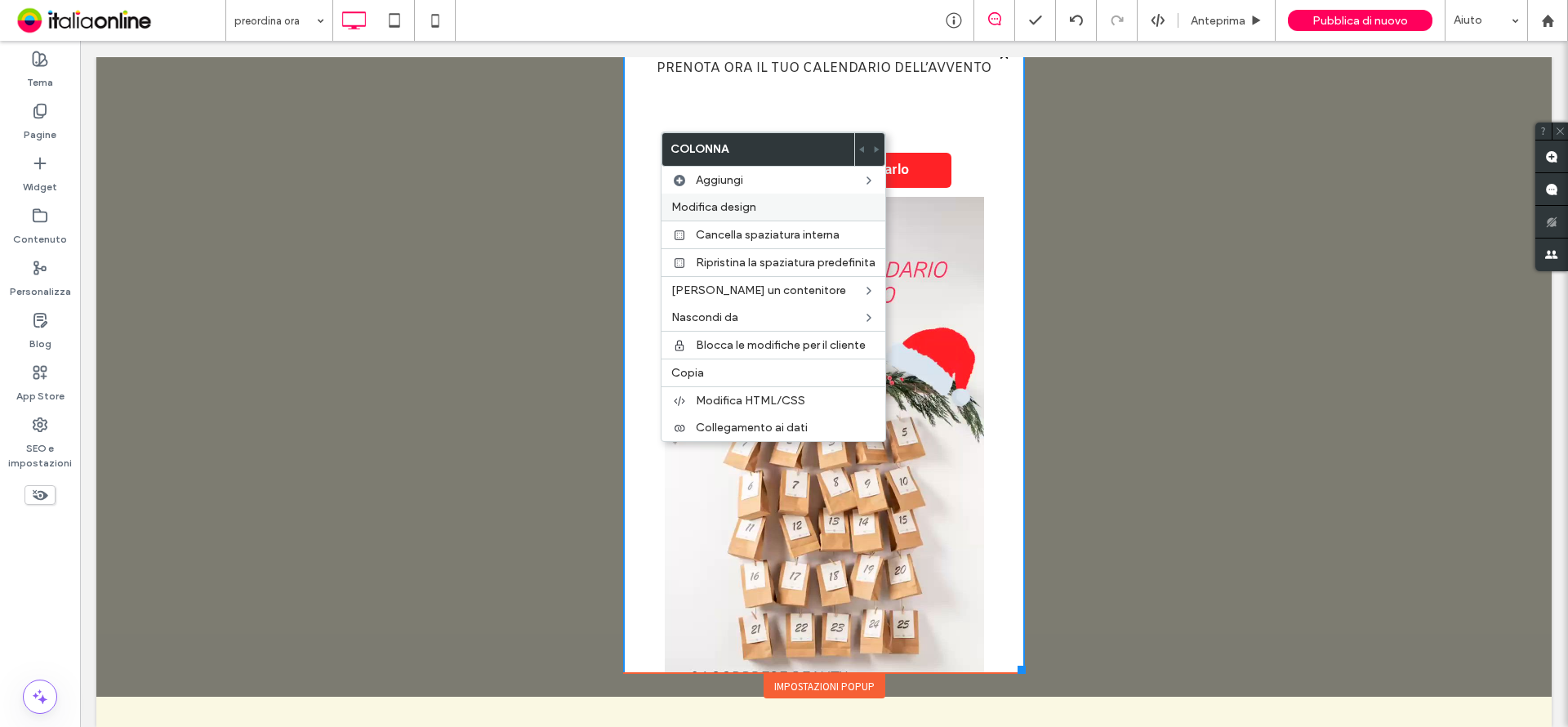
drag, startPoint x: 673, startPoint y: 194, endPoint x: 521, endPoint y: 144, distance: 160.0
click at [673, 194] on div "Modifica design" at bounding box center [773, 207] width 224 height 27
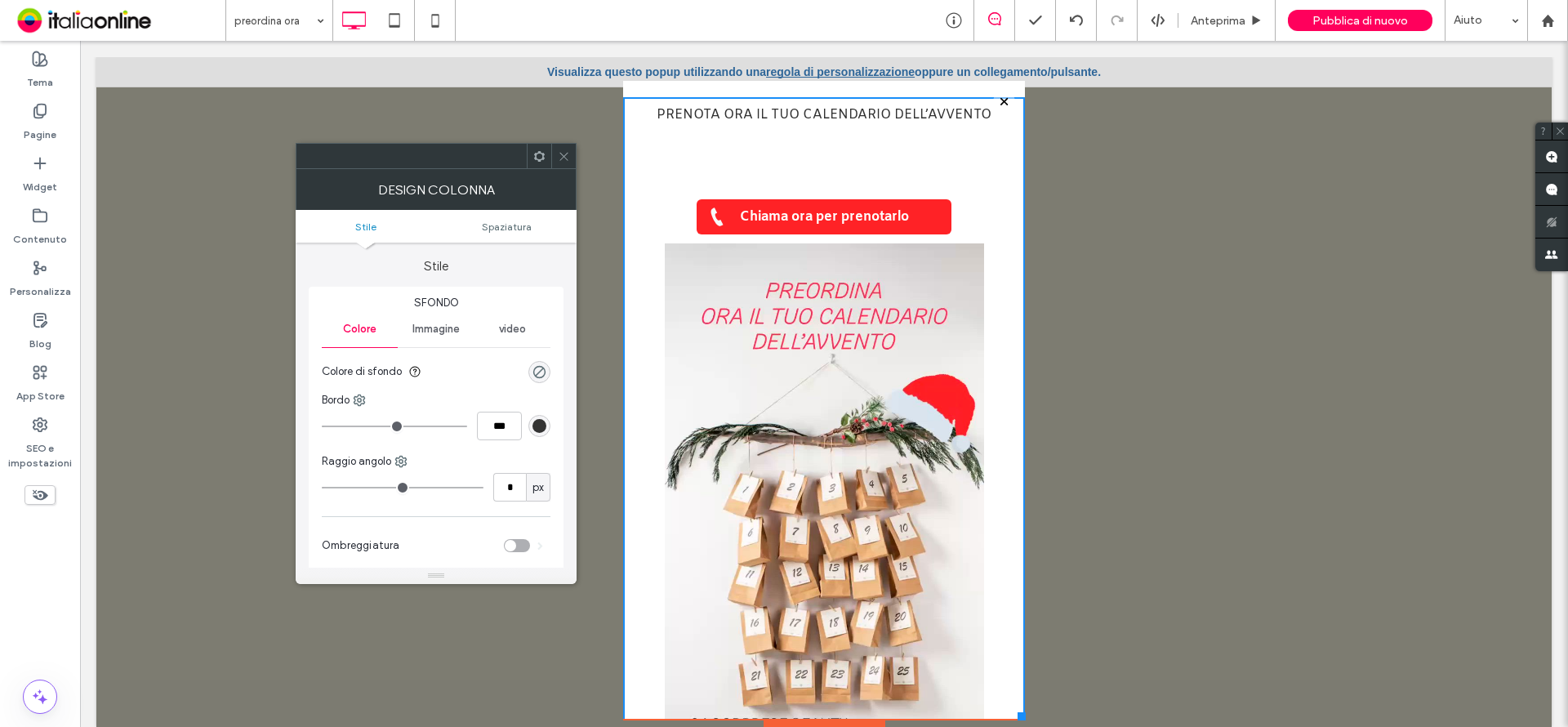
click at [567, 150] on icon at bounding box center [564, 156] width 12 height 12
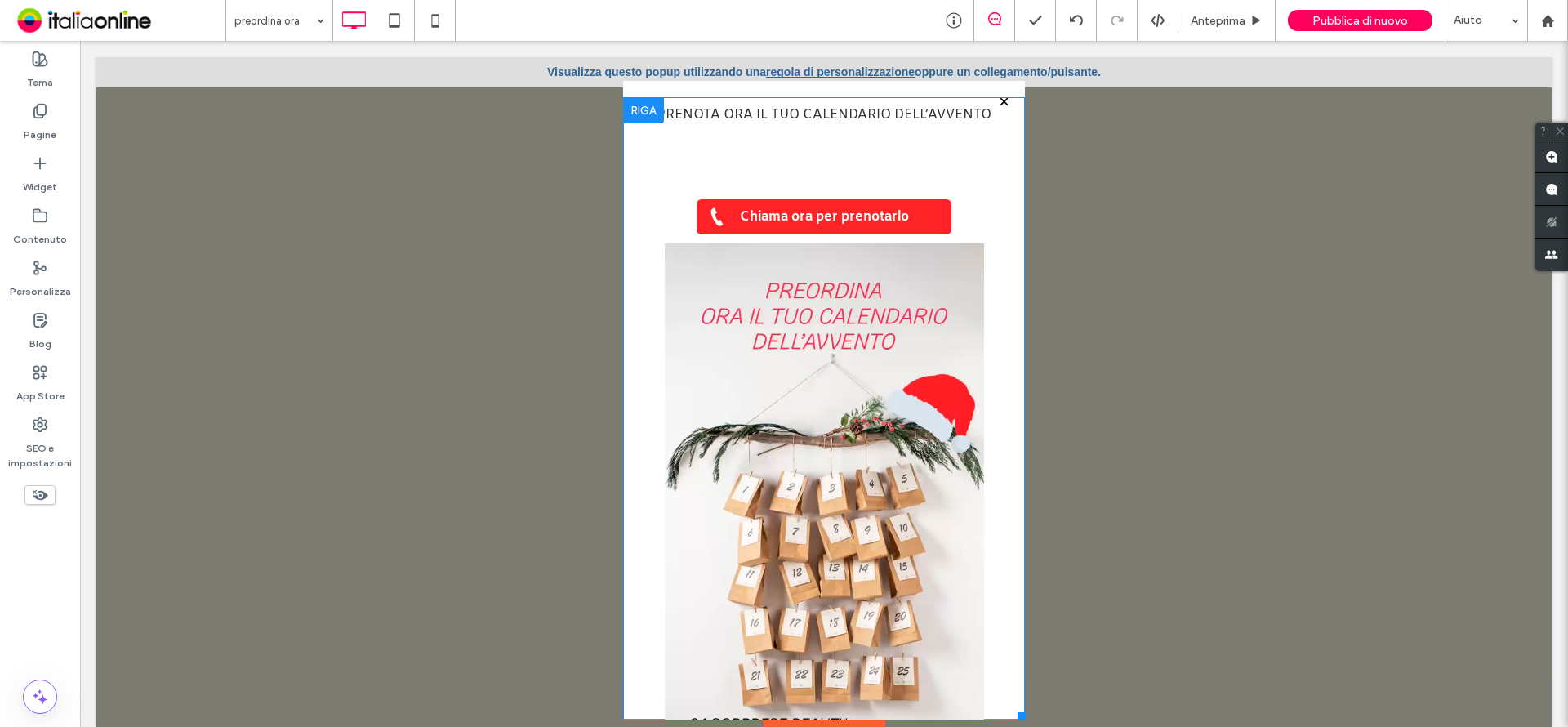
click at [635, 310] on div "PRENOTA ORA IL TUO CALENDARIO DELL’AVVENTO Chiama ora per prenotarlo Click To P…" at bounding box center [824, 458] width 401 height 721
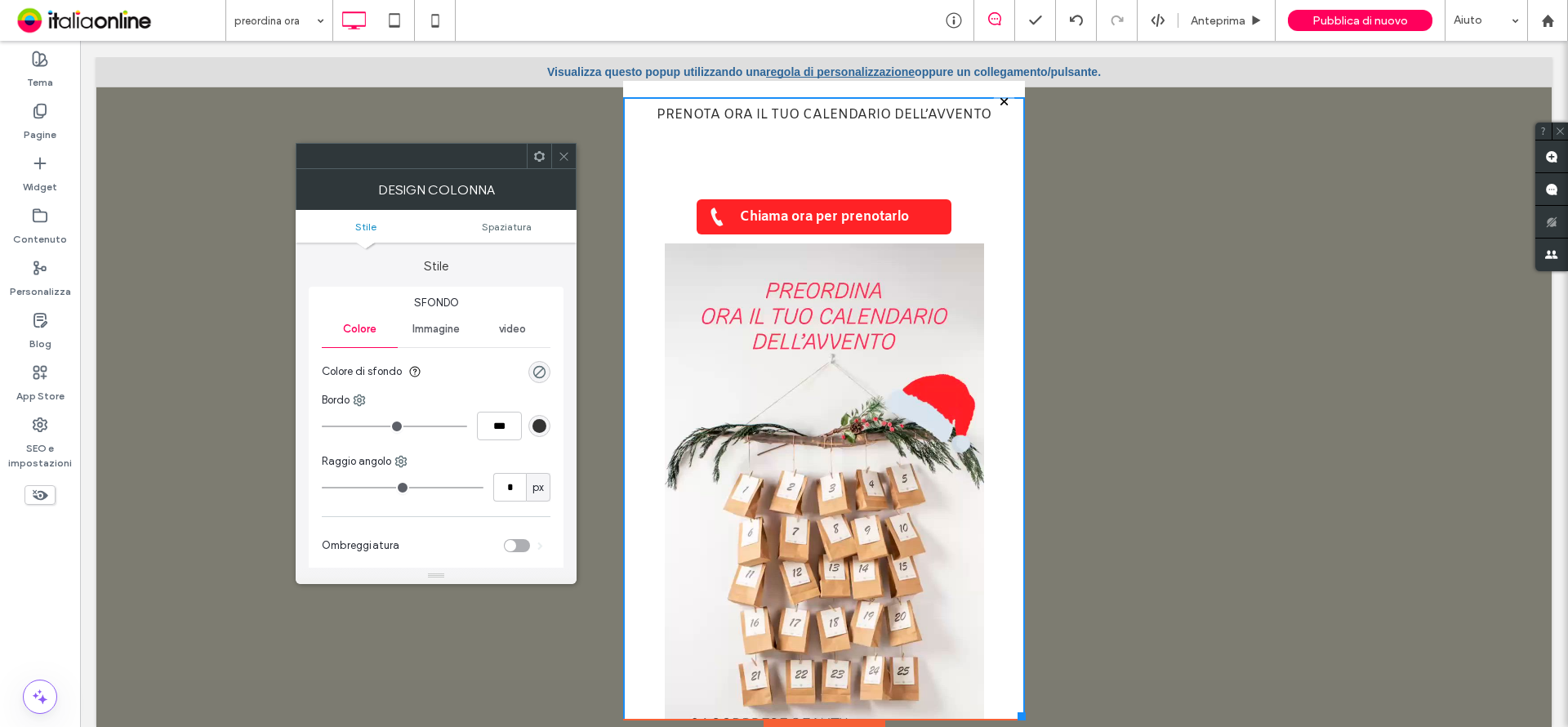
click at [564, 154] on icon at bounding box center [564, 156] width 12 height 12
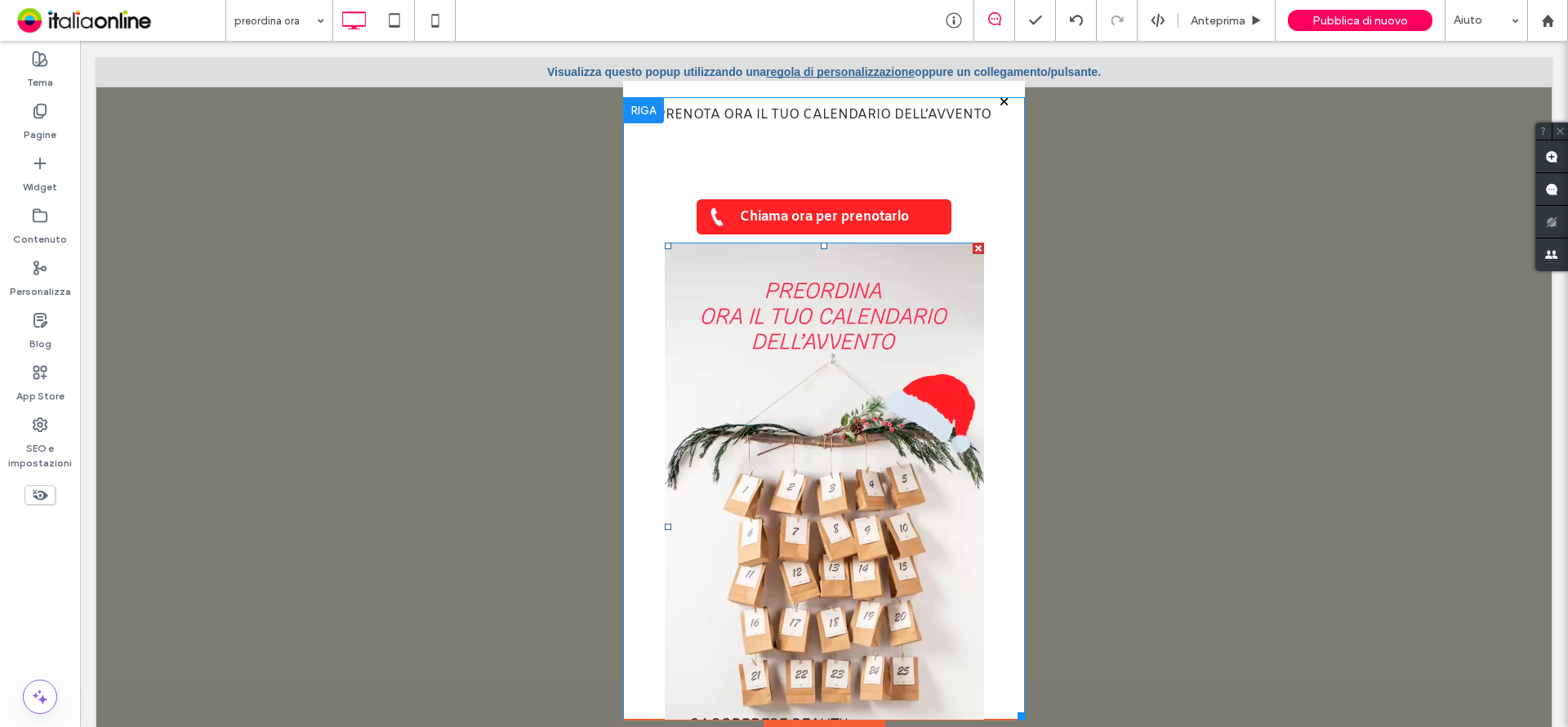
click at [733, 364] on span at bounding box center [825, 527] width 319 height 568
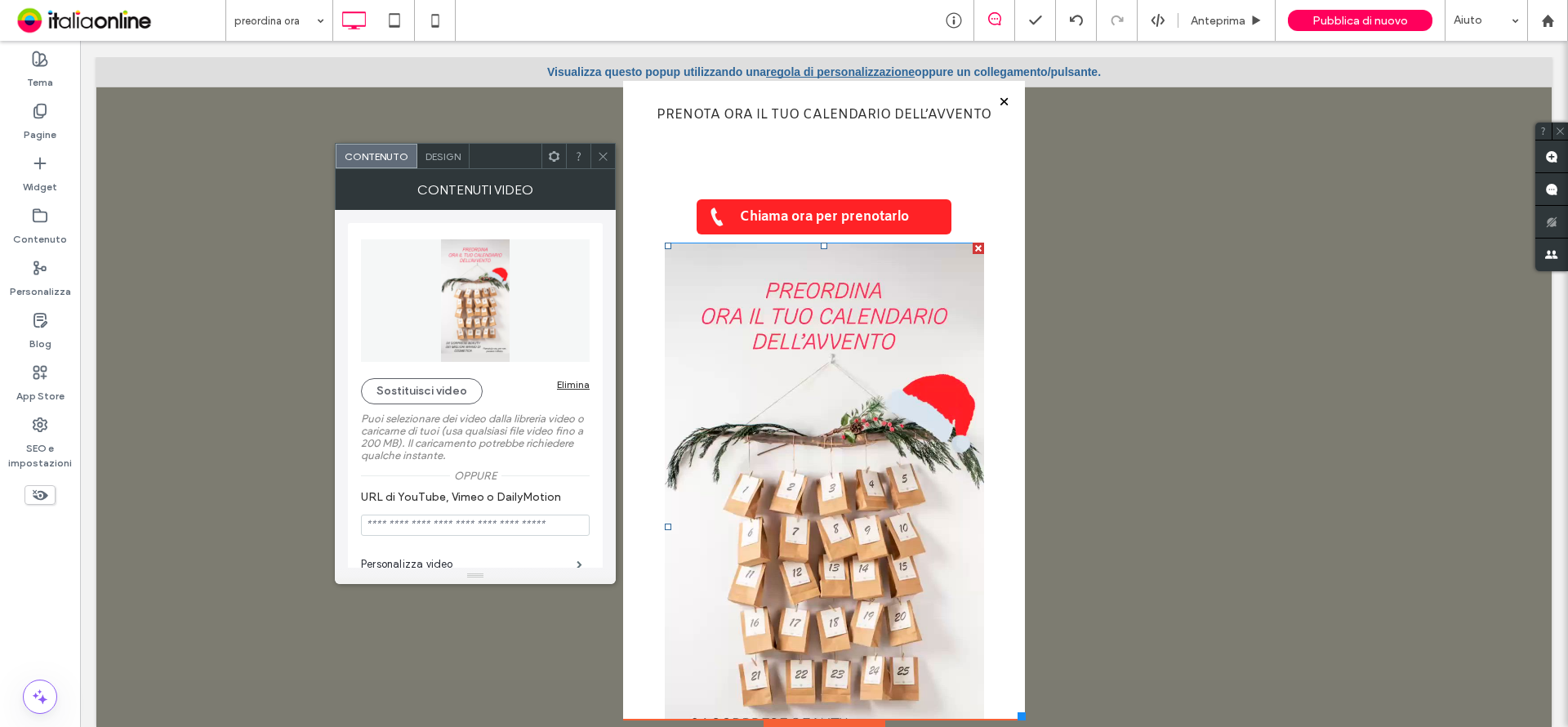
click at [462, 161] on div "Design" at bounding box center [443, 156] width 52 height 25
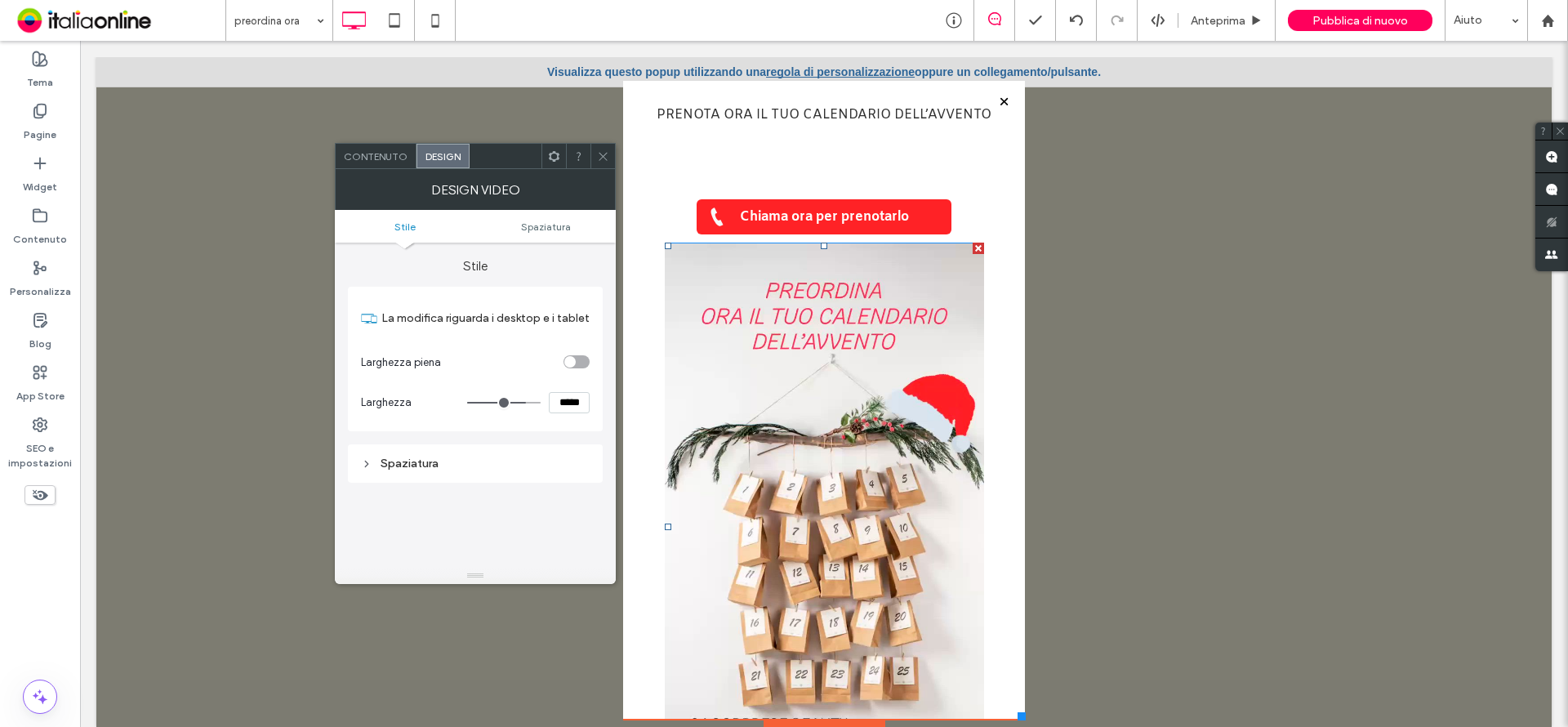
click at [441, 457] on div "Spaziatura" at bounding box center [475, 463] width 229 height 14
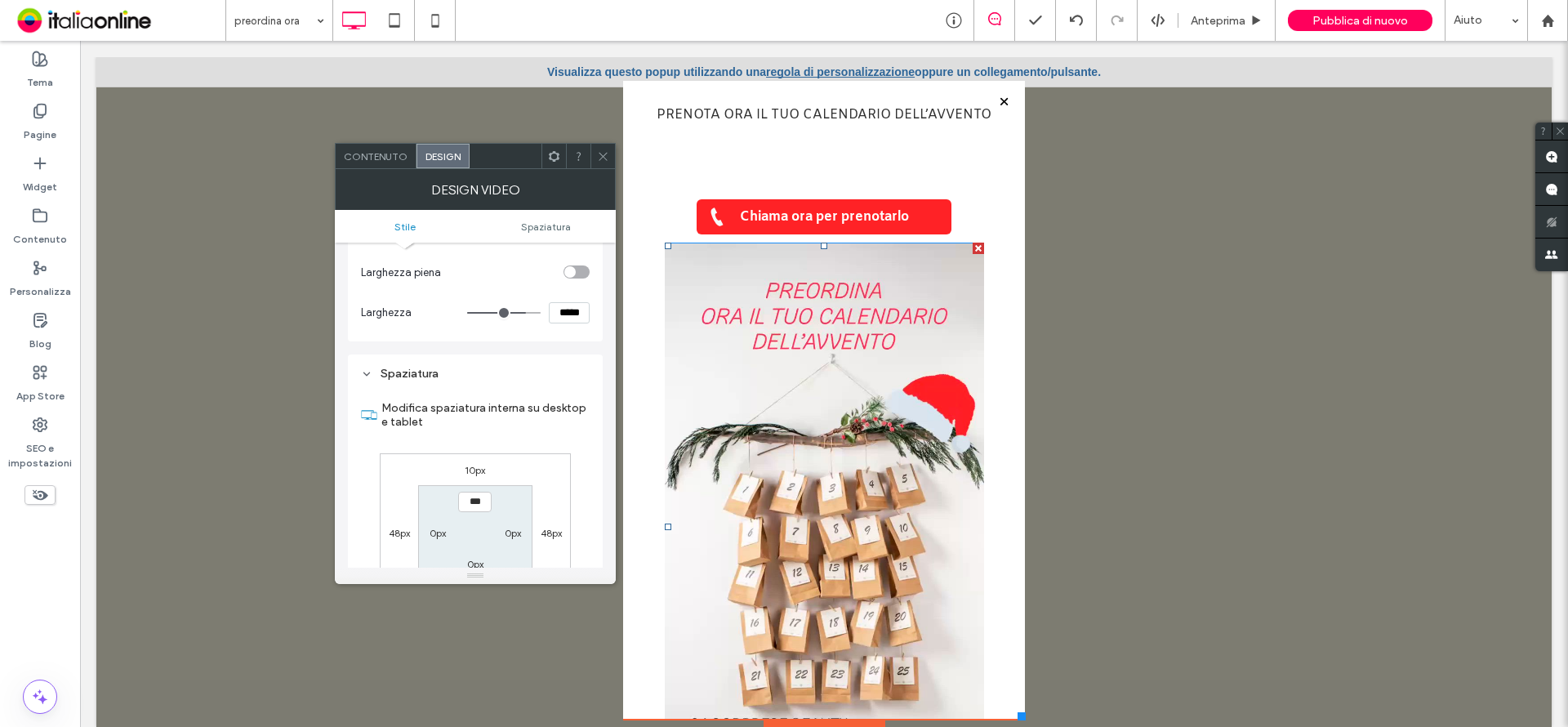
scroll to position [245, 0]
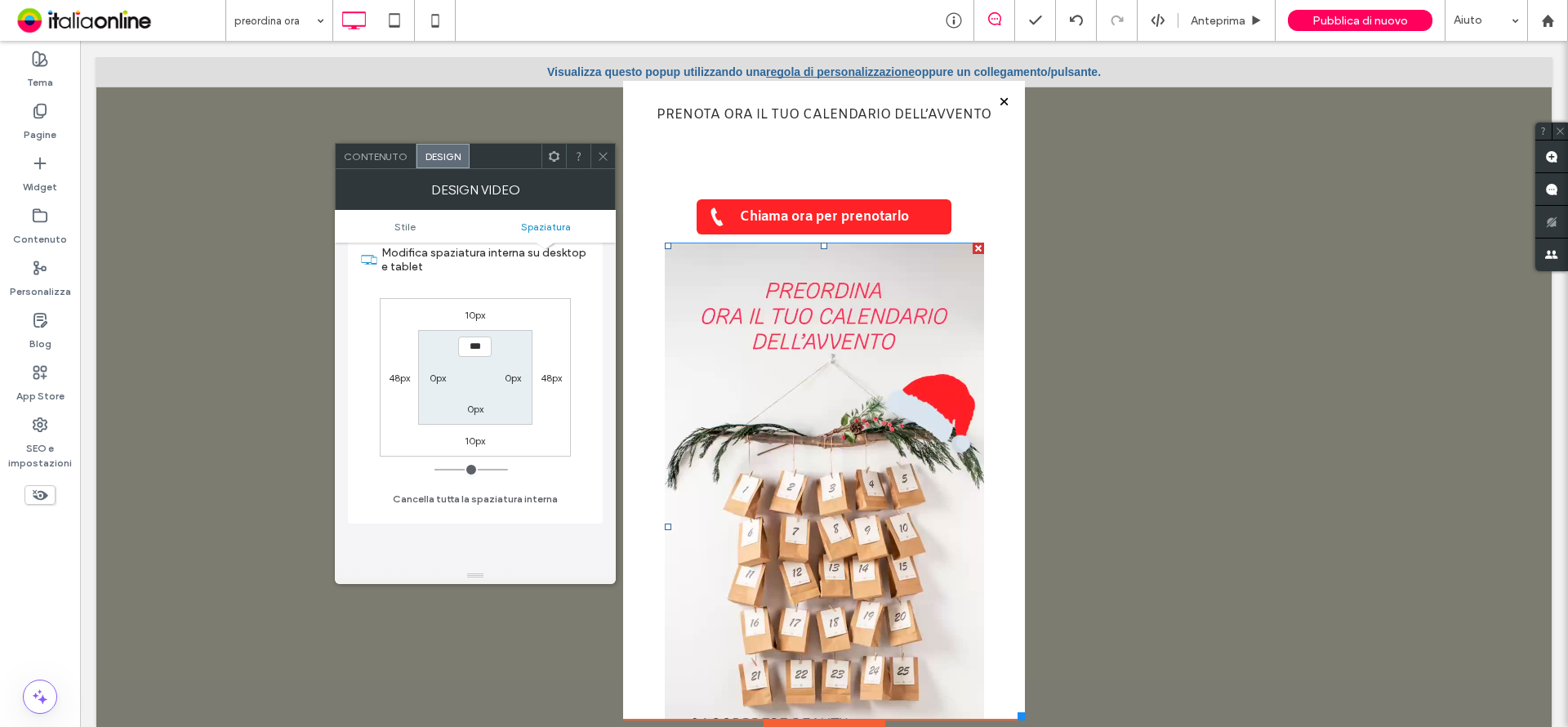
drag, startPoint x: 397, startPoint y: 381, endPoint x: 407, endPoint y: 401, distance: 22.4
click at [397, 381] on label "48px" at bounding box center [400, 377] width 21 height 12
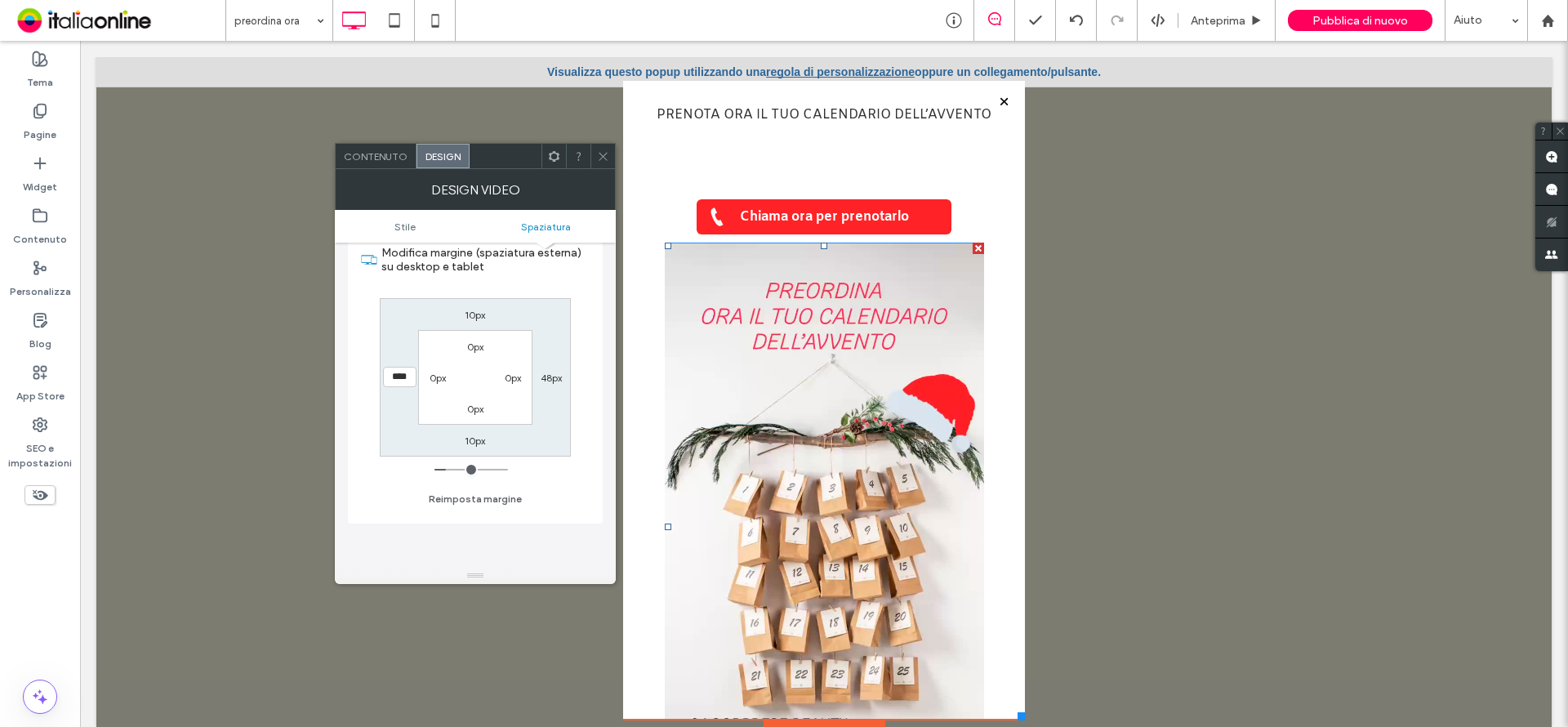
type input "**"
type input "****"
type input "**"
type input "****"
type input "*"
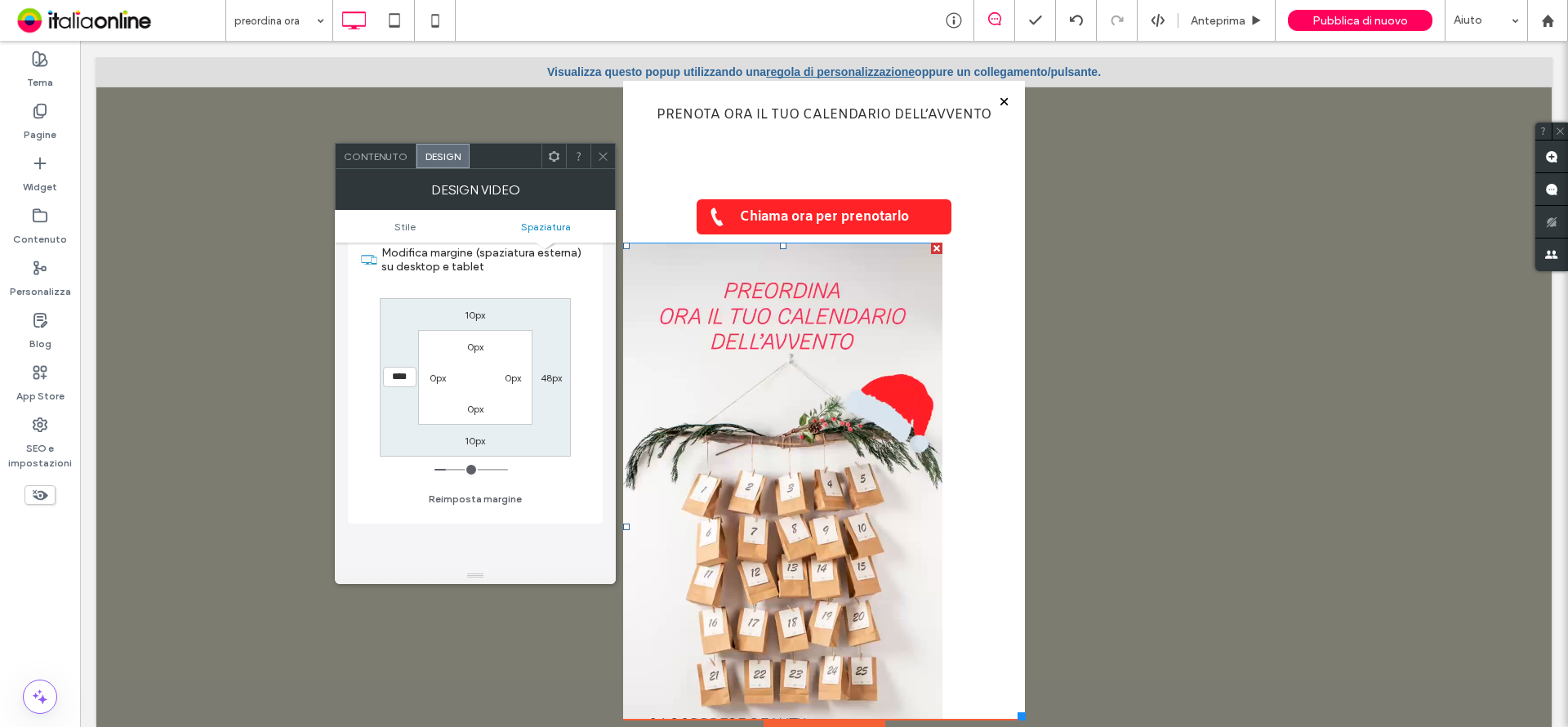
type input "***"
drag, startPoint x: 451, startPoint y: 473, endPoint x: 388, endPoint y: 473, distance: 63.0
click at [435, 470] on input "range" at bounding box center [471, 469] width 74 height 2
click at [547, 384] on div "48px" at bounding box center [551, 377] width 21 height 16
click at [552, 379] on label "48px" at bounding box center [551, 377] width 21 height 12
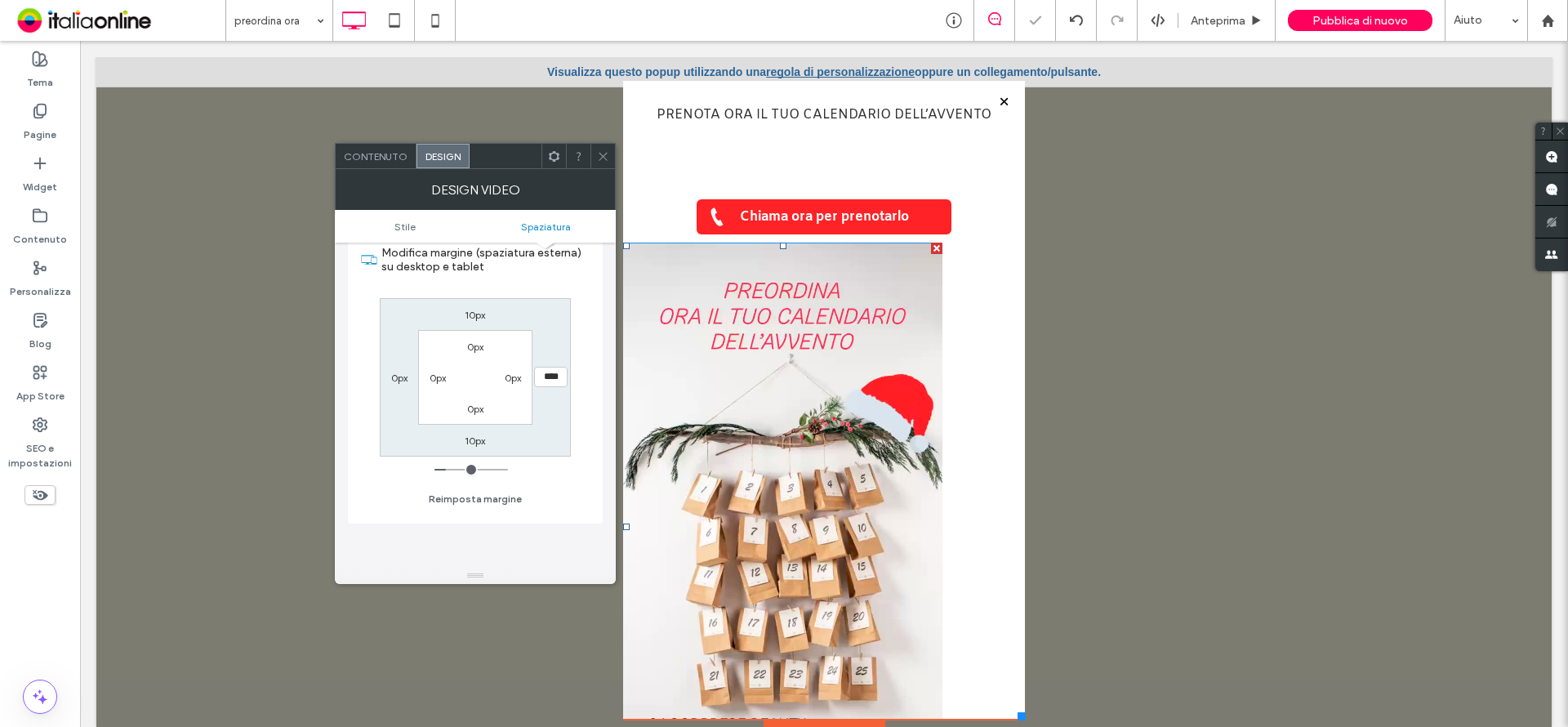
type input "**"
type input "****"
type input "**"
type input "****"
type input "**"
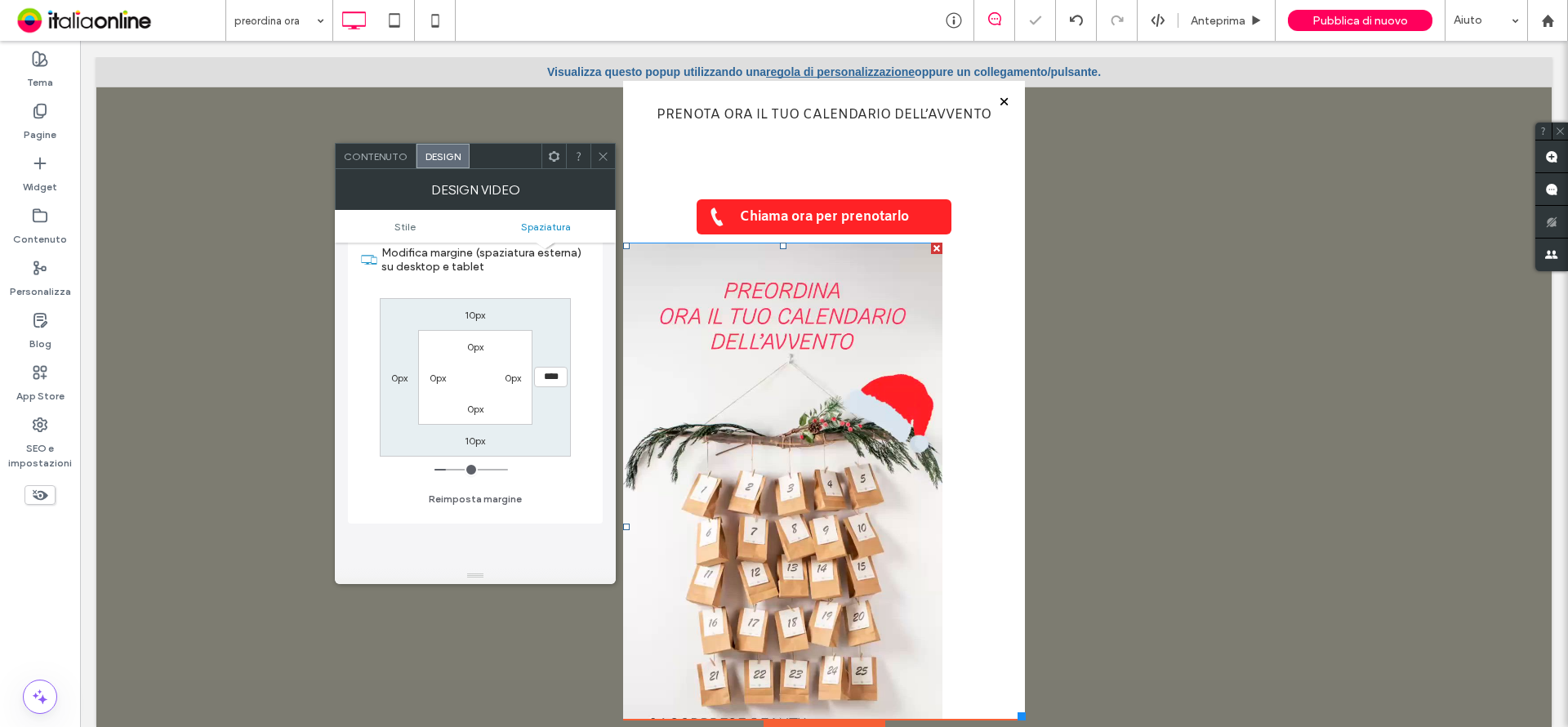
type input "****"
type input "*"
type input "***"
type input "*"
type input "***"
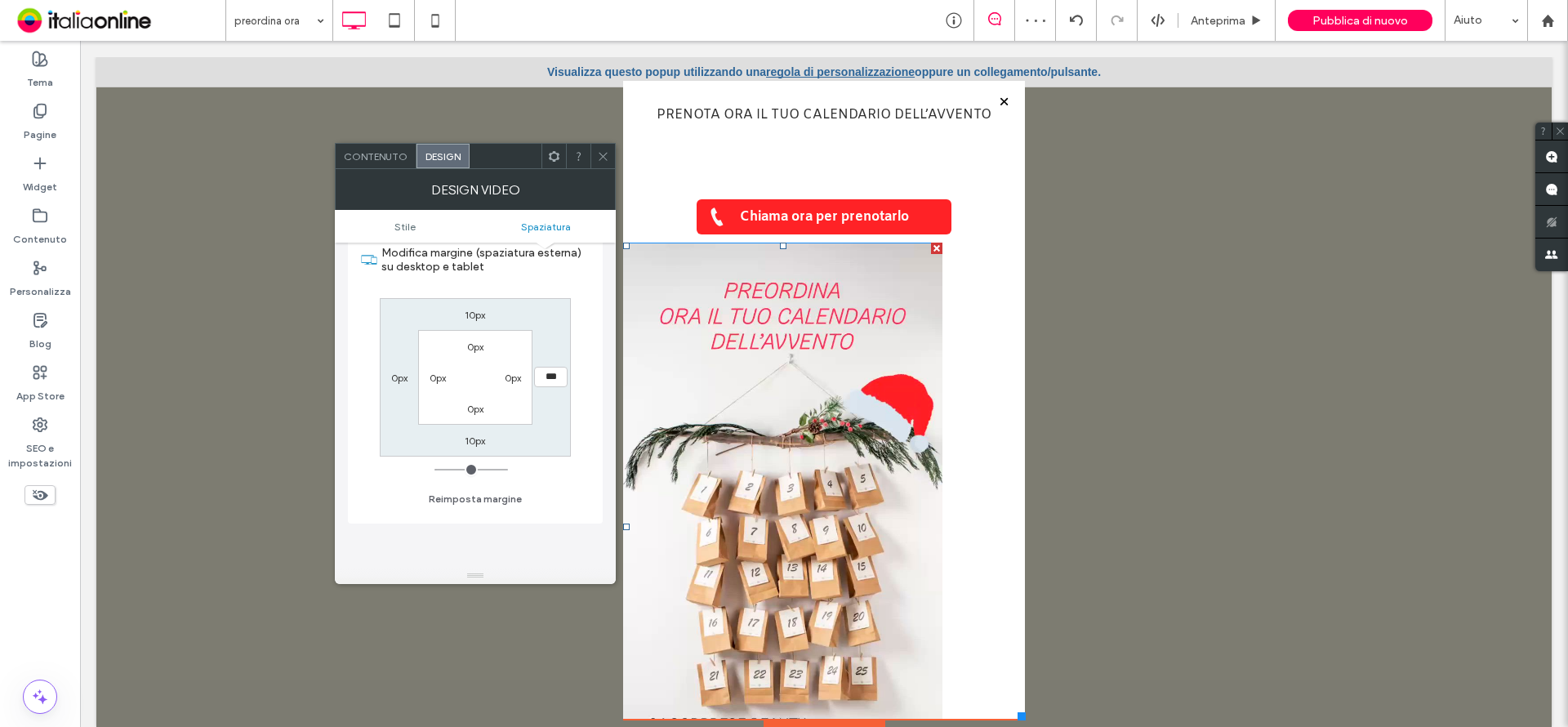
drag, startPoint x: 454, startPoint y: 469, endPoint x: 315, endPoint y: 446, distance: 140.9
type input "*"
click at [435, 468] on input "range" at bounding box center [471, 469] width 74 height 2
drag, startPoint x: 606, startPoint y: 147, endPoint x: 600, endPoint y: 160, distance: 14.3
click at [605, 148] on span at bounding box center [603, 156] width 12 height 25
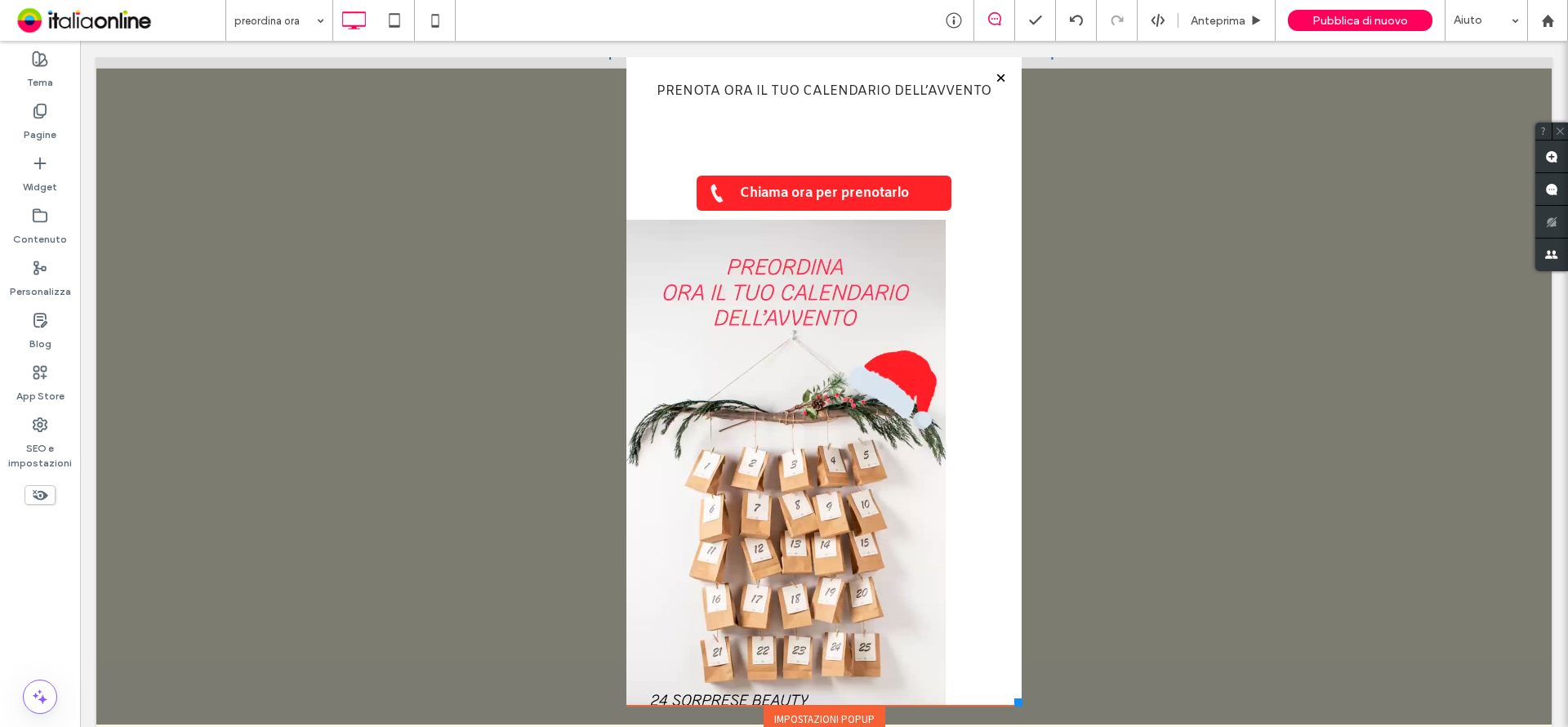
scroll to position [0, 0]
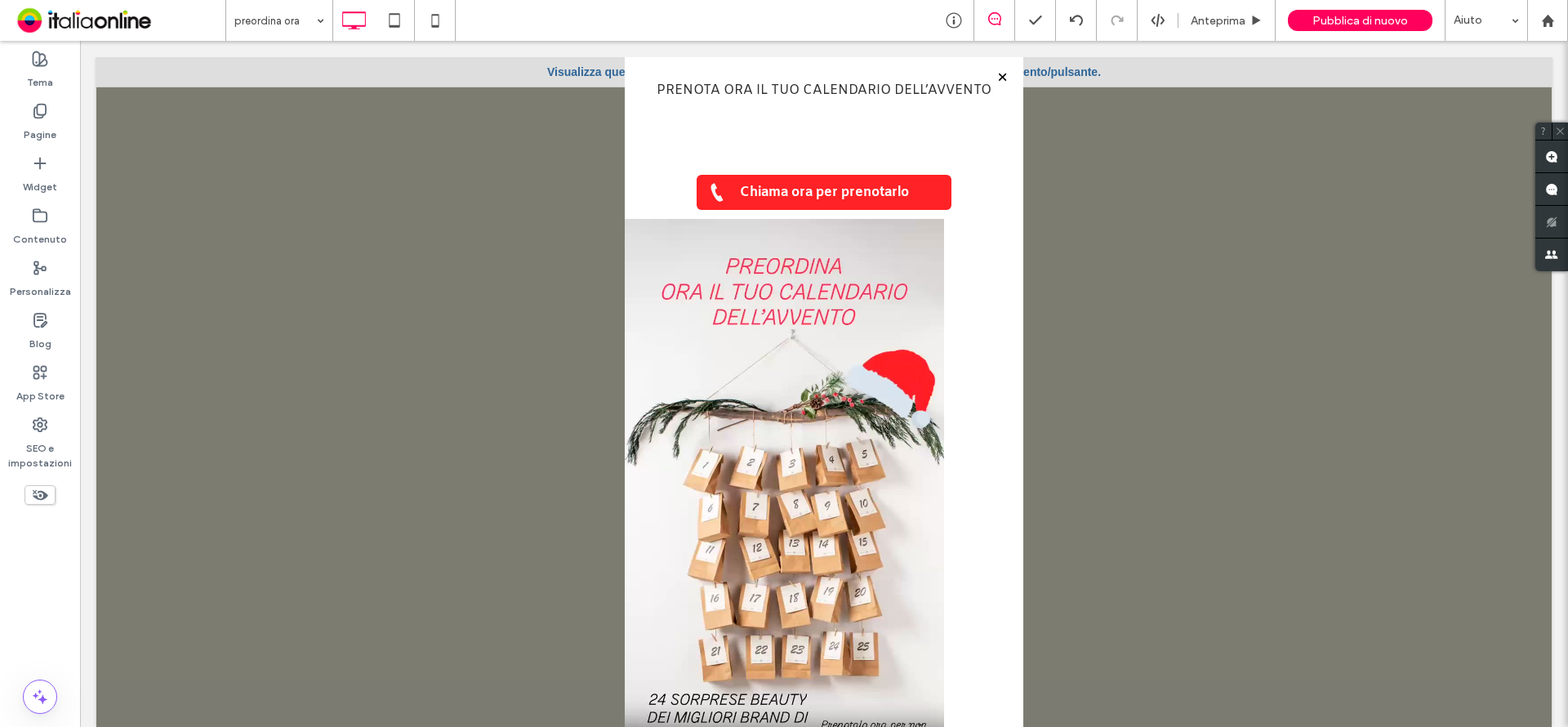
drag, startPoint x: 1006, startPoint y: 667, endPoint x: 1010, endPoint y: 683, distance: 16.5
click at [1010, 687] on div "Click To Paste HOME TRATTAMENTI CORPO TRATTAMENTI VISO TRATTAMENTI ESTETICI RIM…" at bounding box center [824, 380] width 407 height 781
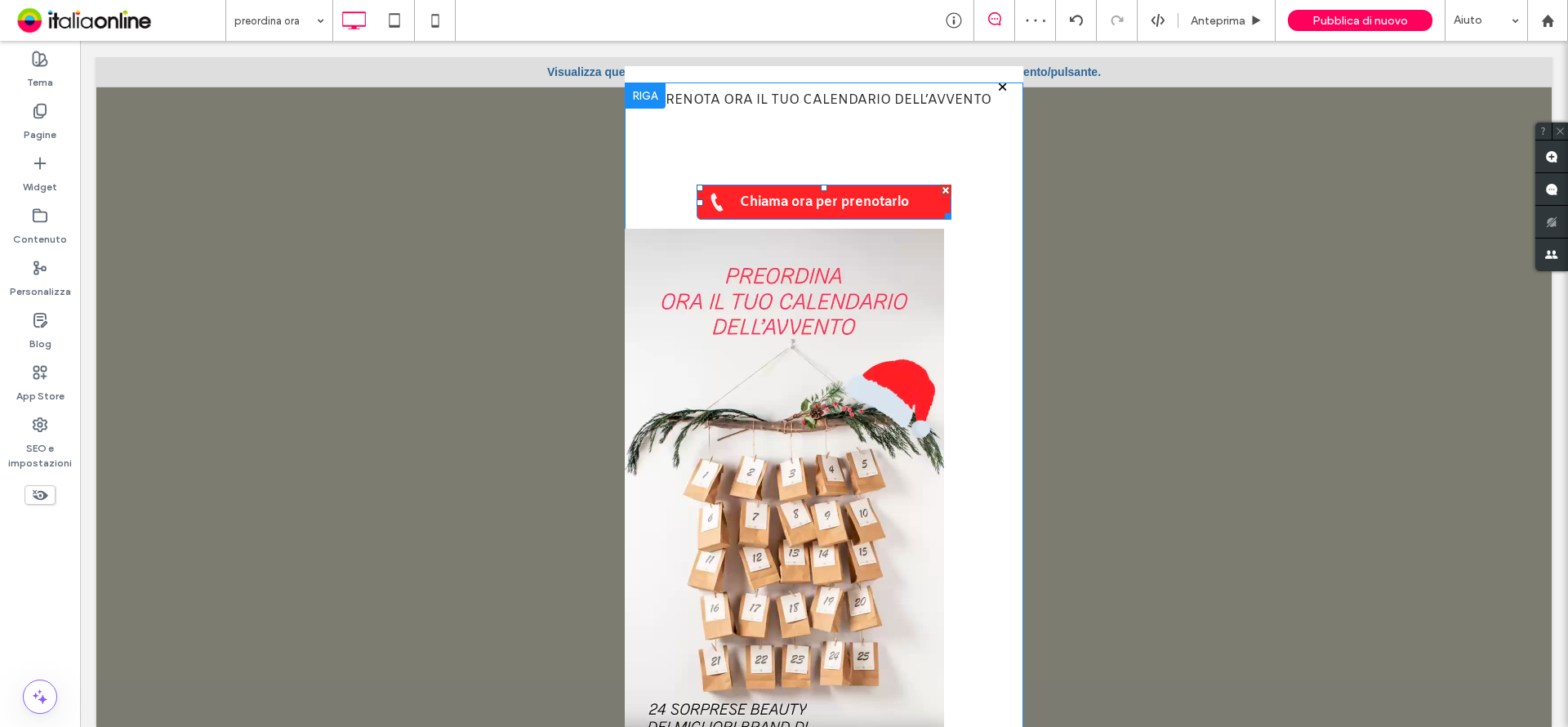
click at [879, 203] on span "Chiama ora per prenotarlo" at bounding box center [824, 201] width 180 height 33
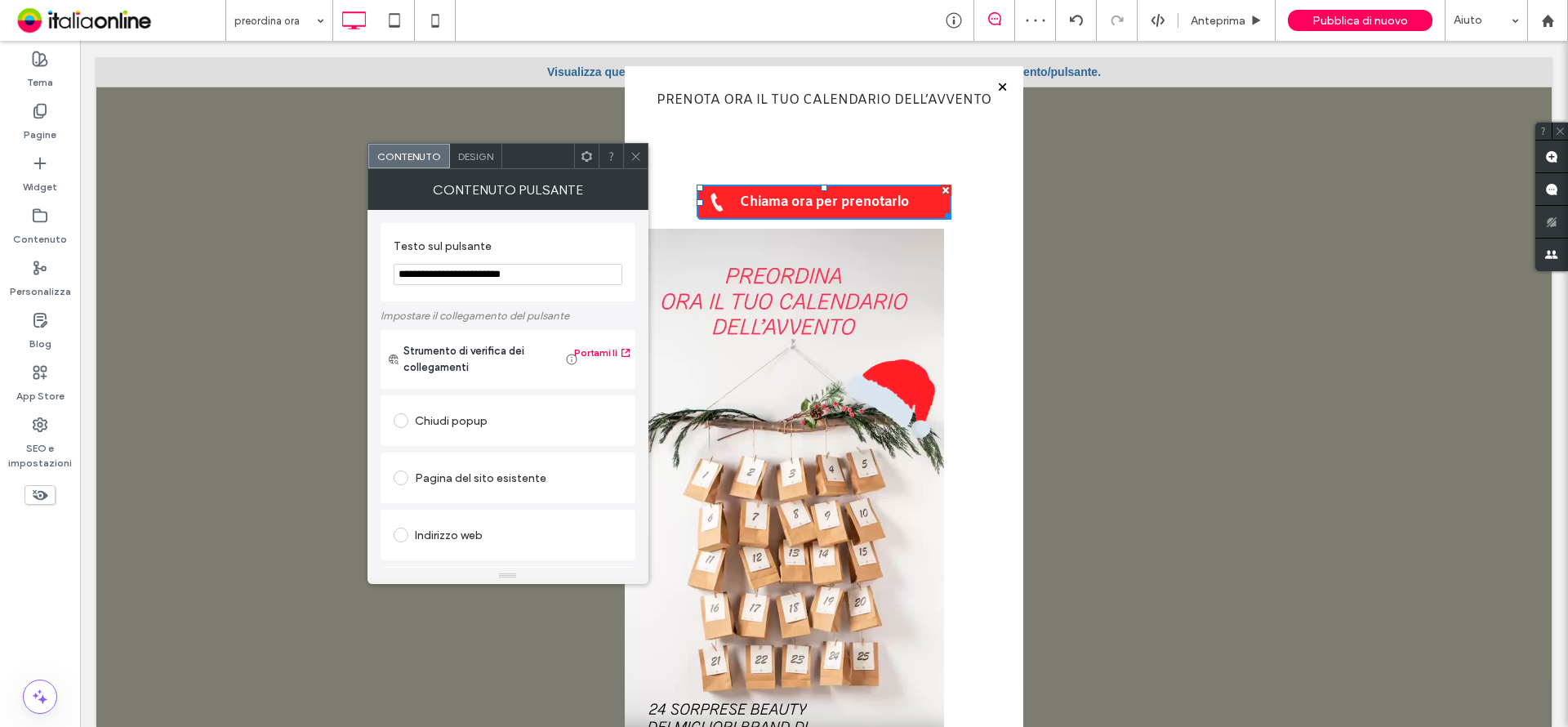
click at [486, 154] on span "Design" at bounding box center [475, 156] width 35 height 12
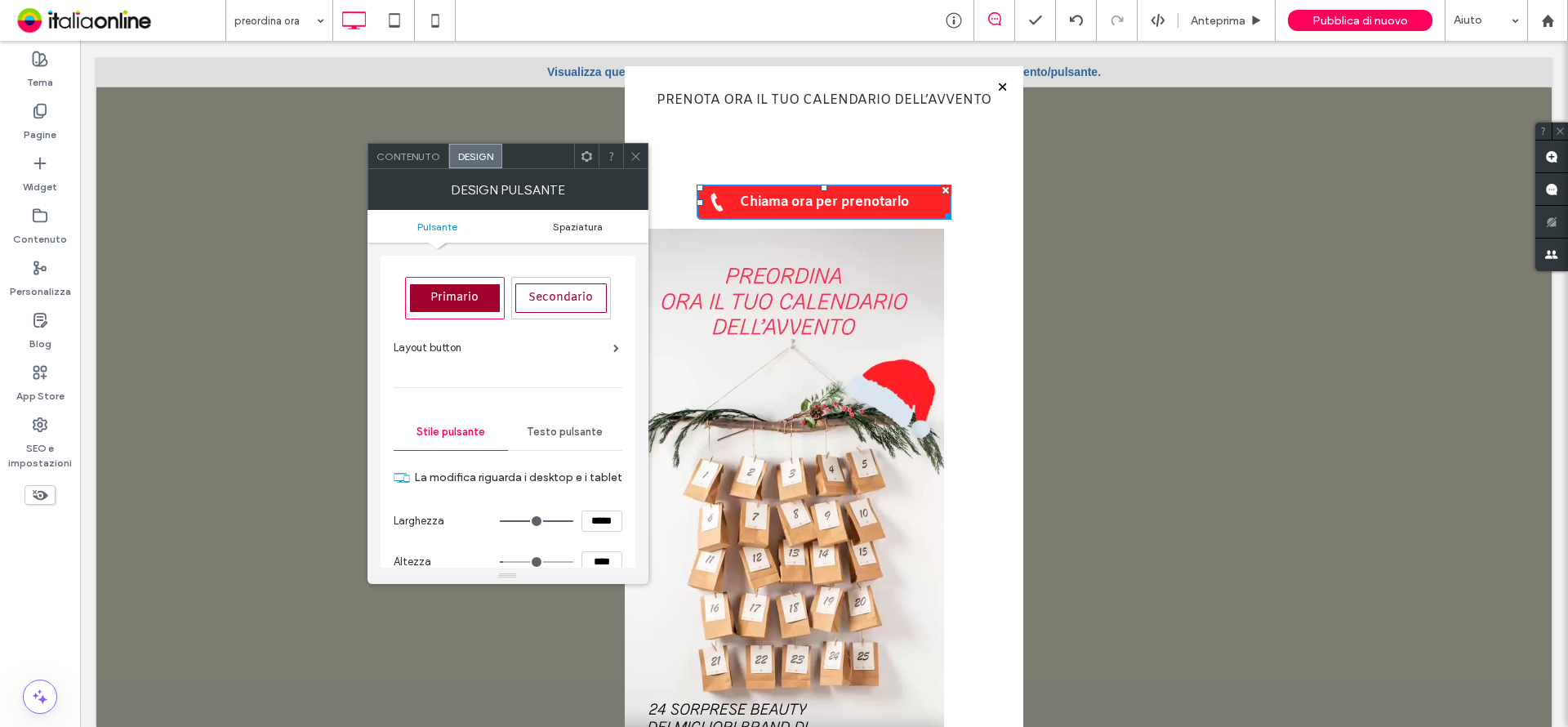
click at [580, 230] on span "Spaziatura" at bounding box center [577, 226] width 50 height 12
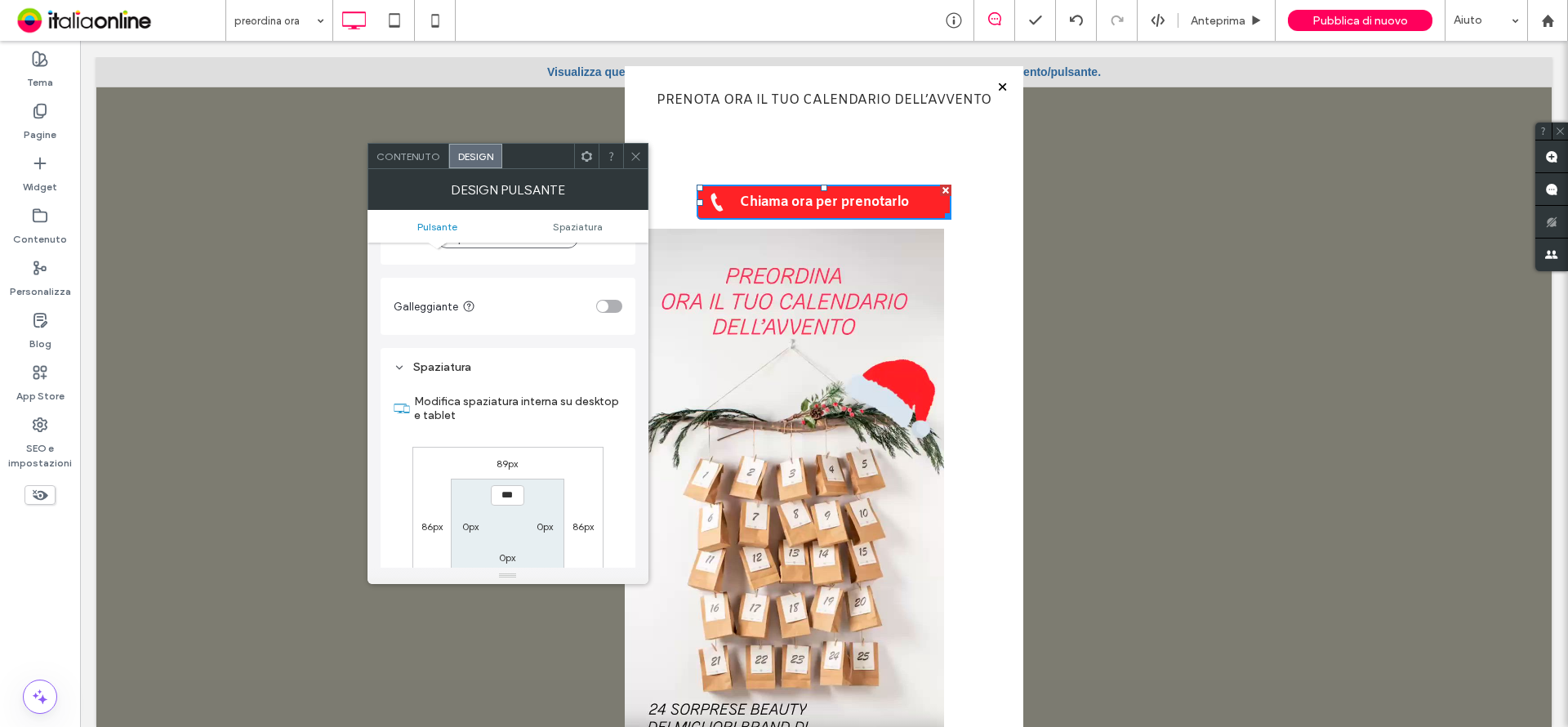
scroll to position [850, 0]
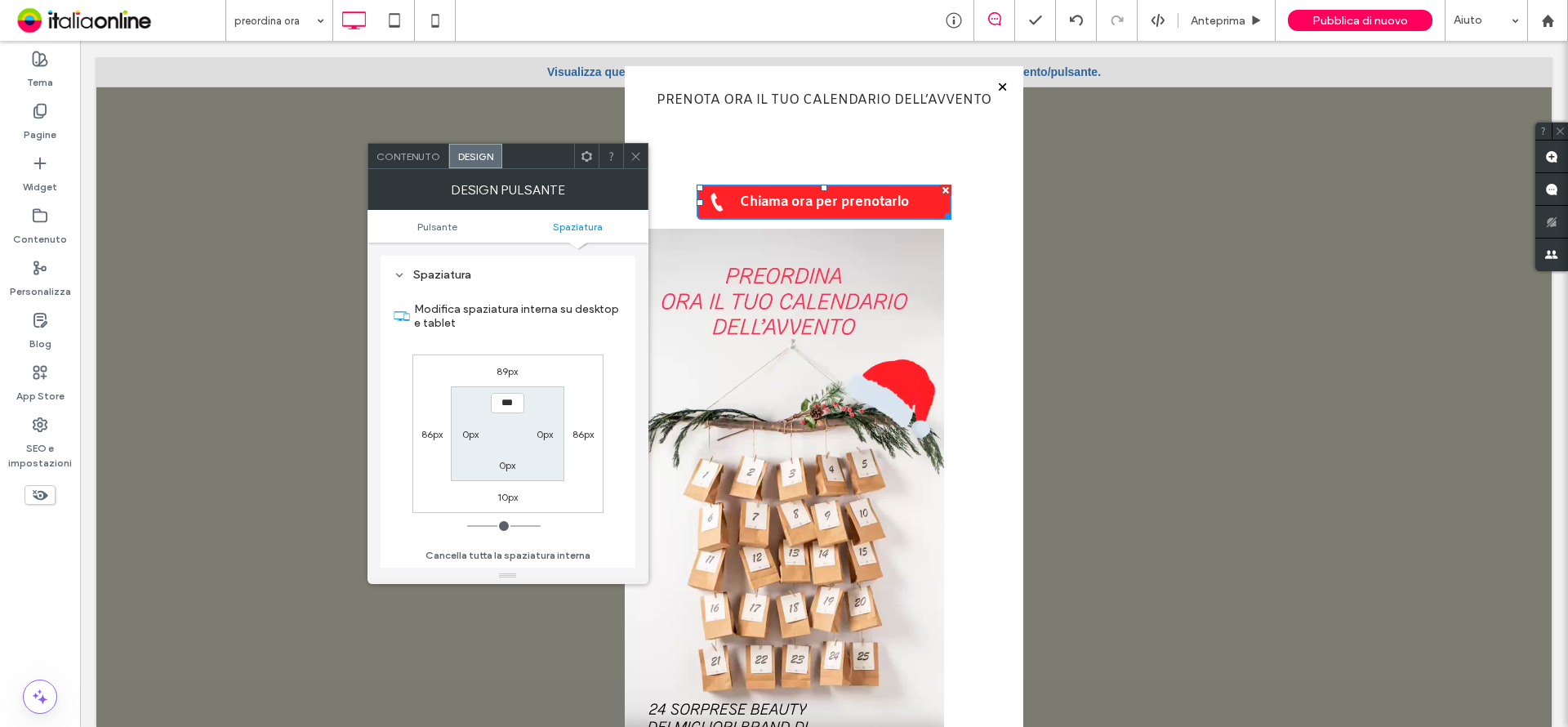
drag, startPoint x: 588, startPoint y: 431, endPoint x: 530, endPoint y: 508, distance: 96.4
click at [587, 432] on label "86px" at bounding box center [583, 433] width 21 height 12
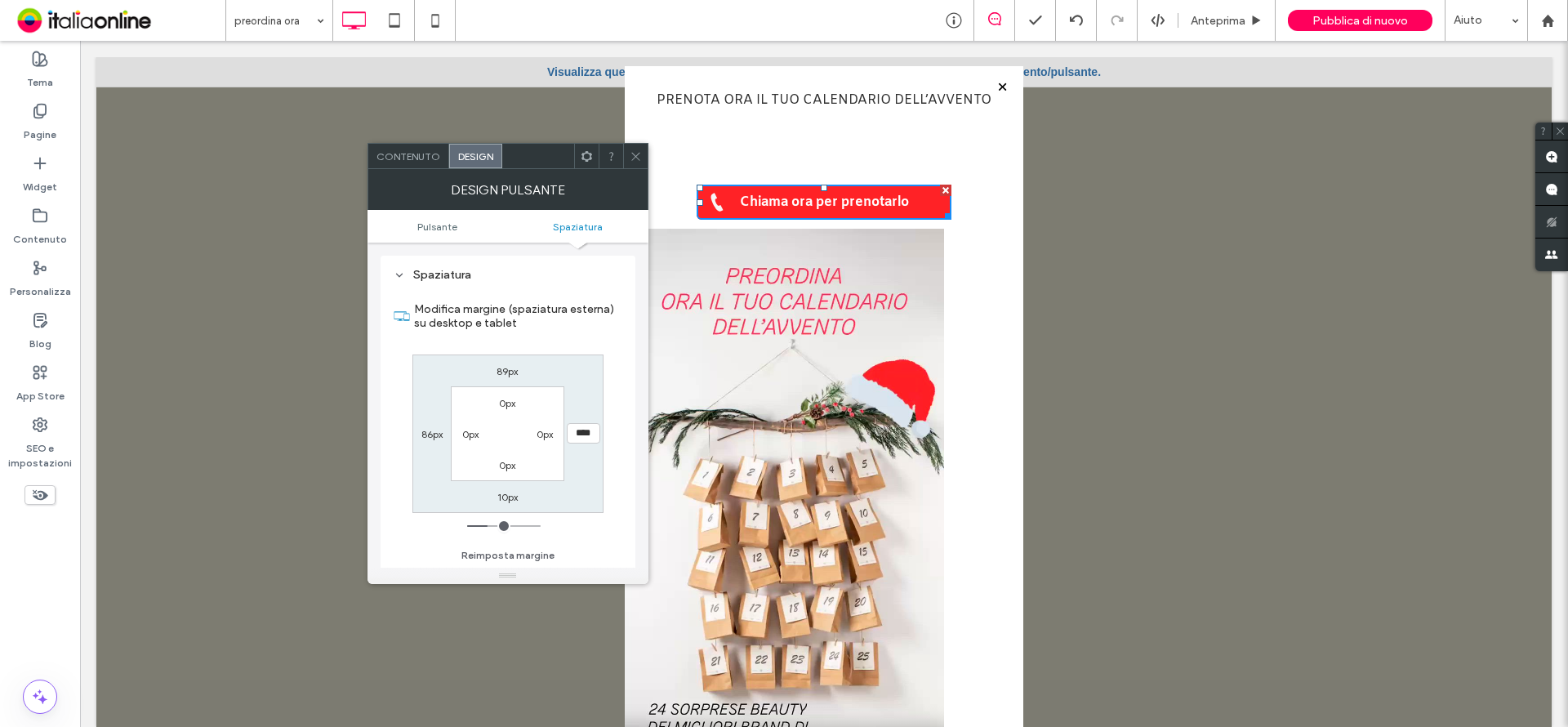
type input "**"
type input "****"
type input "*"
type input "***"
drag, startPoint x: 485, startPoint y: 528, endPoint x: 346, endPoint y: 501, distance: 141.6
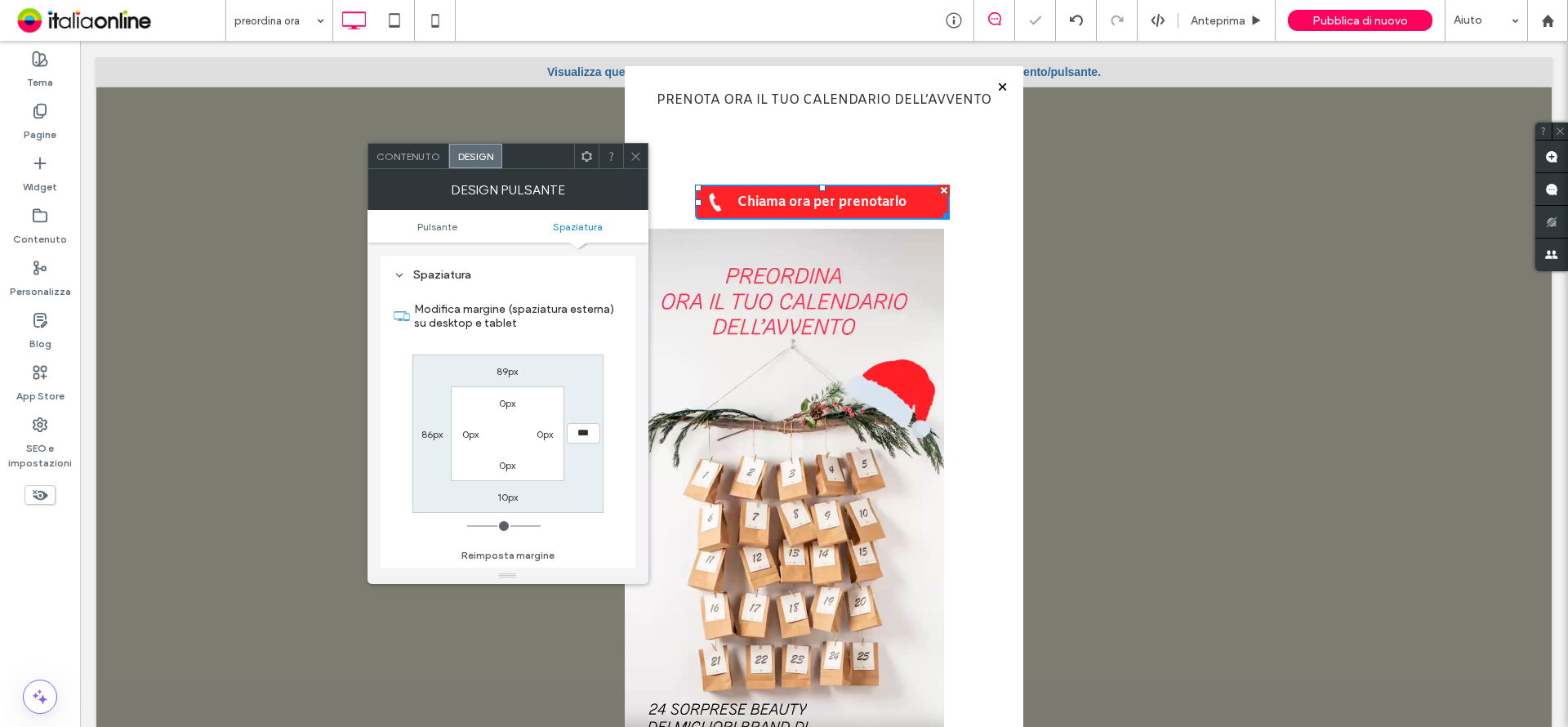
click at [468, 525] on input "range" at bounding box center [504, 526] width 74 height 2
drag, startPoint x: 432, startPoint y: 426, endPoint x: 435, endPoint y: 450, distance: 24.2
click at [432, 426] on div "86px" at bounding box center [432, 432] width 21 height 16
drag, startPoint x: 431, startPoint y: 437, endPoint x: 463, endPoint y: 514, distance: 83.4
click at [431, 437] on label "86px" at bounding box center [432, 433] width 21 height 12
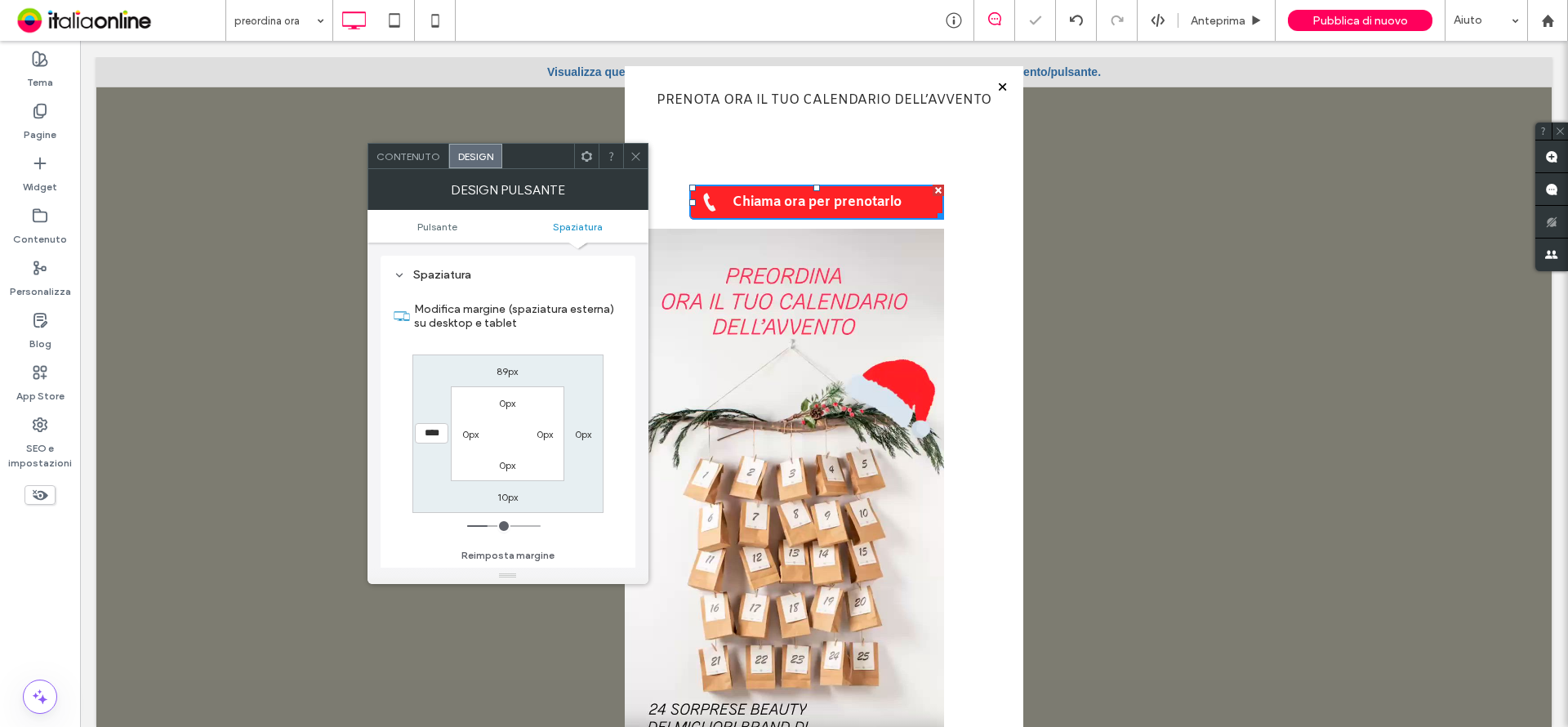
type input "**"
type input "****"
type input "**"
type input "****"
type input "**"
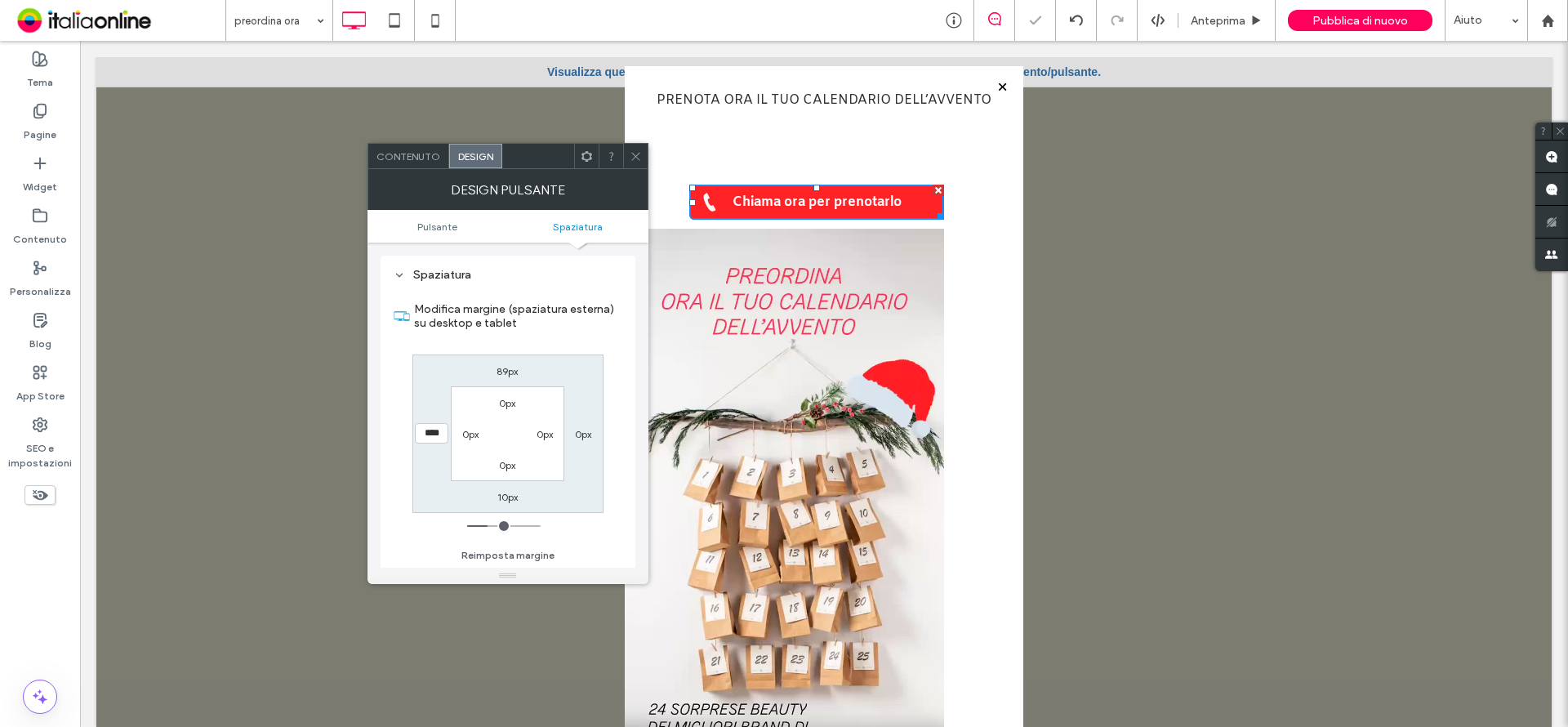
type input "****"
type input "**"
type input "****"
type input "*"
type input "***"
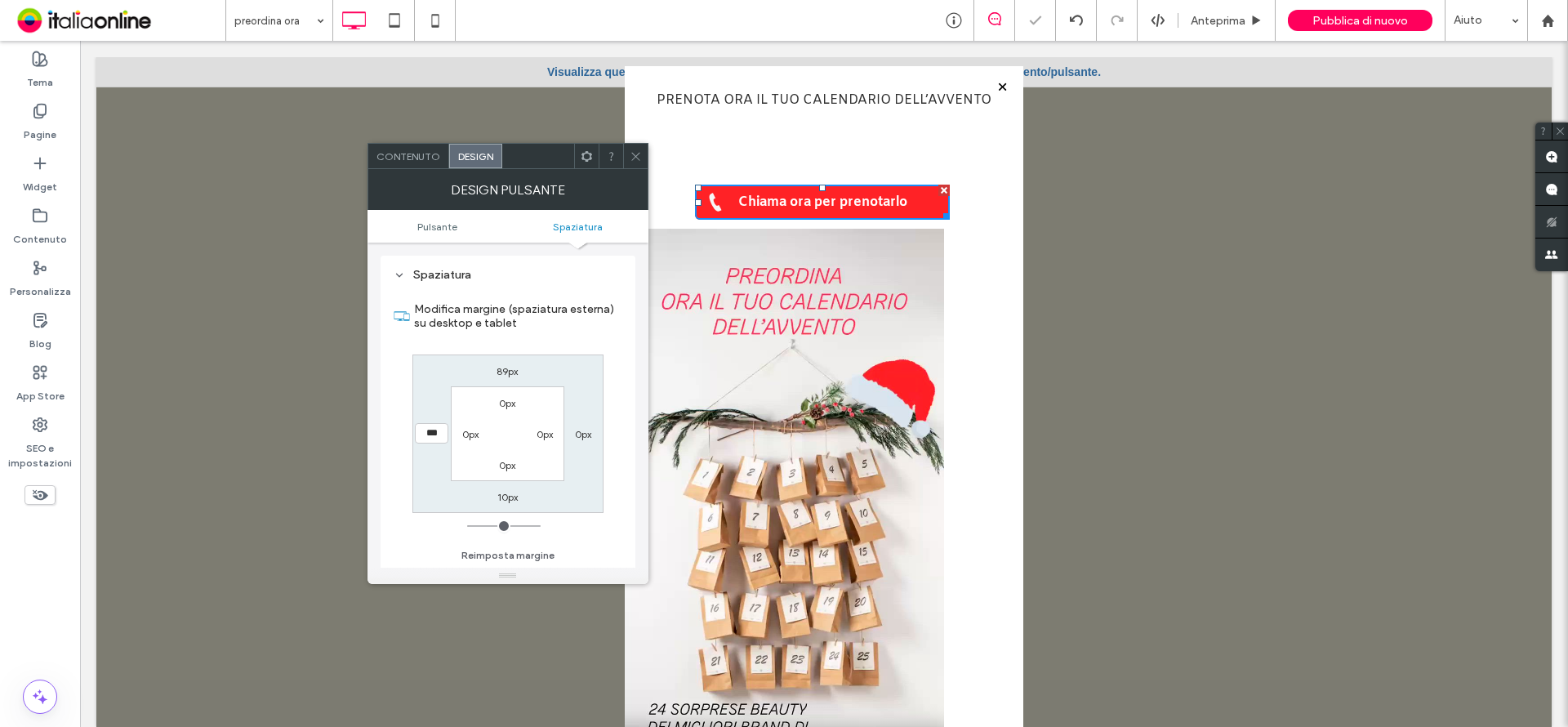
drag, startPoint x: 488, startPoint y: 520, endPoint x: 371, endPoint y: 513, distance: 117.2
type input "*"
click at [468, 525] on input "range" at bounding box center [504, 526] width 74 height 2
click at [635, 154] on icon at bounding box center [636, 156] width 12 height 12
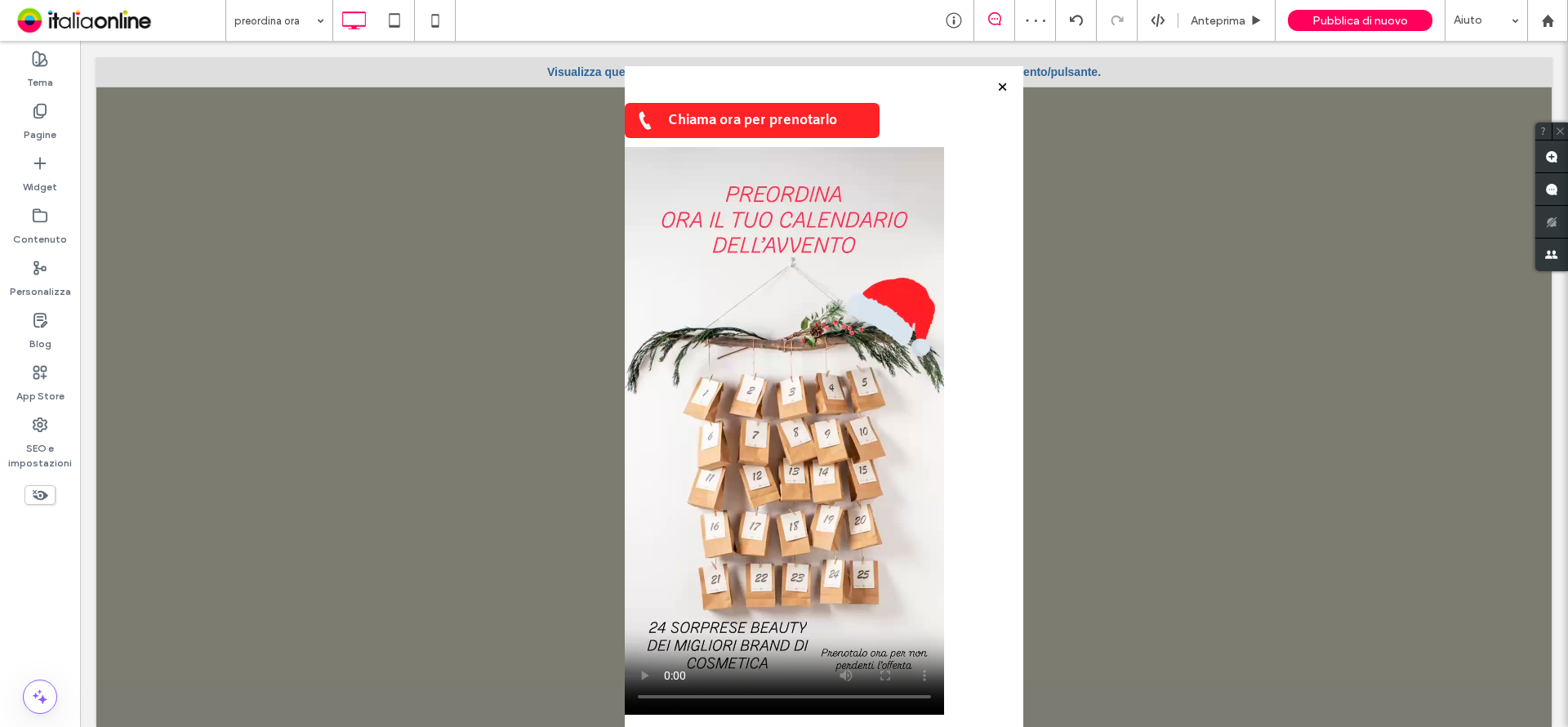
scroll to position [94, 0]
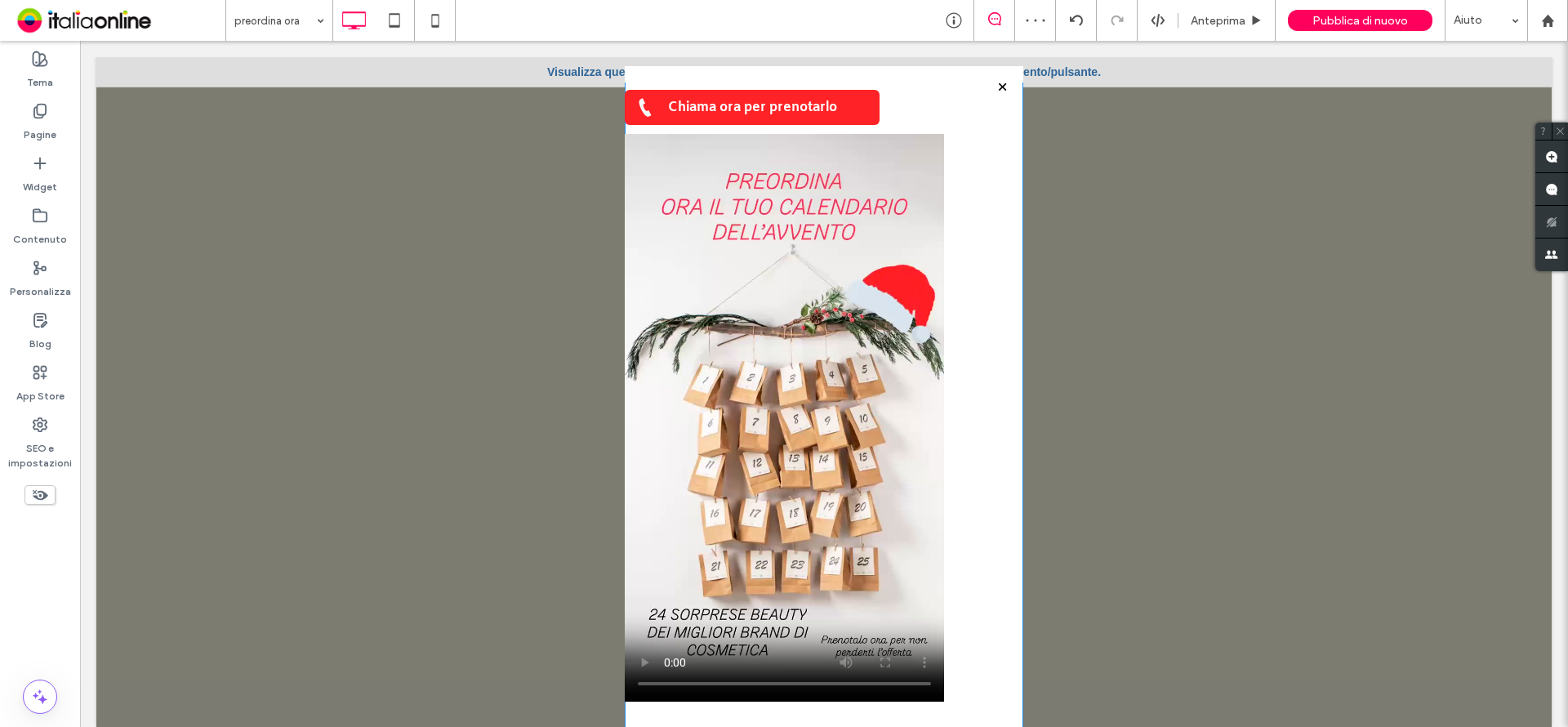
click at [983, 678] on div "PRENOTA ORA IL TUO CALENDARIO DELL’AVVENTO Chiama ora per prenotarlo Click To P…" at bounding box center [824, 348] width 399 height 721
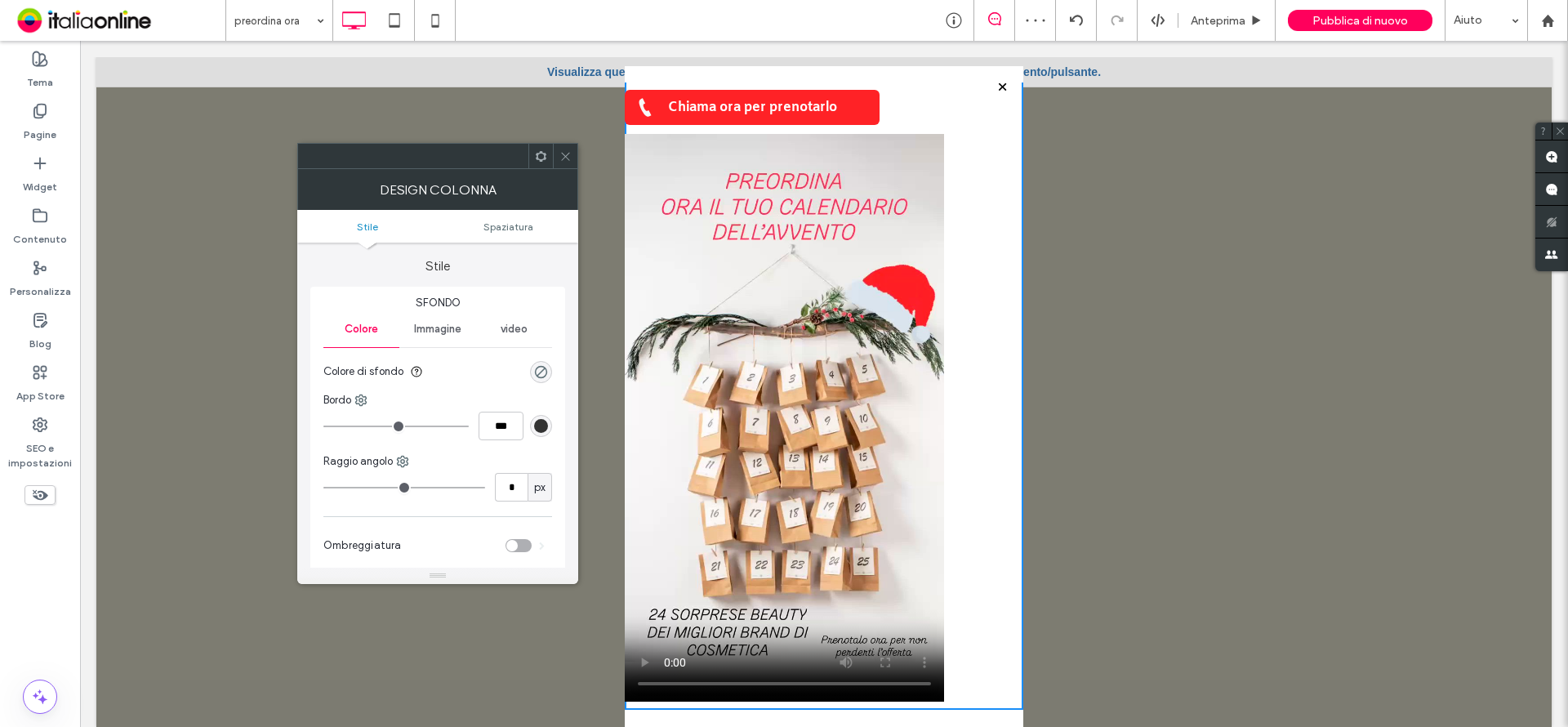
scroll to position [0, 0]
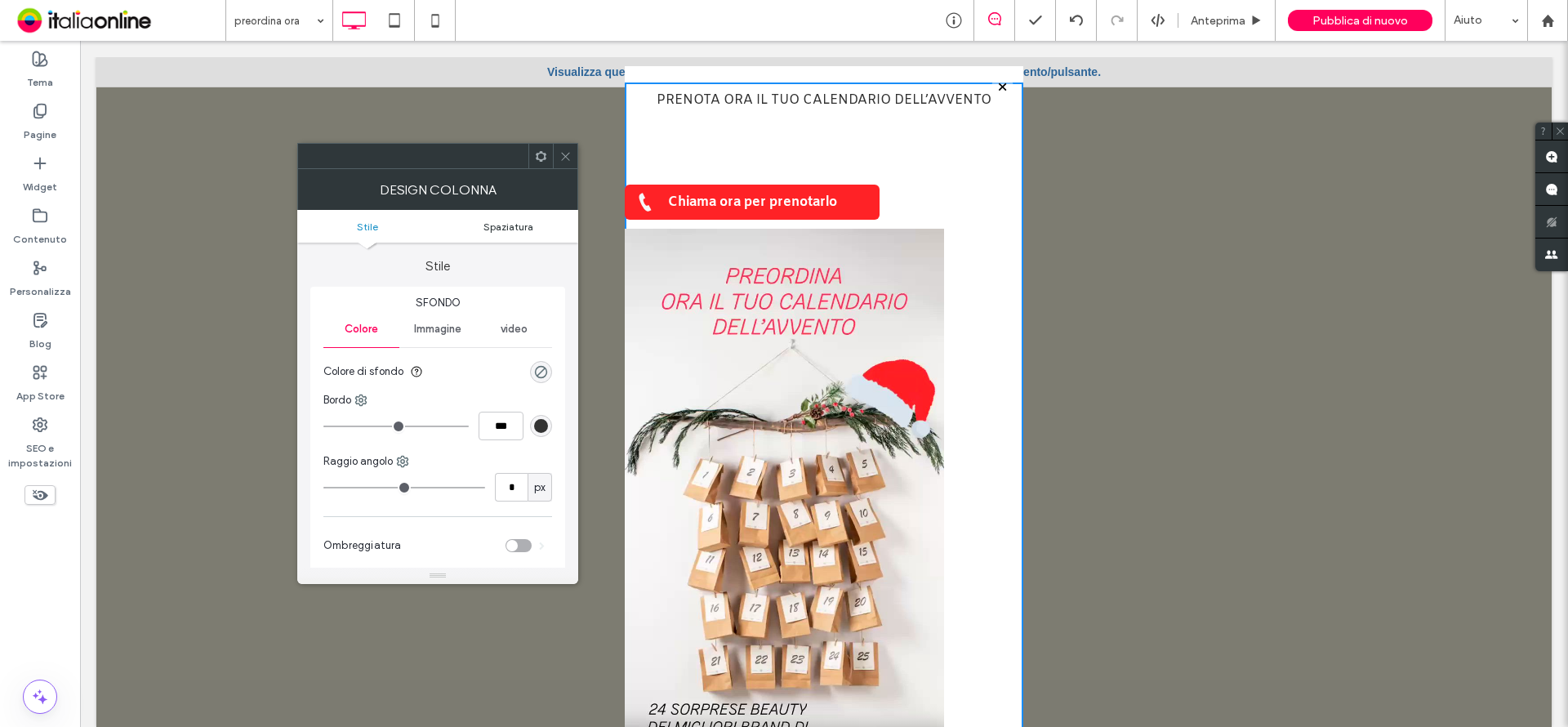
click at [510, 220] on span "Spaziatura" at bounding box center [508, 226] width 50 height 12
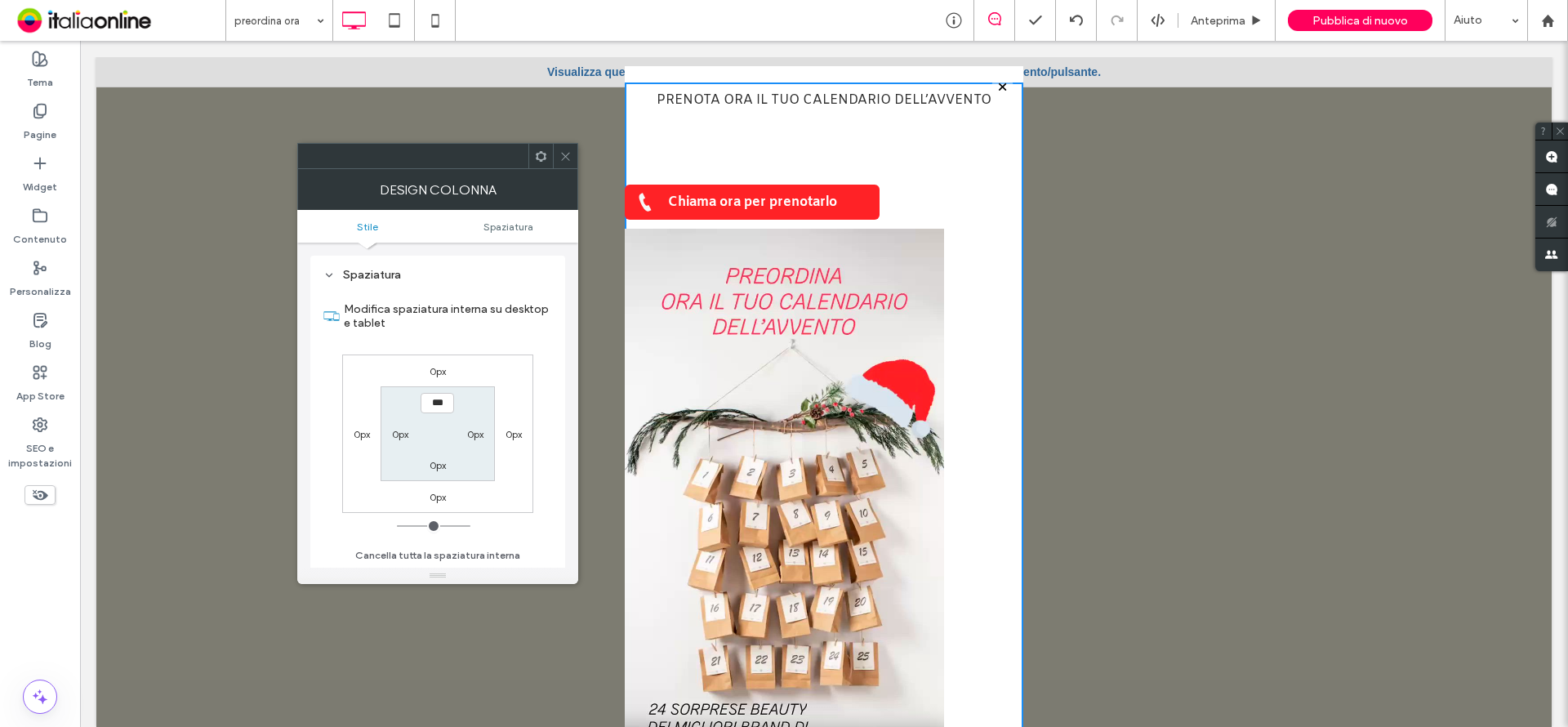
scroll to position [331, 0]
click at [571, 154] on icon at bounding box center [565, 156] width 12 height 12
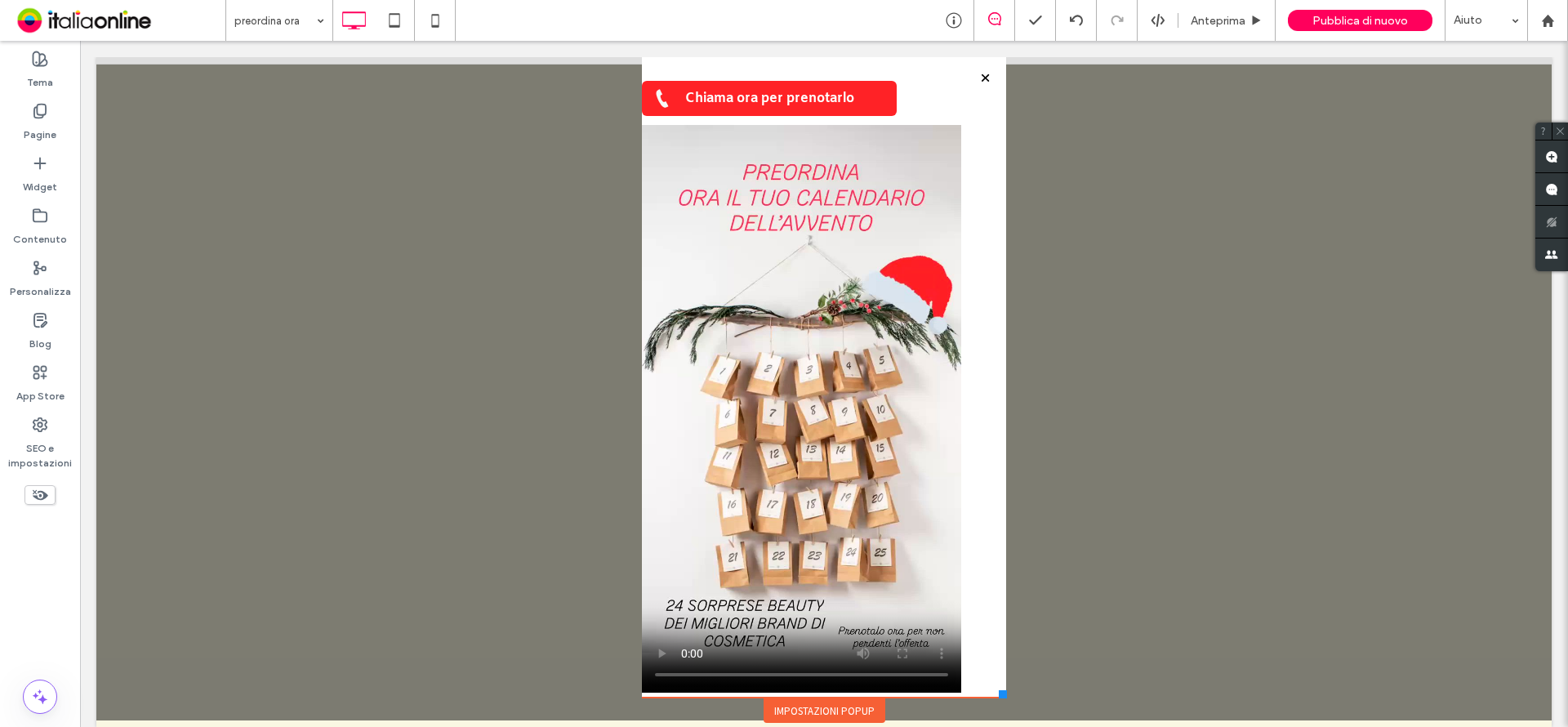
scroll to position [27, 0]
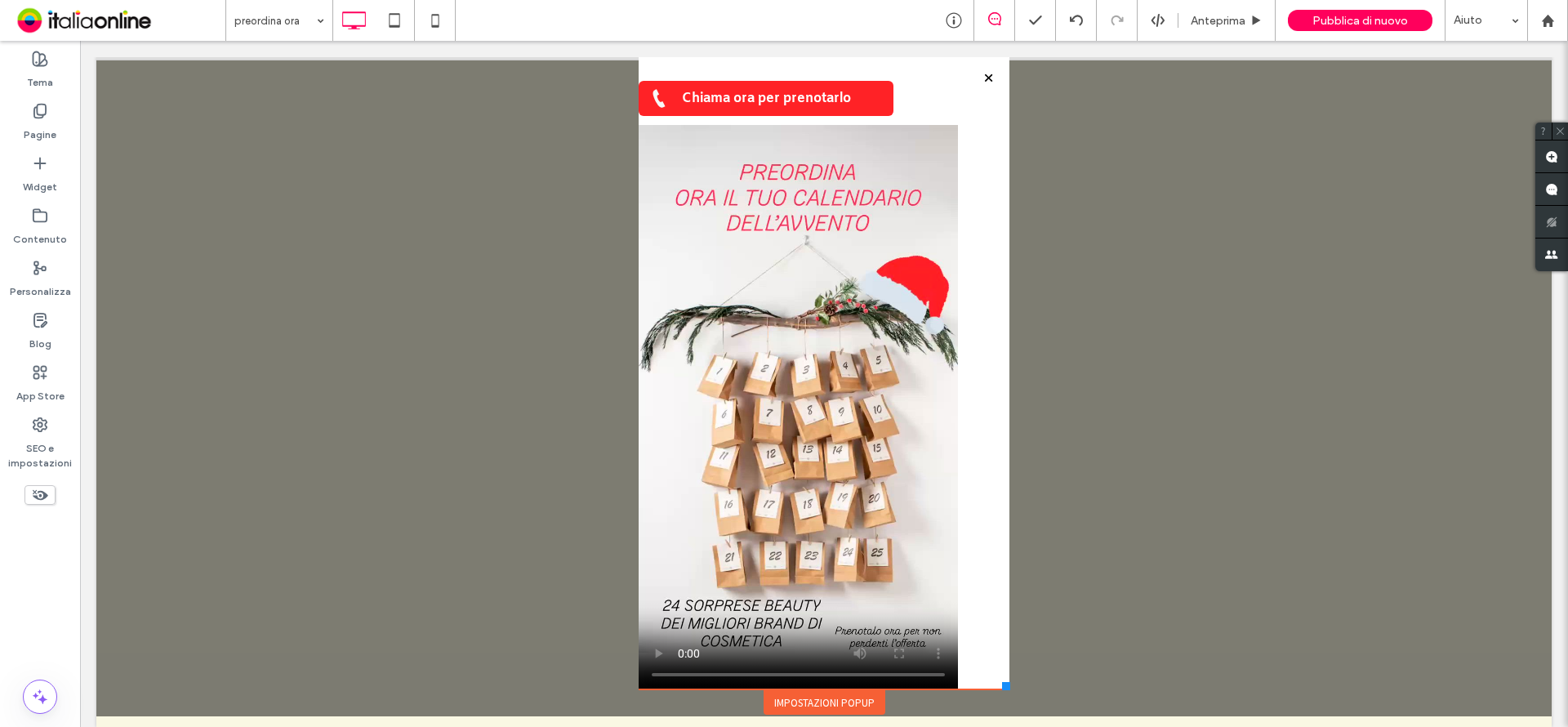
drag, startPoint x: 1008, startPoint y: 667, endPoint x: 996, endPoint y: 654, distance: 17.7
click at [996, 654] on div "Click To Paste HOME TRATTAMENTI CORPO TRATTAMENTI VISO TRATTAMENTI ESTETICI RIM…" at bounding box center [824, 353] width 379 height 725
click at [961, 535] on div "PRENOTA ORA IL TUO CALENDARIO DELL’AVVENTO Chiama ora per prenotarlo Click To P…" at bounding box center [824, 340] width 371 height 721
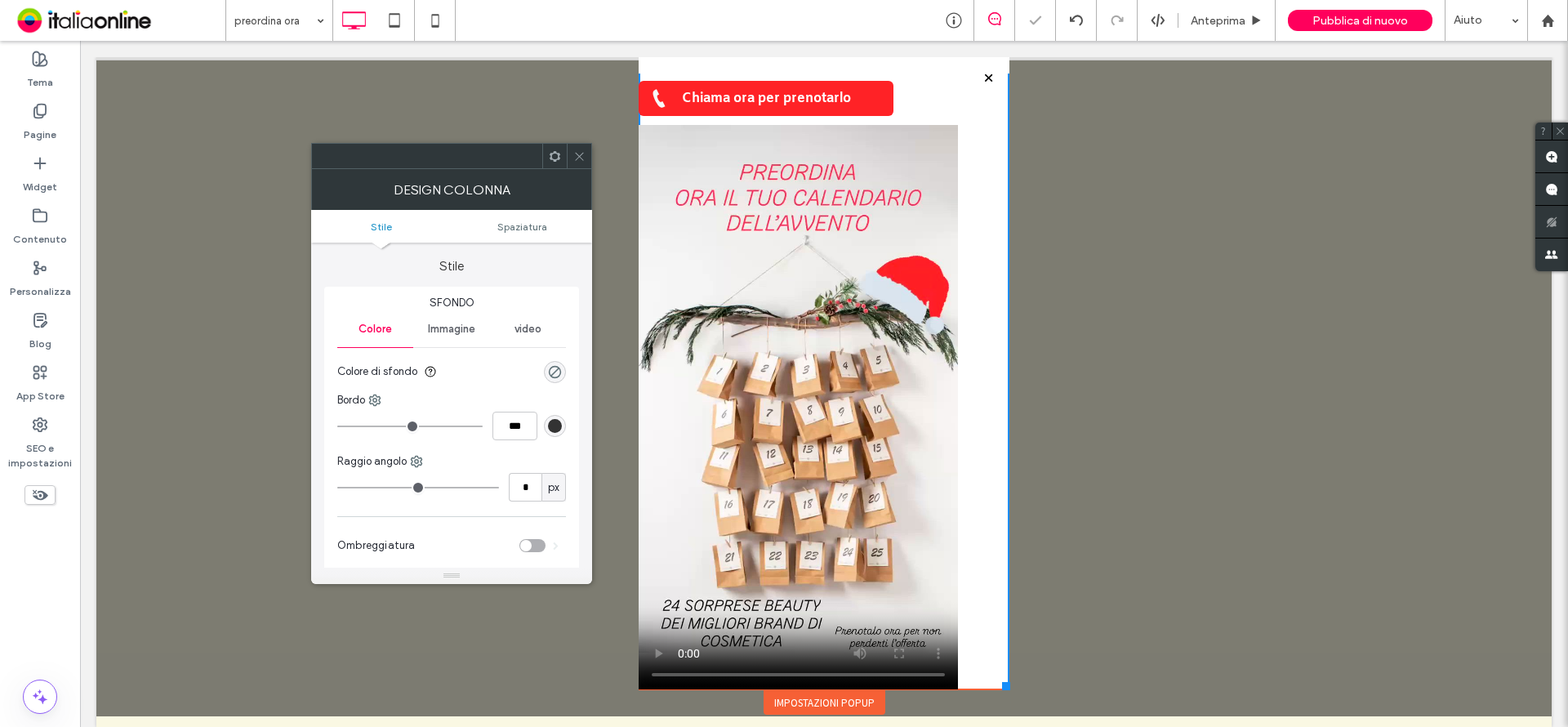
scroll to position [0, 0]
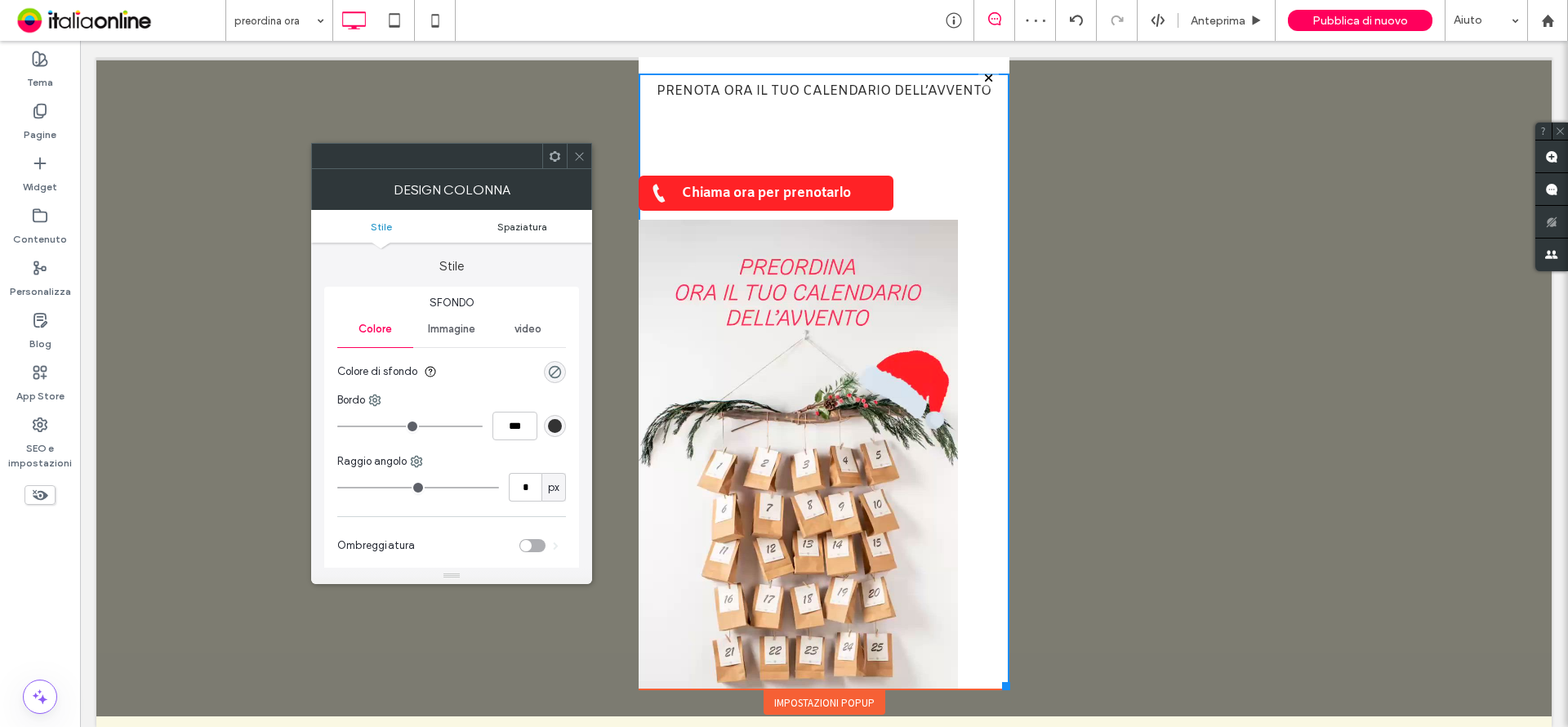
click at [521, 222] on span "Spaziatura" at bounding box center [522, 226] width 50 height 12
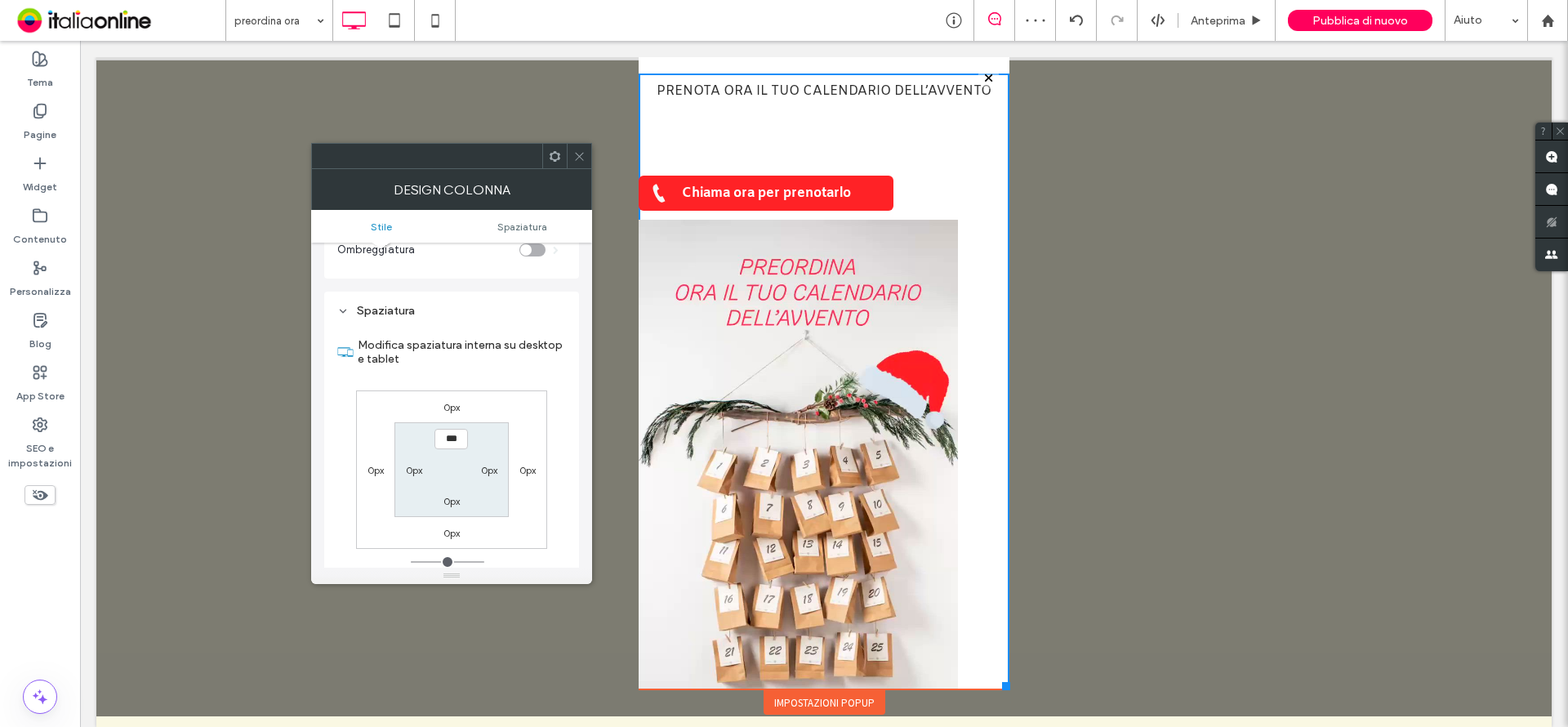
scroll to position [331, 0]
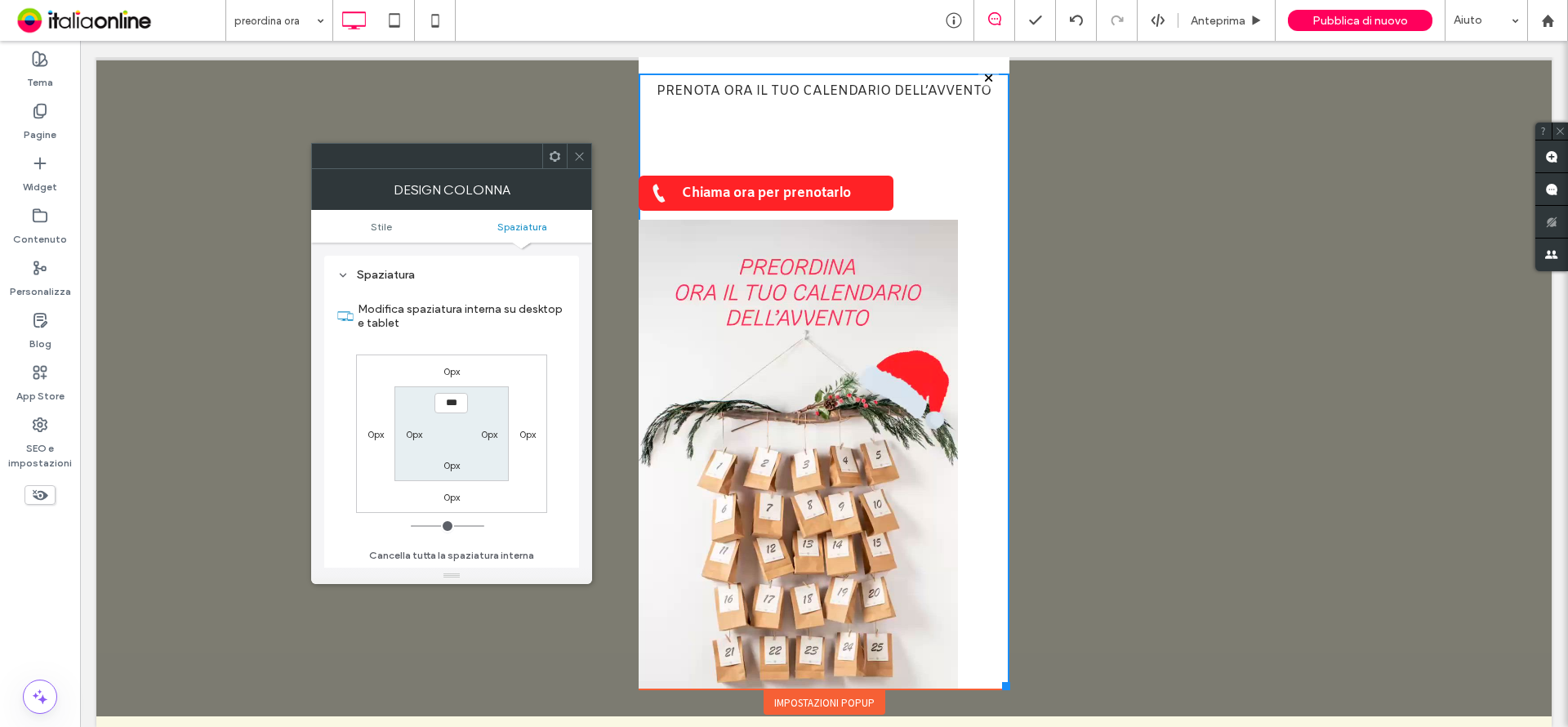
click at [510, 431] on div "0px" at bounding box center [528, 432] width 38 height 16
click at [497, 431] on label "0px" at bounding box center [488, 433] width 16 height 12
type input "**"
type input "****"
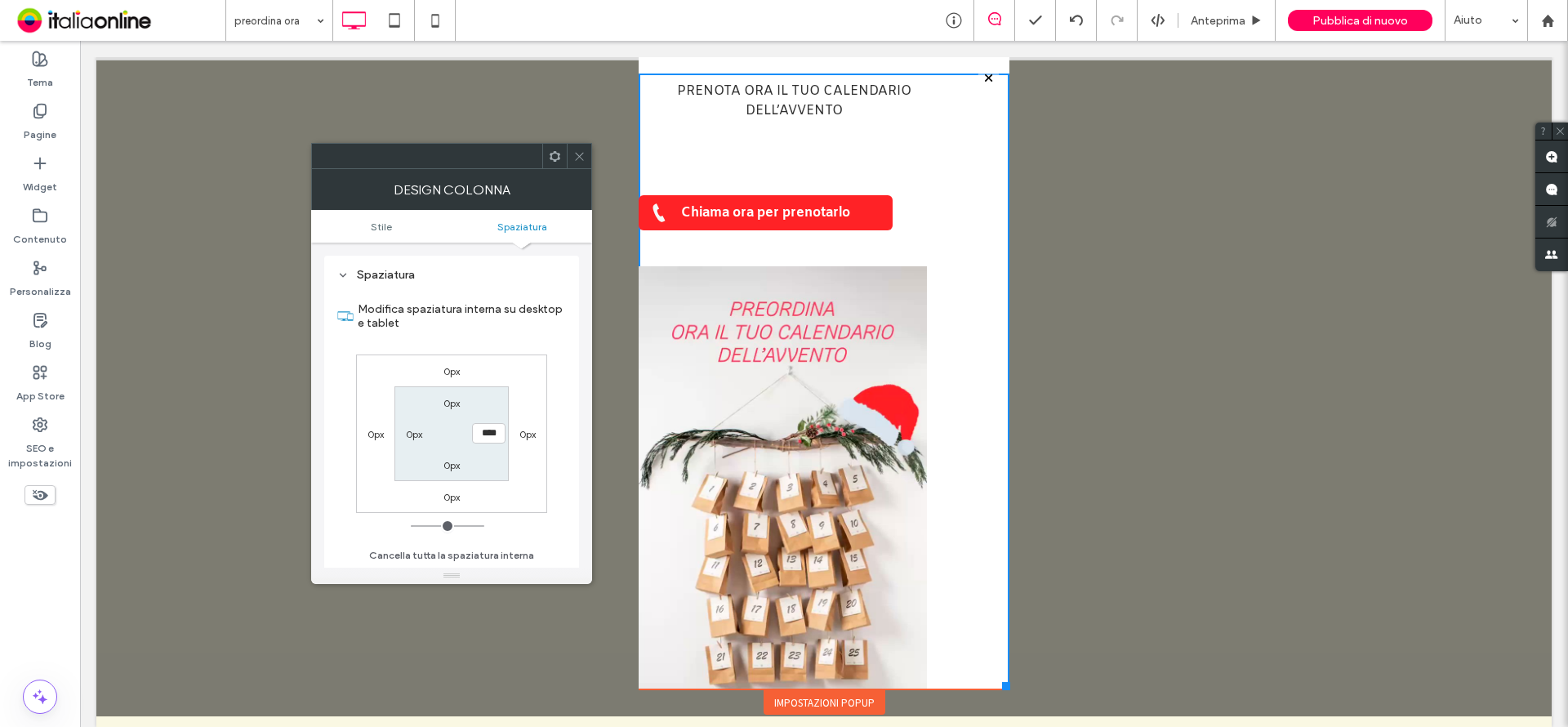
type input "***"
type input "*****"
type input "***"
type input "*****"
type input "***"
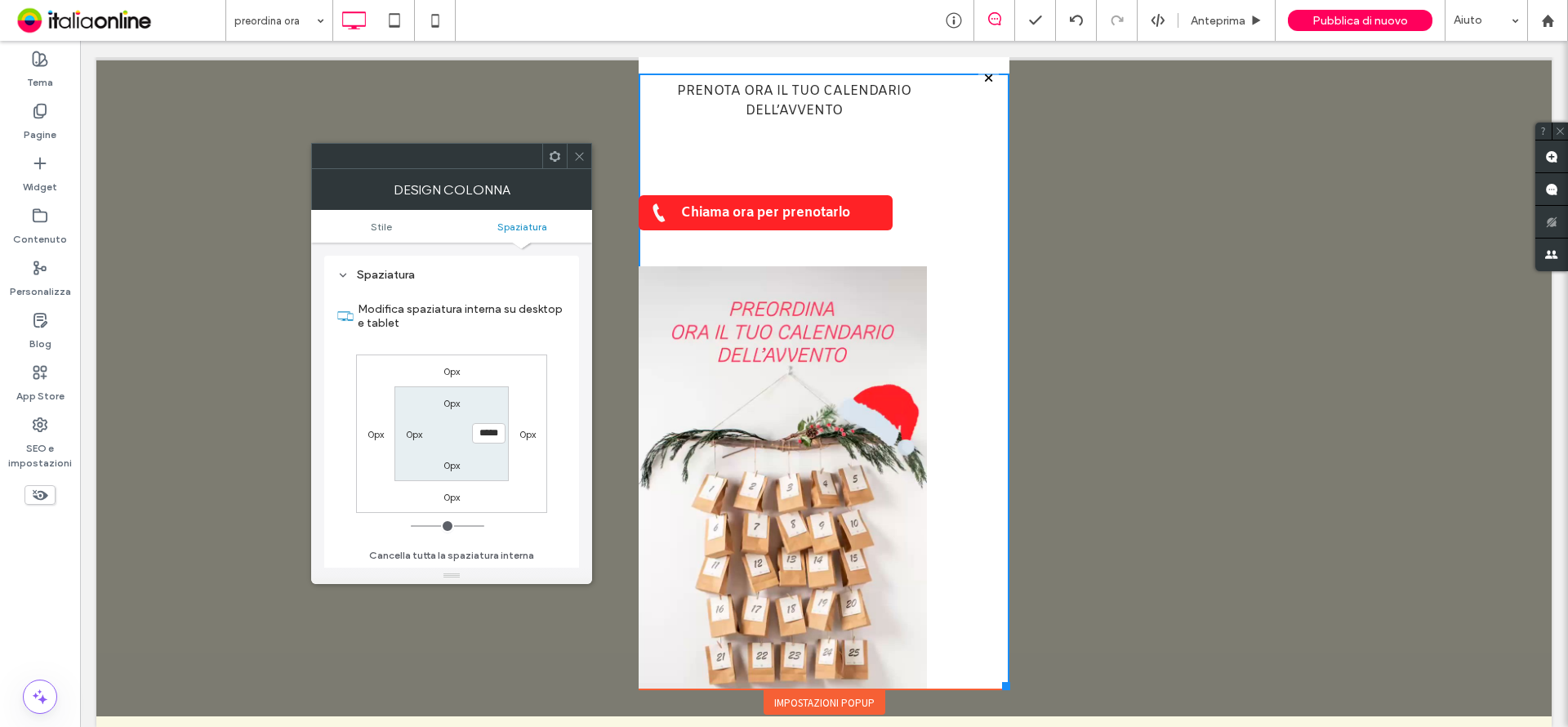
type input "*****"
type input "***"
type input "*****"
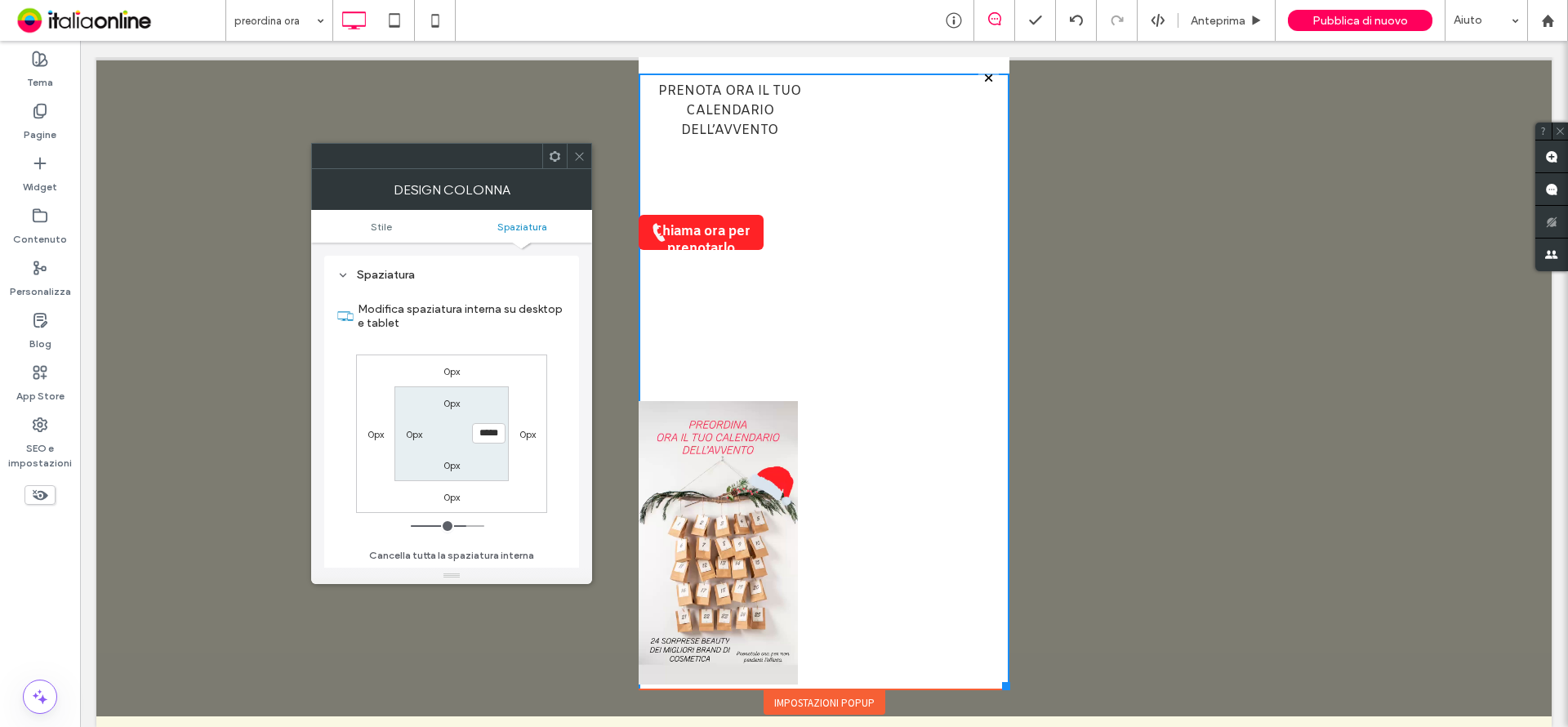
type input "***"
type input "*****"
type input "**"
type input "****"
type input "*"
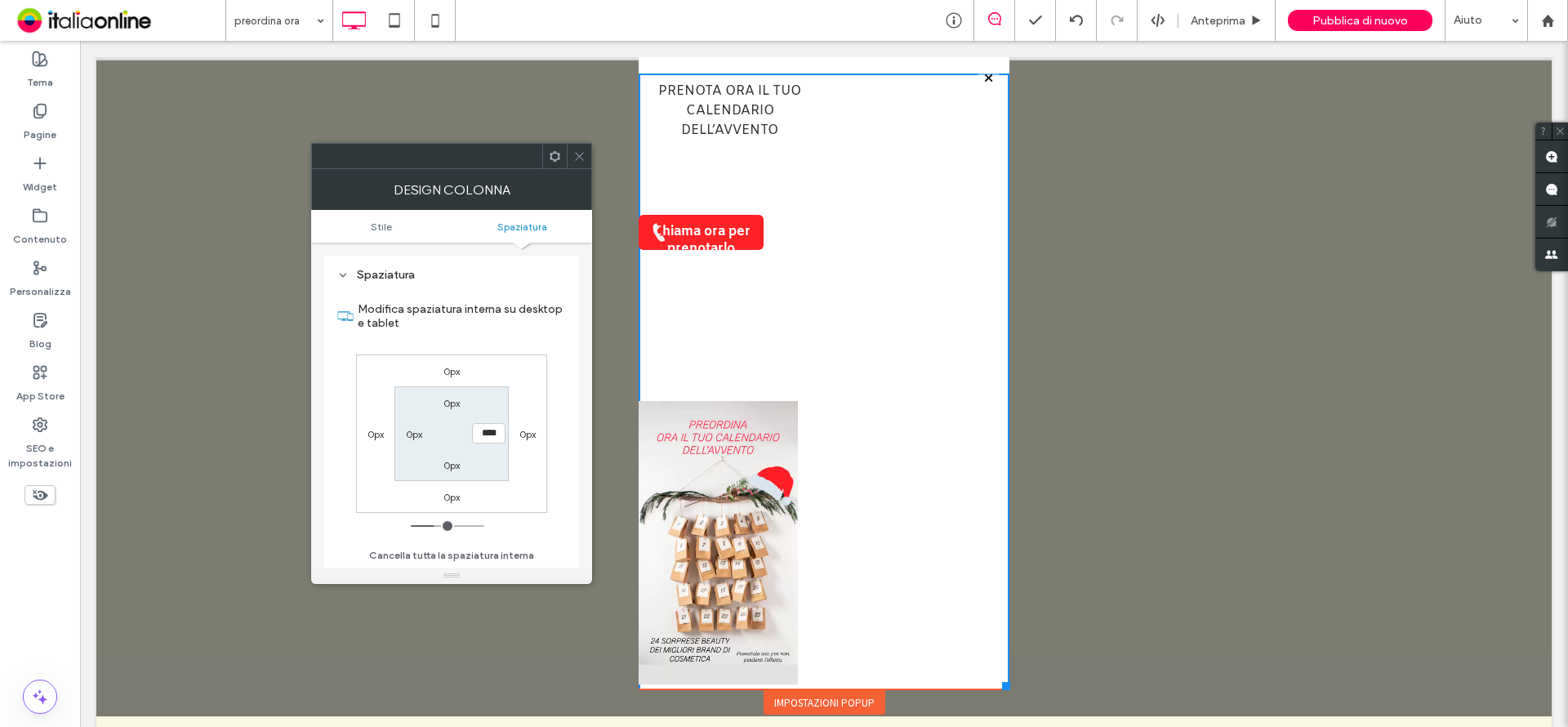
type input "***"
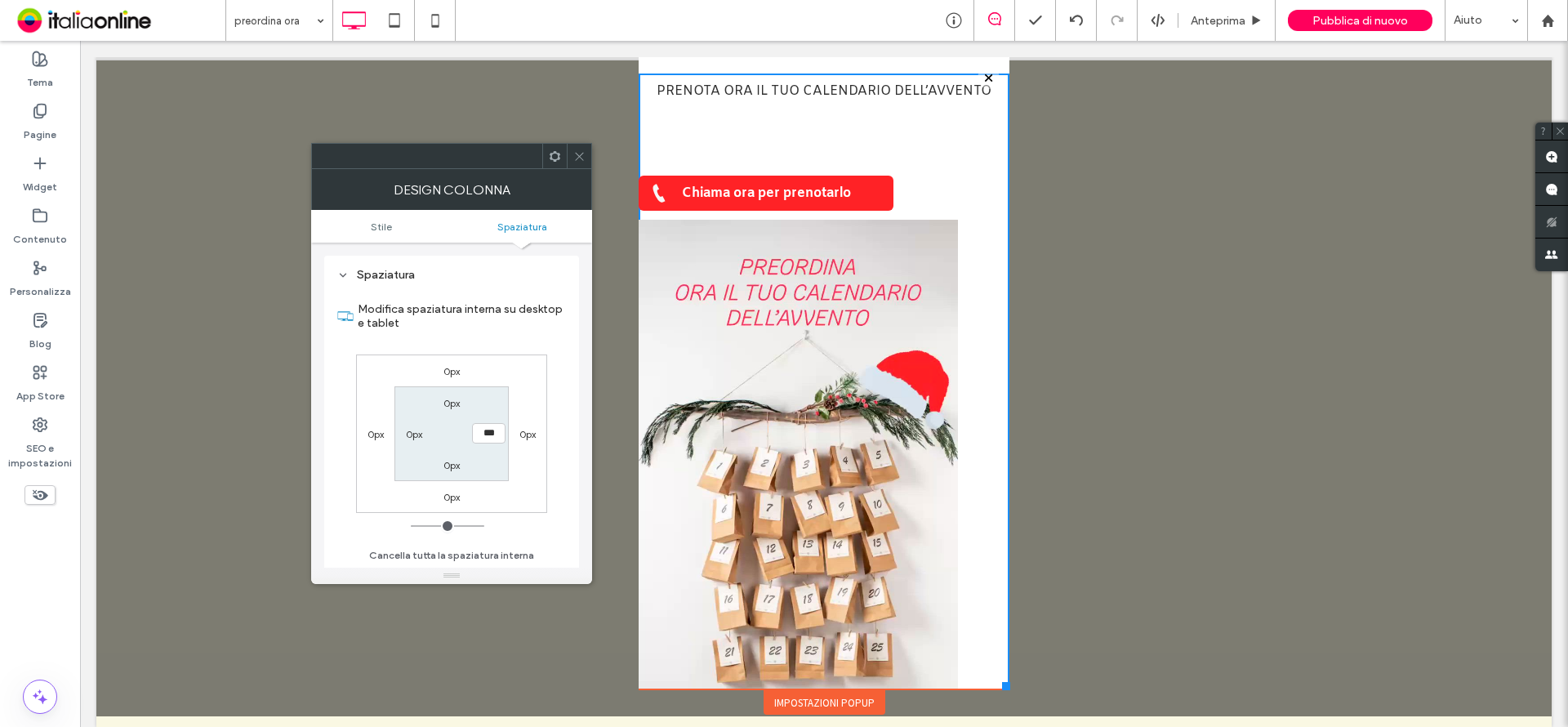
drag, startPoint x: 422, startPoint y: 521, endPoint x: 335, endPoint y: 524, distance: 87.1
click at [411, 527] on input "range" at bounding box center [448, 526] width 74 height 2
click at [577, 152] on icon at bounding box center [579, 156] width 12 height 12
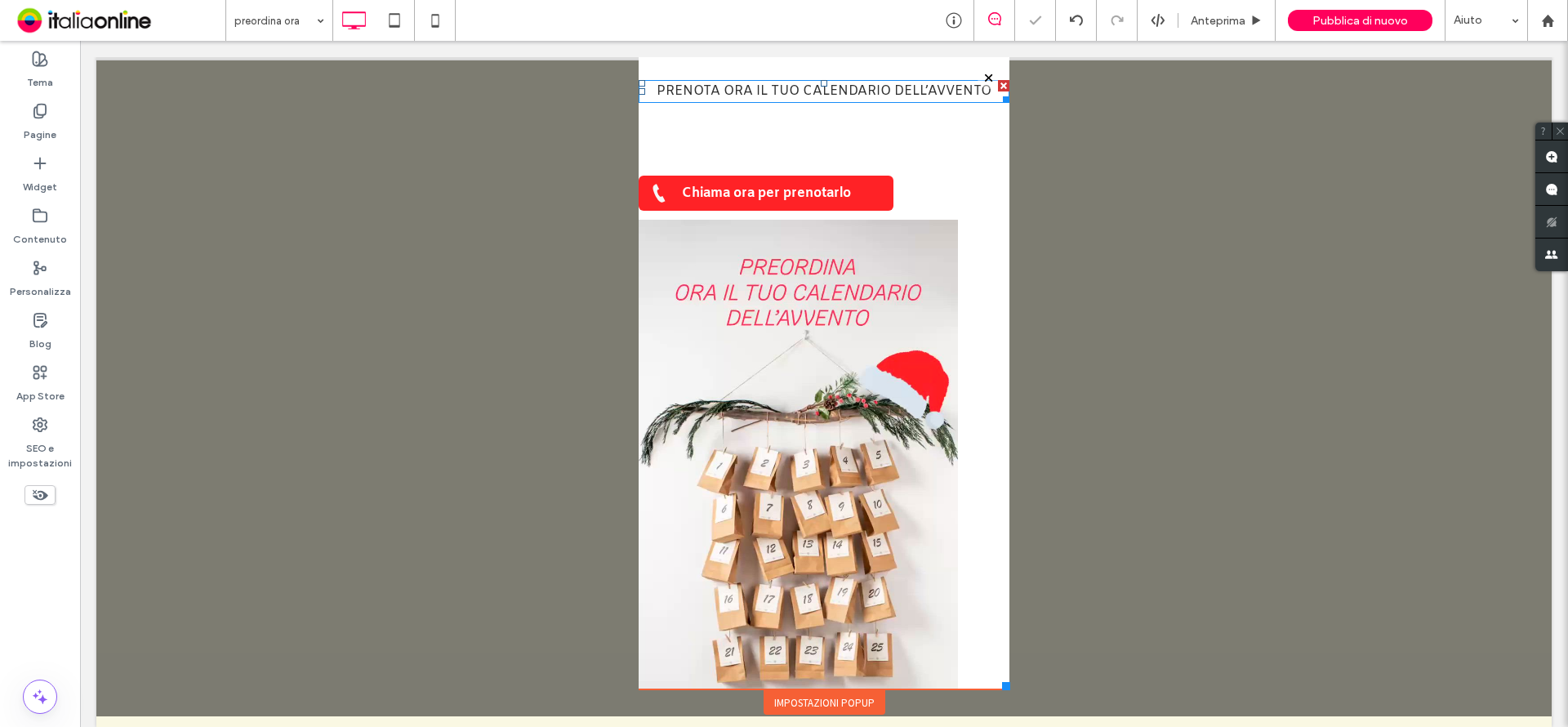
click at [901, 87] on span "PRENOTA ORA IL TUO CALENDARIO DELL’AVVENTO" at bounding box center [824, 91] width 334 height 17
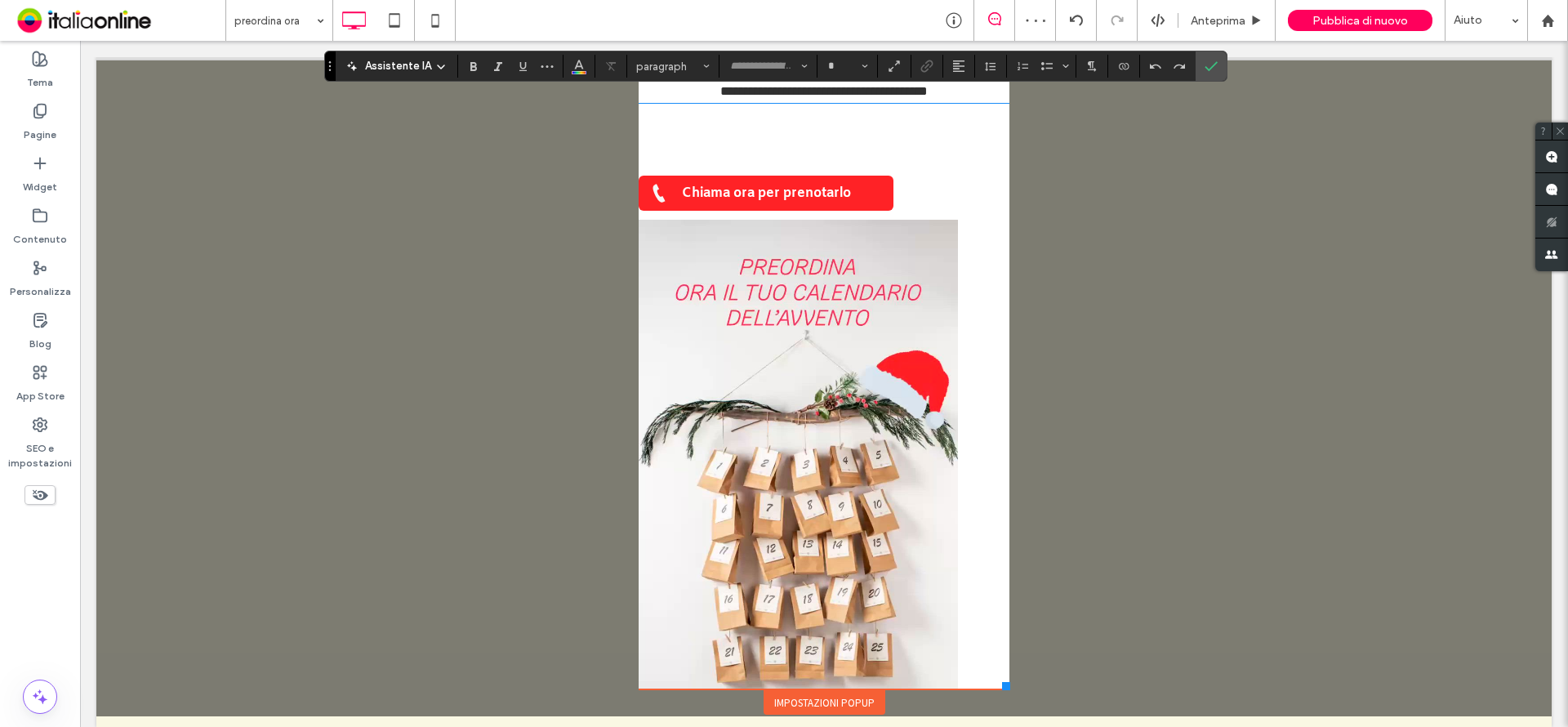
type input "*****"
type input "**"
click at [1214, 68] on icon "Conferma" at bounding box center [1211, 66] width 13 height 13
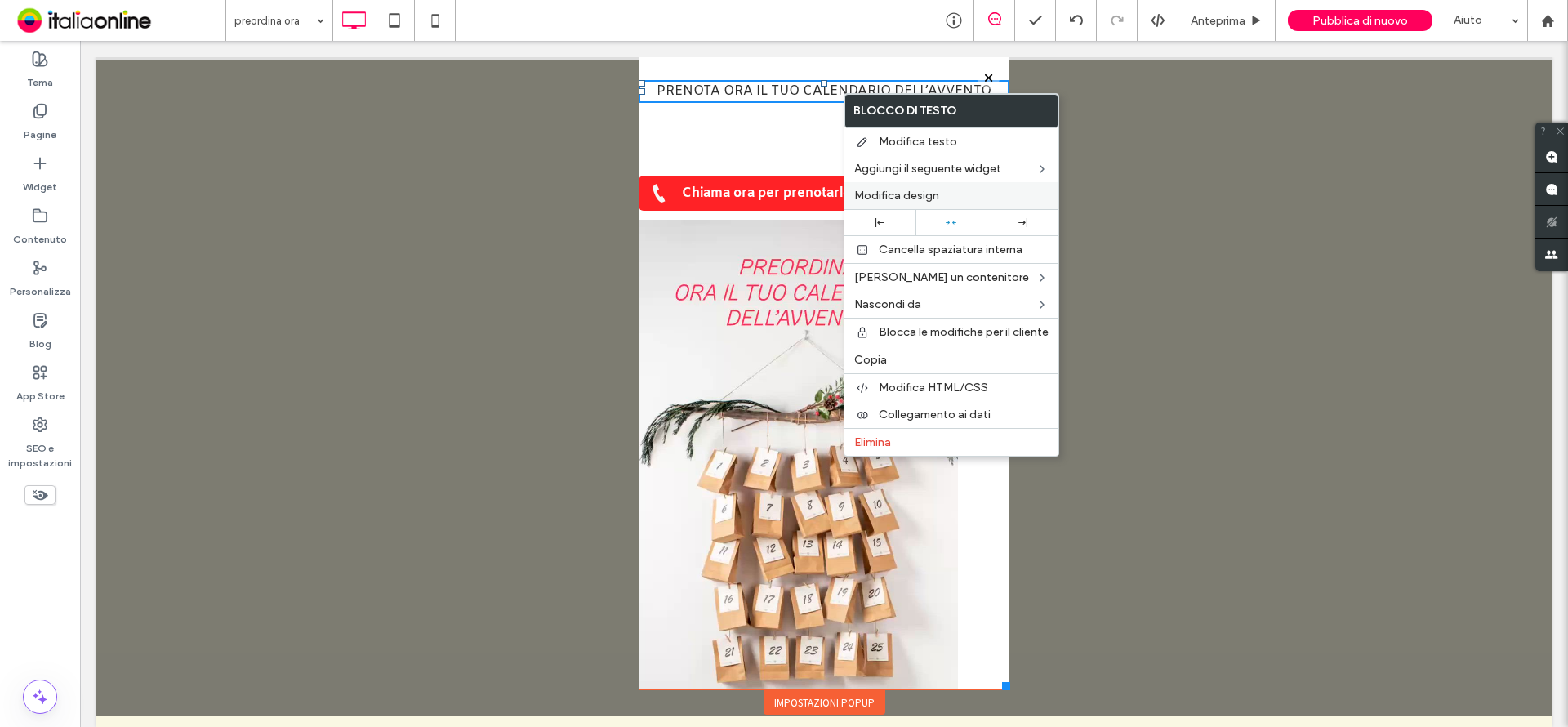
click at [906, 190] on span "Modifica design" at bounding box center [896, 195] width 85 height 14
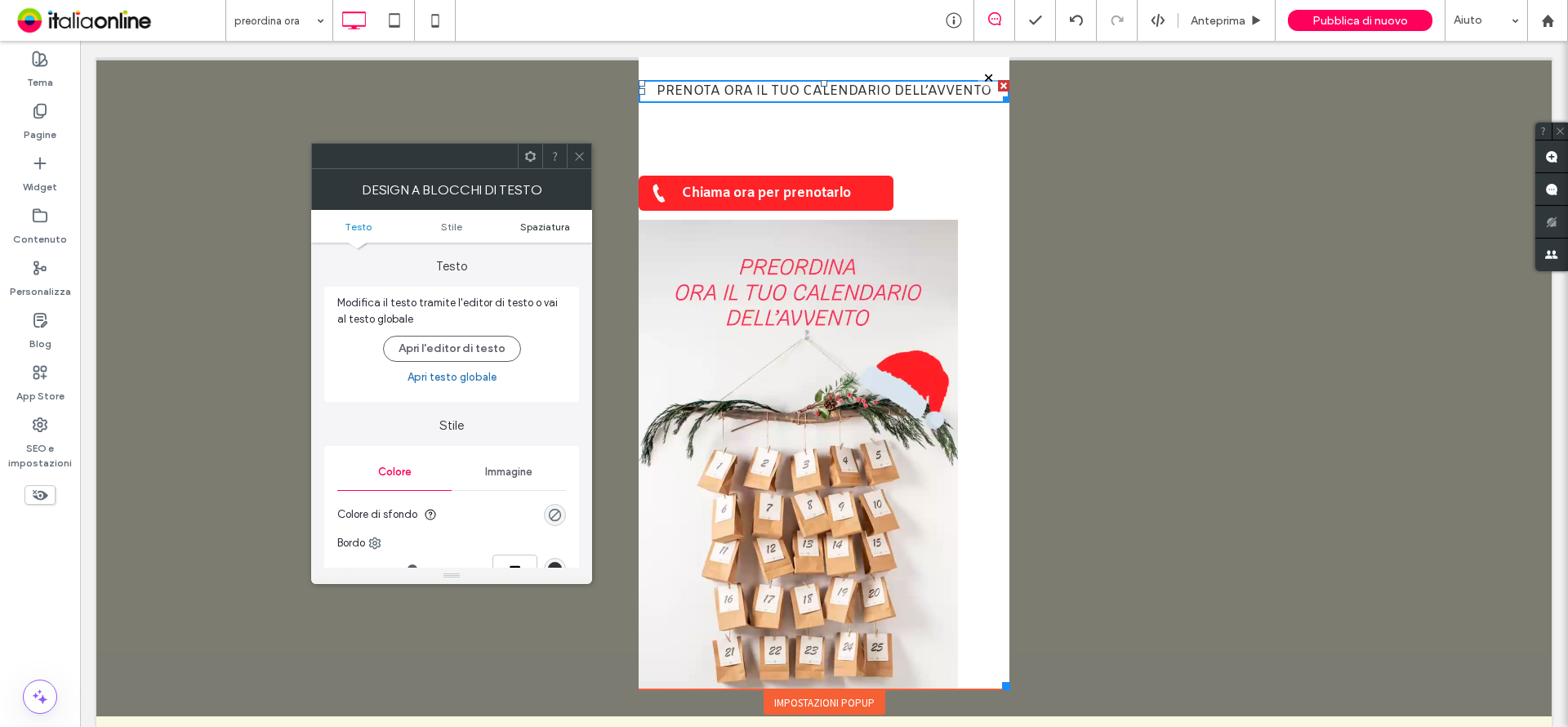
click at [534, 227] on span "Spaziatura" at bounding box center [545, 226] width 50 height 12
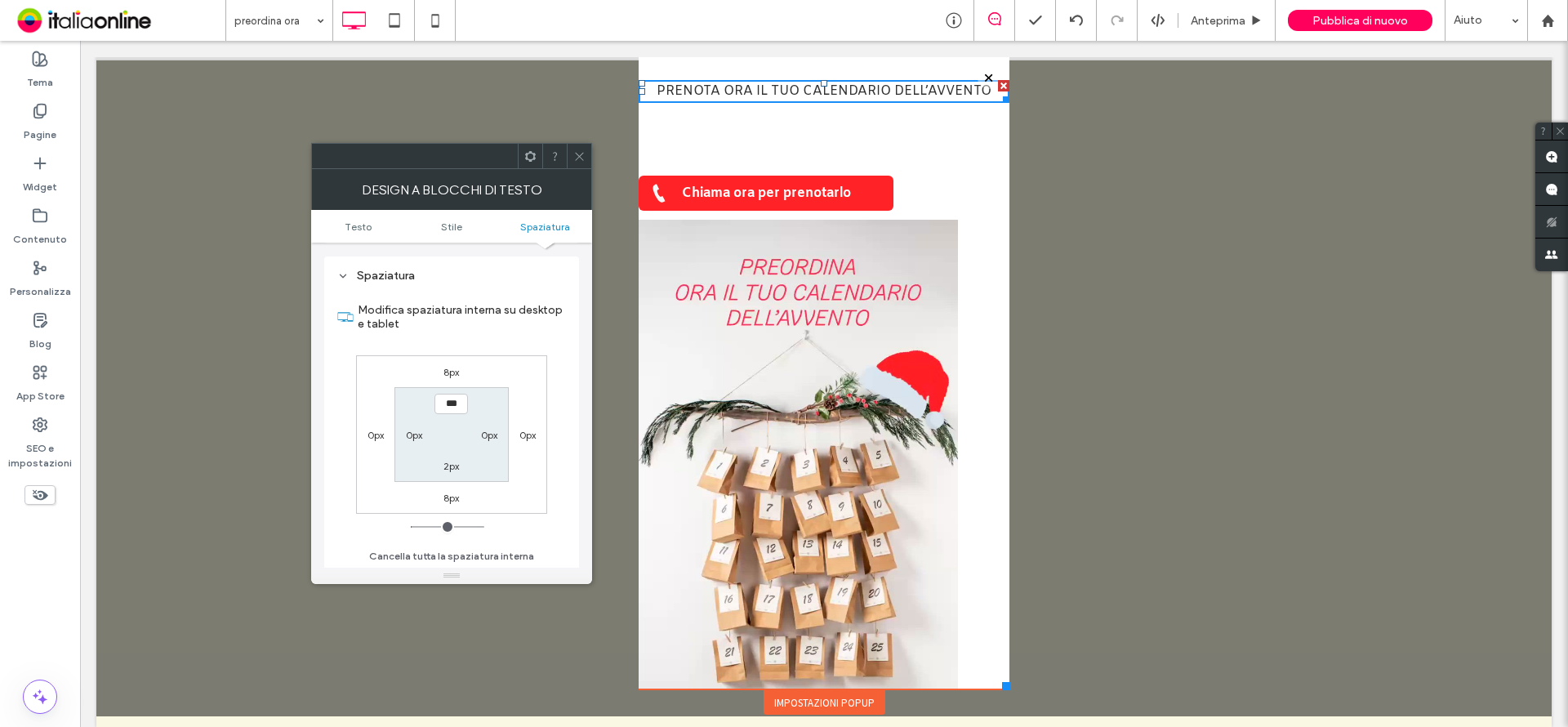
scroll to position [416, 0]
click at [586, 154] on div at bounding box center [579, 156] width 25 height 25
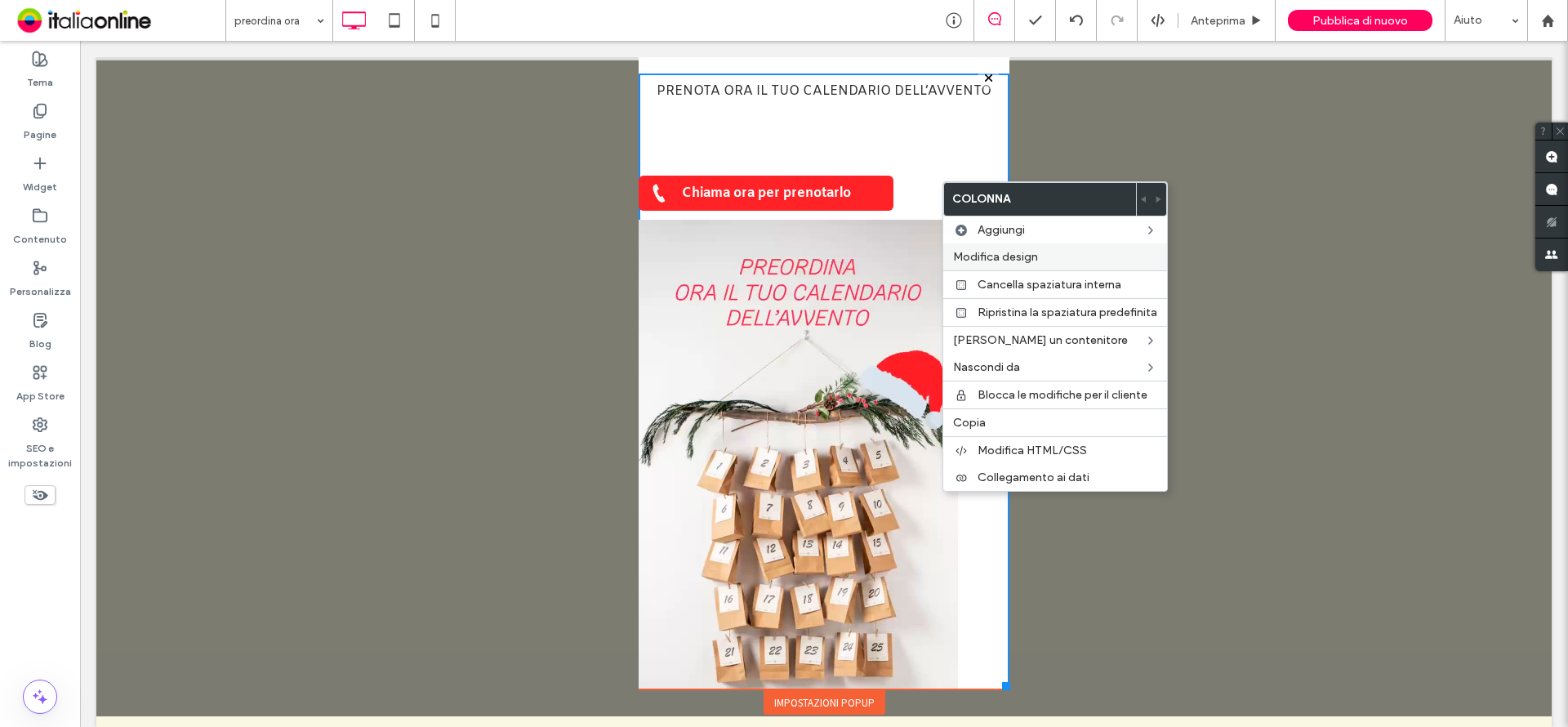
click at [967, 253] on span "Modifica design" at bounding box center [996, 257] width 85 height 14
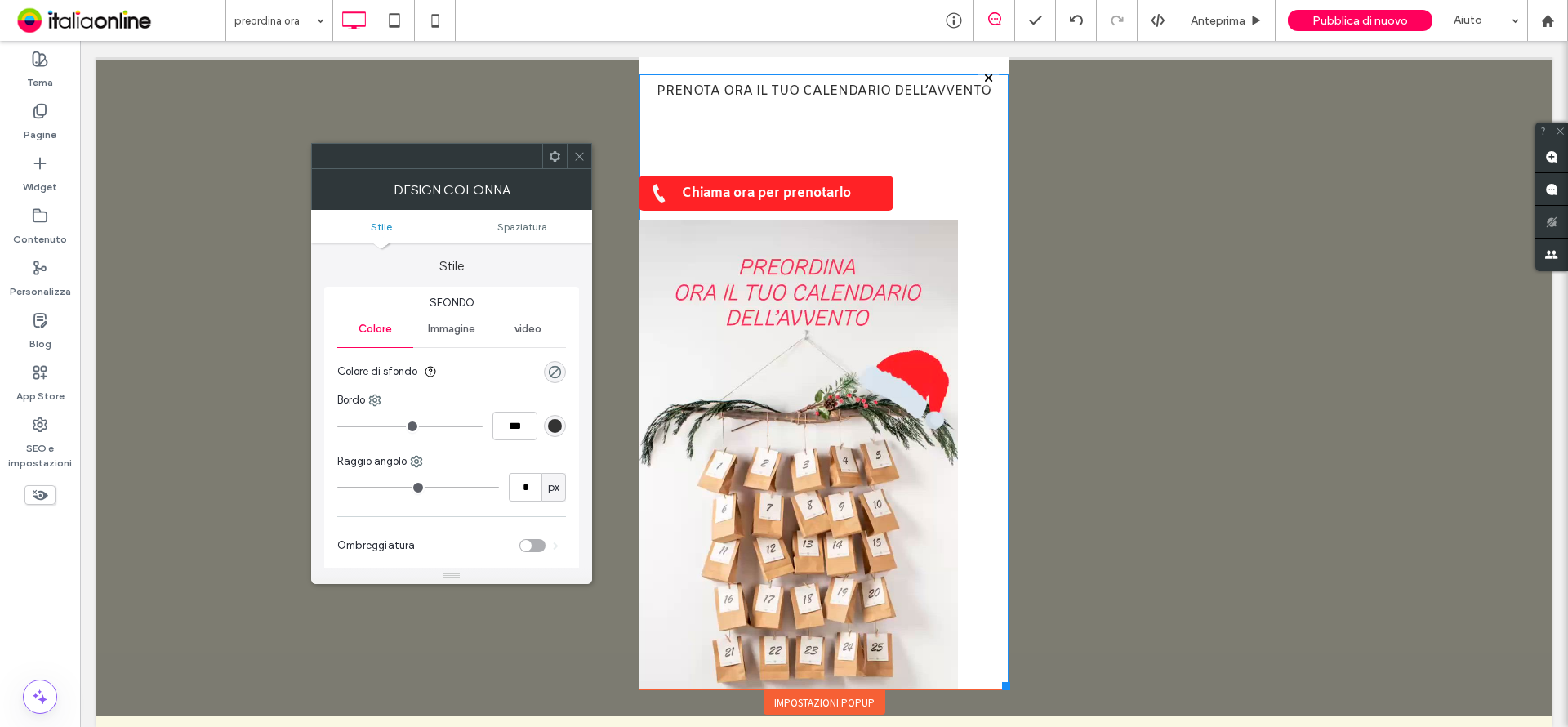
drag, startPoint x: 510, startPoint y: 226, endPoint x: 508, endPoint y: 238, distance: 12.2
click at [508, 227] on span "Spaziatura" at bounding box center [522, 226] width 50 height 12
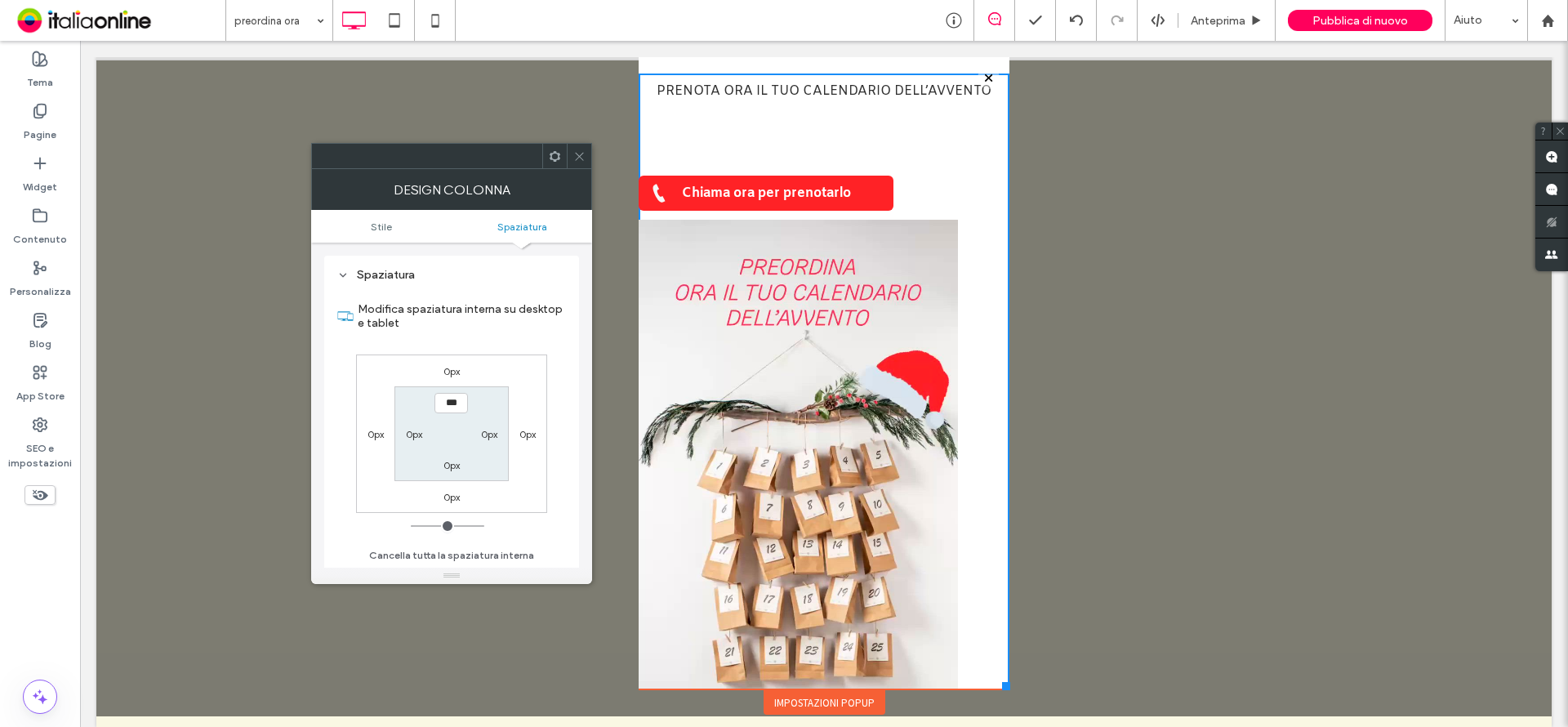
scroll to position [331, 0]
click at [575, 160] on icon at bounding box center [579, 156] width 12 height 12
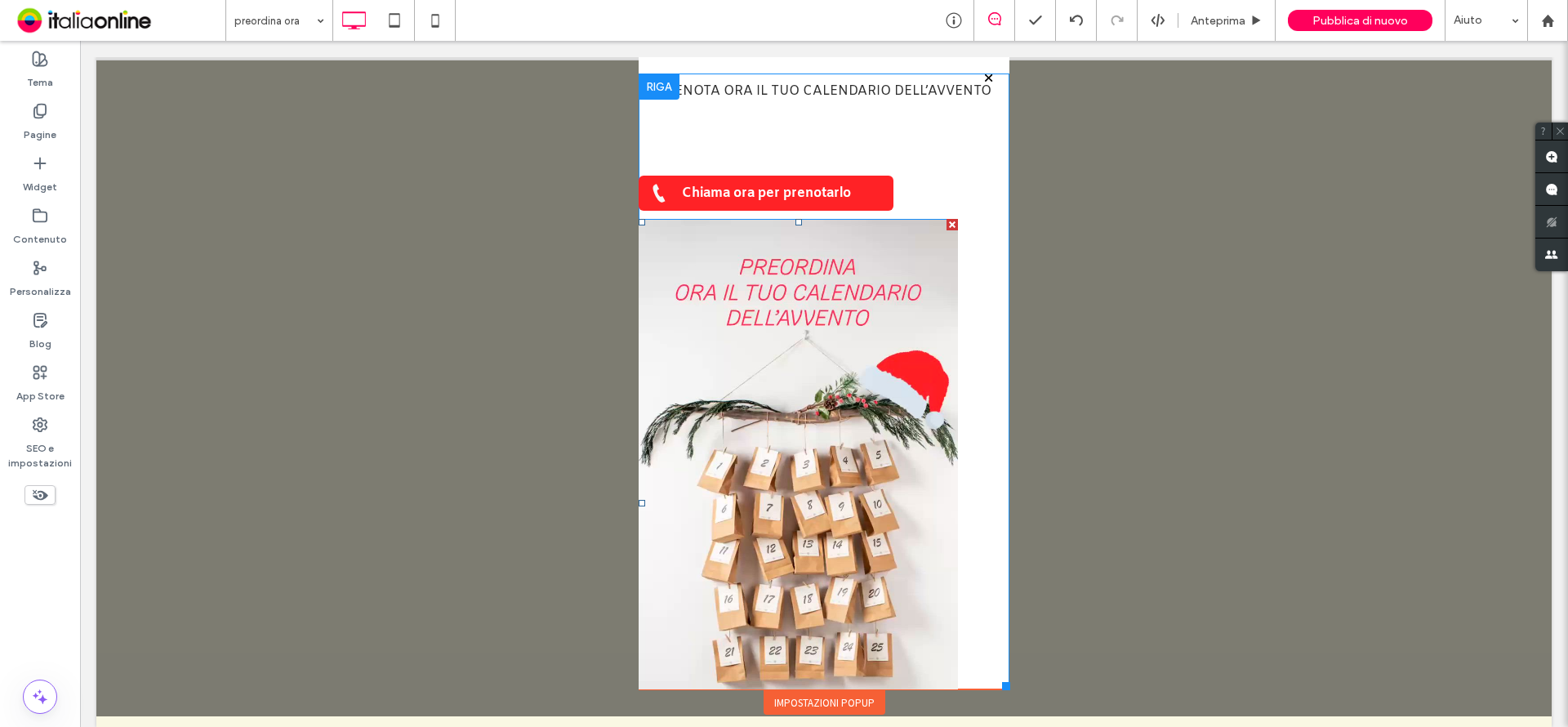
scroll to position [81, 0]
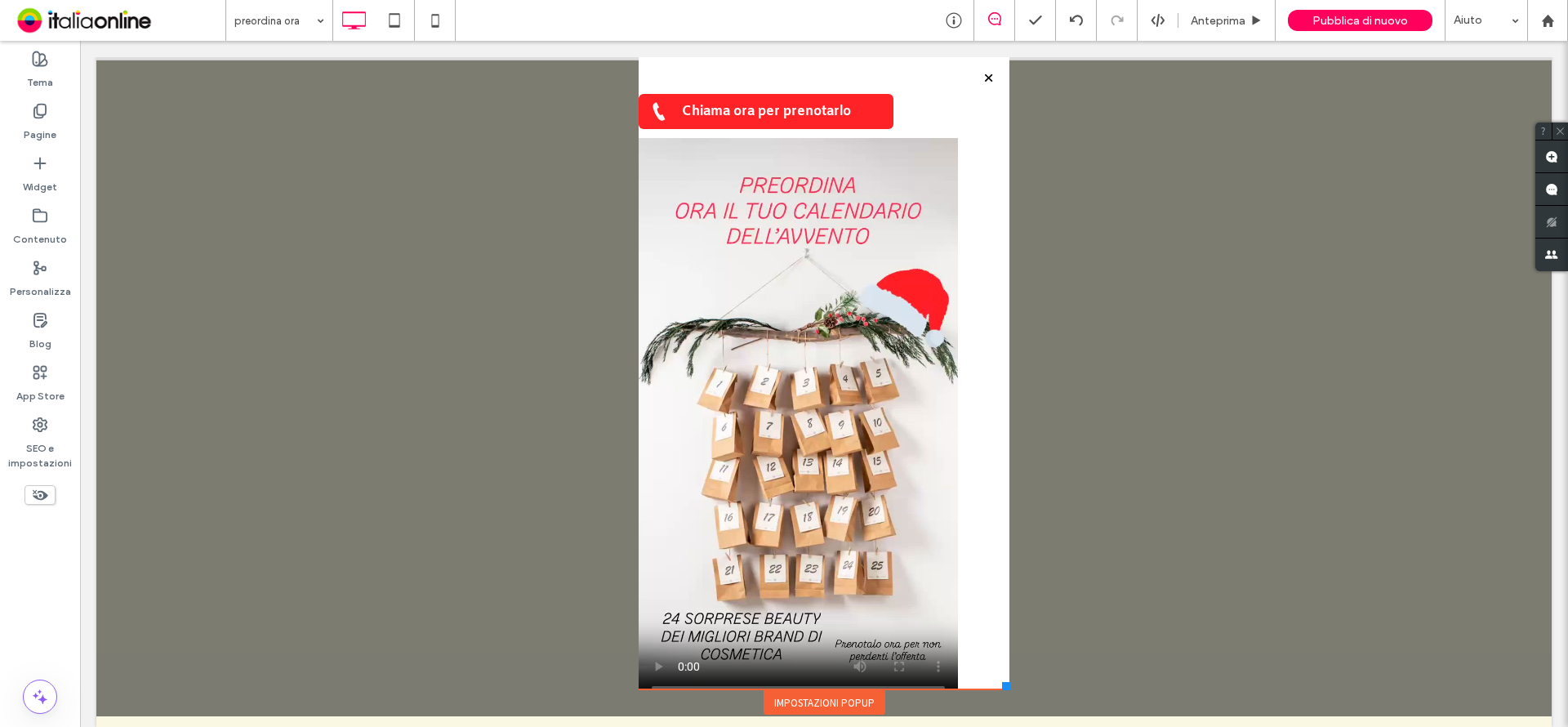
click at [806, 702] on div "Impostazioni popup" at bounding box center [824, 702] width 122 height 25
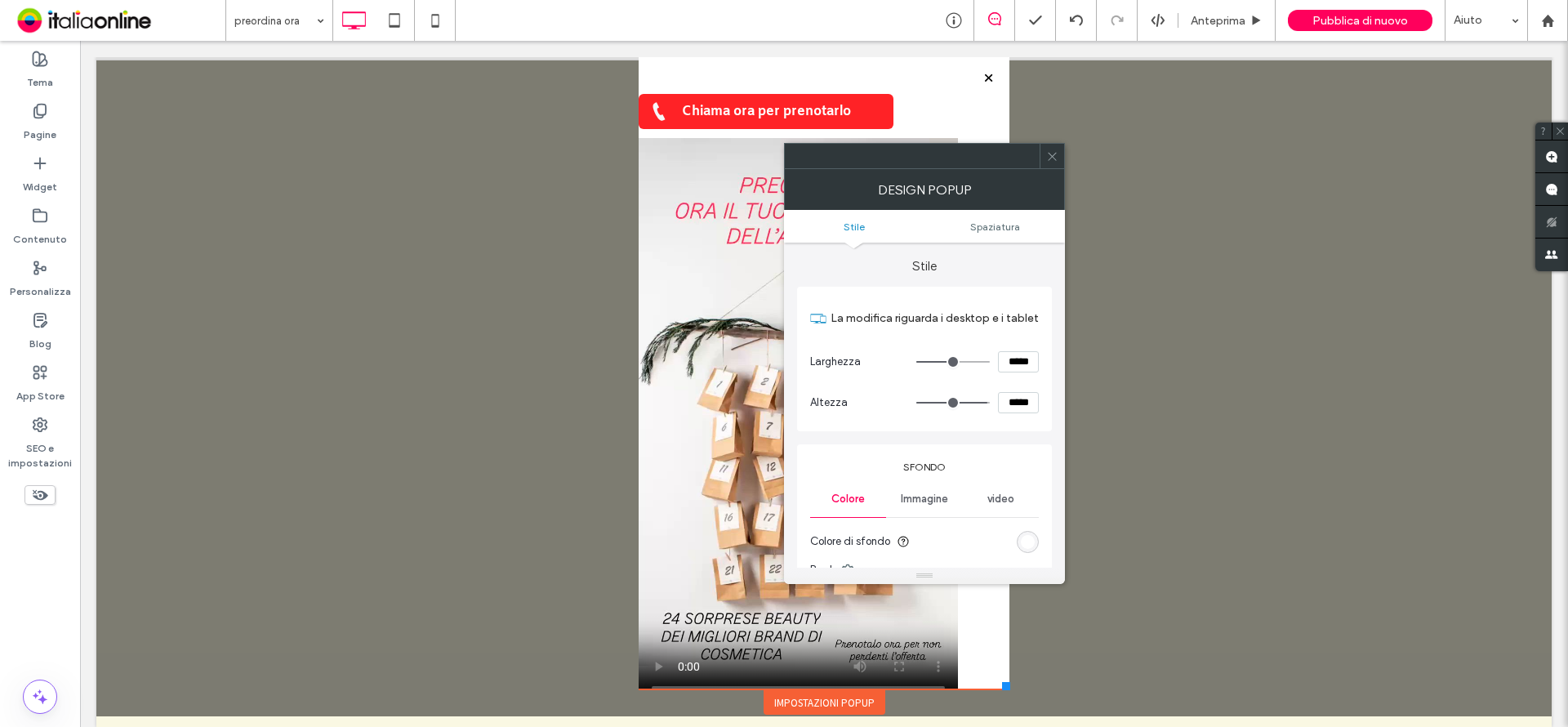
click at [979, 214] on ul "Stile Spaziatura" at bounding box center [924, 226] width 281 height 33
click at [983, 232] on ul "Stile Spaziatura" at bounding box center [924, 226] width 281 height 33
click at [993, 218] on ul "Stile Spaziatura" at bounding box center [924, 226] width 281 height 33
click at [994, 225] on span "Spaziatura" at bounding box center [995, 226] width 50 height 12
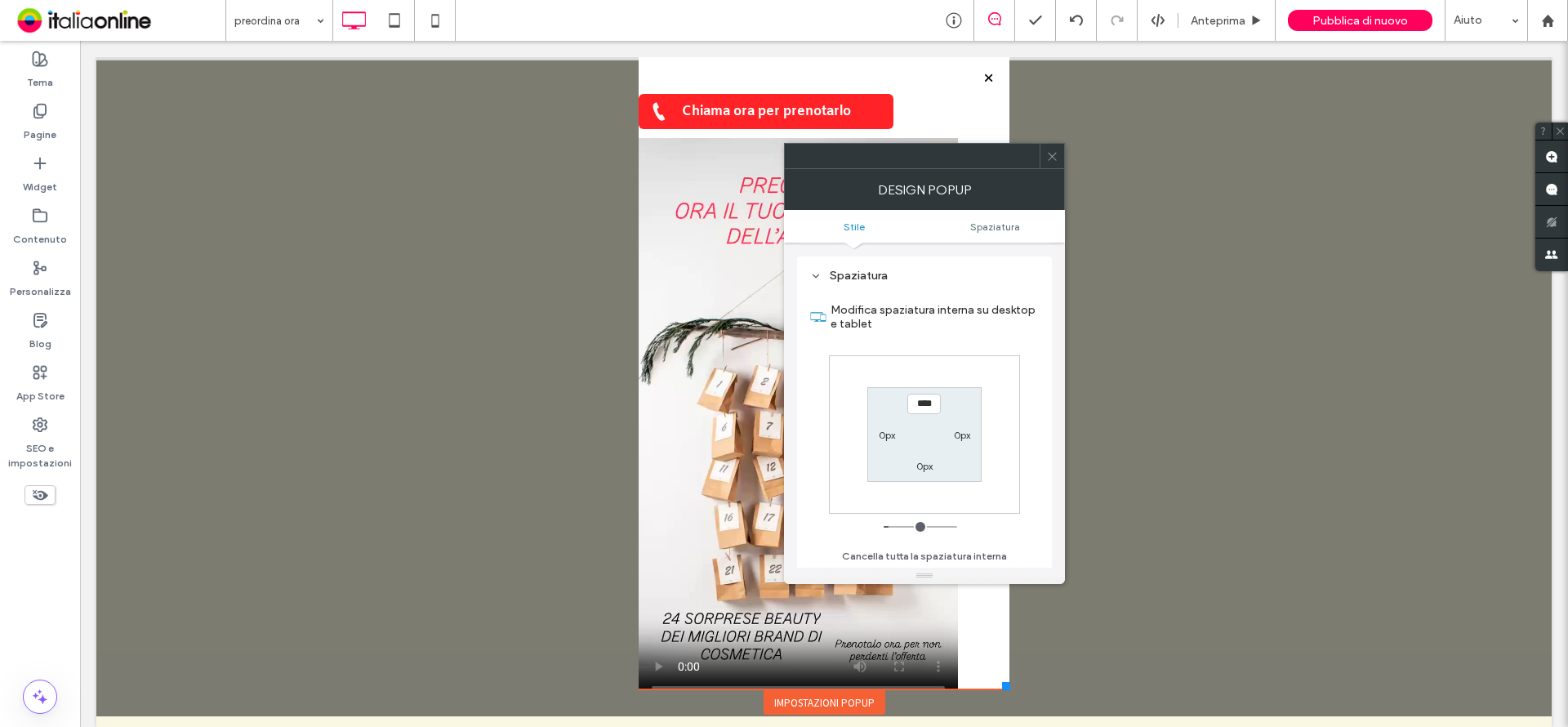
scroll to position [584, 0]
drag, startPoint x: 1056, startPoint y: 159, endPoint x: 1059, endPoint y: 329, distance: 170.0
click at [1054, 160] on icon at bounding box center [1052, 156] width 12 height 12
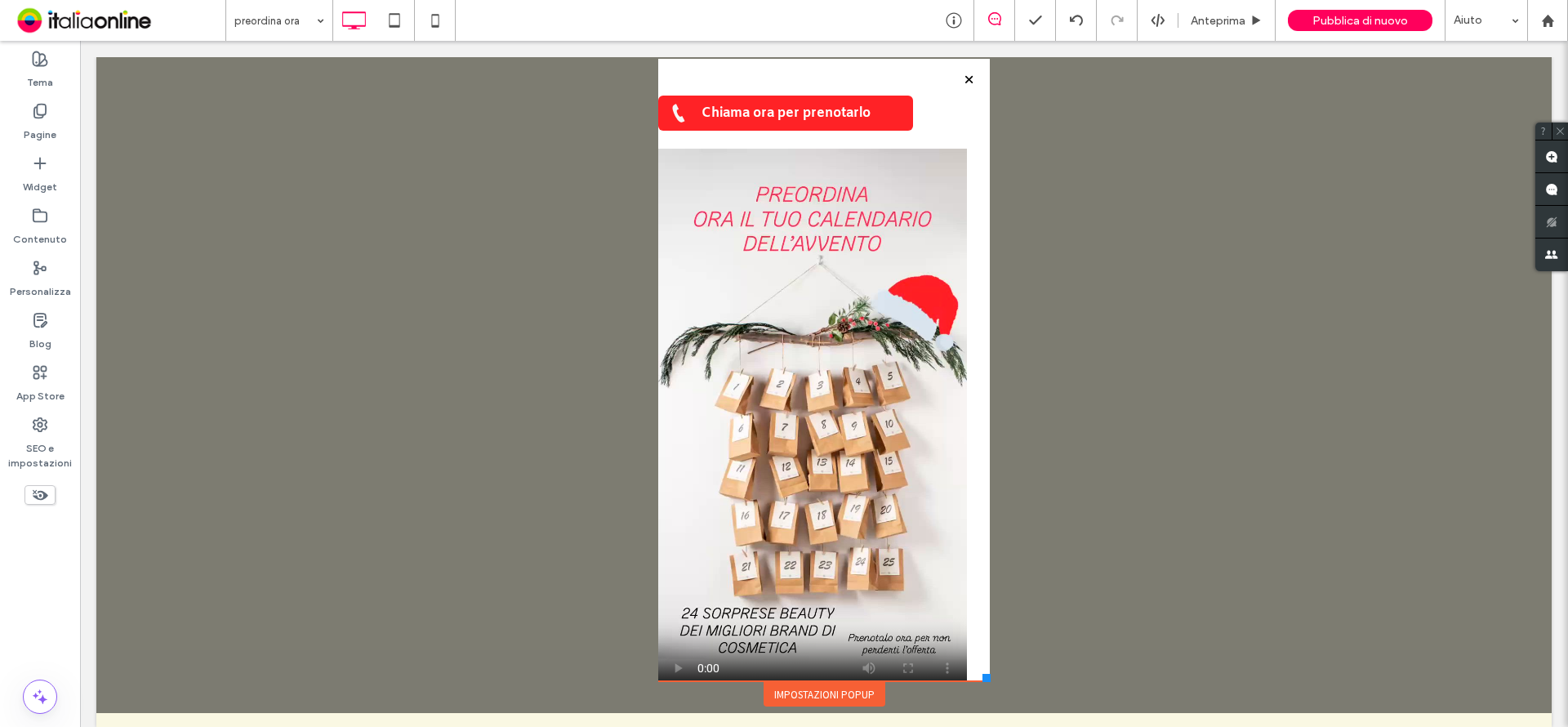
scroll to position [31, 0]
drag, startPoint x: 992, startPoint y: 667, endPoint x: 976, endPoint y: 667, distance: 16.0
click at [976, 667] on div "Click To Paste HOME TRATTAMENTI CORPO TRATTAMENTI VISO TRATTAMENTI ESTETICI RIM…" at bounding box center [825, 349] width 340 height 714
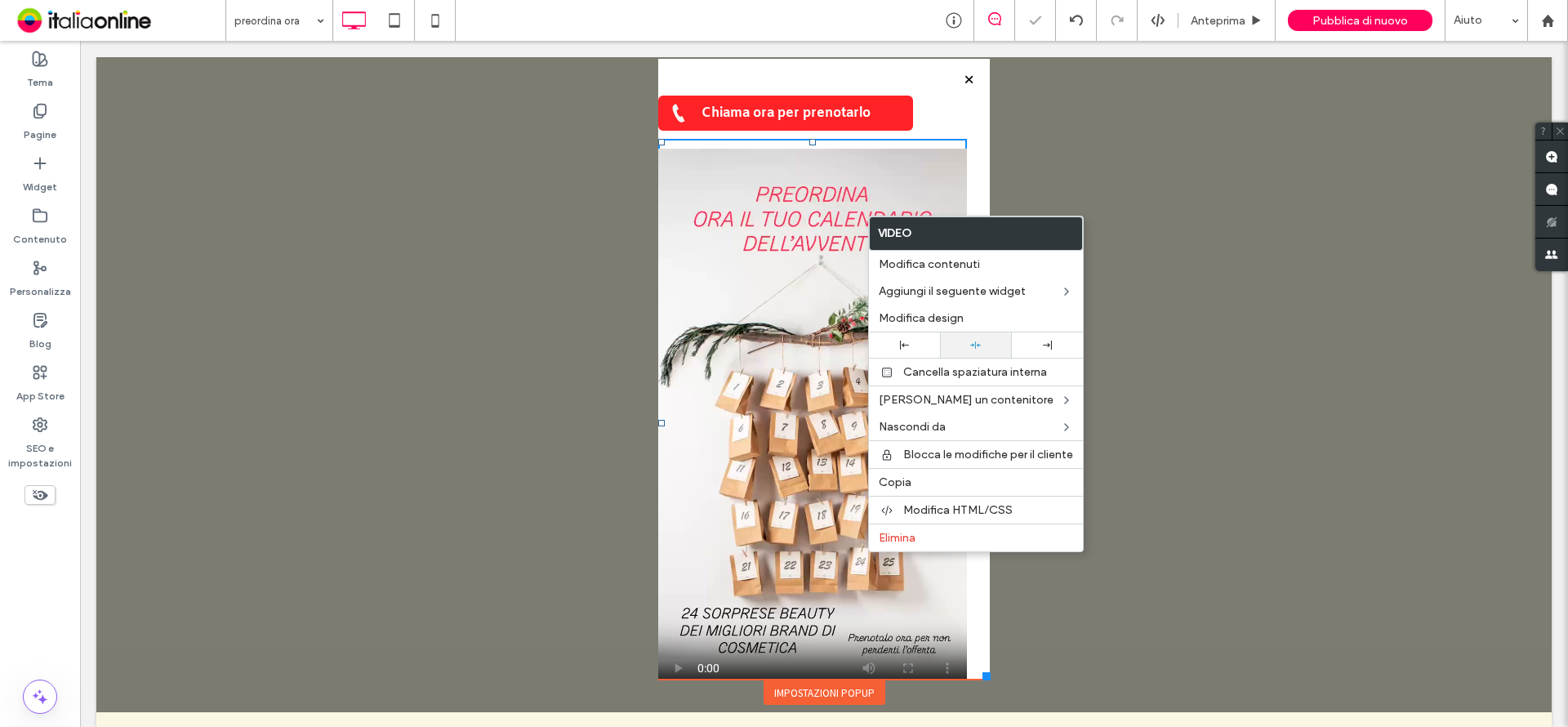
click at [976, 343] on use at bounding box center [976, 345] width 10 height 8
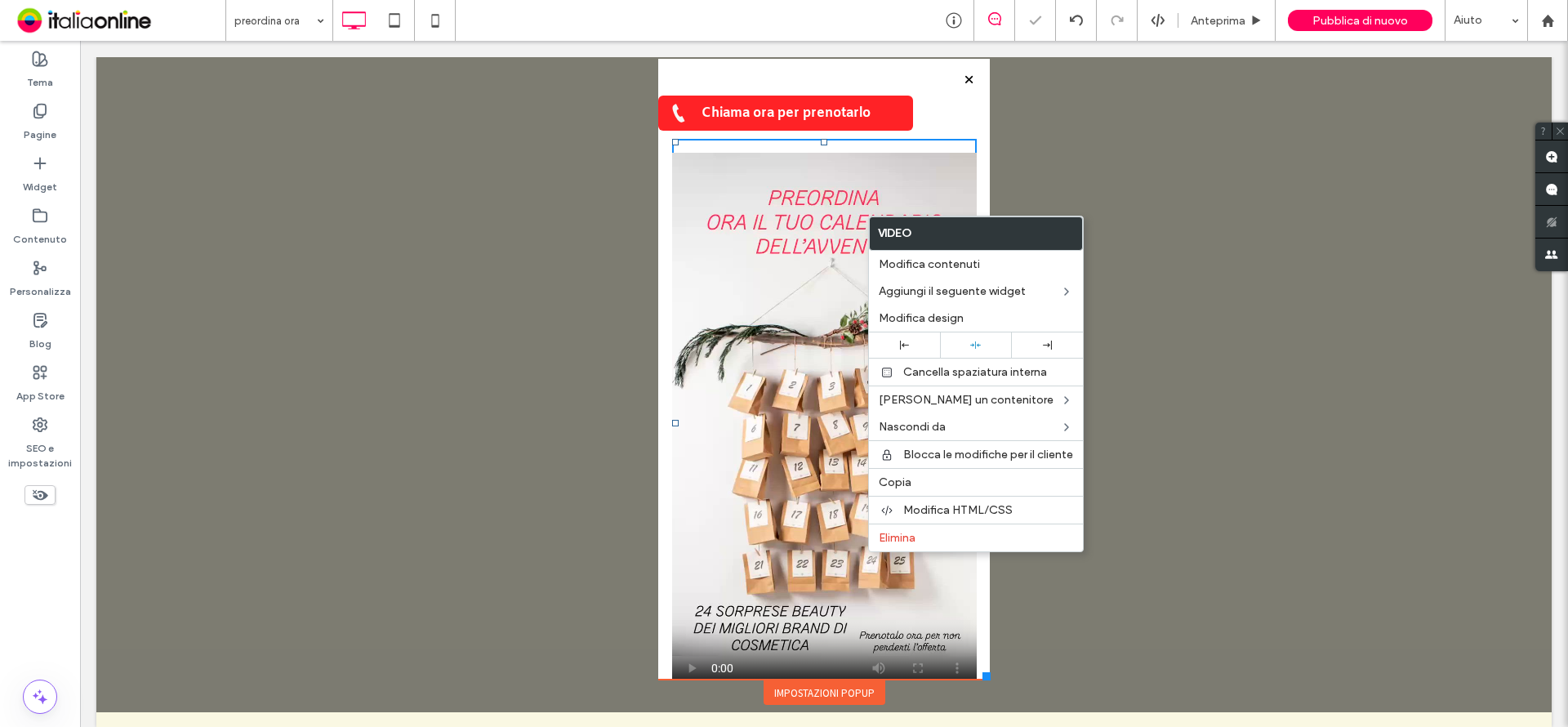
click at [1254, 256] on div at bounding box center [824, 369] width 1456 height 685
click at [950, 110] on div "PRENOTA ORA IL TUO CALENDARIO DELL’AVVENTO Chiama ora per prenotarlo Click To P…" at bounding box center [824, 344] width 332 height 741
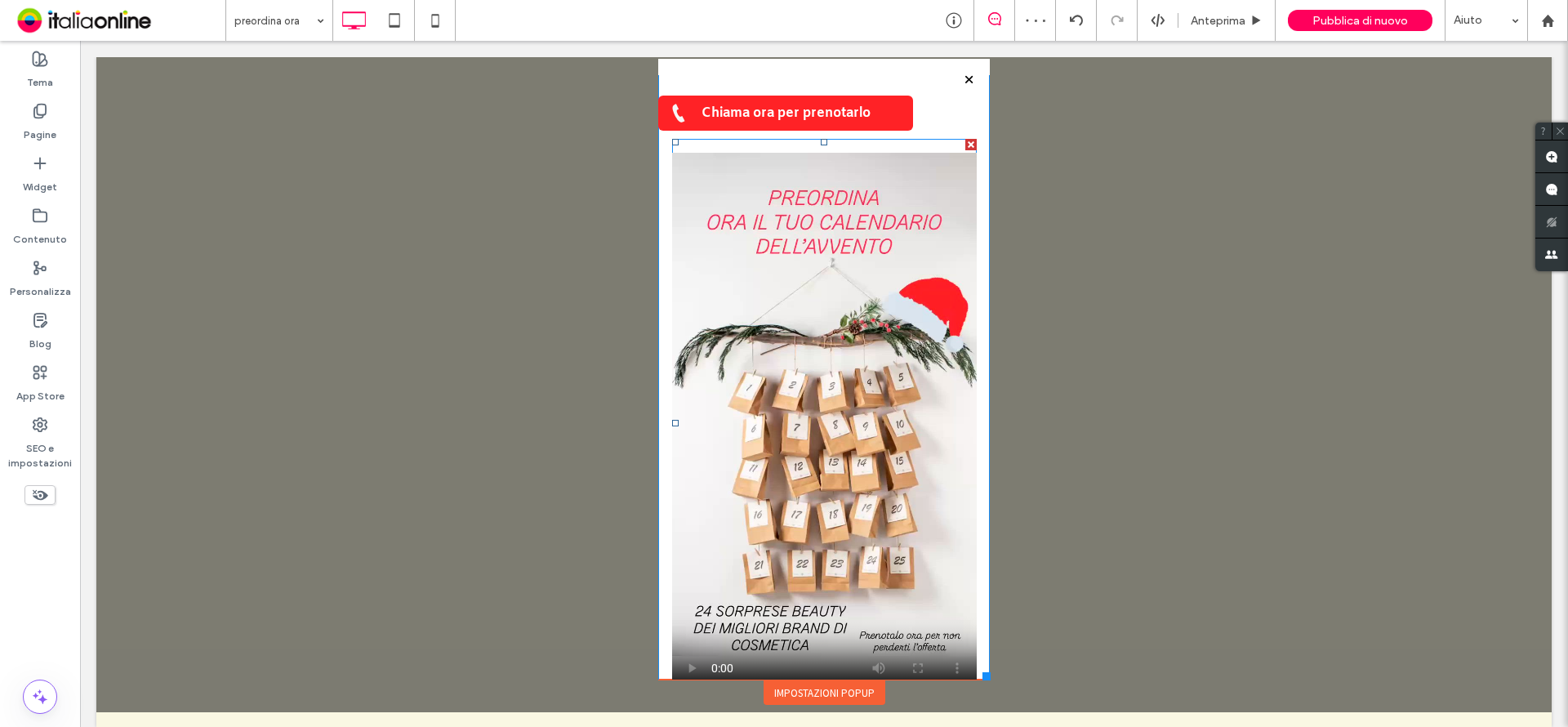
click at [851, 147] on span at bounding box center [825, 423] width 305 height 568
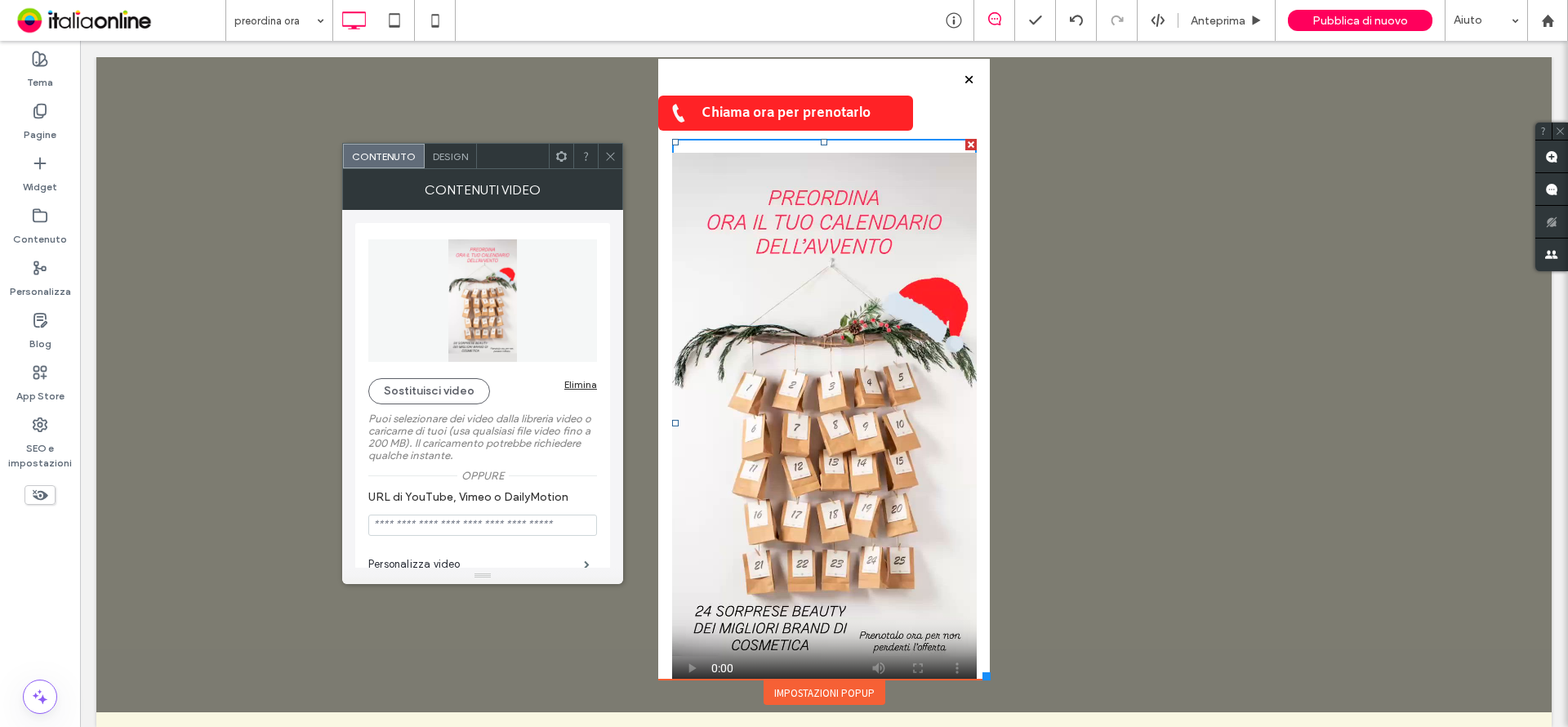
click at [453, 159] on span "Design" at bounding box center [450, 156] width 35 height 12
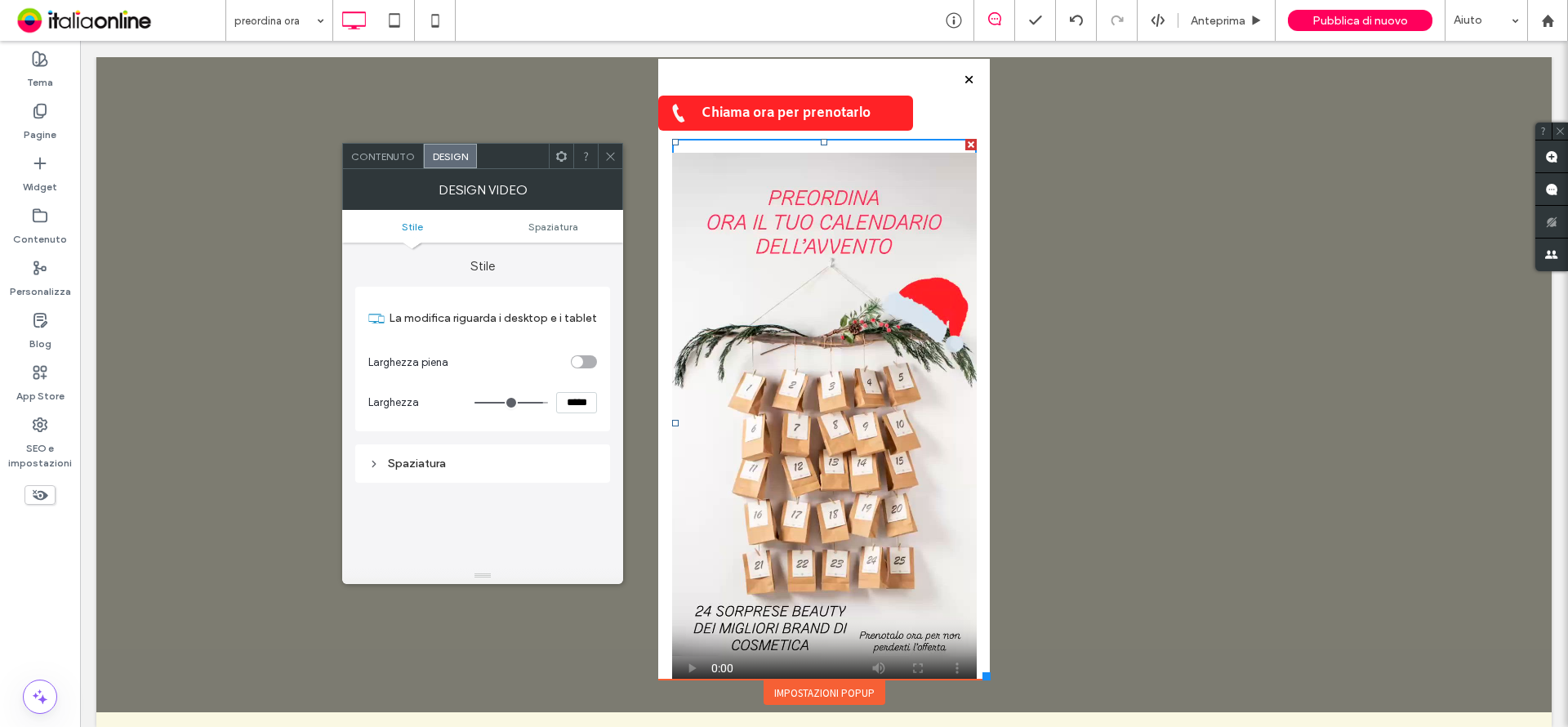
click at [389, 454] on div "Spaziatura" at bounding box center [483, 463] width 229 height 22
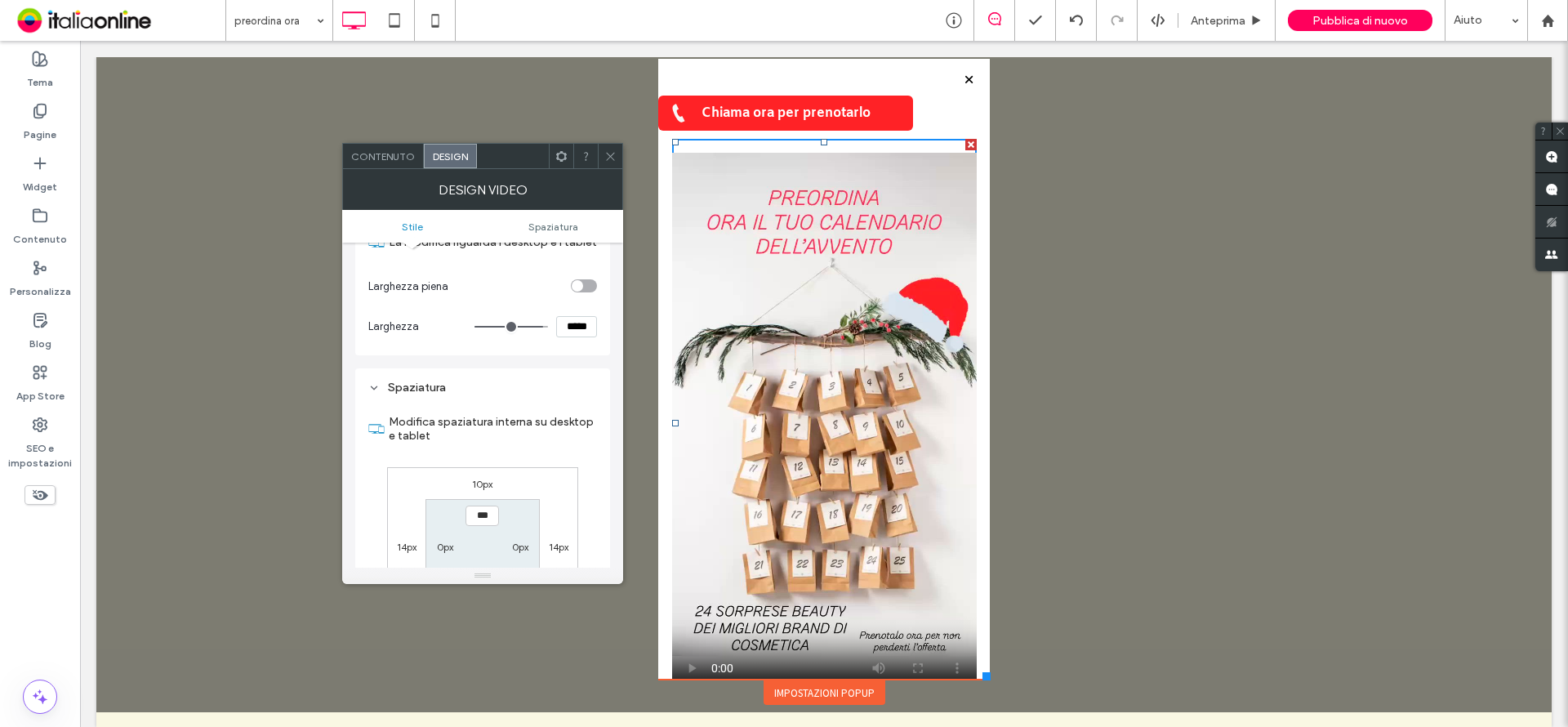
scroll to position [245, 0]
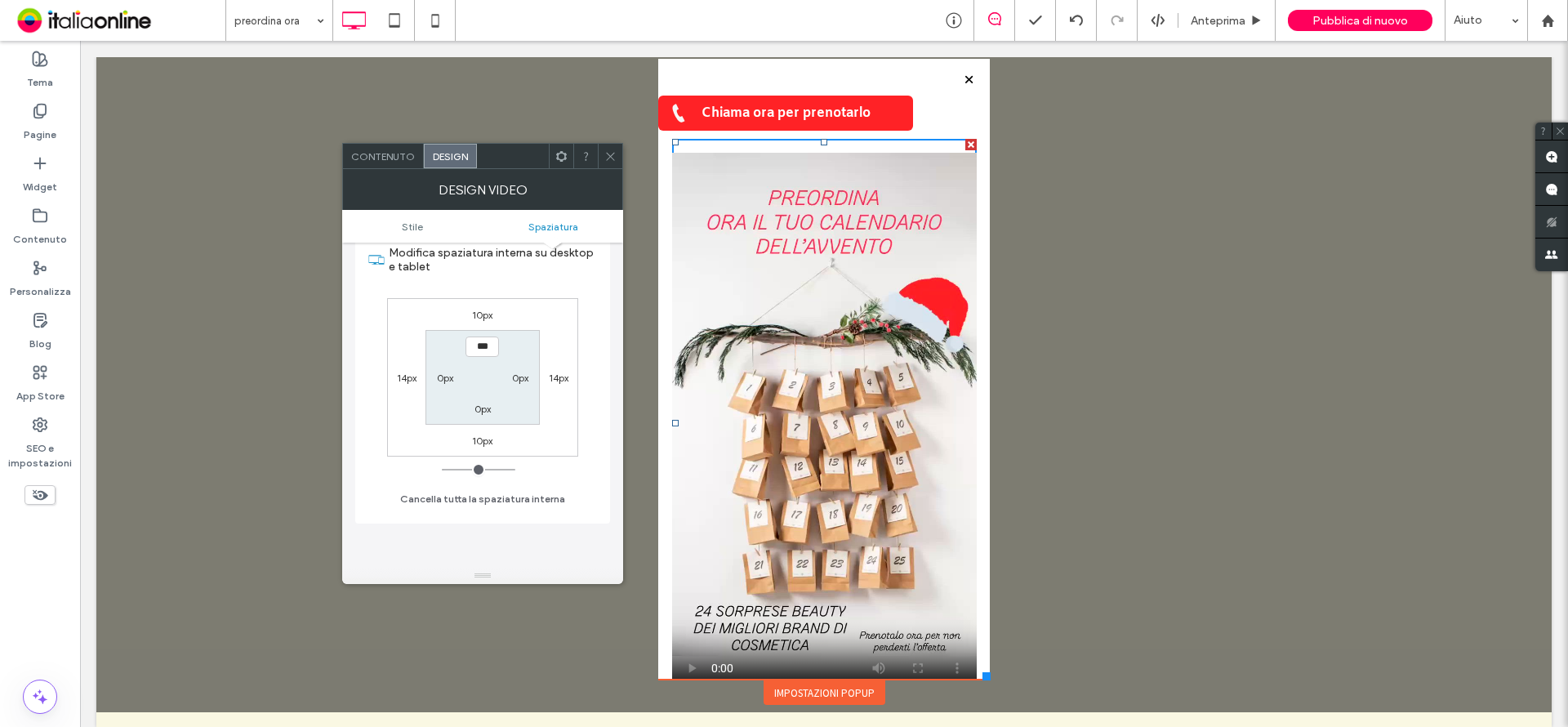
click at [554, 375] on label "14px" at bounding box center [558, 377] width 20 height 12
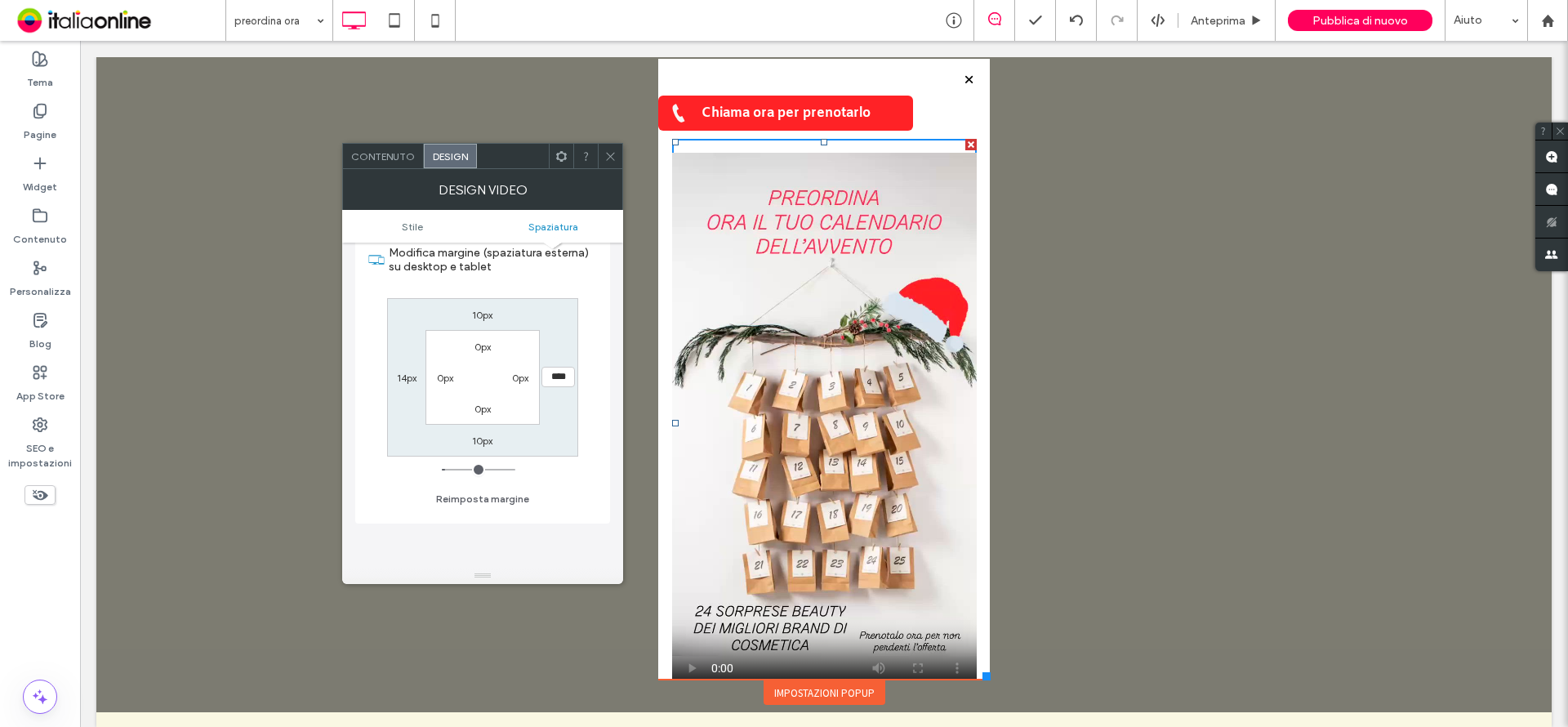
type input "*"
type input "***"
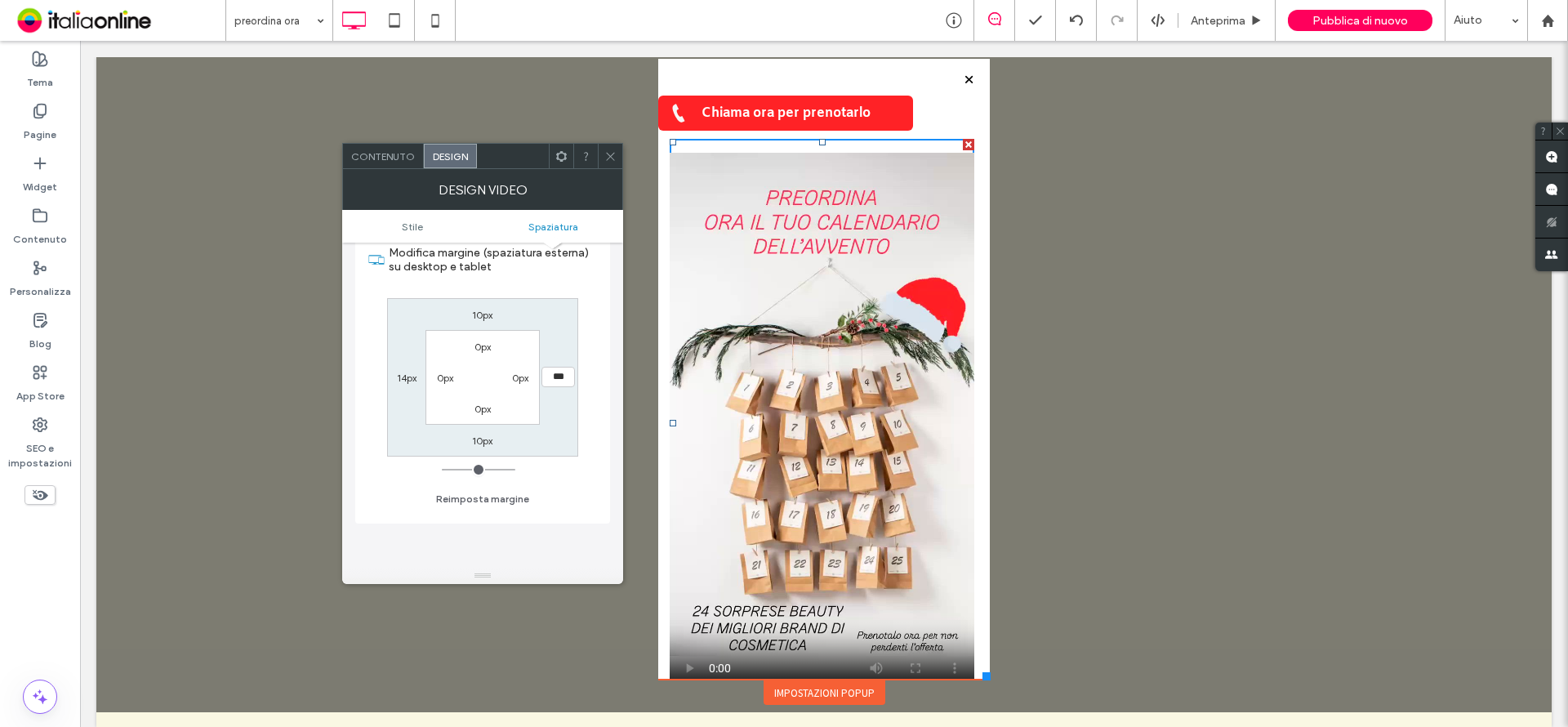
drag, startPoint x: 440, startPoint y: 470, endPoint x: 367, endPoint y: 467, distance: 73.1
click at [442, 468] on input "range" at bounding box center [479, 469] width 74 height 2
drag, startPoint x: 410, startPoint y: 376, endPoint x: 431, endPoint y: 415, distance: 44.3
click at [410, 376] on label "14px" at bounding box center [406, 377] width 20 height 12
type input "*"
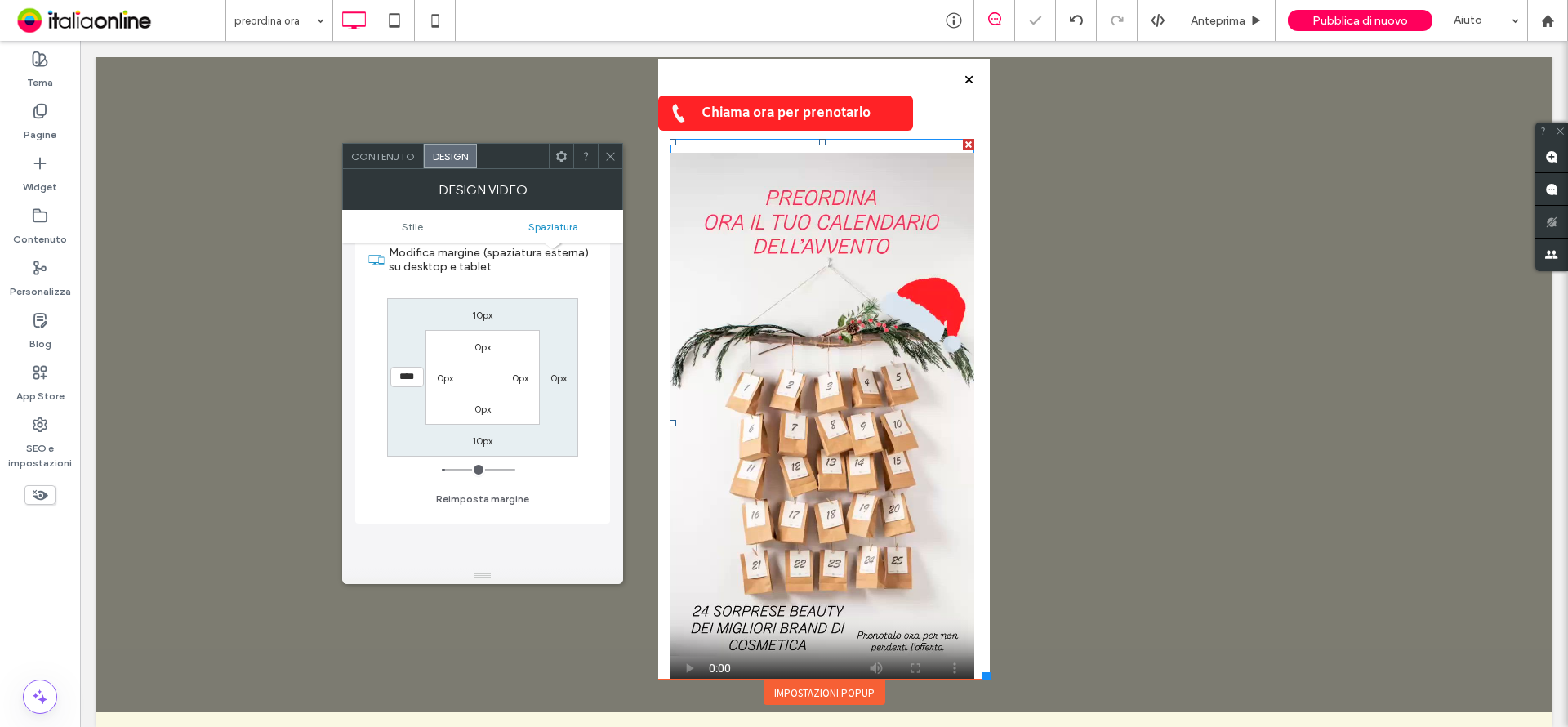
type input "***"
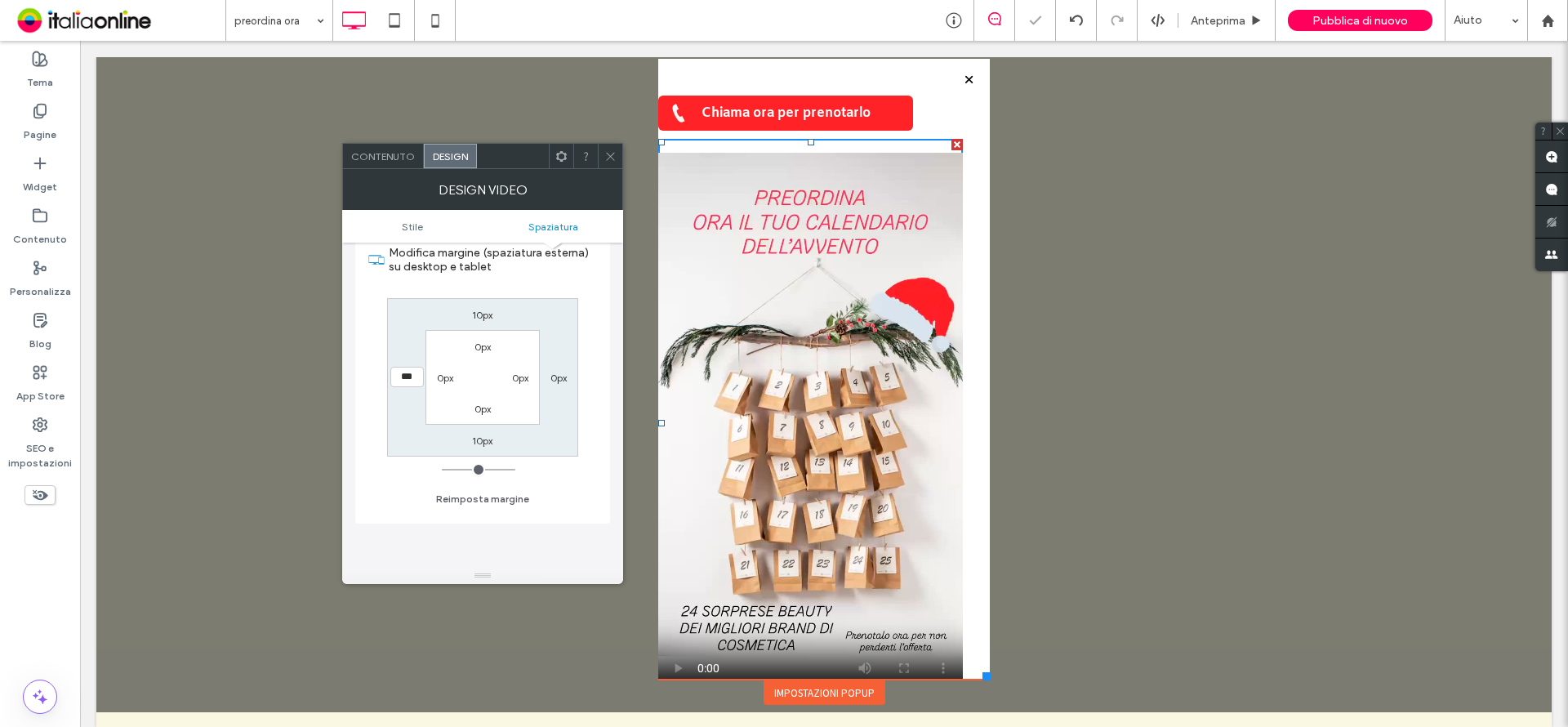
drag, startPoint x: 444, startPoint y: 464, endPoint x: 388, endPoint y: 461, distance: 56.1
type input "*"
click at [442, 468] on input "range" at bounding box center [479, 469] width 74 height 2
drag, startPoint x: 613, startPoint y: 148, endPoint x: 618, endPoint y: 196, distance: 48.3
click at [612, 152] on span at bounding box center [610, 156] width 12 height 25
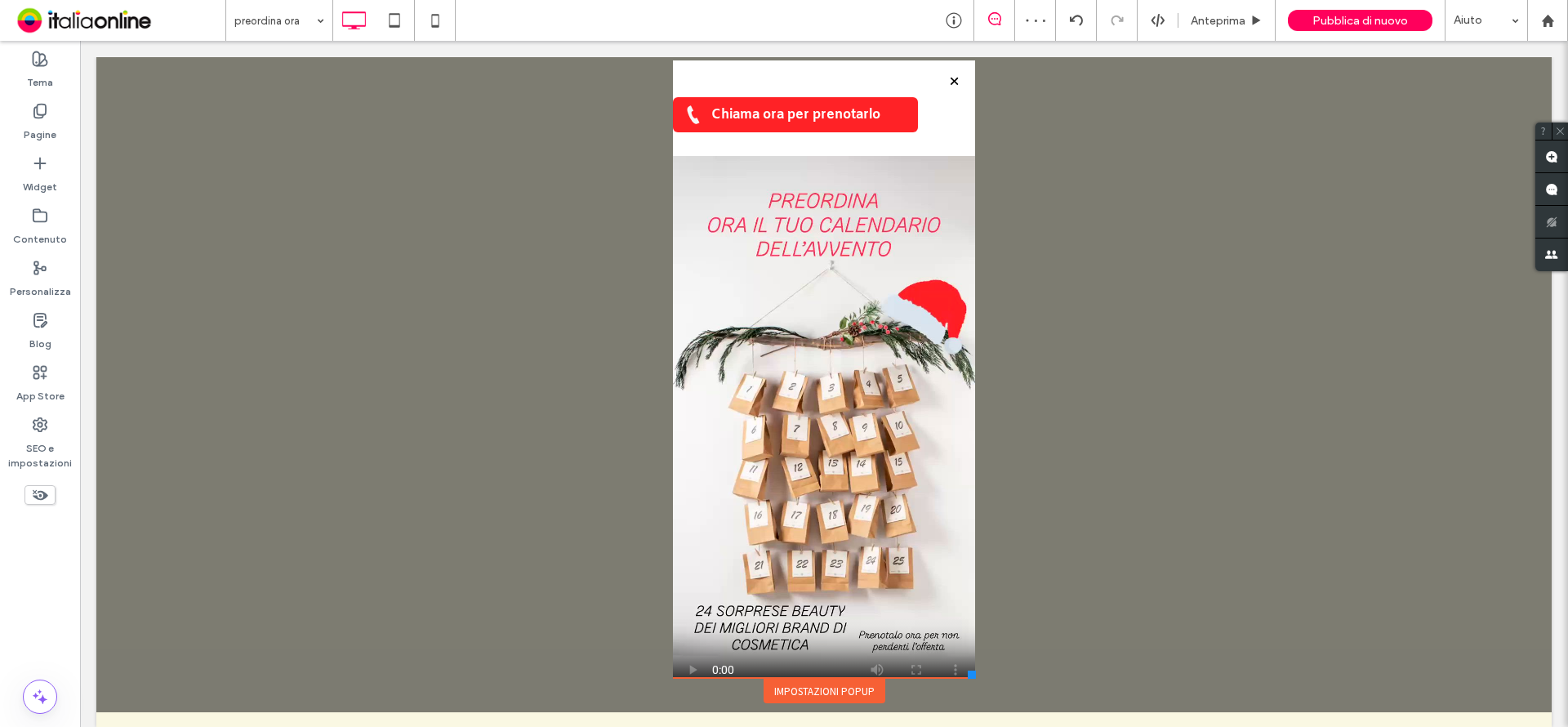
scroll to position [33, 0]
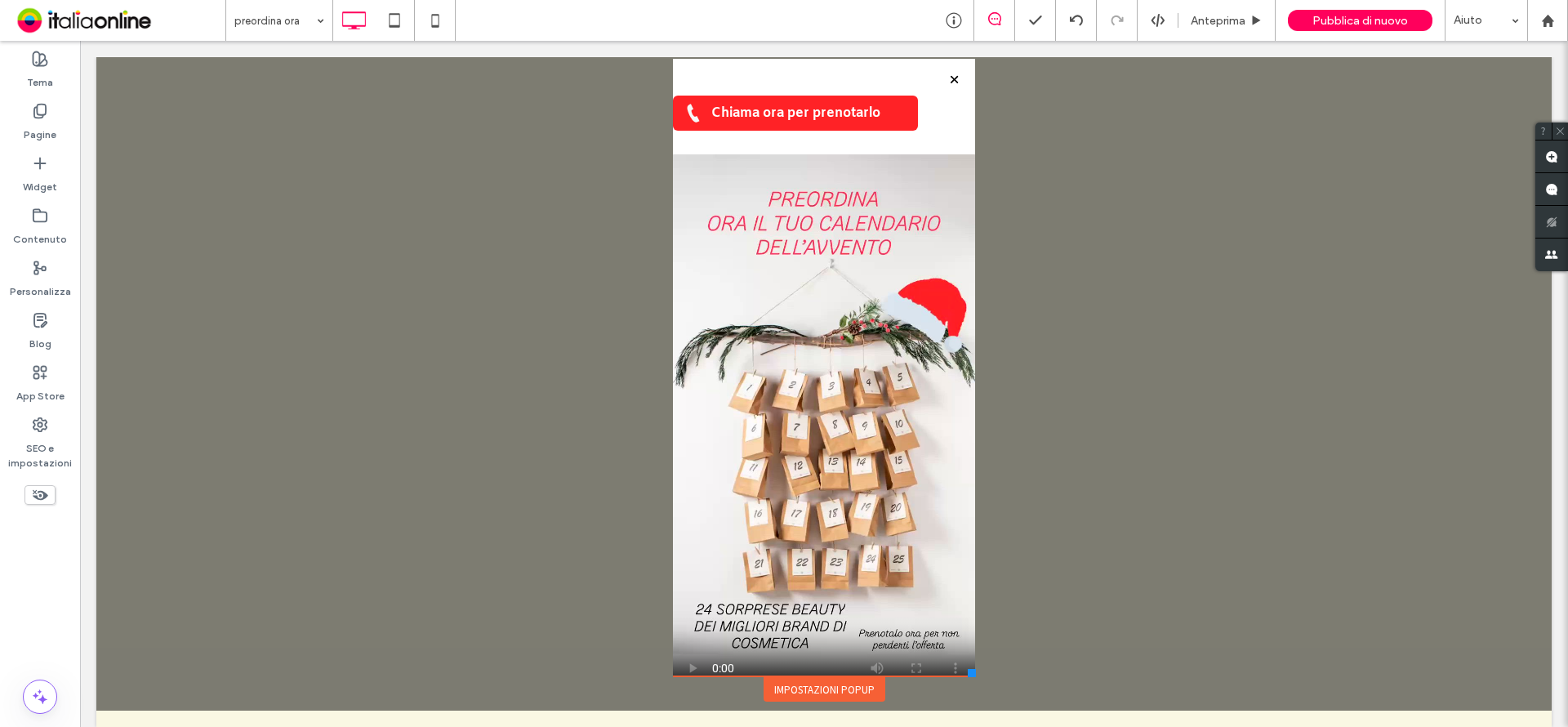
drag, startPoint x: 970, startPoint y: 672, endPoint x: 962, endPoint y: 679, distance: 10.6
click at [962, 679] on div "Click To Paste HOME TRATTAMENTI CORPO TRATTAMENTI VISO TRATTAMENTI ESTETICI RIM…" at bounding box center [824, 347] width 311 height 710
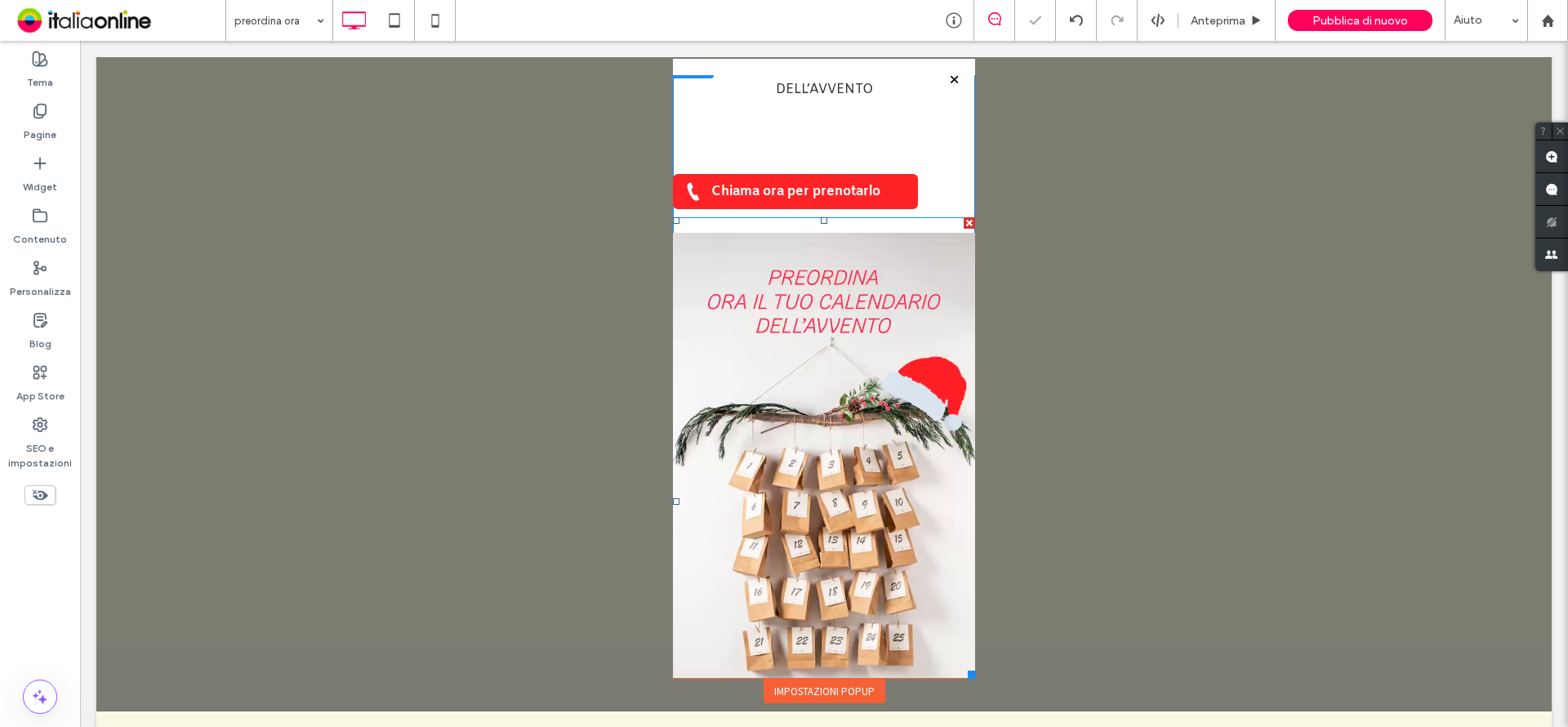
scroll to position [0, 0]
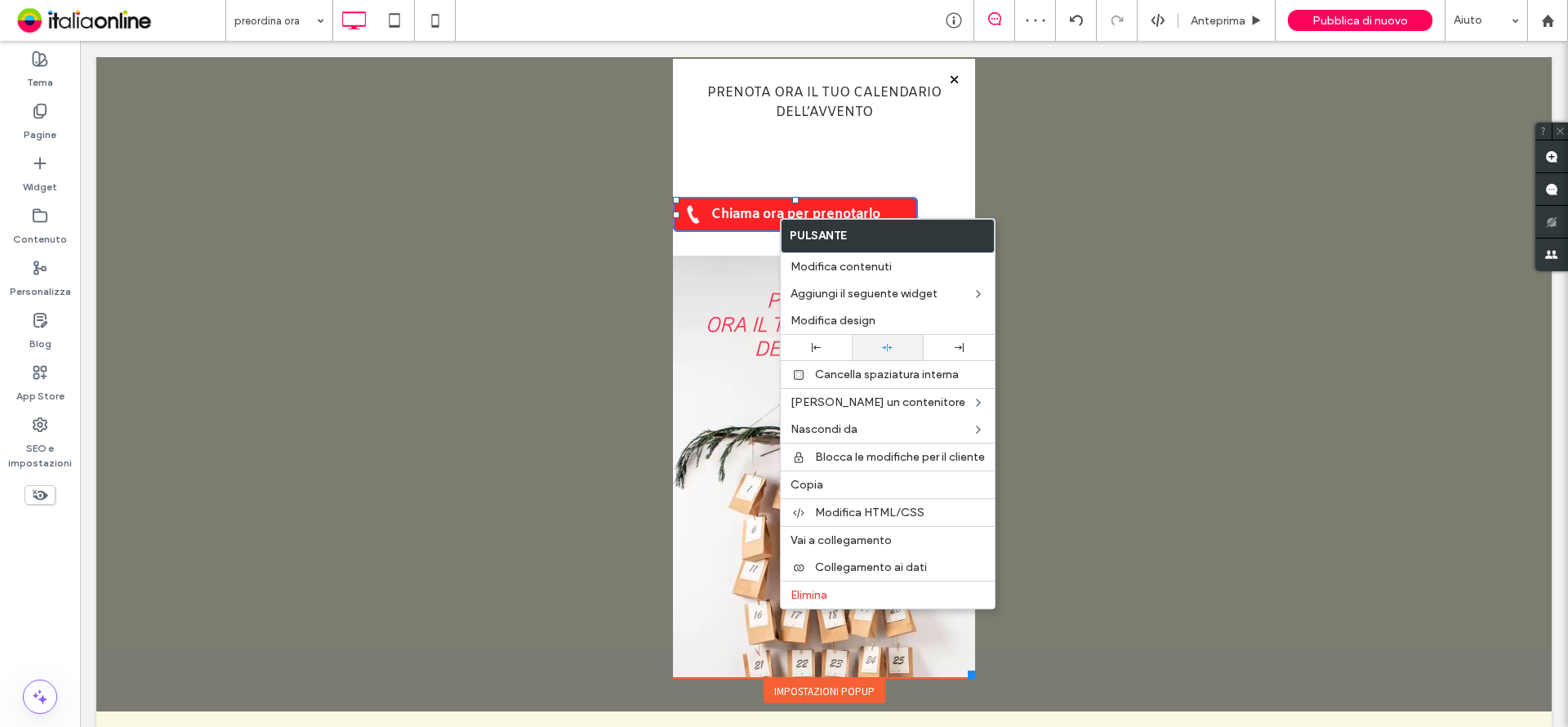
click at [887, 348] on icon at bounding box center [887, 347] width 10 height 10
click at [835, 154] on div "PRENOTA ORA IL TUO CALENDARIO DELL’AVVENTO Chiama ora per prenotarlo Click To P…" at bounding box center [824, 446] width 302 height 741
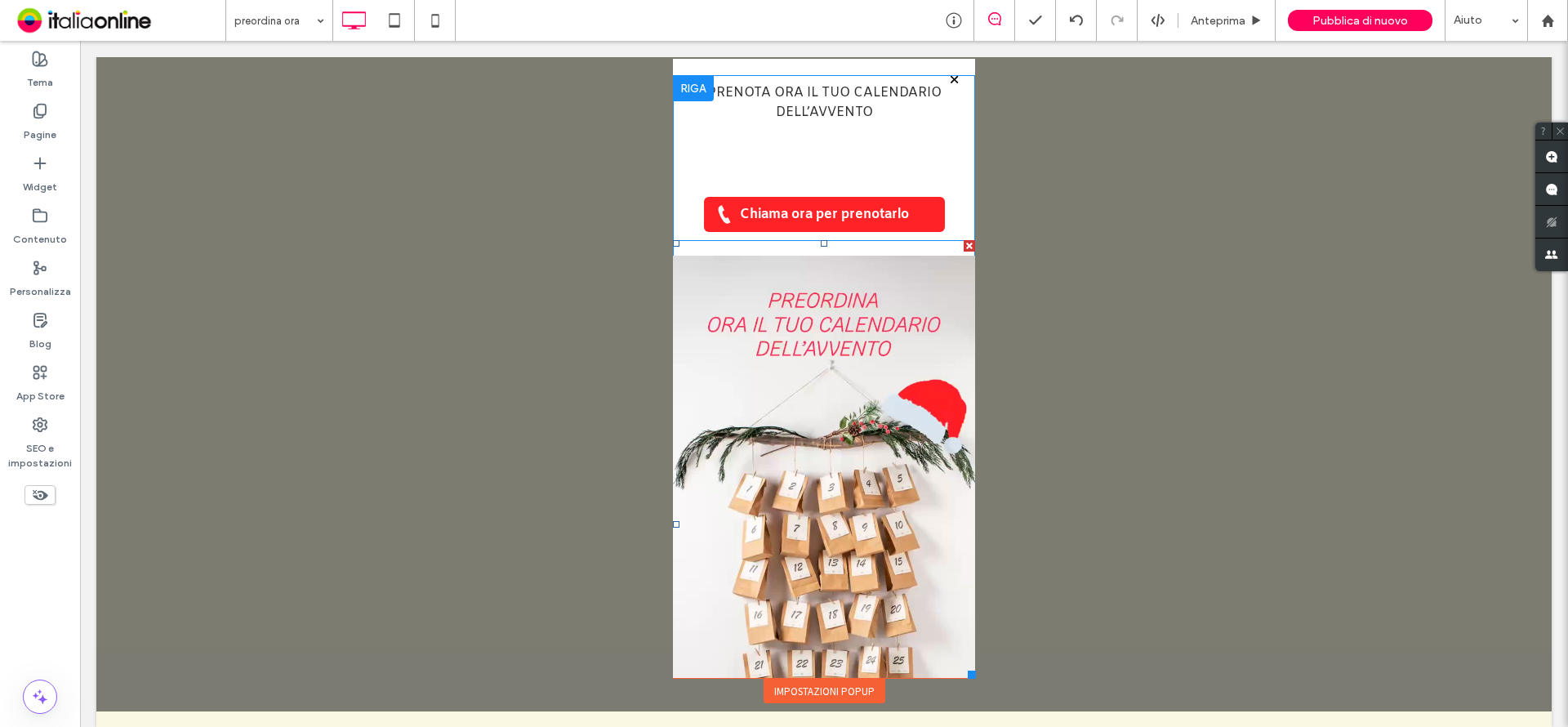
click at [747, 254] on span at bounding box center [824, 524] width 302 height 568
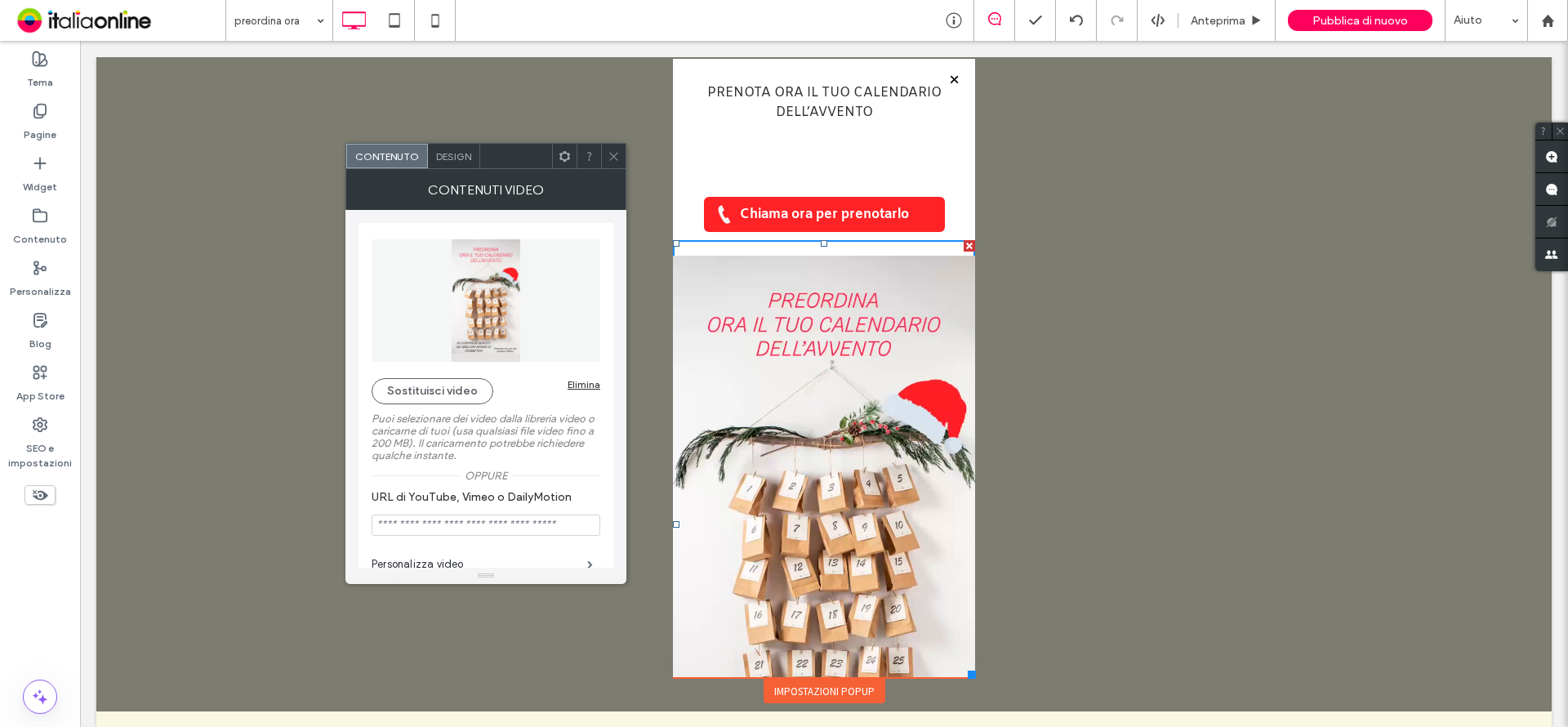
click at [460, 163] on div "Design" at bounding box center [453, 156] width 52 height 25
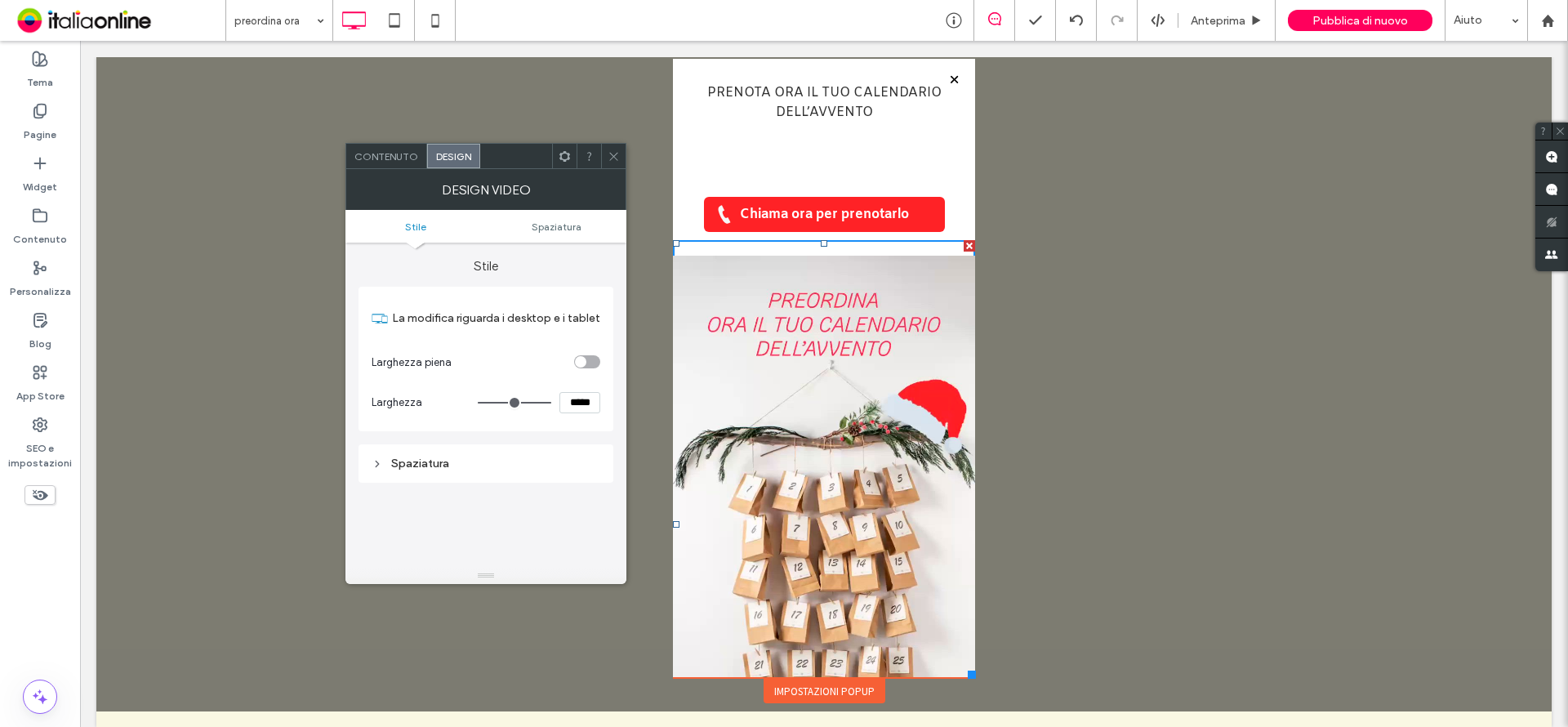
click at [455, 461] on div "Spaziatura" at bounding box center [486, 463] width 229 height 14
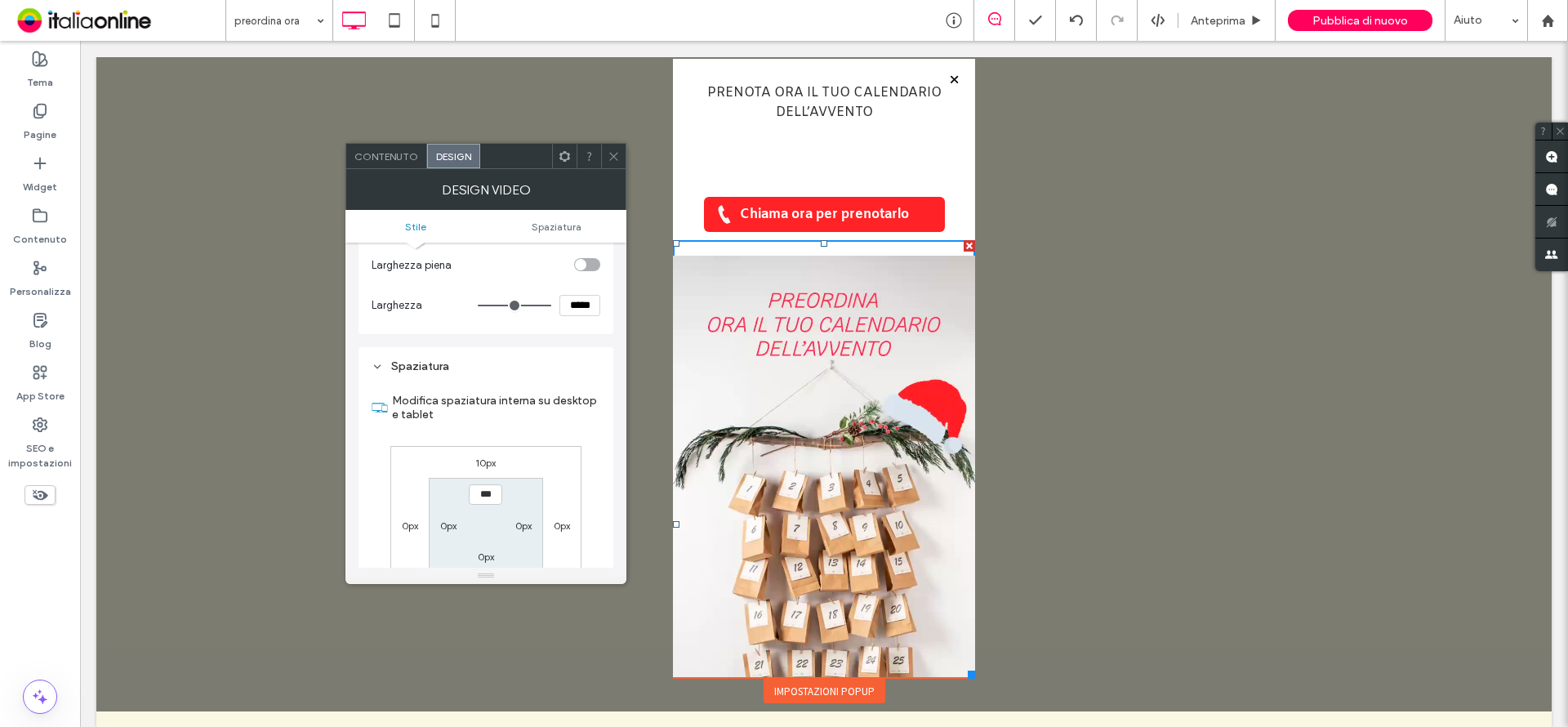
scroll to position [245, 0]
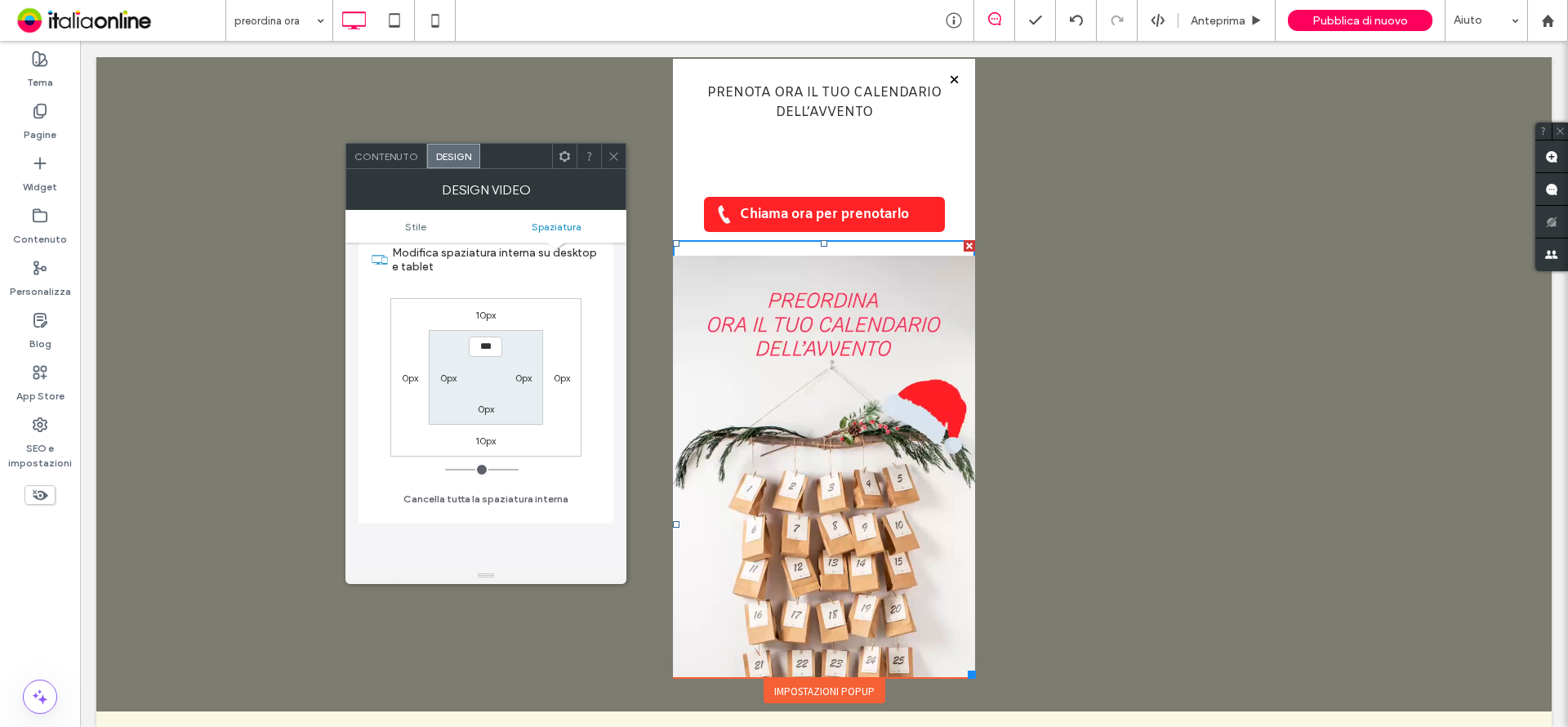
click at [486, 313] on label "10px" at bounding box center [486, 314] width 21 height 12
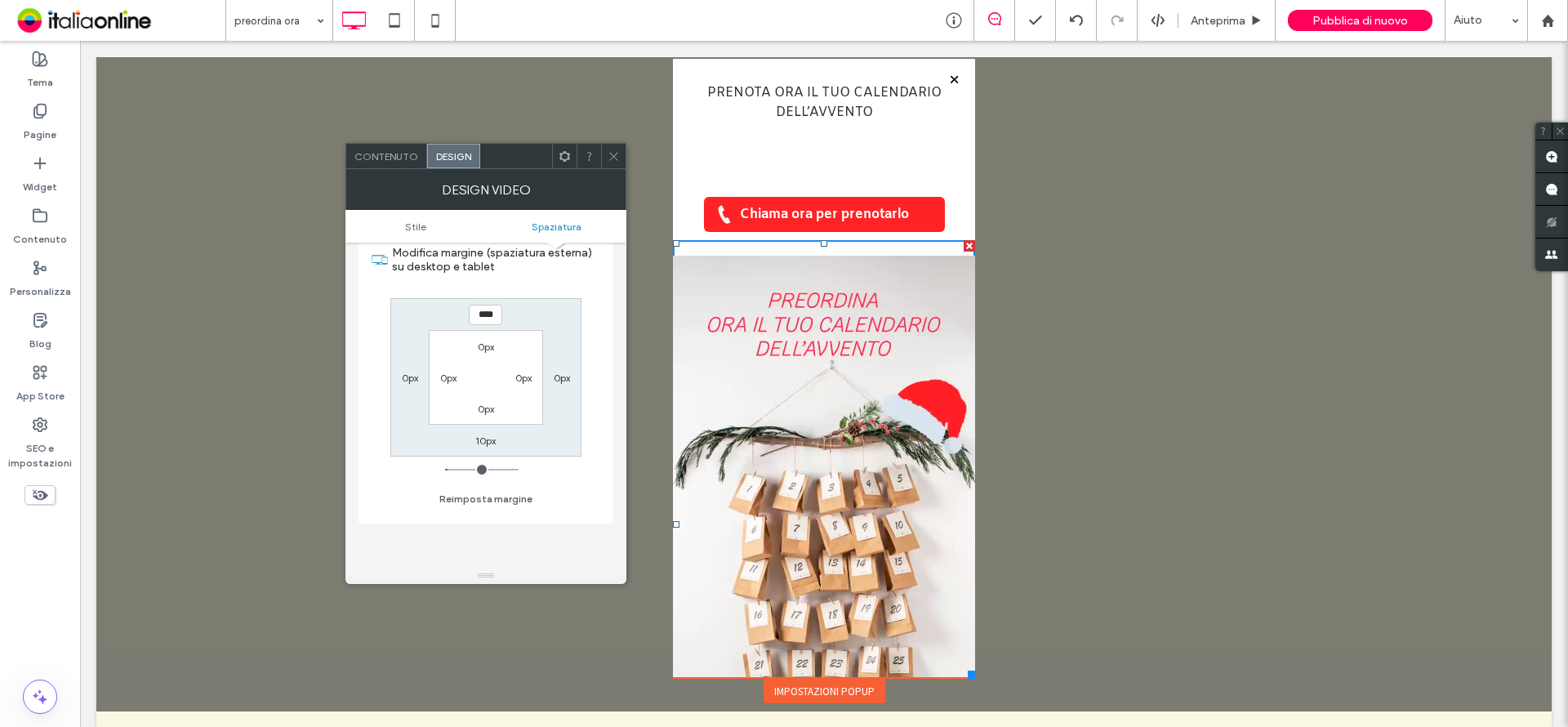
type input "*"
type input "***"
drag, startPoint x: 449, startPoint y: 466, endPoint x: 413, endPoint y: 459, distance: 36.7
click at [445, 468] on input "range" at bounding box center [482, 469] width 74 height 2
click at [486, 440] on label "10px" at bounding box center [486, 440] width 21 height 12
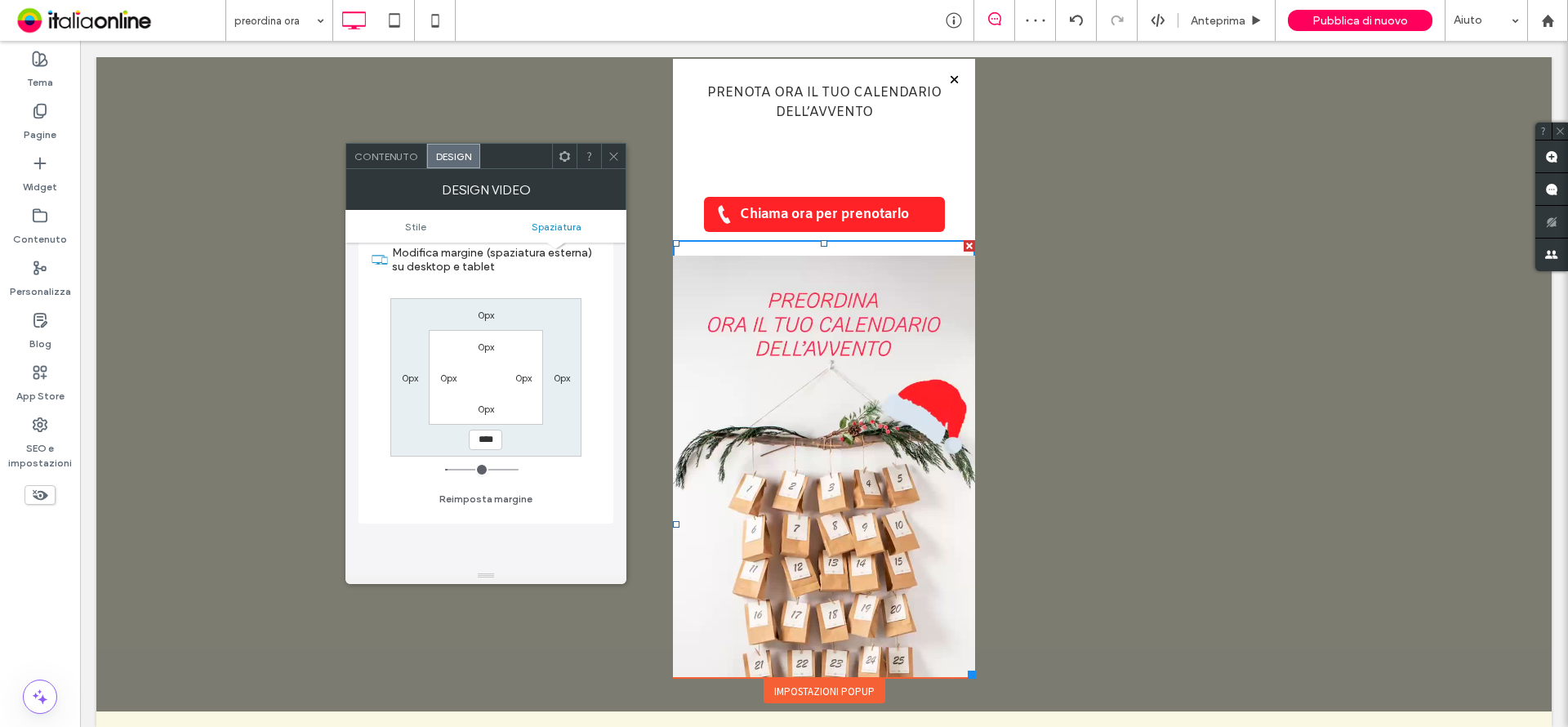
type input "*"
type input "***"
drag, startPoint x: 451, startPoint y: 468, endPoint x: 437, endPoint y: 448, distance: 24.4
type input "*"
click at [445, 468] on input "range" at bounding box center [482, 469] width 74 height 2
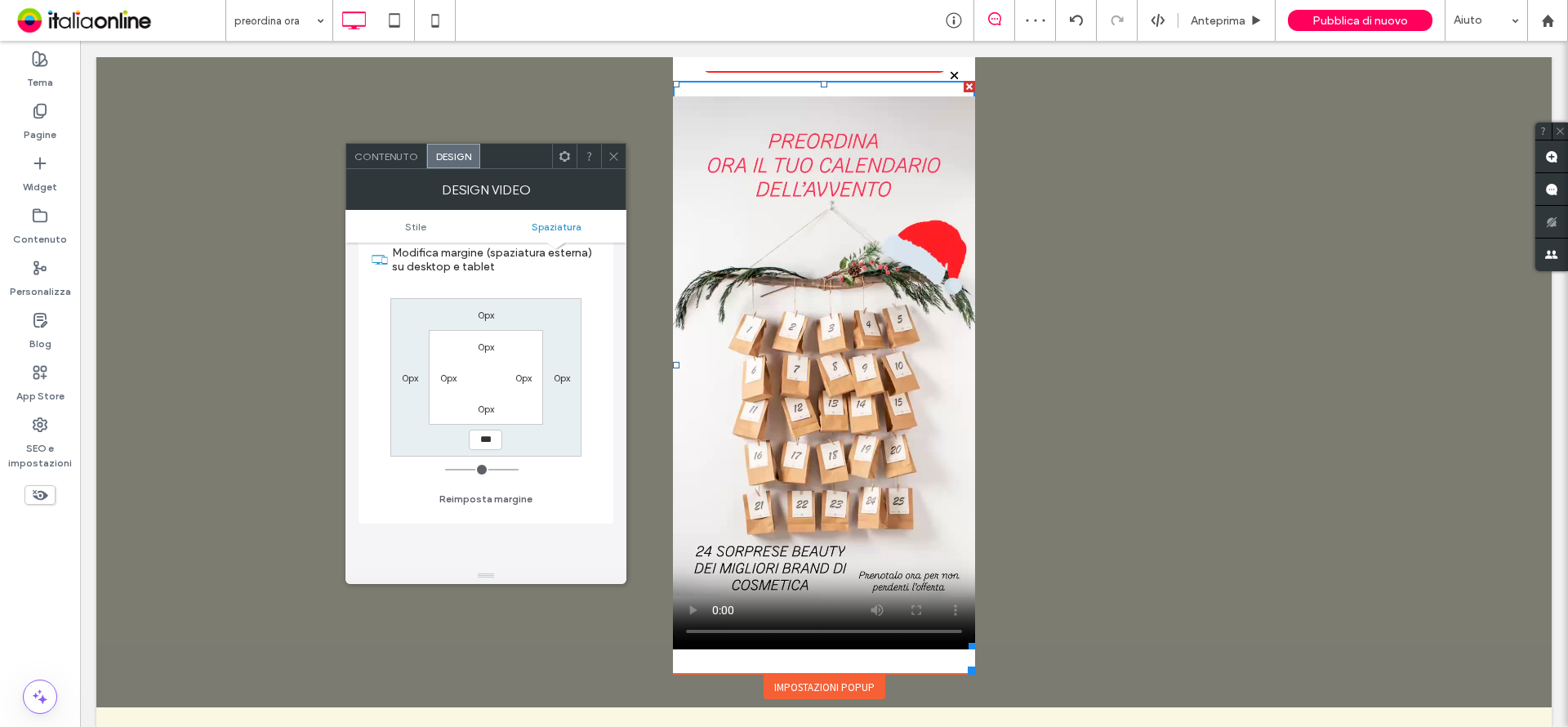
scroll to position [37, 0]
drag, startPoint x: 608, startPoint y: 152, endPoint x: 619, endPoint y: 228, distance: 76.8
click at [608, 152] on icon at bounding box center [613, 156] width 12 height 12
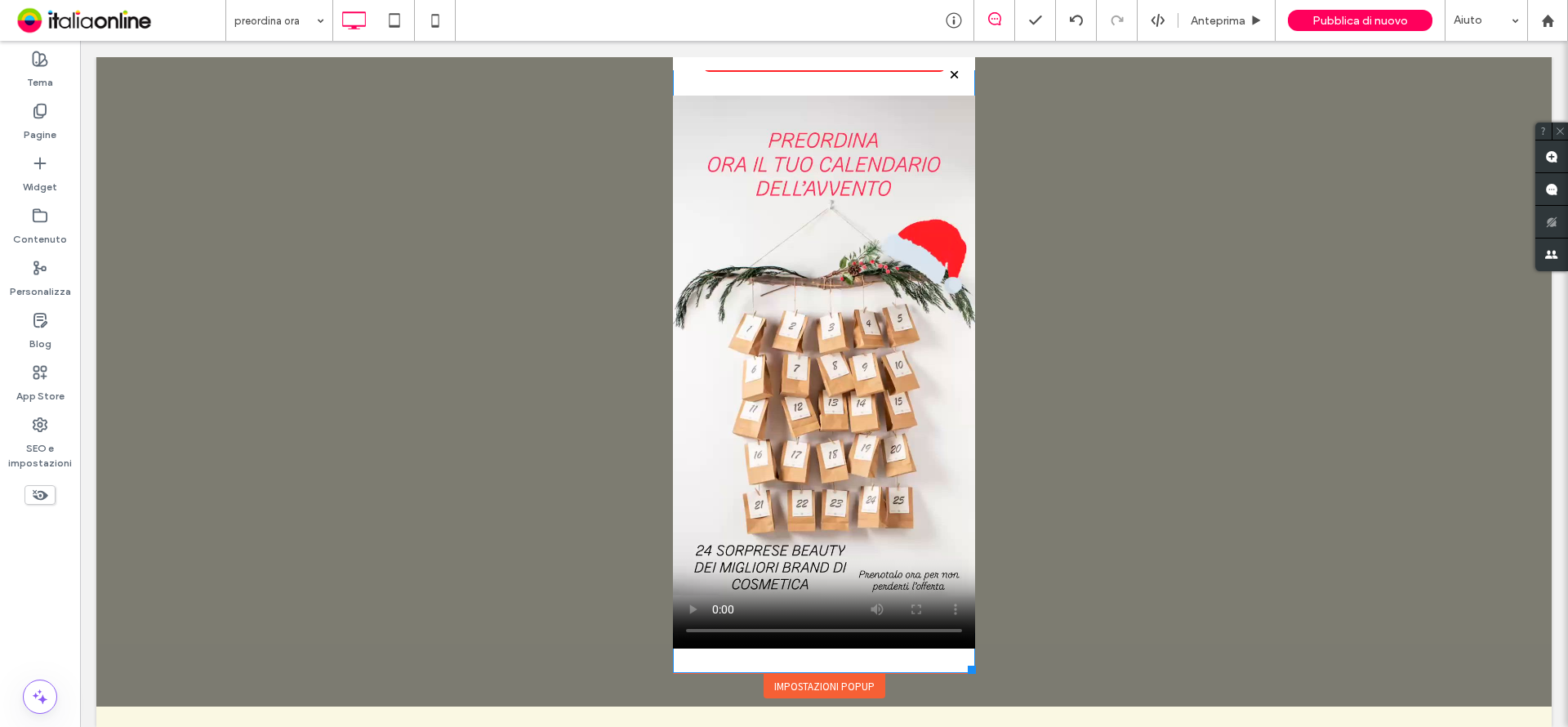
click at [956, 665] on div "PRENOTA ORA IL TUO CALENDARIO DELL’AVVENTO Chiama ora per prenotarlo Click To P…" at bounding box center [824, 294] width 302 height 757
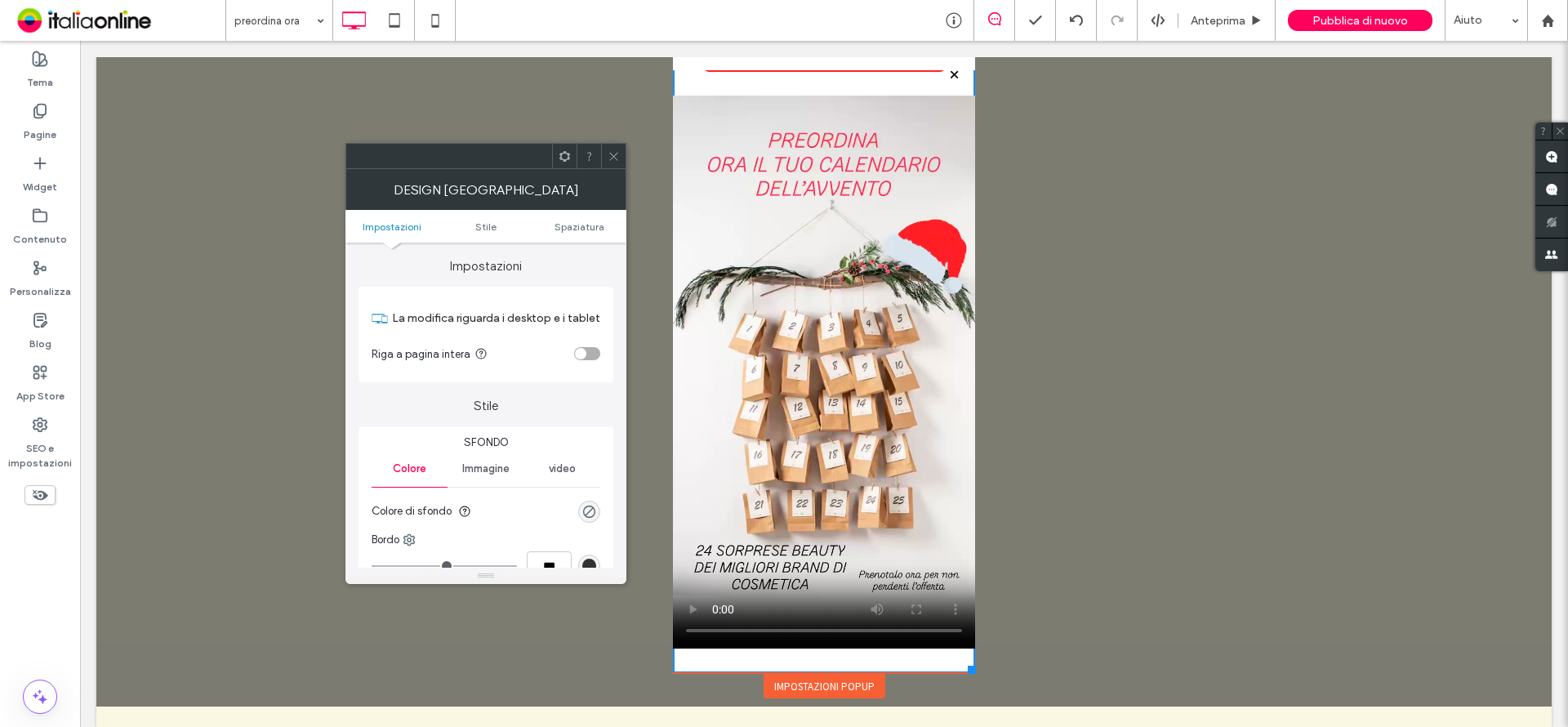
scroll to position [0, 0]
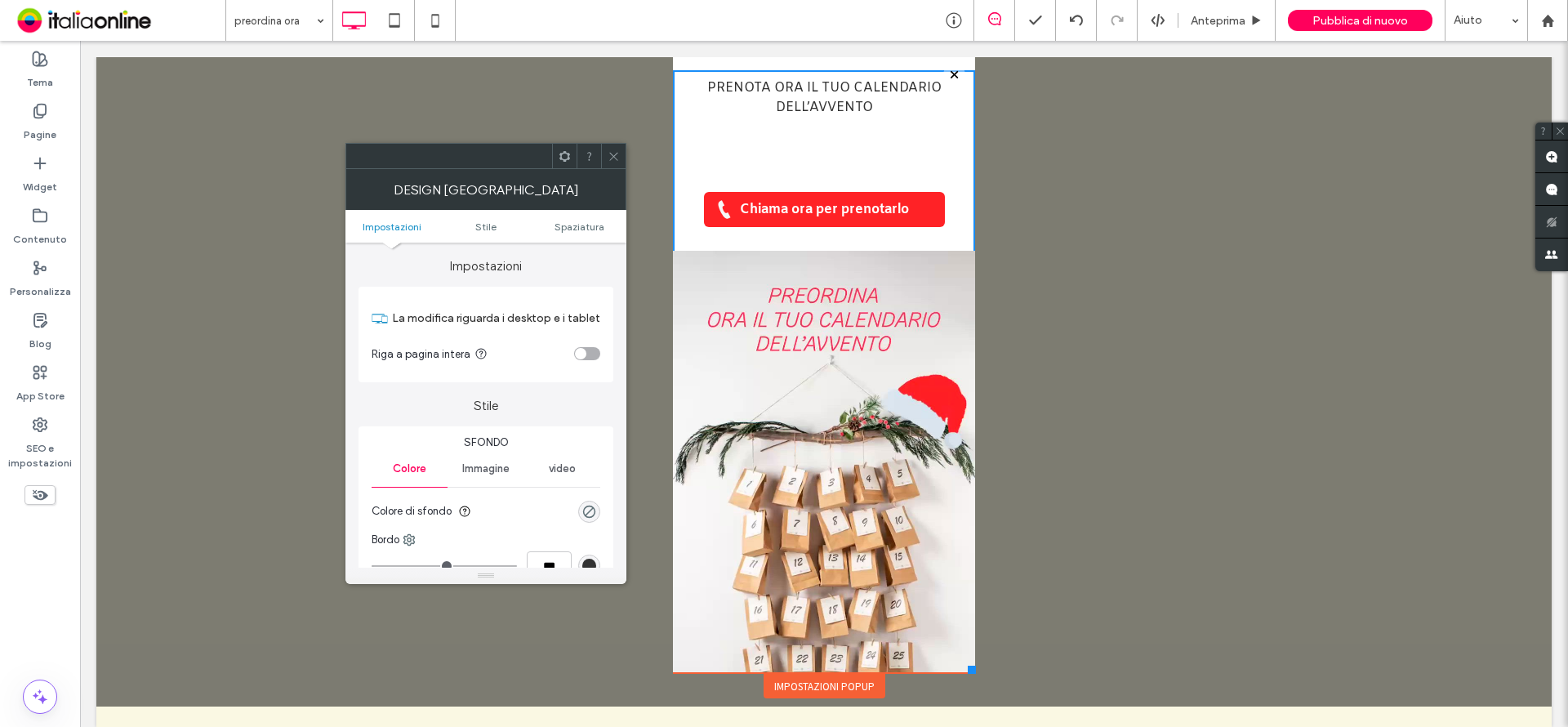
click at [609, 157] on icon at bounding box center [613, 156] width 12 height 12
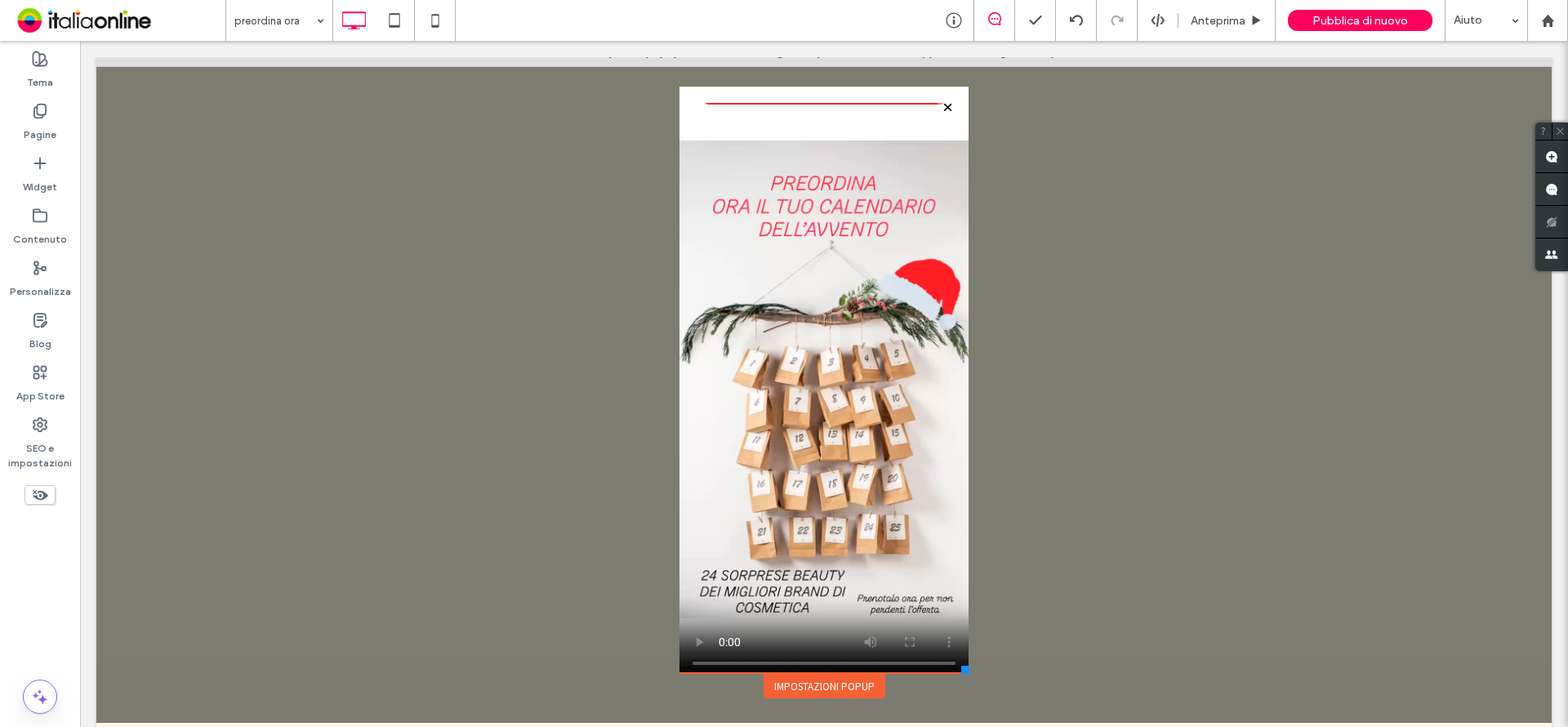
scroll to position [20, 0]
drag, startPoint x: 957, startPoint y: 672, endPoint x: 955, endPoint y: 654, distance: 18.1
click at [955, 655] on div "Click To Paste HOME TRATTAMENTI CORPO TRATTAMENTI VISO TRATTAMENTI ESTETICI RIM…" at bounding box center [824, 361] width 298 height 678
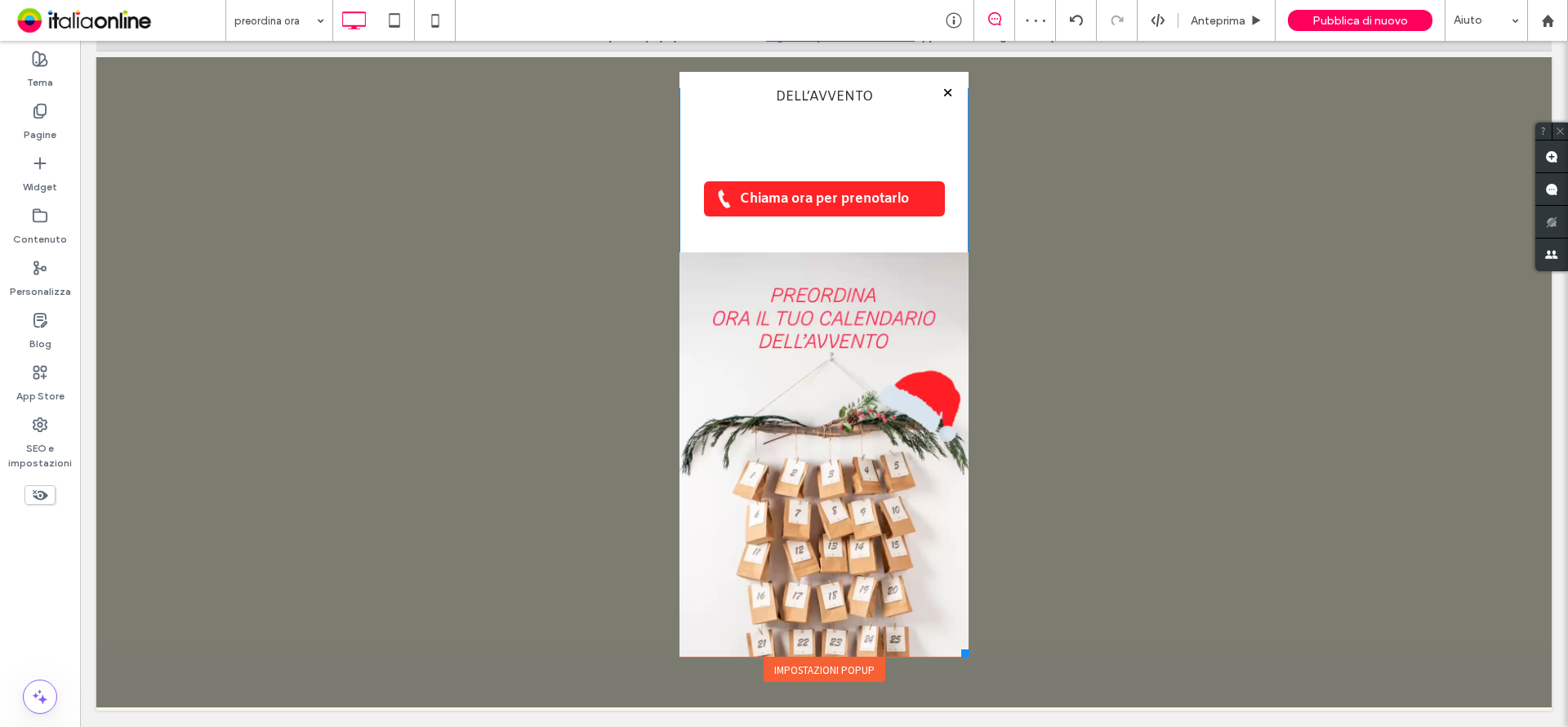
scroll to position [0, 0]
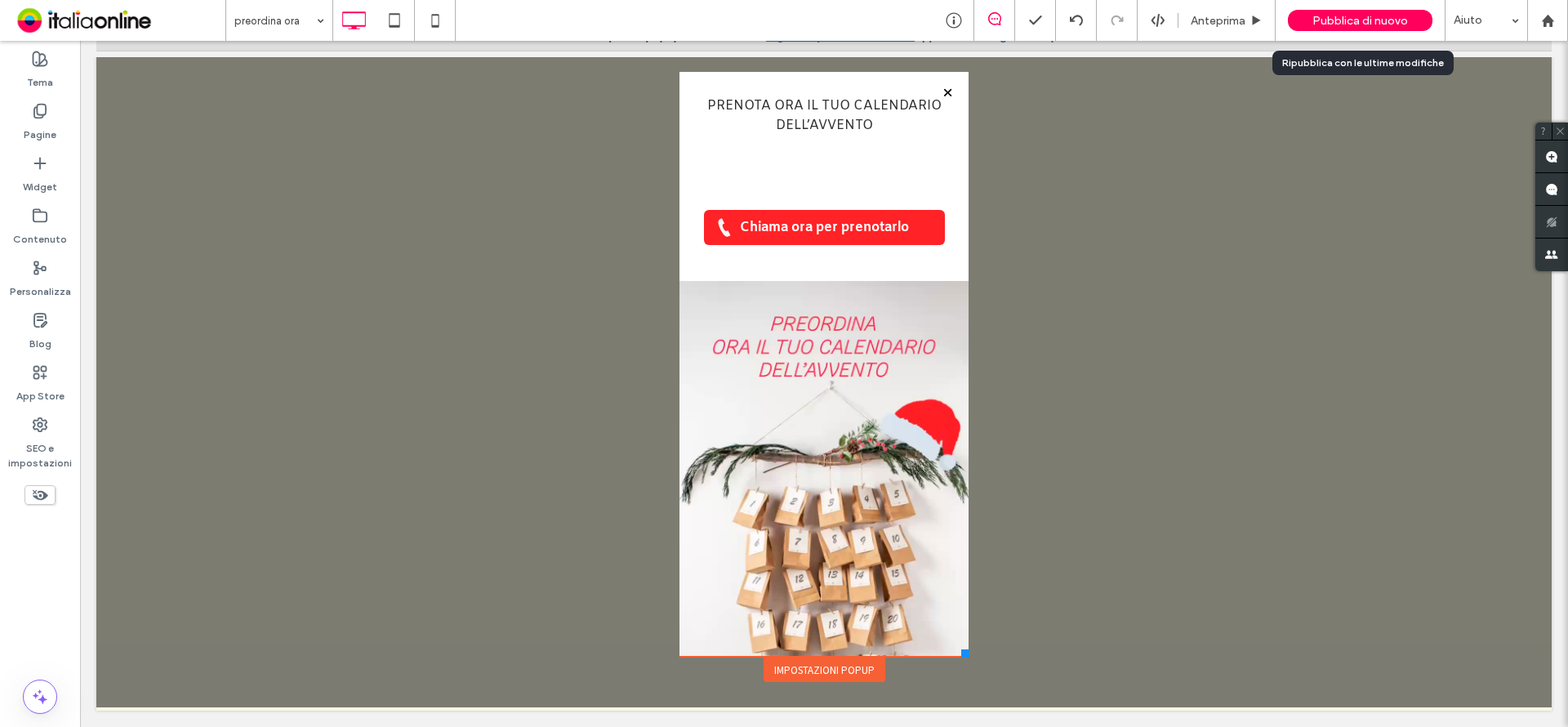
click at [1345, 21] on span "Pubblica di nuovo" at bounding box center [1359, 21] width 95 height 14
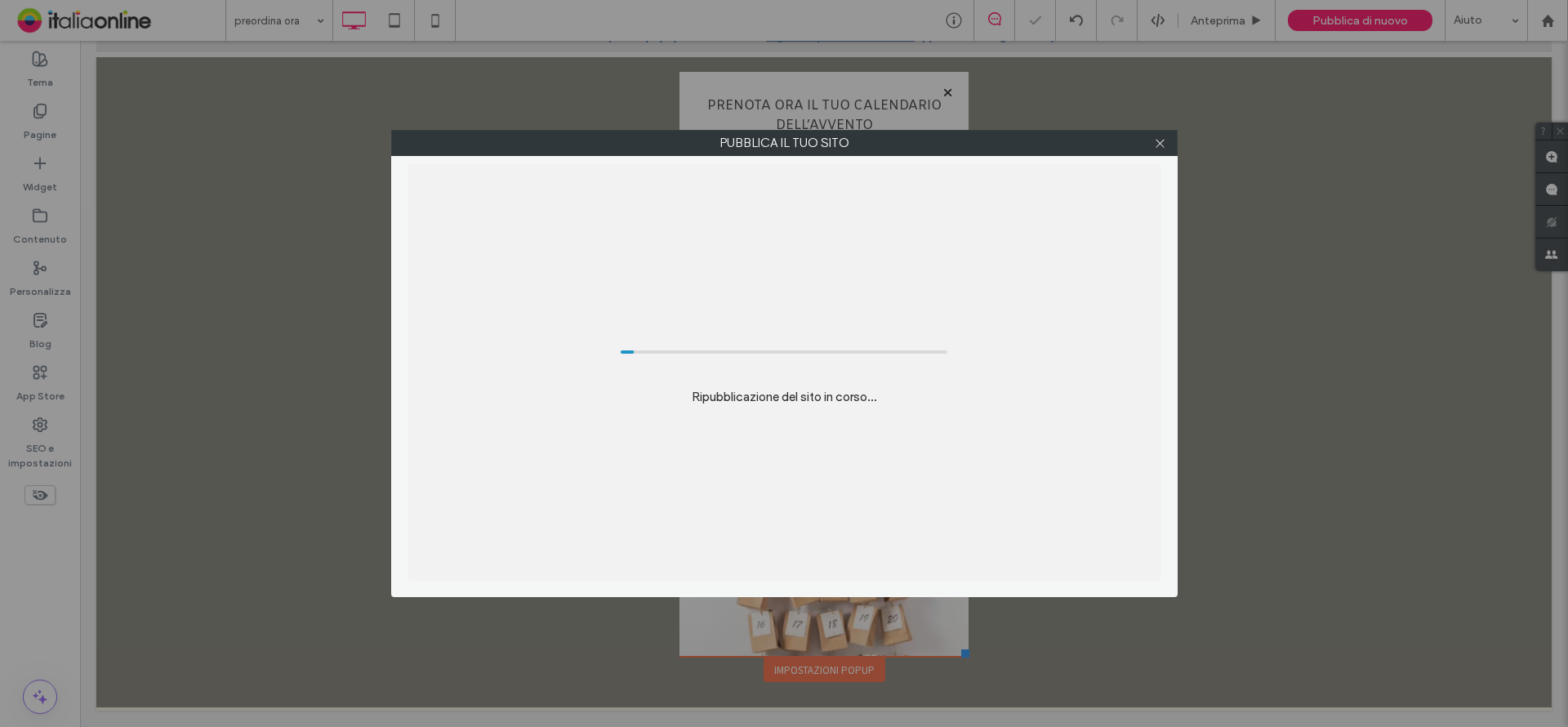
drag, startPoint x: 1156, startPoint y: 144, endPoint x: 1158, endPoint y: 160, distance: 16.1
click at [1155, 144] on icon at bounding box center [1160, 143] width 12 height 12
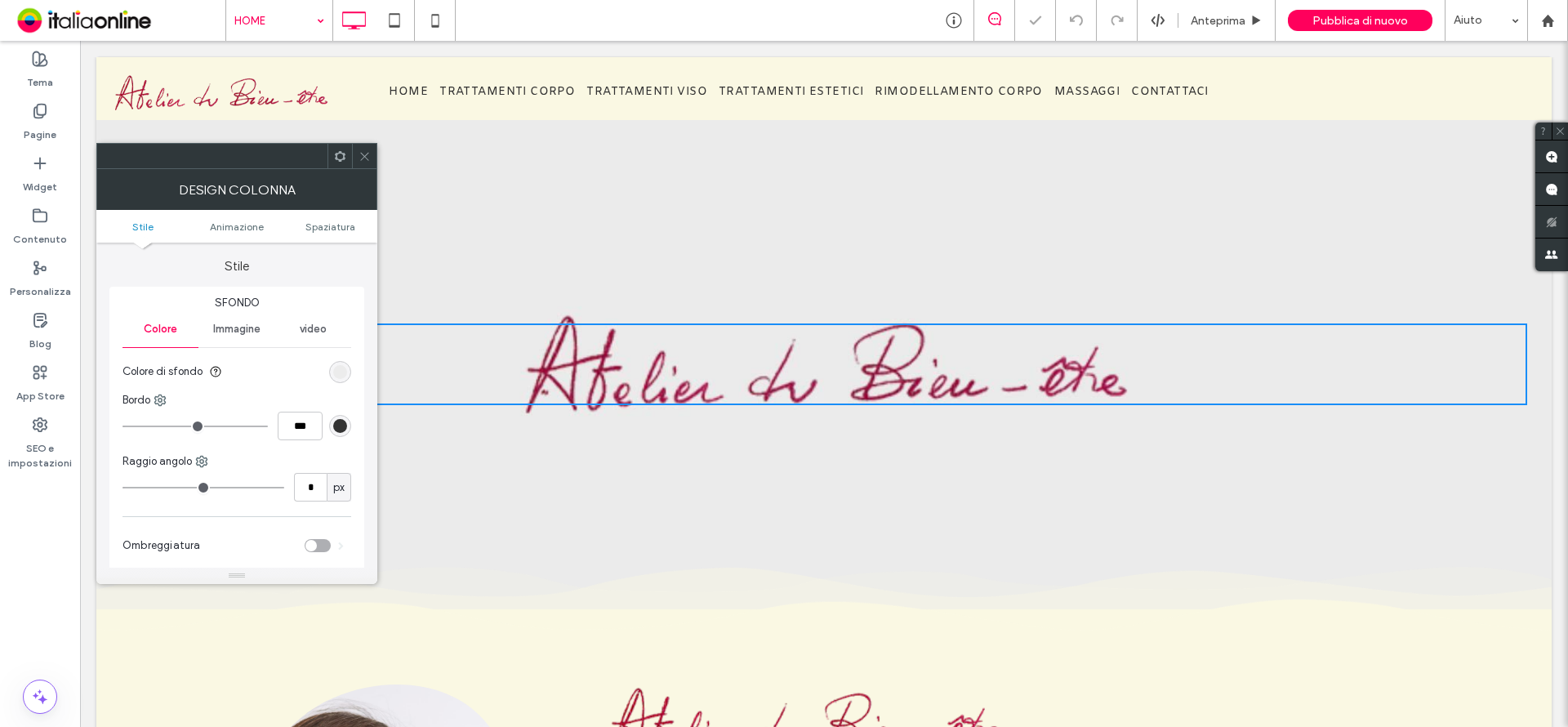
drag, startPoint x: 359, startPoint y: 154, endPoint x: 374, endPoint y: 167, distance: 19.8
click at [359, 153] on icon at bounding box center [365, 156] width 12 height 12
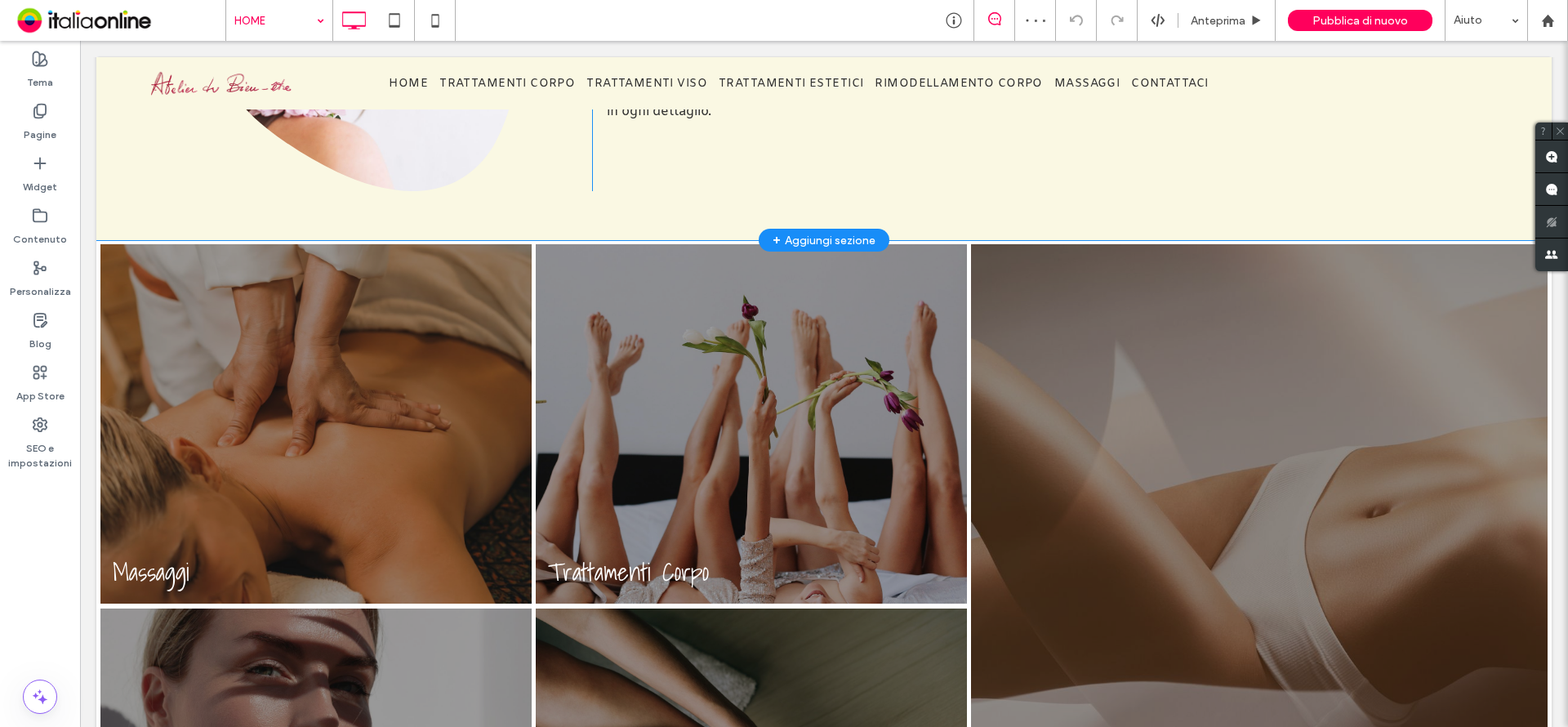
scroll to position [653, 0]
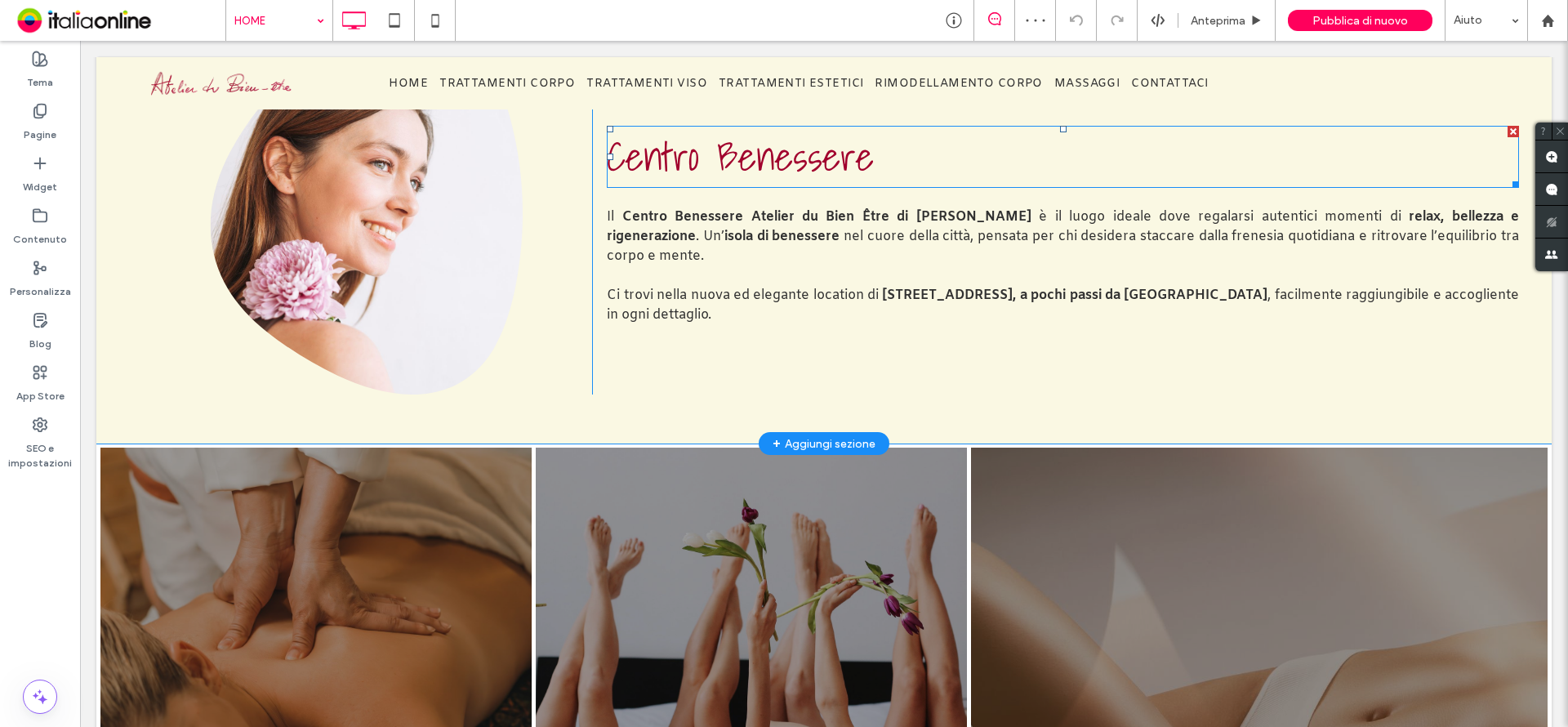
click at [676, 158] on span "Centro Benessere" at bounding box center [740, 156] width 267 height 63
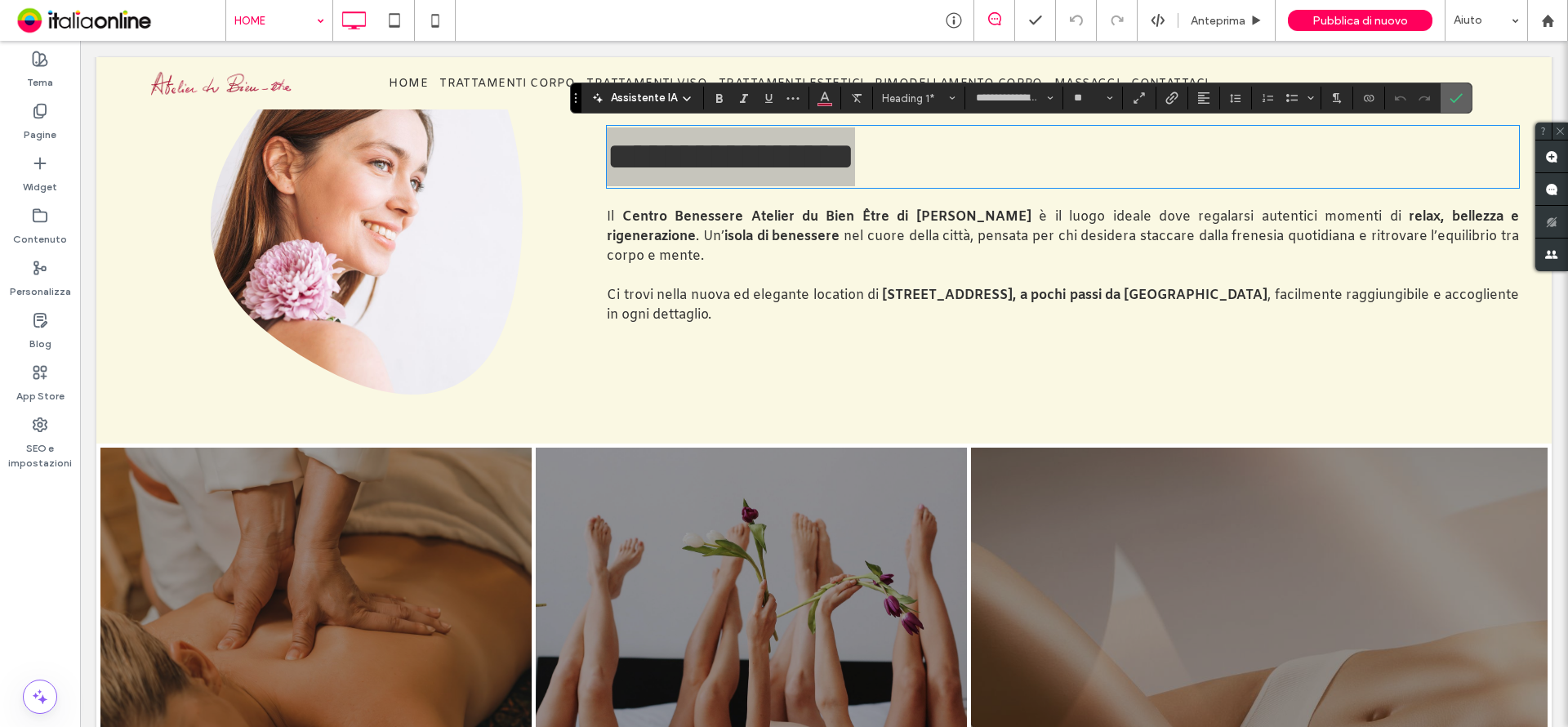
drag, startPoint x: 1000, startPoint y: 191, endPoint x: 1451, endPoint y: 101, distance: 459.9
click at [1451, 101] on icon "Conferma" at bounding box center [1457, 98] width 13 height 13
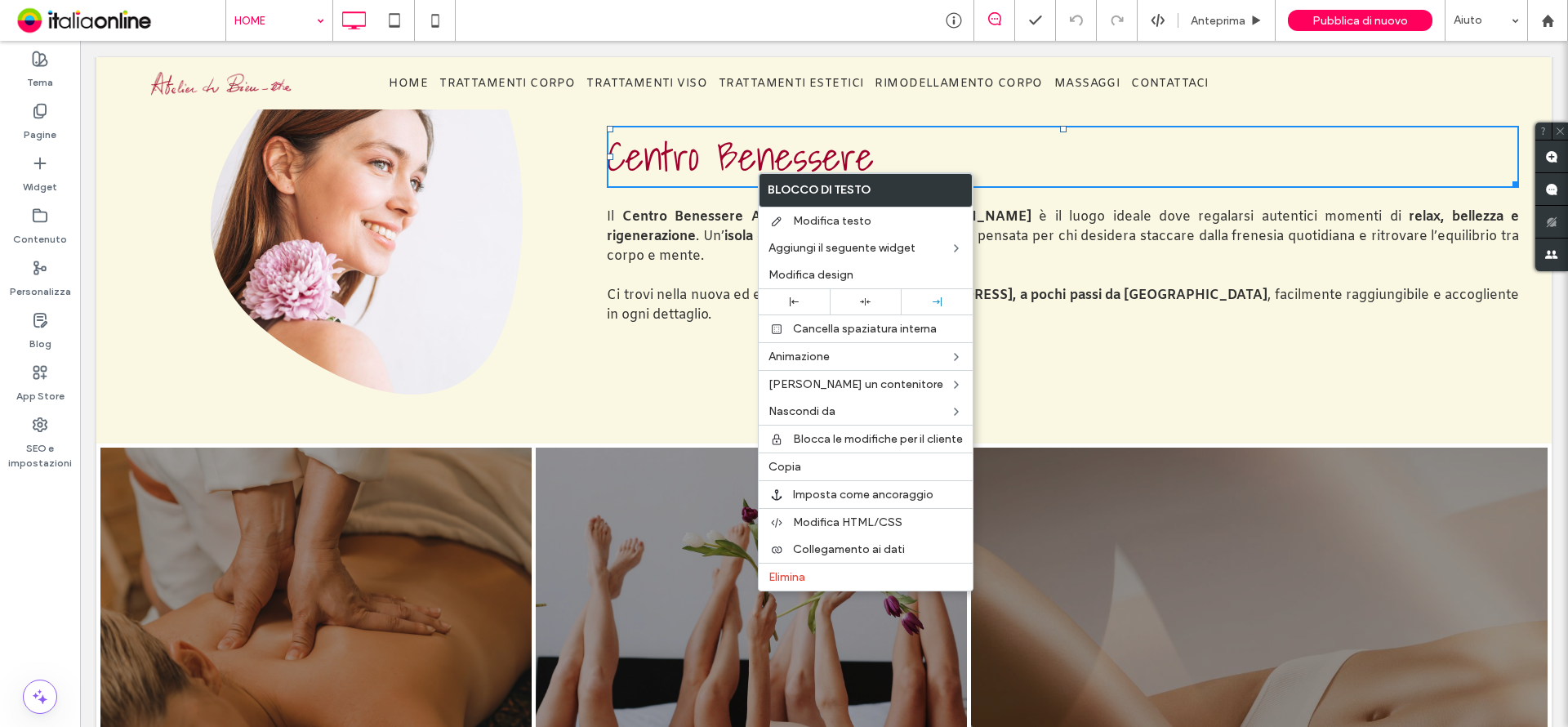
drag, startPoint x: 781, startPoint y: 463, endPoint x: 244, endPoint y: 270, distance: 570.6
click at [780, 462] on span "Copia" at bounding box center [785, 466] width 33 height 14
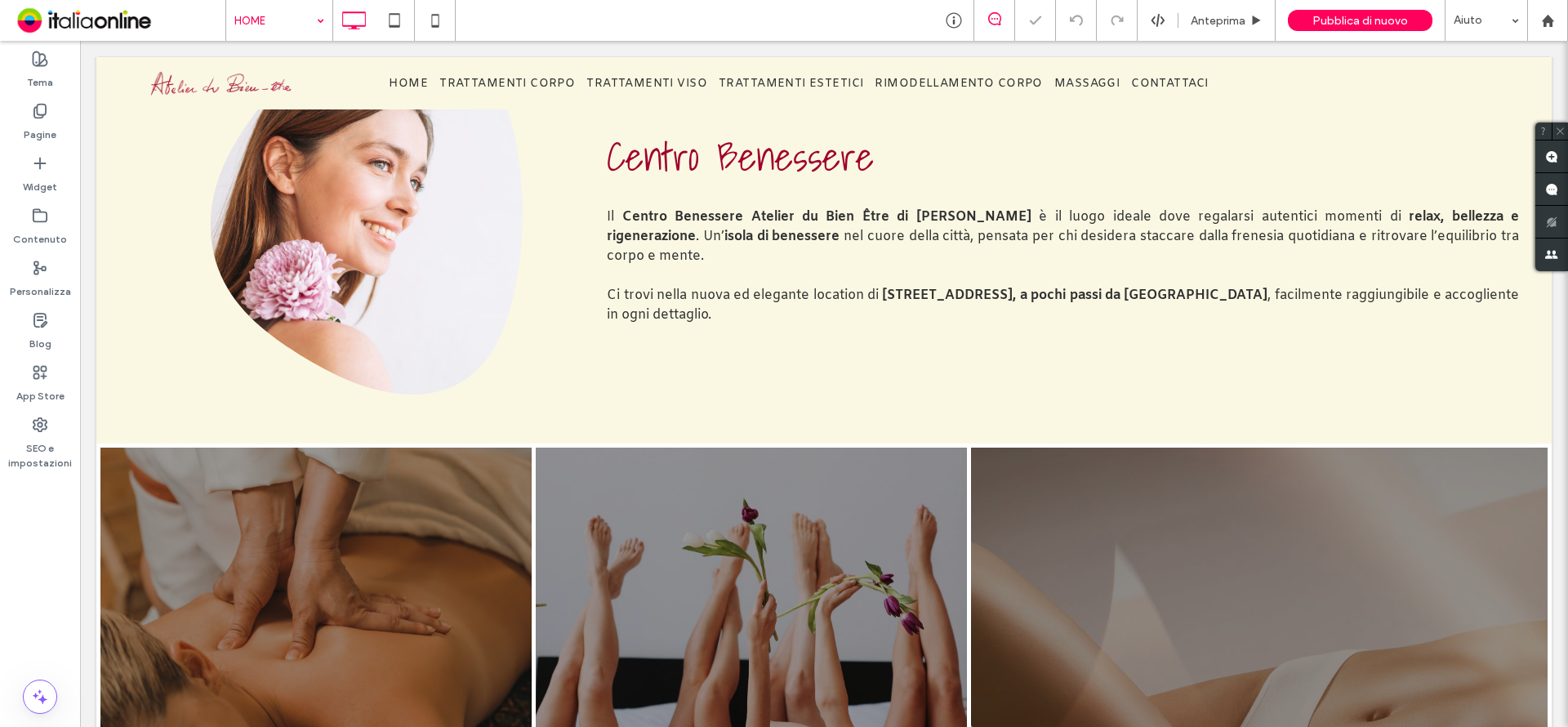
drag, startPoint x: 33, startPoint y: 277, endPoint x: 106, endPoint y: 293, distance: 74.7
click at [32, 277] on label "Personalizza" at bounding box center [40, 287] width 61 height 23
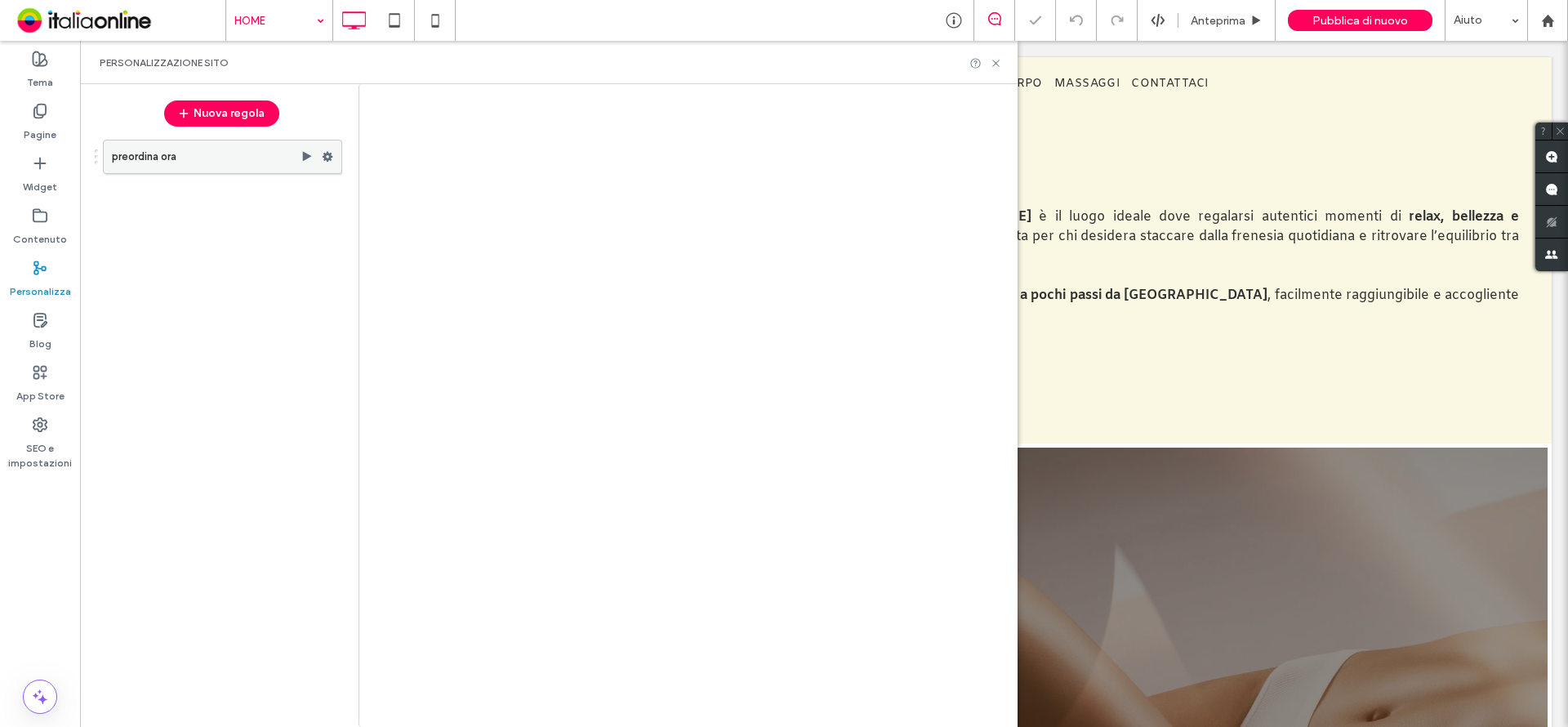
click at [222, 161] on label "preordina ora" at bounding box center [206, 157] width 189 height 33
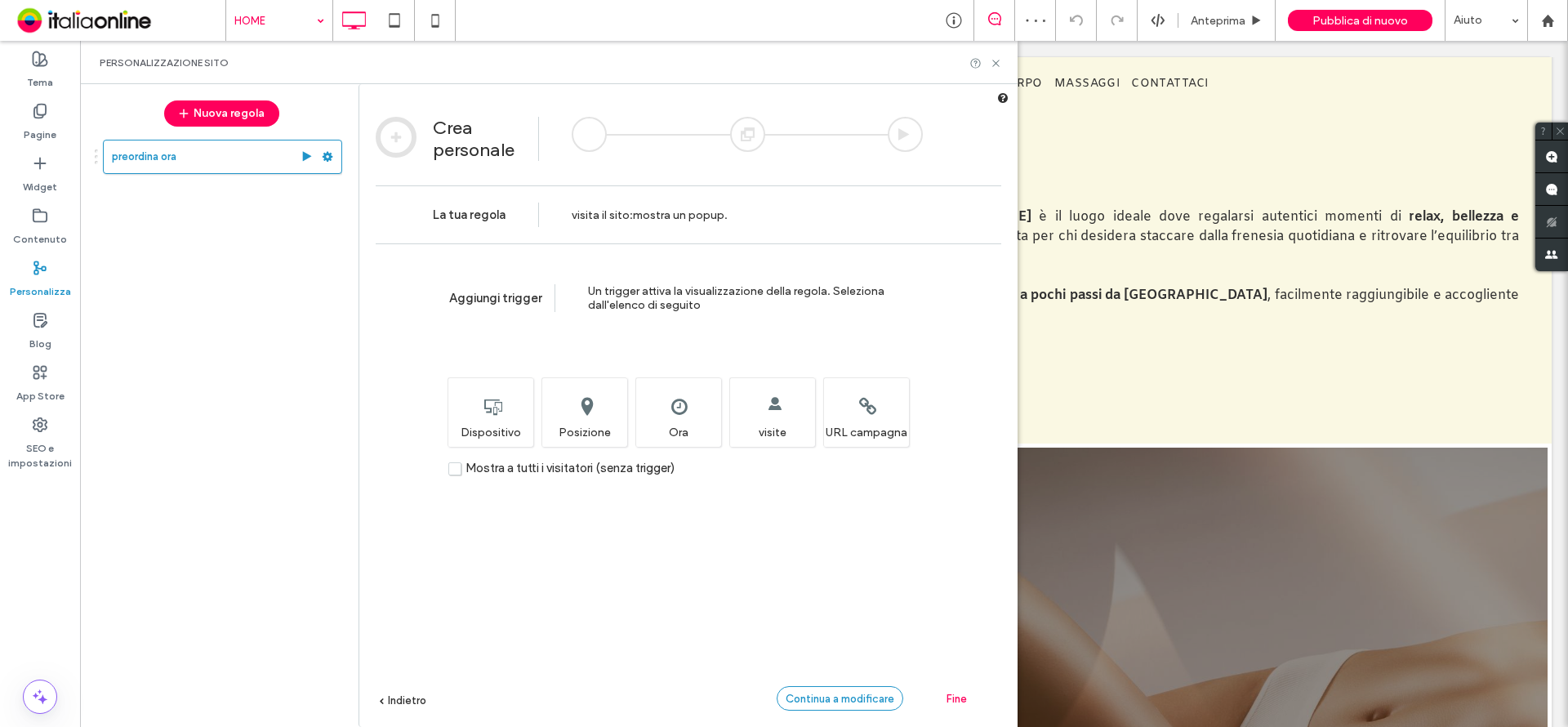
click at [869, 694] on span "Continua a modificare" at bounding box center [840, 698] width 109 height 12
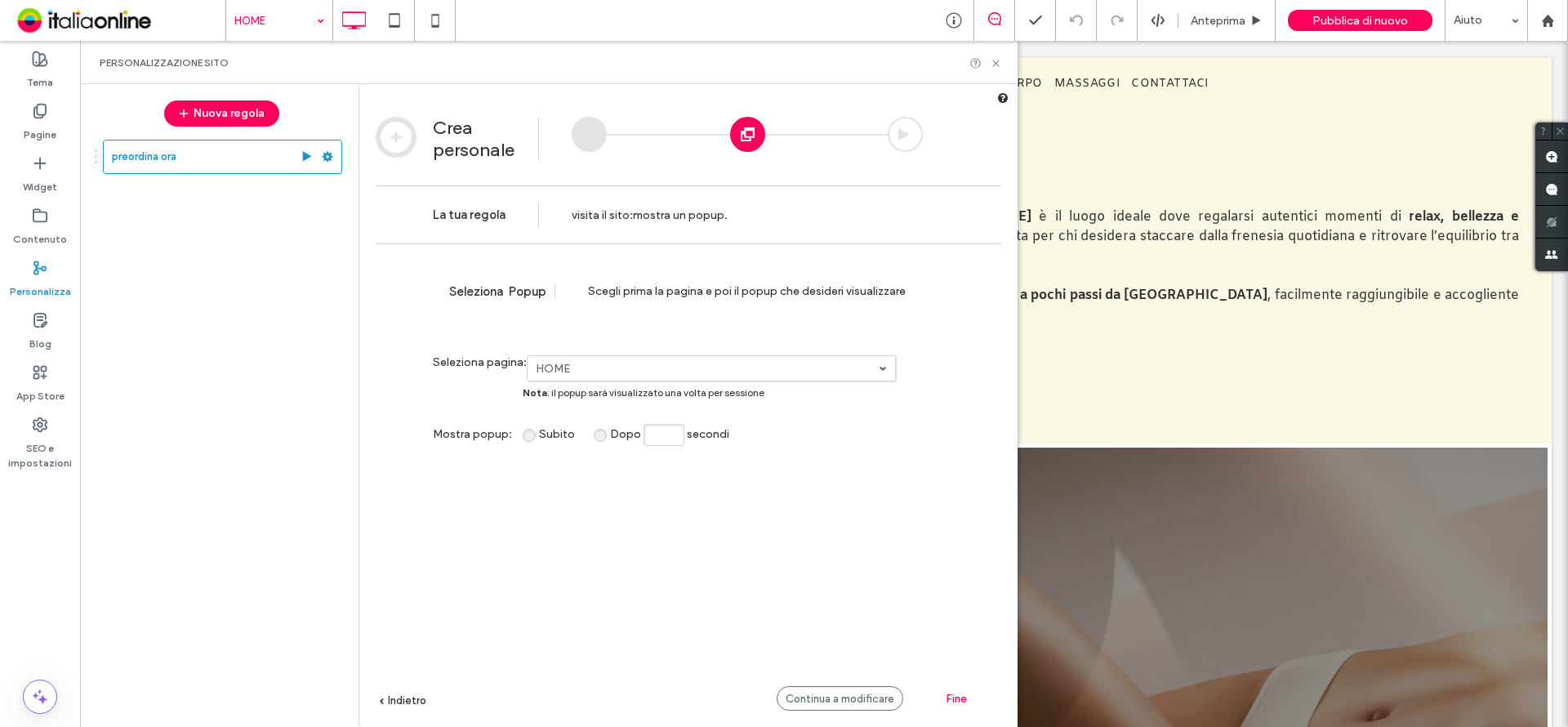
click at [814, 692] on span "Continua a modificare" at bounding box center [840, 698] width 109 height 12
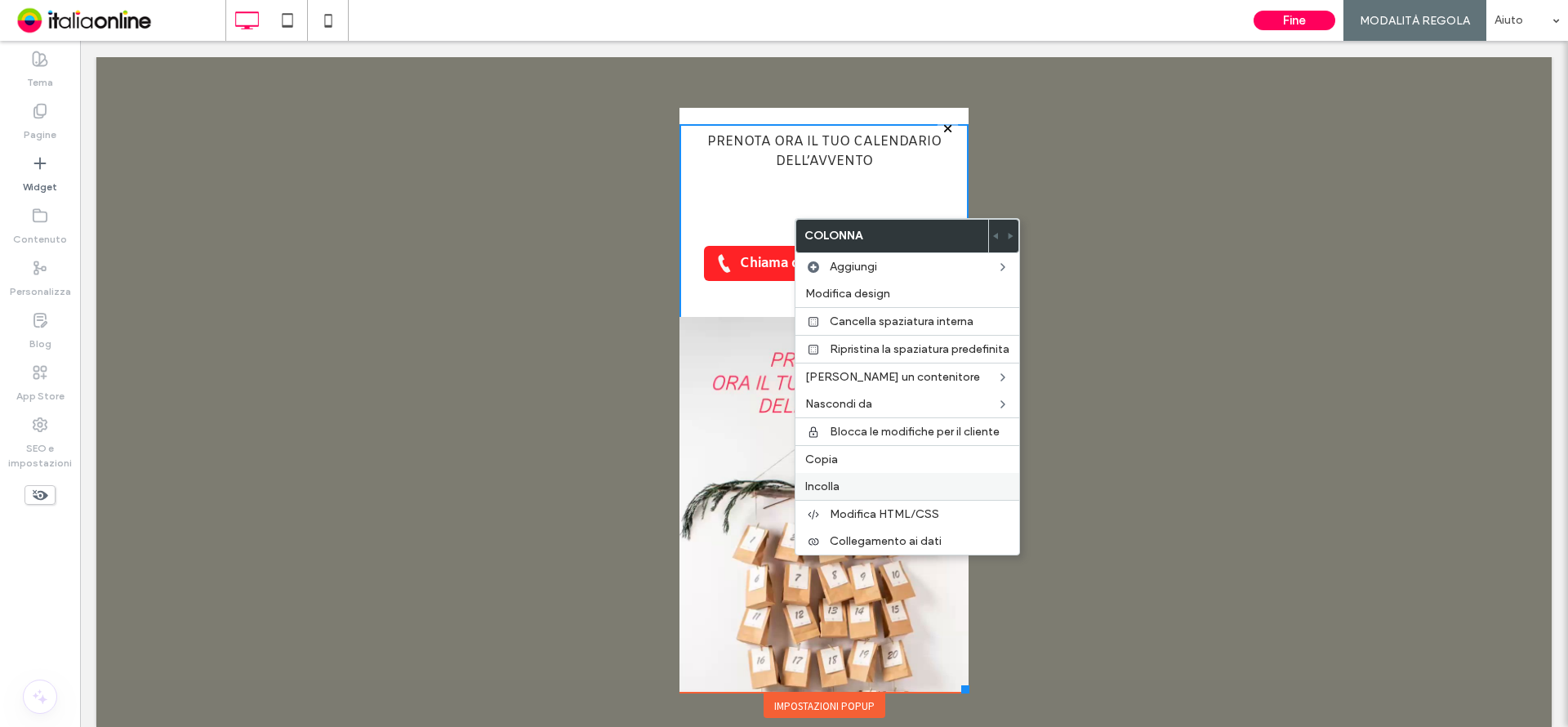
click at [830, 480] on span "Incolla" at bounding box center [823, 486] width 34 height 14
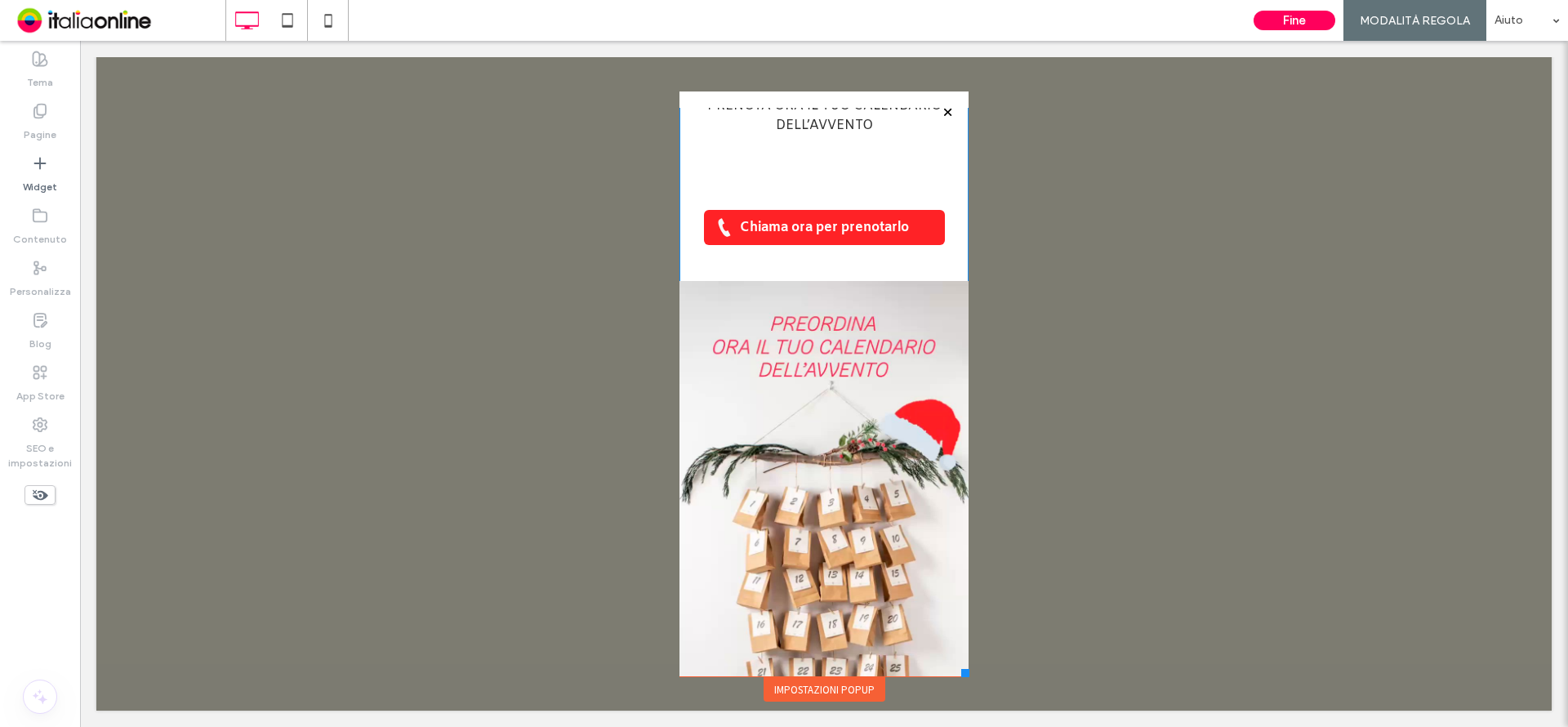
scroll to position [20, 0]
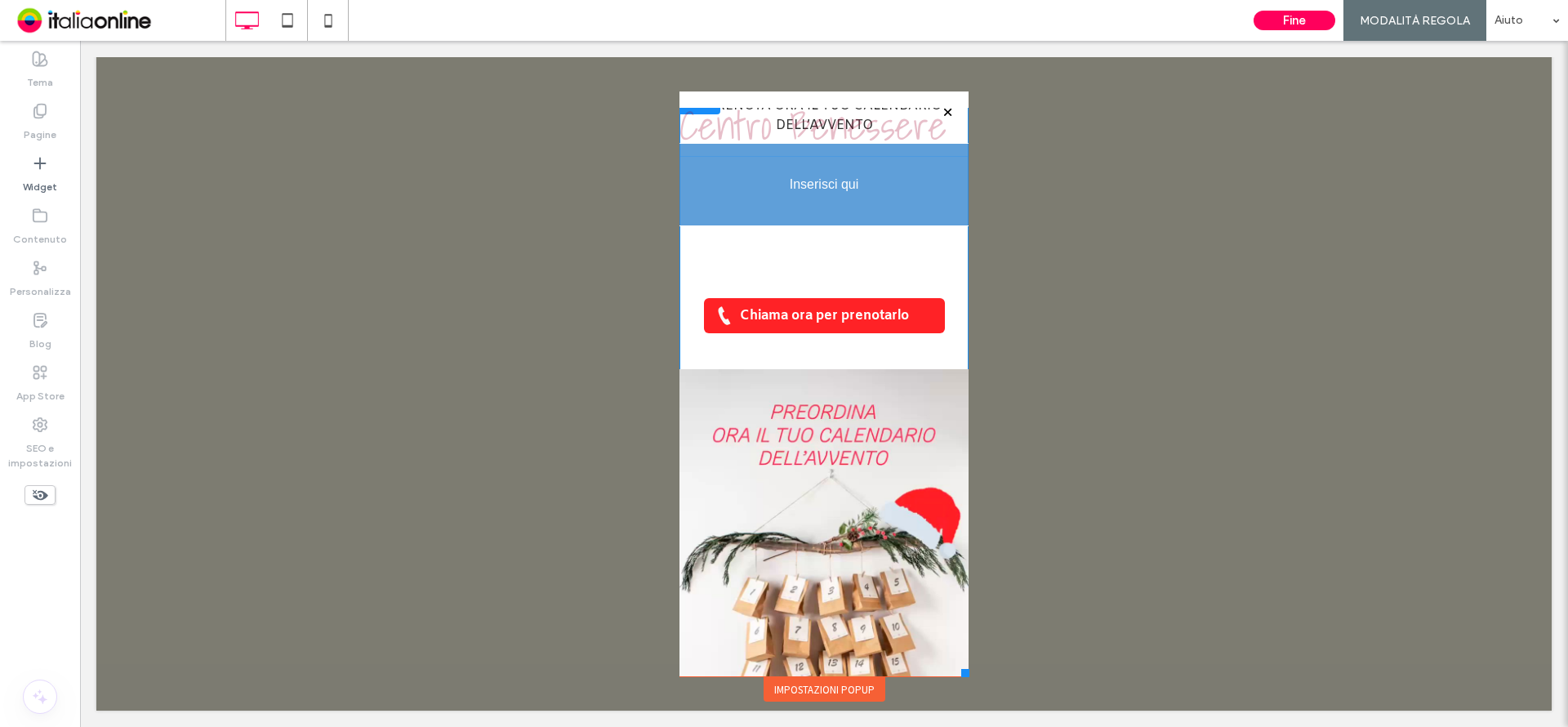
drag, startPoint x: 825, startPoint y: 632, endPoint x: 764, endPoint y: 164, distance: 472.0
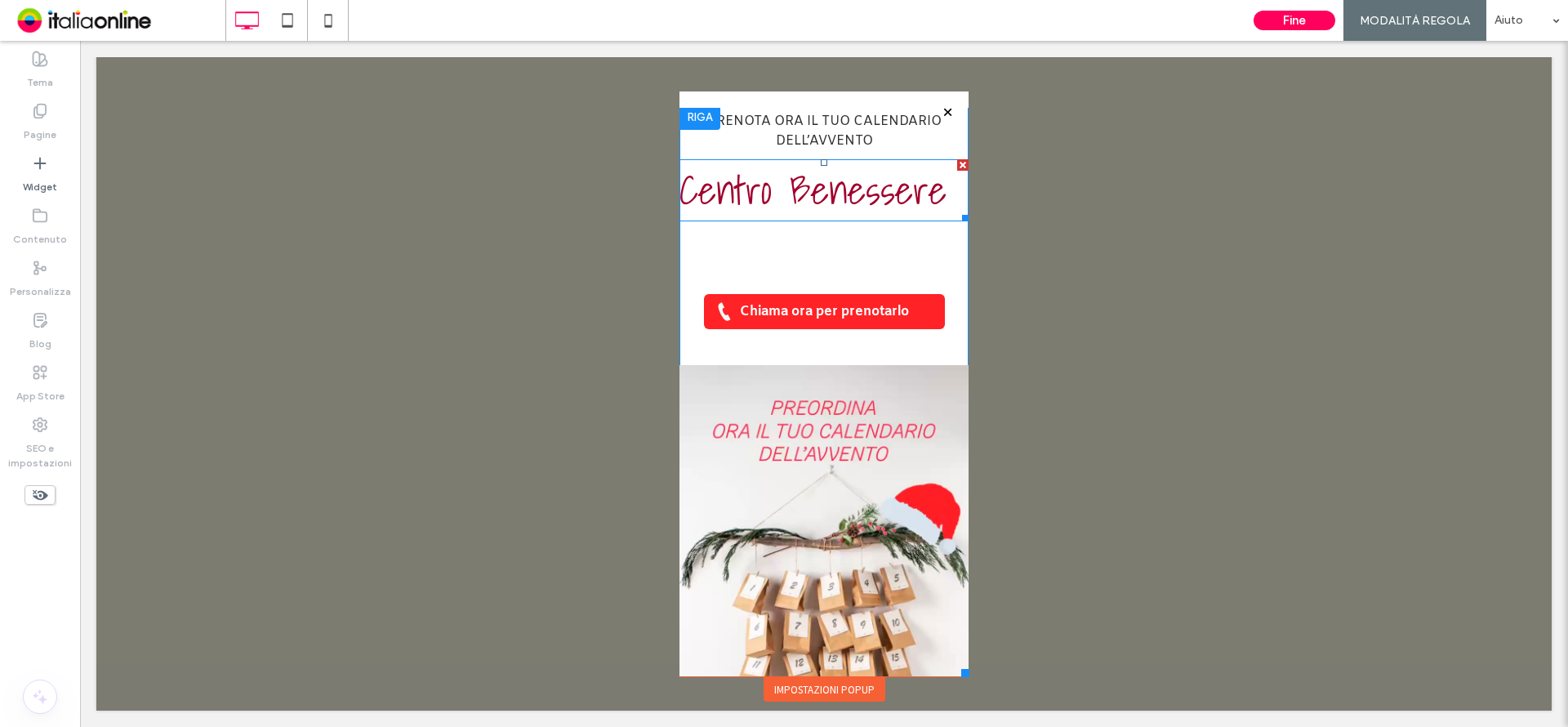
scroll to position [0, 0]
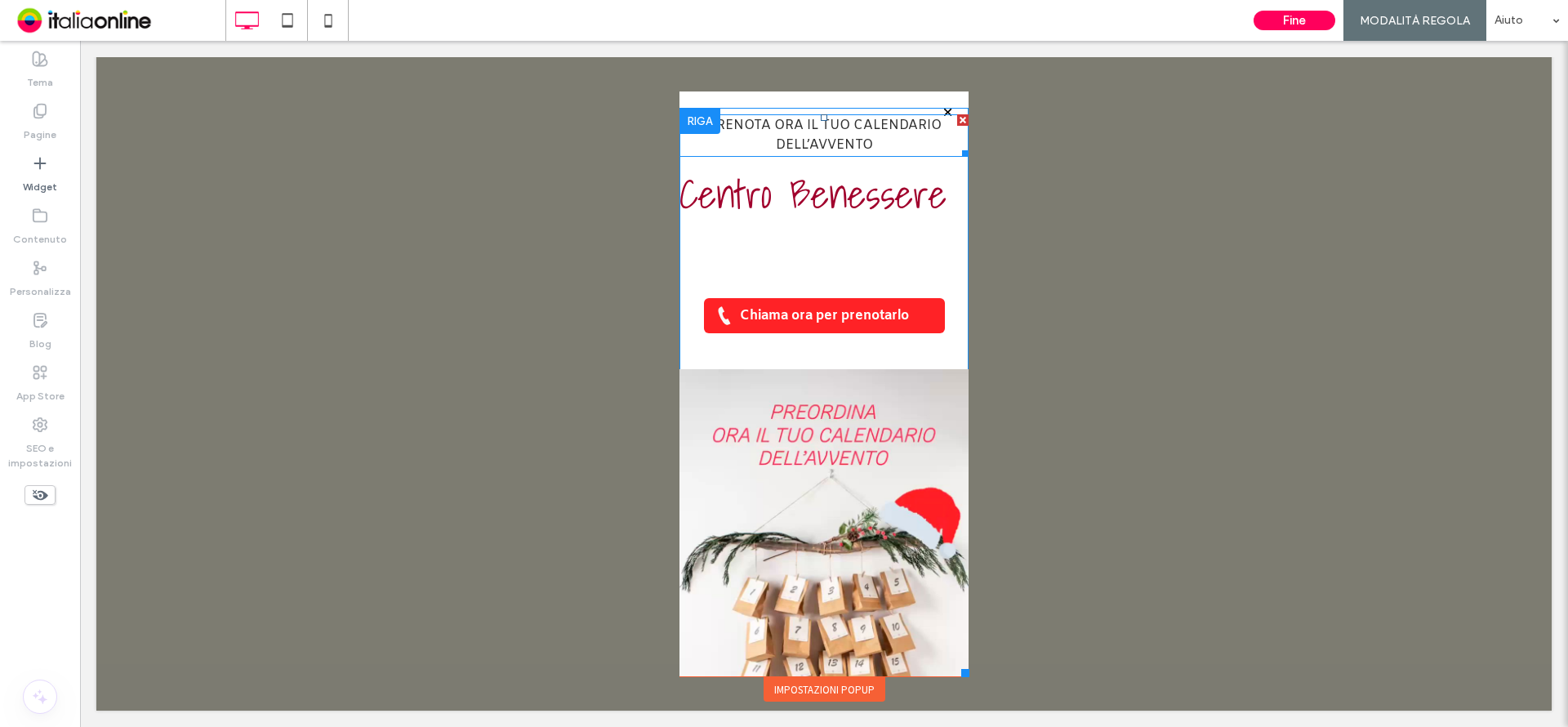
click at [957, 118] on div at bounding box center [963, 120] width 11 height 11
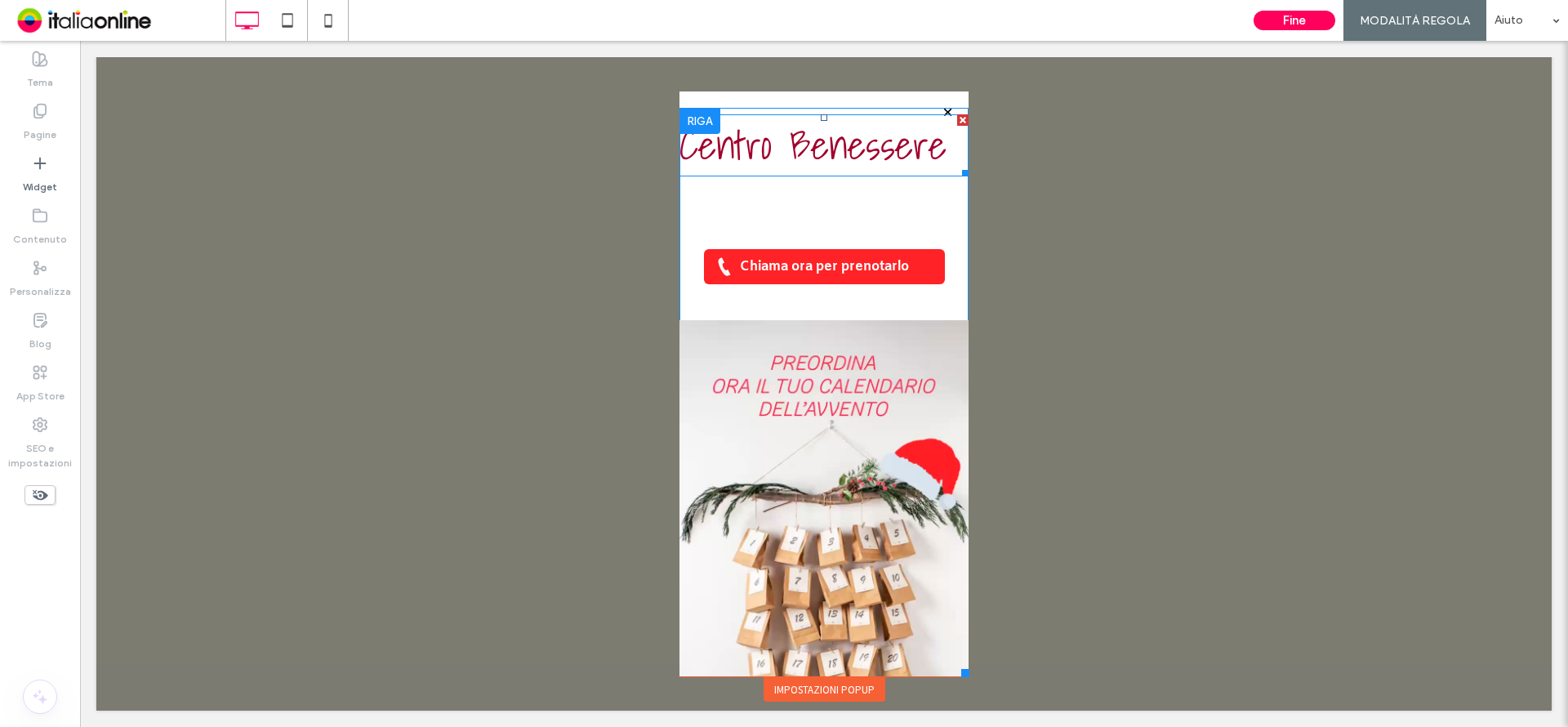
click at [799, 156] on span "Centro Benessere" at bounding box center [812, 144] width 267 height 63
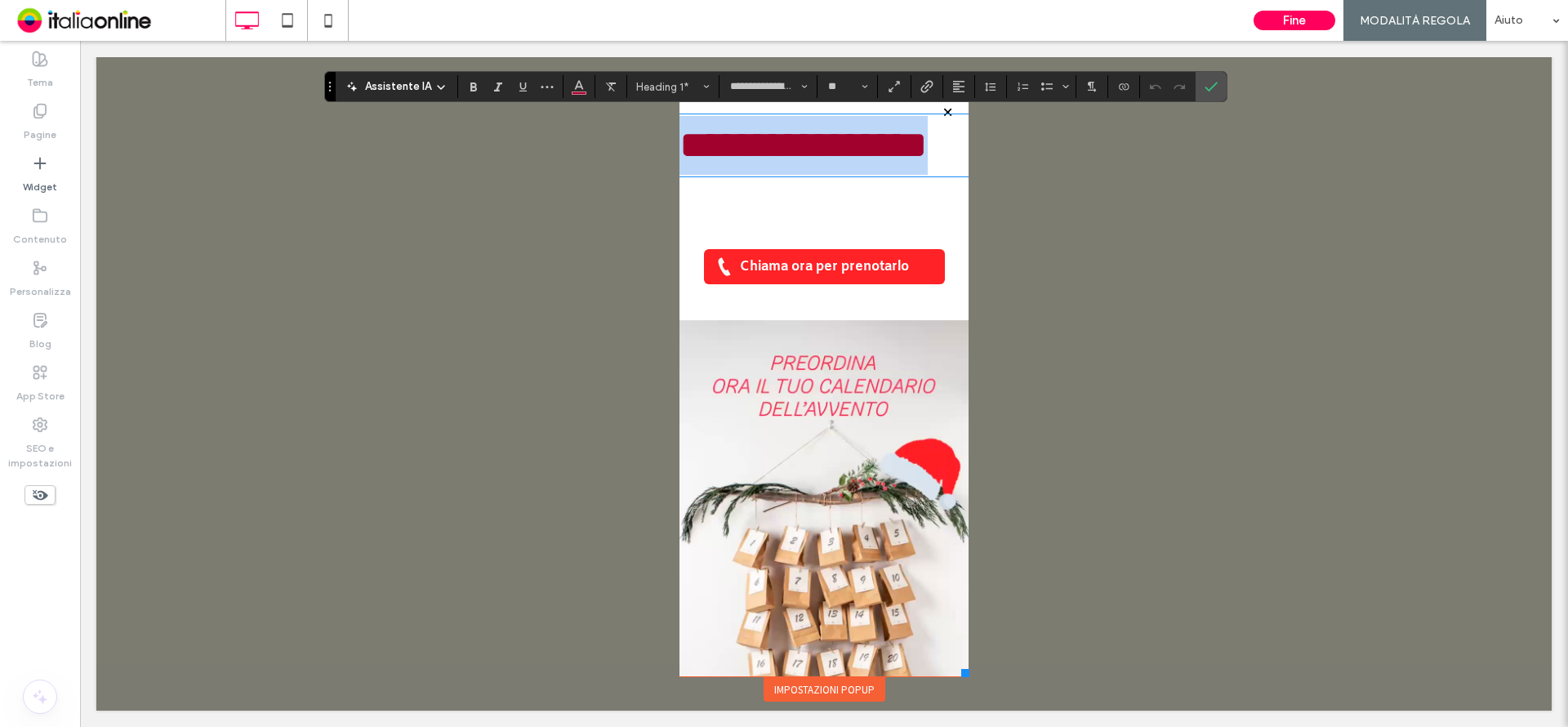
click at [799, 156] on span "**********" at bounding box center [803, 144] width 248 height 39
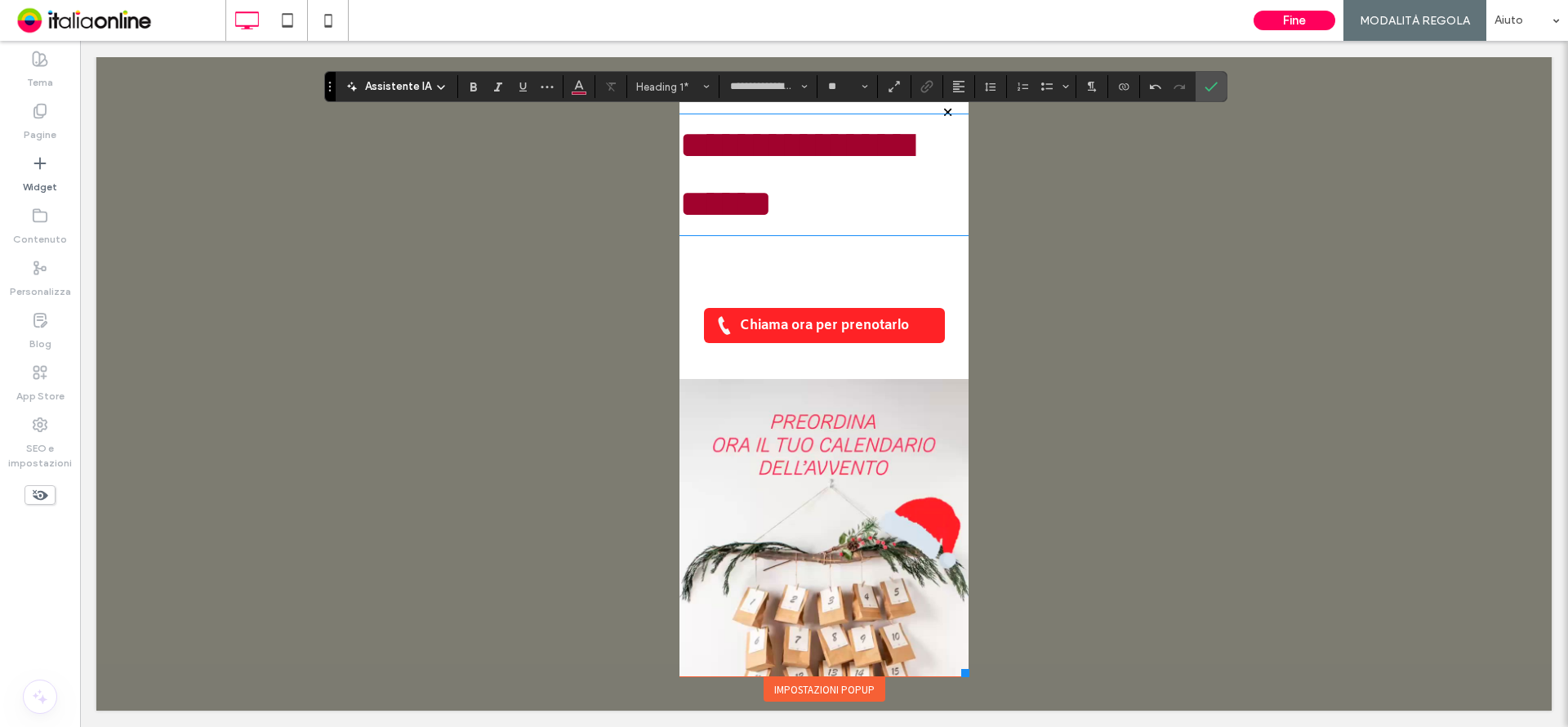
scroll to position [2, 0]
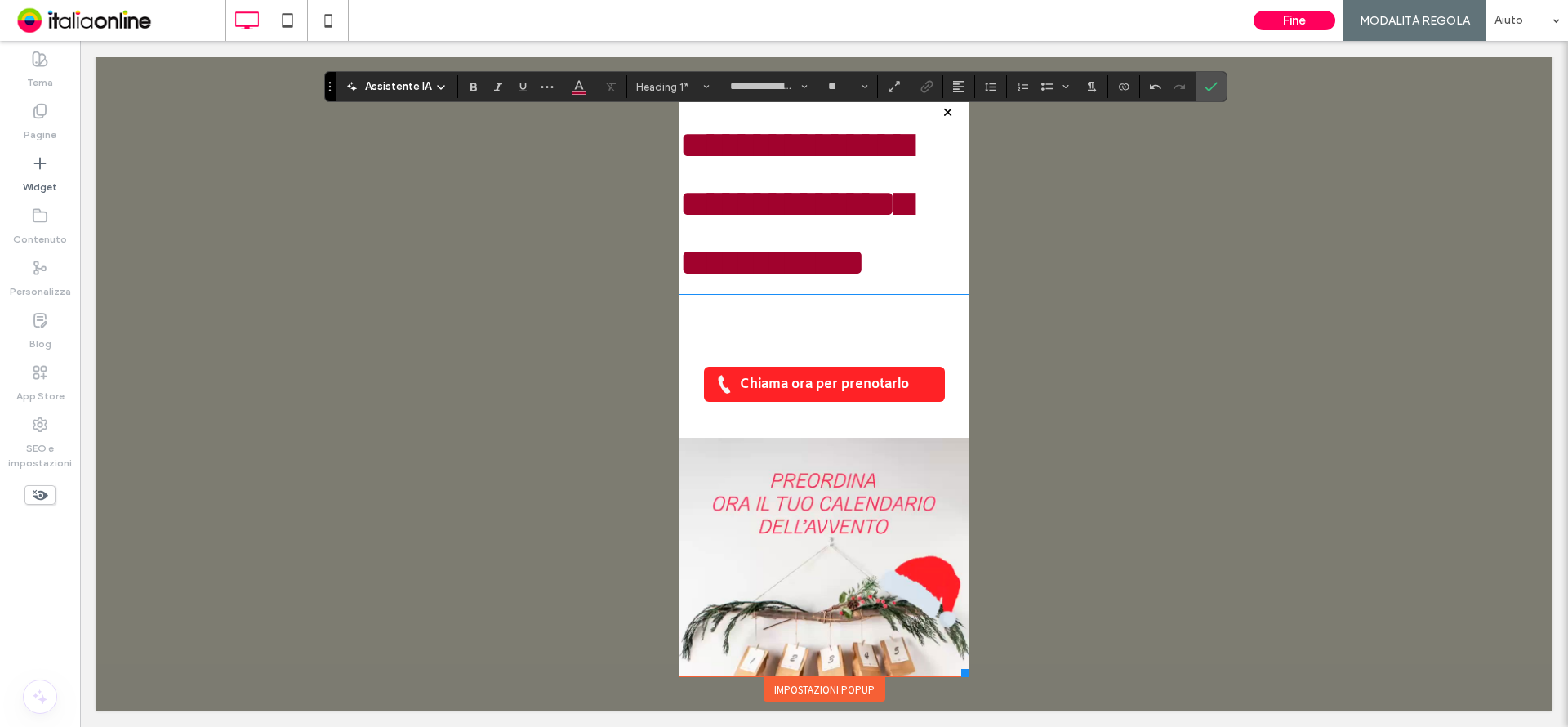
click at [787, 256] on span "**********" at bounding box center [795, 203] width 232 height 156
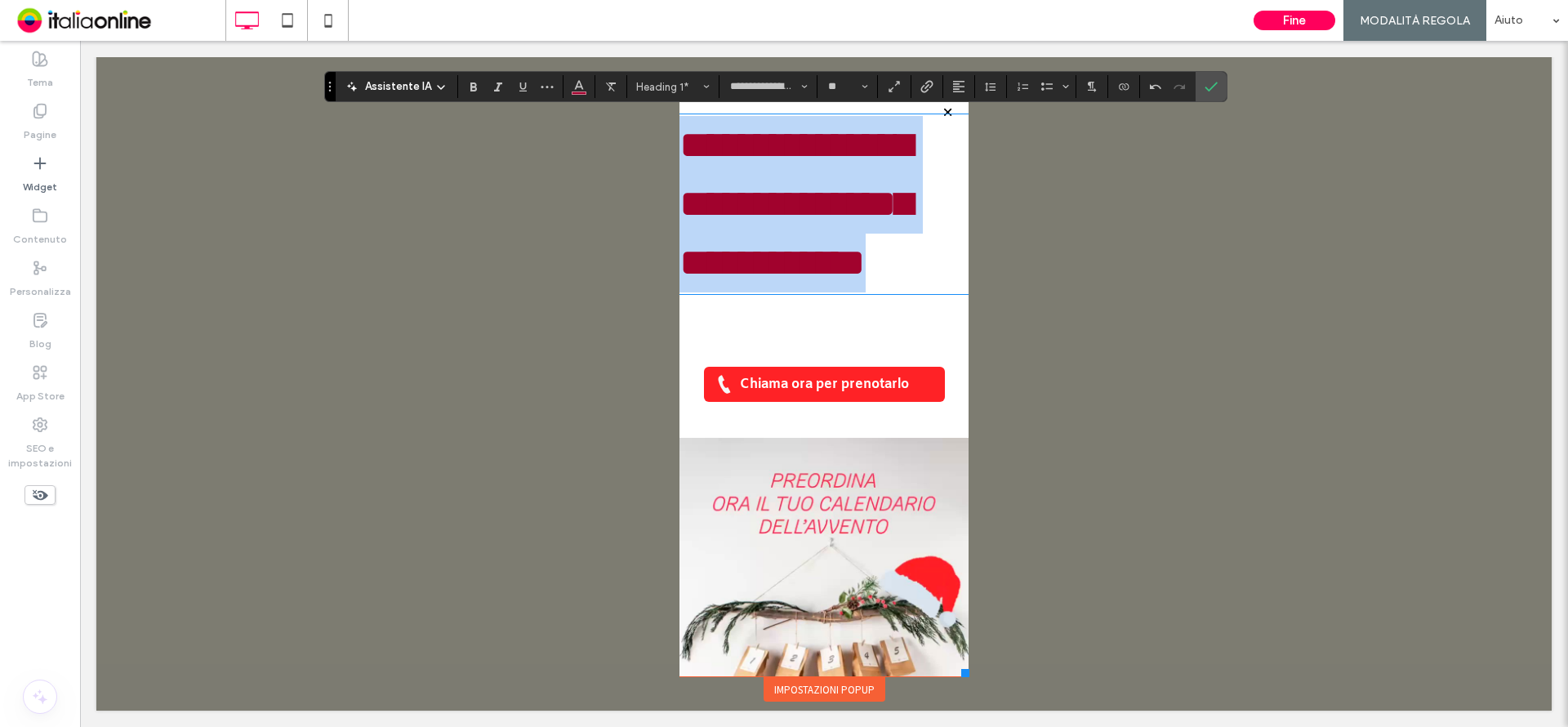
click at [787, 256] on span "**********" at bounding box center [795, 203] width 232 height 156
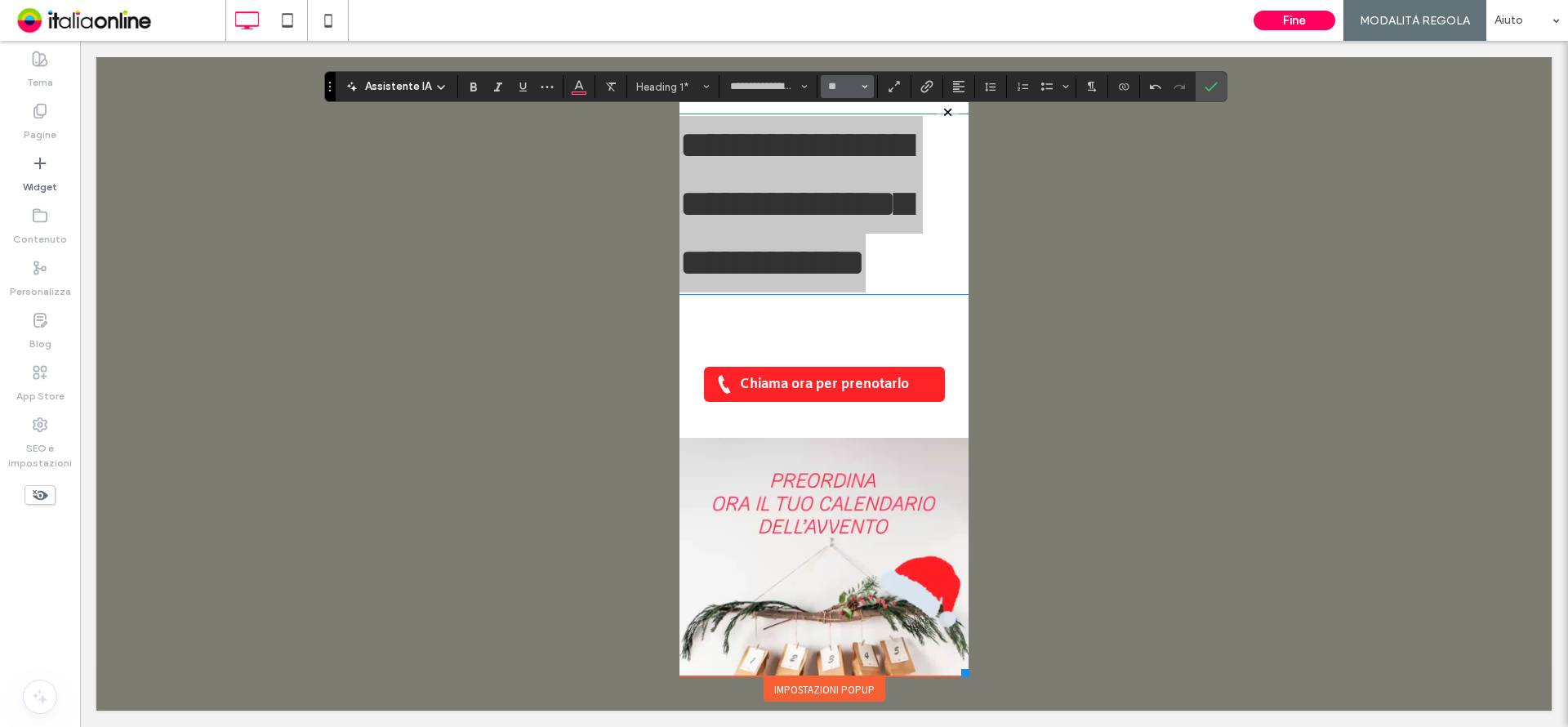
click at [864, 87] on use "Dimensione" at bounding box center [864, 86] width 6 height 3
click at [859, 236] on label "30" at bounding box center [846, 237] width 52 height 23
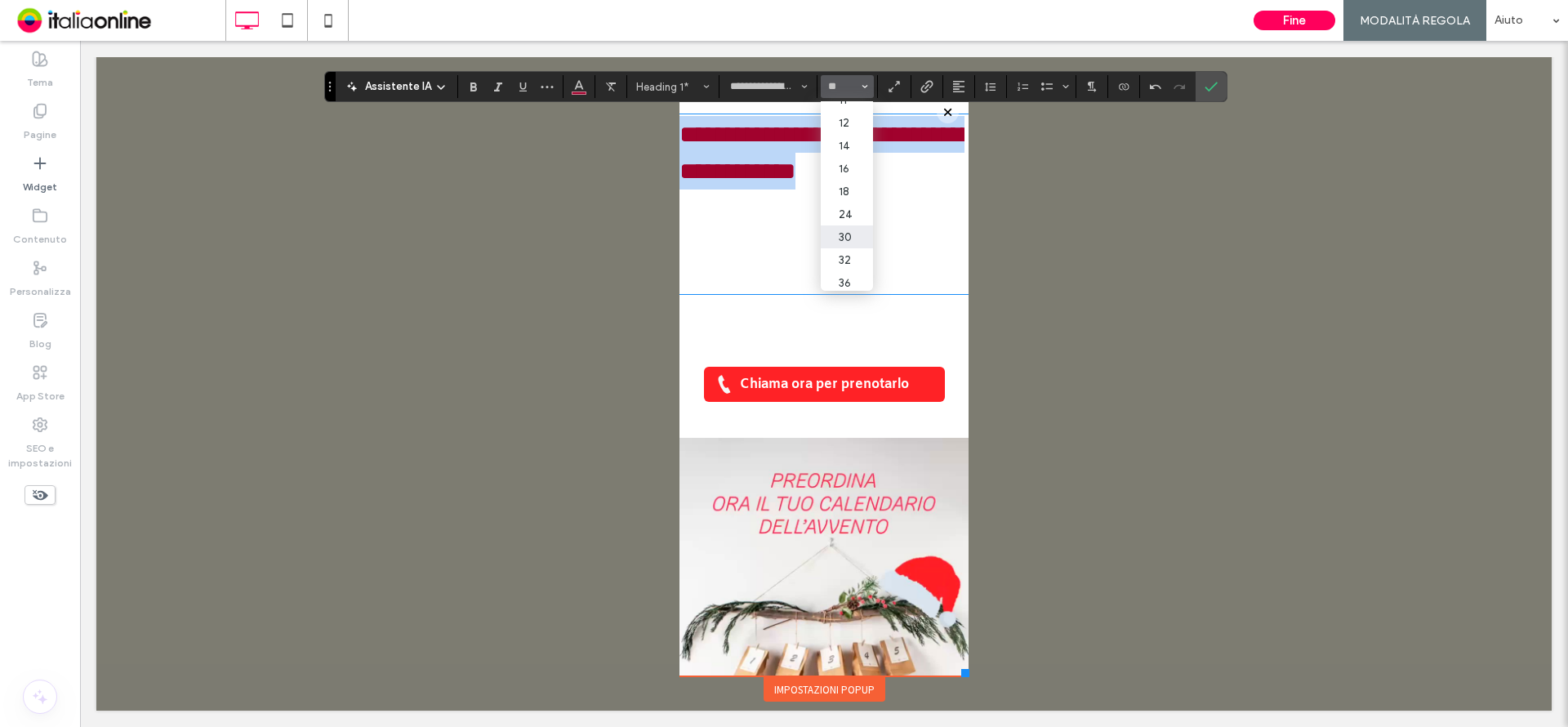
type input "**"
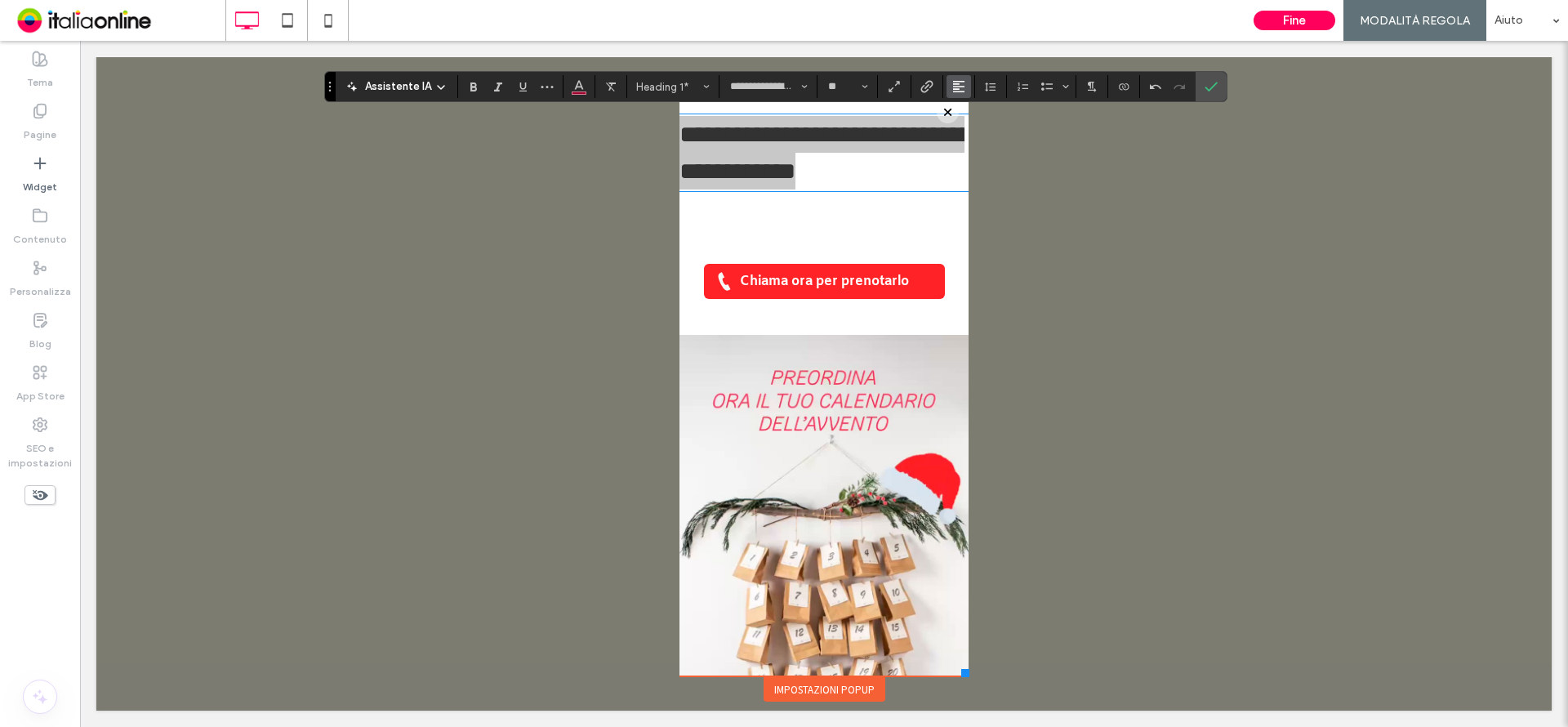
click at [953, 88] on icon "Allineamento" at bounding box center [959, 87] width 13 height 13
click at [967, 137] on use "ui.textEditor.alignment.center" at bounding box center [971, 137] width 11 height 11
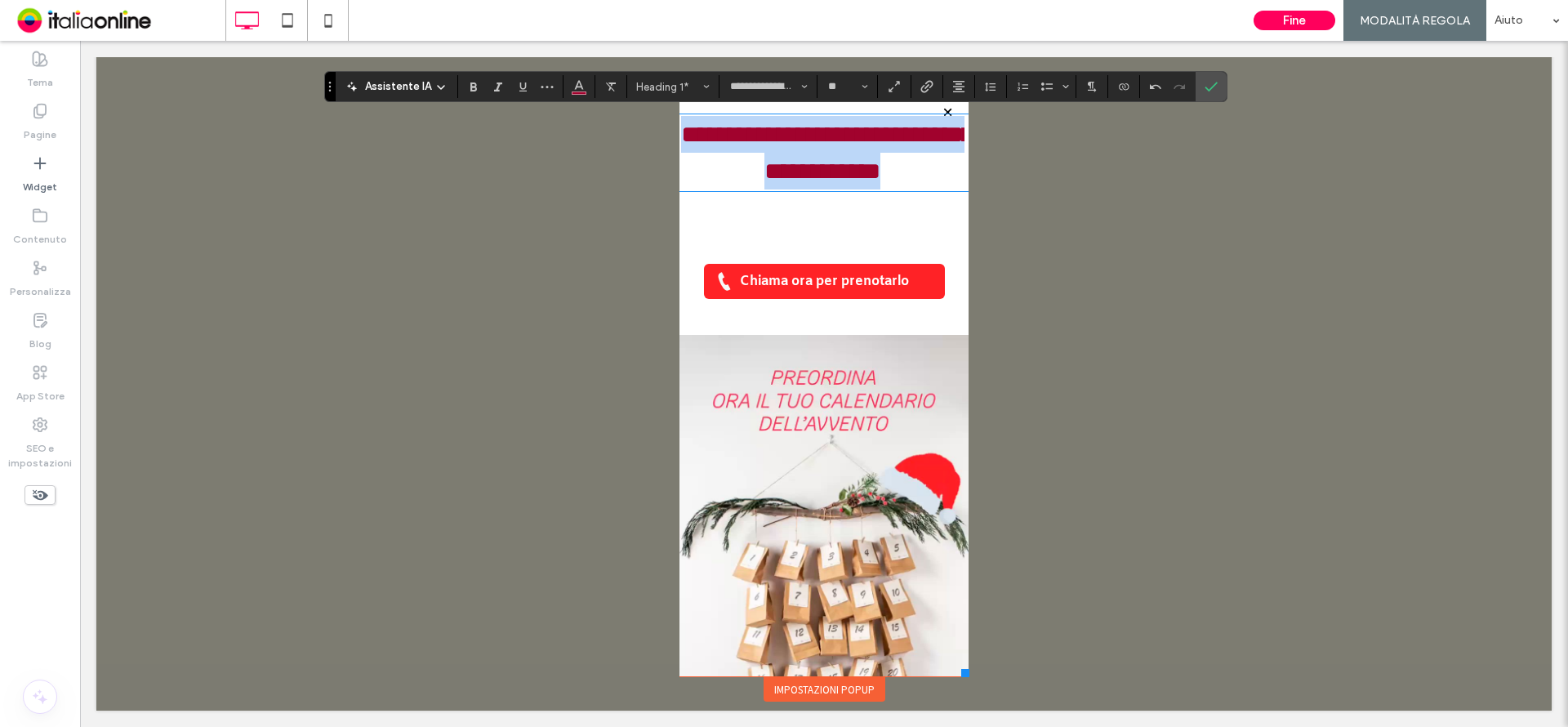
click at [866, 186] on h1 "**********" at bounding box center [822, 153] width 285 height 74
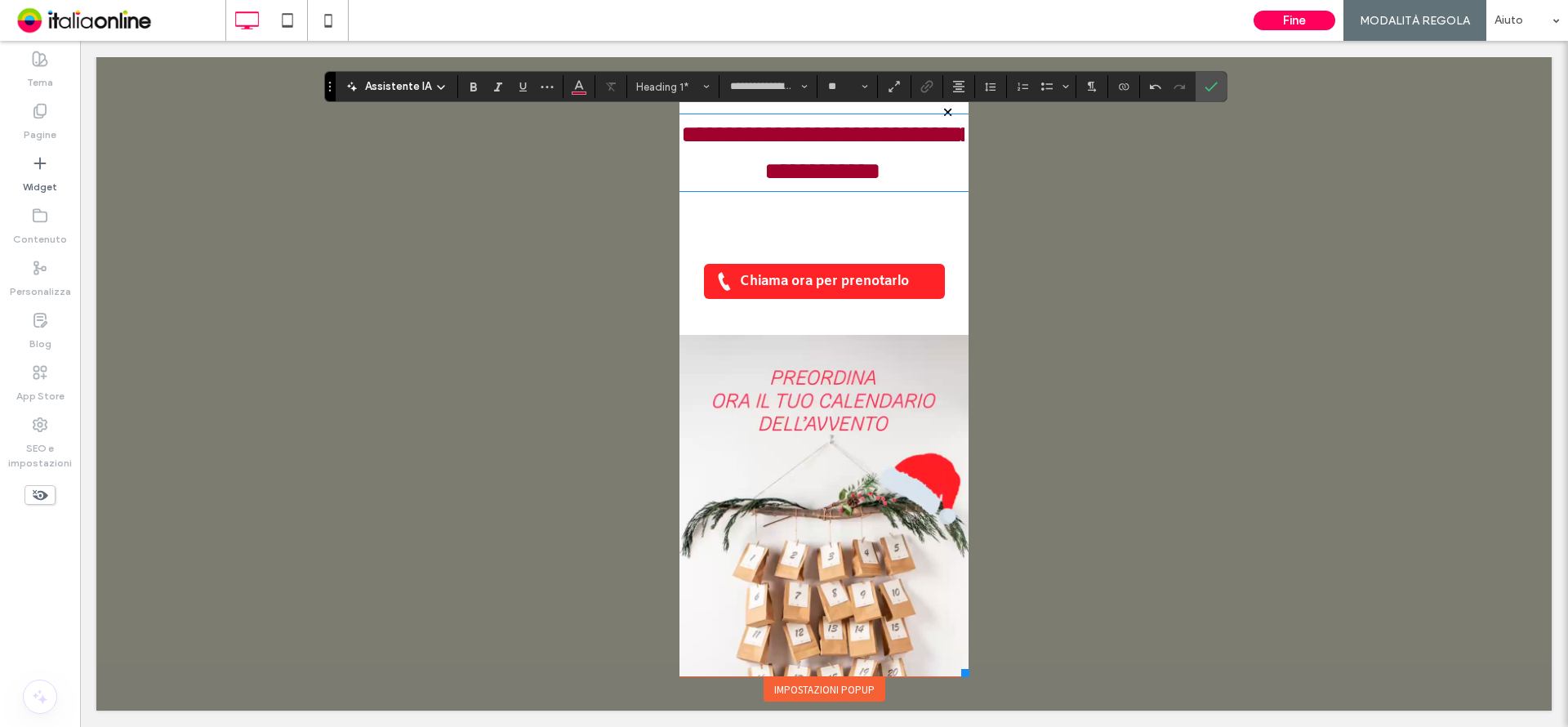
scroll to position [1, 0]
click at [797, 221] on div "**********" at bounding box center [824, 491] width 289 height 768
drag, startPoint x: 699, startPoint y: 251, endPoint x: 797, endPoint y: 272, distance: 100.2
click at [700, 251] on div "**********" at bounding box center [824, 491] width 289 height 768
click at [784, 269] on span "Chiama ora per prenotarlo" at bounding box center [824, 280] width 180 height 33
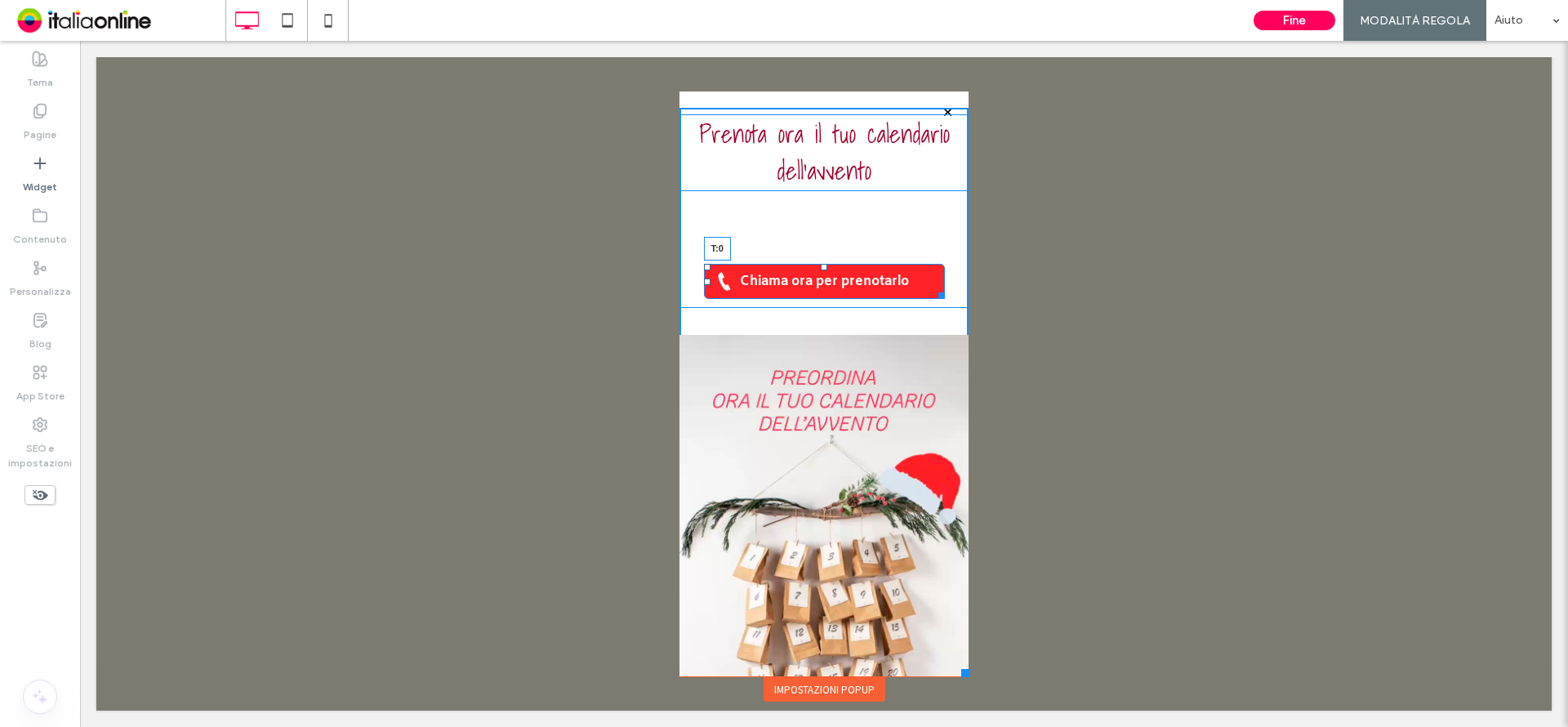
drag, startPoint x: 810, startPoint y: 263, endPoint x: 817, endPoint y: 190, distance: 73.3
click at [817, 190] on div "Prenota ora il tuo calendario dell'avvento Chiama ora per prenotarlo T:0 Click …" at bounding box center [824, 491] width 289 height 768
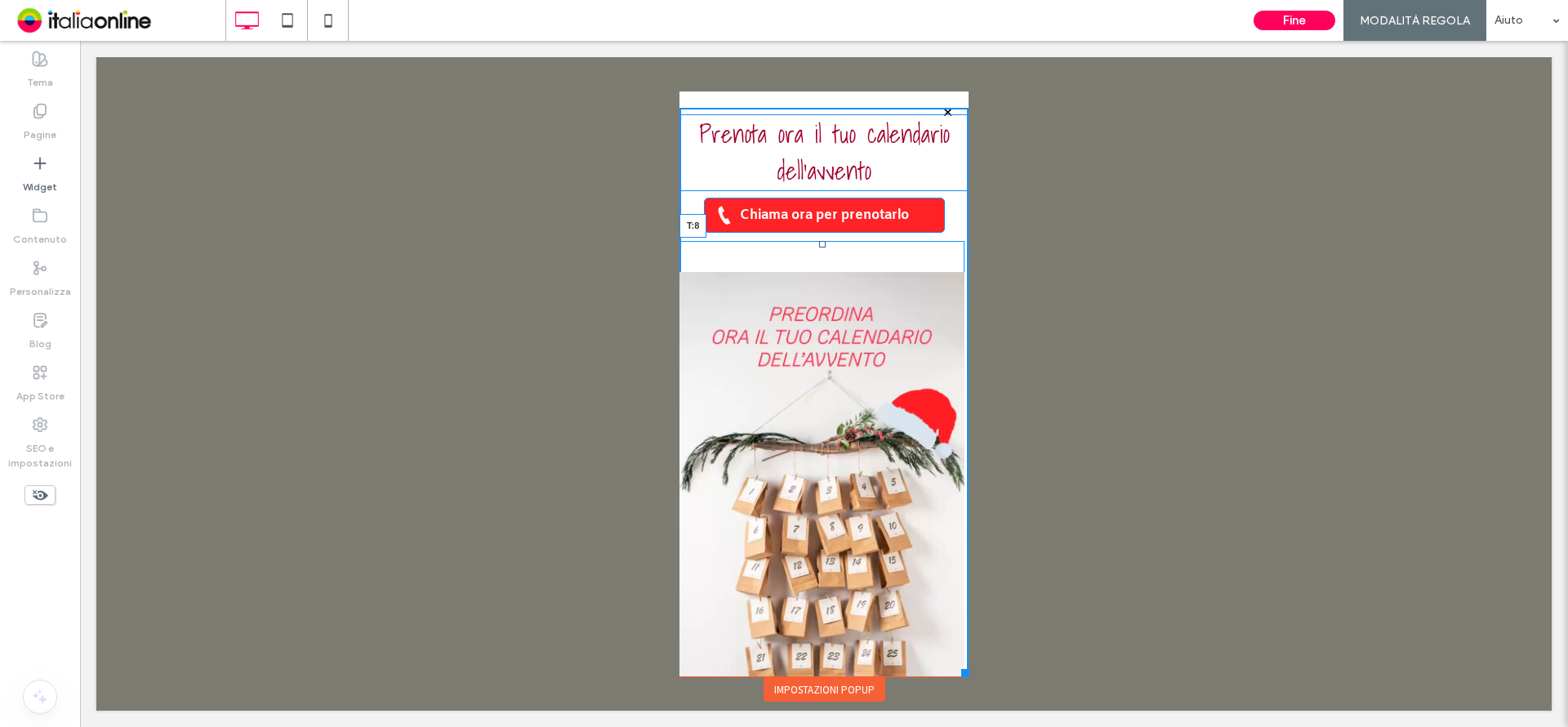
drag, startPoint x: 808, startPoint y: 244, endPoint x: 816, endPoint y: 246, distance: 8.2
click at [816, 246] on div "T:8" at bounding box center [822, 525] width 285 height 568
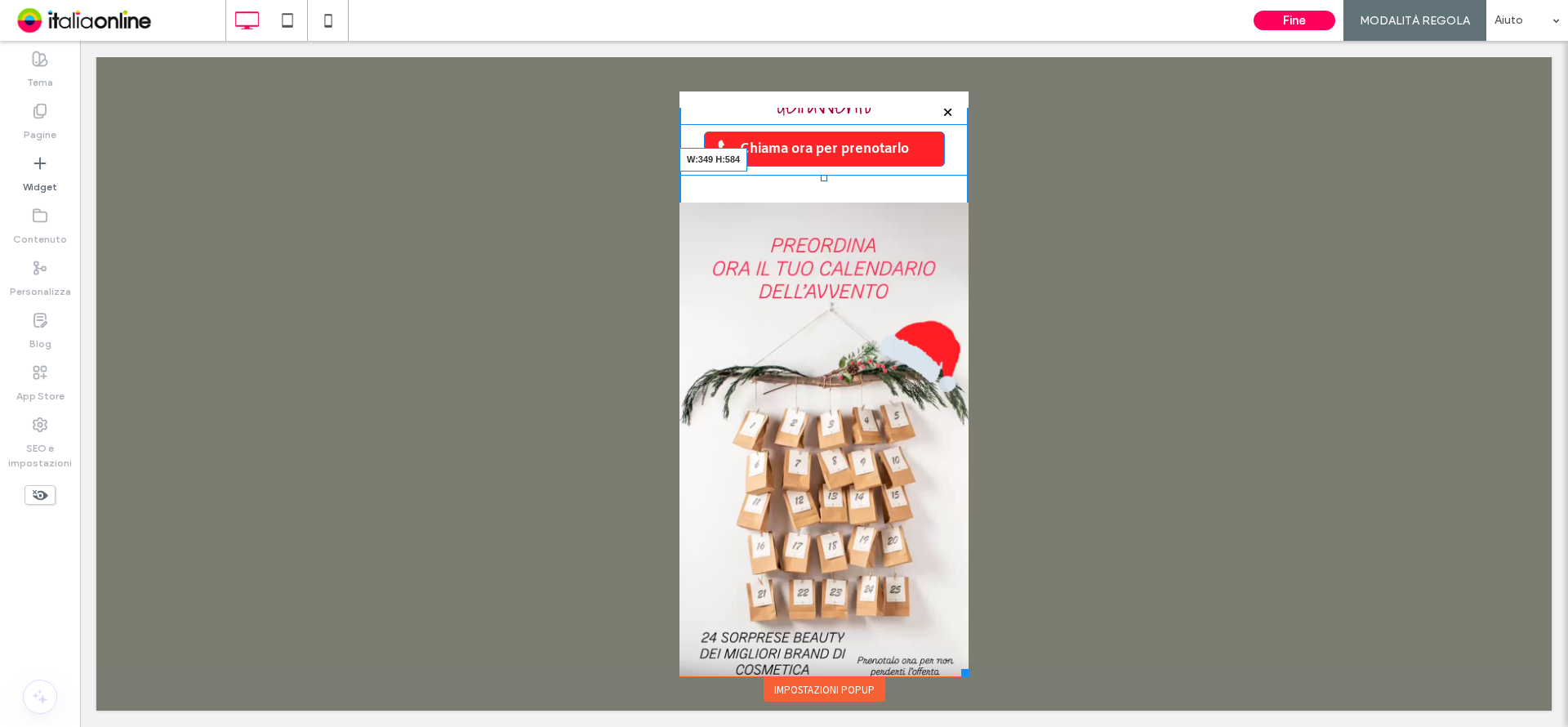
scroll to position [67, 0]
drag, startPoint x: 943, startPoint y: 643, endPoint x: 945, endPoint y: 552, distance: 91.0
click at [945, 552] on div "W:349 H:585" at bounding box center [824, 458] width 289 height 568
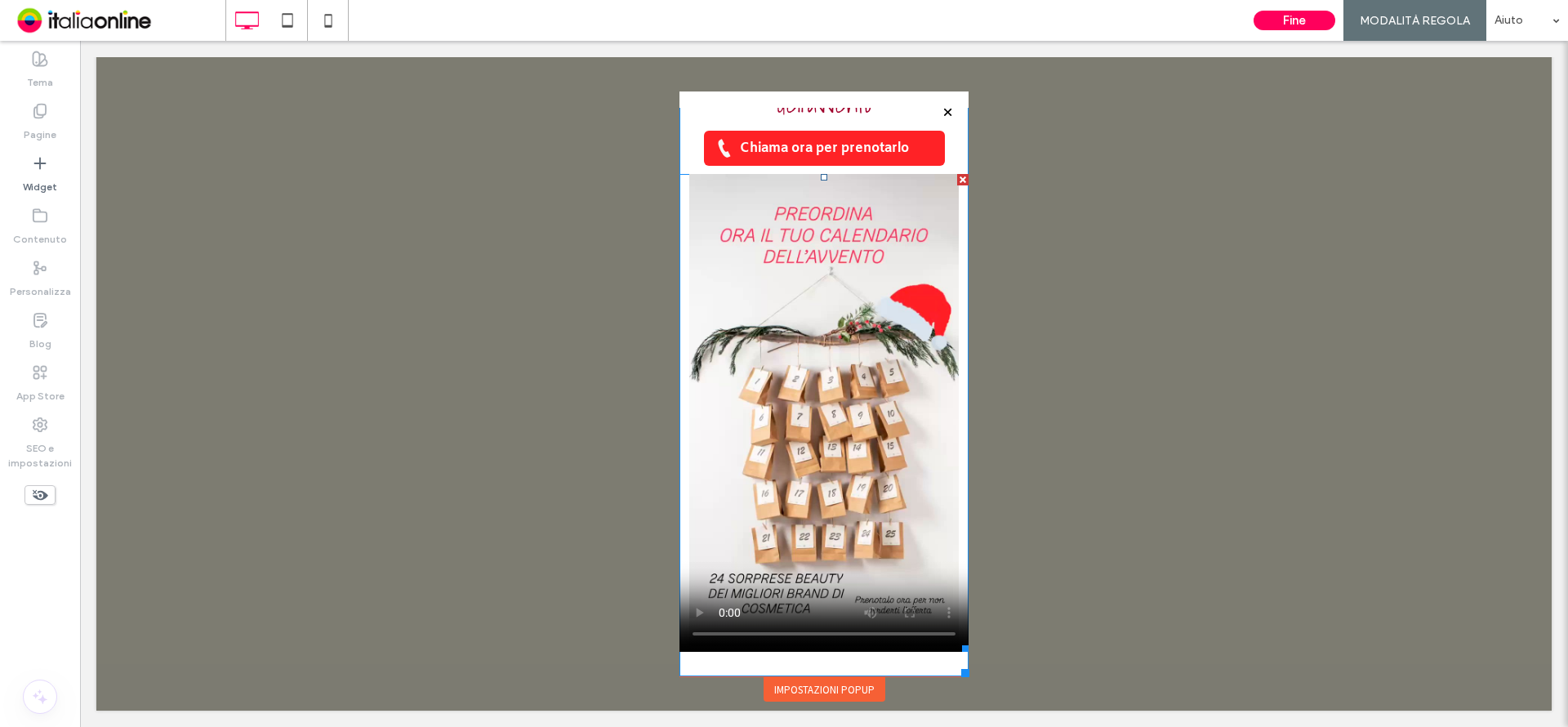
scroll to position [0, 0]
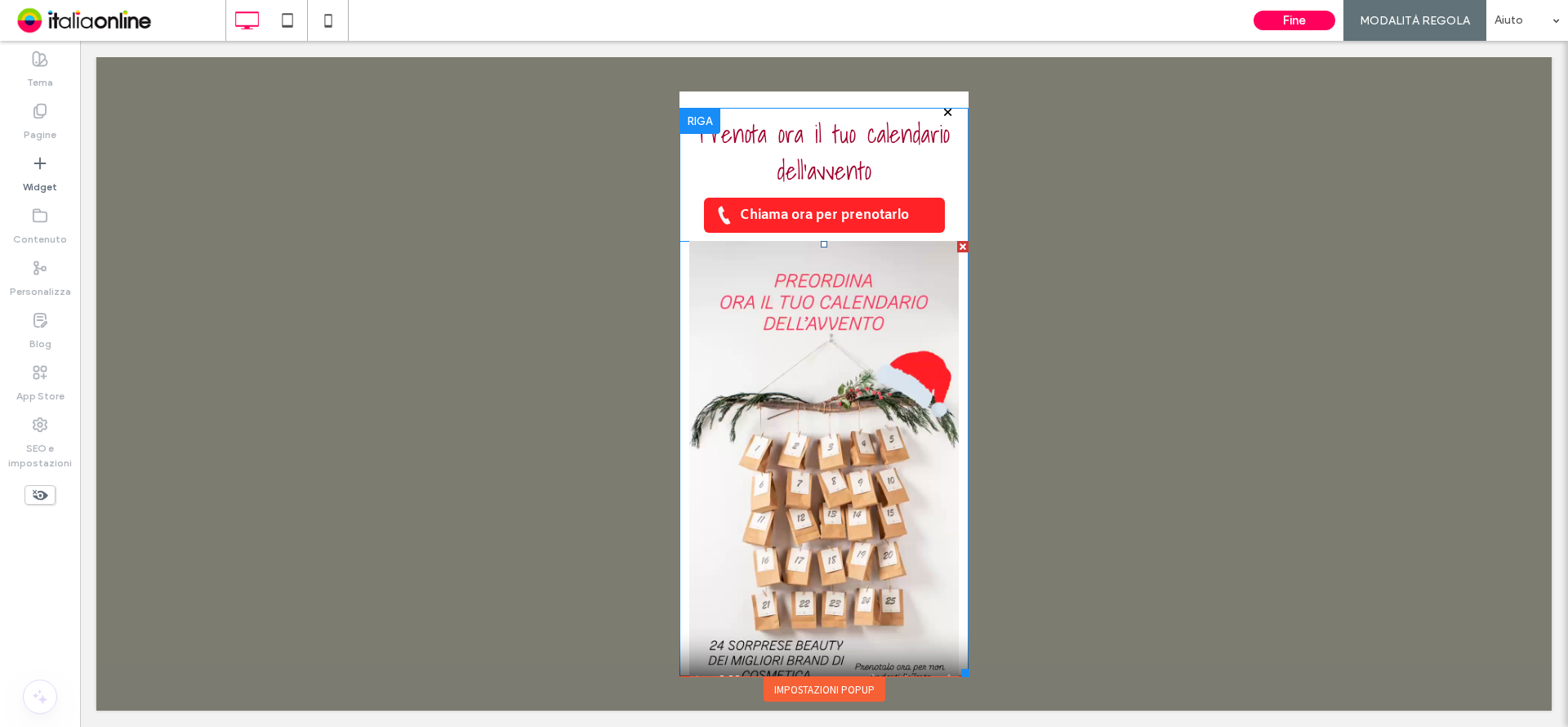
click at [679, 275] on span at bounding box center [824, 480] width 289 height 478
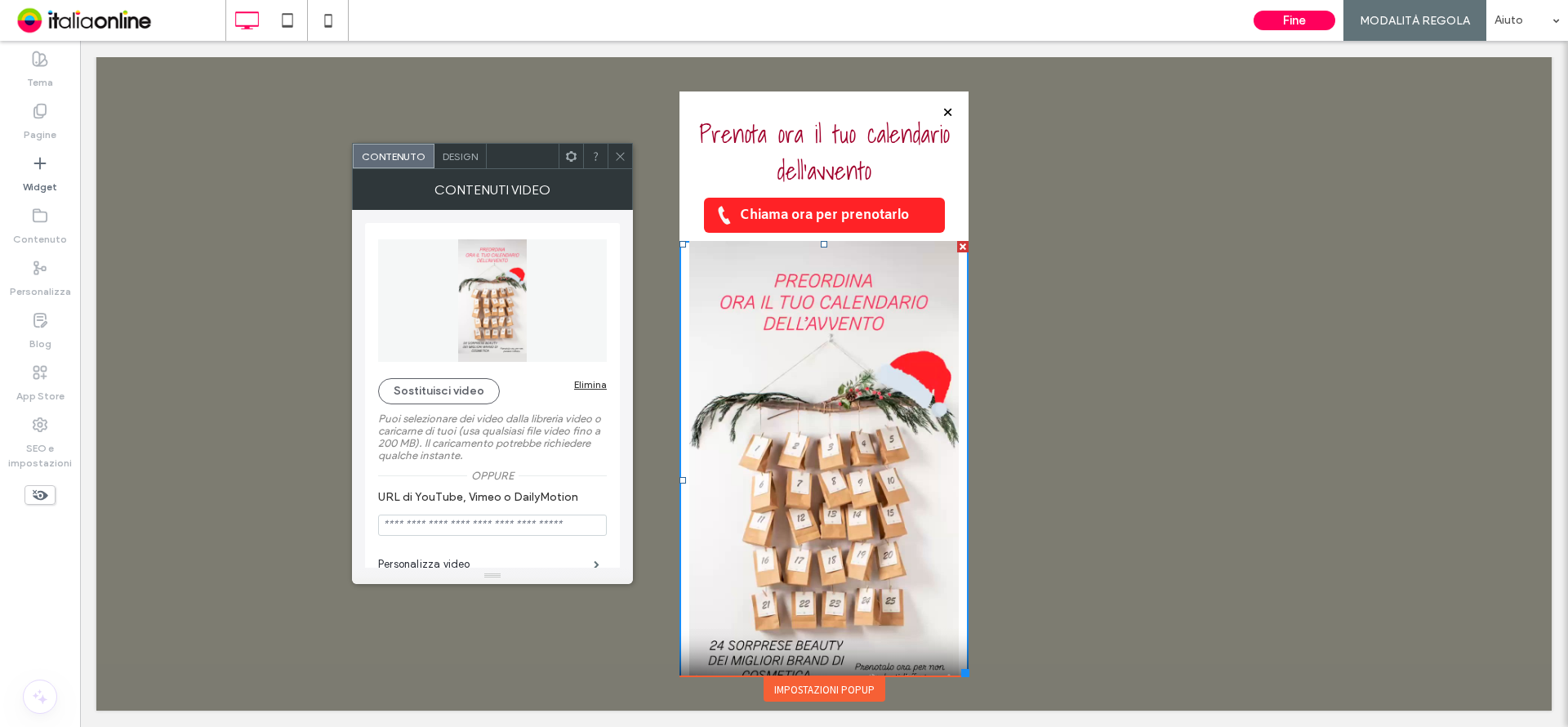
click at [469, 161] on span "Design" at bounding box center [460, 156] width 35 height 12
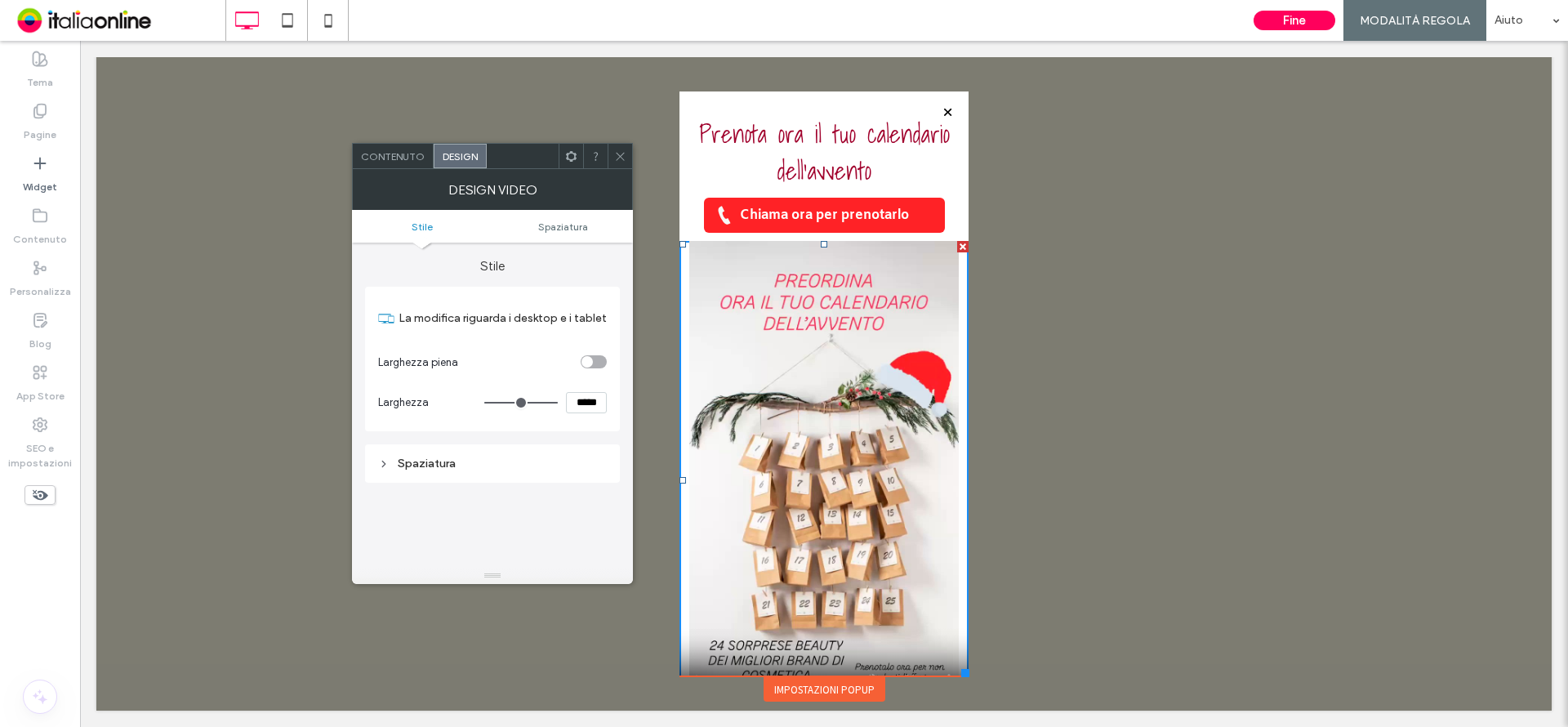
drag, startPoint x: 489, startPoint y: 462, endPoint x: 502, endPoint y: 470, distance: 15.3
click at [488, 463] on div "Spaziatura" at bounding box center [492, 463] width 229 height 14
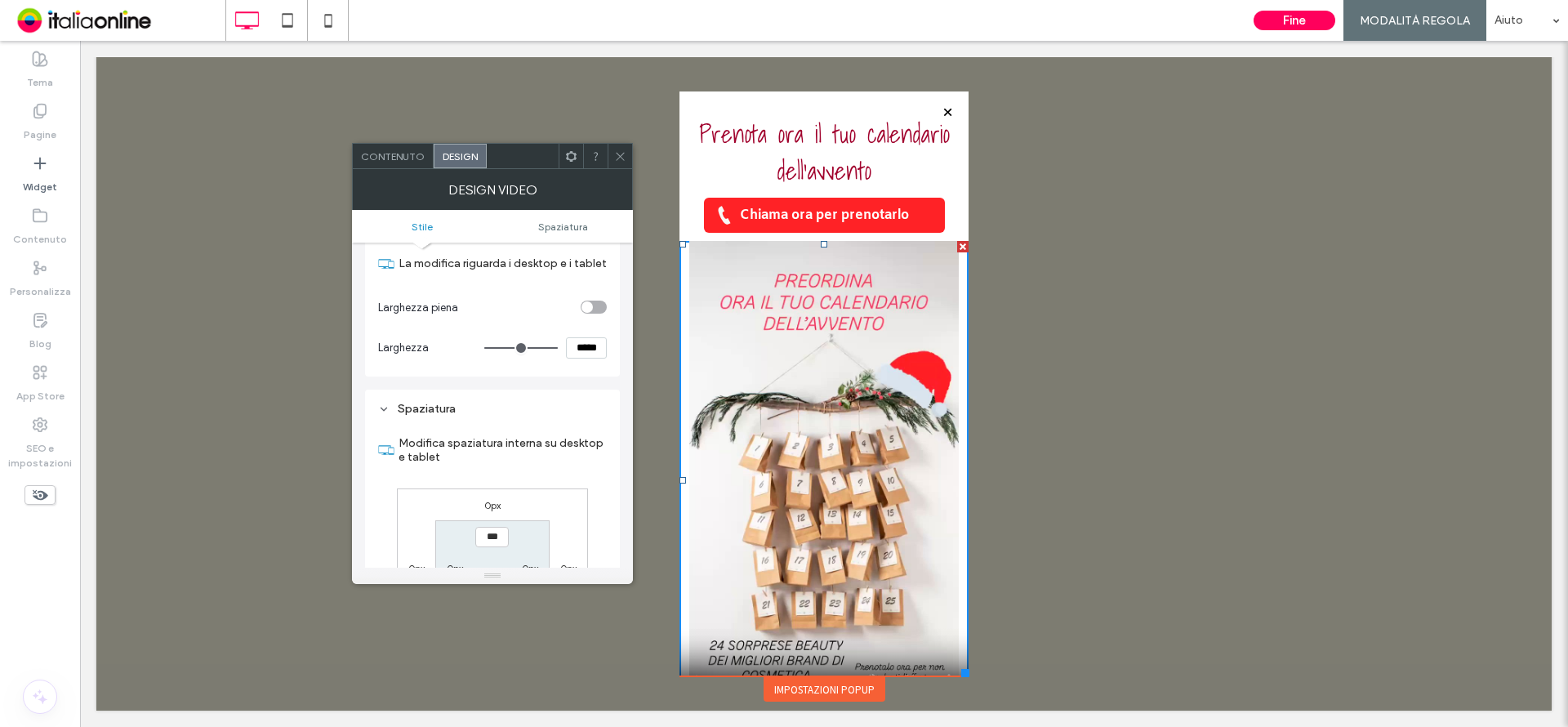
scroll to position [81, 0]
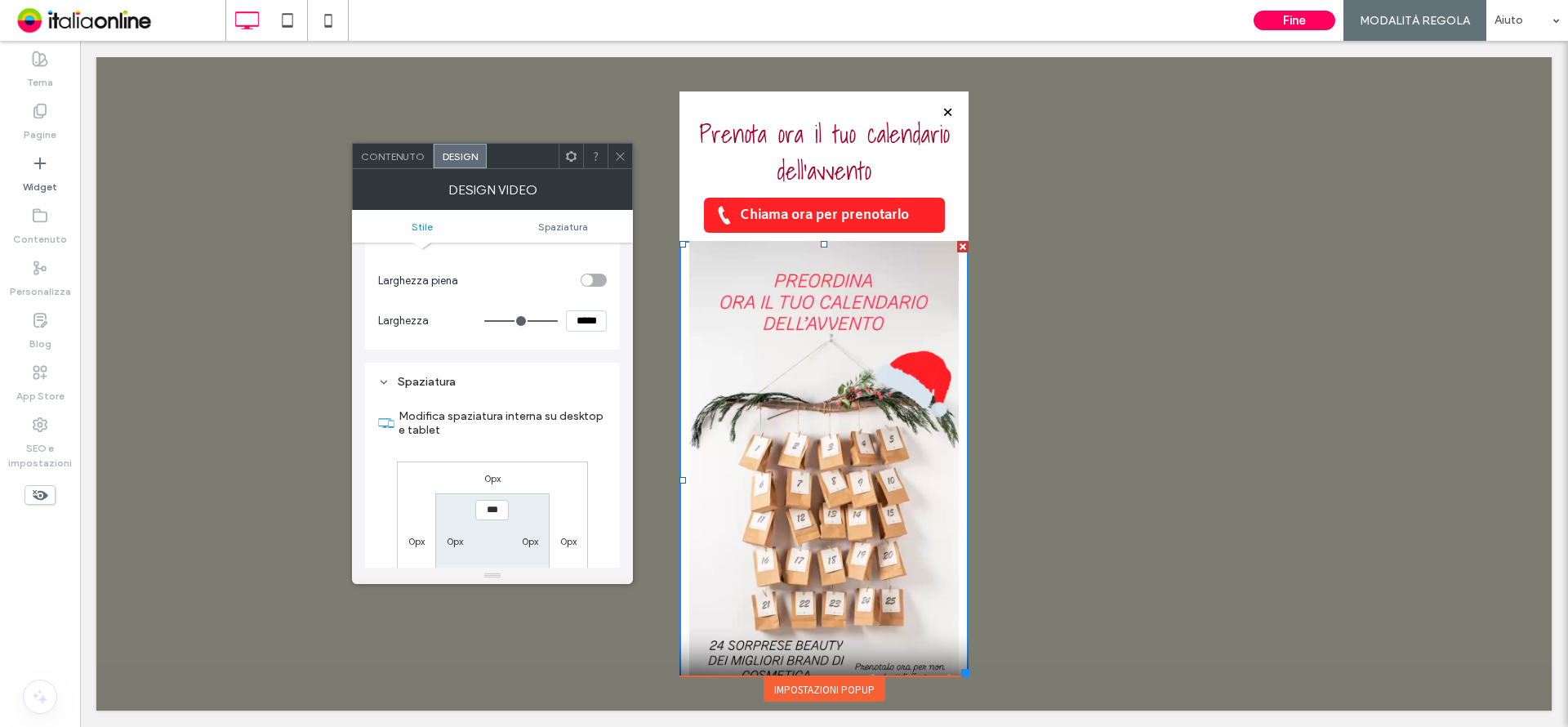
drag, startPoint x: 626, startPoint y: 151, endPoint x: 629, endPoint y: 165, distance: 14.3
click at [625, 152] on div at bounding box center [620, 156] width 25 height 25
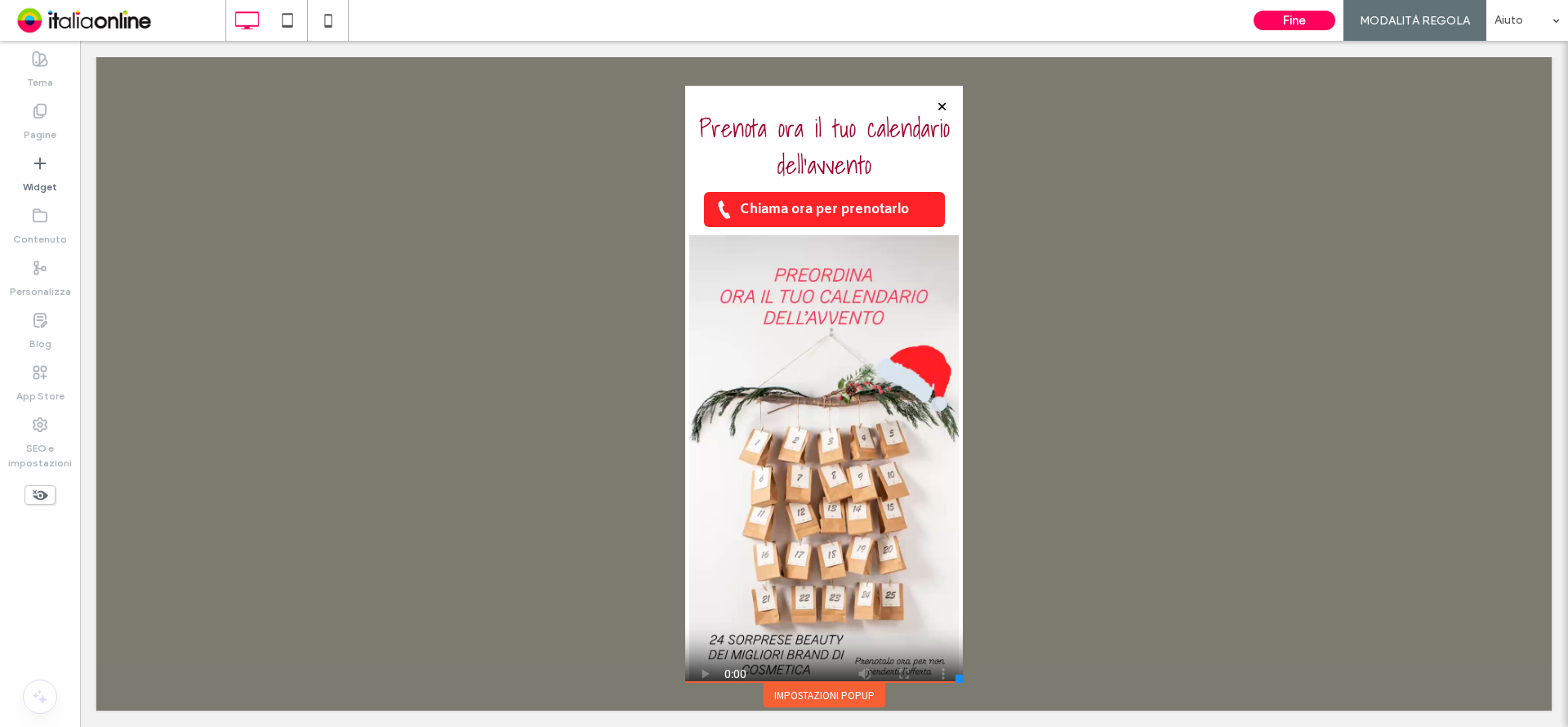
drag, startPoint x: 952, startPoint y: 670, endPoint x: 949, endPoint y: 682, distance: 12.4
click at [956, 682] on div at bounding box center [960, 678] width 9 height 8
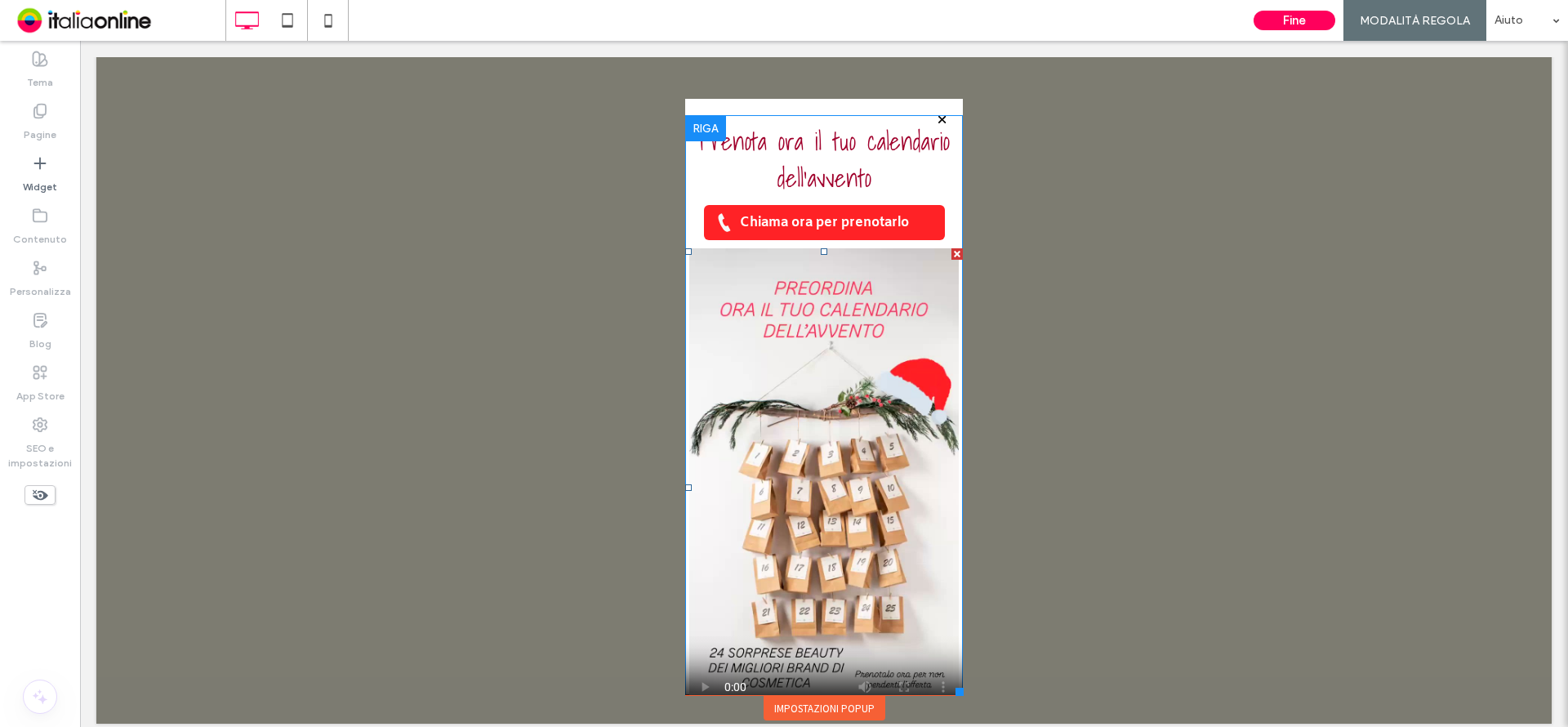
scroll to position [0, 0]
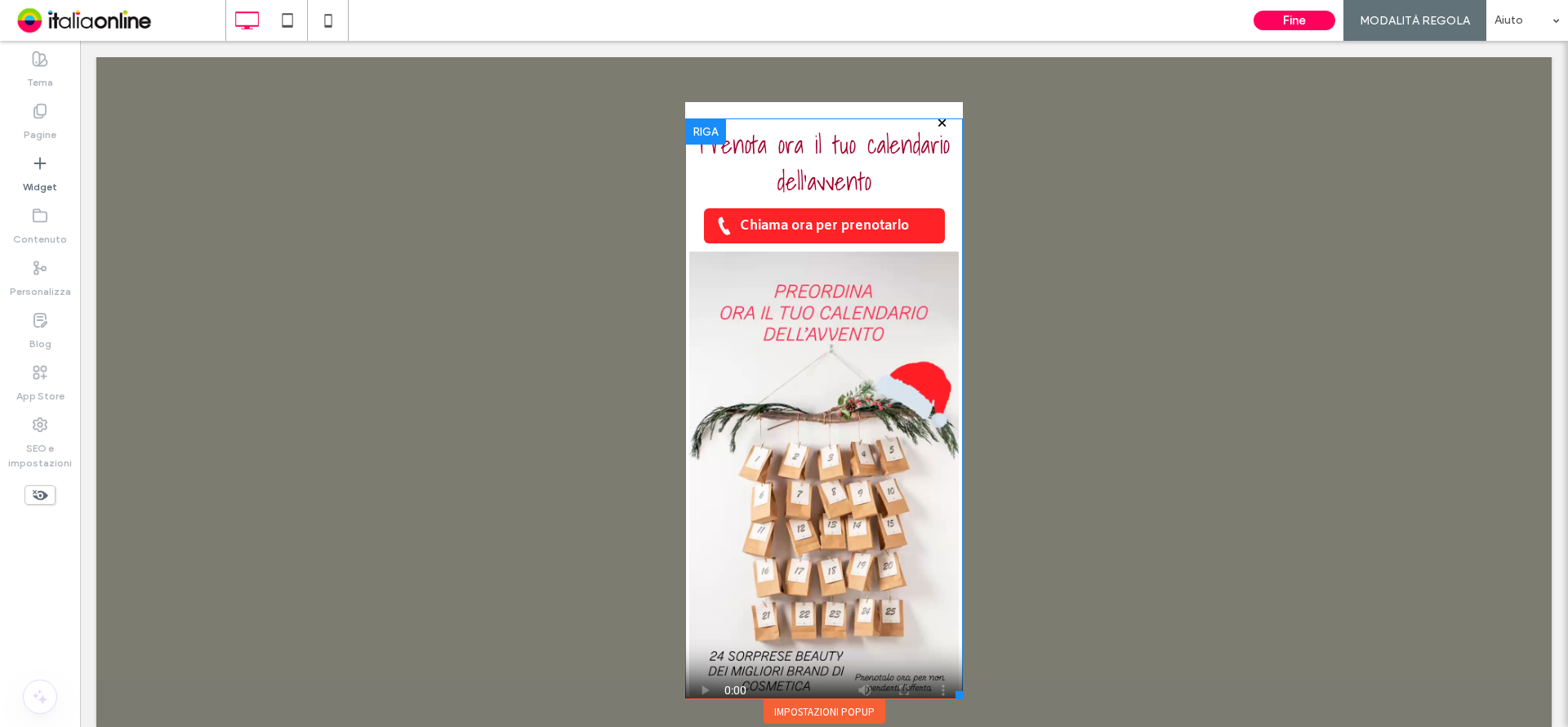
click at [697, 128] on div at bounding box center [705, 131] width 41 height 26
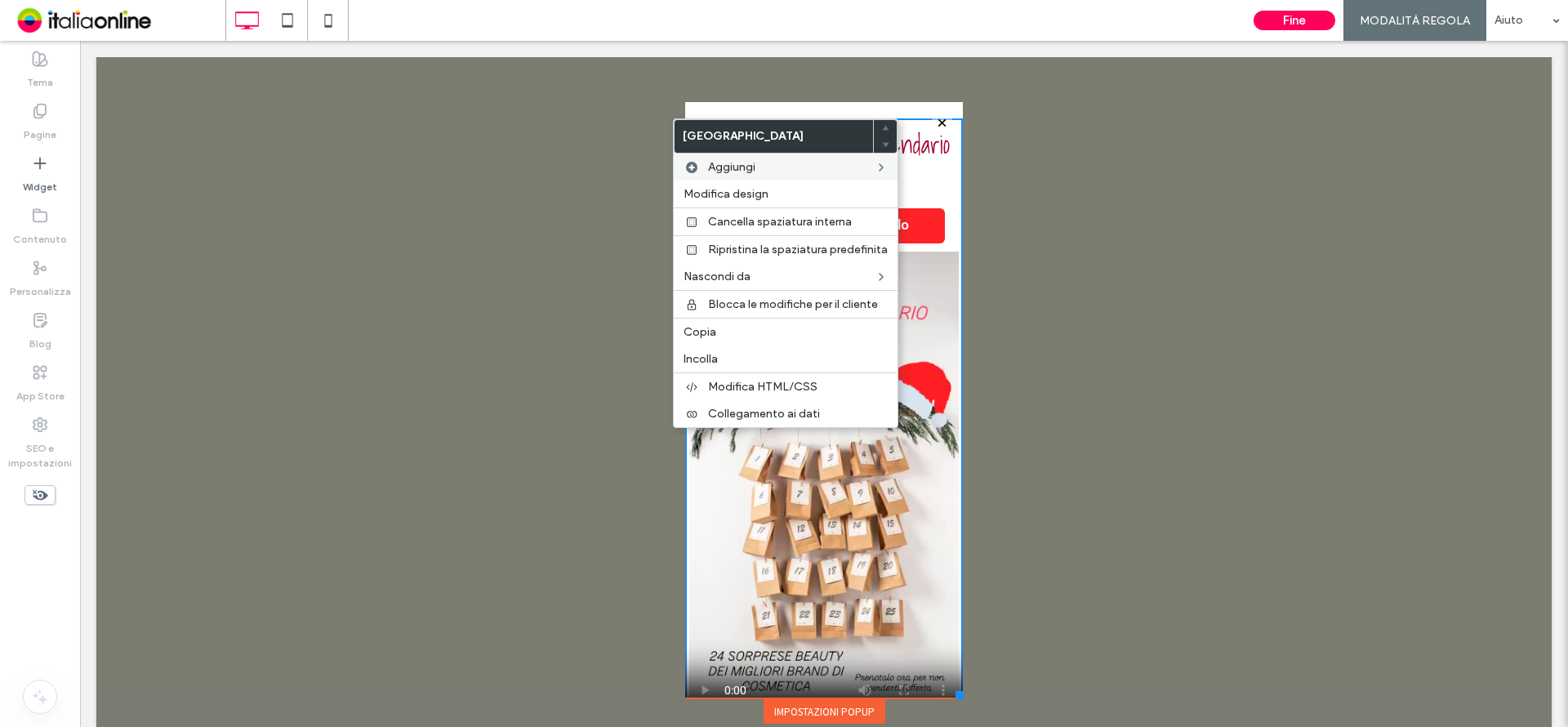
drag, startPoint x: 739, startPoint y: 194, endPoint x: 749, endPoint y: 179, distance: 18.0
click at [739, 194] on span "Modifica design" at bounding box center [726, 194] width 85 height 14
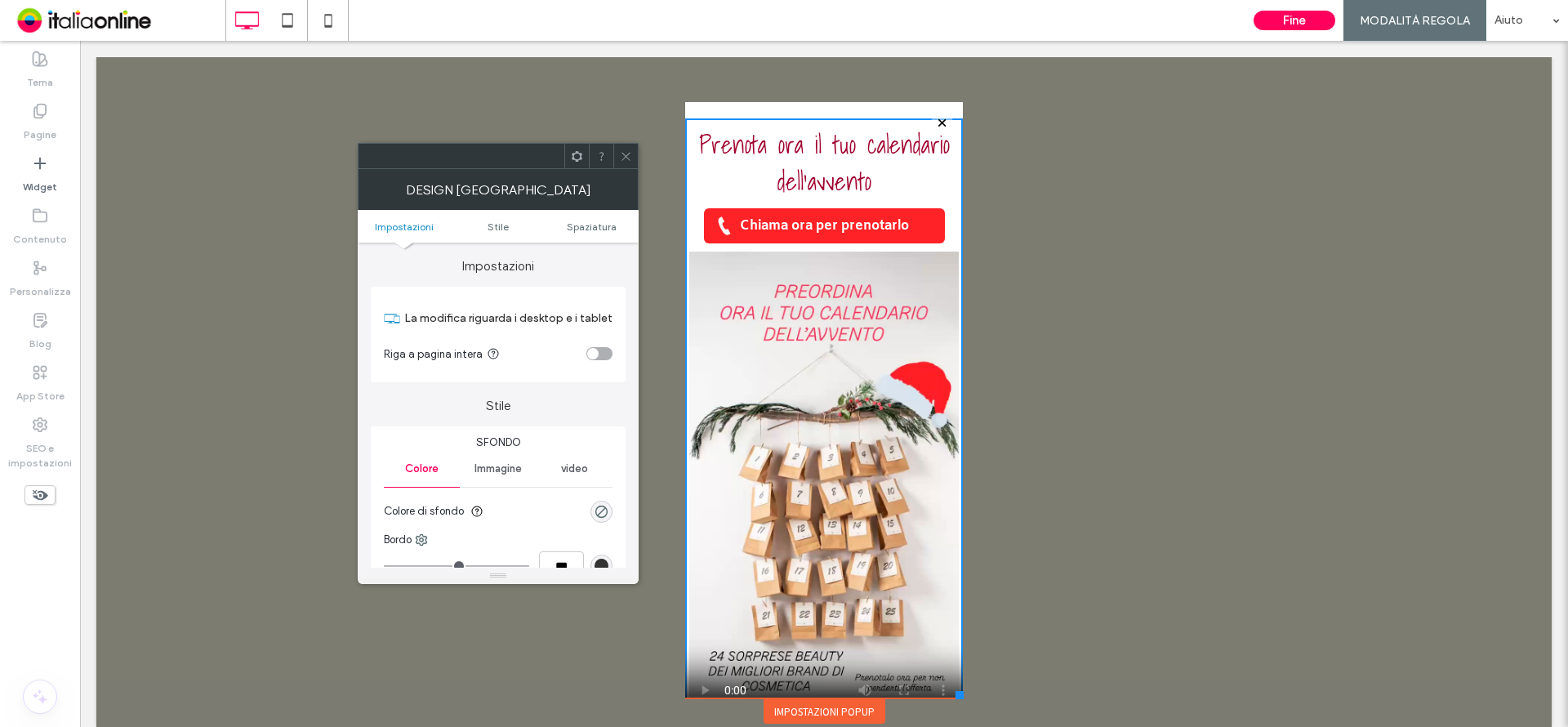
click at [604, 234] on ul "Impostazioni Stile Spaziatura" at bounding box center [498, 226] width 281 height 33
click at [592, 227] on span "Spaziatura" at bounding box center [591, 226] width 50 height 12
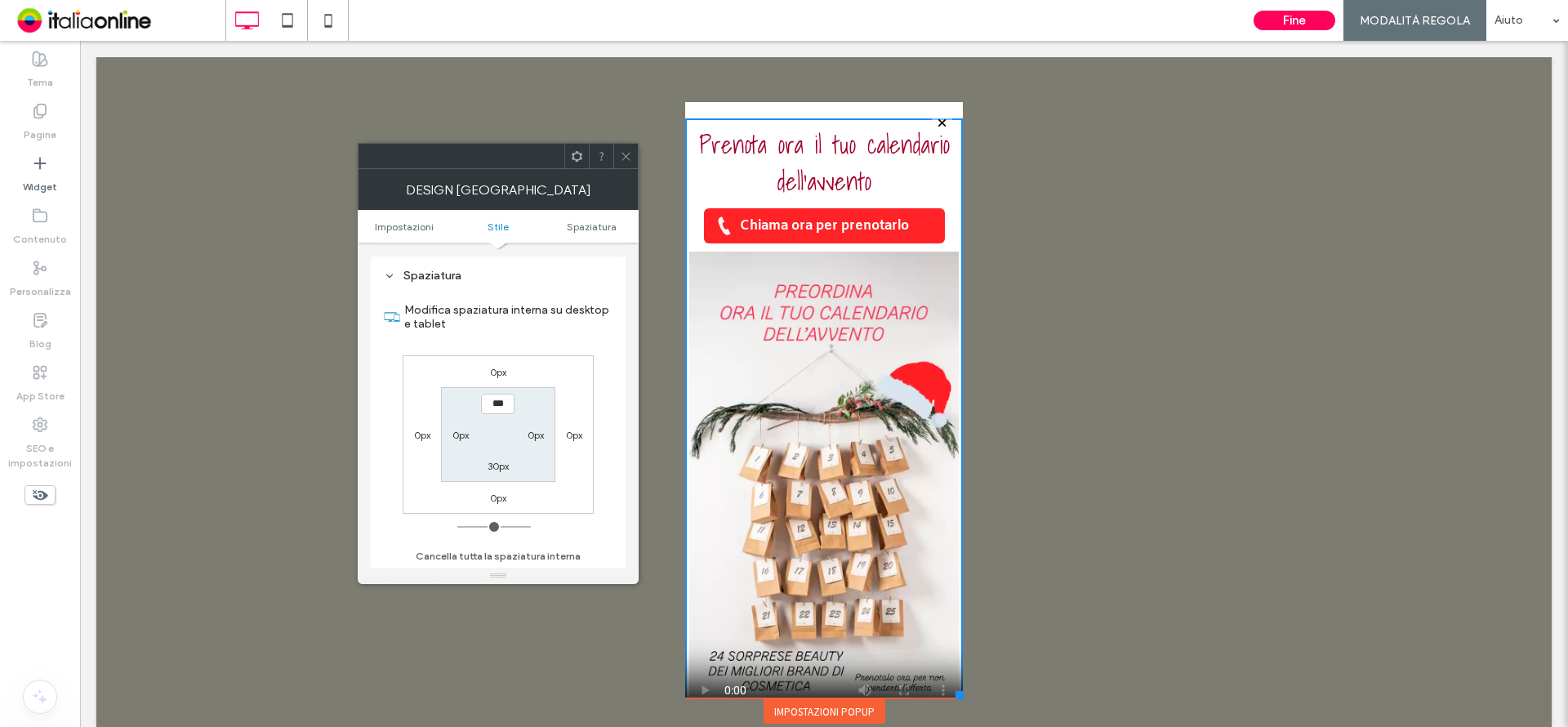
scroll to position [410, 0]
click at [497, 464] on label "30px" at bounding box center [498, 465] width 21 height 12
type input "*"
type input "***"
drag, startPoint x: 467, startPoint y: 522, endPoint x: 414, endPoint y: 516, distance: 53.3
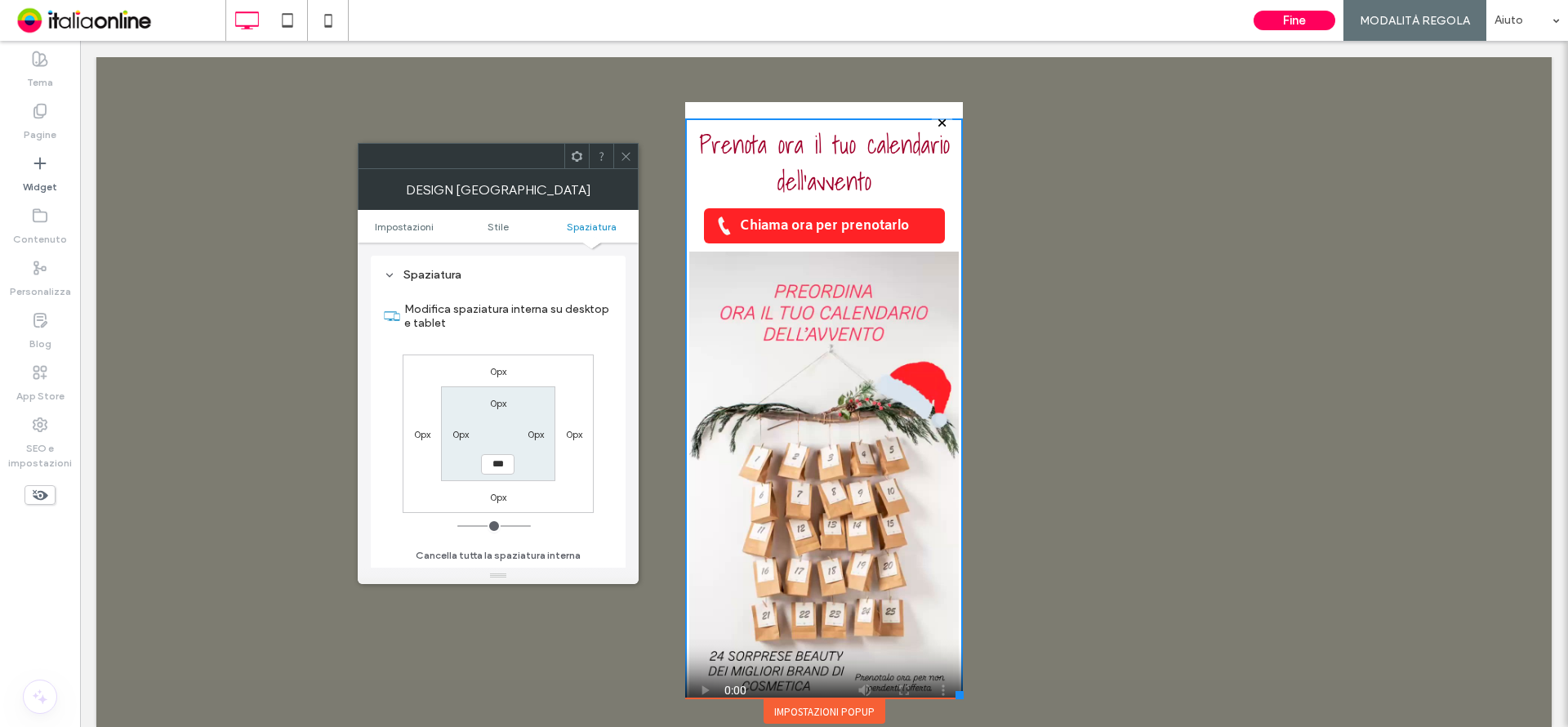
type input "*"
click at [457, 525] on input "range" at bounding box center [494, 526] width 74 height 2
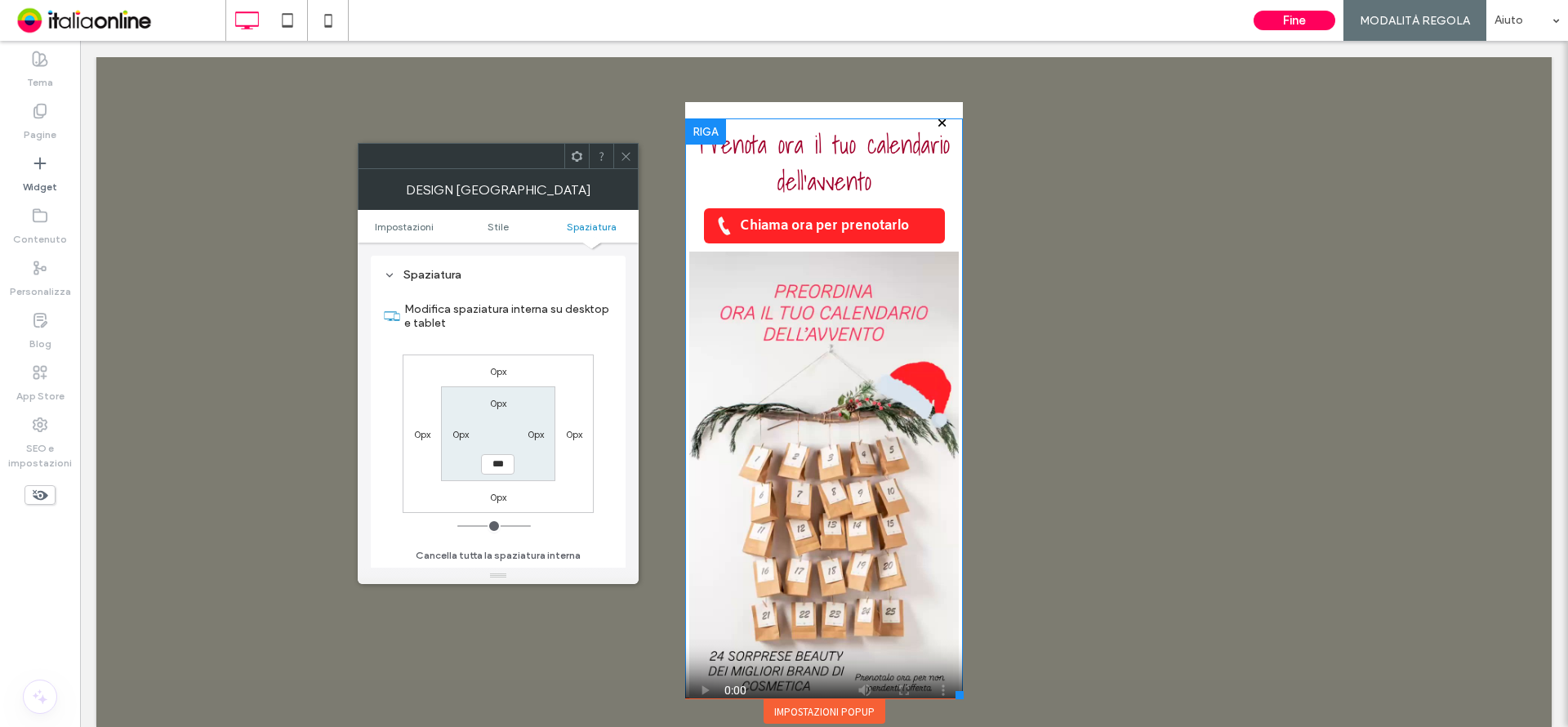
click at [693, 130] on div at bounding box center [705, 131] width 41 height 26
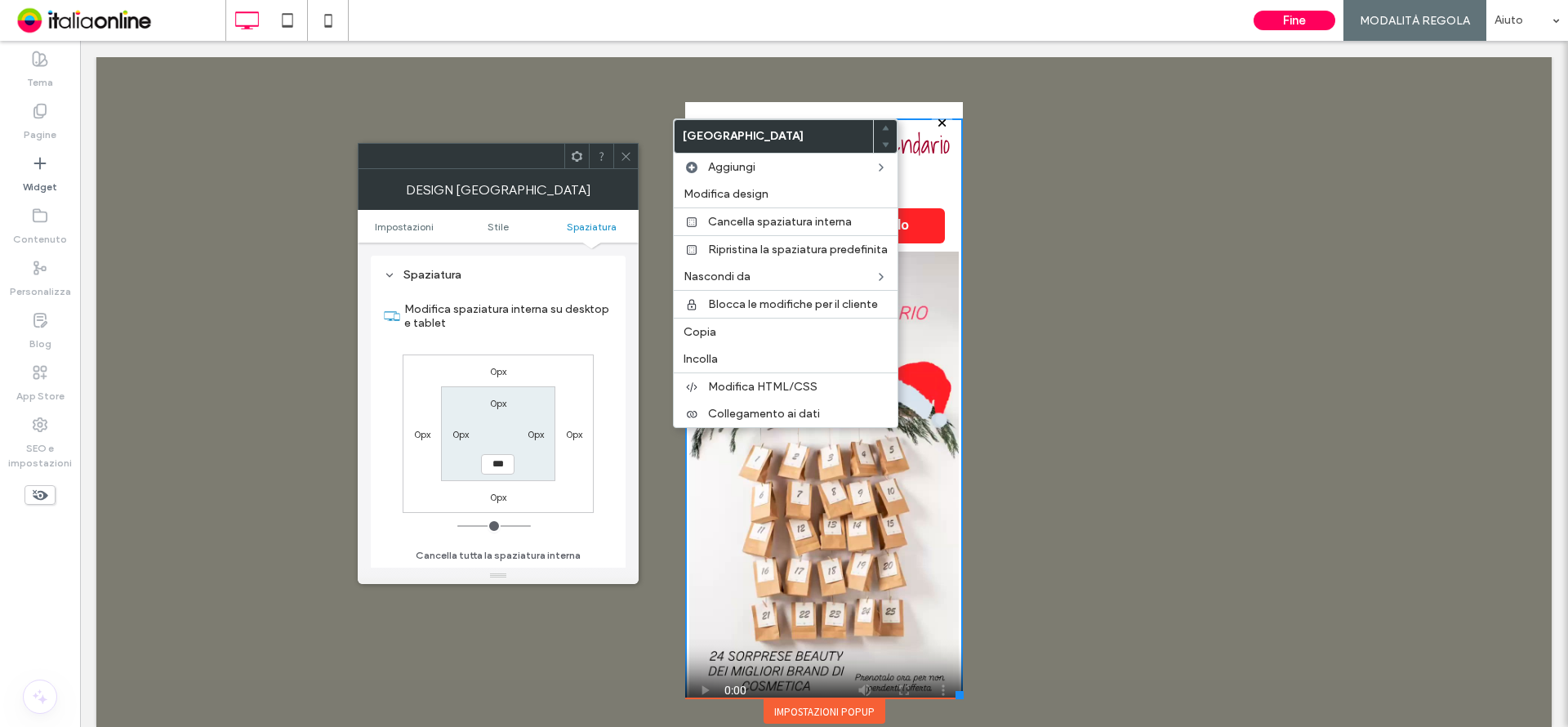
click at [663, 178] on div "Click To Paste HOME TRATTAMENTI CORPO TRATTAMENTI VISO TRATTAMENTI ESTETICI RIM…" at bounding box center [824, 392] width 1456 height 669
click at [1045, 177] on div at bounding box center [824, 400] width 1456 height 685
click at [808, 707] on div "Impostazioni popup" at bounding box center [824, 711] width 122 height 25
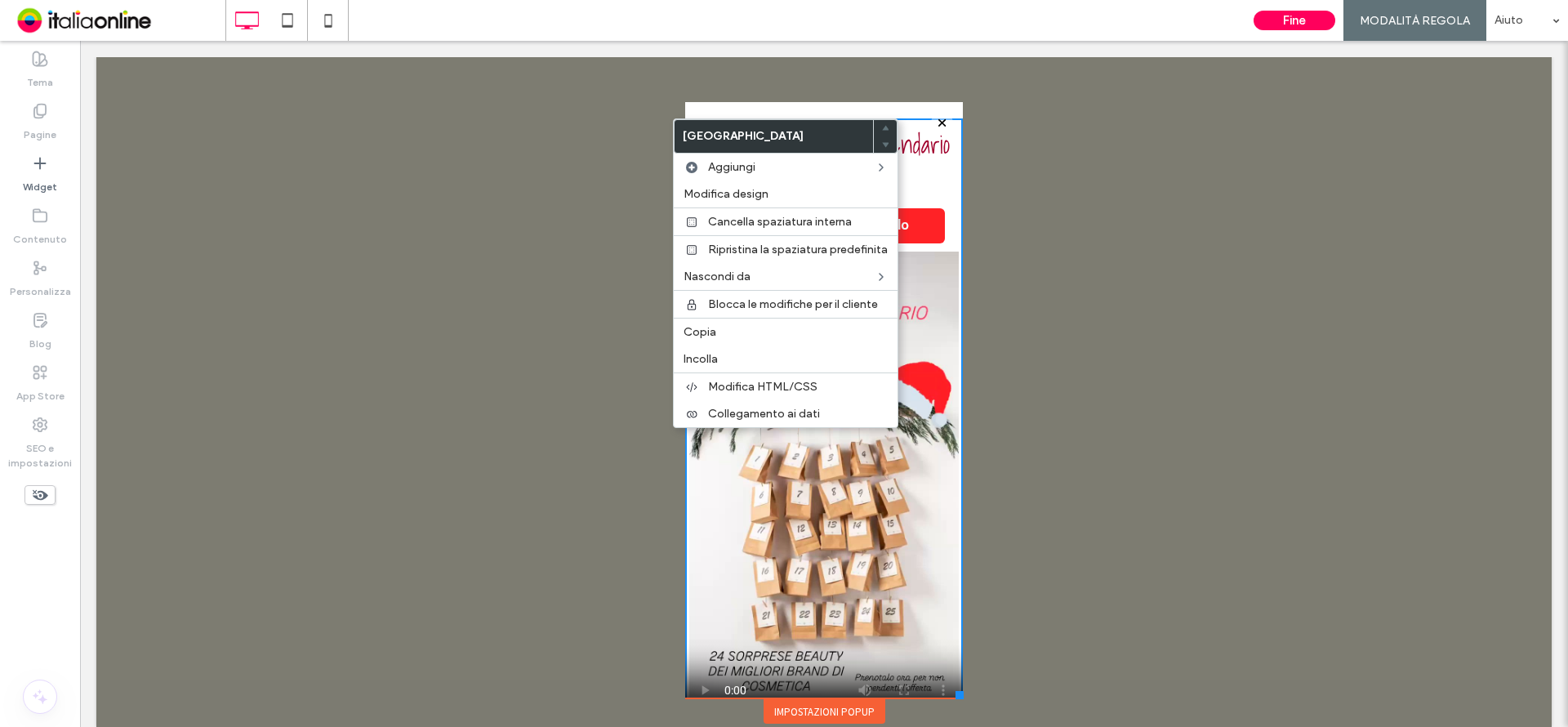
click at [803, 712] on div "Impostazioni popup" at bounding box center [824, 711] width 122 height 25
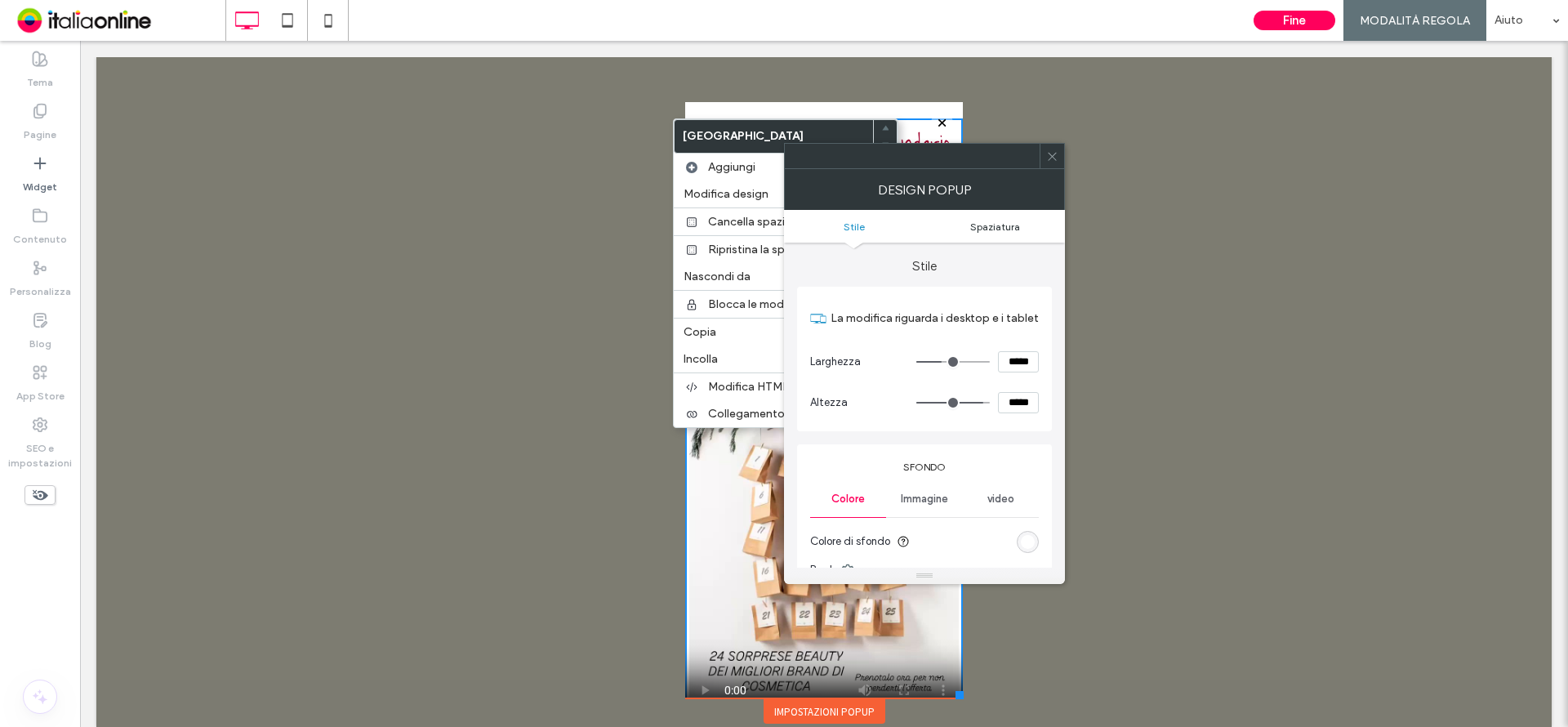
click at [990, 220] on span "Spaziatura" at bounding box center [995, 226] width 50 height 12
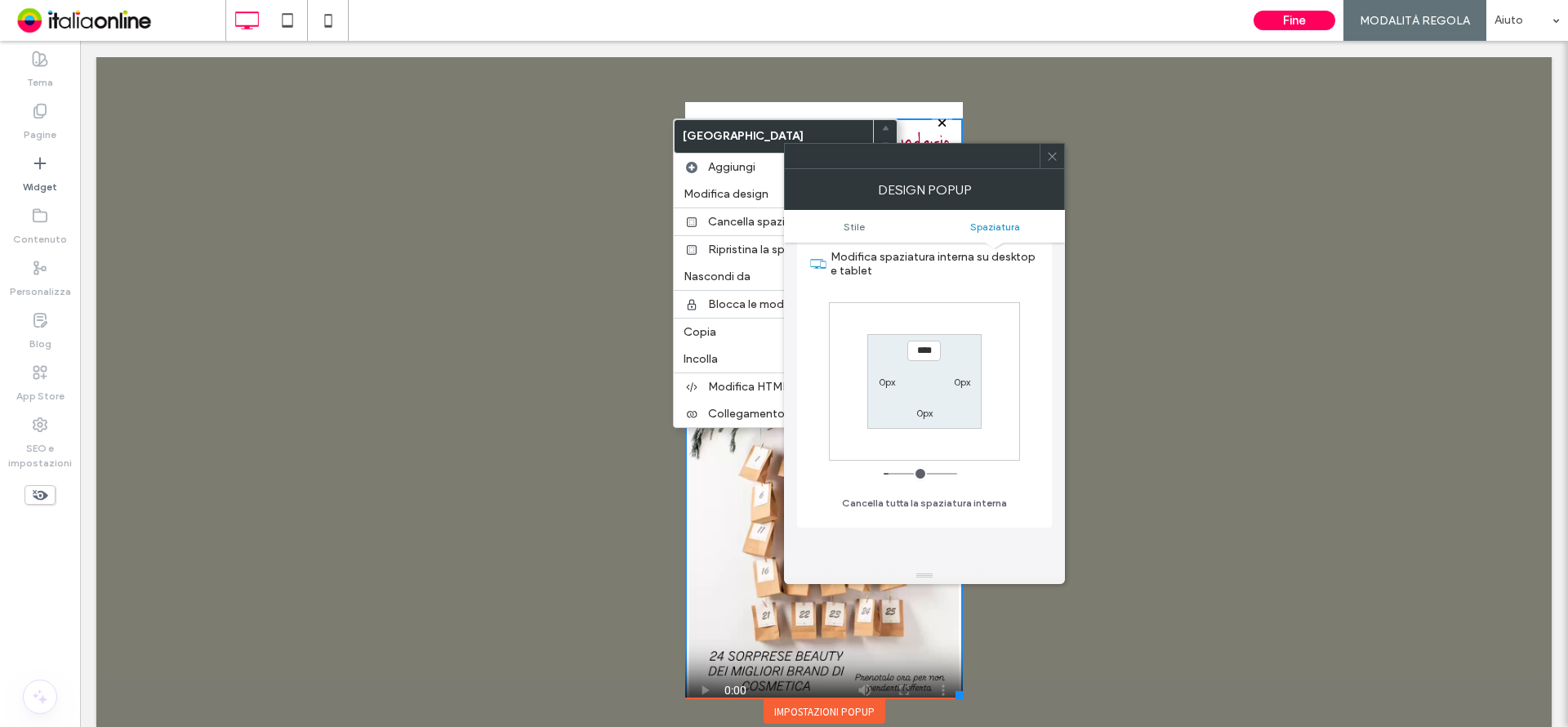
scroll to position [667, 0]
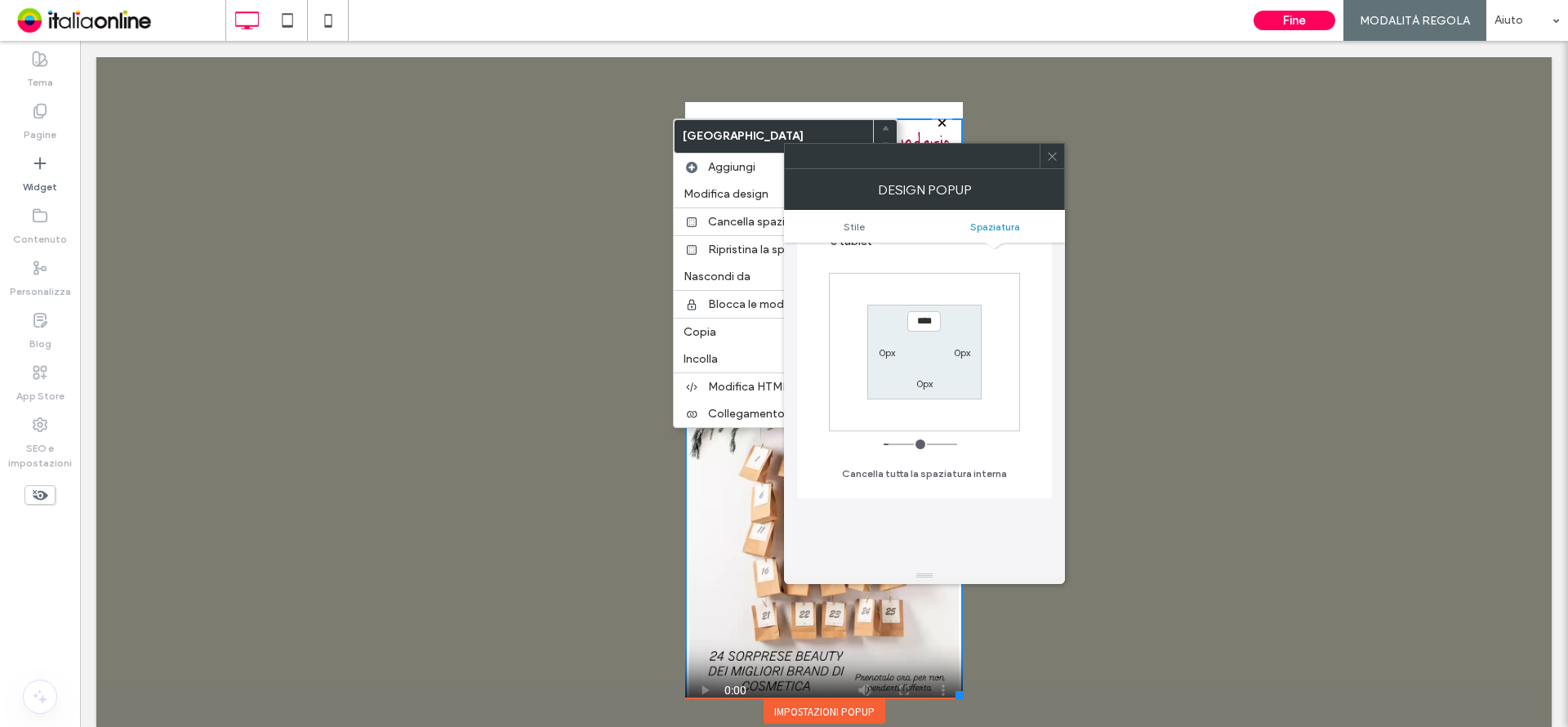
type input "**"
type input "****"
type input "*"
type input "***"
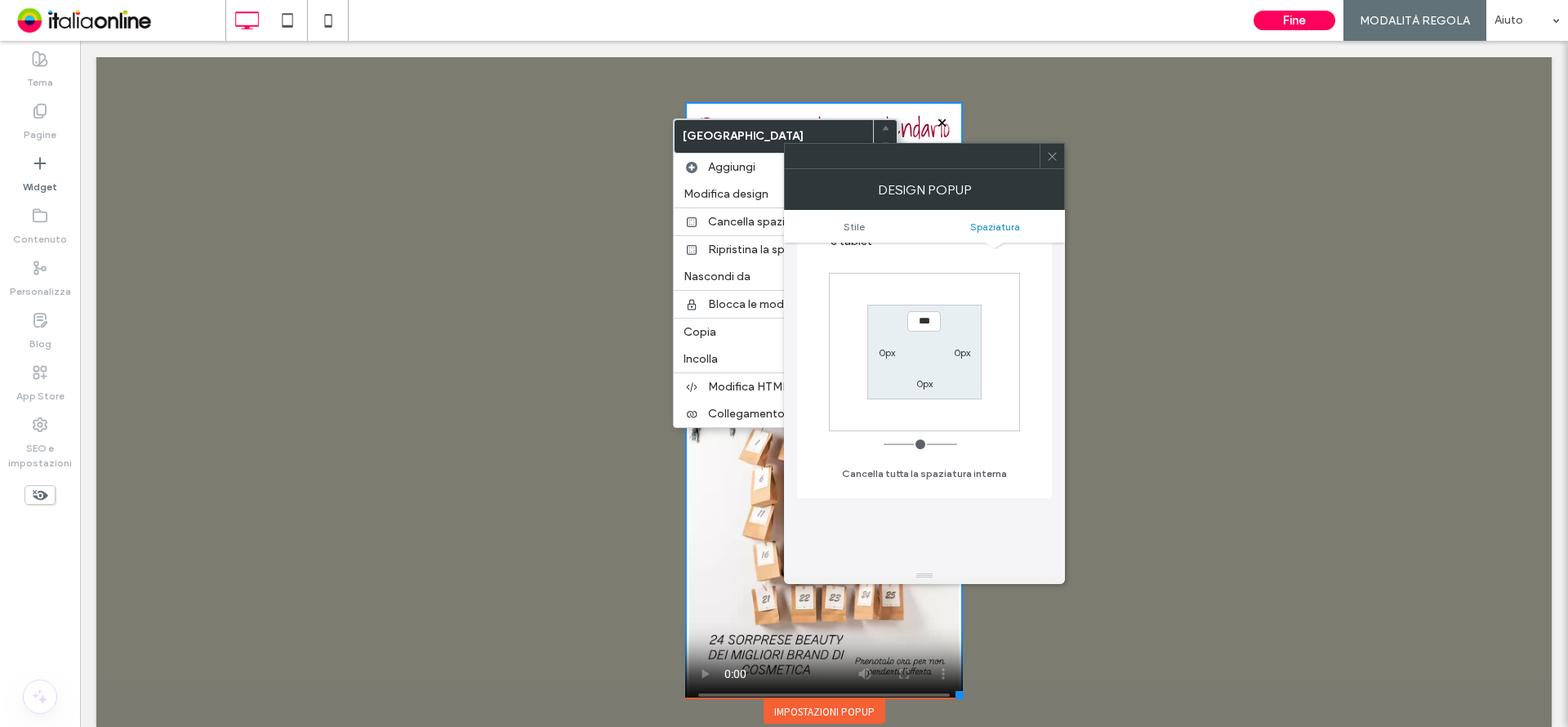
drag, startPoint x: 875, startPoint y: 443, endPoint x: 904, endPoint y: 259, distance: 186.3
type input "*"
click at [884, 443] on input "range" at bounding box center [921, 444] width 74 height 2
click at [1058, 160] on div at bounding box center [1052, 156] width 25 height 25
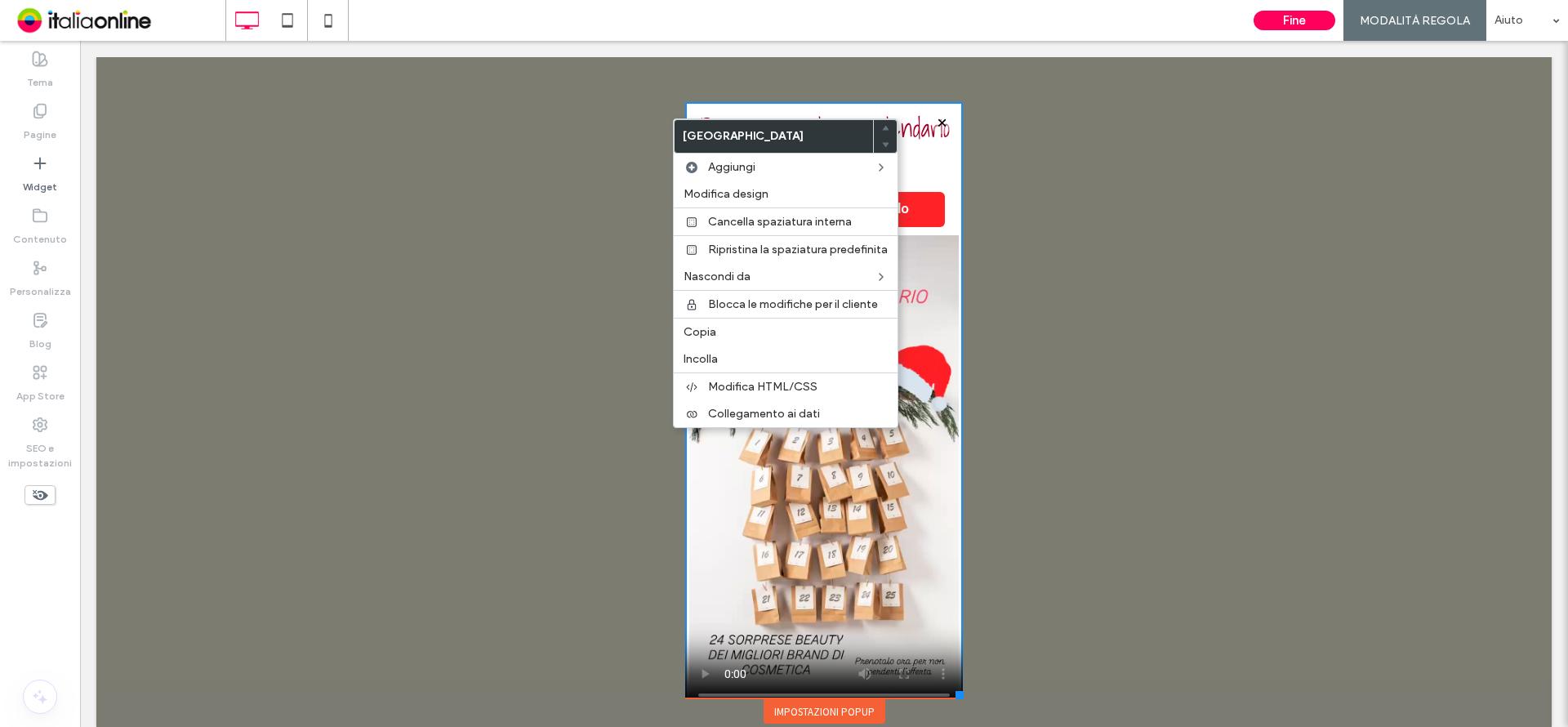
click at [1002, 181] on div at bounding box center [824, 400] width 1456 height 685
click at [893, 332] on div "Copia" at bounding box center [785, 330] width 224 height 27
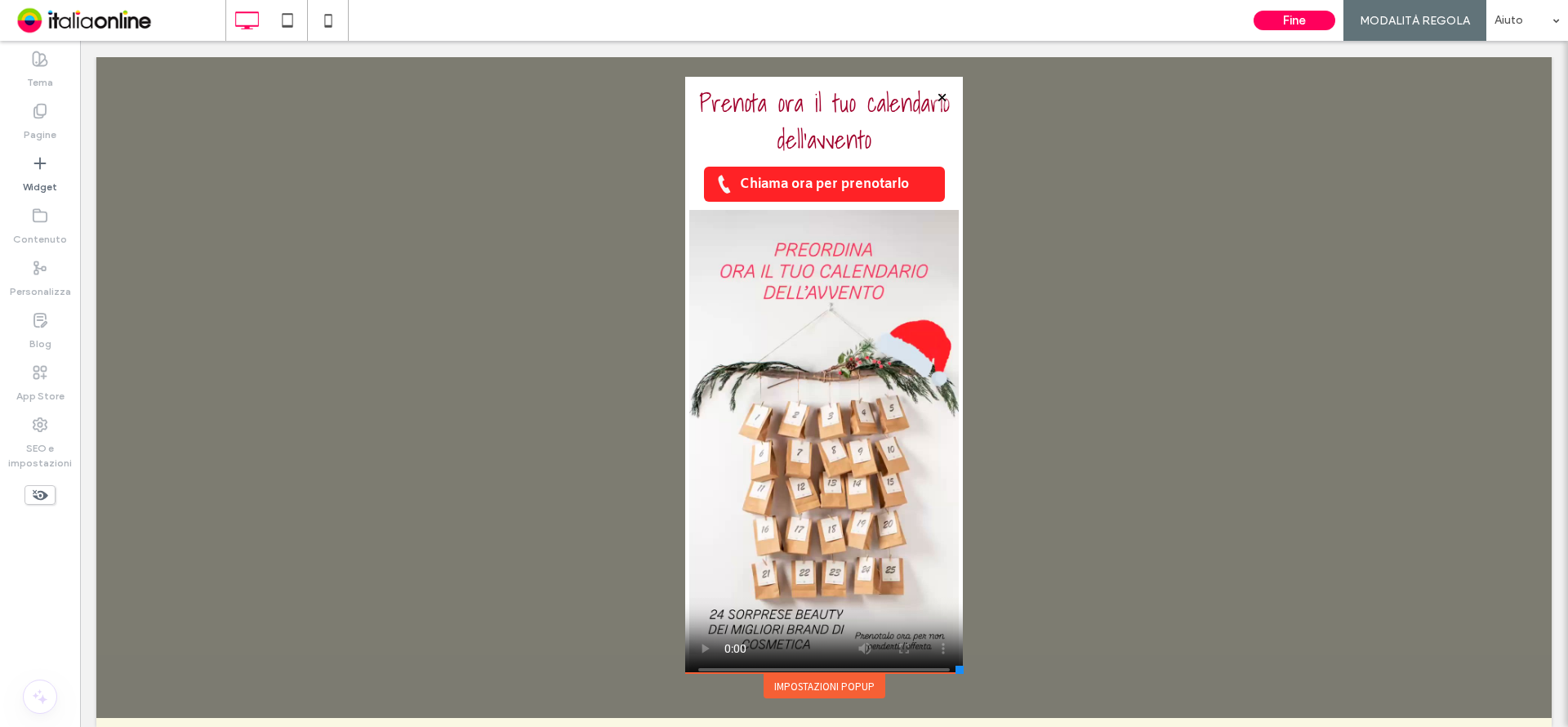
scroll to position [18, 0]
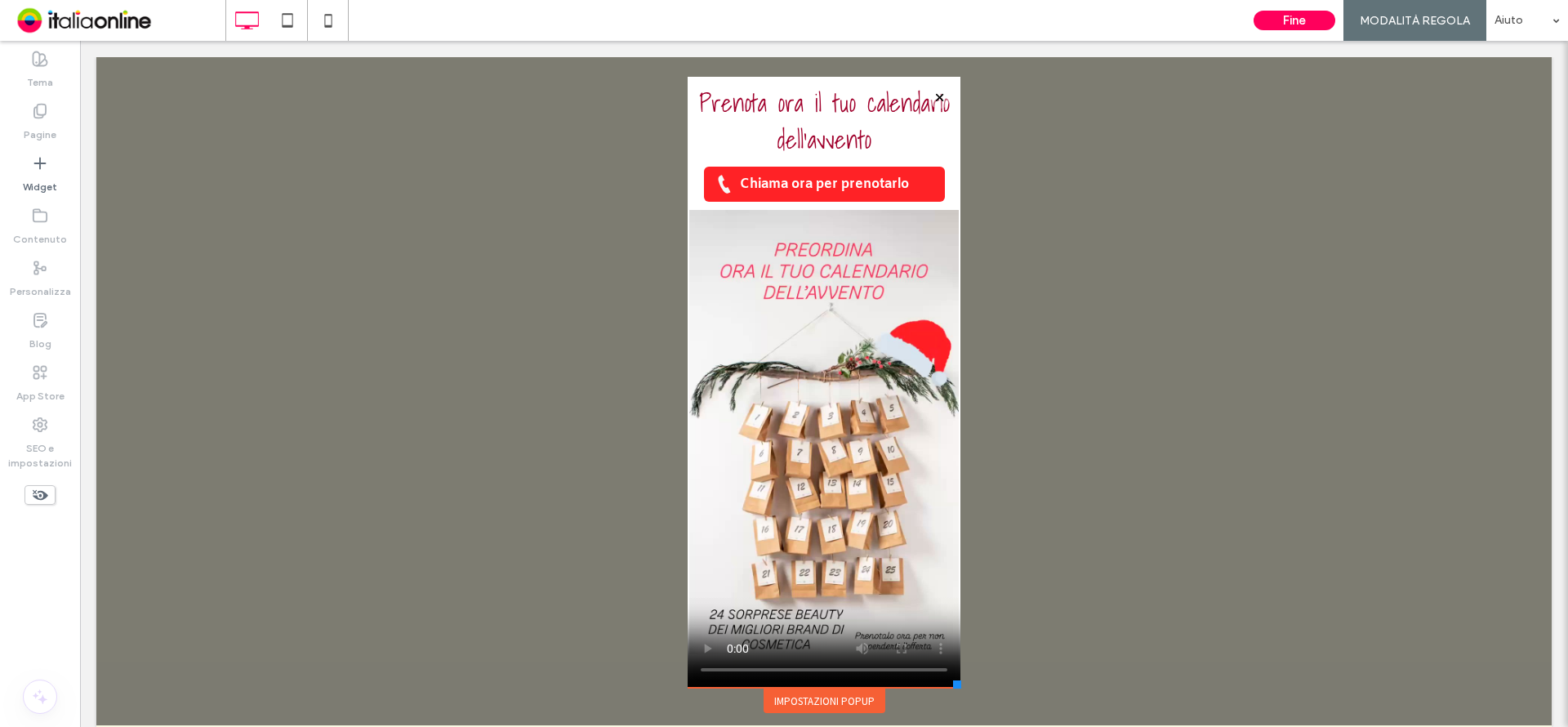
drag, startPoint x: 945, startPoint y: 671, endPoint x: 973, endPoint y: 701, distance: 41.0
click at [946, 679] on div "Click To Paste HOME TRATTAMENTI CORPO TRATTAMENTI VISO TRATTAMENTI ESTETICI RIM…" at bounding box center [824, 362] width 281 height 703
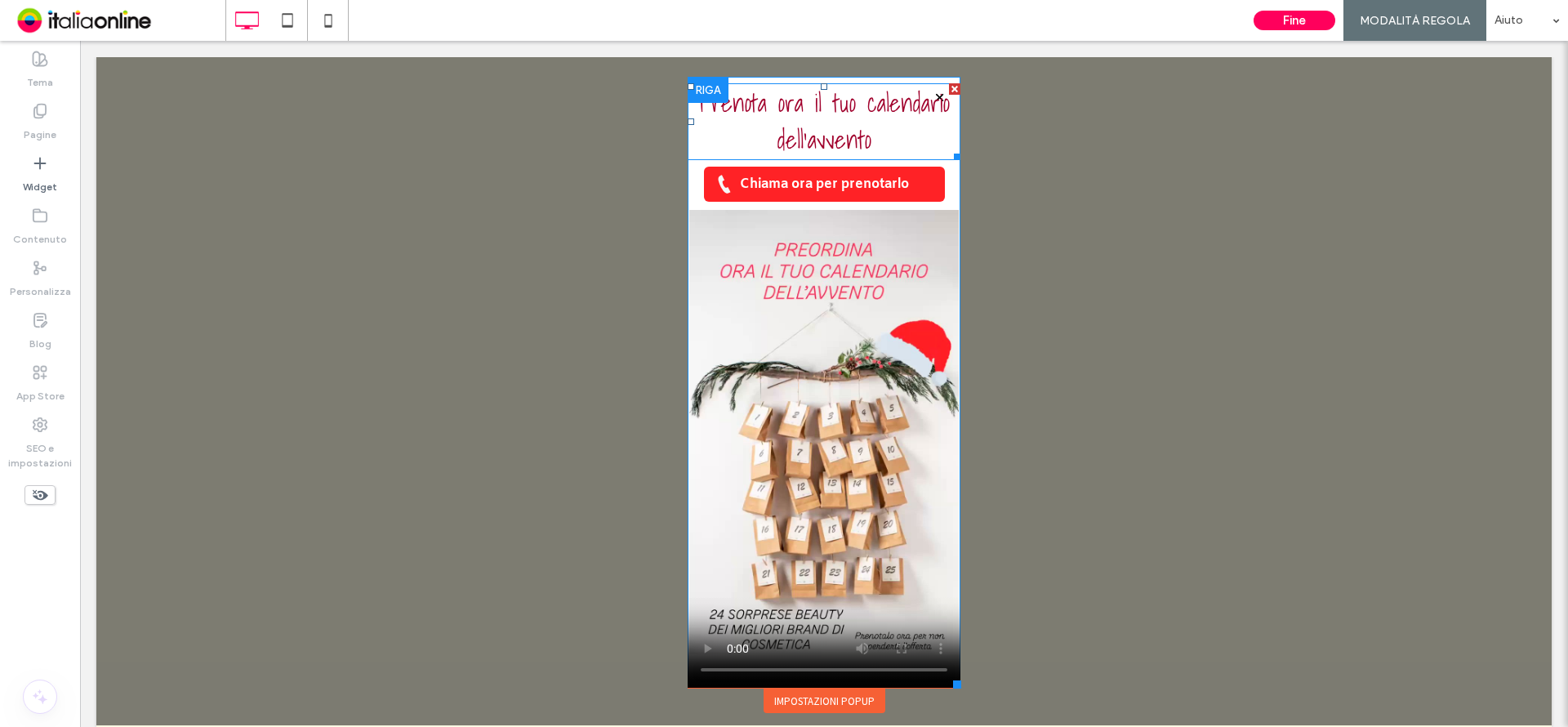
click at [793, 144] on span "Prenota ora il tuo calendario dell'avvento" at bounding box center [824, 121] width 250 height 76
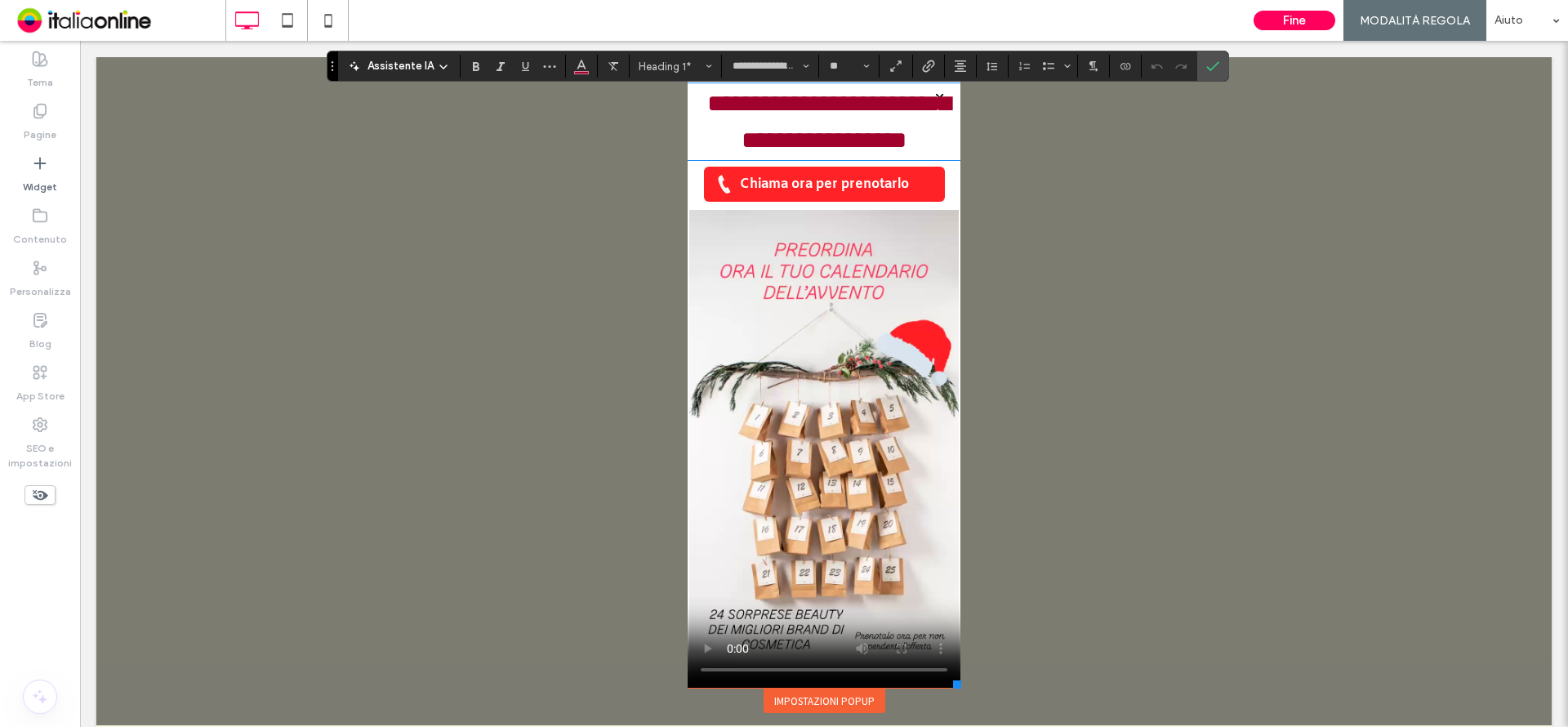
scroll to position [1, 0]
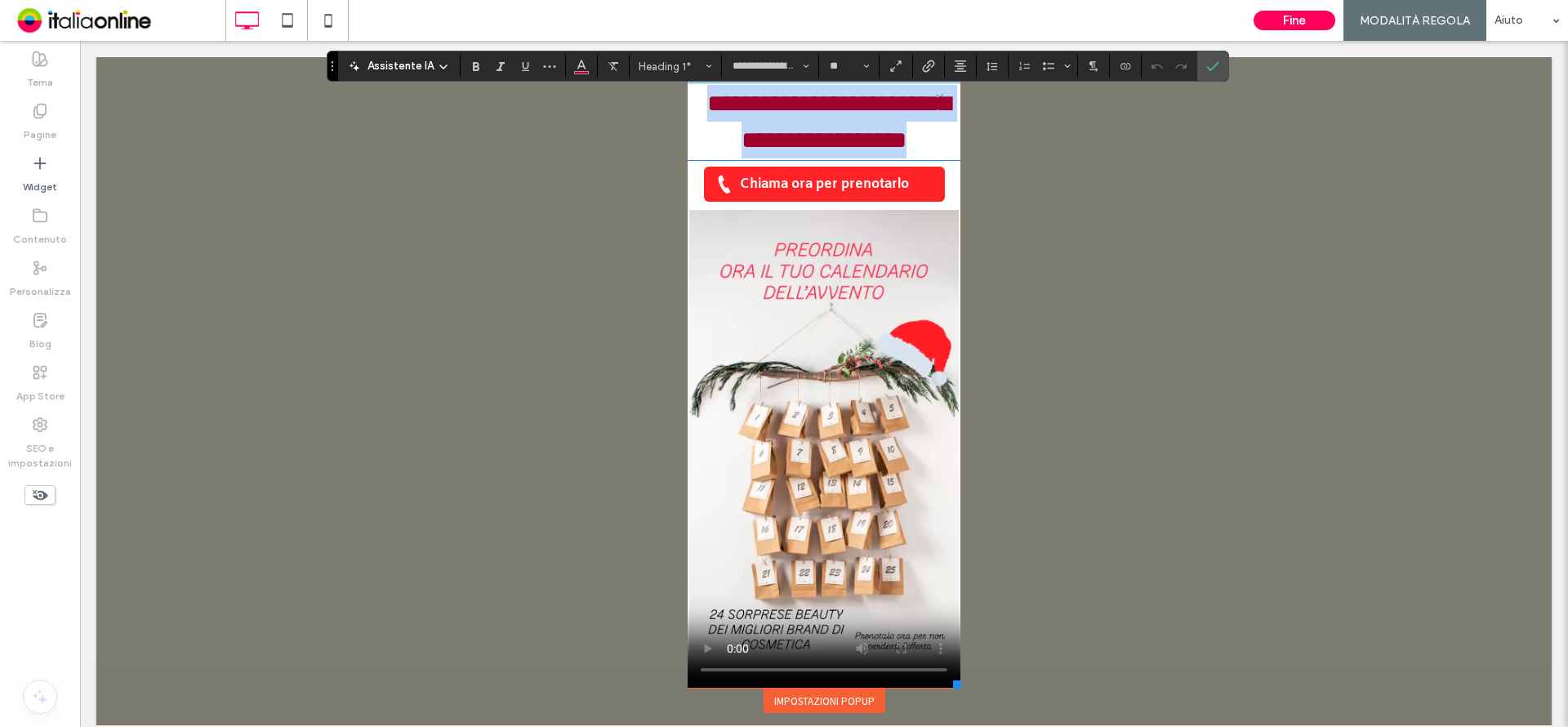
click at [794, 144] on span "**********" at bounding box center [829, 122] width 244 height 60
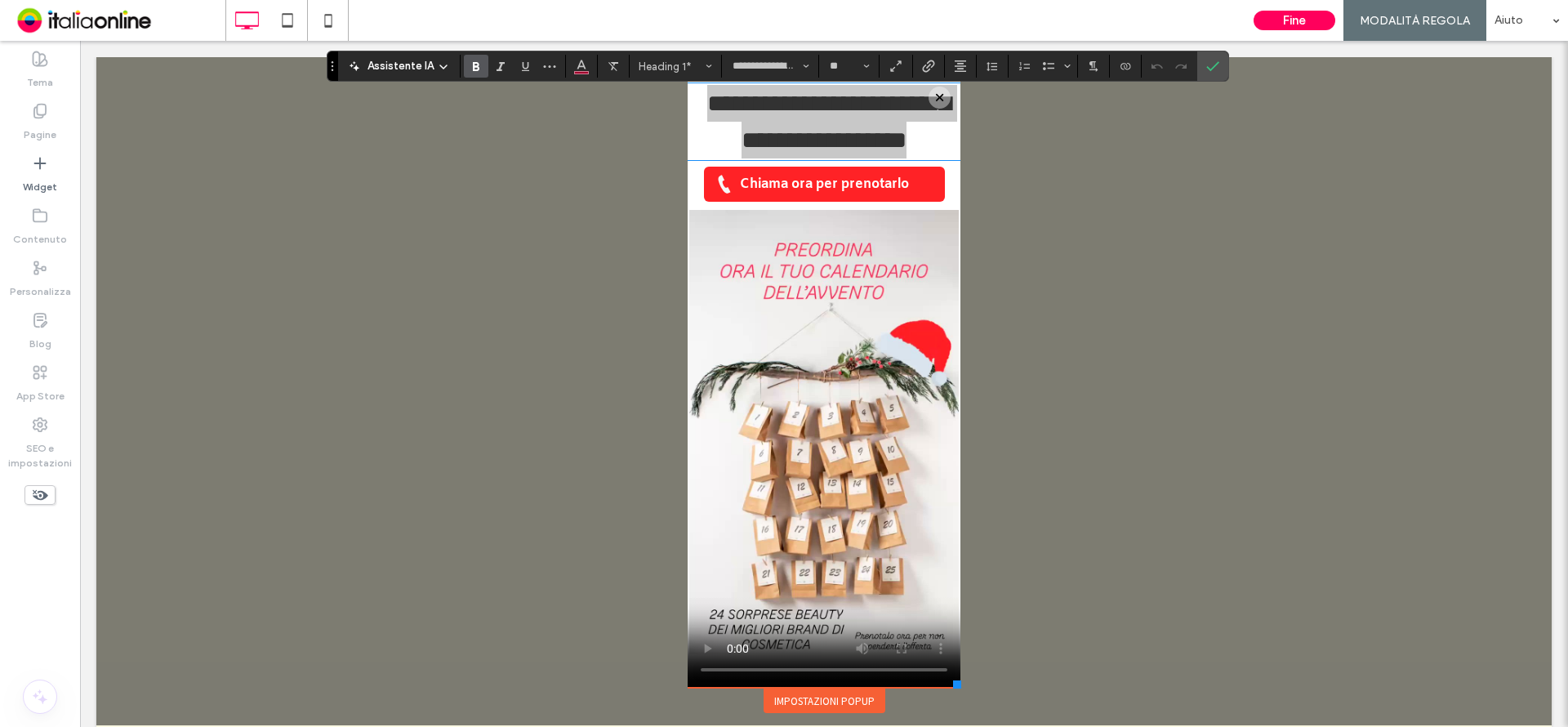
click at [478, 63] on icon "Grassetto" at bounding box center [476, 66] width 13 height 13
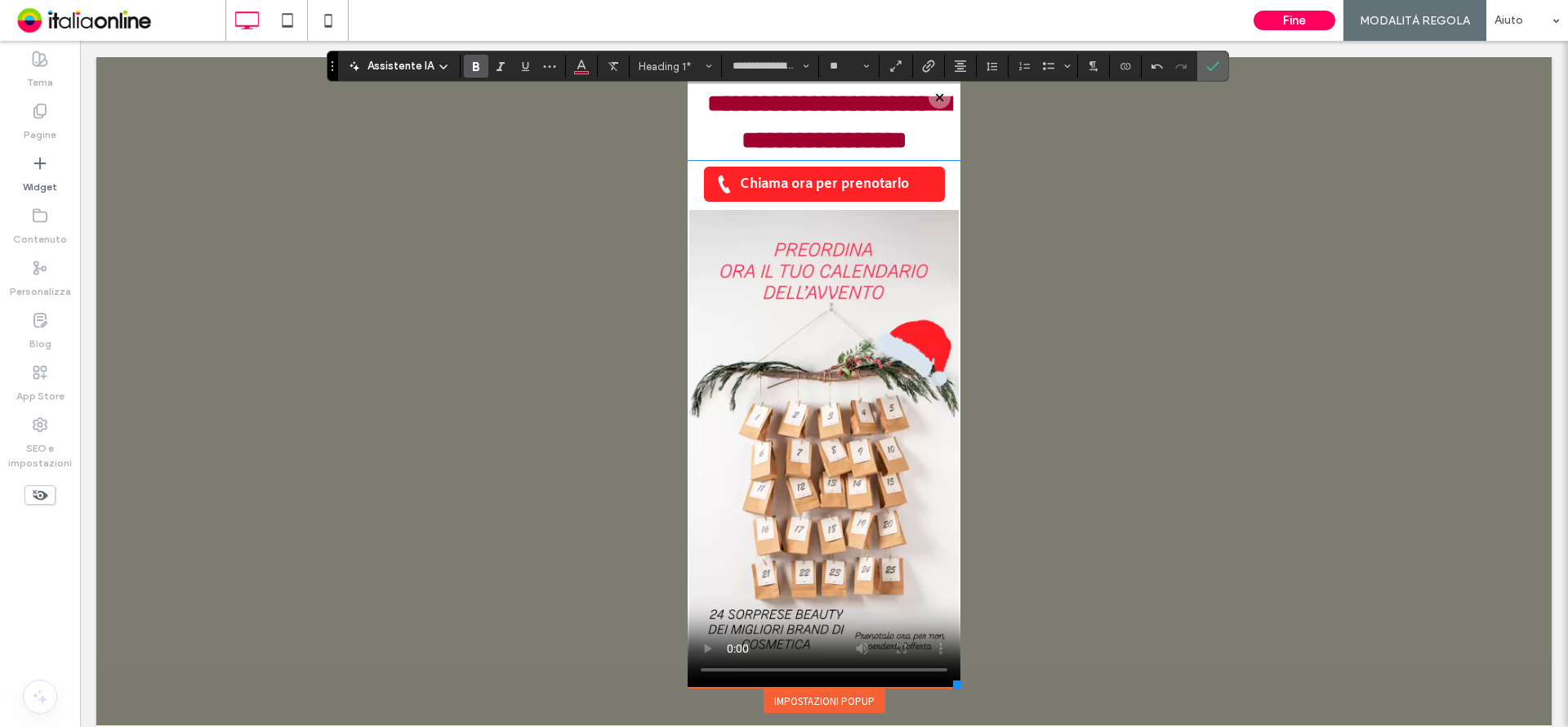
click at [1217, 70] on icon "Conferma" at bounding box center [1213, 66] width 13 height 13
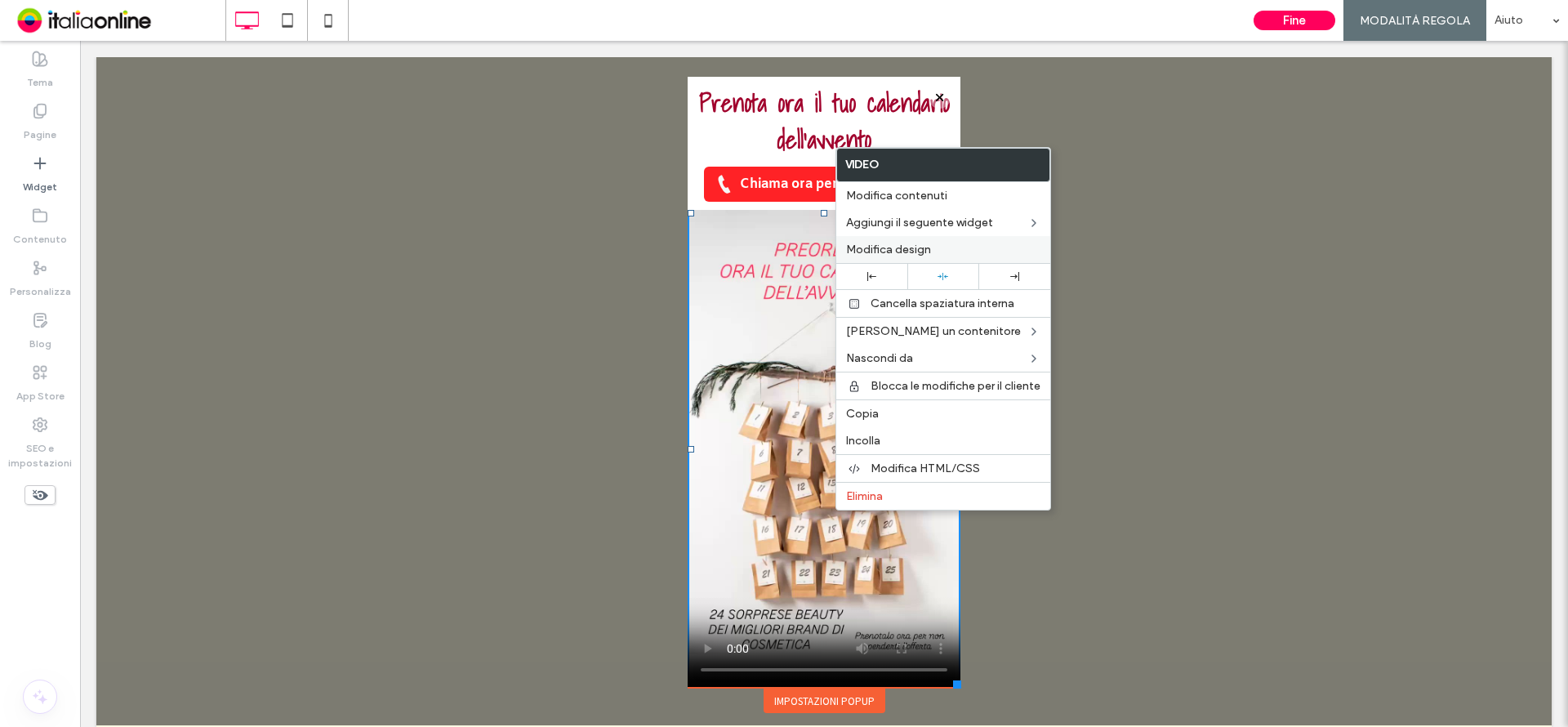
drag, startPoint x: 884, startPoint y: 245, endPoint x: 737, endPoint y: 464, distance: 263.8
click at [884, 245] on span "Modifica design" at bounding box center [889, 249] width 85 height 14
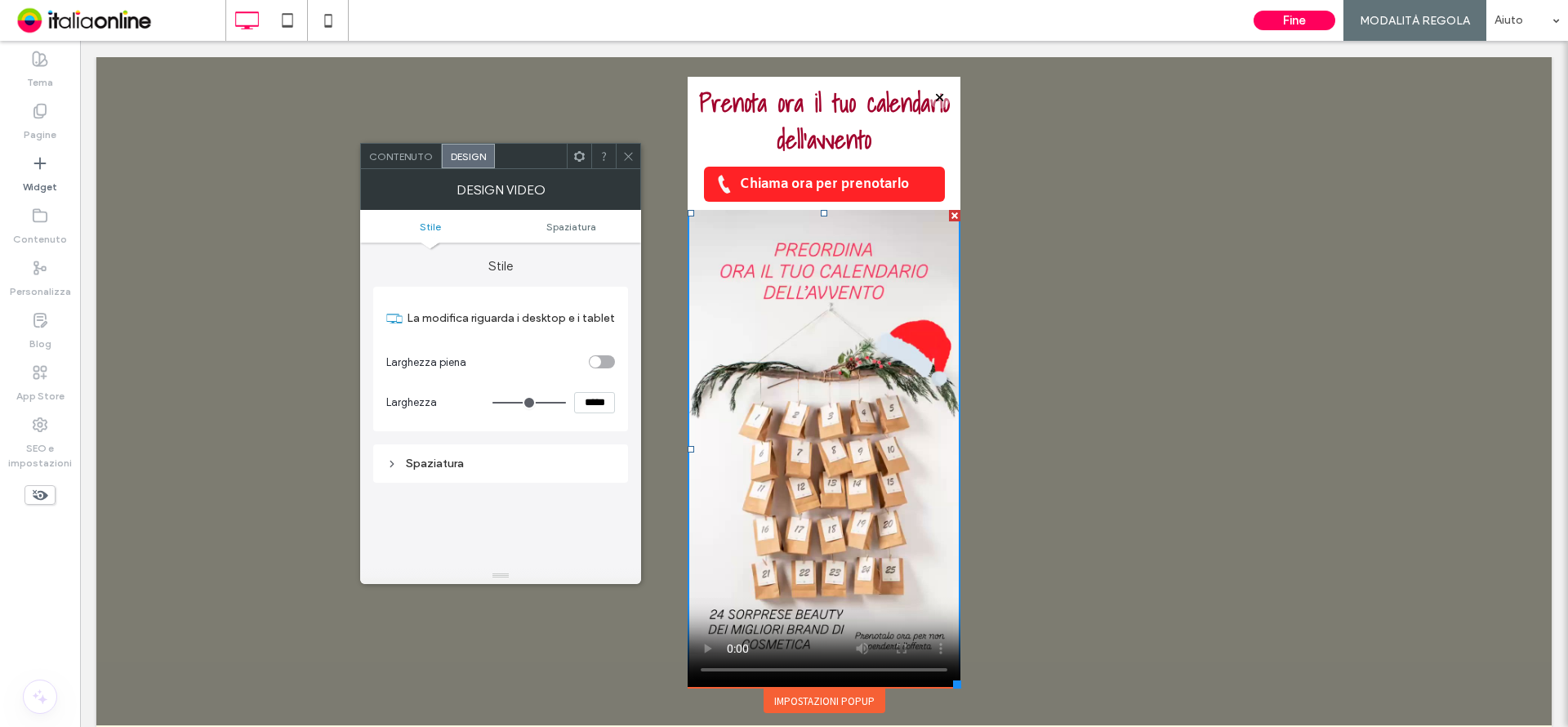
click at [417, 144] on div "Contenuto" at bounding box center [401, 156] width 81 height 25
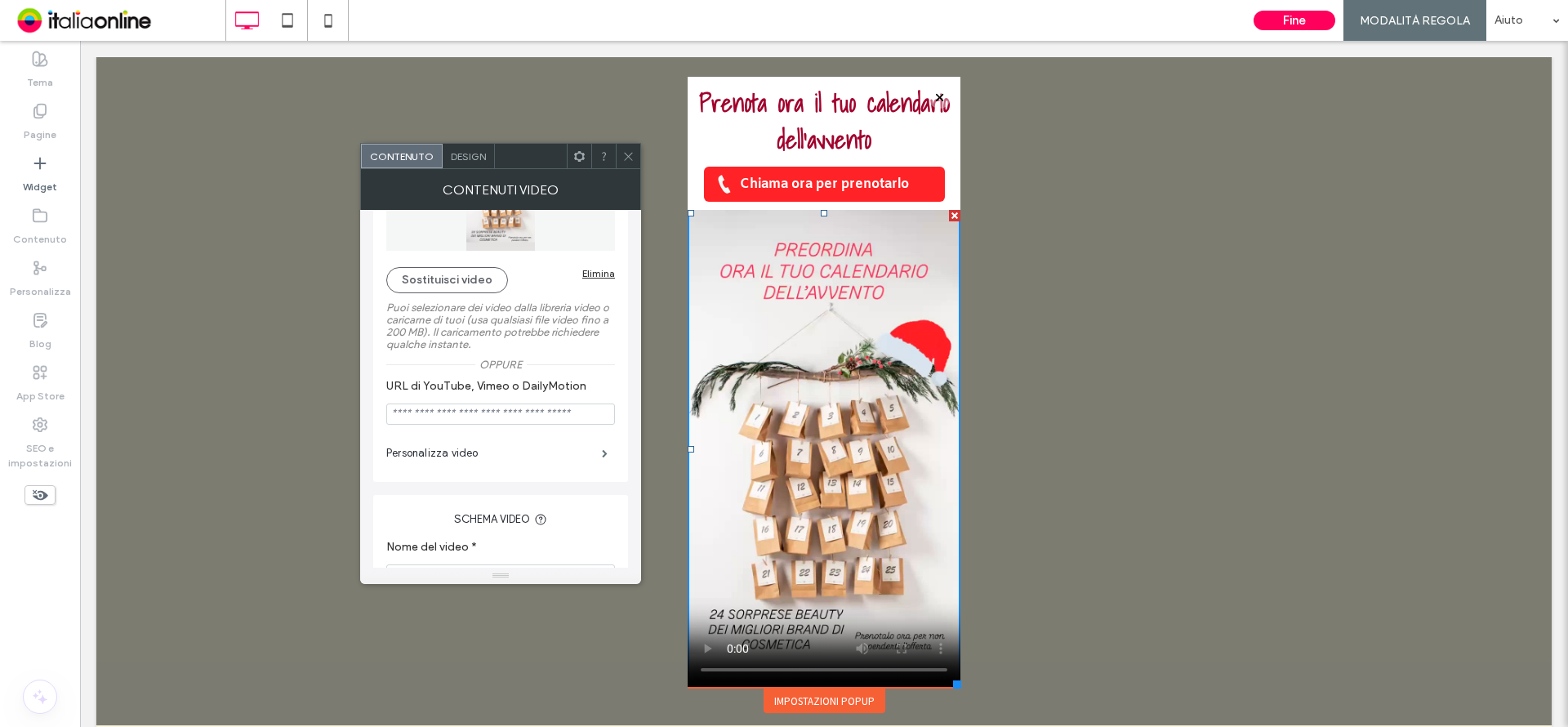
scroll to position [88, 0]
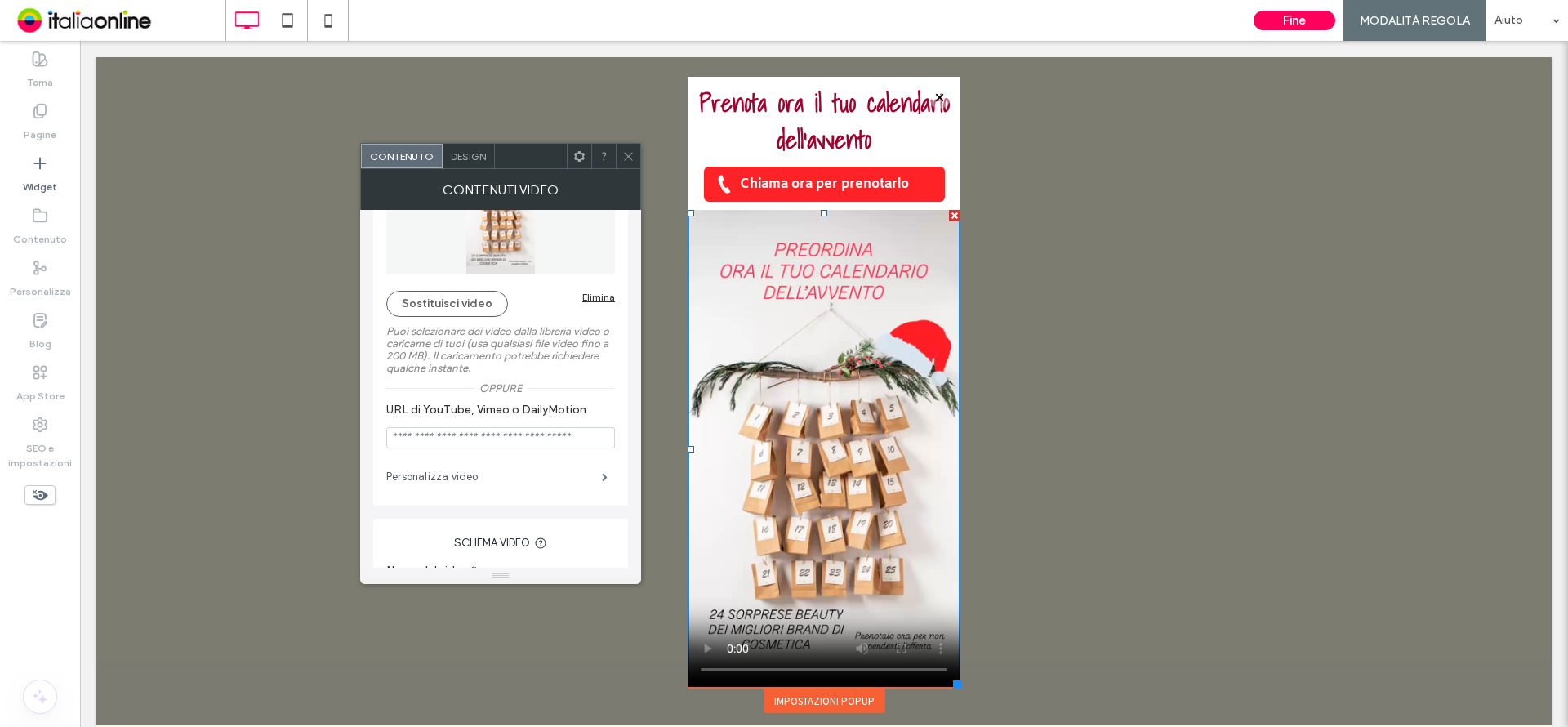
click at [486, 476] on label "Personalizza video" at bounding box center [494, 477] width 215 height 33
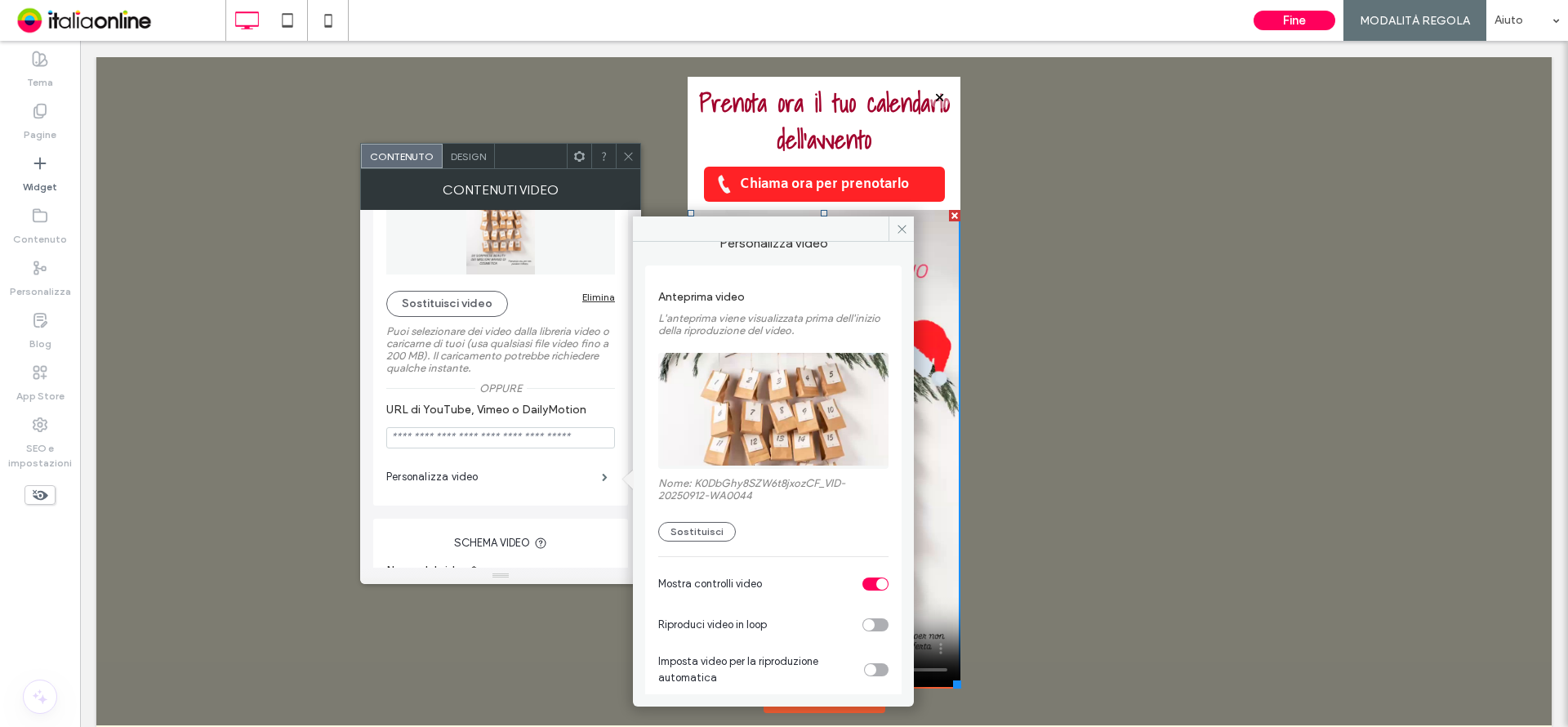
scroll to position [113, 0]
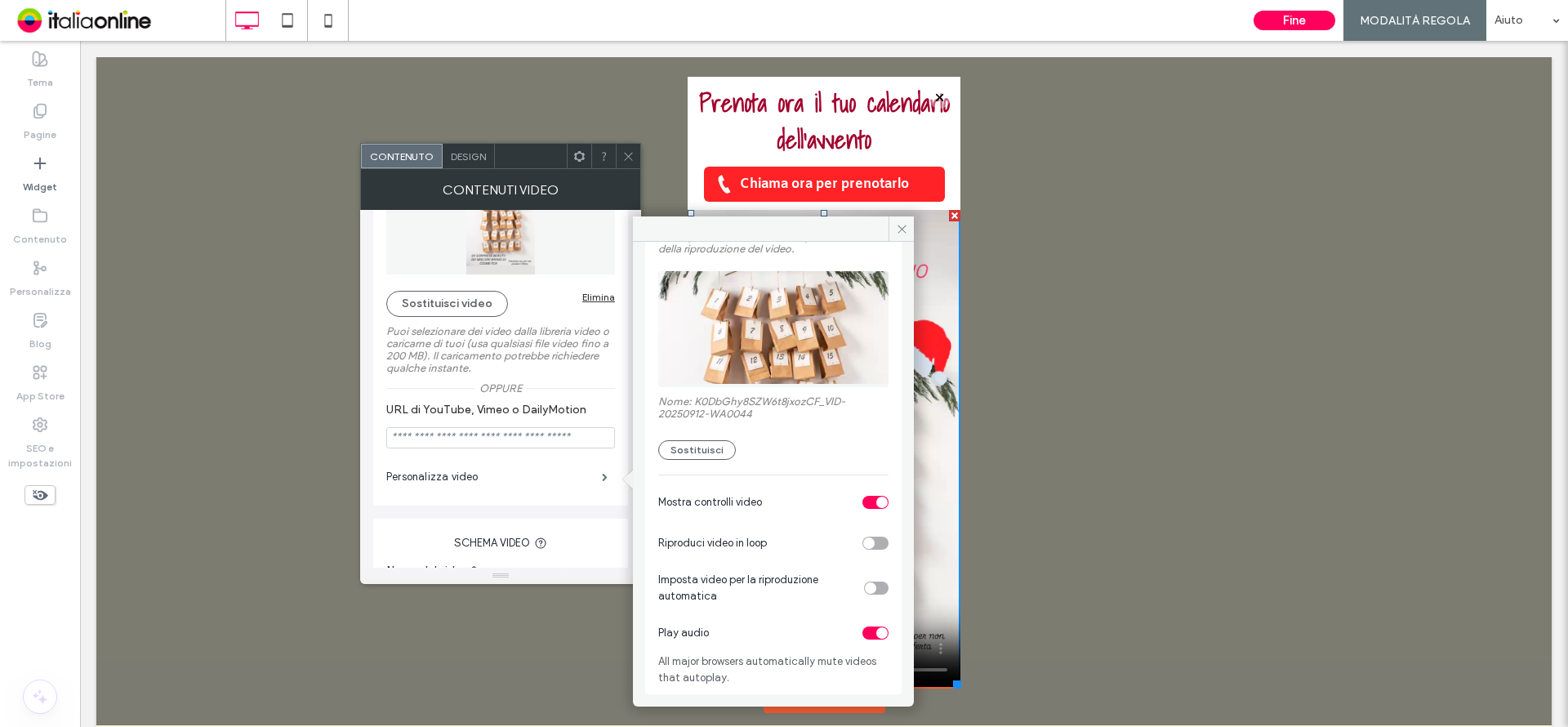
click at [877, 506] on div "toggle" at bounding box center [882, 502] width 11 height 11
click at [863, 544] on div "toggle" at bounding box center [869, 543] width 11 height 11
click at [872, 588] on div "toggle" at bounding box center [877, 588] width 25 height 13
click at [899, 228] on icon at bounding box center [901, 228] width 12 height 12
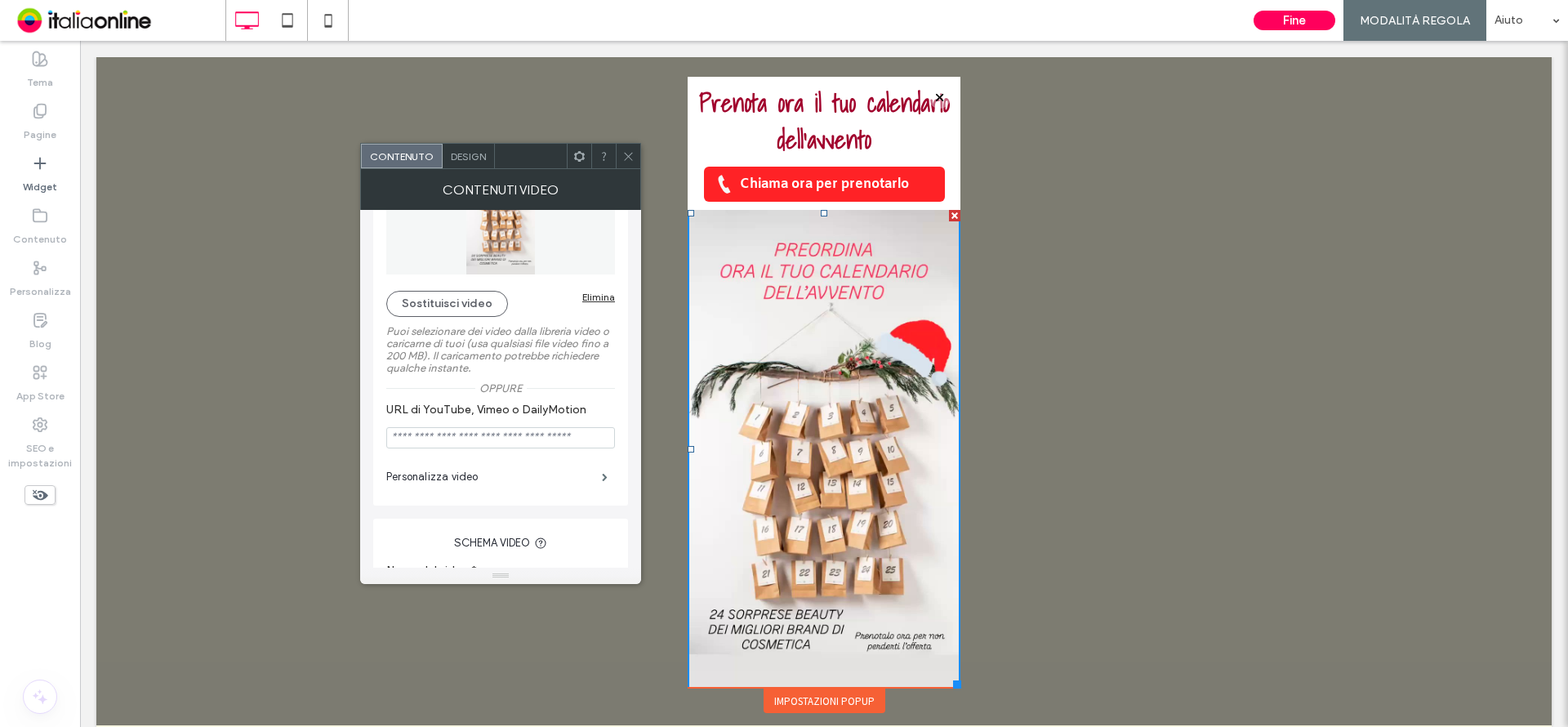
click at [630, 160] on icon at bounding box center [628, 156] width 12 height 12
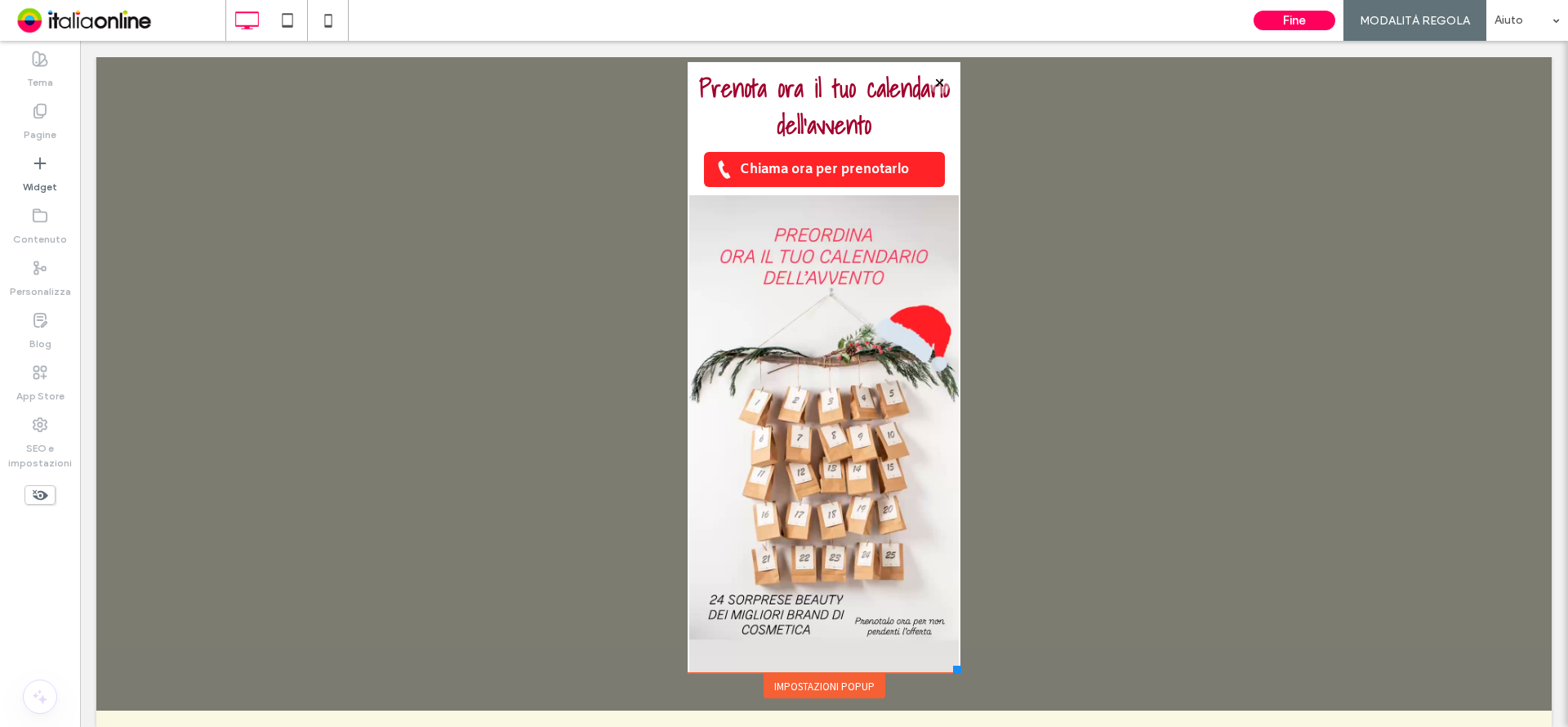
scroll to position [0, 0]
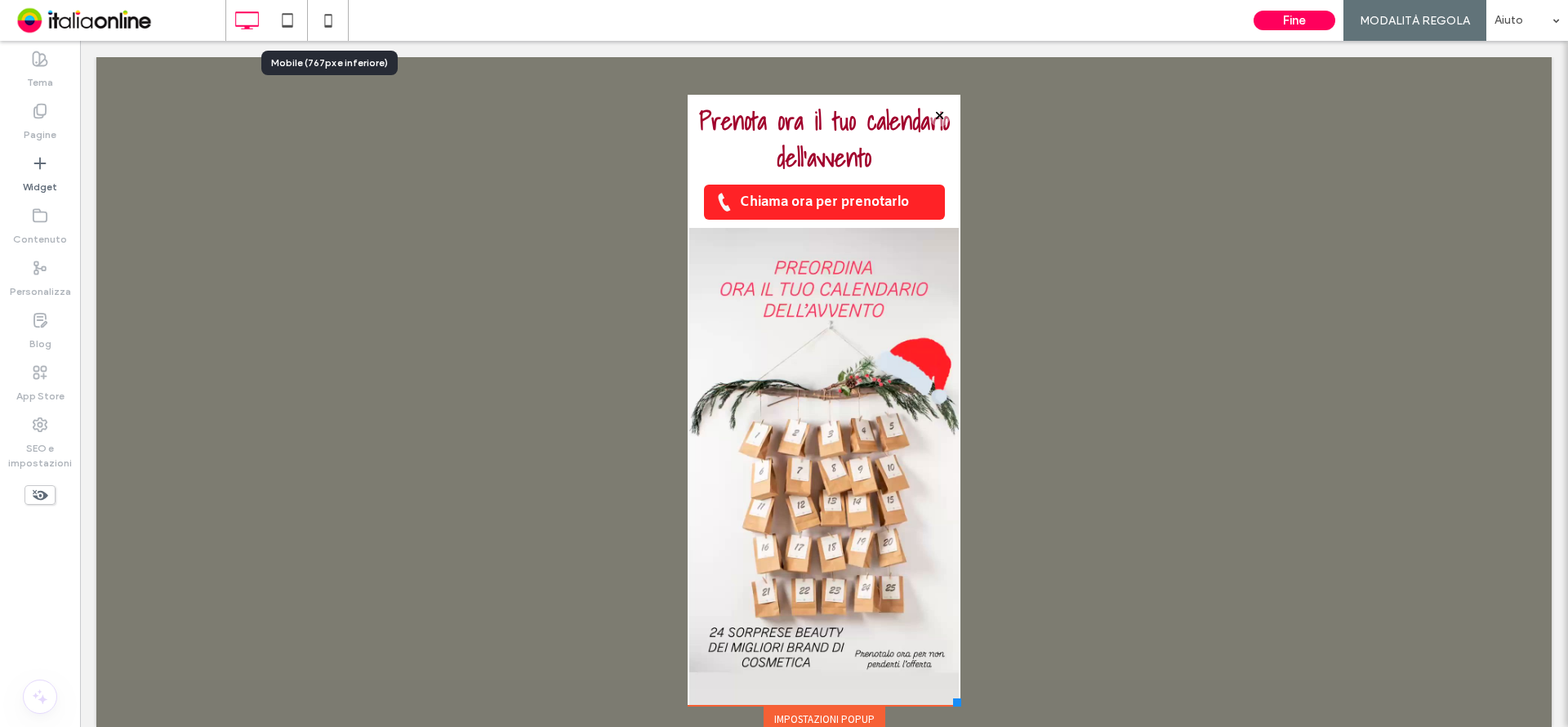
click at [332, 15] on icon at bounding box center [328, 20] width 33 height 33
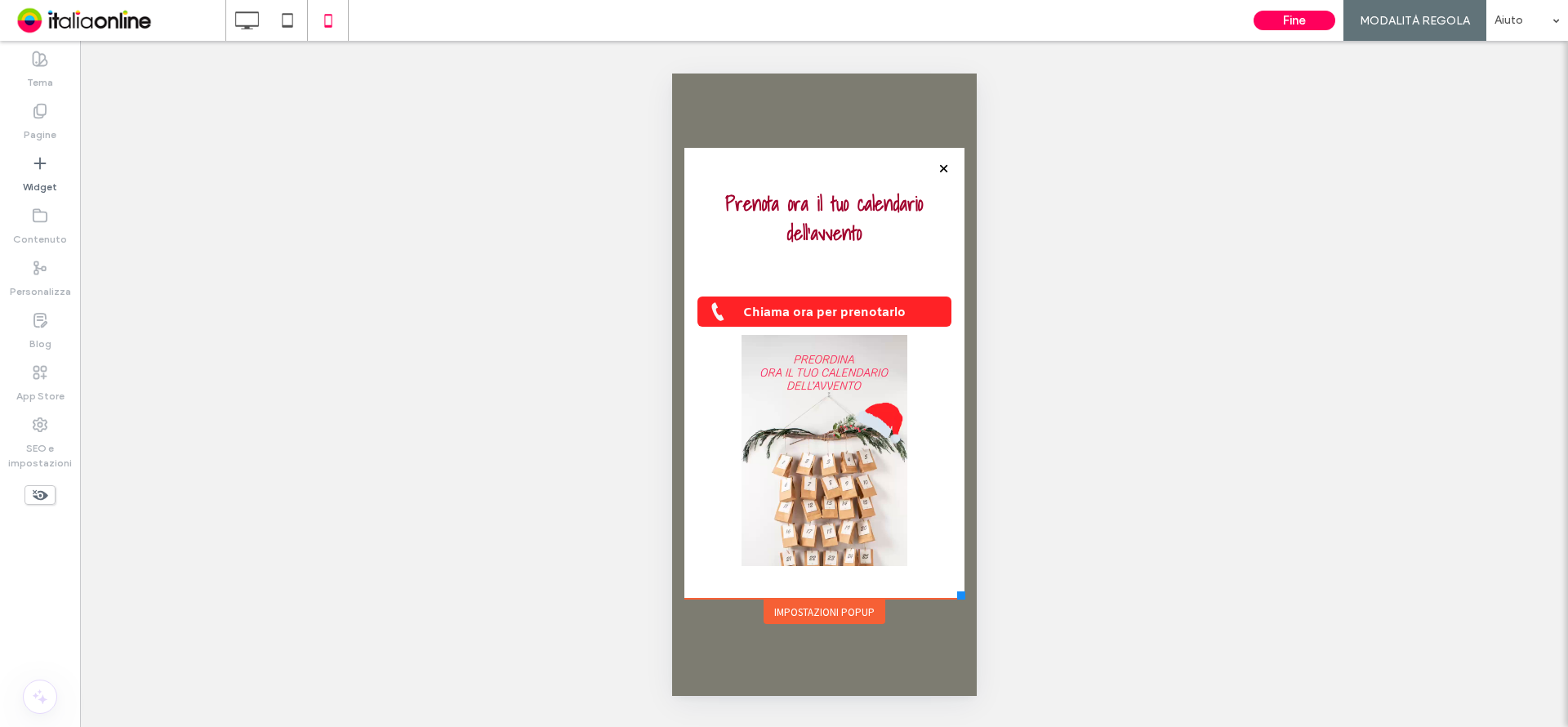
click at [860, 600] on div "Impostazioni popup" at bounding box center [824, 612] width 122 height 25
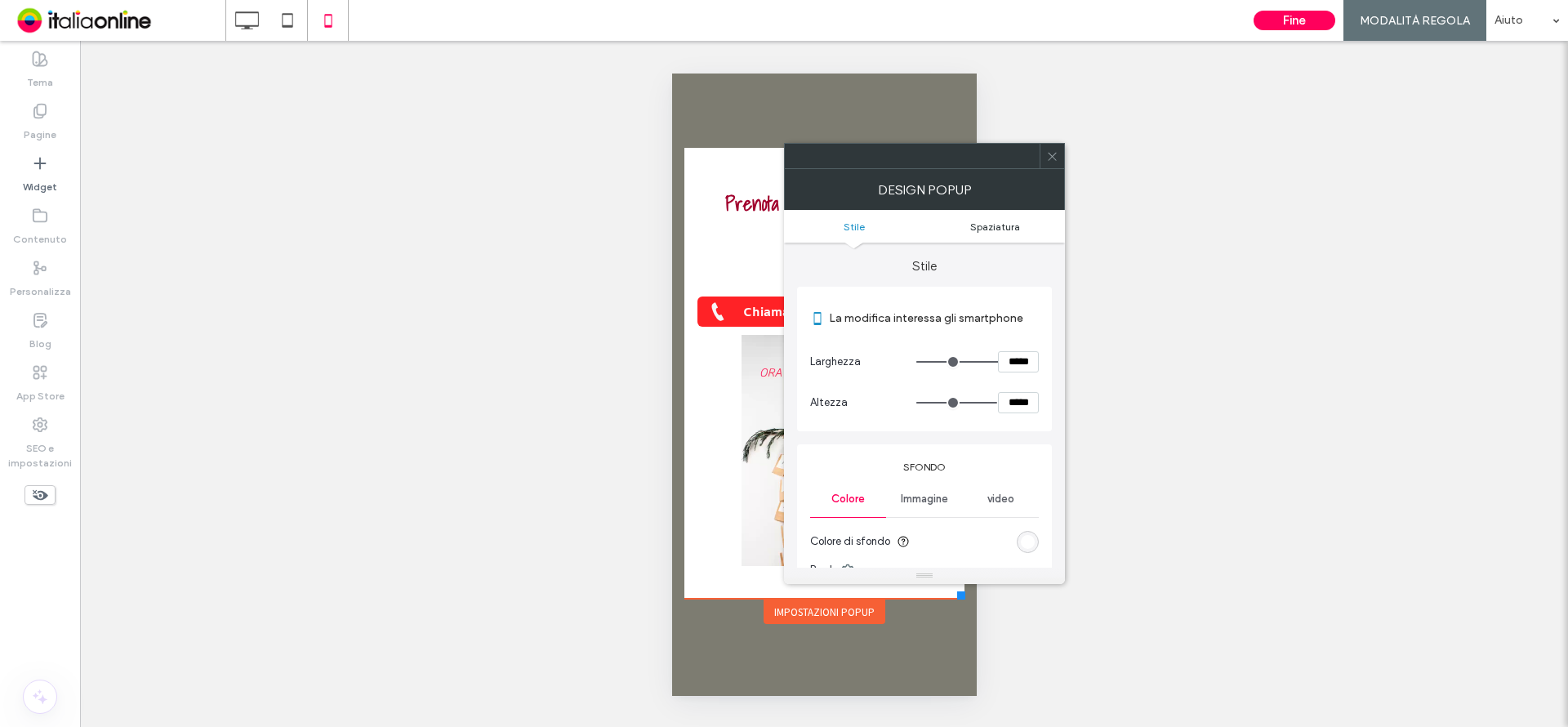
drag, startPoint x: 986, startPoint y: 227, endPoint x: 967, endPoint y: 269, distance: 46.1
click at [986, 227] on span "Spaziatura" at bounding box center [995, 226] width 50 height 12
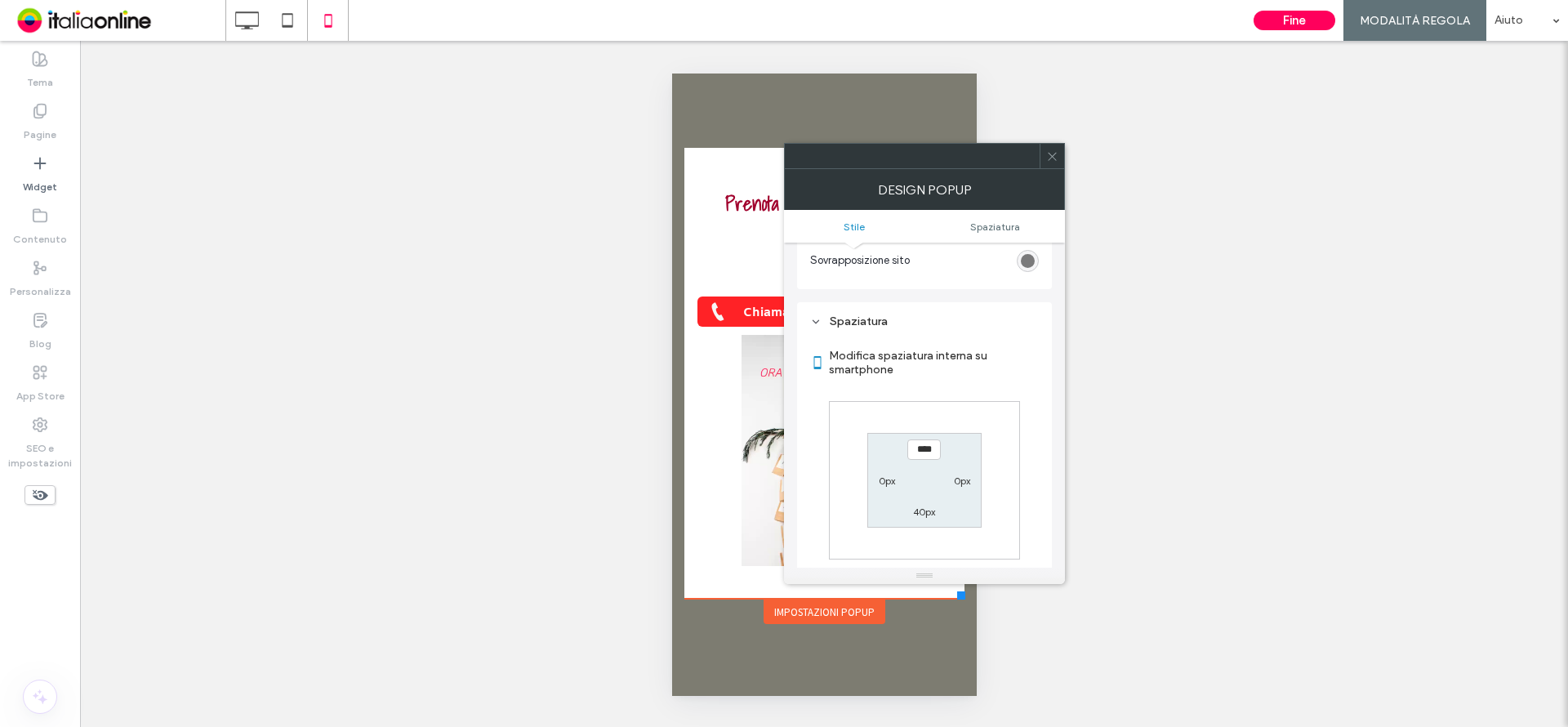
scroll to position [584, 0]
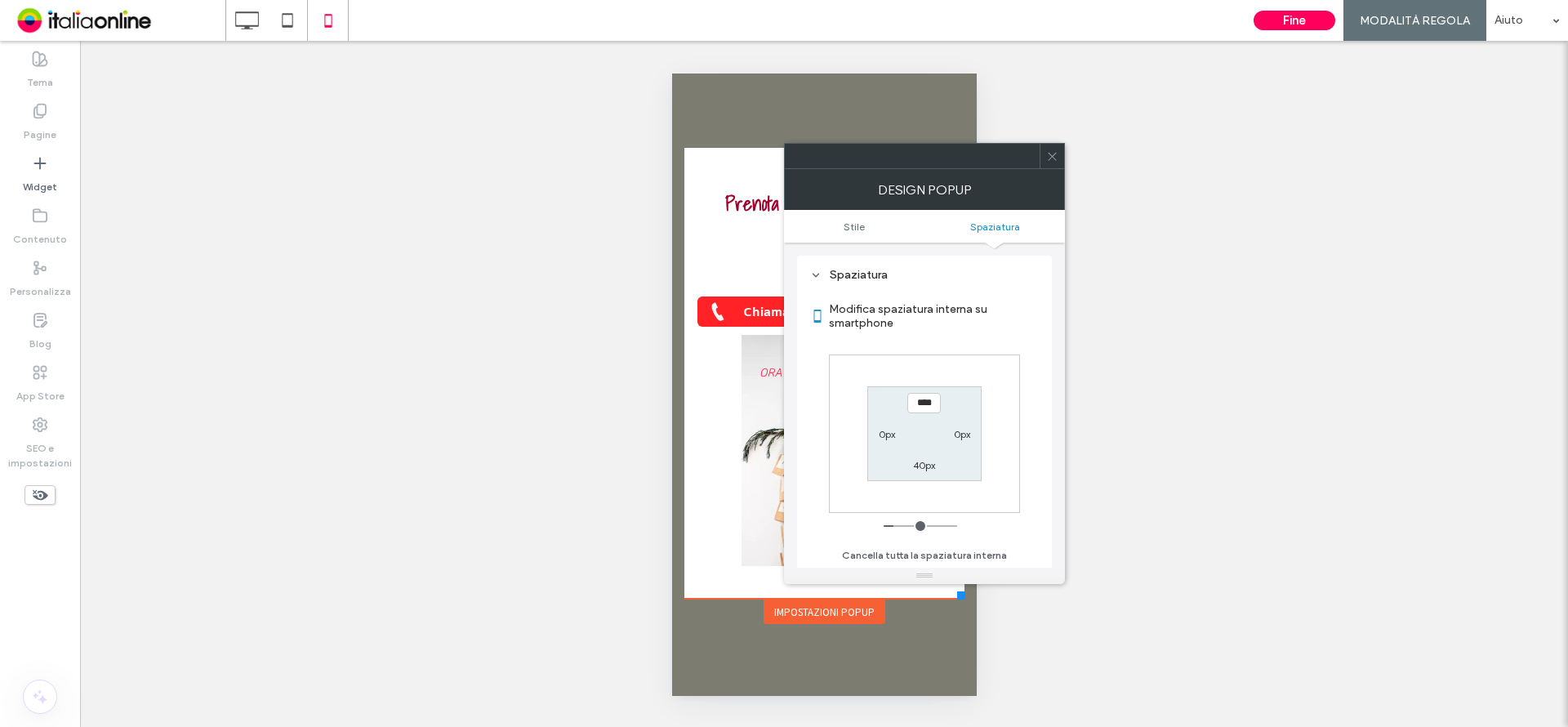
type input "**"
type input "****"
type input "**"
type input "****"
type input "*"
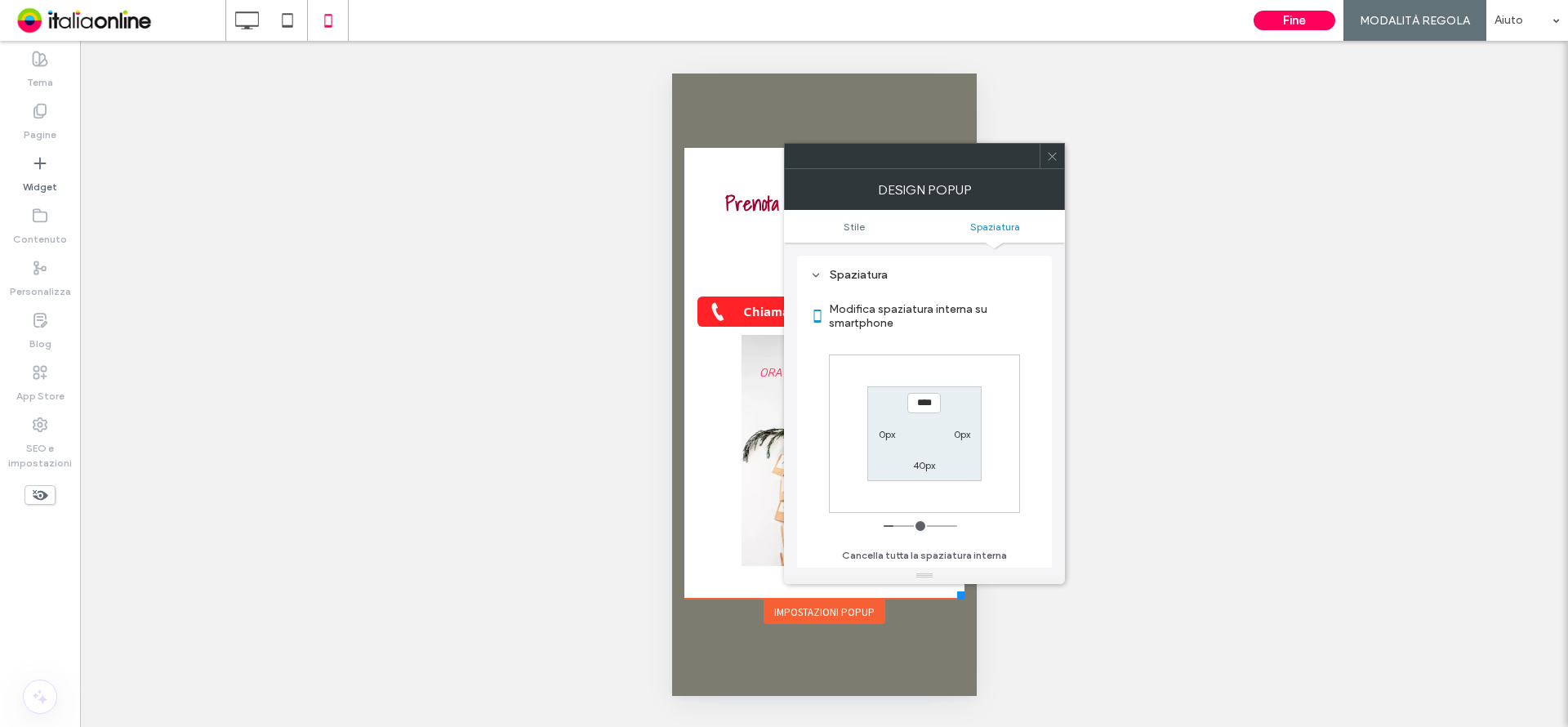
type input "***"
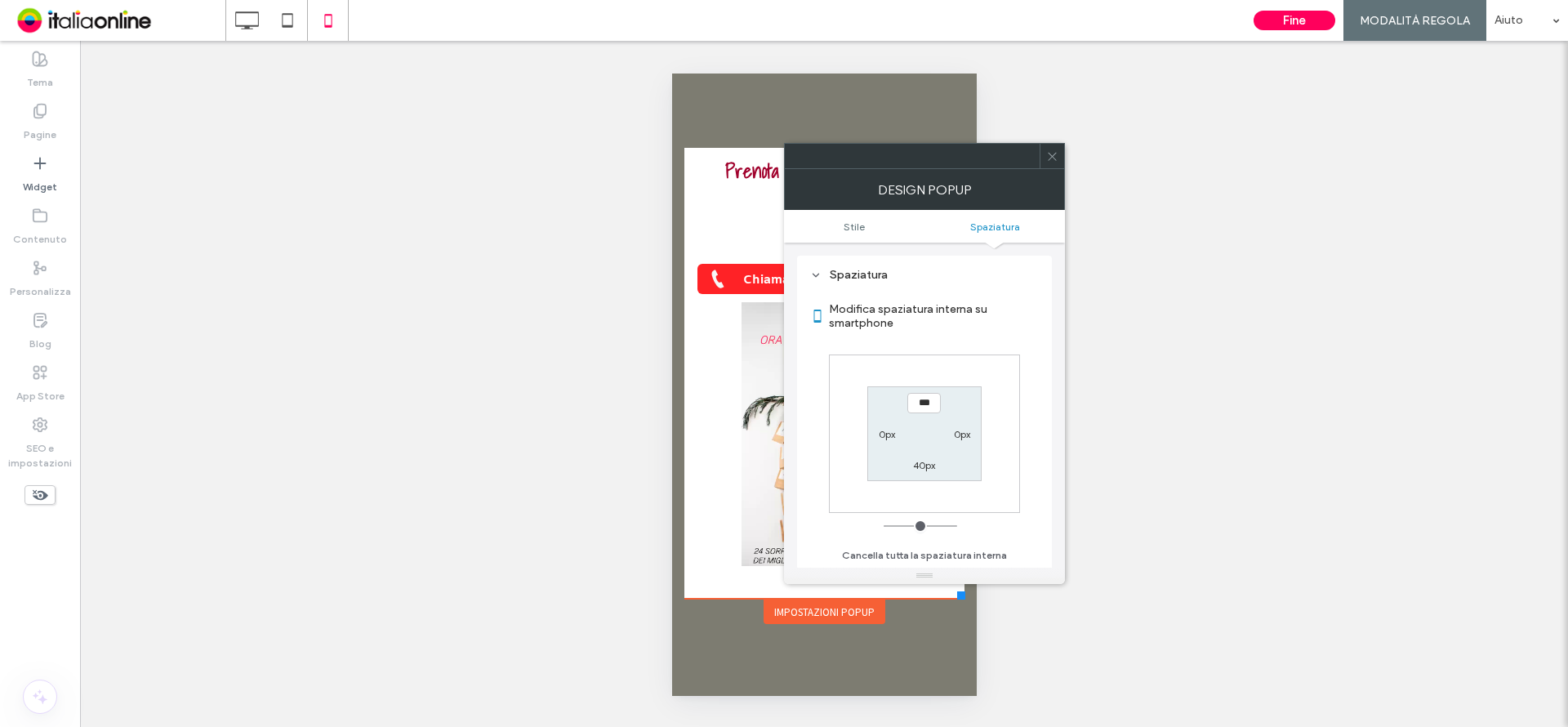
drag, startPoint x: 895, startPoint y: 519, endPoint x: 877, endPoint y: 472, distance: 50.3
click at [884, 525] on input "range" at bounding box center [921, 526] width 74 height 2
drag, startPoint x: 922, startPoint y: 465, endPoint x: 892, endPoint y: 487, distance: 37.2
click at [921, 465] on label "40px" at bounding box center [924, 465] width 22 height 12
type input "**"
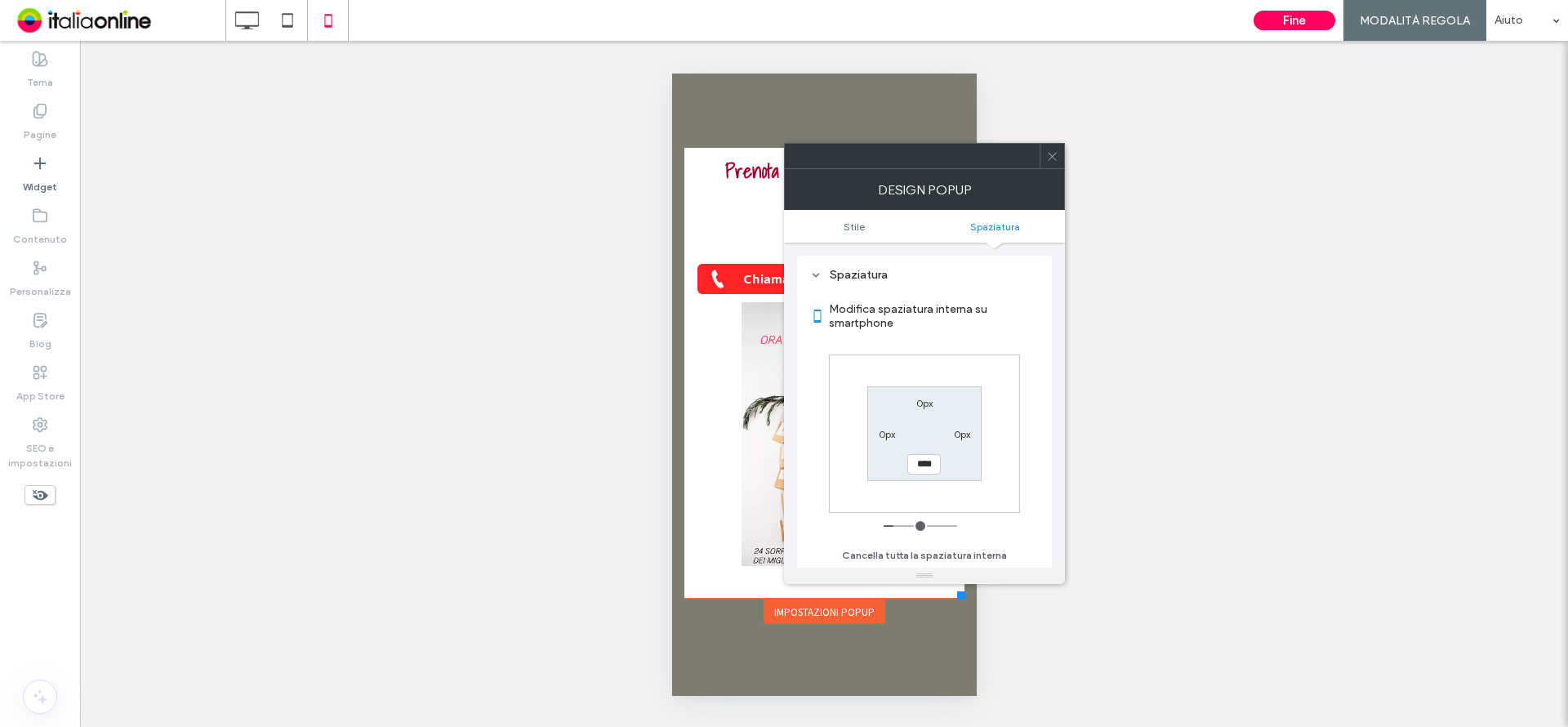
type input "****"
type input "**"
type input "****"
type input "**"
type input "****"
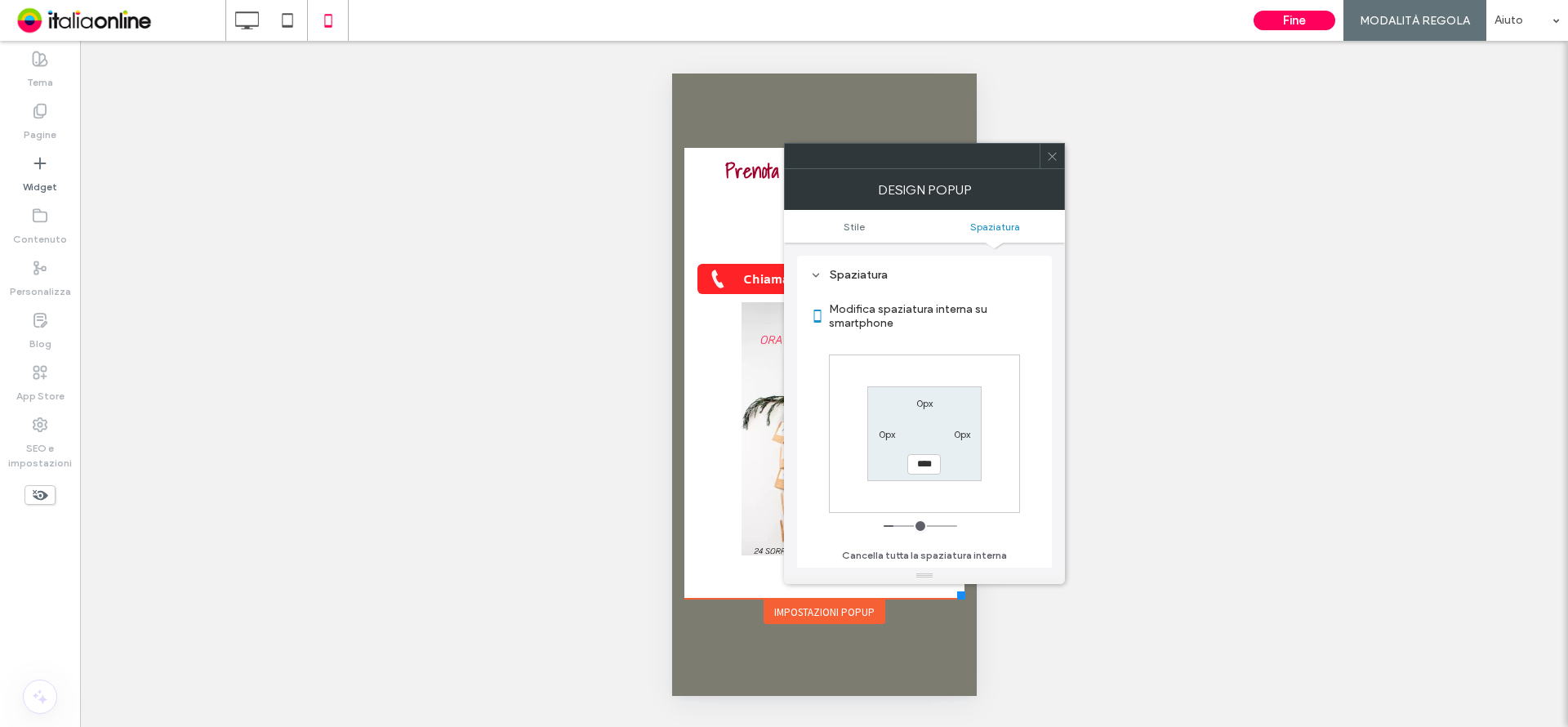
type input "*"
type input "***"
drag, startPoint x: 902, startPoint y: 524, endPoint x: 825, endPoint y: 511, distance: 78.1
type input "*"
click at [884, 525] on input "range" at bounding box center [921, 526] width 74 height 2
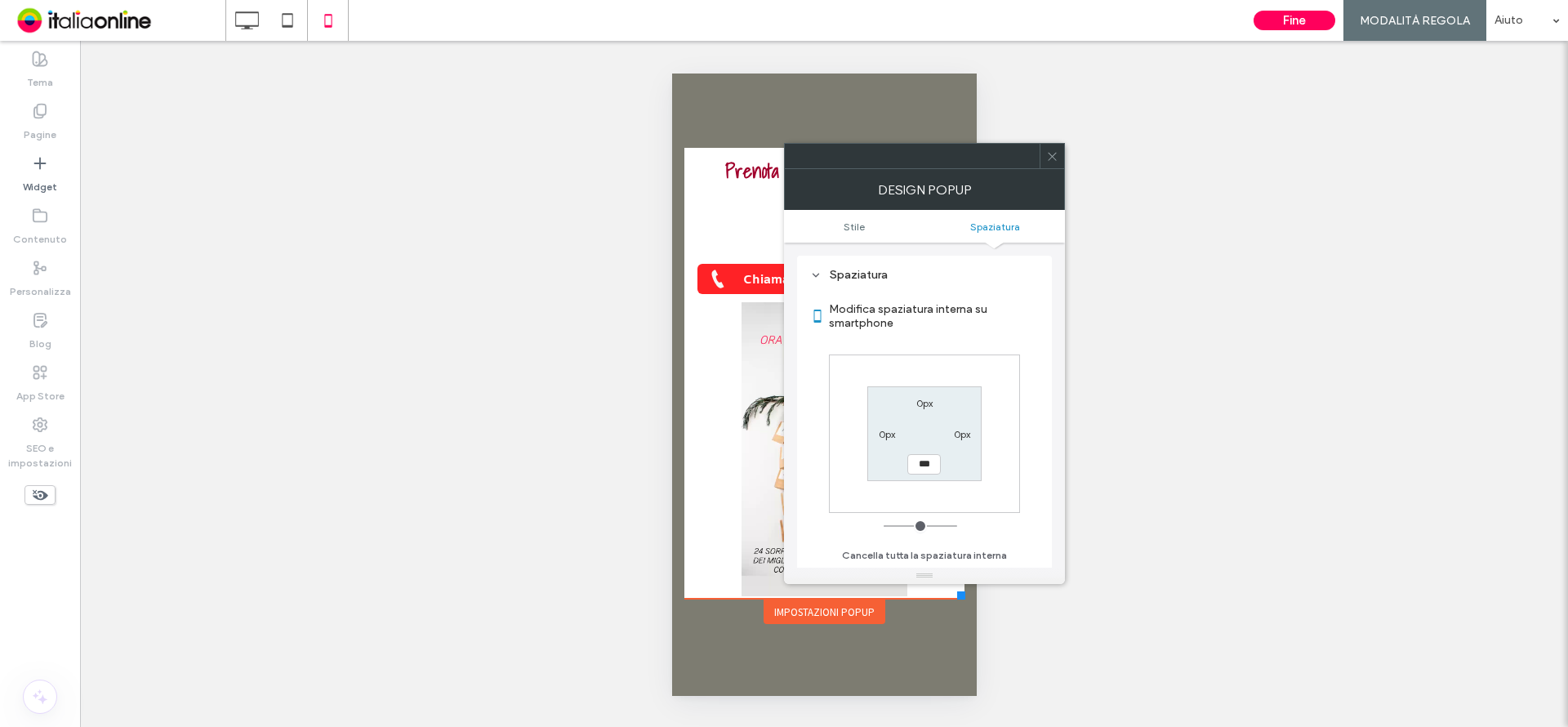
click at [1054, 144] on span at bounding box center [1052, 156] width 12 height 25
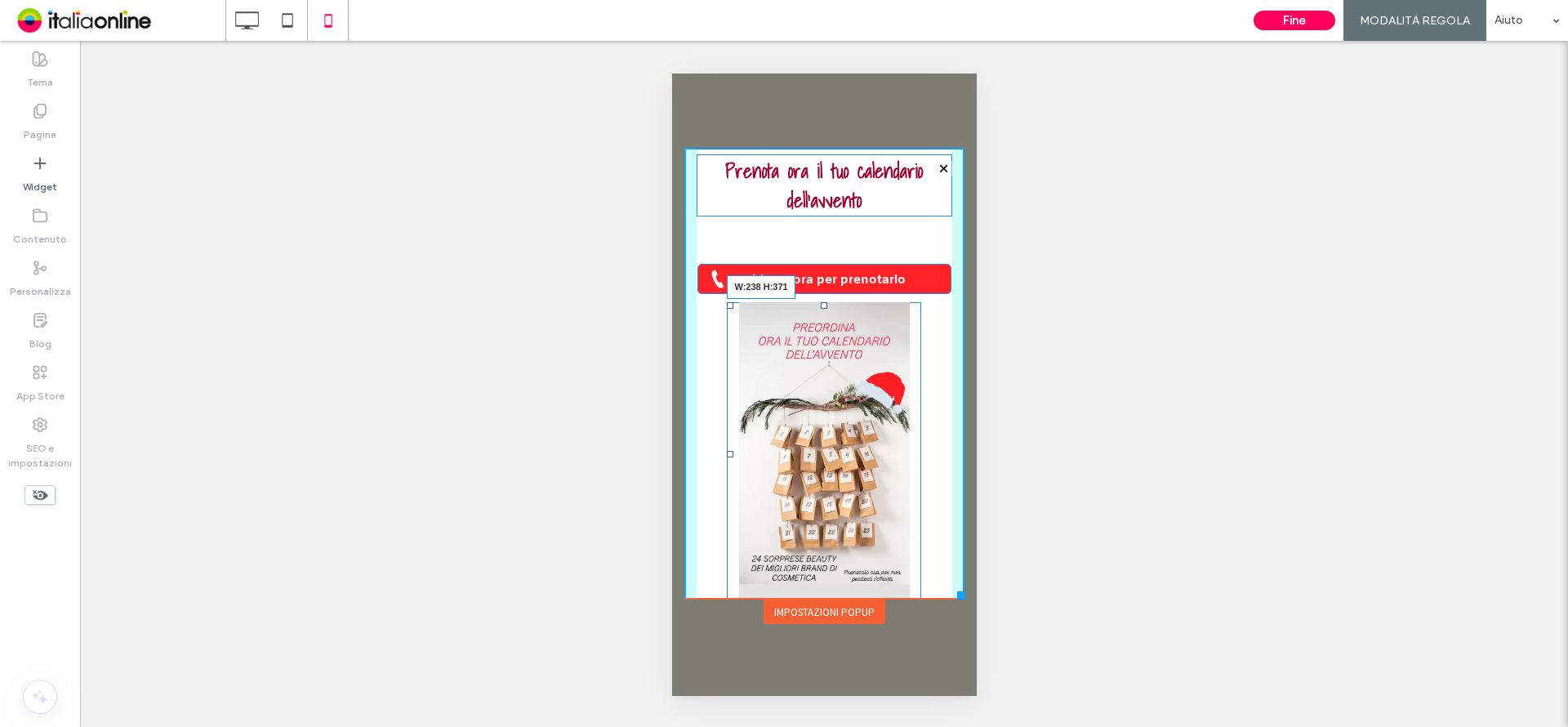
drag, startPoint x: 929, startPoint y: 594, endPoint x: 913, endPoint y: 603, distance: 18.4
click at [913, 603] on div "Click To Paste HOME TRATTAMENTI CORPO TRATTAMENTI VISO TRATTAMENTI ESTETICI RIM…" at bounding box center [823, 384] width 288 height 482
drag, startPoint x: 945, startPoint y: 291, endPoint x: 920, endPoint y: 290, distance: 25.0
click at [938, 290] on div at bounding box center [944, 287] width 12 height 12
drag, startPoint x: 920, startPoint y: 286, endPoint x: 931, endPoint y: 296, distance: 14.9
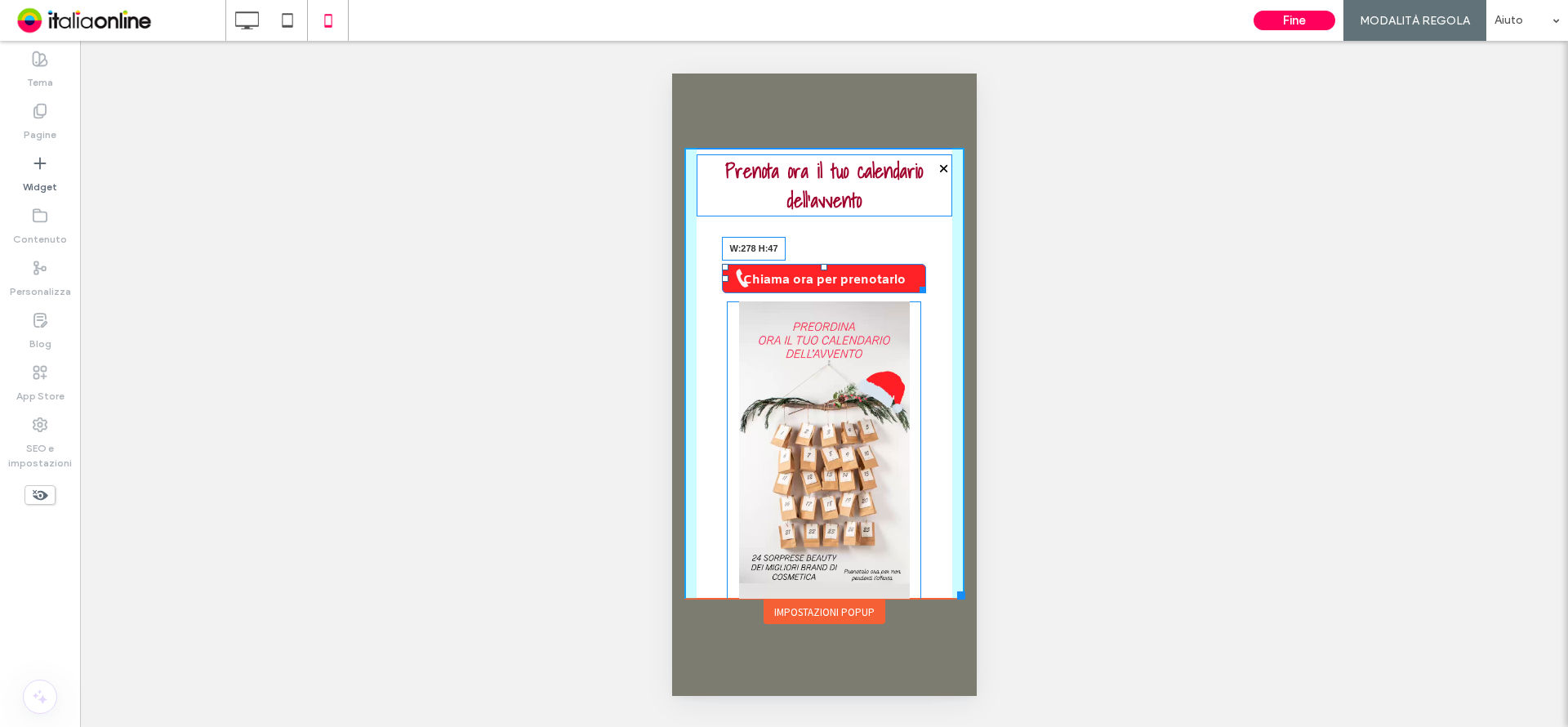
click at [926, 293] on div at bounding box center [919, 286] width 12 height 12
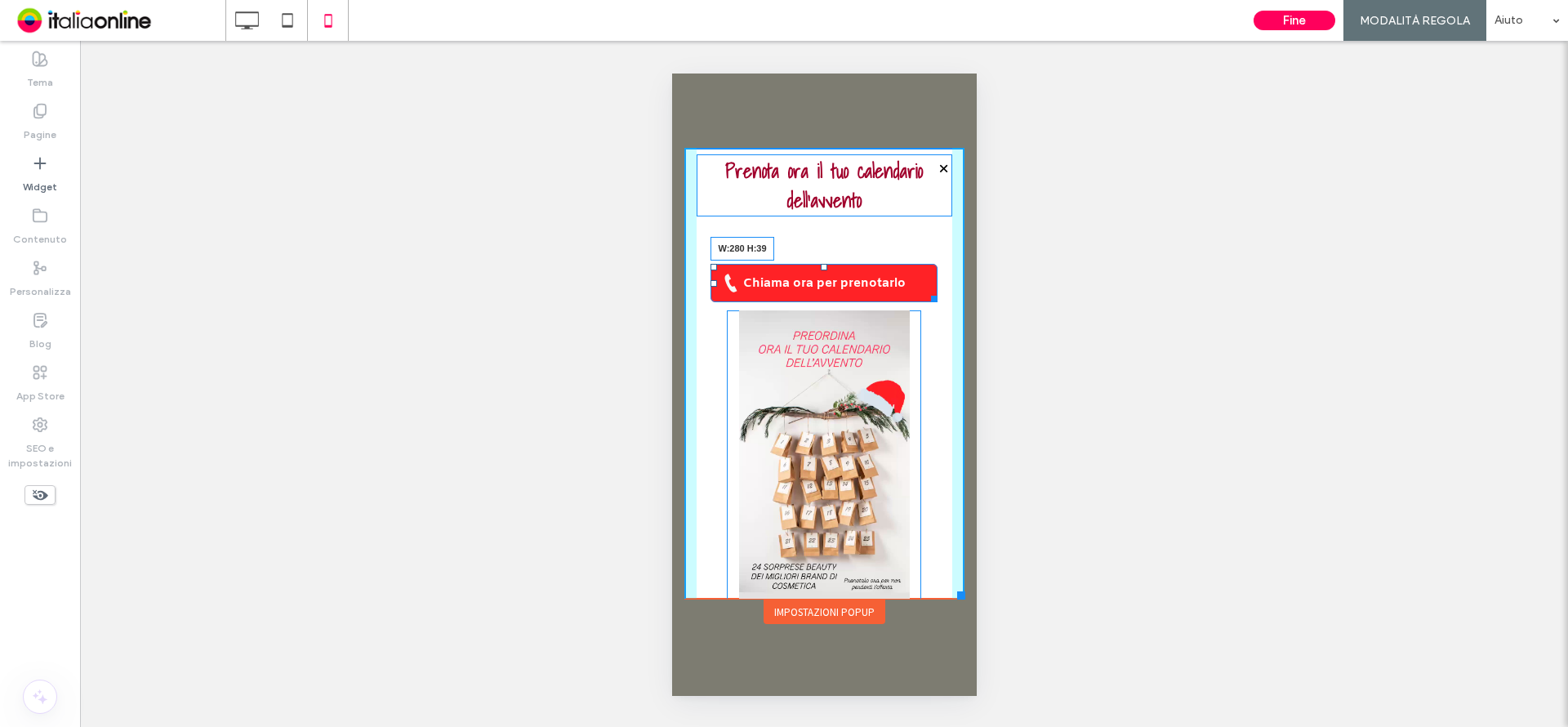
click at [930, 290] on div at bounding box center [930, 296] width 12 height 12
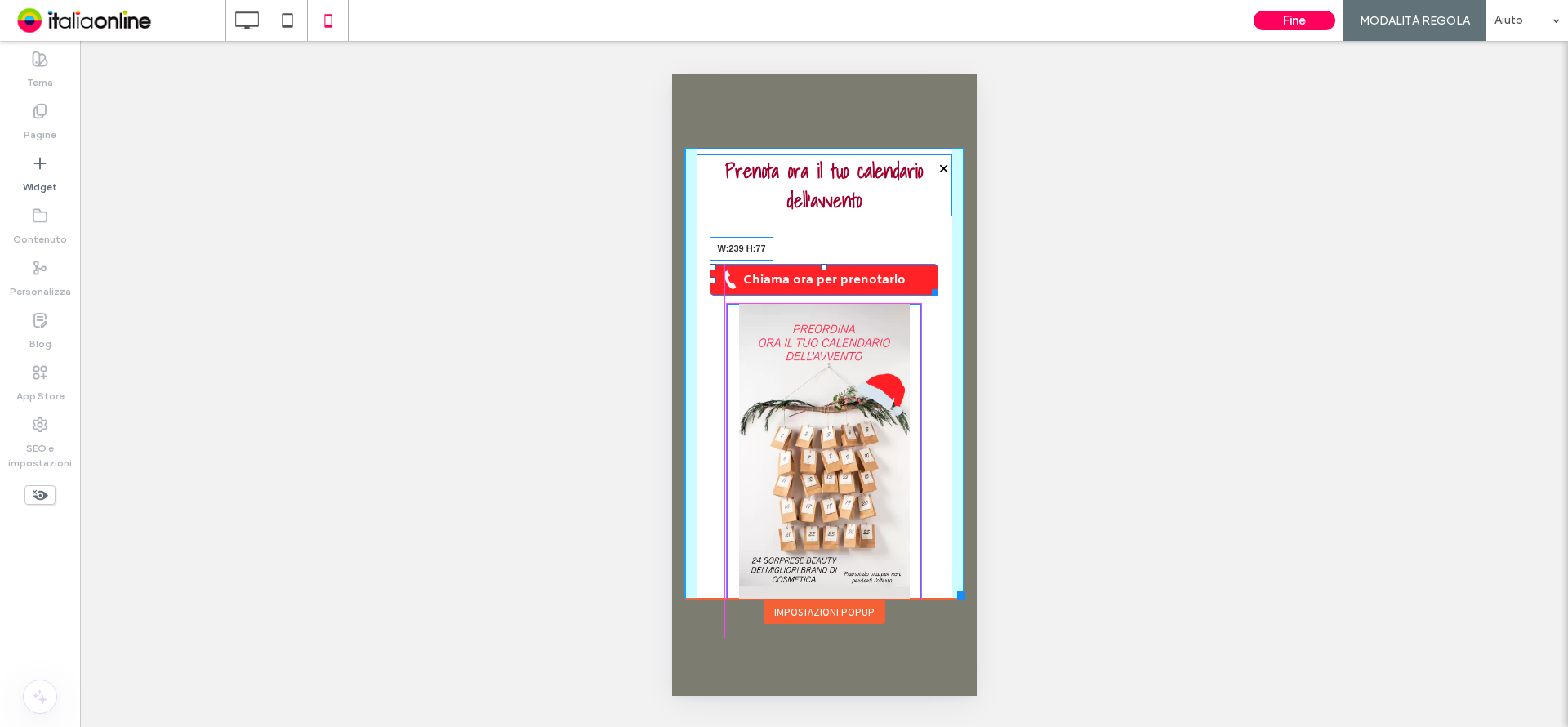
drag, startPoint x: 932, startPoint y: 290, endPoint x: 912, endPoint y: 321, distance: 36.9
click at [926, 296] on div at bounding box center [931, 289] width 12 height 12
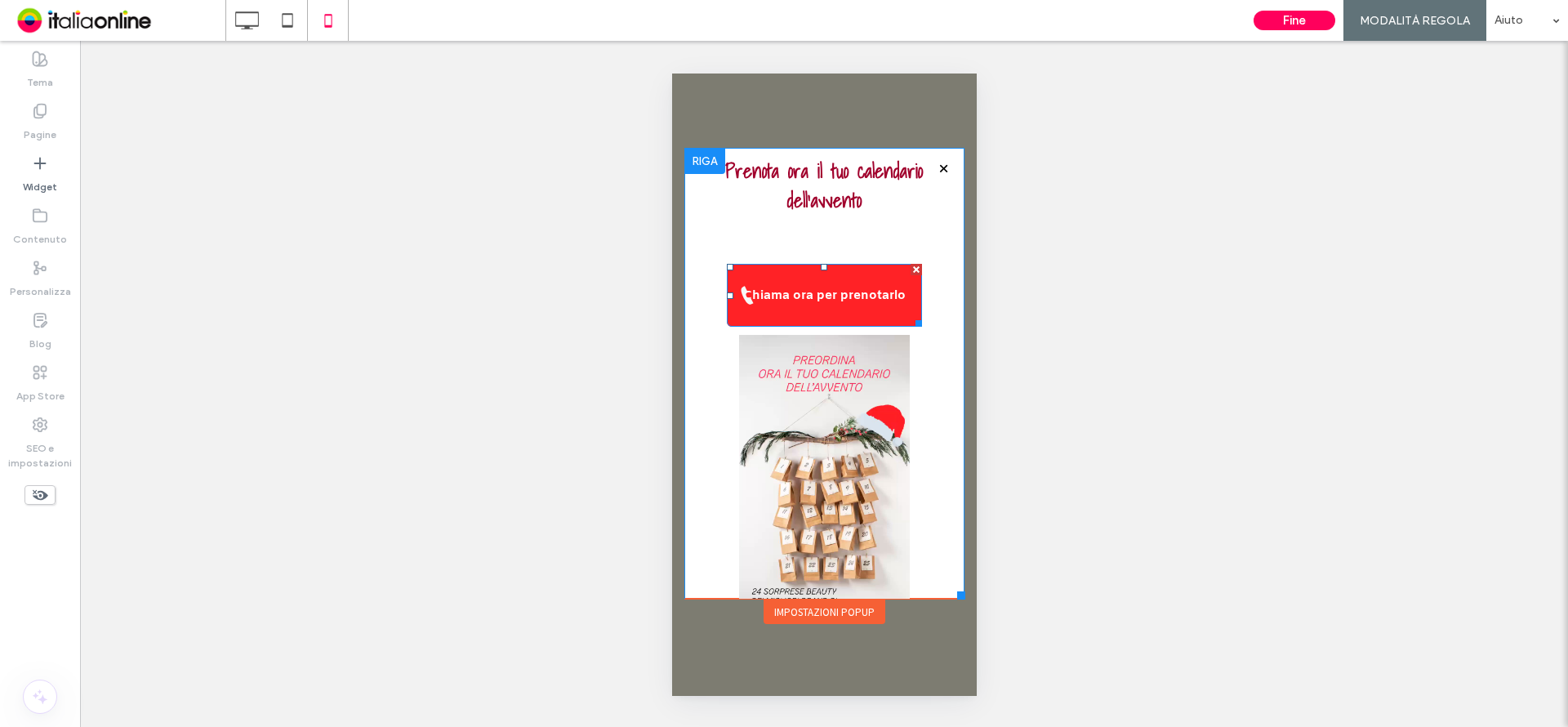
click at [819, 292] on span "Chiama ora per prenotarlo" at bounding box center [824, 296] width 174 height 33
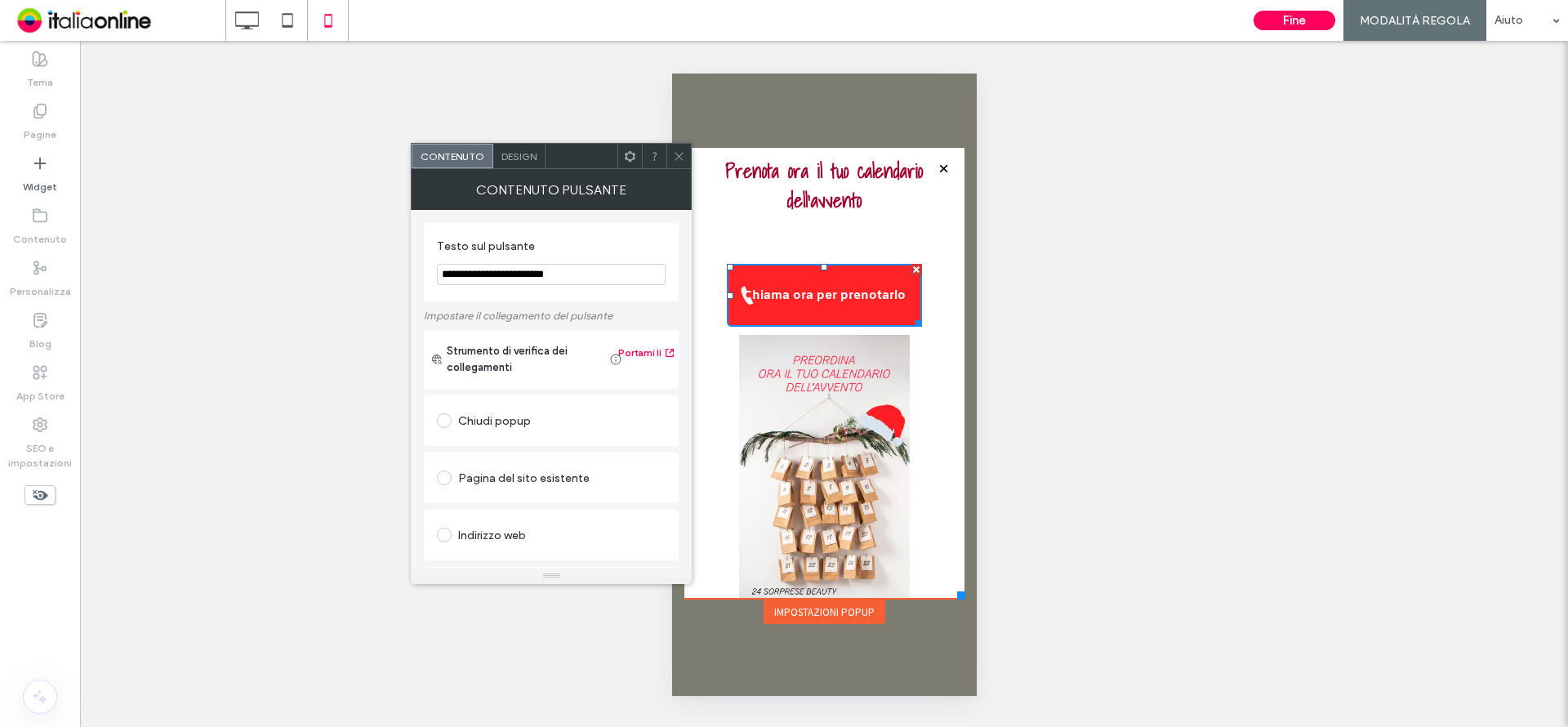
drag, startPoint x: 681, startPoint y: 160, endPoint x: 685, endPoint y: 178, distance: 18.4
click at [681, 160] on icon at bounding box center [678, 156] width 12 height 12
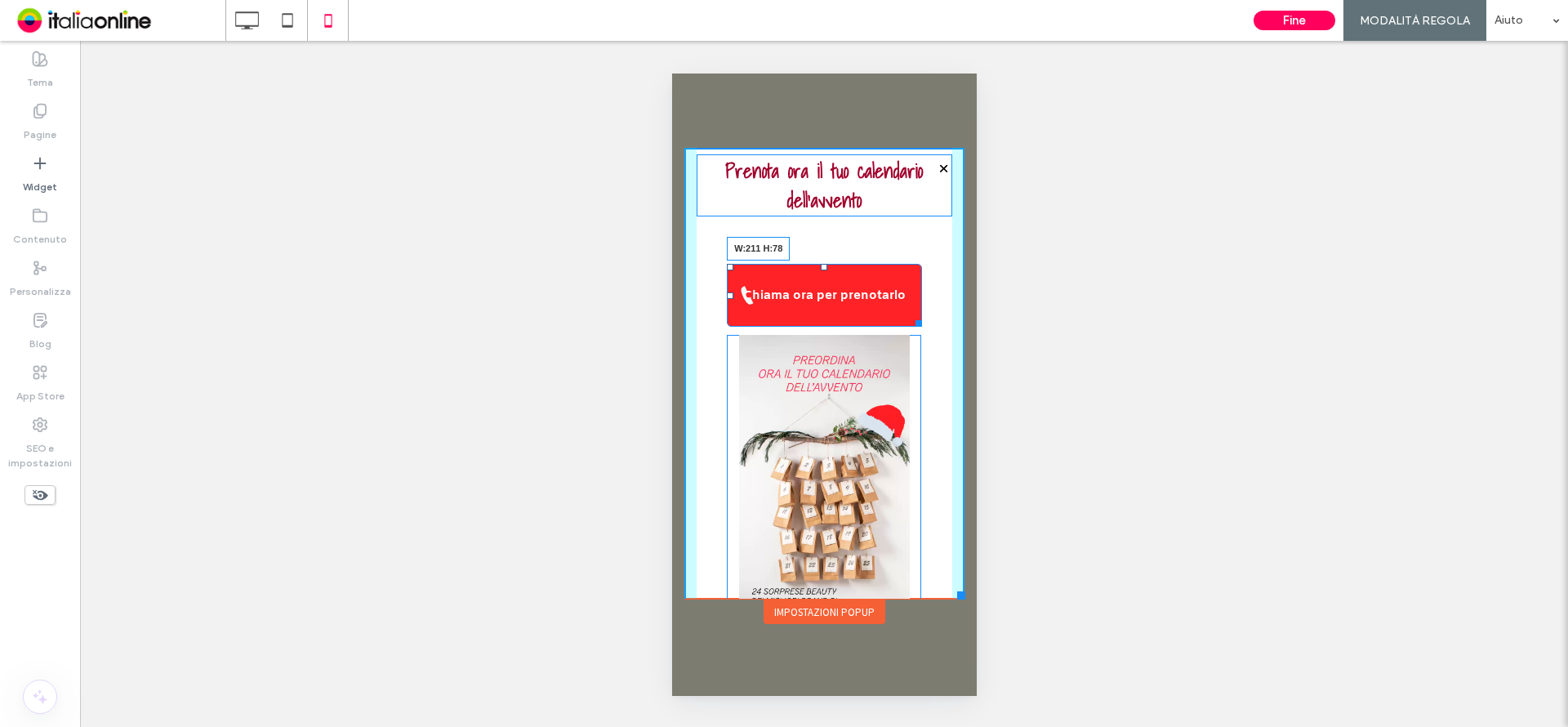
drag, startPoint x: 913, startPoint y: 322, endPoint x: 902, endPoint y: 323, distance: 11.0
click at [909, 323] on div at bounding box center [914, 320] width 12 height 12
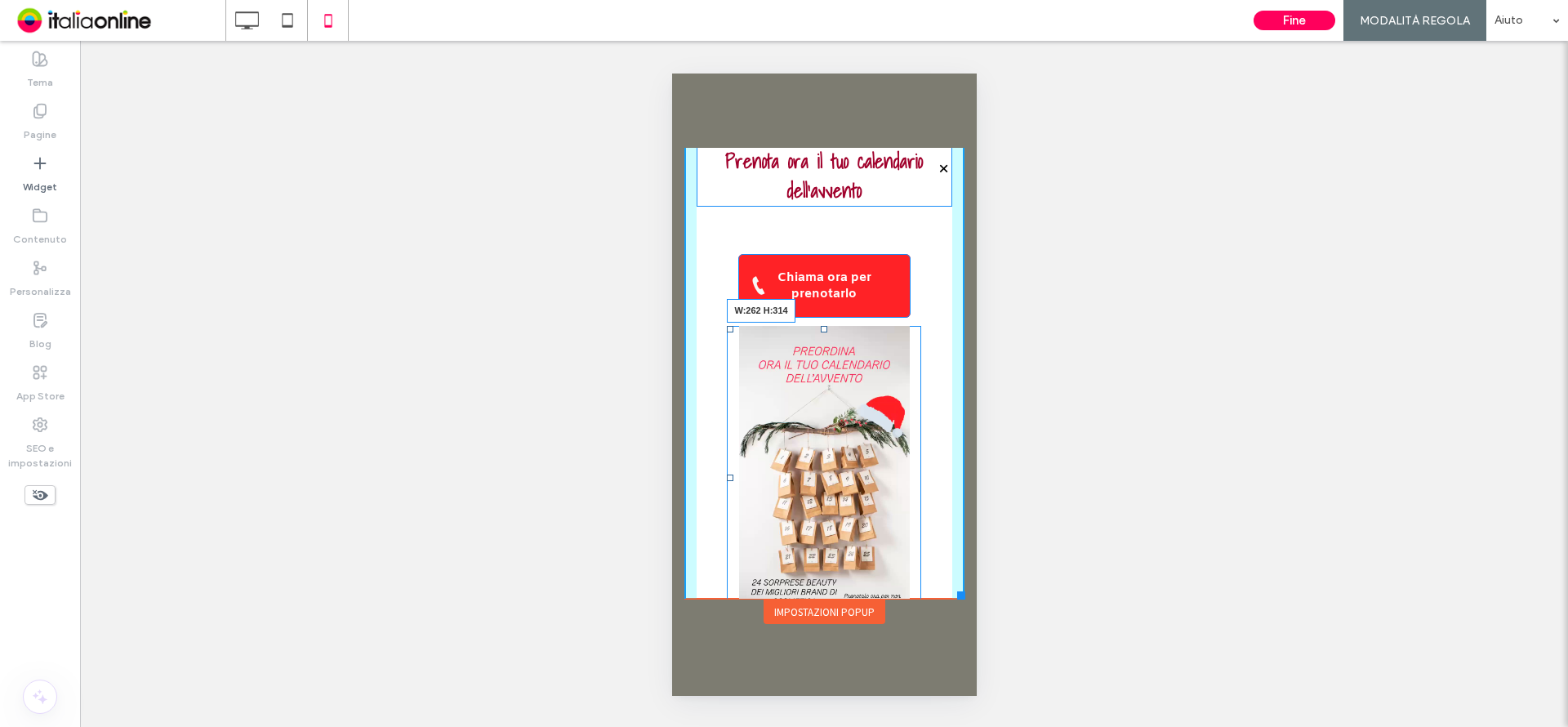
scroll to position [0, 0]
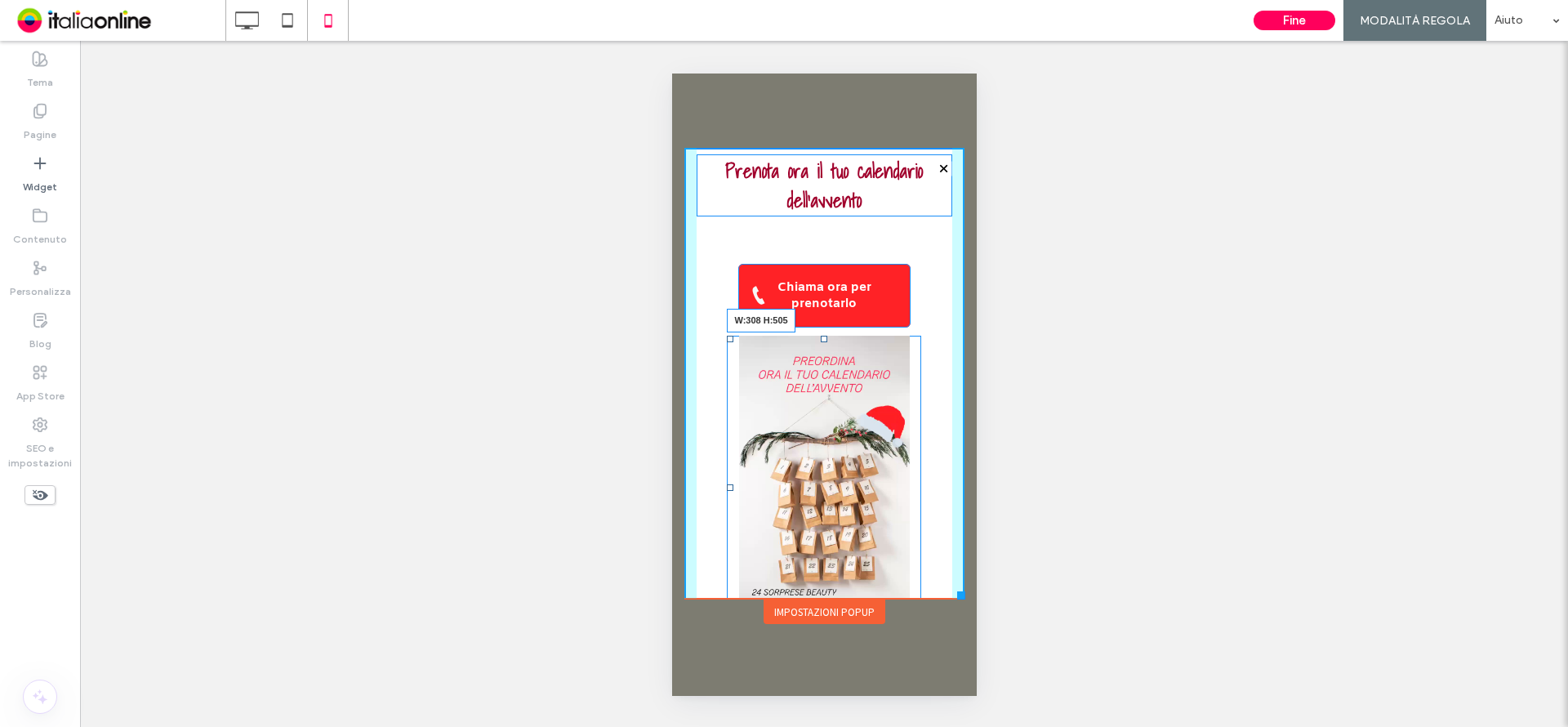
drag, startPoint x: 243, startPoint y: 512, endPoint x: 956, endPoint y: 699, distance: 737.1
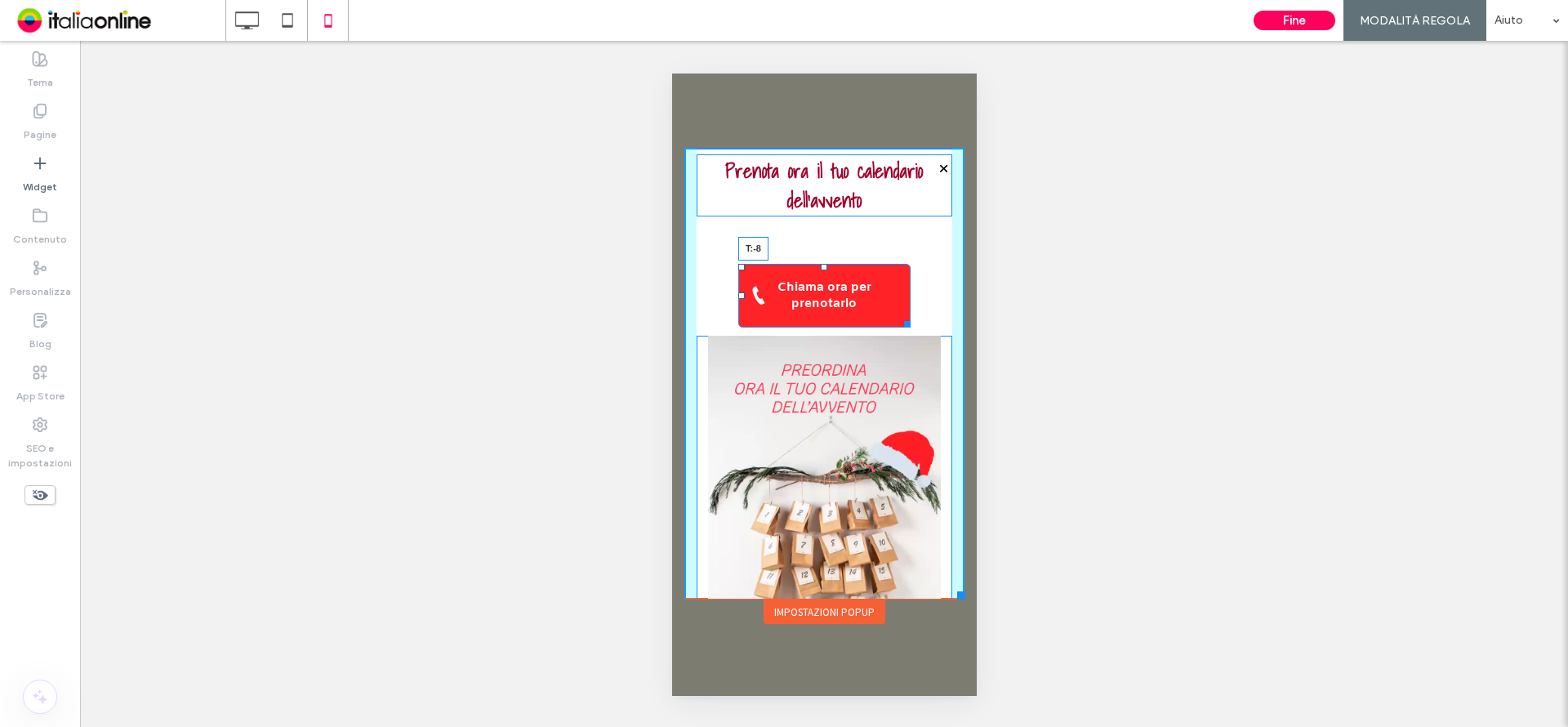
drag, startPoint x: 821, startPoint y: 267, endPoint x: 1492, endPoint y: 286, distance: 671.3
click at [820, 213] on div "Prenota ora il tuo calendario dell'avvento Chiama ora per prenotarlo T:-8 Click…" at bounding box center [824, 451] width 281 height 608
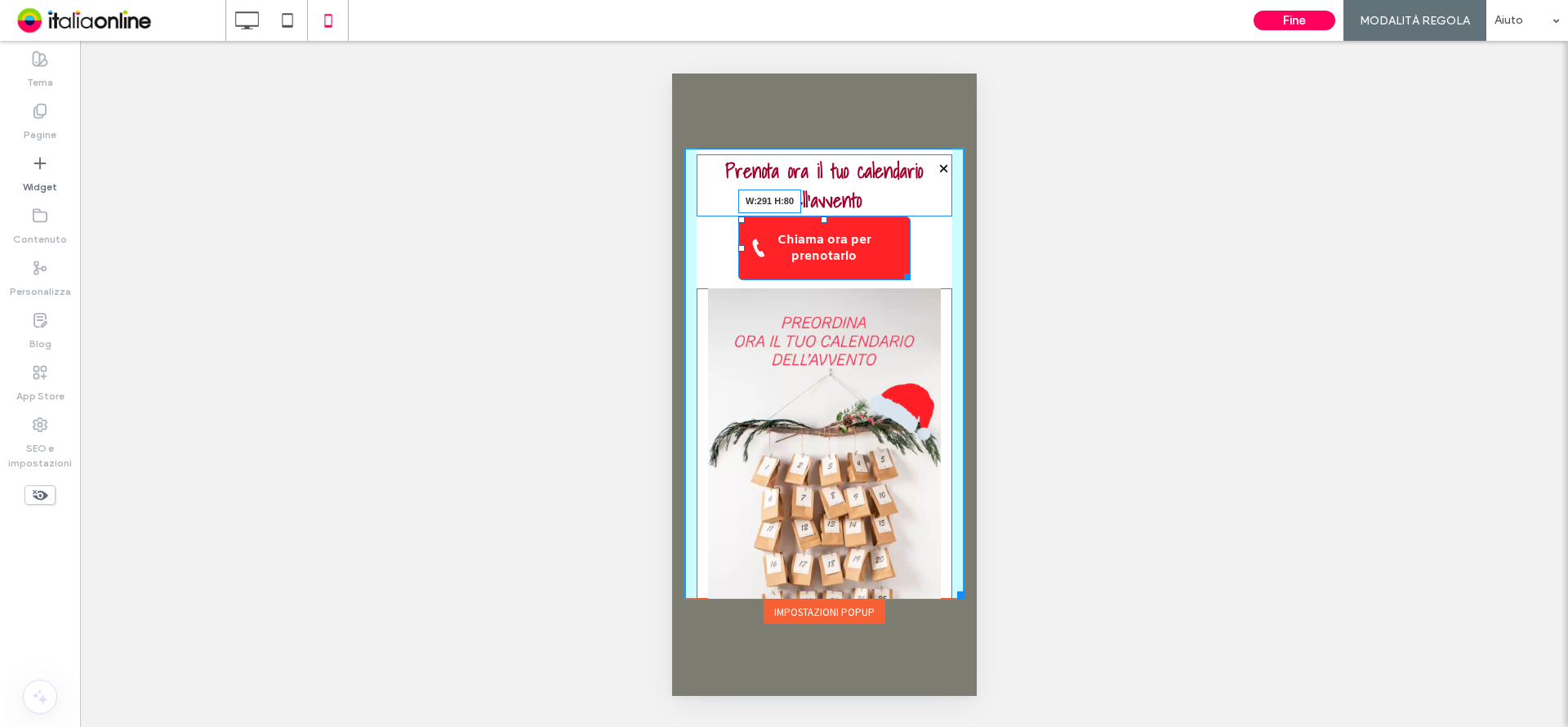
drag, startPoint x: 904, startPoint y: 279, endPoint x: 937, endPoint y: 280, distance: 33.0
click at [910, 280] on div at bounding box center [903, 274] width 12 height 12
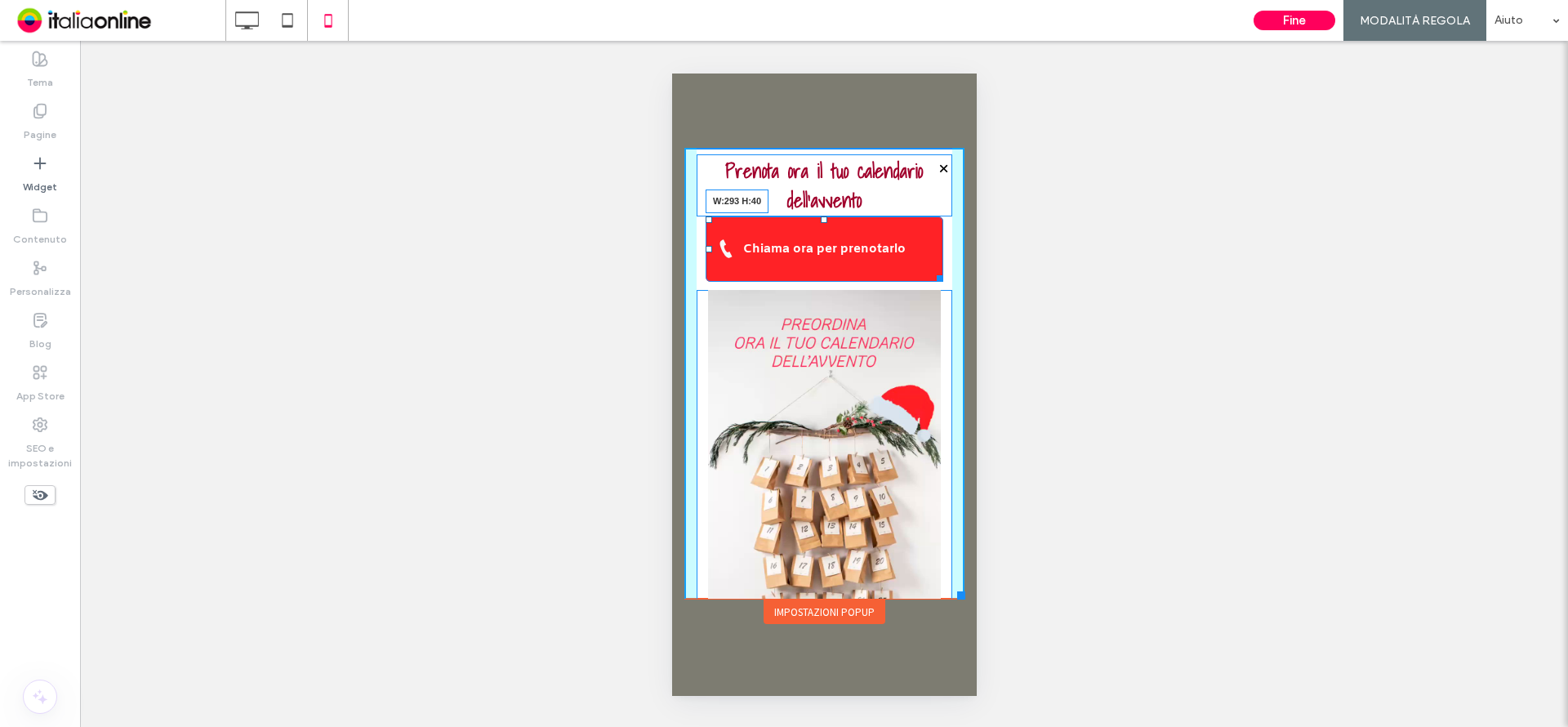
drag, startPoint x: 935, startPoint y: 275, endPoint x: 936, endPoint y: 243, distance: 32.0
click at [936, 269] on div at bounding box center [936, 275] width 12 height 12
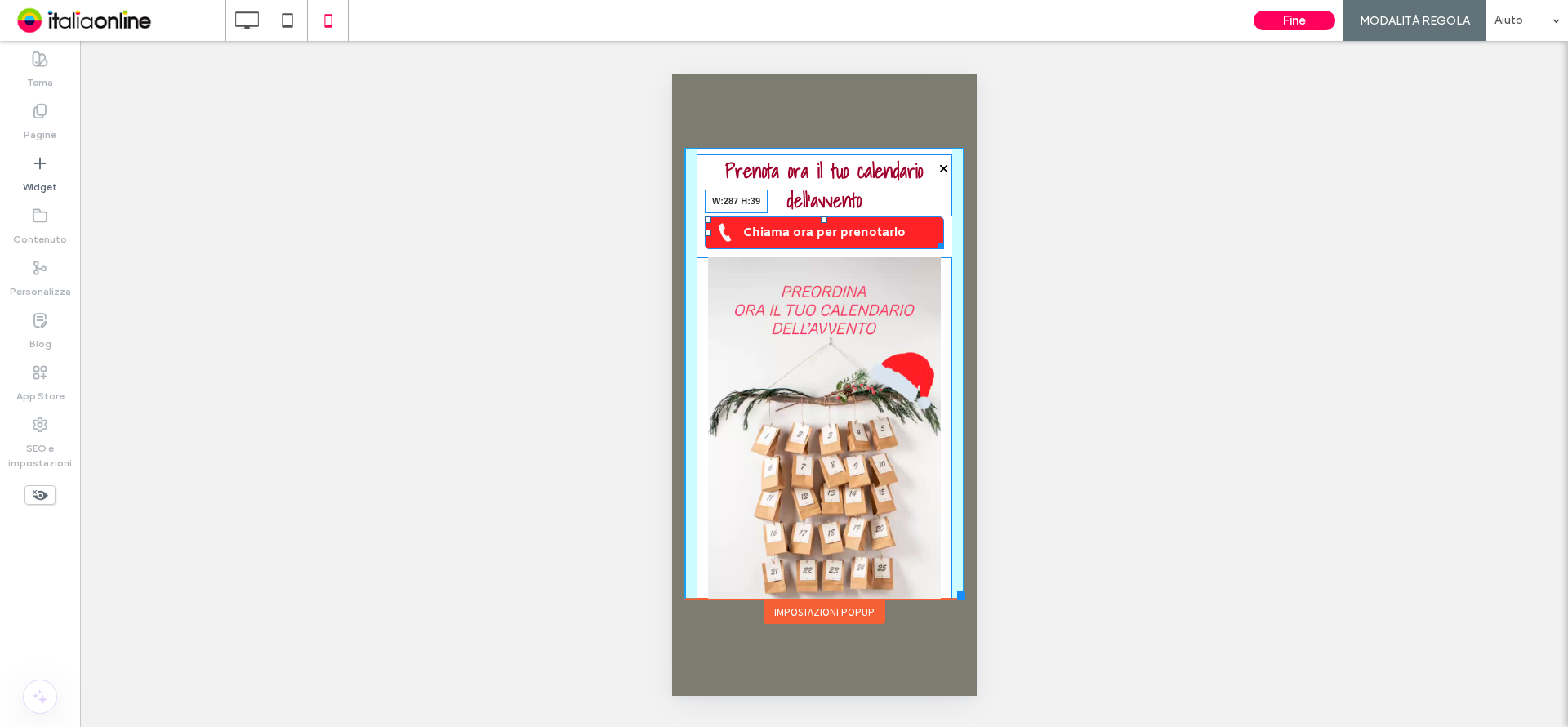
click at [936, 246] on div at bounding box center [937, 243] width 12 height 12
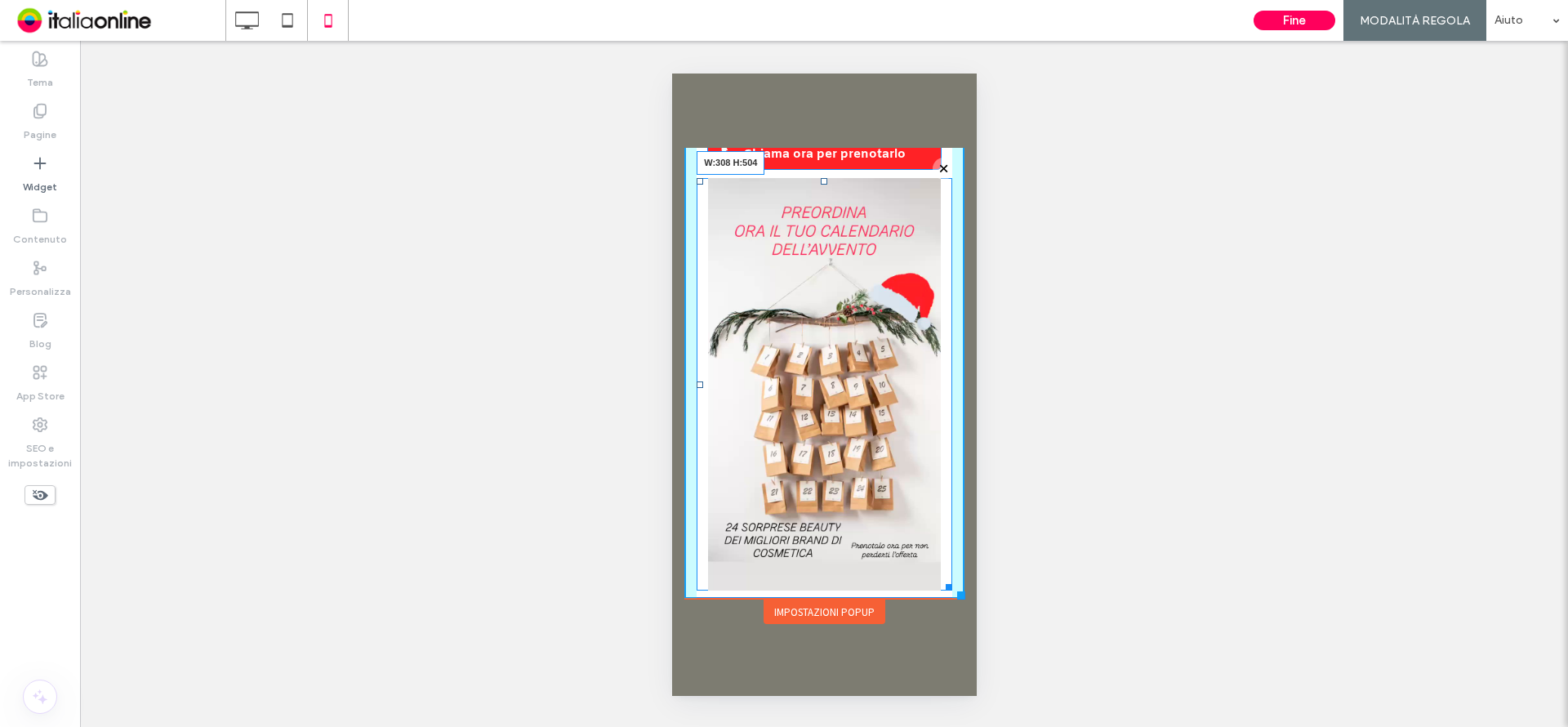
scroll to position [78, 0]
drag, startPoint x: 271, startPoint y: 510, endPoint x: 999, endPoint y: 642, distance: 739.9
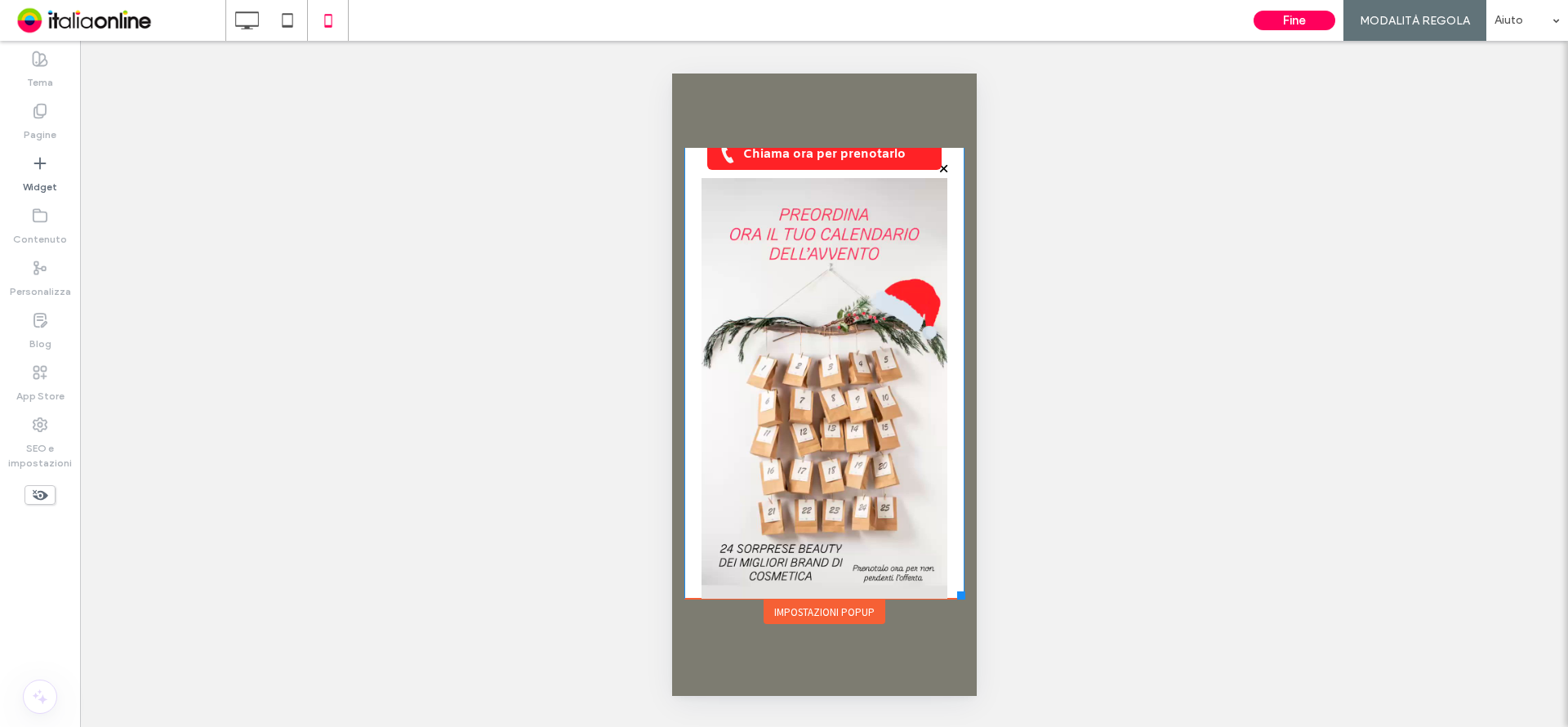
click at [688, 275] on div "Prenota ora il tuo calendario dell'avvento Chiama ora per prenotarlo Click To P…" at bounding box center [824, 346] width 281 height 554
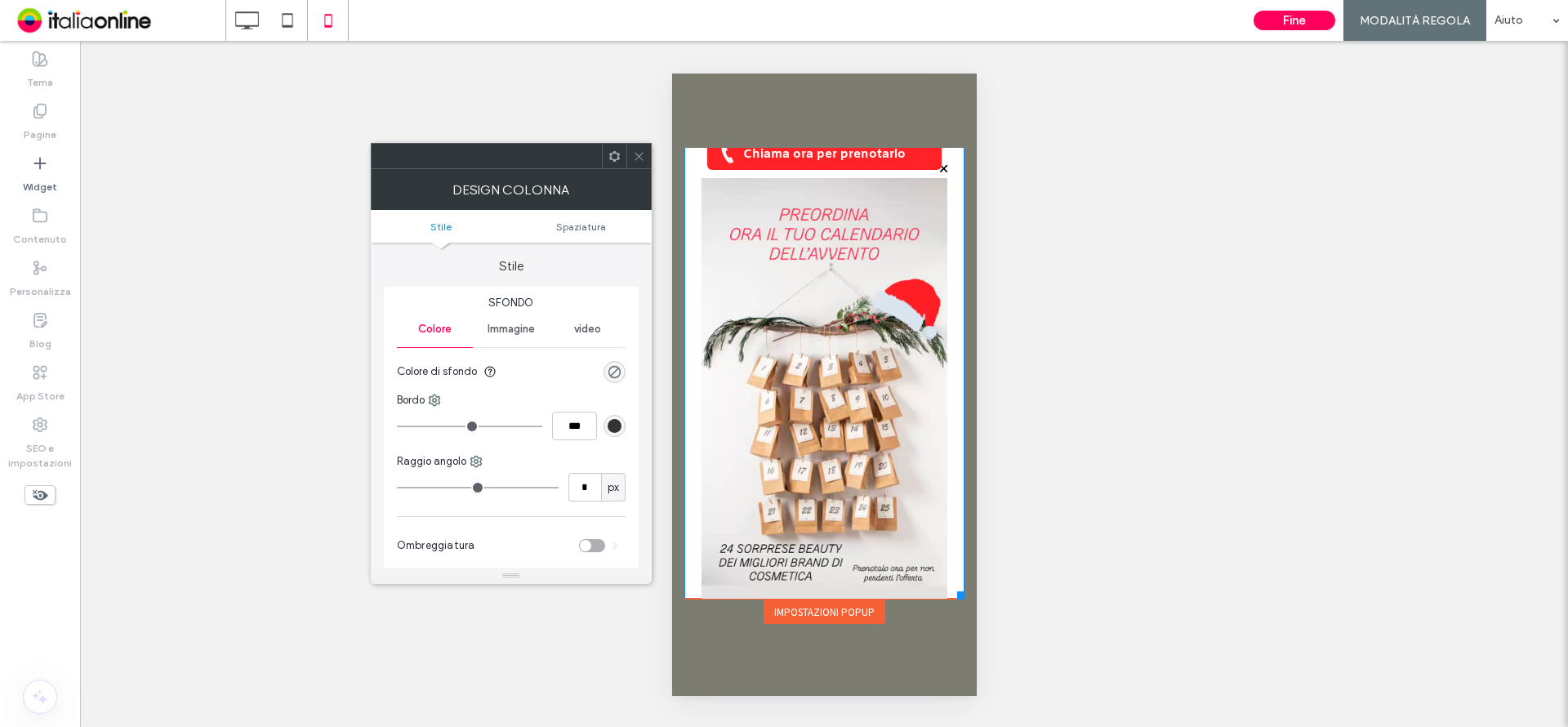
scroll to position [0, 0]
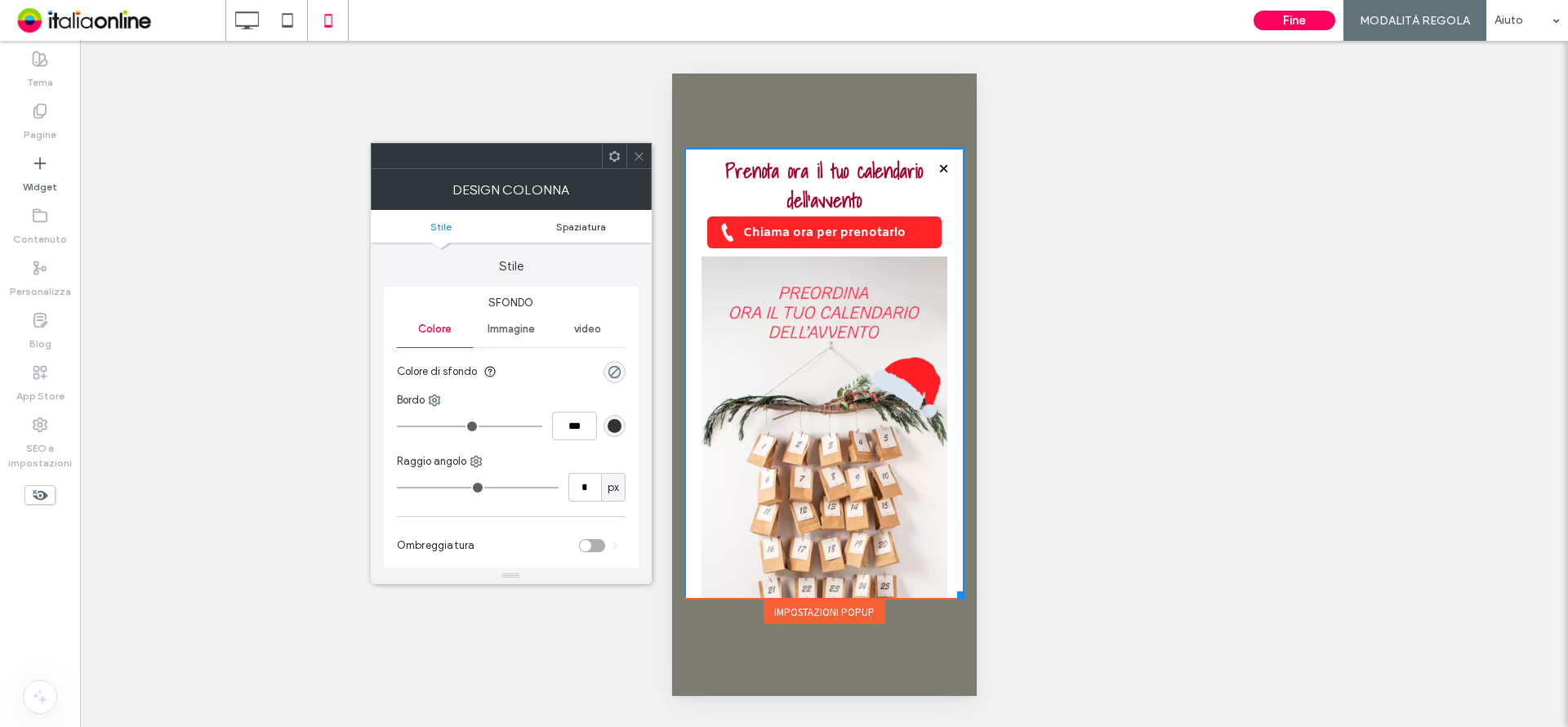
click at [590, 228] on span "Spaziatura" at bounding box center [581, 226] width 50 height 12
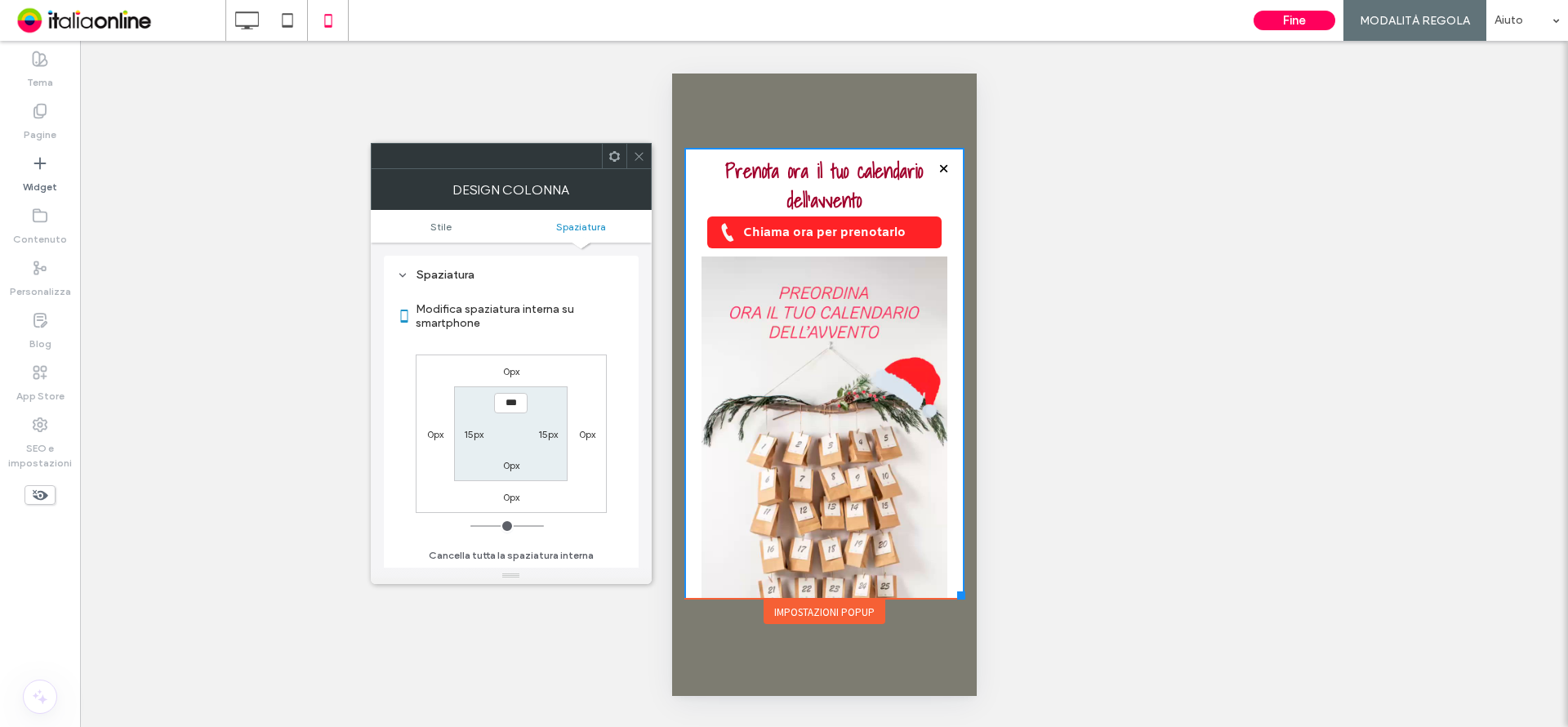
scroll to position [331, 0]
click at [479, 432] on label "15px" at bounding box center [473, 433] width 20 height 12
type input "**"
type input "****"
type input "*"
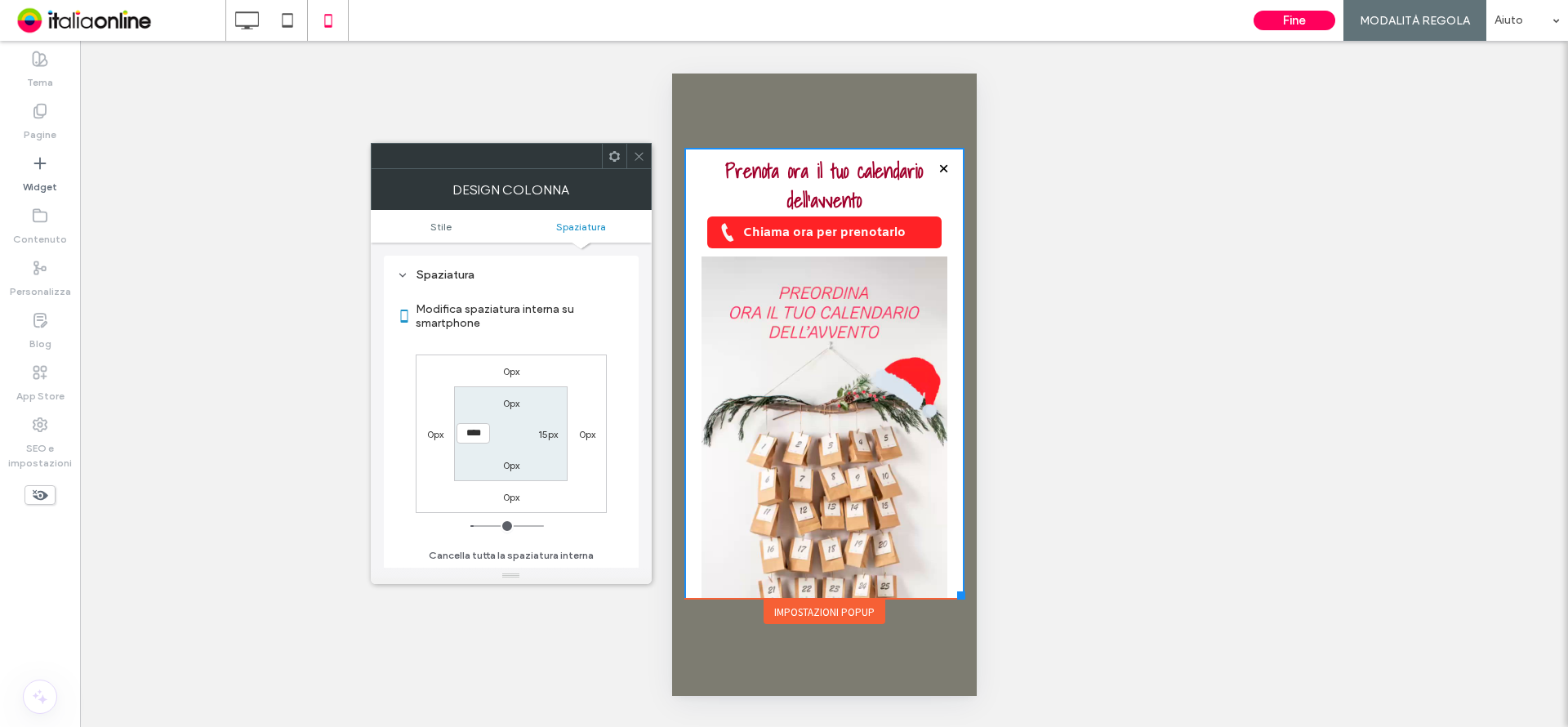
type input "***"
type input "*"
type input "***"
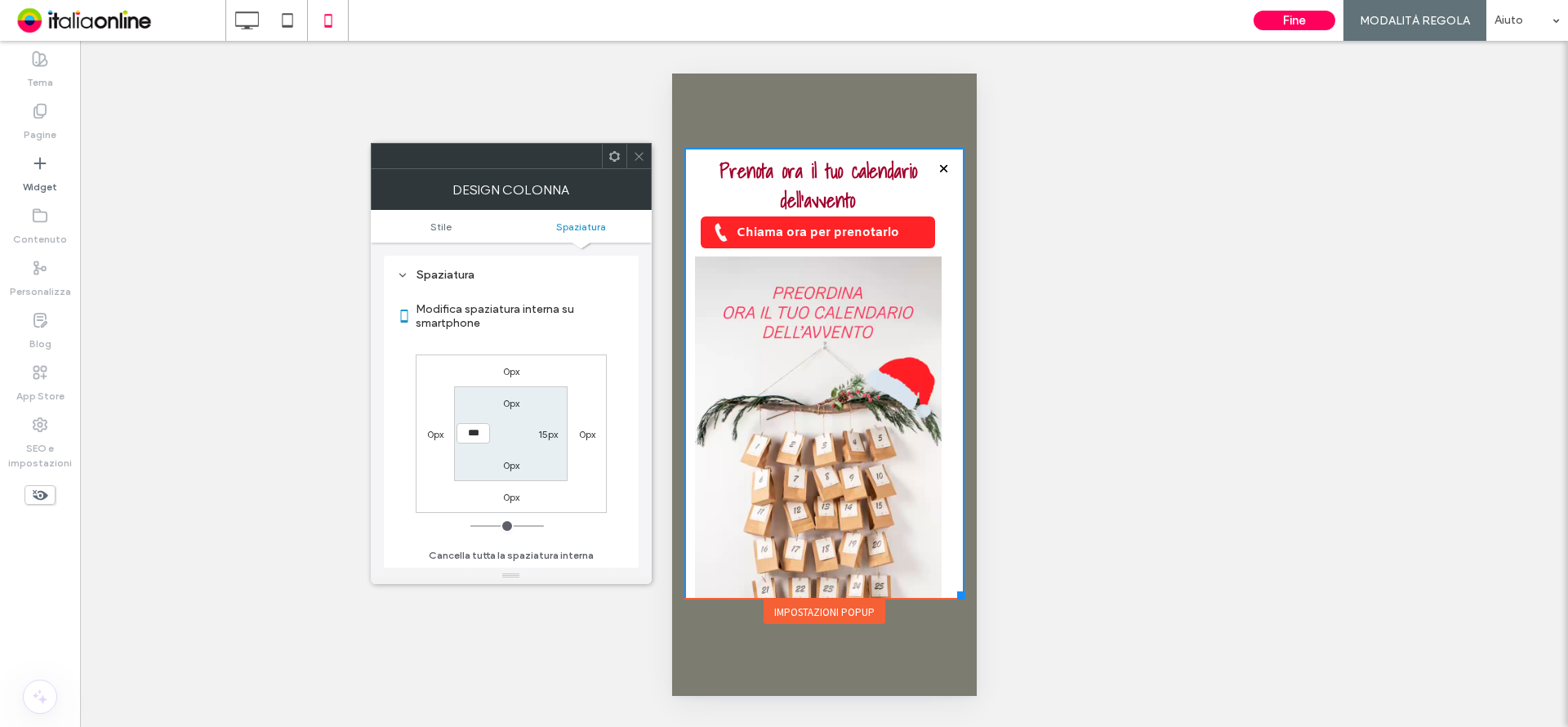
drag, startPoint x: 485, startPoint y: 522, endPoint x: 432, endPoint y: 507, distance: 55.1
click at [470, 525] on input "range" at bounding box center [507, 526] width 74 height 2
click at [557, 431] on label "15px" at bounding box center [548, 433] width 20 height 12
type input "*"
type input "***"
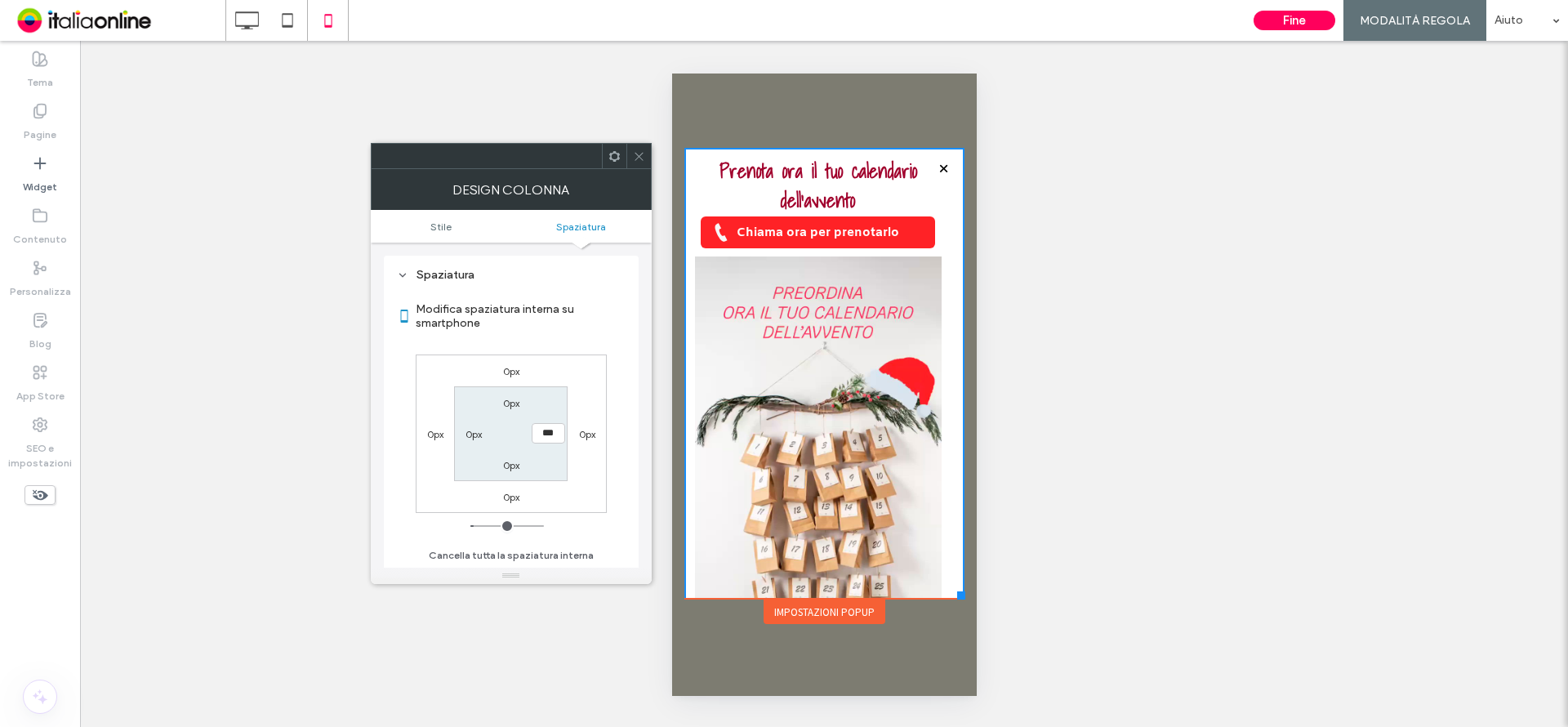
type input "*"
type input "***"
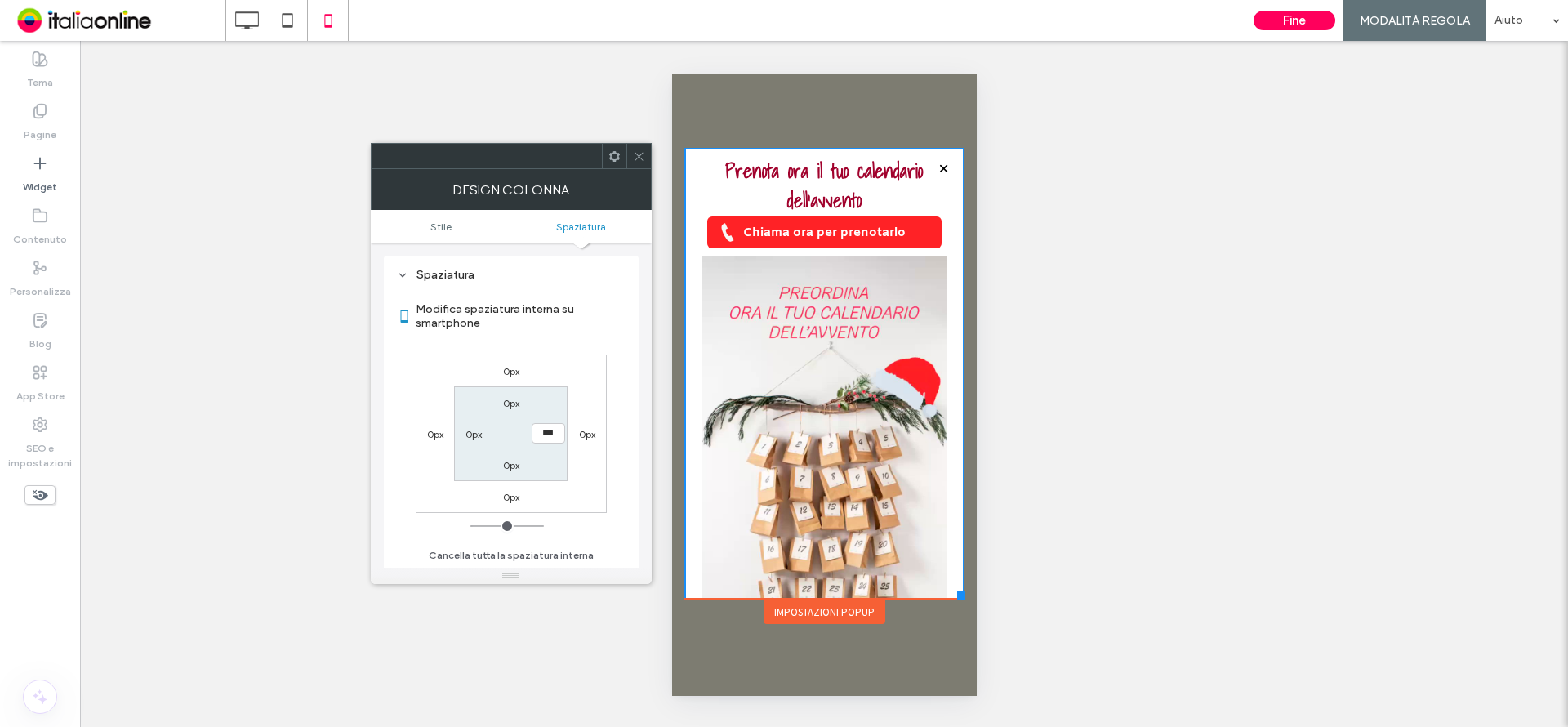
drag, startPoint x: 478, startPoint y: 522, endPoint x: 418, endPoint y: 470, distance: 79.4
type input "*"
click at [470, 525] on input "range" at bounding box center [507, 526] width 74 height 2
drag, startPoint x: 646, startPoint y: 164, endPoint x: 665, endPoint y: 280, distance: 117.5
click at [642, 166] on div at bounding box center [639, 156] width 25 height 25
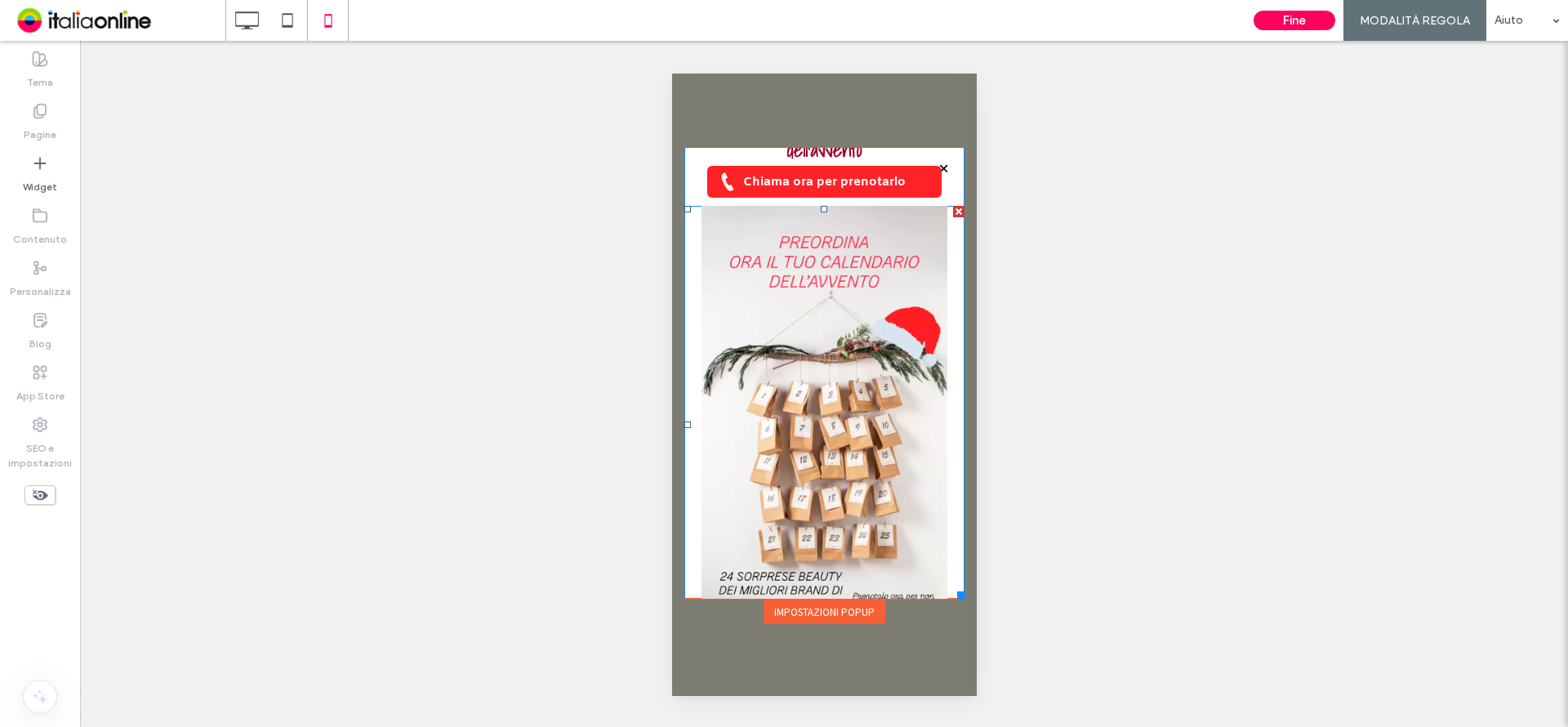
scroll to position [104, 0]
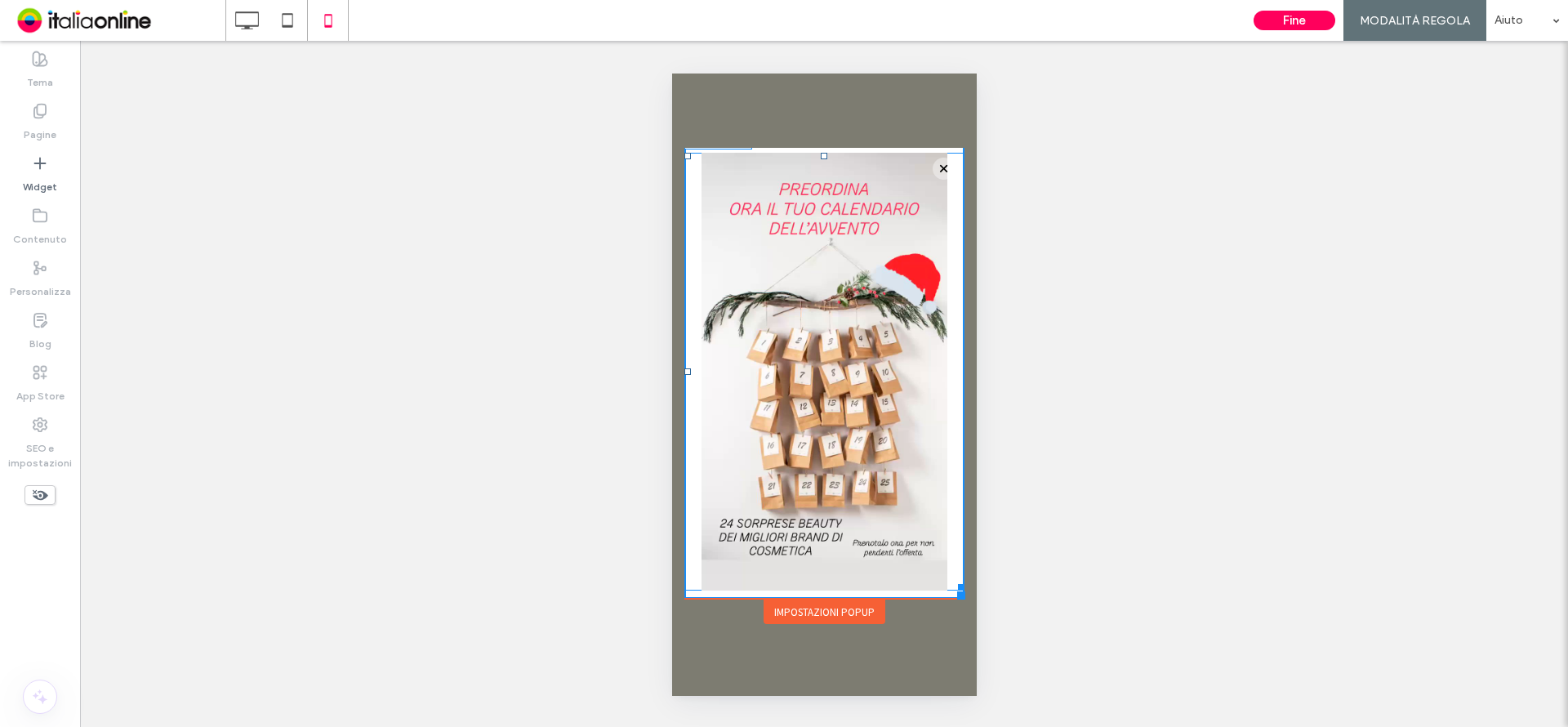
drag, startPoint x: 281, startPoint y: 513, endPoint x: 998, endPoint y: 617, distance: 724.5
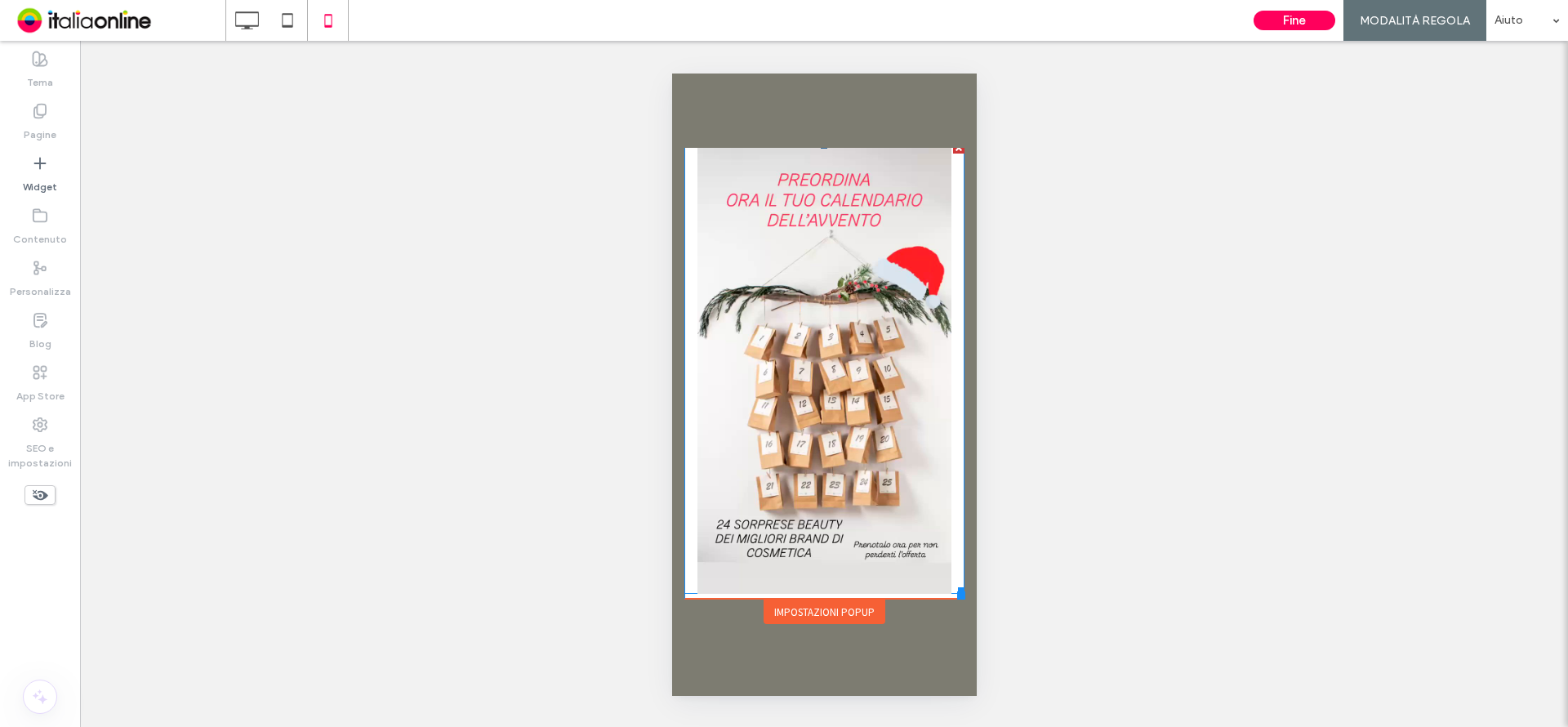
scroll to position [118, 0]
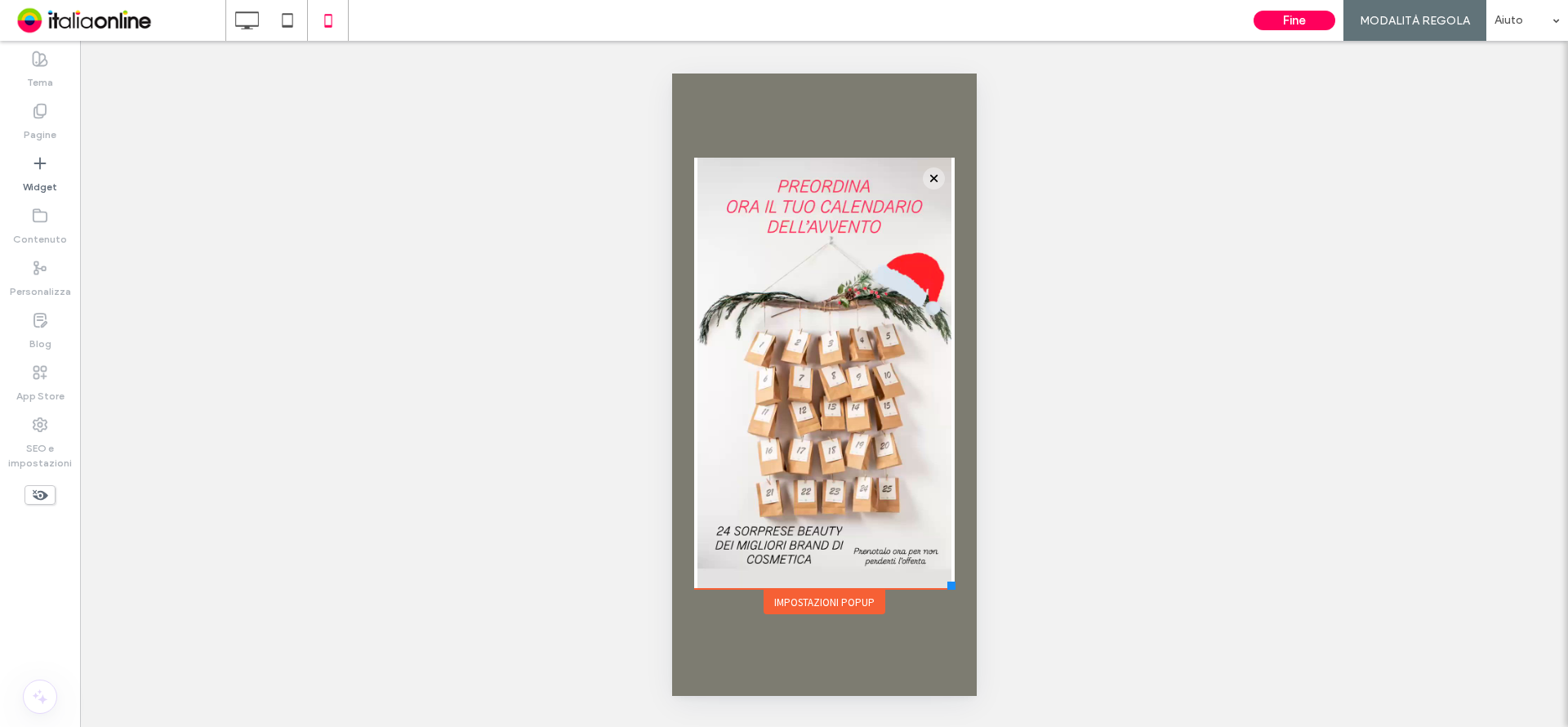
click at [954, 588] on div at bounding box center [950, 585] width 9 height 8
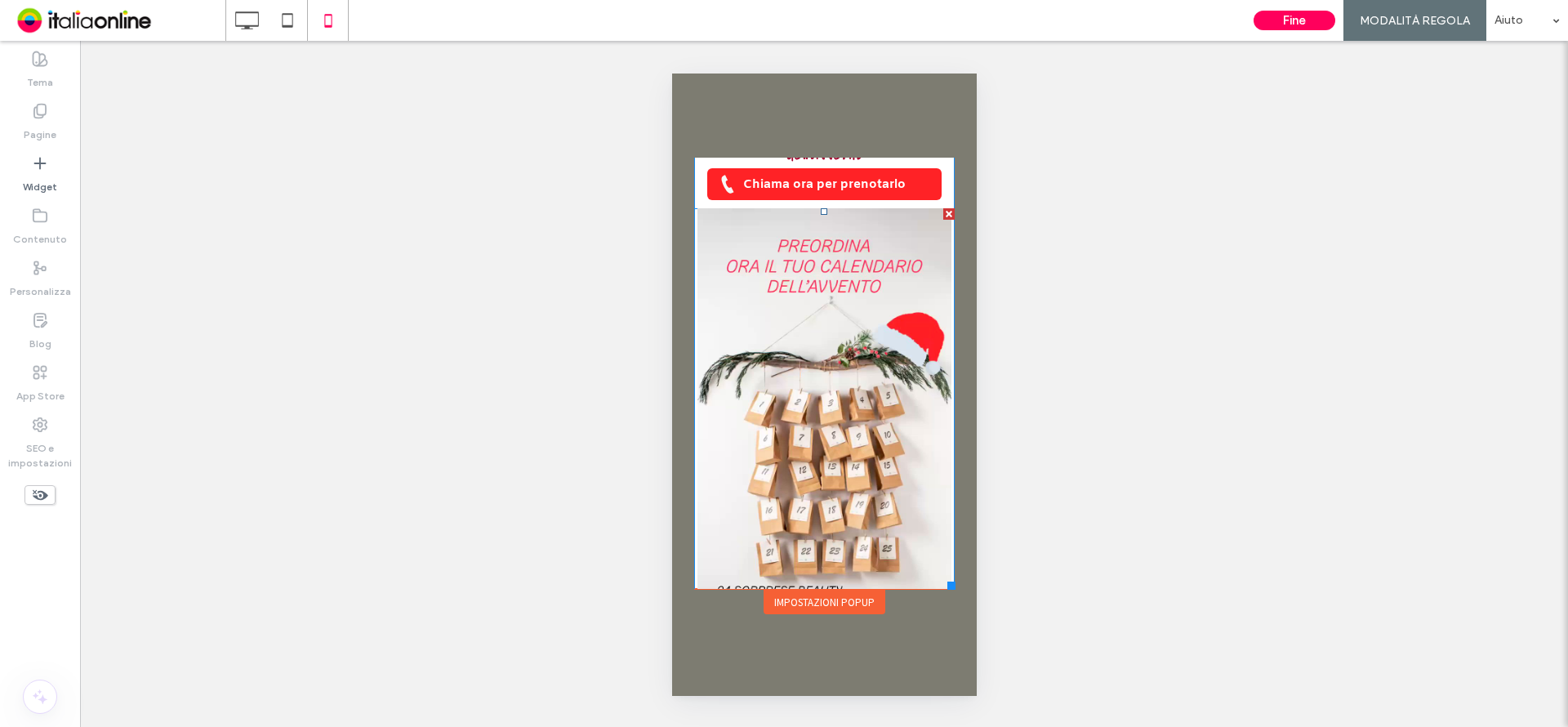
scroll to position [0, 0]
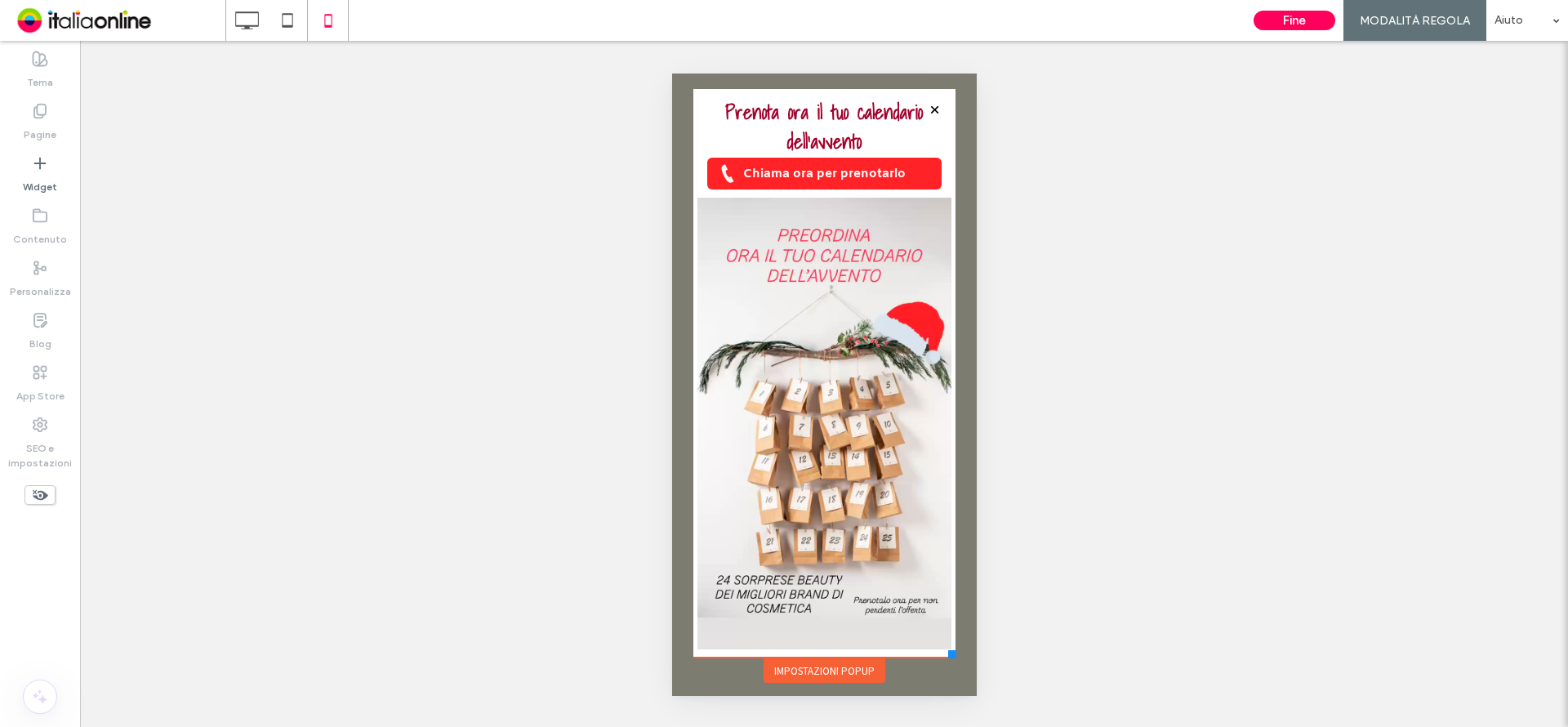
drag, startPoint x: 957, startPoint y: 595, endPoint x: 890, endPoint y: 653, distance: 88.6
click at [952, 651] on div at bounding box center [951, 653] width 9 height 8
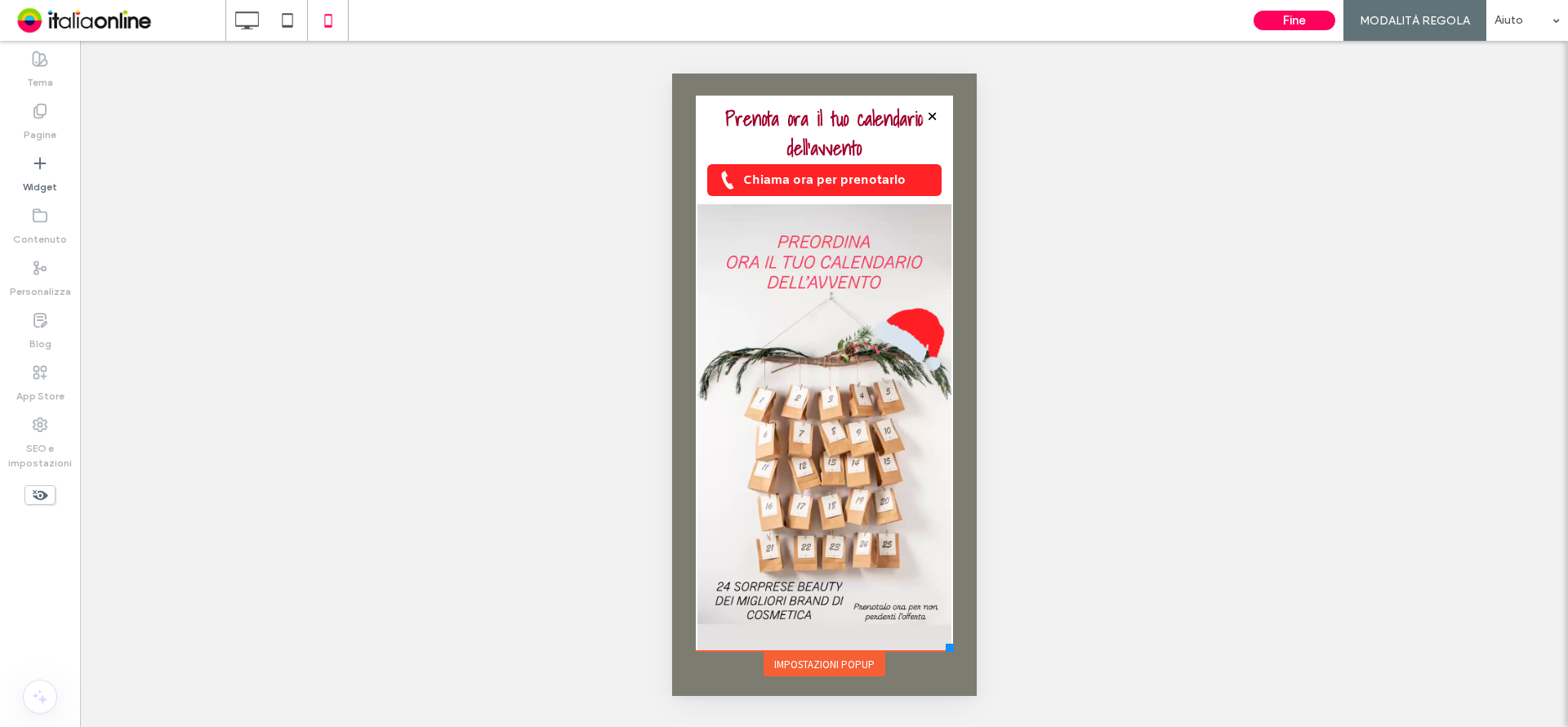
click at [853, 668] on div "Impostazioni popup" at bounding box center [824, 664] width 122 height 25
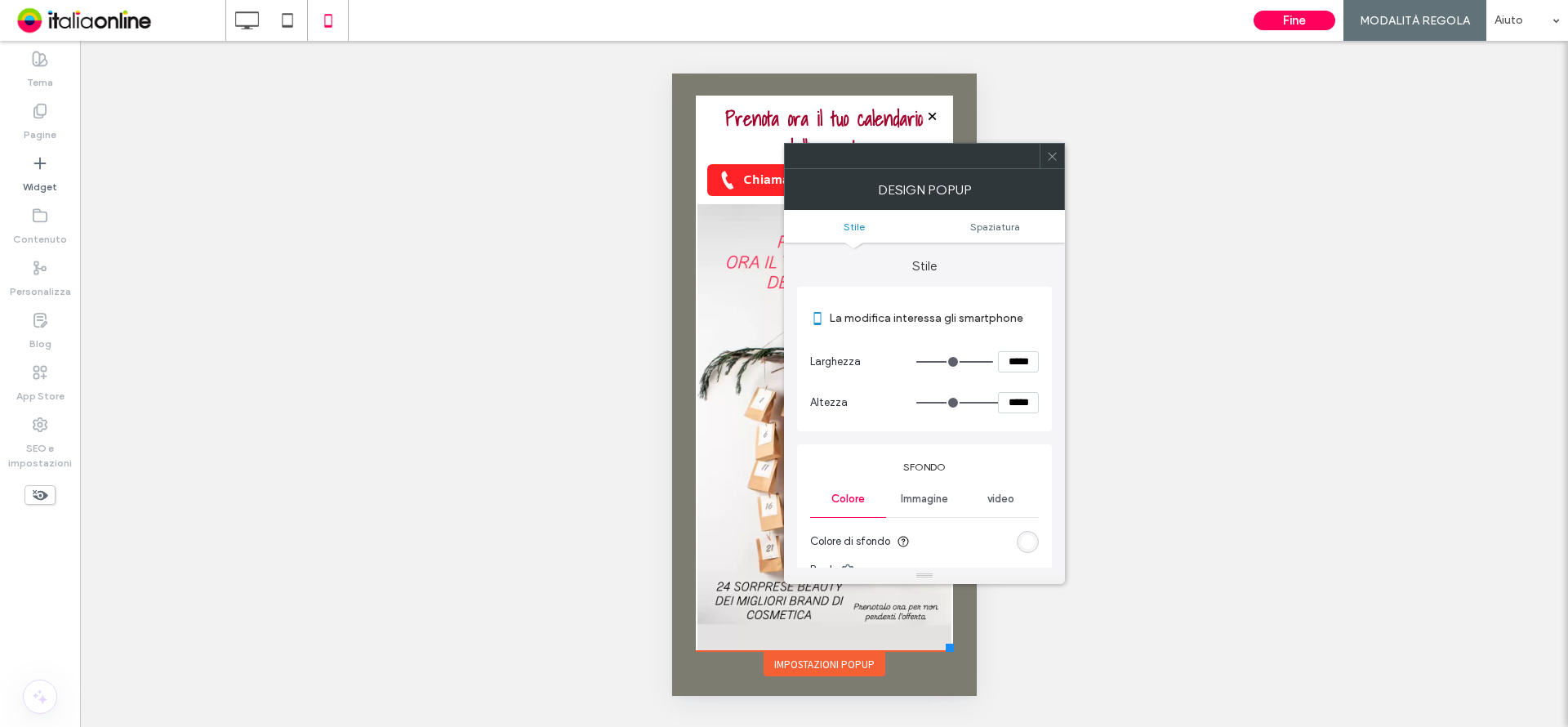
click at [986, 237] on ul "Stile Spaziatura" at bounding box center [924, 226] width 281 height 33
click at [989, 233] on ul "Stile Spaziatura" at bounding box center [924, 226] width 281 height 33
click at [993, 230] on span "Spaziatura" at bounding box center [995, 226] width 50 height 12
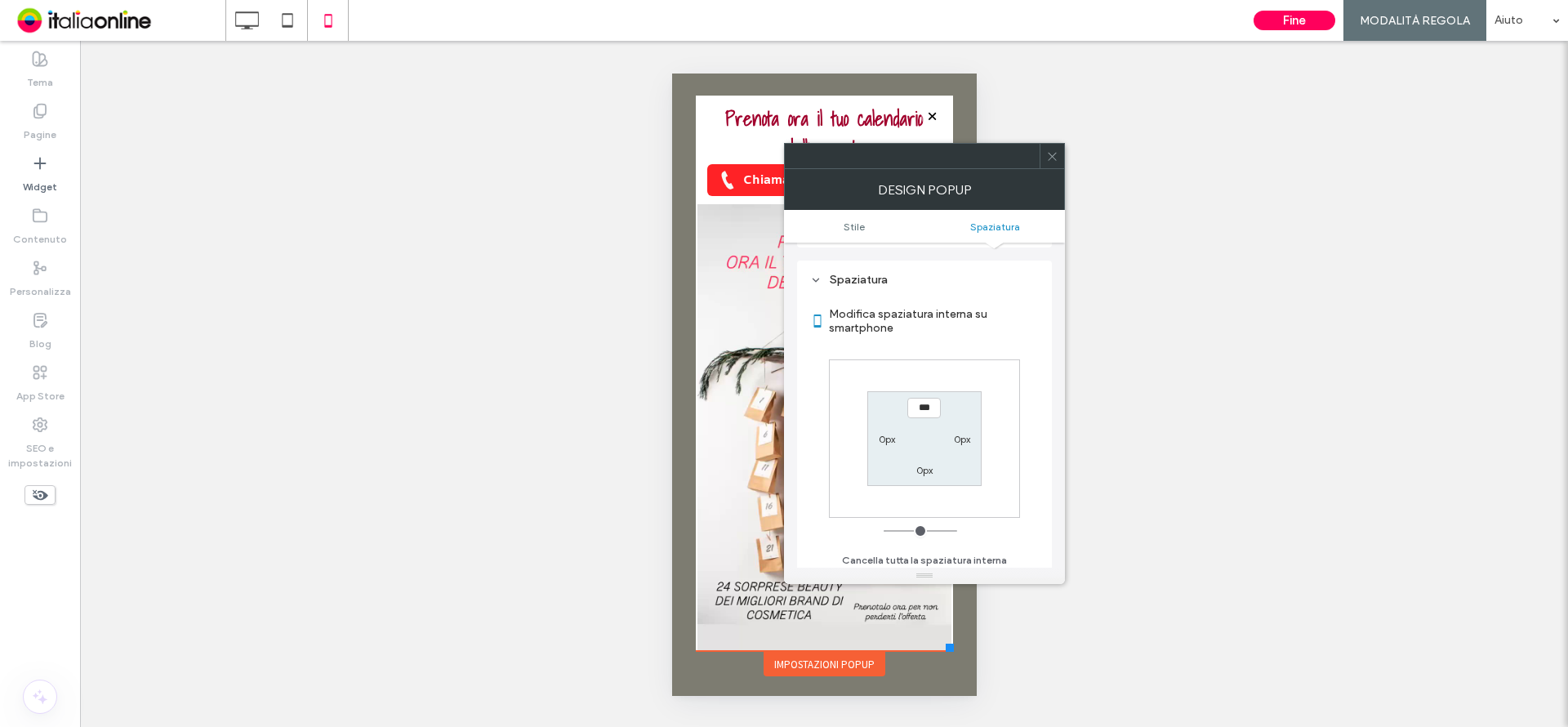
scroll to position [584, 0]
drag, startPoint x: 1058, startPoint y: 160, endPoint x: 1030, endPoint y: 166, distance: 28.6
click at [1057, 160] on icon at bounding box center [1052, 156] width 12 height 12
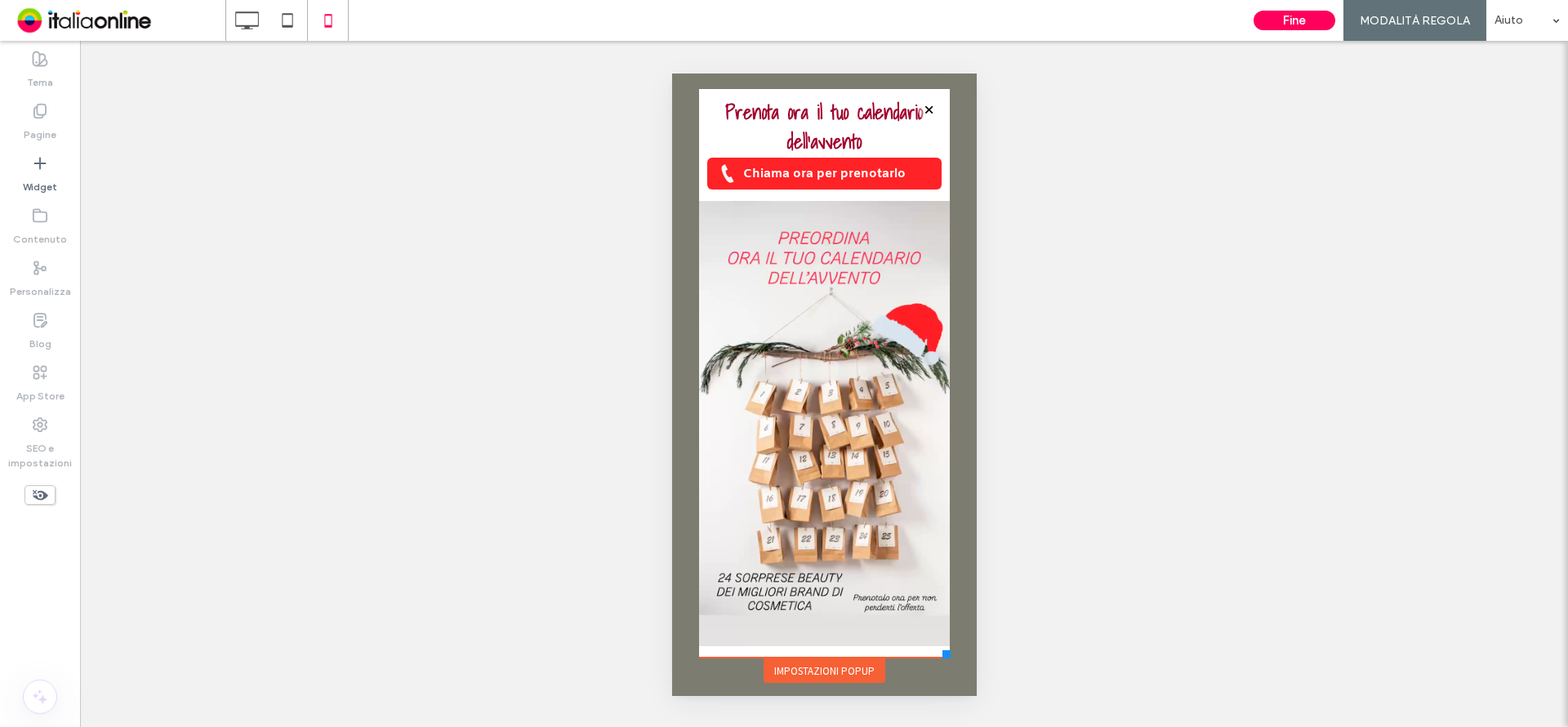
drag, startPoint x: 947, startPoint y: 648, endPoint x: 947, endPoint y: 657, distance: 9.0
click at [949, 658] on div "Click To Paste HOME TRATTAMENTI CORPO TRATTAMENTI VISO TRATTAMENTI ESTETICI RIM…" at bounding box center [824, 384] width 259 height 600
click at [914, 646] on span at bounding box center [823, 423] width 250 height 451
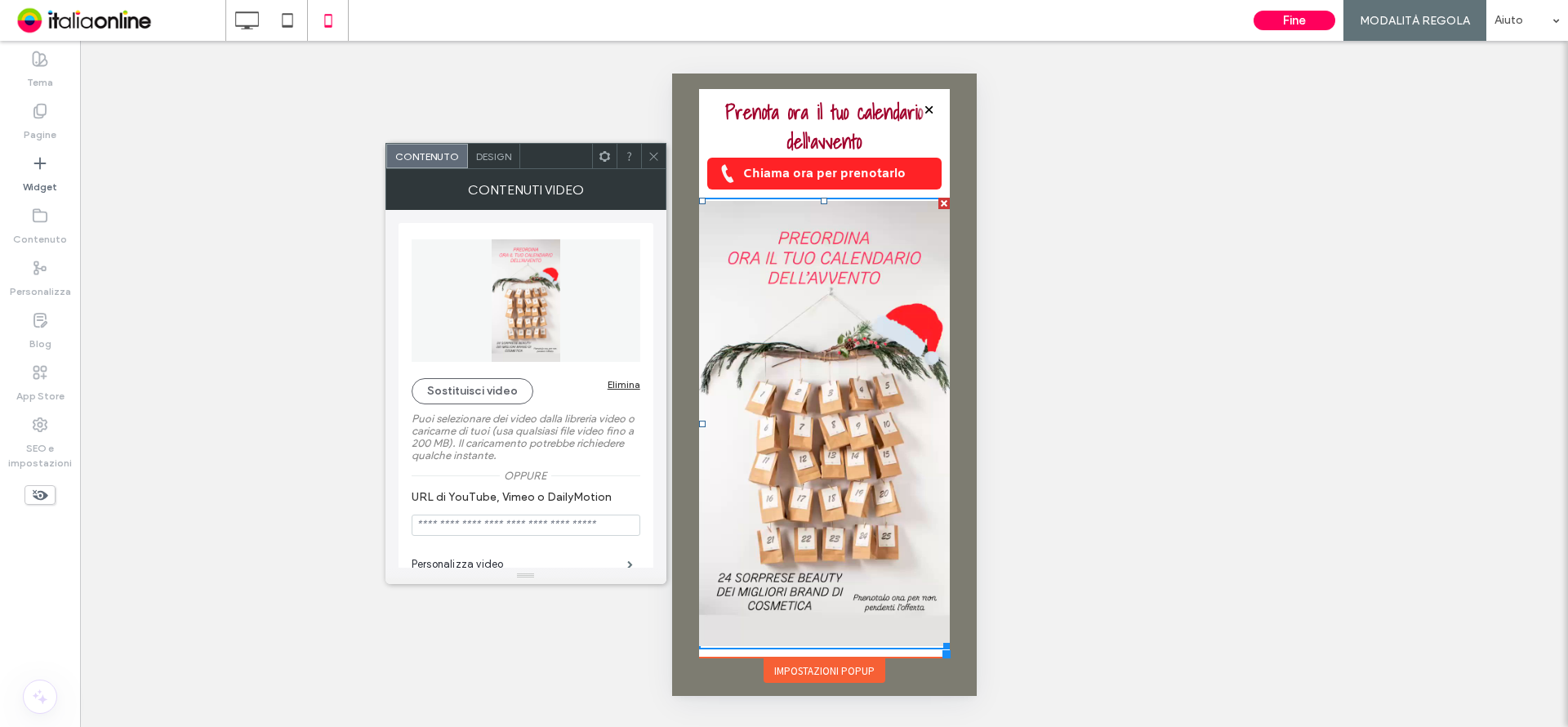
click at [505, 167] on div "Design" at bounding box center [493, 156] width 52 height 25
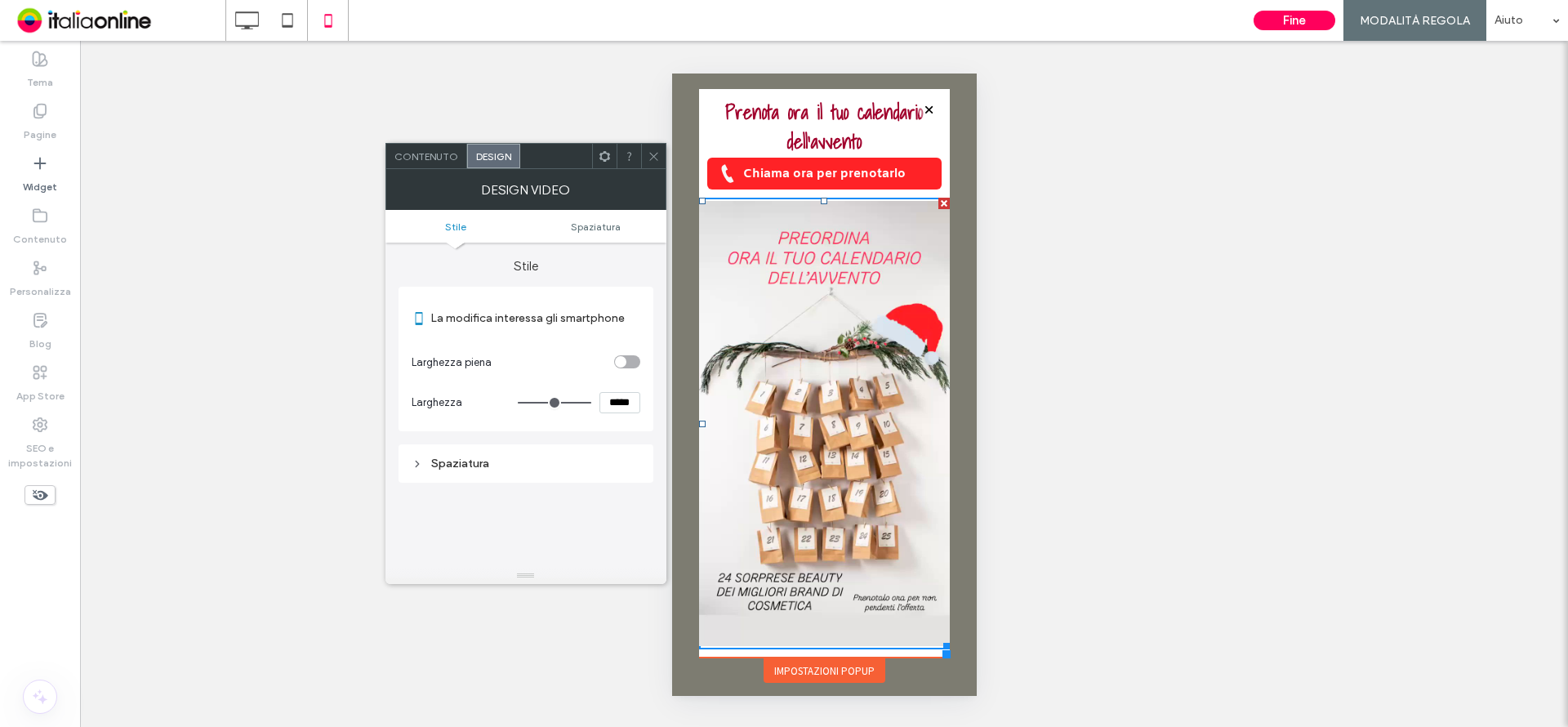
click at [470, 463] on div "Spaziatura" at bounding box center [526, 463] width 229 height 14
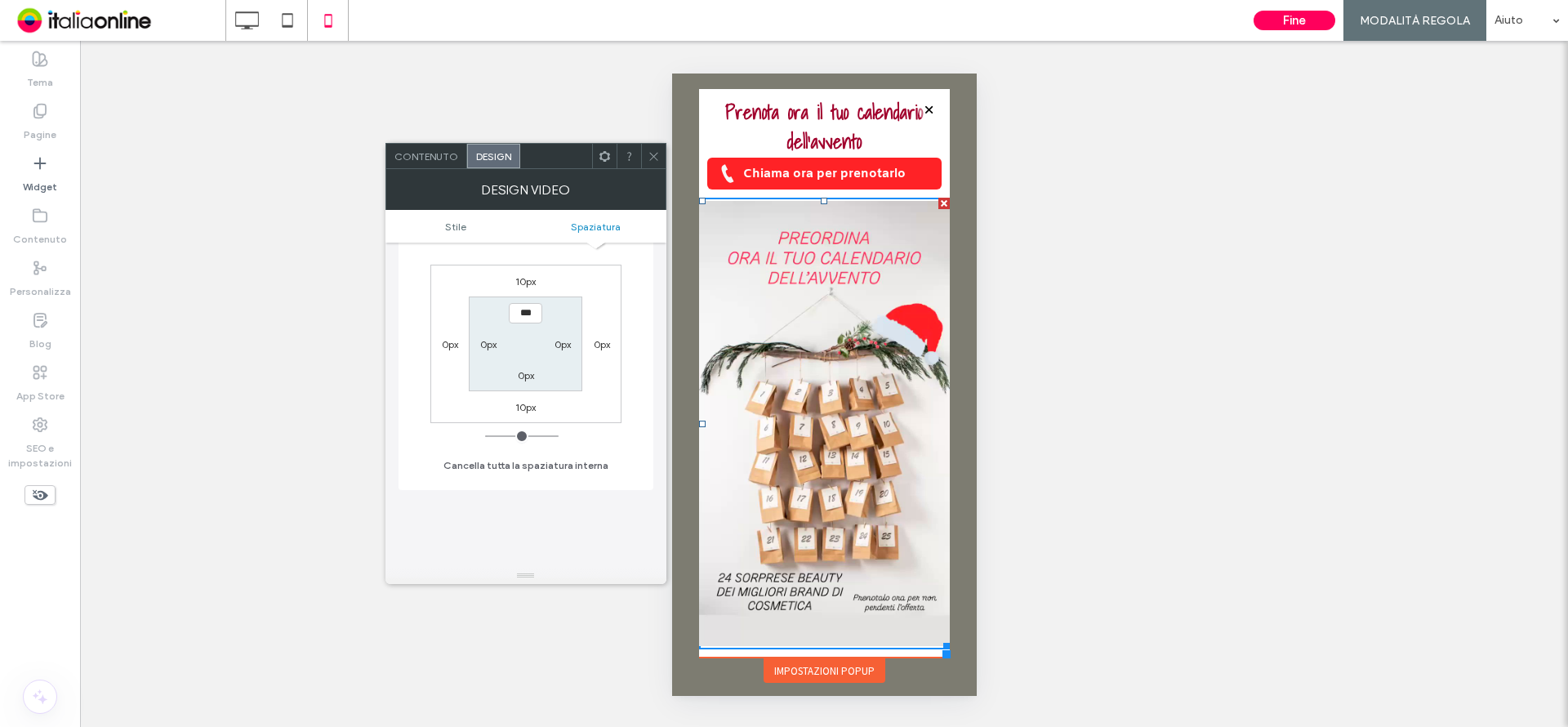
scroll to position [327, 0]
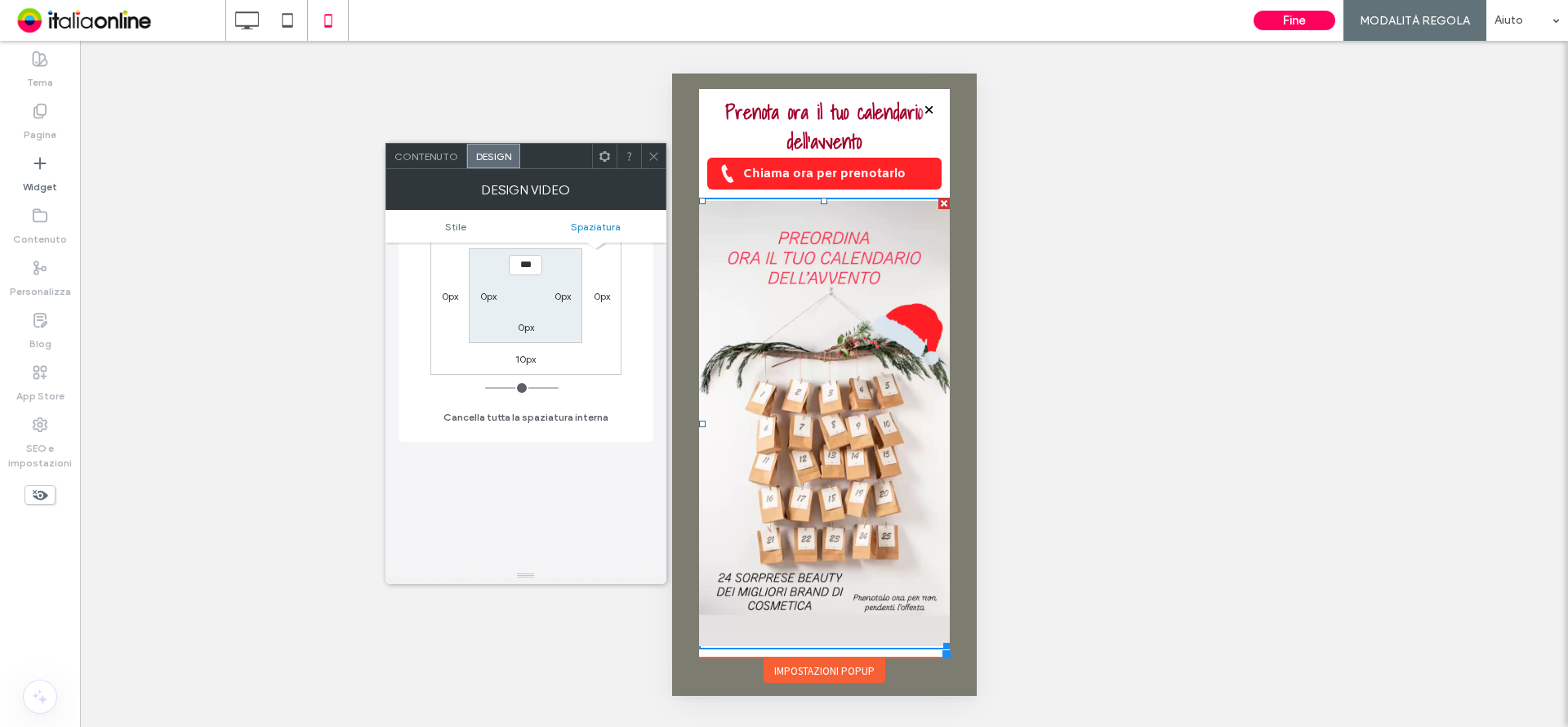
drag, startPoint x: 519, startPoint y: 359, endPoint x: 514, endPoint y: 383, distance: 24.5
click at [519, 359] on label "10px" at bounding box center [526, 359] width 21 height 12
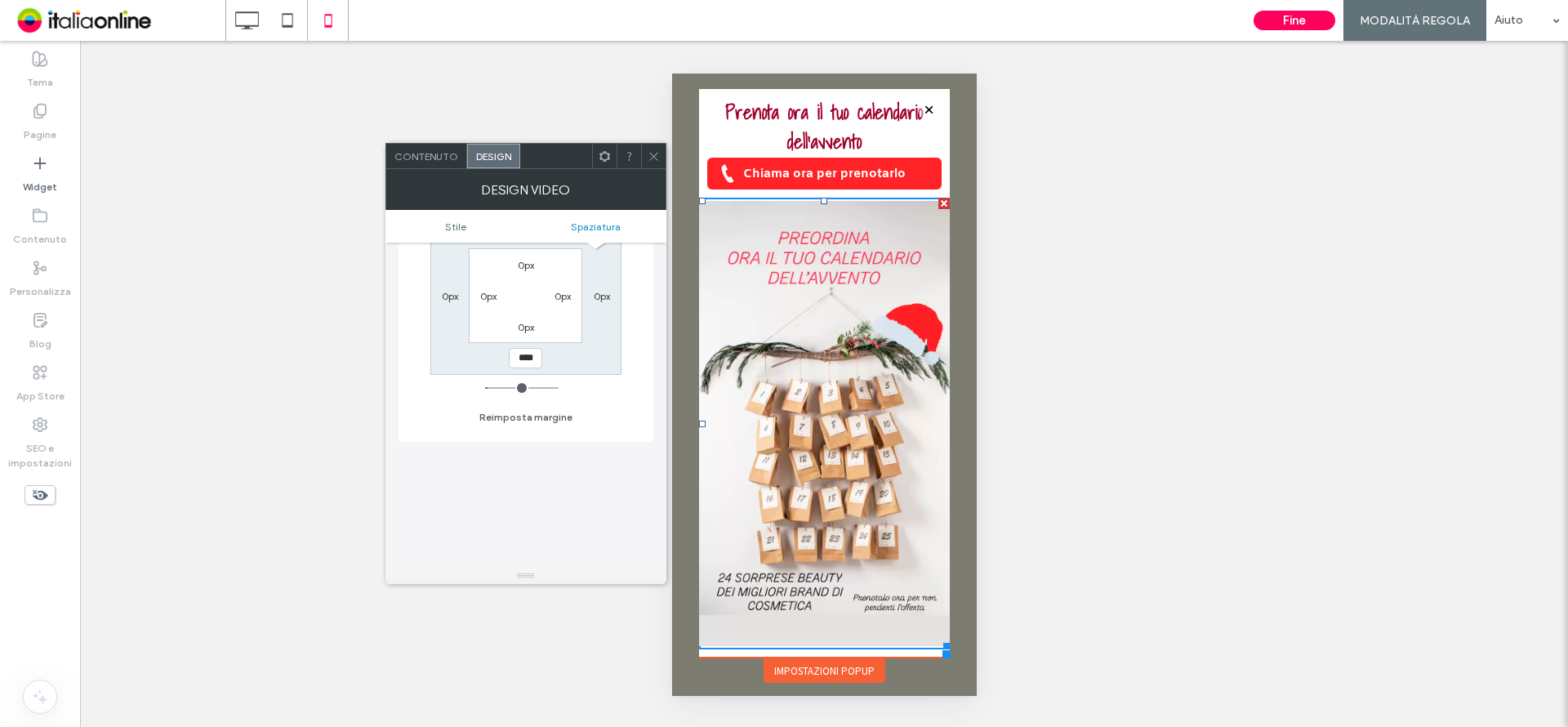
type input "*"
type input "***"
type input "*"
type input "***"
drag, startPoint x: 440, startPoint y: 379, endPoint x: 431, endPoint y: 377, distance: 9.2
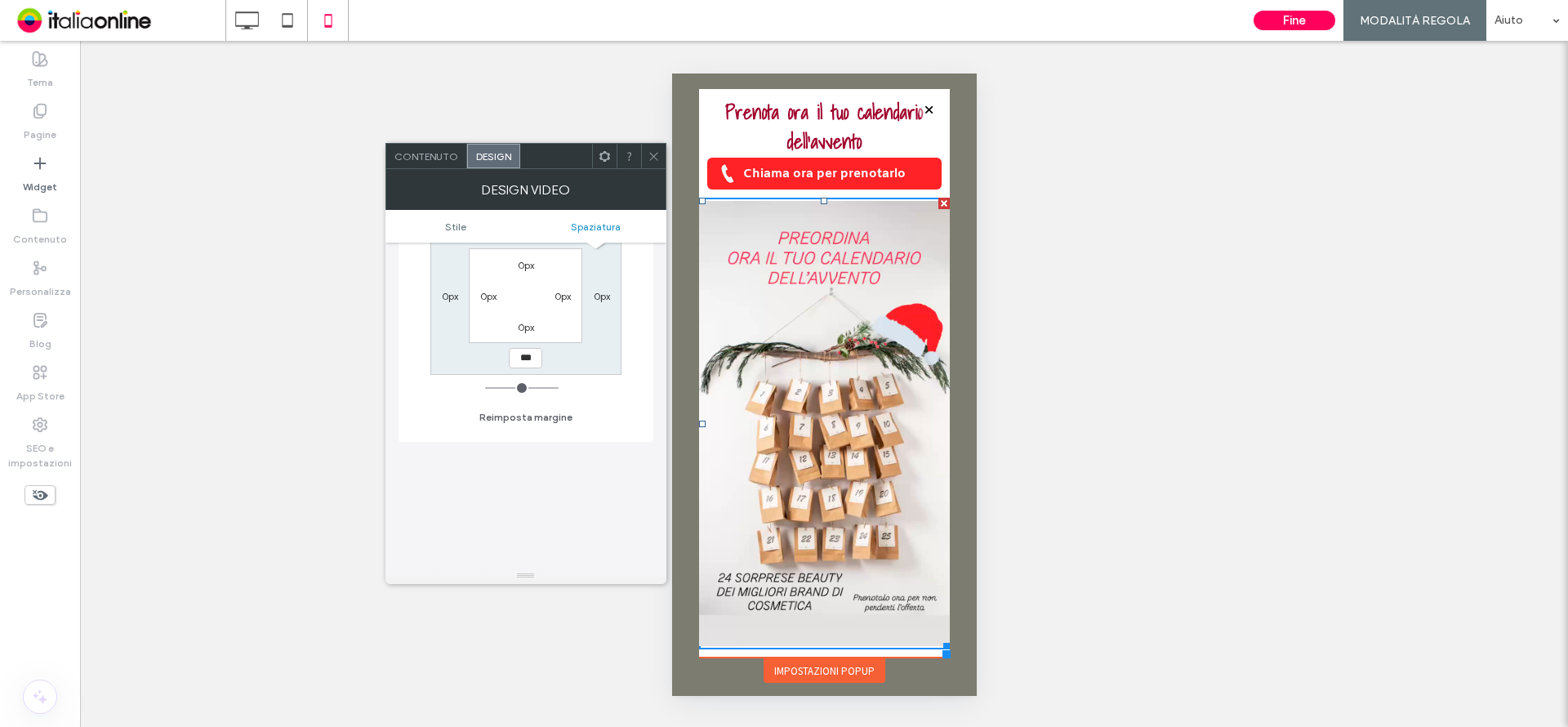
click at [486, 387] on input "range" at bounding box center [522, 388] width 74 height 2
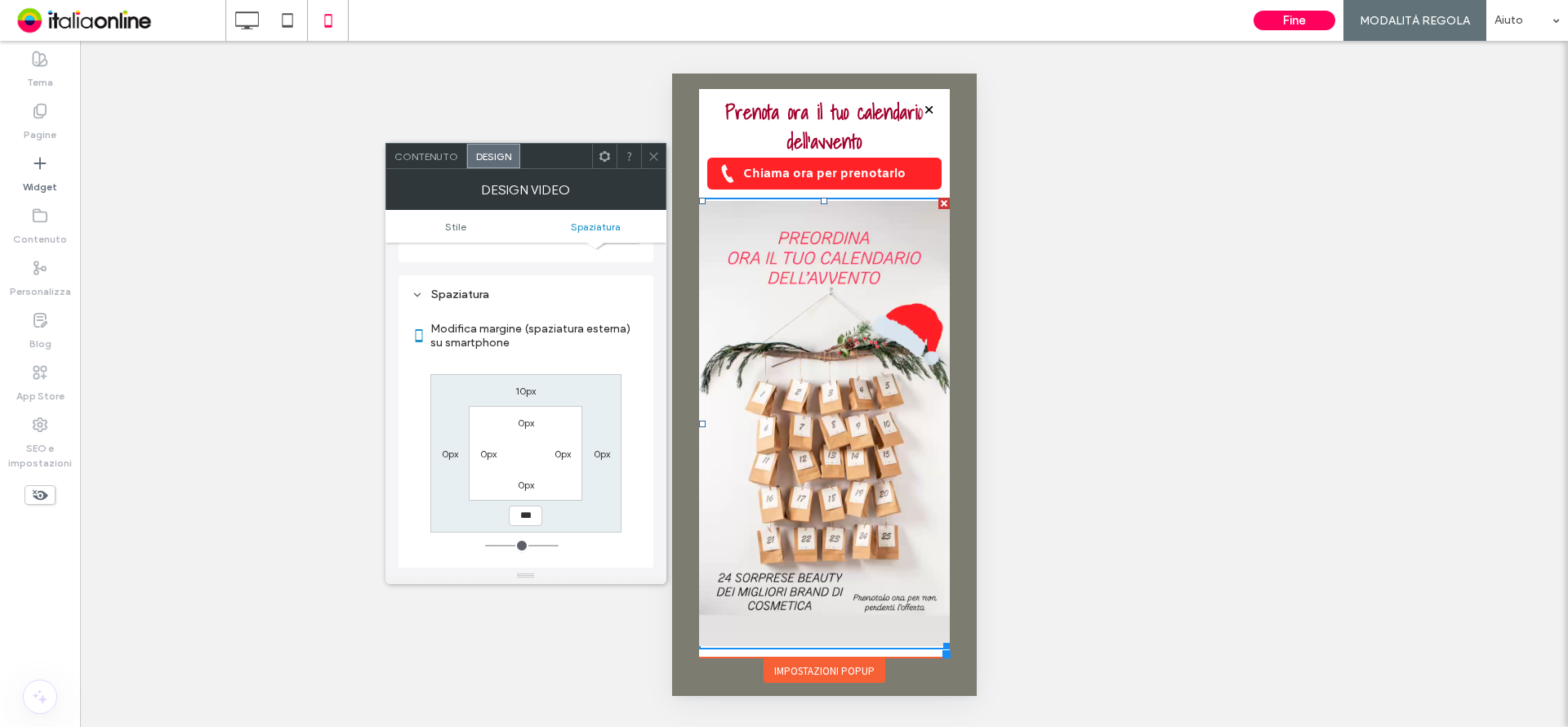
scroll to position [163, 0]
drag, startPoint x: 529, startPoint y: 398, endPoint x: 524, endPoint y: 427, distance: 29.4
click at [529, 398] on label "10px" at bounding box center [526, 396] width 21 height 12
drag, startPoint x: 495, startPoint y: 542, endPoint x: 462, endPoint y: 489, distance: 62.4
click at [434, 514] on div "Modifica margine (spaziatura esterna) su smartphone **** 0px 0px 0px 0px 0px 0p…" at bounding box center [526, 451] width 229 height 281
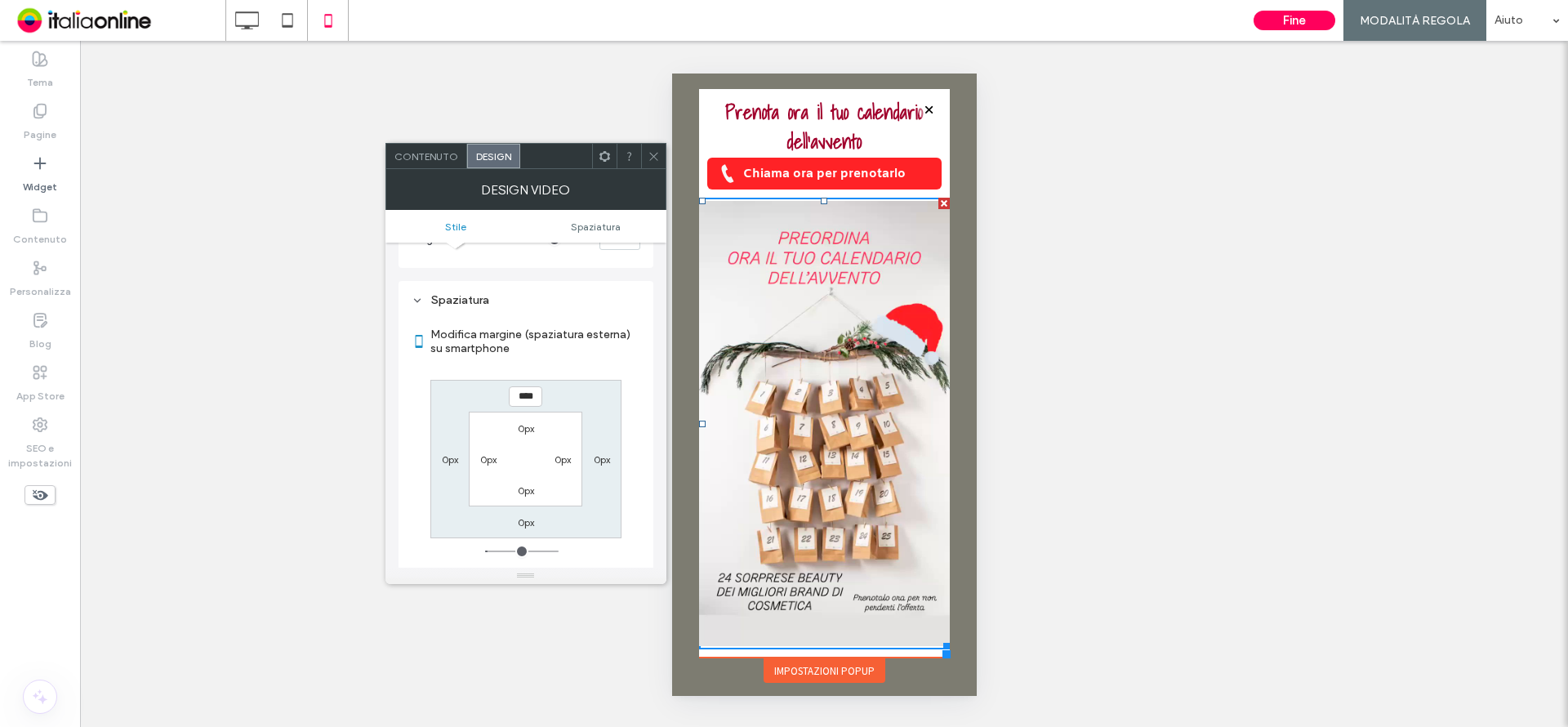
drag, startPoint x: 538, startPoint y: 379, endPoint x: 524, endPoint y: 395, distance: 21.3
click at [529, 390] on div "Modifica margine (spaziatura esterna) su smartphone **** 0px 0px 0px 0px 0px 0p…" at bounding box center [526, 451] width 229 height 281
click at [521, 398] on input "****" at bounding box center [525, 397] width 33 height 21
type input "*"
type input "***"
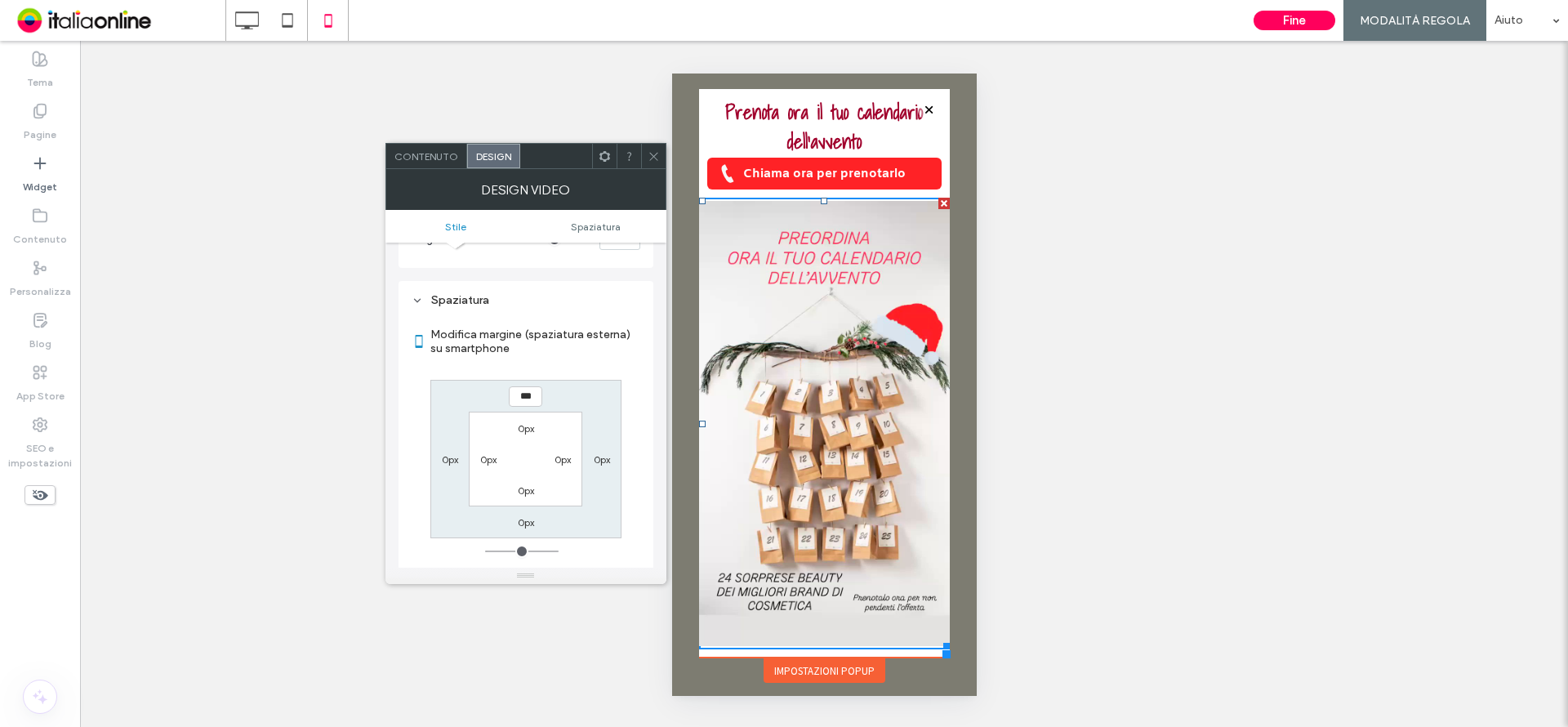
drag, startPoint x: 491, startPoint y: 548, endPoint x: 459, endPoint y: 467, distance: 87.1
type input "*"
click at [486, 550] on input "range" at bounding box center [522, 551] width 74 height 2
click at [642, 154] on div at bounding box center [654, 156] width 25 height 25
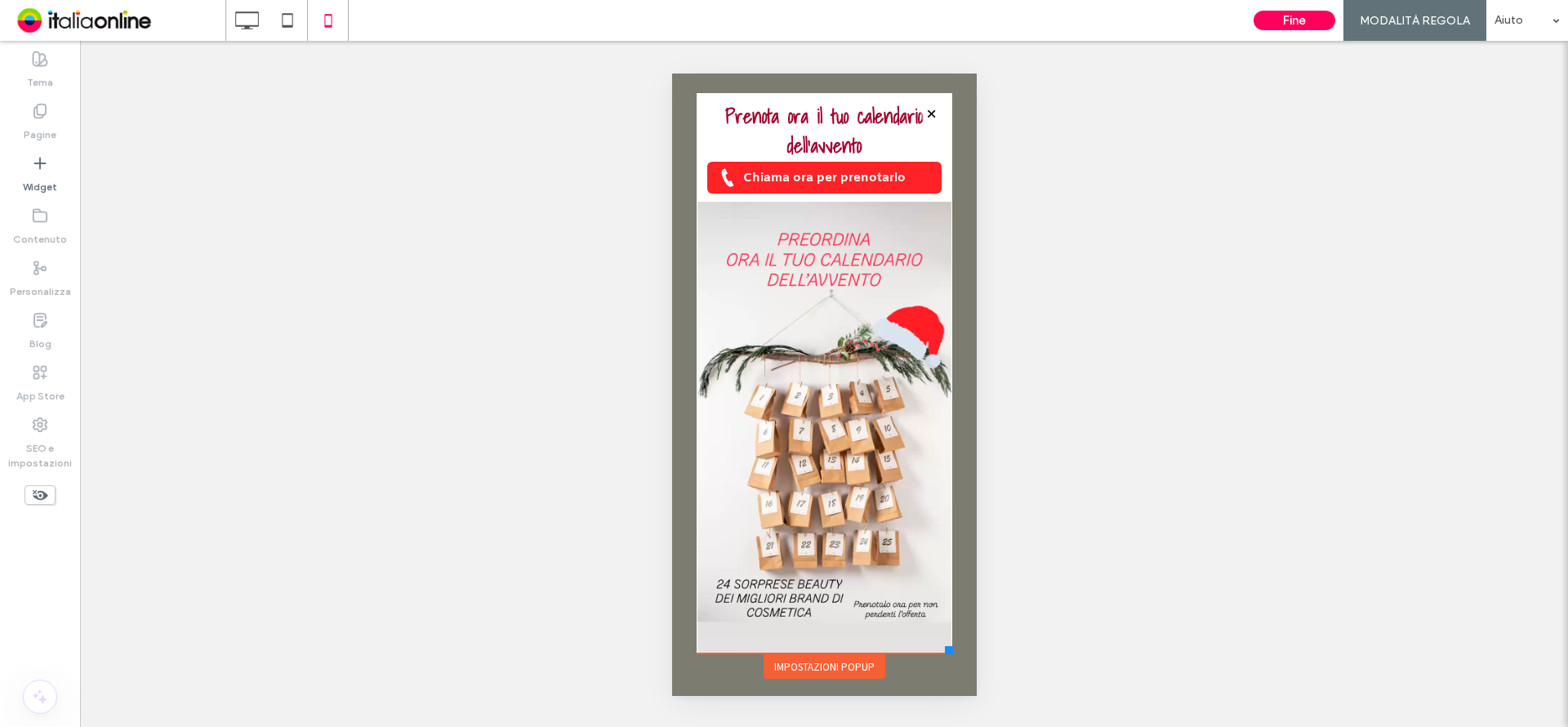
click at [951, 658] on div "Click To Paste HOME TRATTAMENTI CORPO TRATTAMENTI VISO TRATTAMENTI ESTETICI RIM…" at bounding box center [823, 384] width 264 height 591
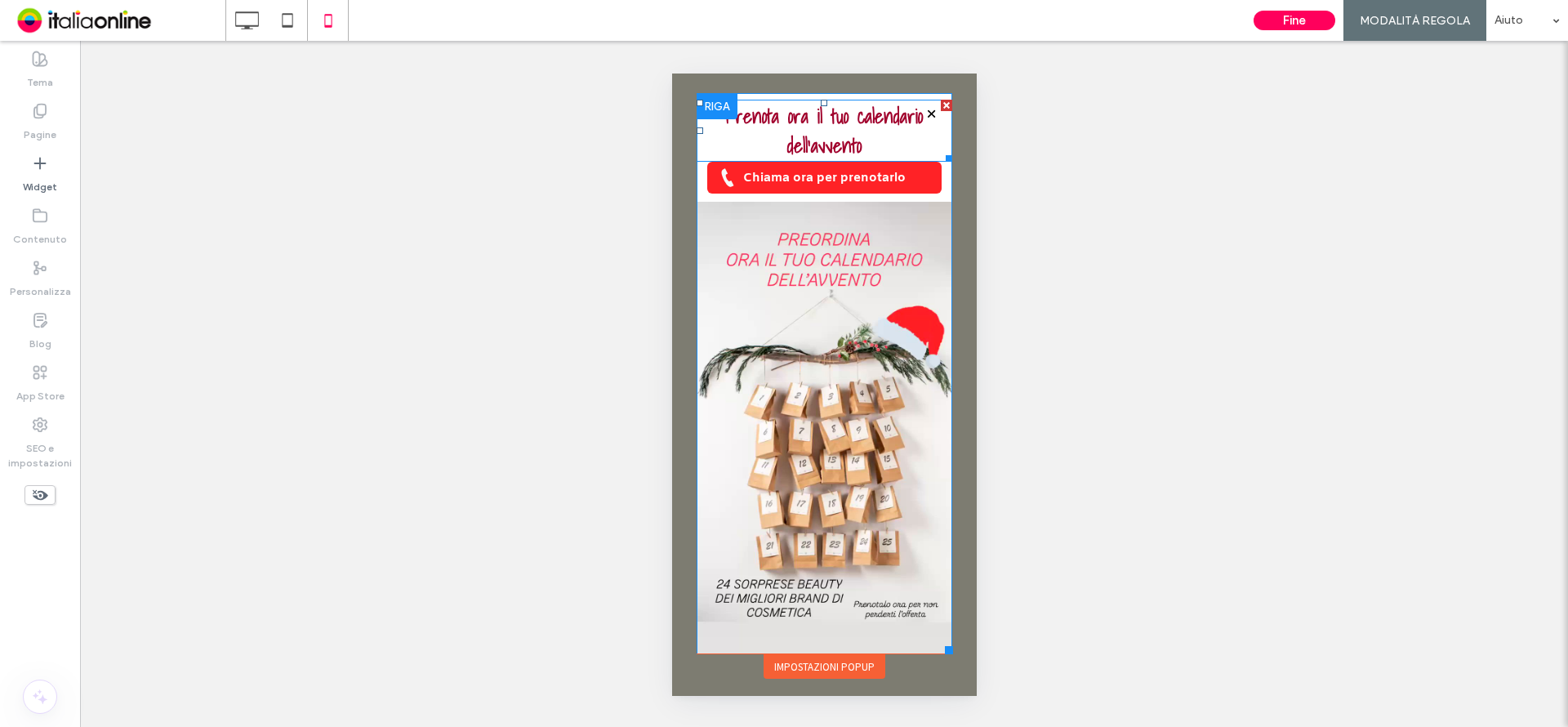
click at [838, 144] on strong "Prenota ora il tuo calendario dell'avvento" at bounding box center [823, 130] width 197 height 60
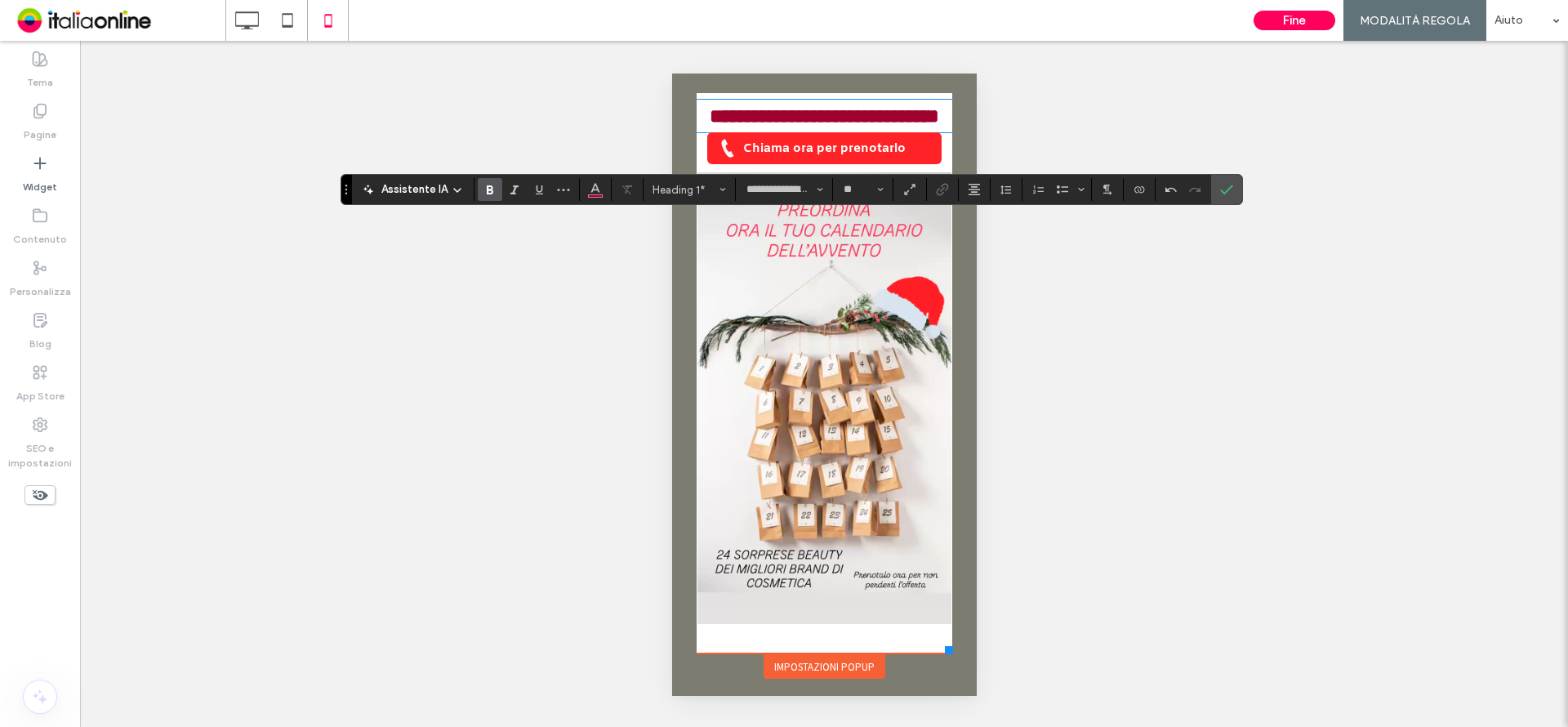
scroll to position [1, 0]
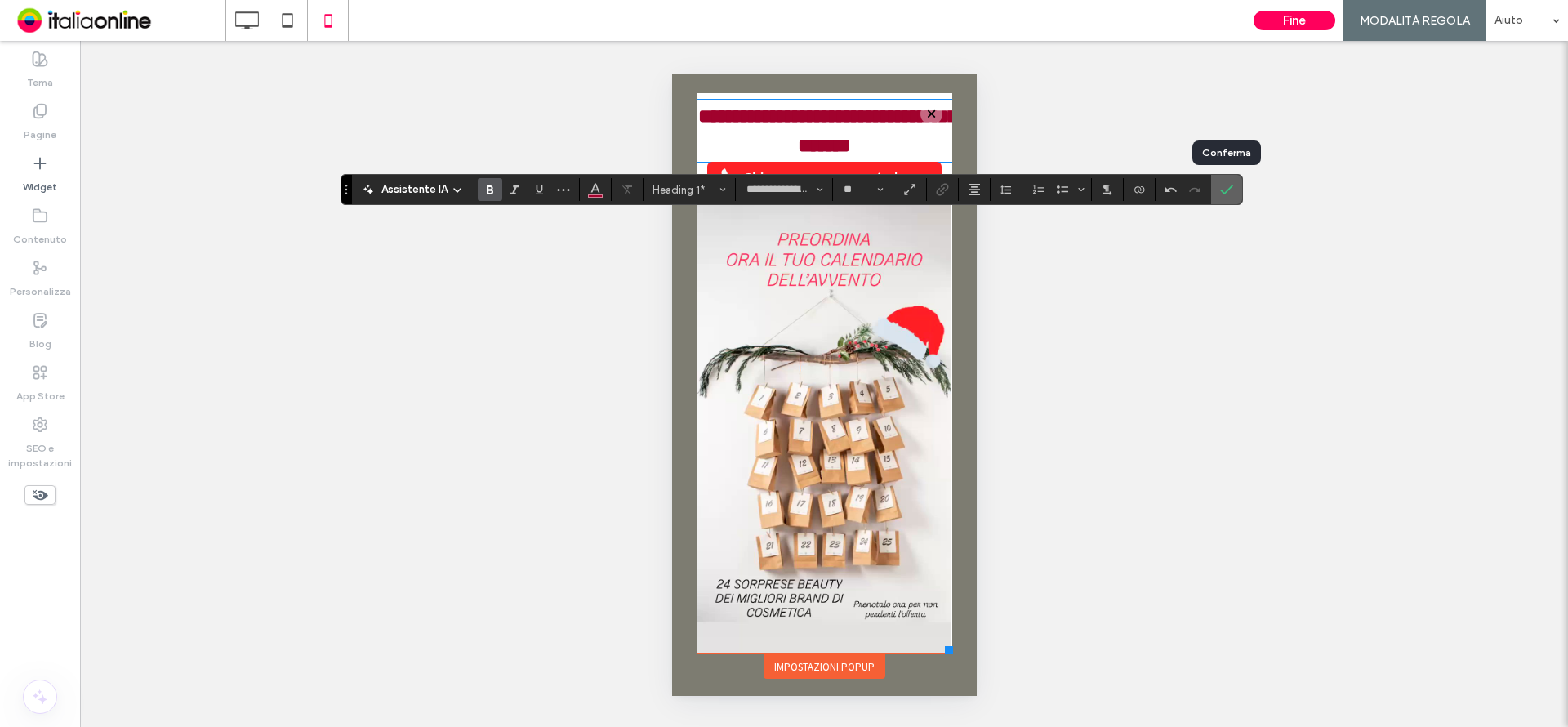
click at [1231, 185] on use "Conferma" at bounding box center [1227, 189] width 13 height 9
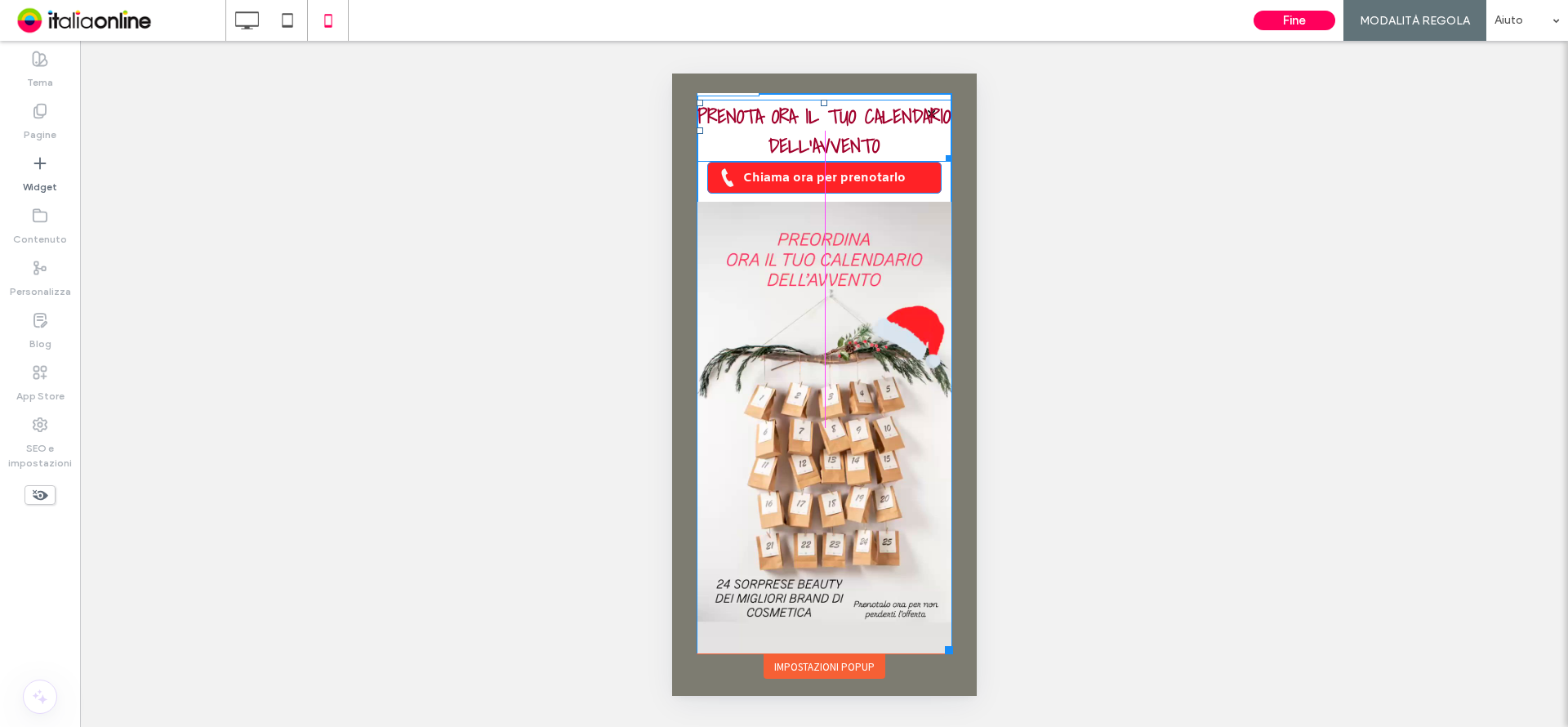
click at [939, 157] on div at bounding box center [945, 155] width 12 height 12
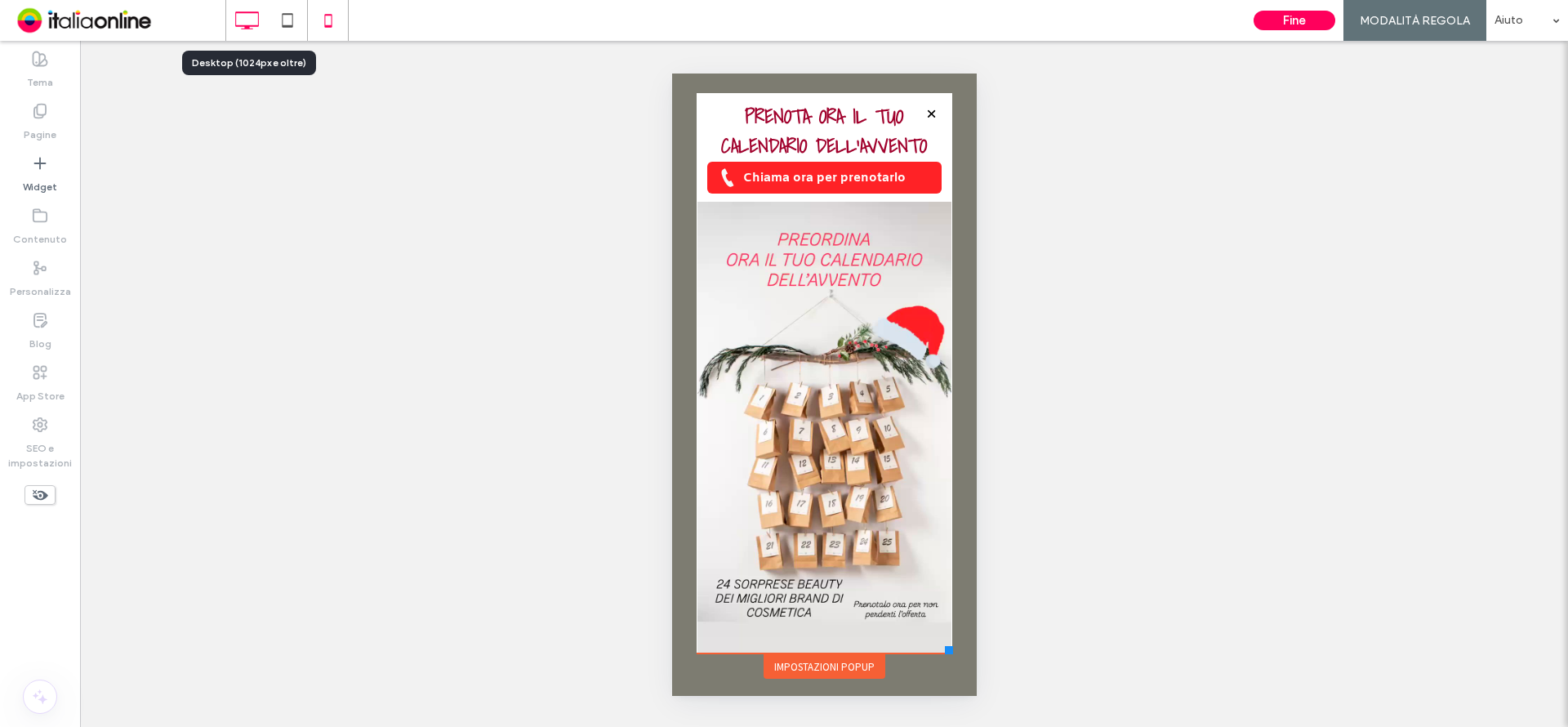
click at [245, 15] on icon at bounding box center [247, 20] width 33 height 33
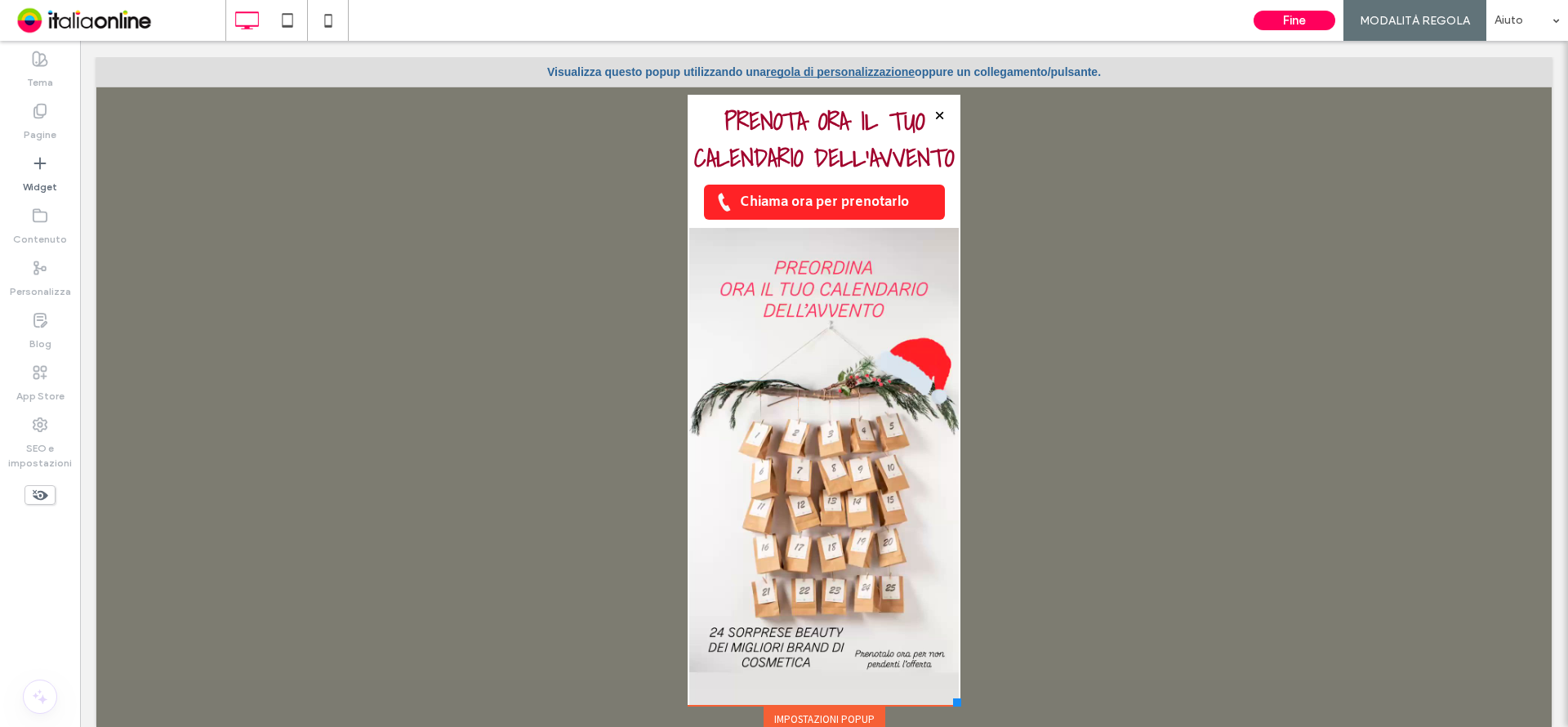
scroll to position [0, 0]
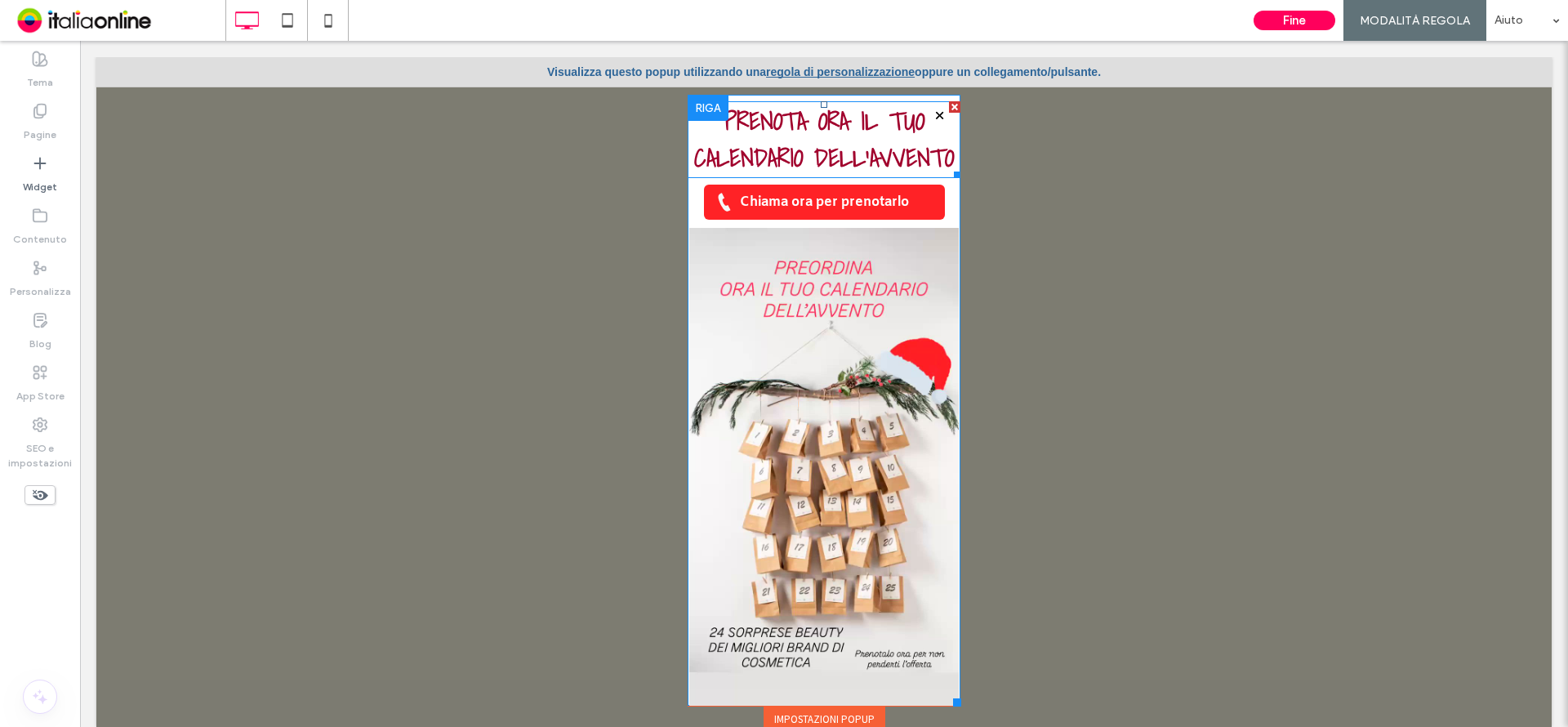
click at [948, 178] on div at bounding box center [954, 172] width 12 height 12
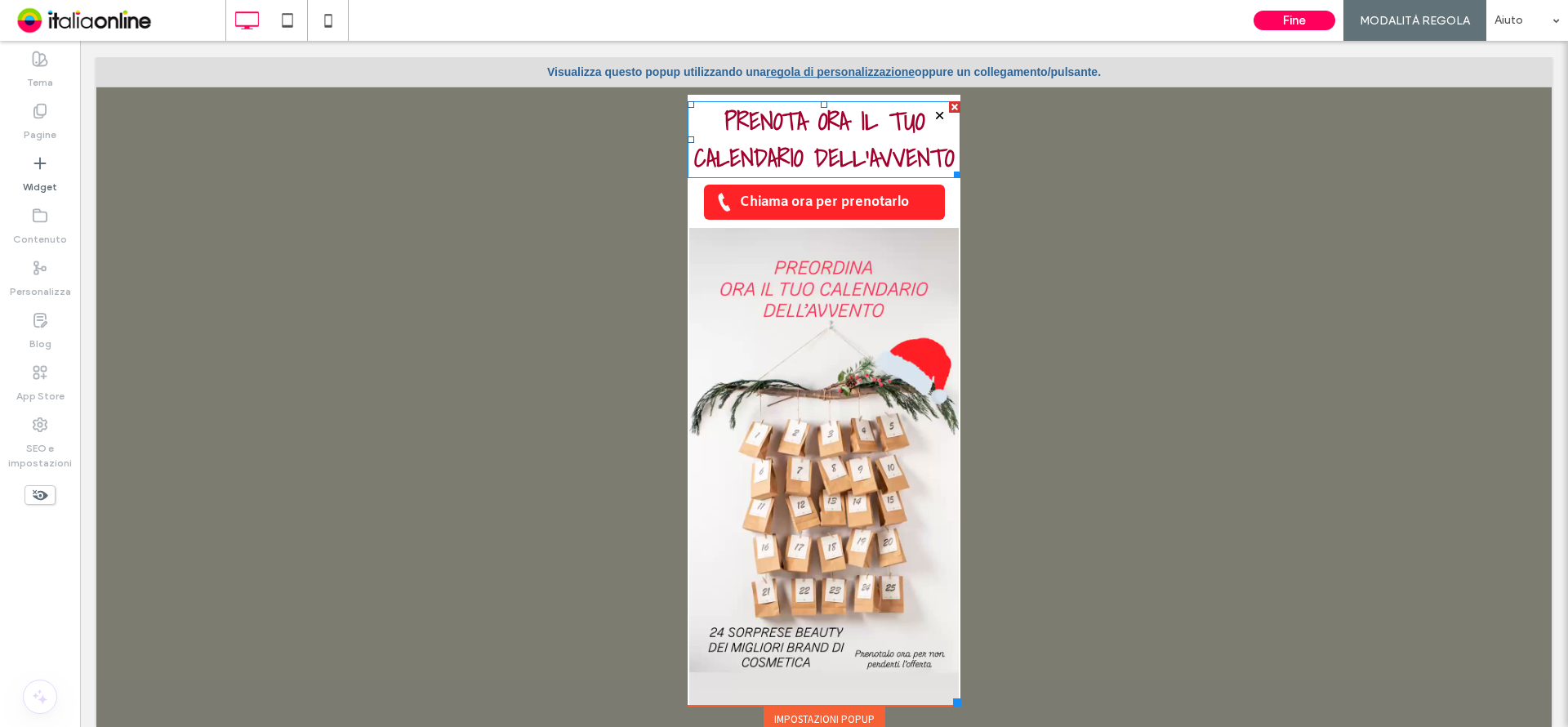
type input "**********"
type input "**"
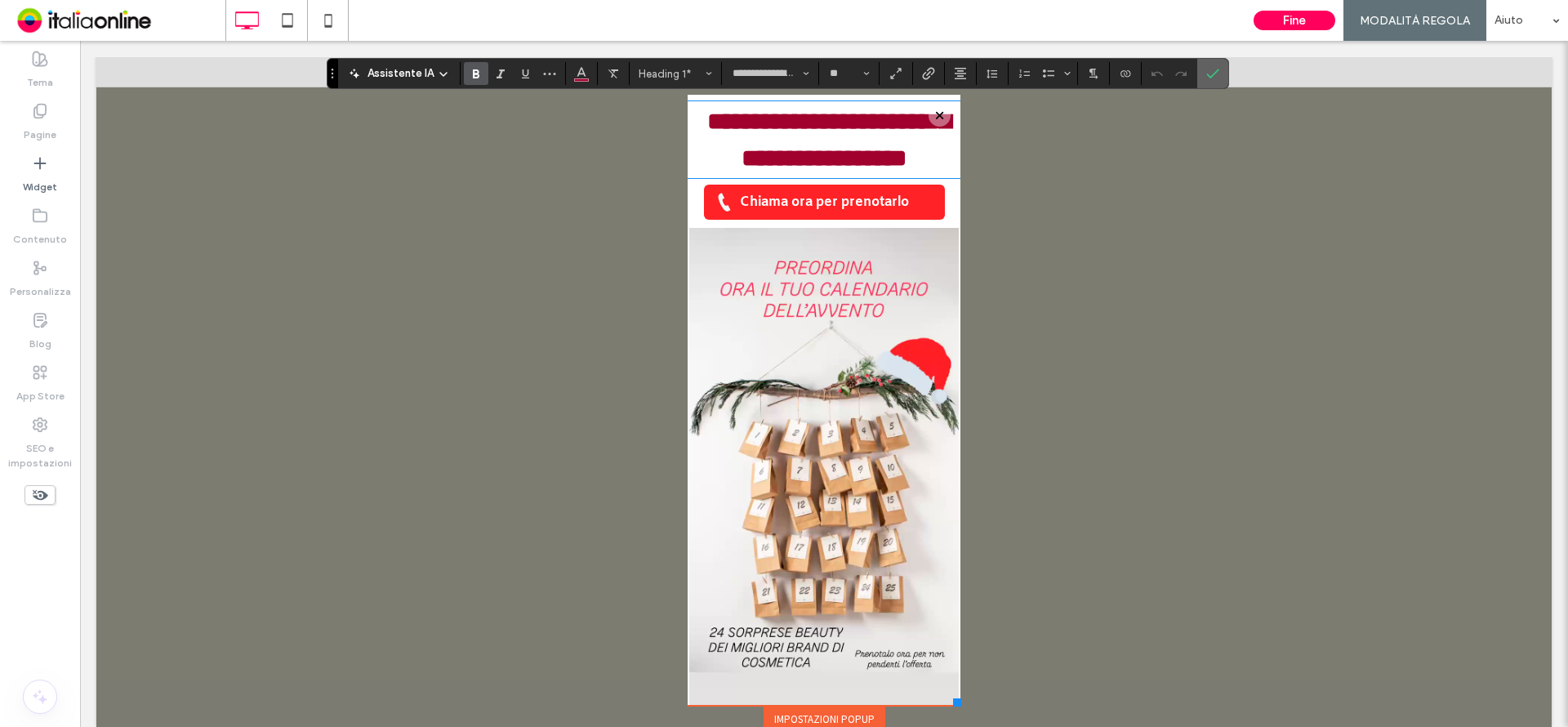
click at [1206, 73] on icon "Conferma" at bounding box center [1213, 74] width 13 height 13
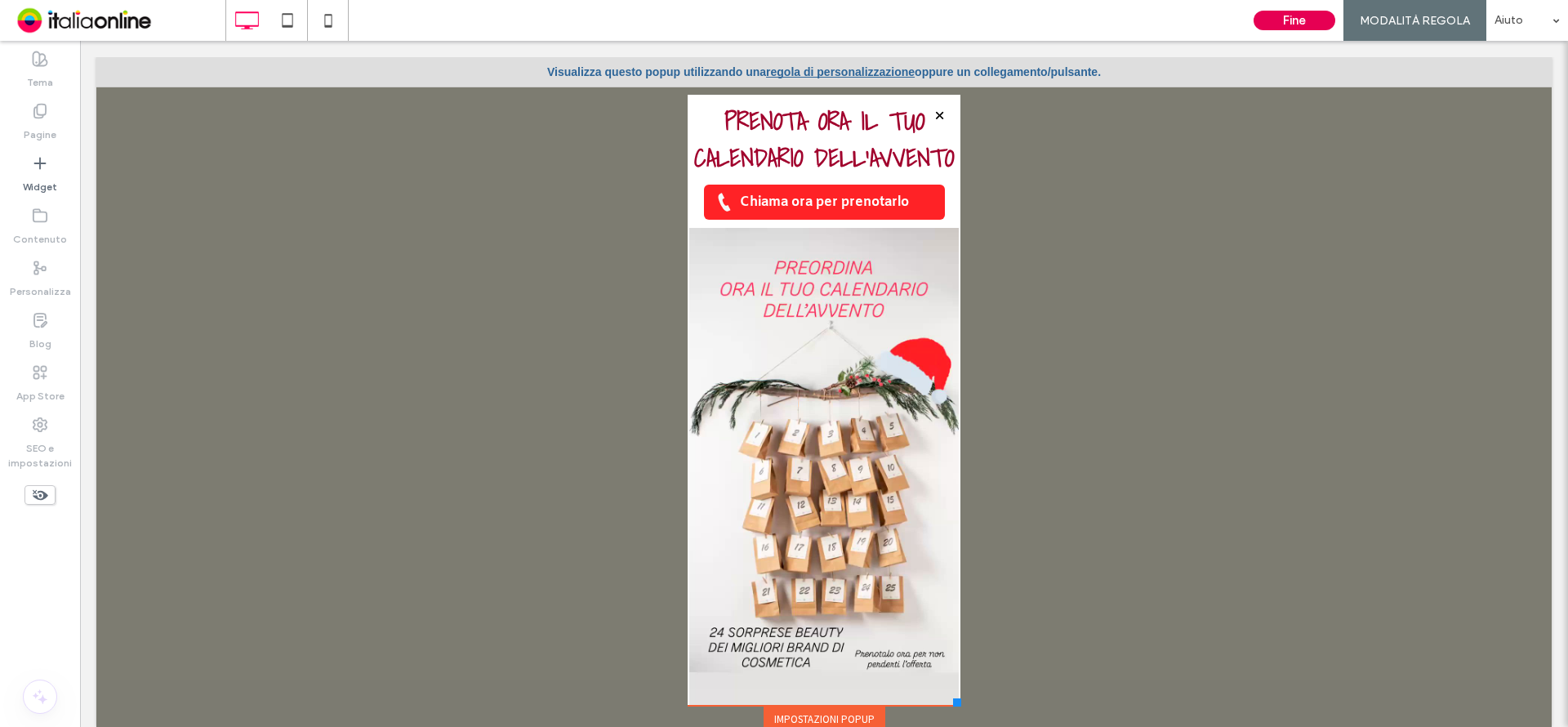
click at [1308, 21] on button "Fine" at bounding box center [1294, 20] width 81 height 20
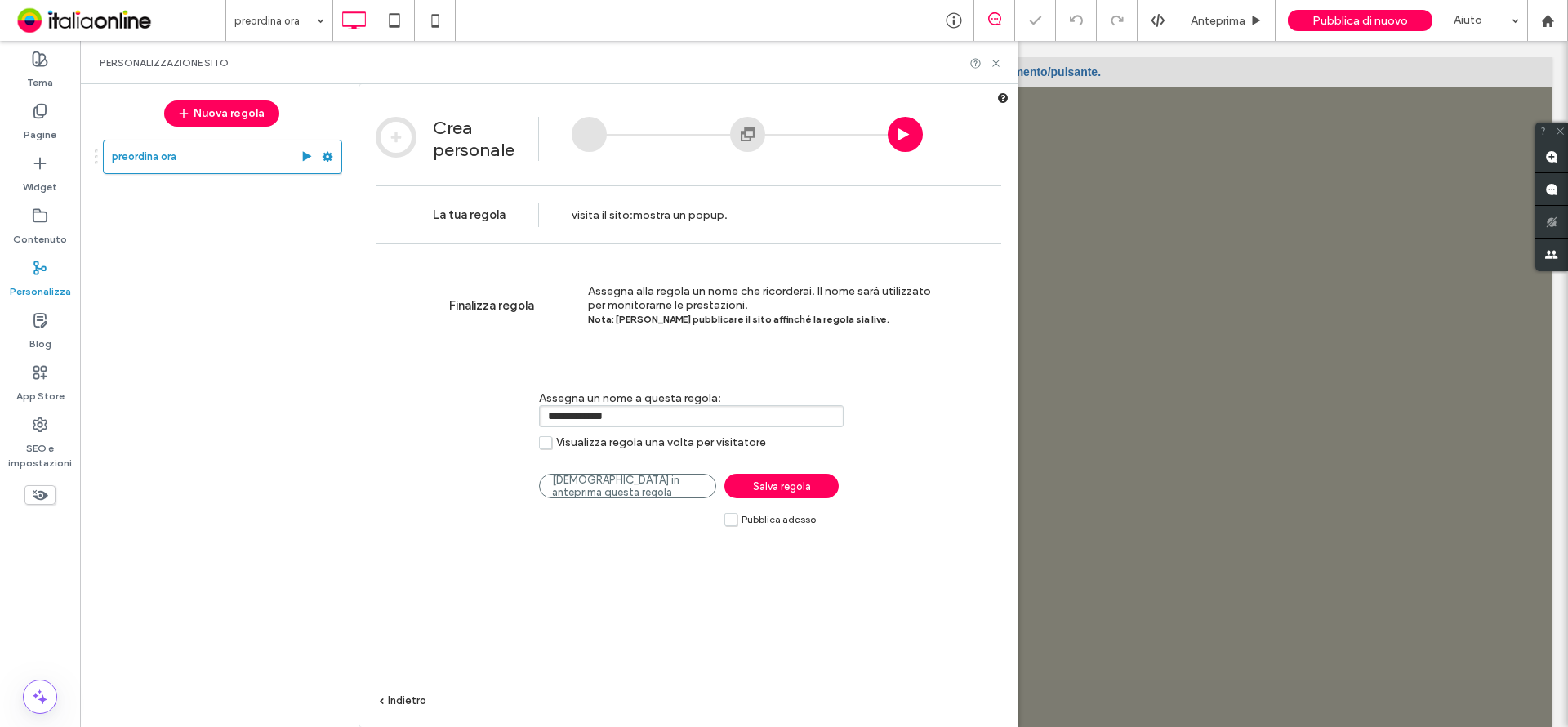
click at [786, 488] on span "Salva regola" at bounding box center [781, 485] width 58 height 12
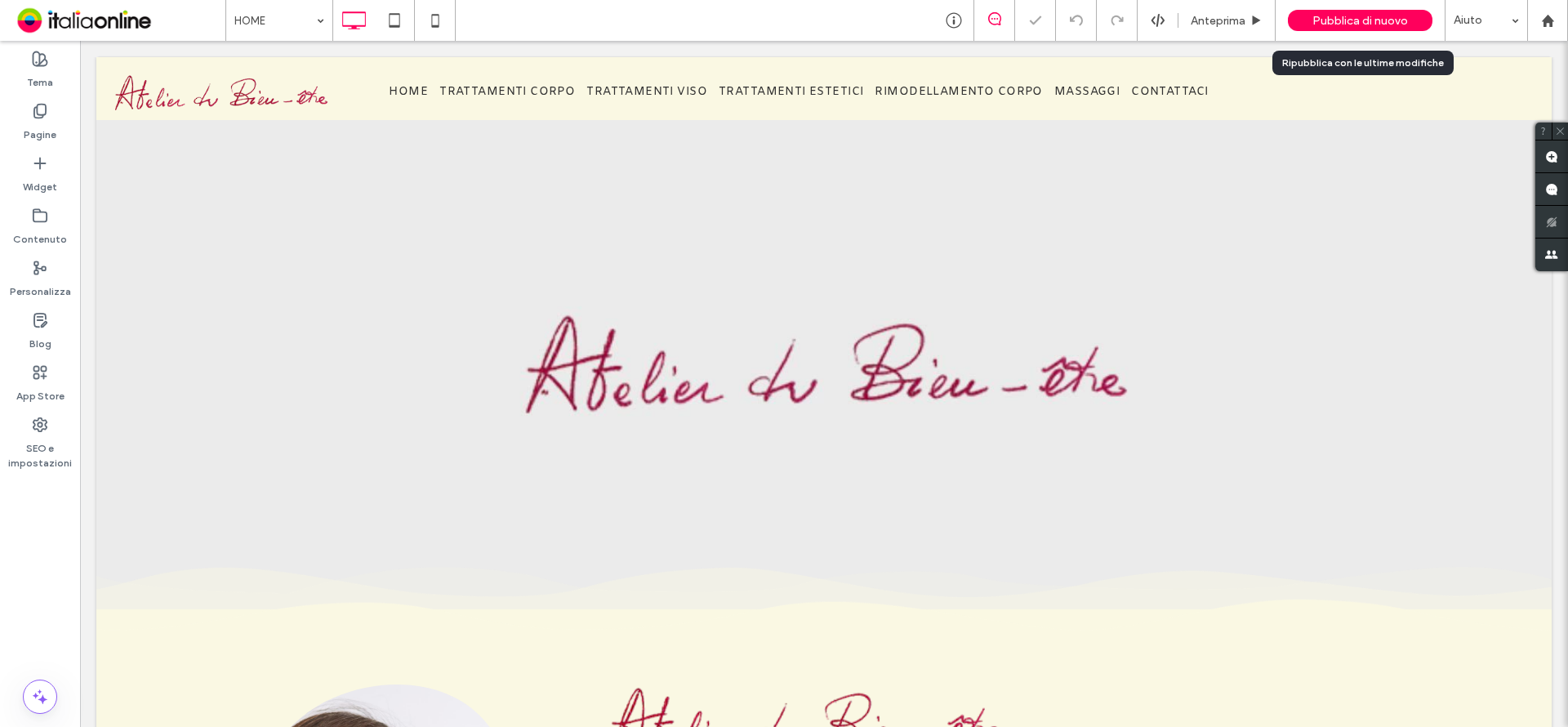
click at [1338, 21] on span "Pubblica di nuovo" at bounding box center [1359, 21] width 95 height 14
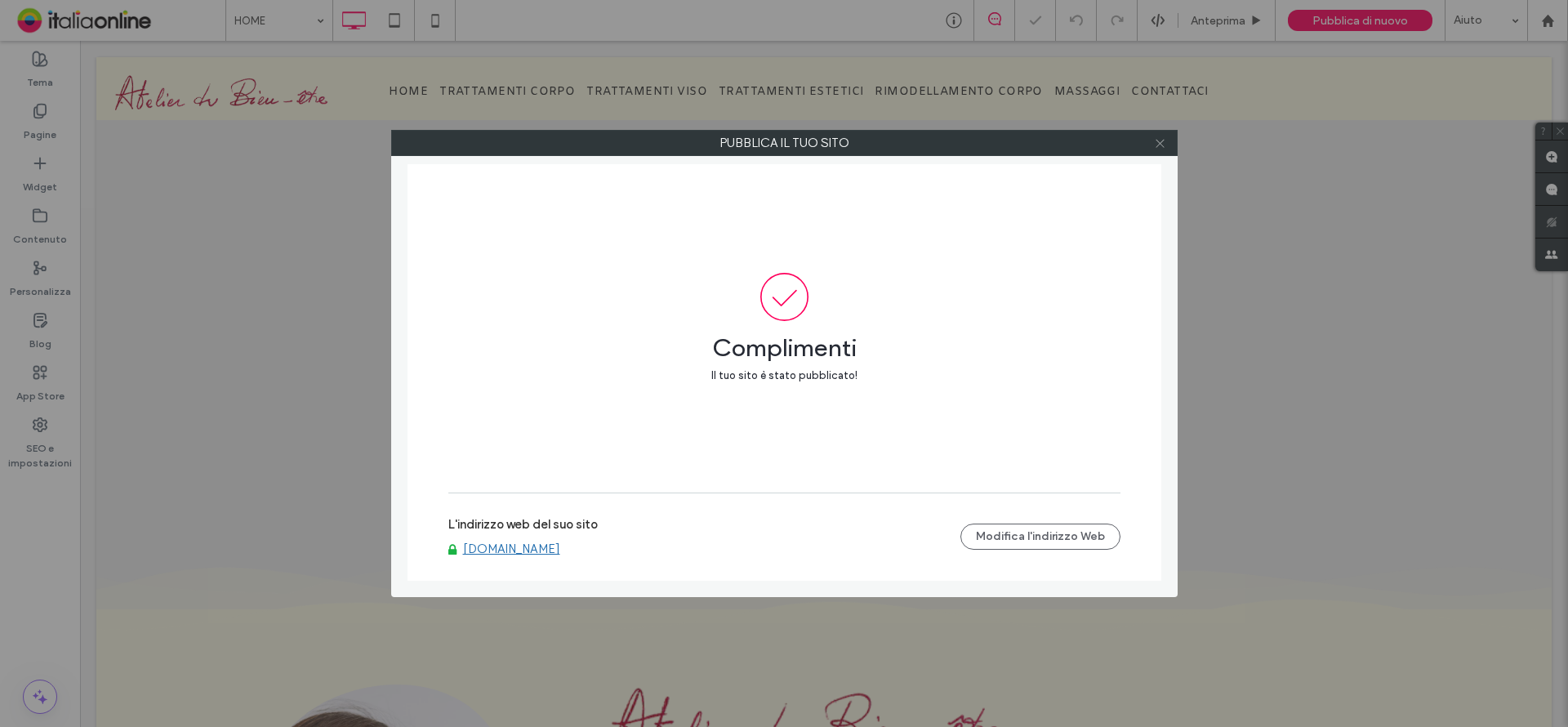
click at [1166, 144] on icon at bounding box center [1160, 143] width 12 height 12
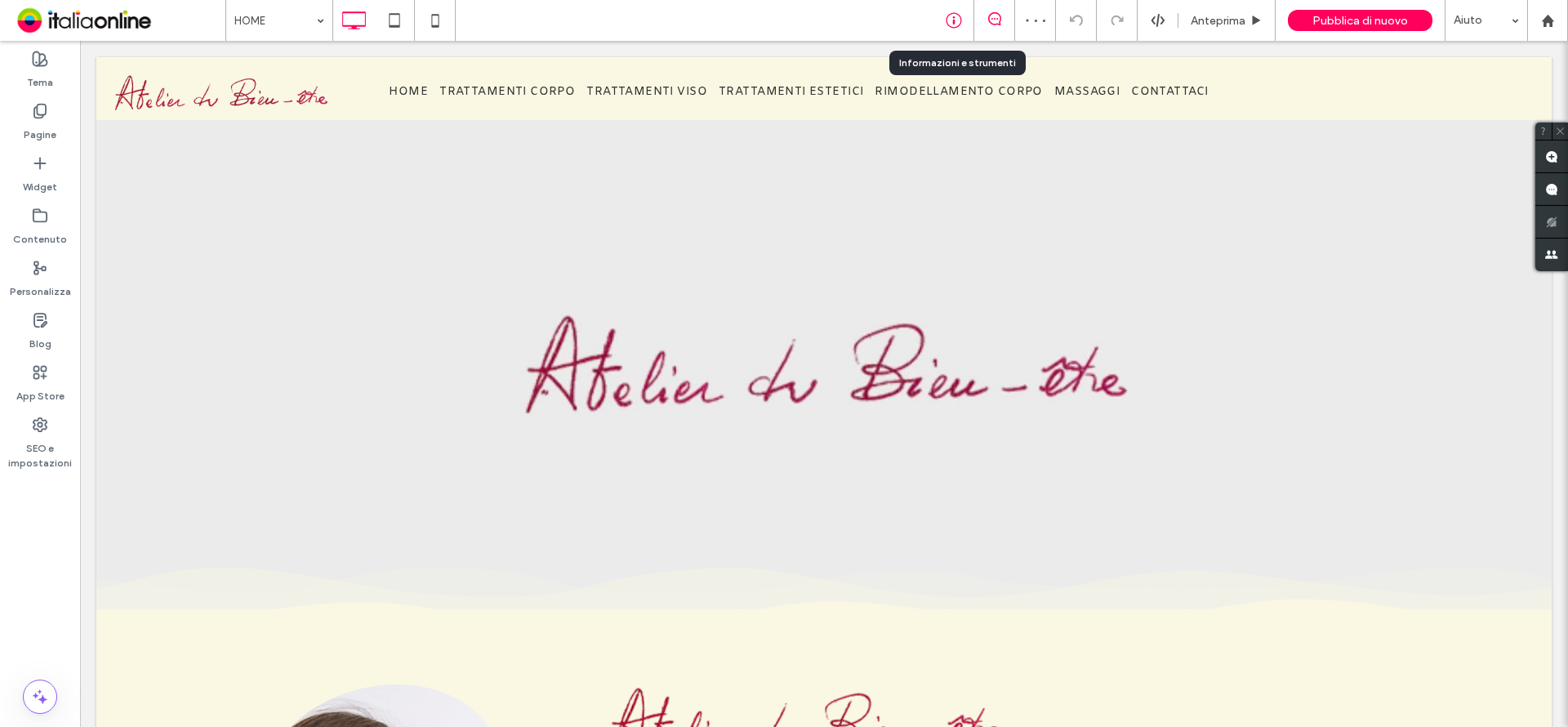
drag, startPoint x: 964, startPoint y: 27, endPoint x: 963, endPoint y: 38, distance: 11.0
click at [964, 27] on div at bounding box center [953, 20] width 40 height 16
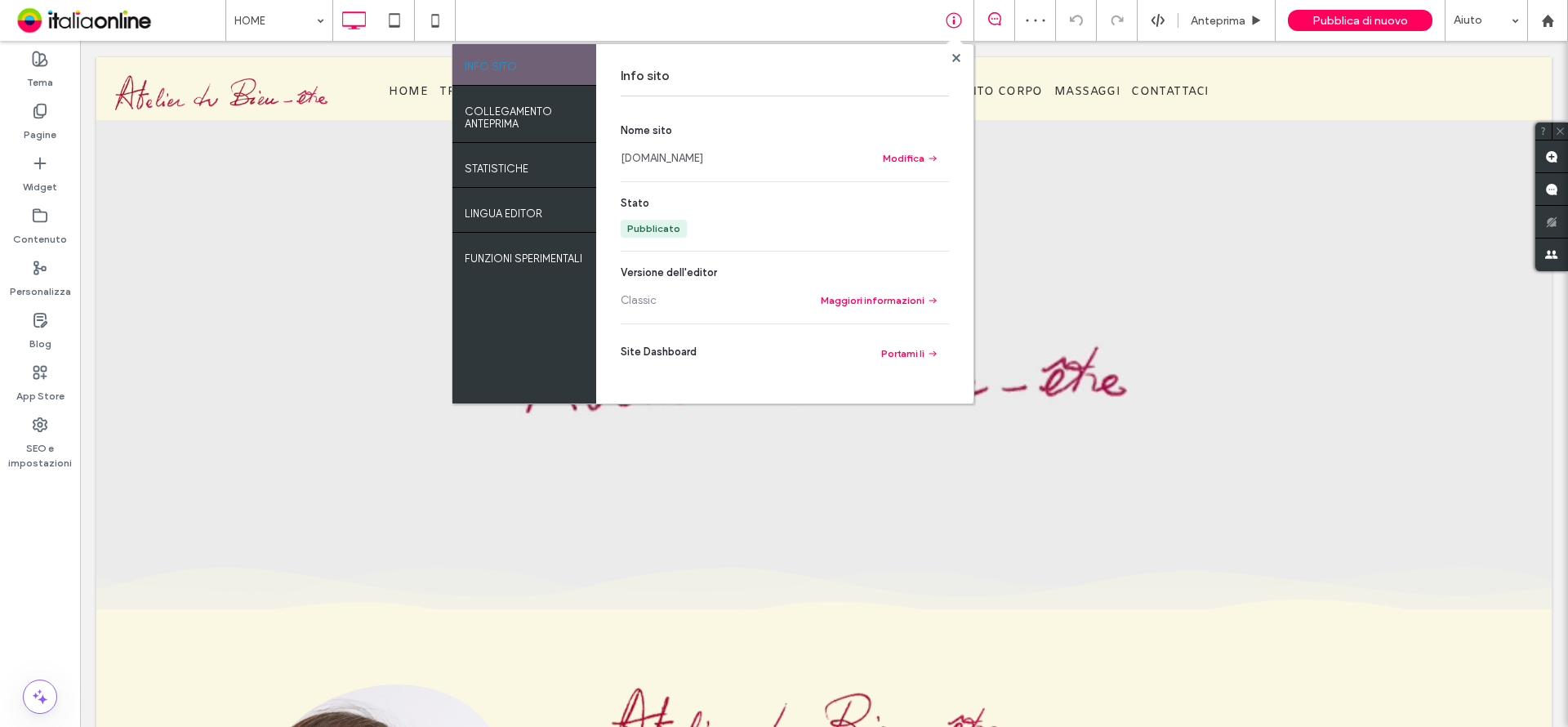
click at [690, 151] on link "[DOMAIN_NAME]" at bounding box center [661, 158] width 82 height 16
click at [15, 286] on label "Personalizza" at bounding box center [40, 287] width 61 height 23
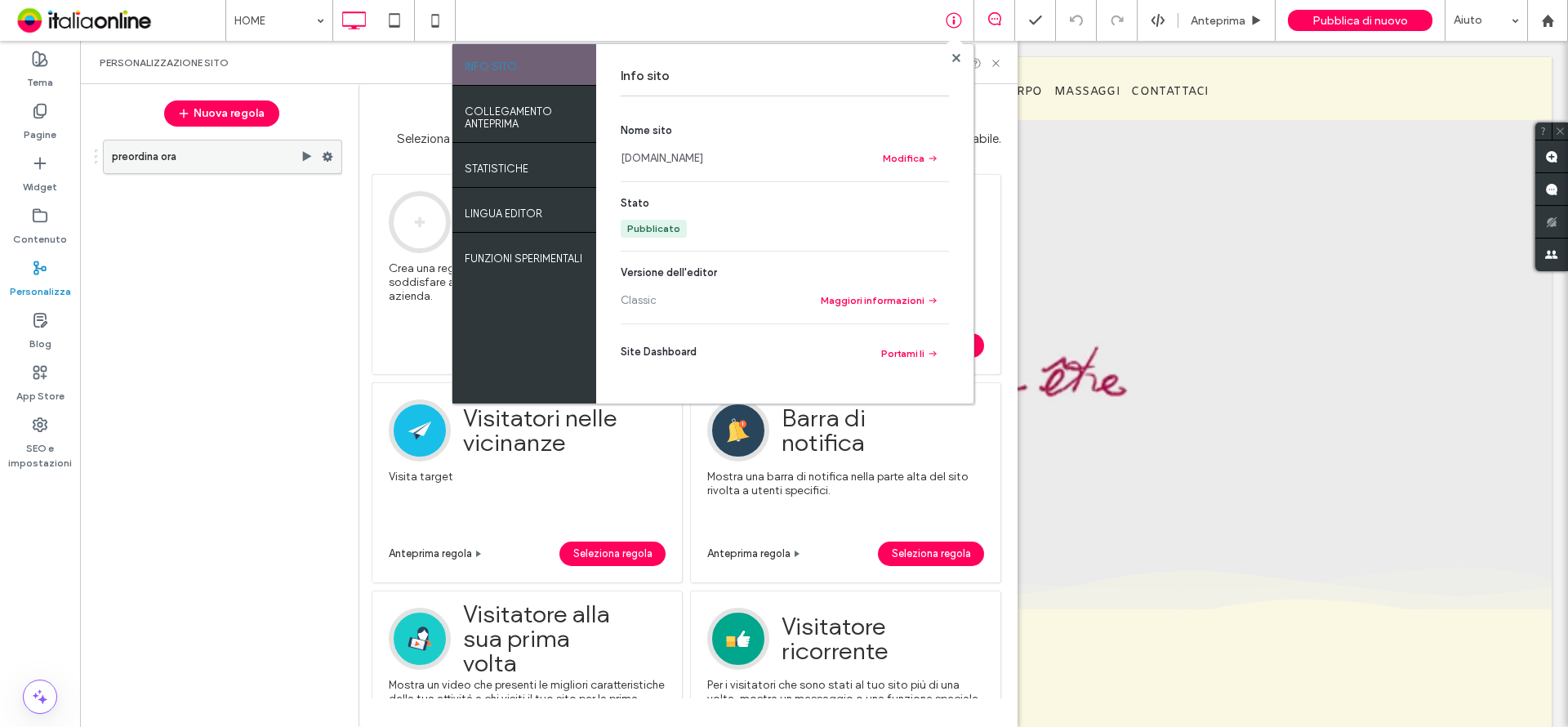
click at [178, 154] on label "preordina ora" at bounding box center [206, 157] width 189 height 33
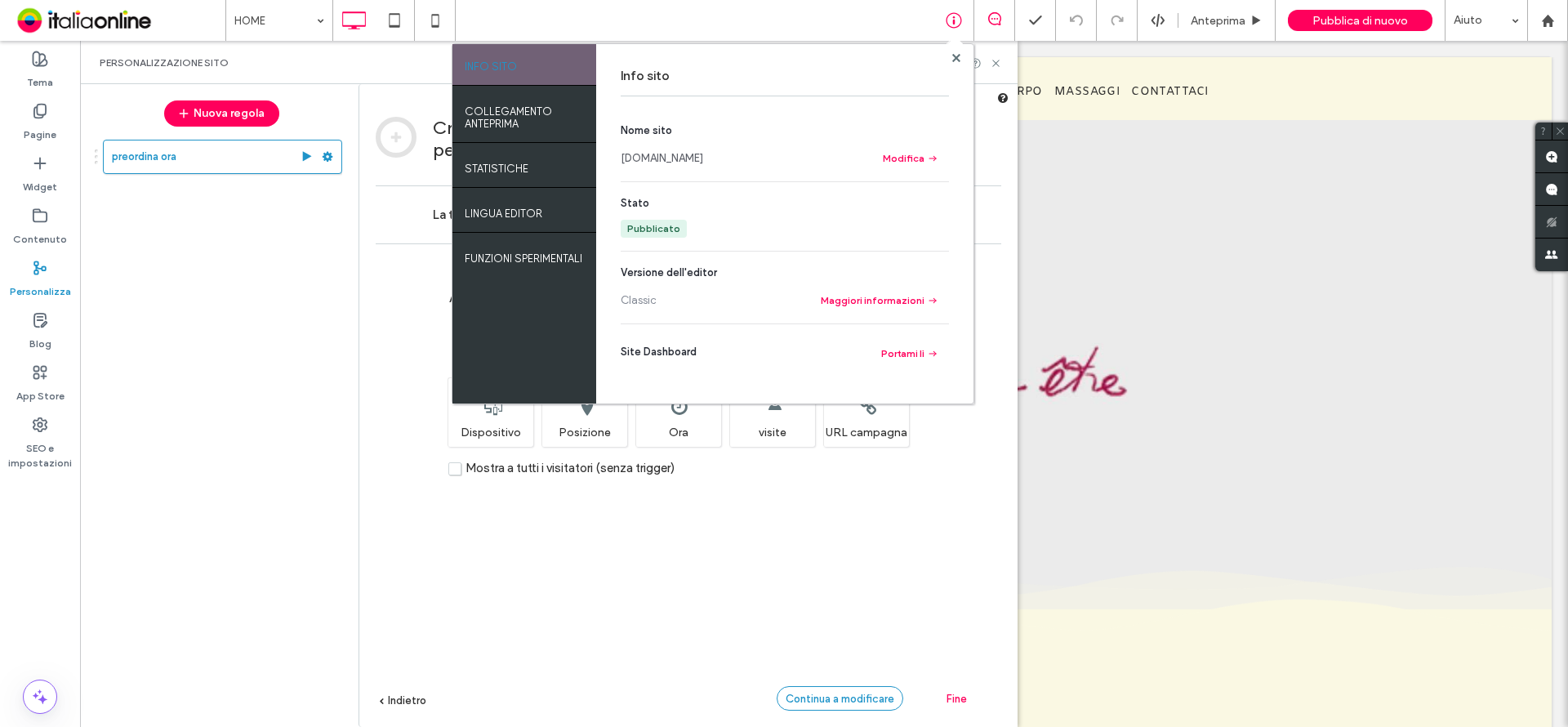
click at [849, 702] on span "Continua a modificare" at bounding box center [840, 698] width 109 height 12
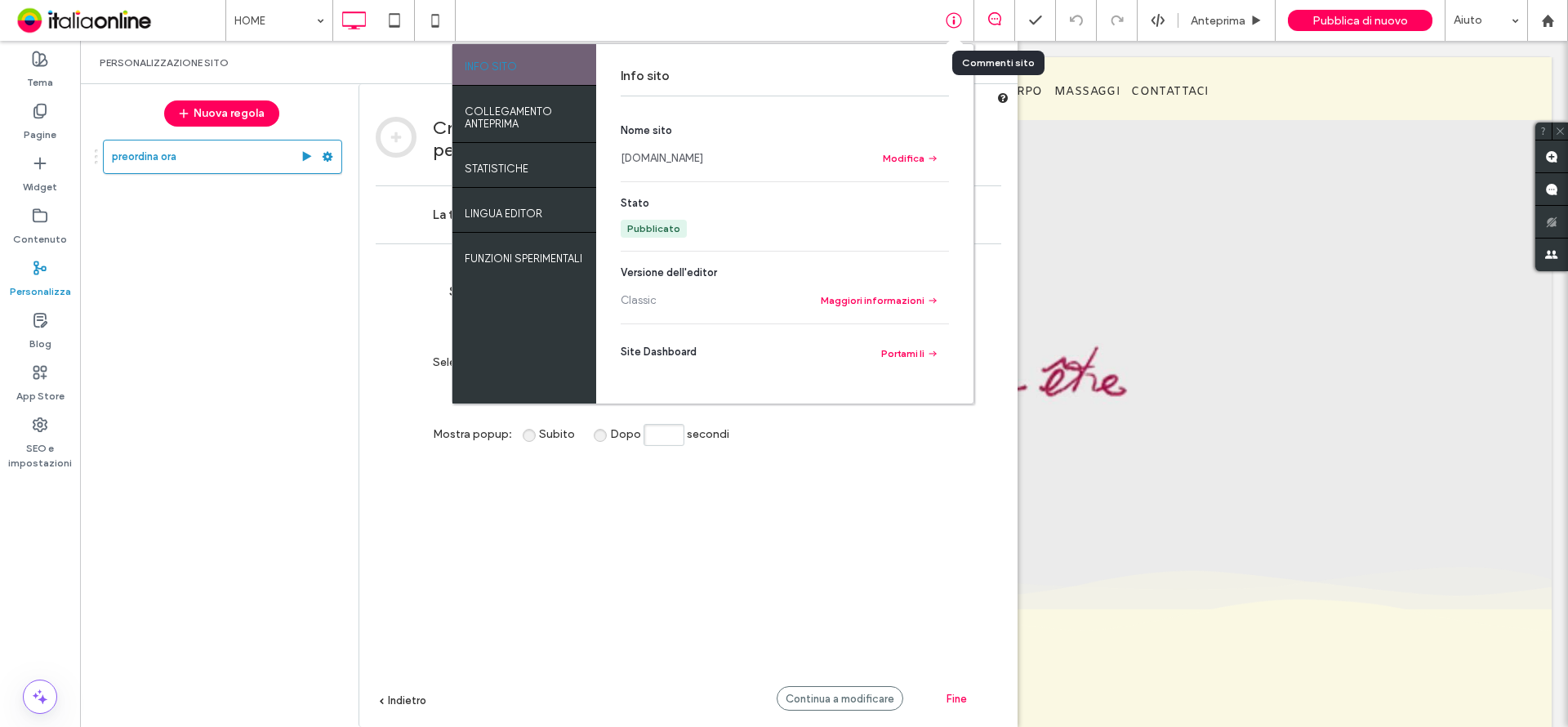
click at [952, 58] on div "Commenti sito" at bounding box center [998, 63] width 93 height 25
drag, startPoint x: 952, startPoint y: 55, endPoint x: 964, endPoint y: 632, distance: 577.1
click at [951, 57] on div at bounding box center [956, 57] width 12 height 12
click at [848, 695] on span "Continua a modificare" at bounding box center [840, 698] width 109 height 12
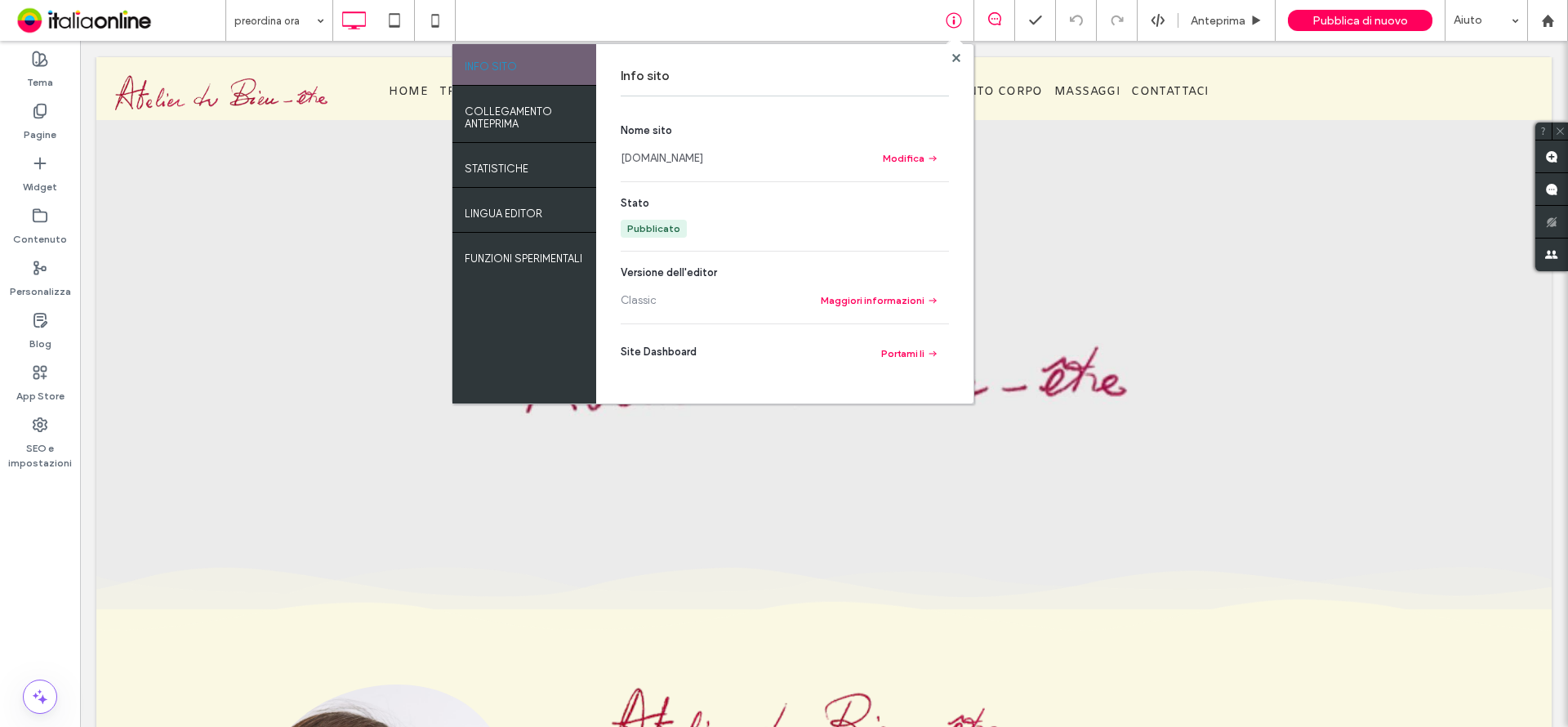
click at [954, 58] on div at bounding box center [784, 364] width 1568 height 727
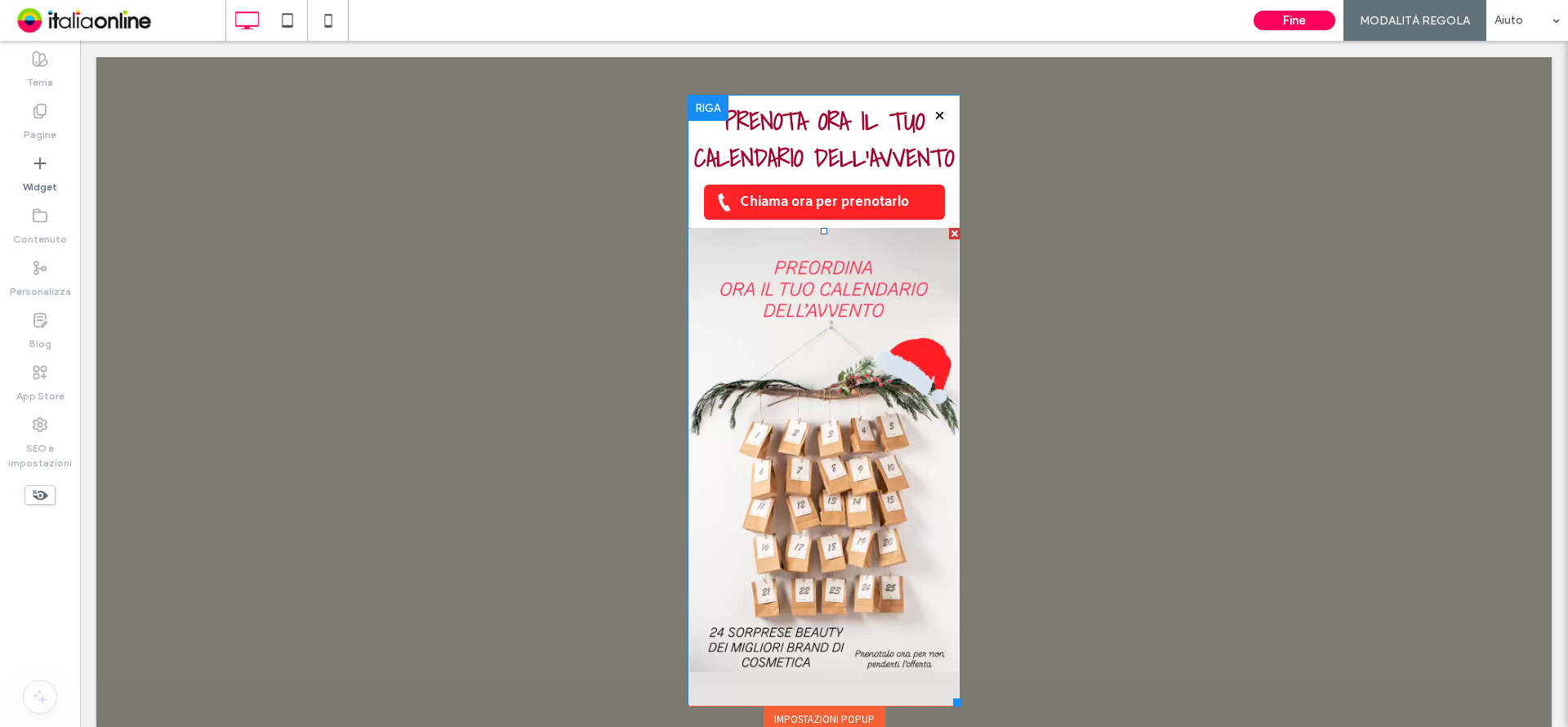
click at [855, 475] on span at bounding box center [824, 466] width 273 height 478
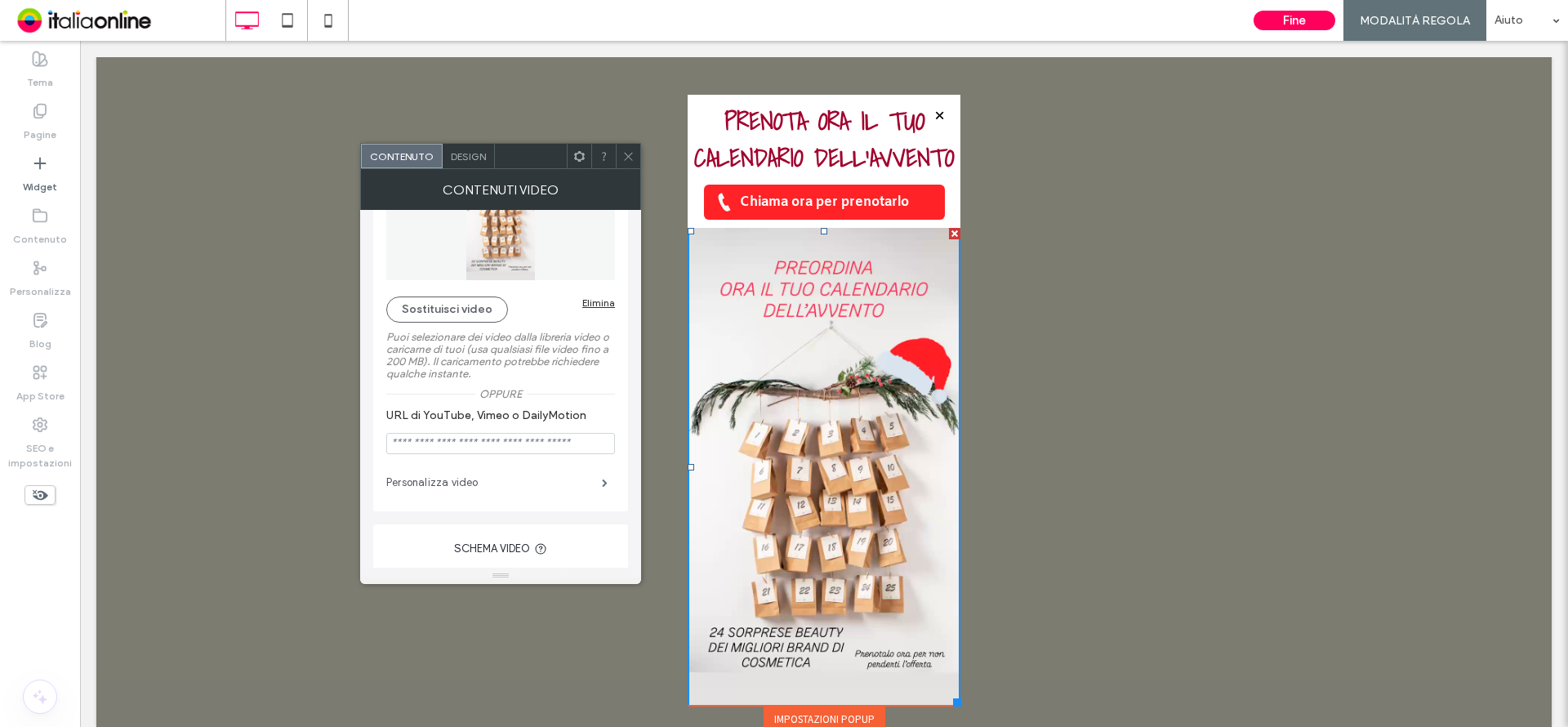
click at [571, 478] on label "Personalizza video" at bounding box center [494, 482] width 215 height 33
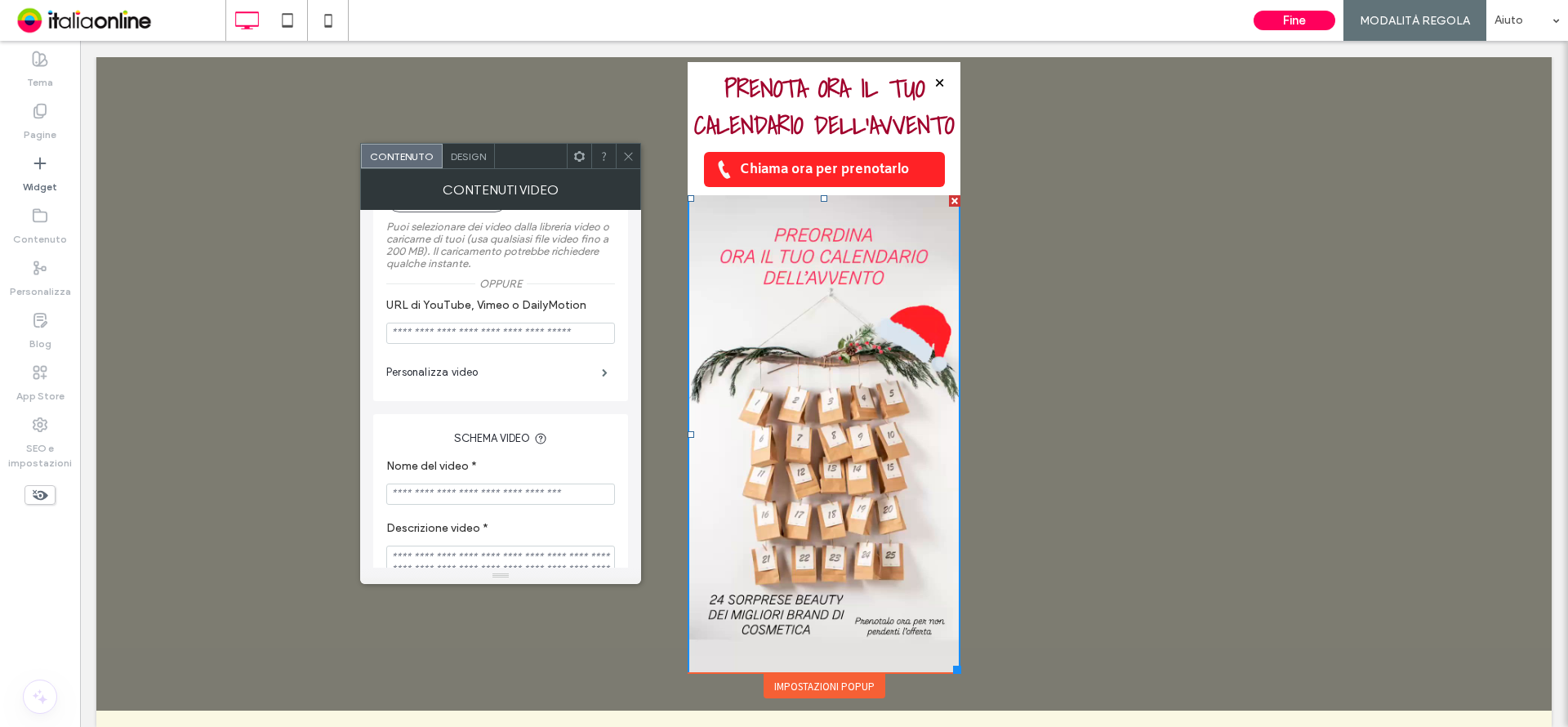
scroll to position [163, 0]
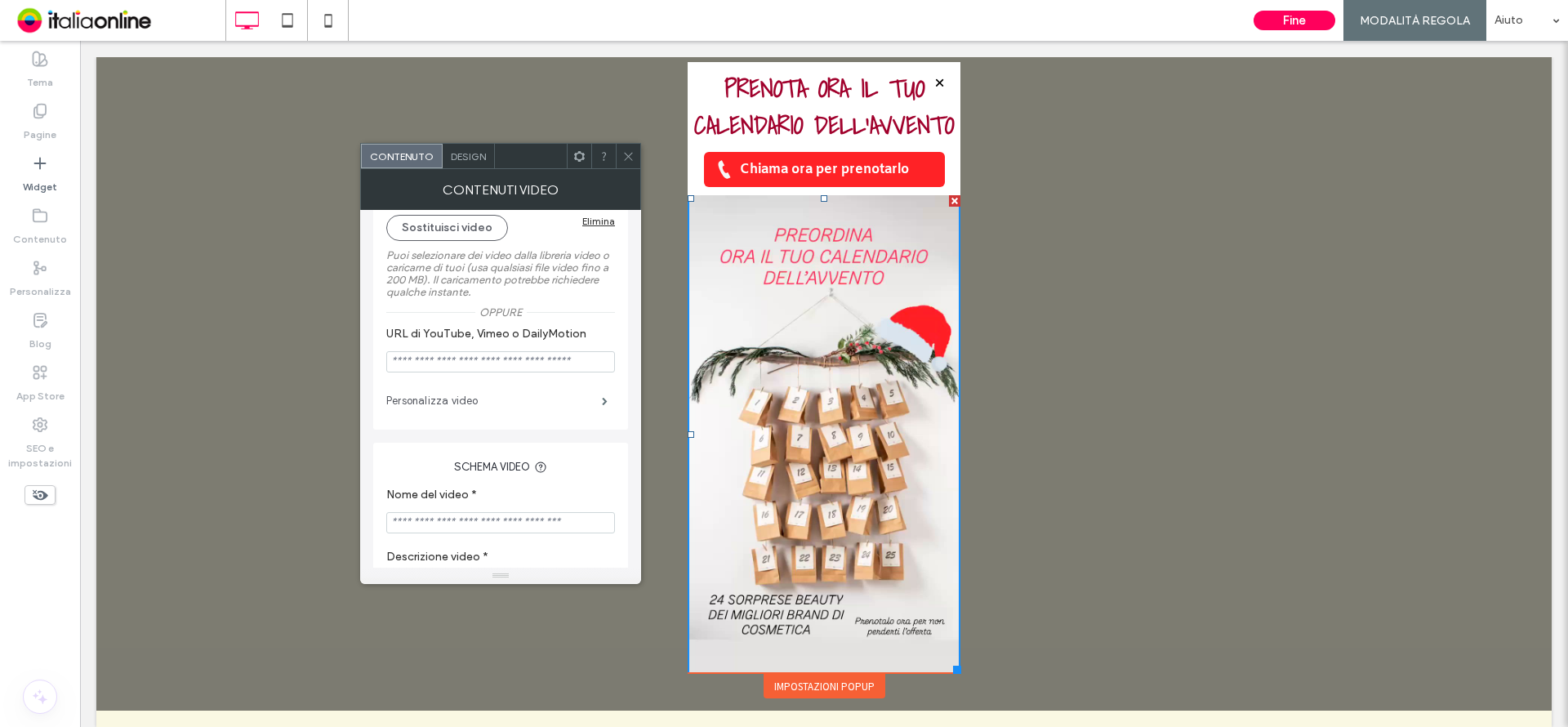
click at [558, 397] on label "Personalizza video" at bounding box center [494, 400] width 215 height 33
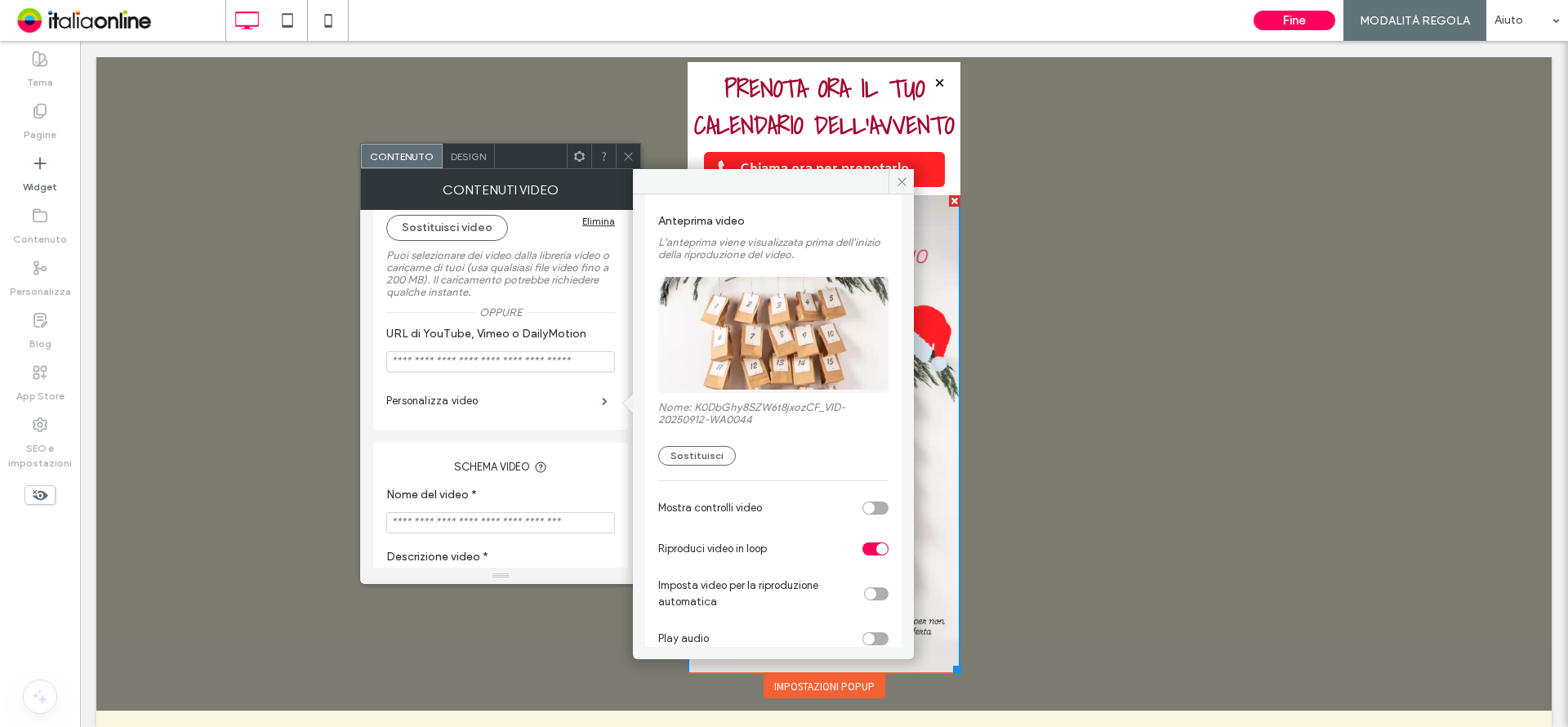
scroll to position [113, 0]
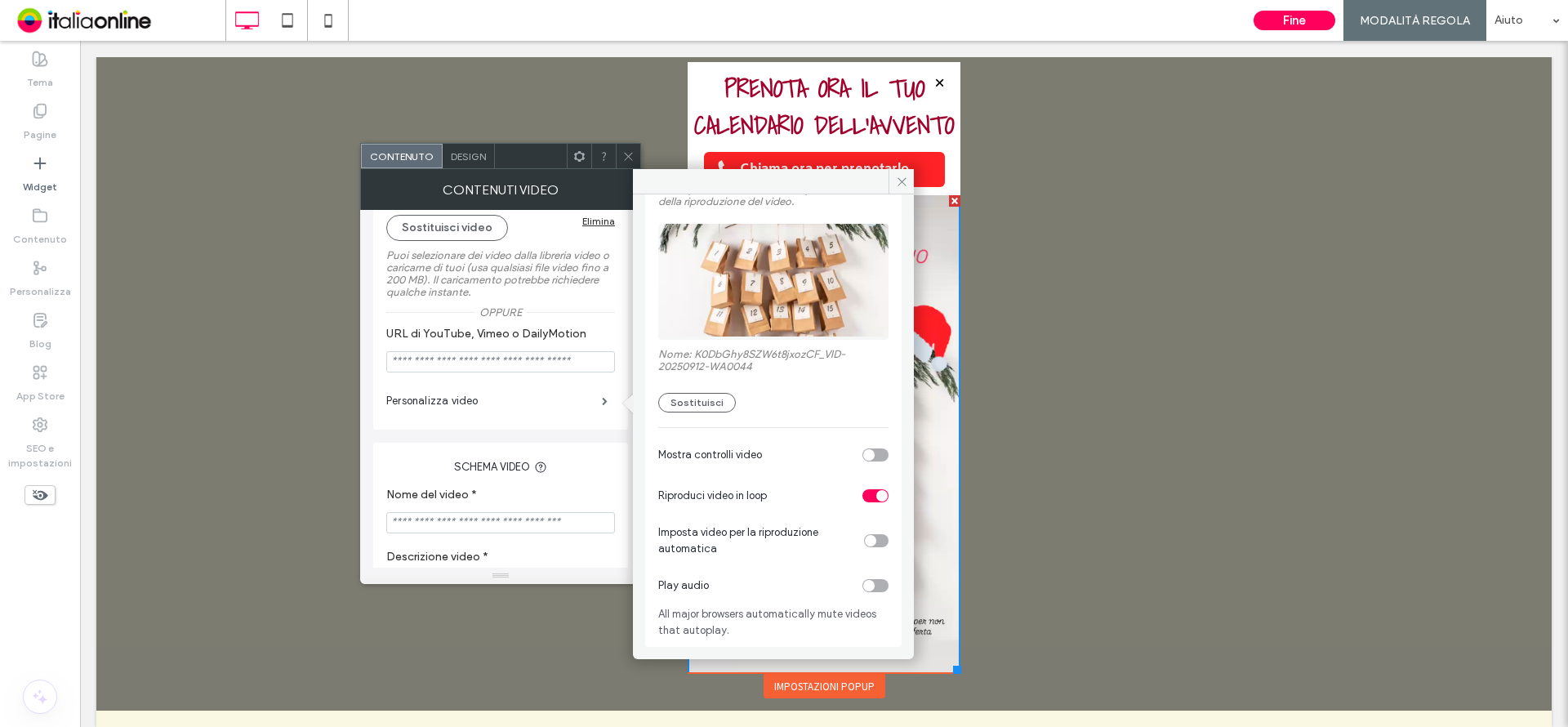
click at [865, 543] on div "toggle" at bounding box center [871, 540] width 11 height 11
click at [818, 442] on div "Mostra controlli video" at bounding box center [774, 454] width 230 height 41
click at [900, 169] on span at bounding box center [901, 181] width 26 height 25
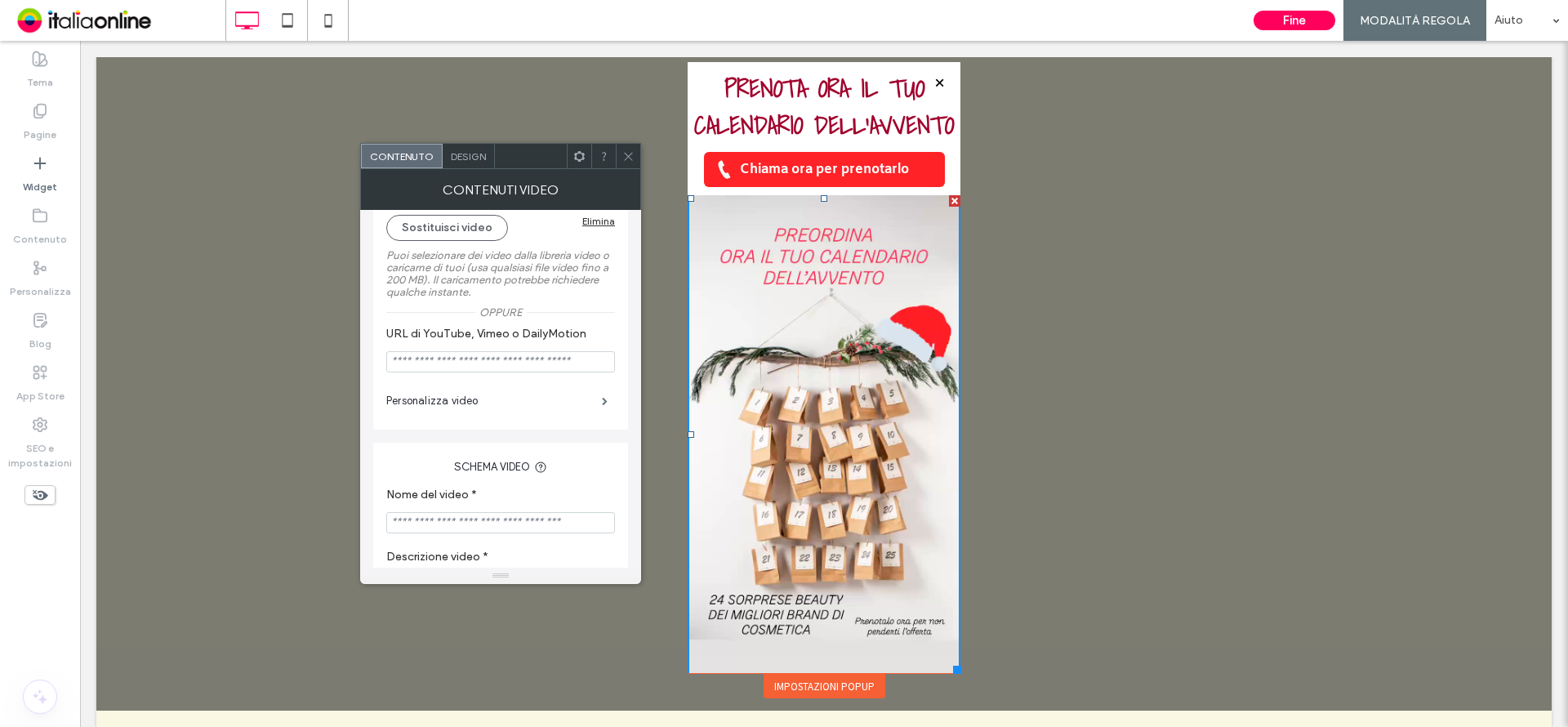
click at [830, 459] on video at bounding box center [824, 434] width 273 height 478
click at [602, 401] on span at bounding box center [605, 400] width 6 height 8
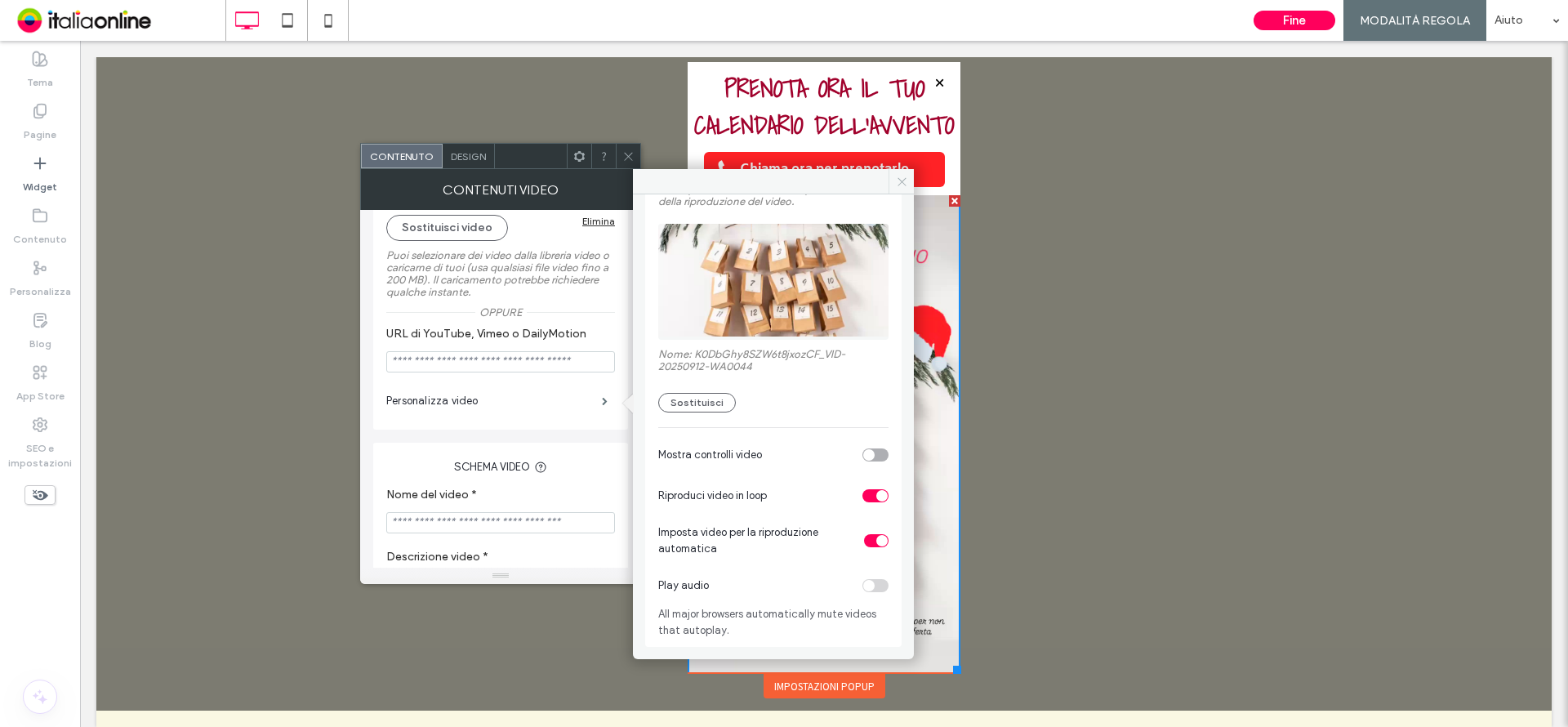
drag, startPoint x: 812, startPoint y: 132, endPoint x: 895, endPoint y: 172, distance: 92.1
click at [895, 172] on span at bounding box center [901, 181] width 26 height 25
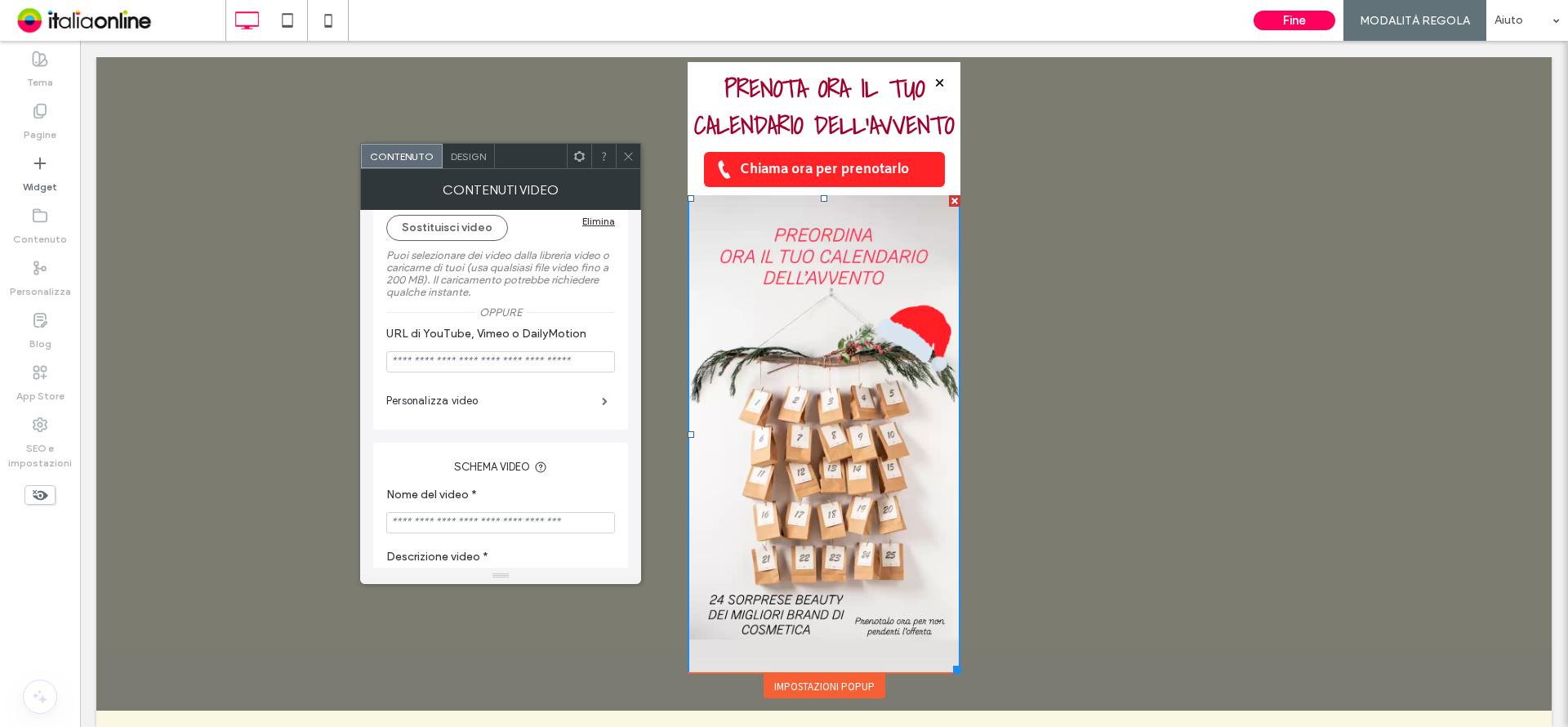
click at [629, 154] on icon at bounding box center [628, 156] width 12 height 12
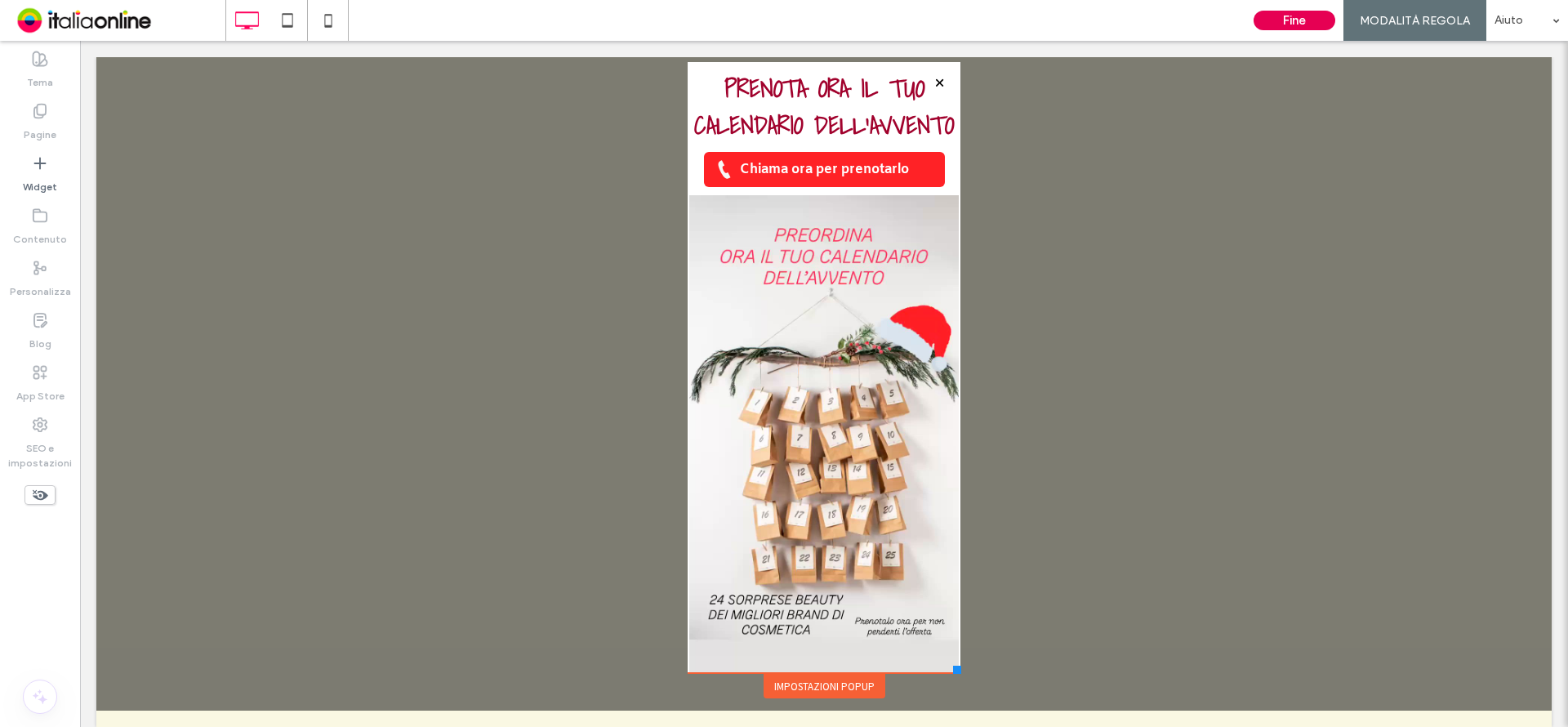
click at [1288, 25] on button "Fine" at bounding box center [1294, 20] width 81 height 20
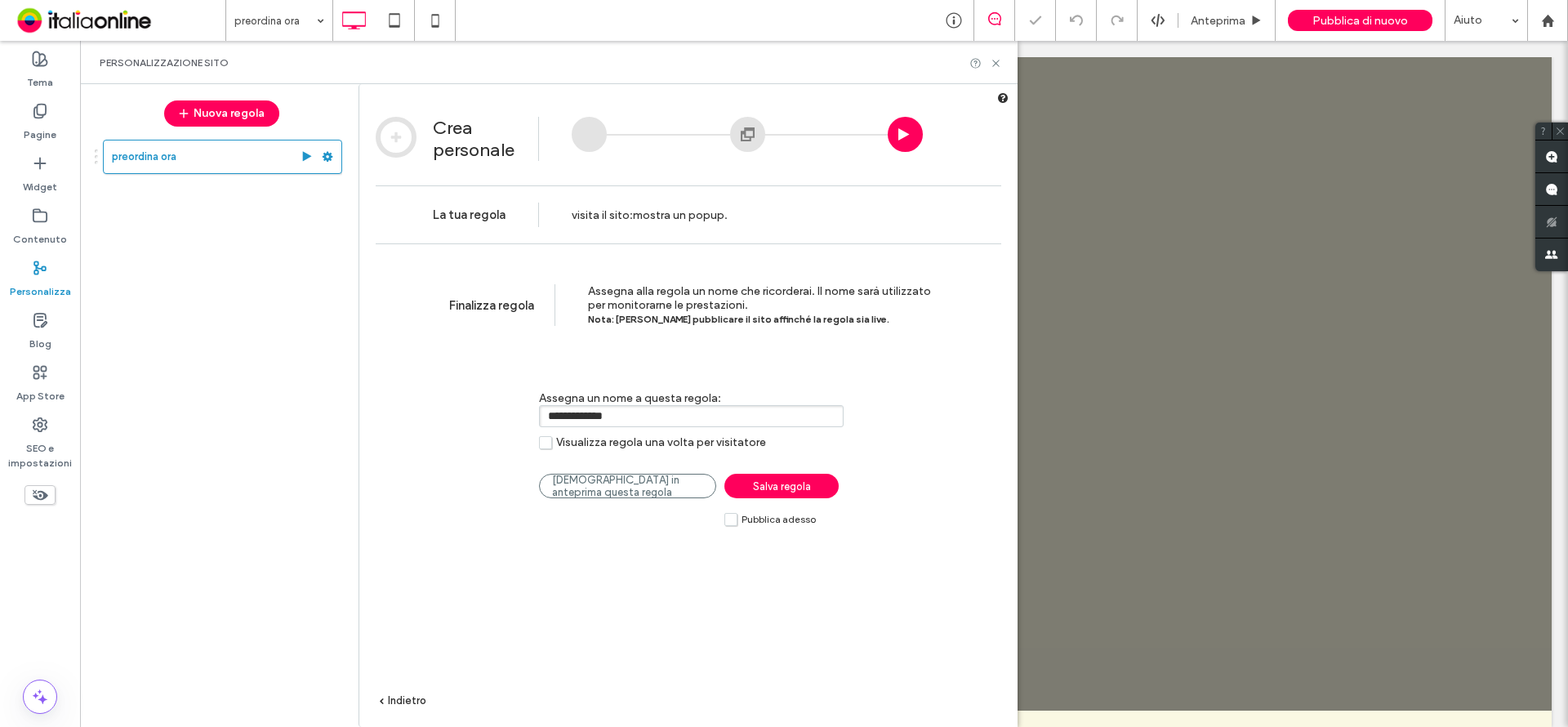
click at [793, 485] on span "Salva regola" at bounding box center [781, 485] width 58 height 12
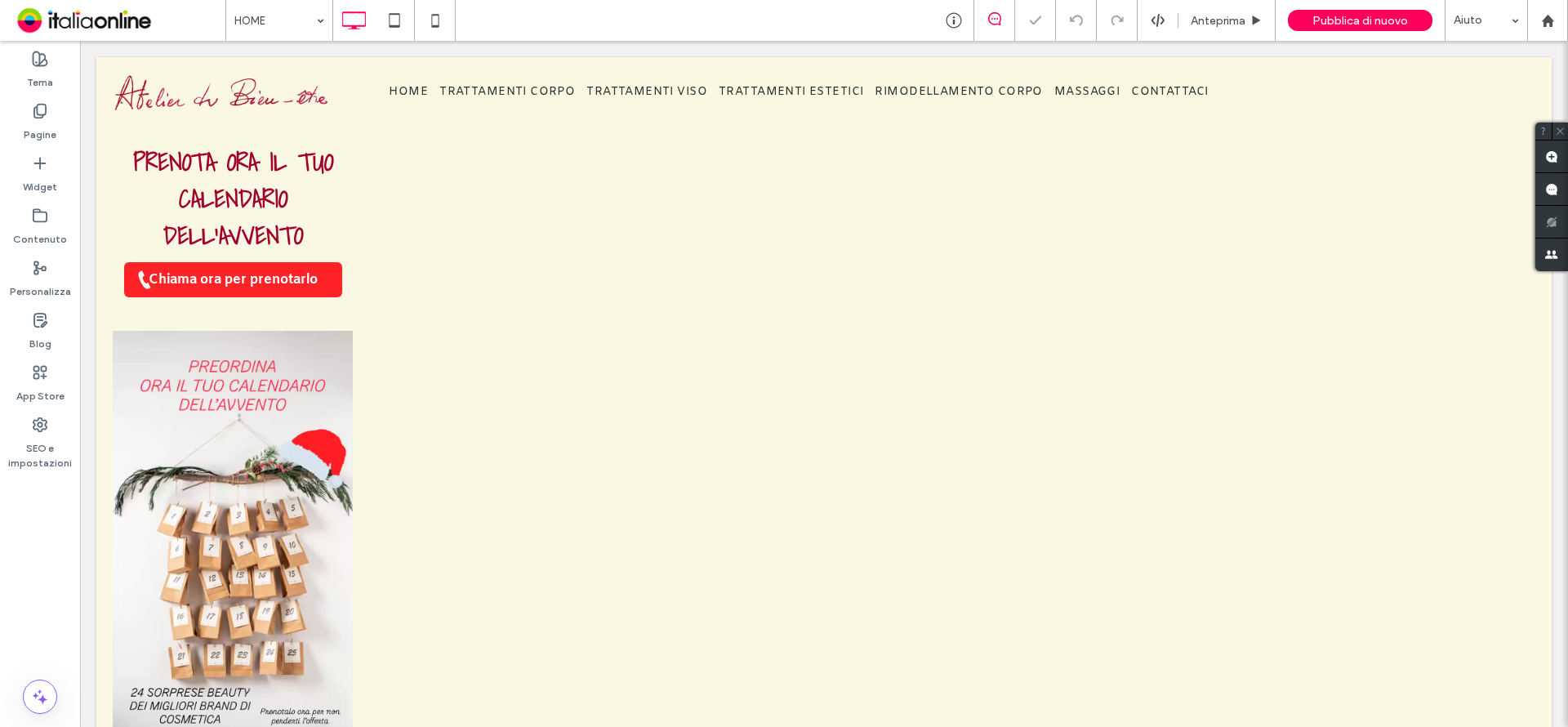
click at [1364, 21] on span "Pubblica di nuovo" at bounding box center [1359, 21] width 95 height 14
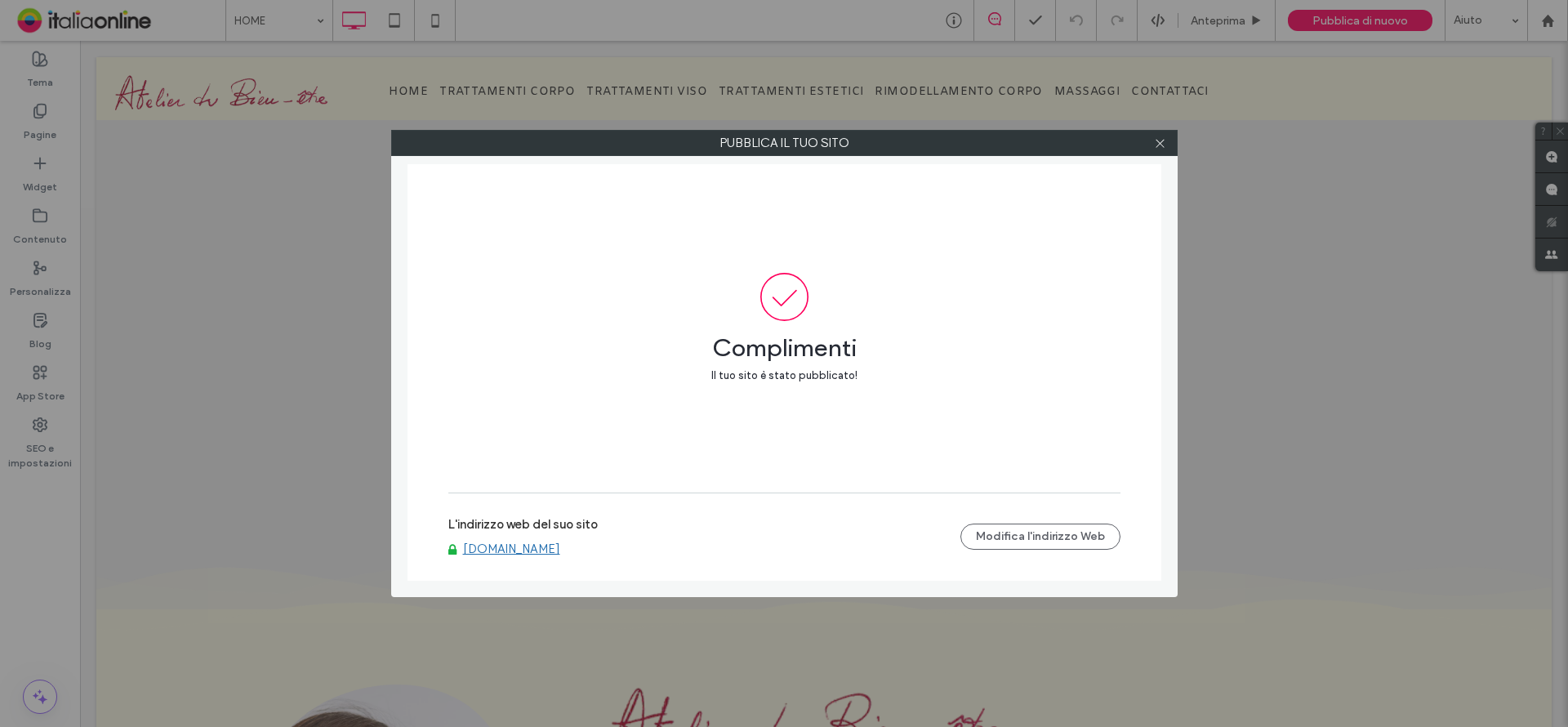
drag, startPoint x: 1167, startPoint y: 140, endPoint x: 1071, endPoint y: 99, distance: 104.4
click at [1167, 140] on div at bounding box center [1161, 143] width 25 height 25
click at [947, 17] on div "Pubblica il tuo sito Complimenti Il tuo sito è stato pubblicato! L'indirizzo we…" at bounding box center [784, 364] width 1568 height 727
click at [950, 23] on div "Pubblica il tuo sito Complimenti Il tuo sito è stato pubblicato! L'indirizzo we…" at bounding box center [784, 364] width 1568 height 727
